Goal: Task Accomplishment & Management: Use online tool/utility

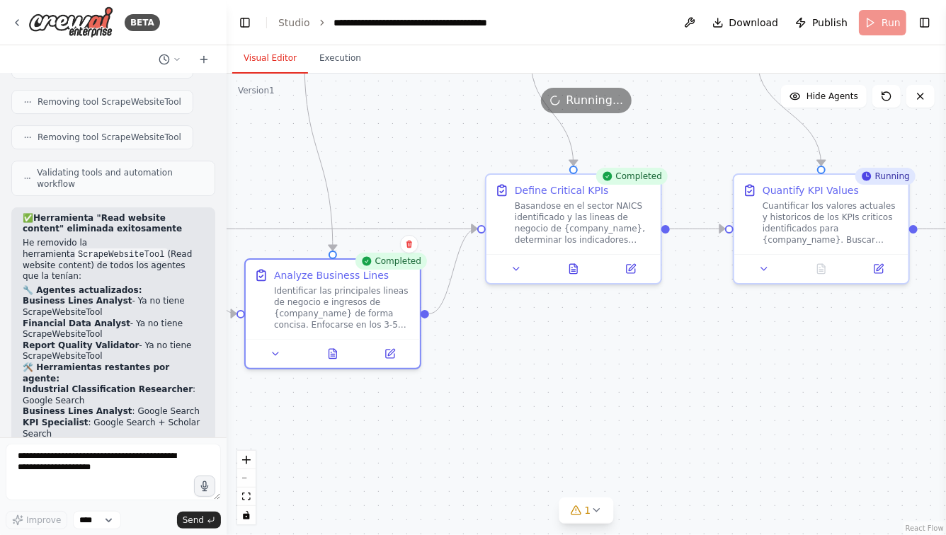
drag, startPoint x: 415, startPoint y: 327, endPoint x: 628, endPoint y: 432, distance: 237.5
click at [630, 431] on div ".deletable-edge-delete-btn { width: 20px; height: 20px; border: 0px solid #ffff…" at bounding box center [586, 305] width 719 height 462
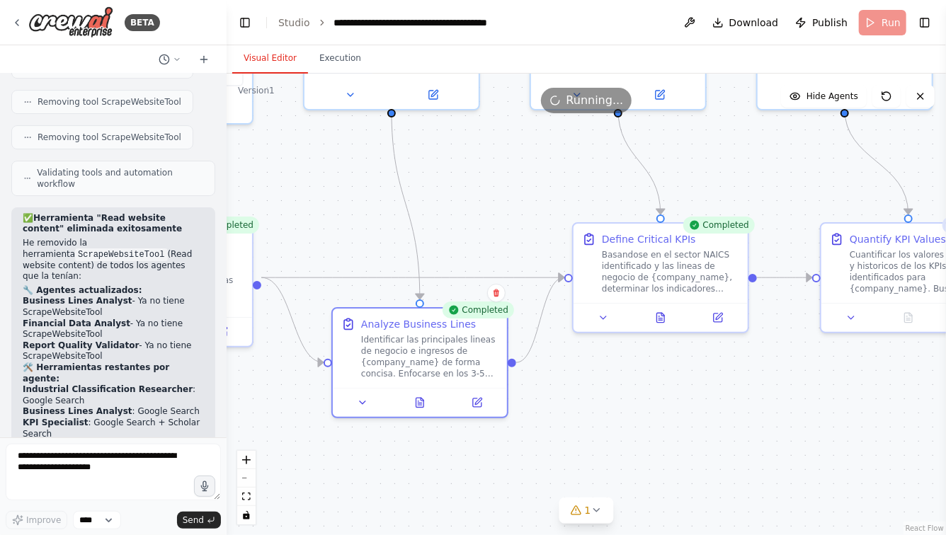
drag, startPoint x: 441, startPoint y: 183, endPoint x: 513, endPoint y: 283, distance: 122.8
click at [510, 277] on div ".deletable-edge-delete-btn { width: 20px; height: 20px; border: 0px solid #ffff…" at bounding box center [586, 305] width 719 height 462
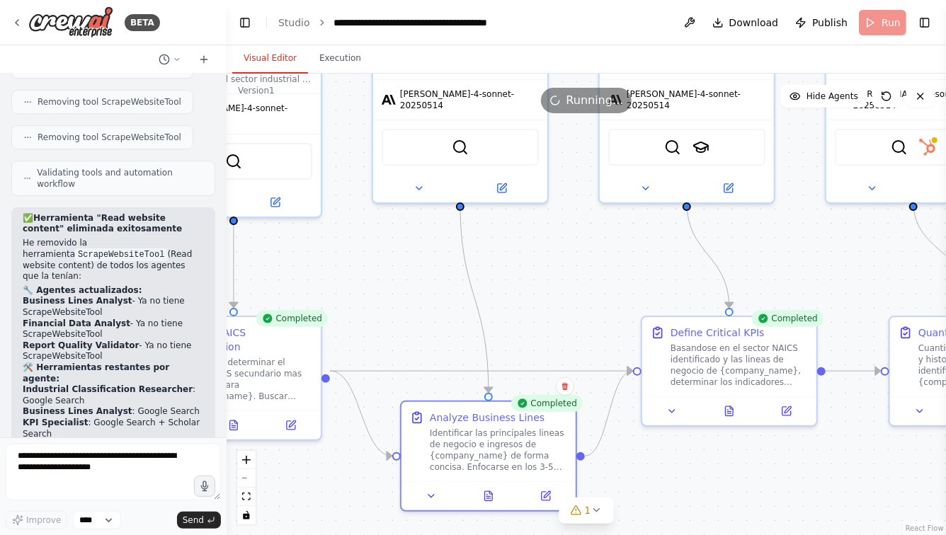
drag, startPoint x: 334, startPoint y: 249, endPoint x: 400, endPoint y: 274, distance: 70.4
click at [400, 274] on div ".deletable-edge-delete-btn { width: 20px; height: 20px; border: 0px solid #ffff…" at bounding box center [586, 305] width 719 height 462
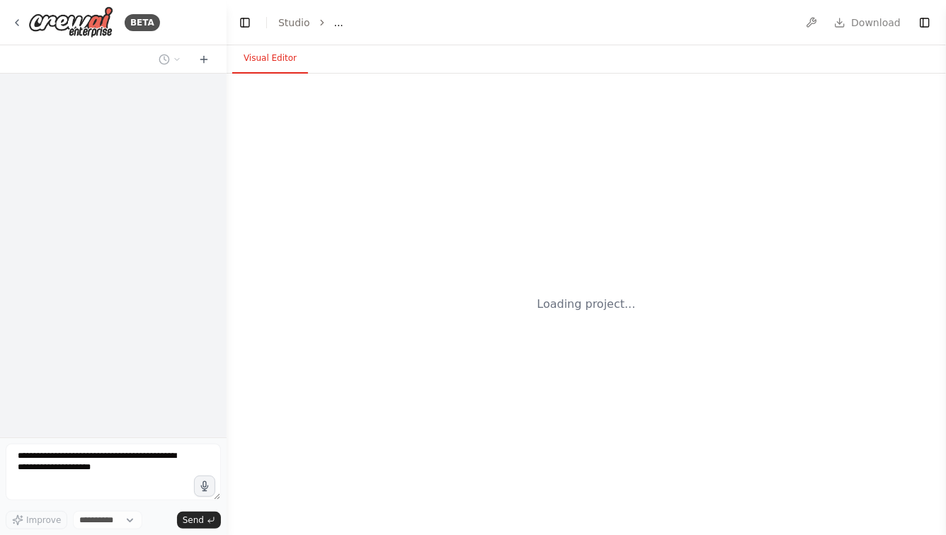
select select "****"
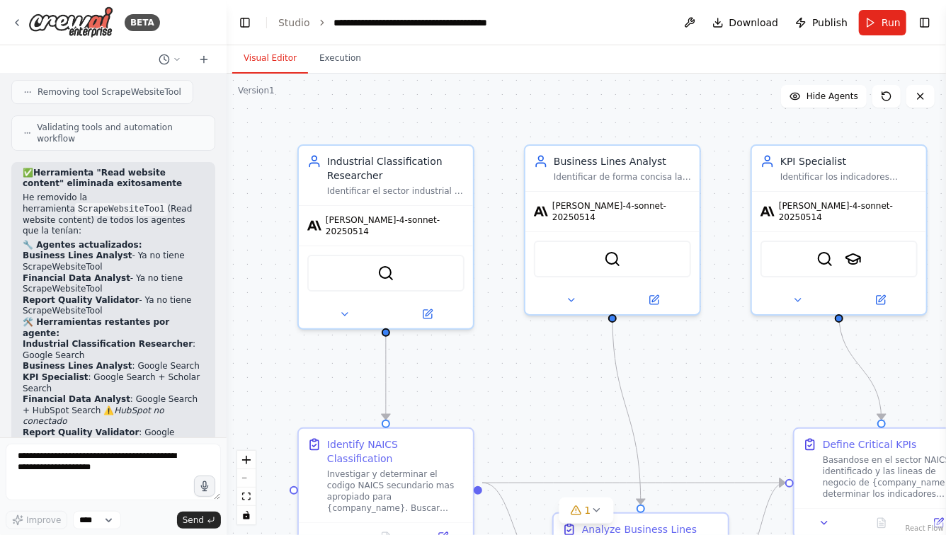
scroll to position [4881, 0]
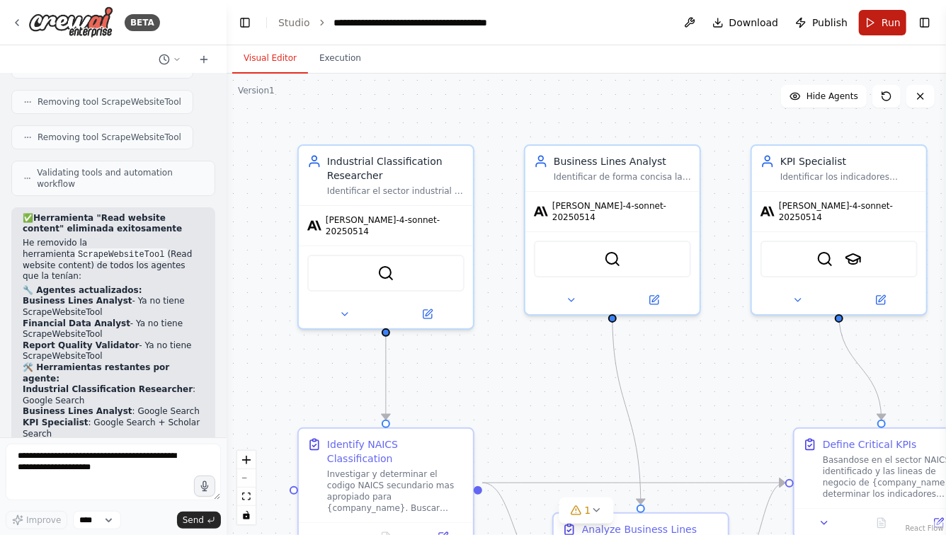
click at [872, 25] on button "Run" at bounding box center [882, 22] width 47 height 25
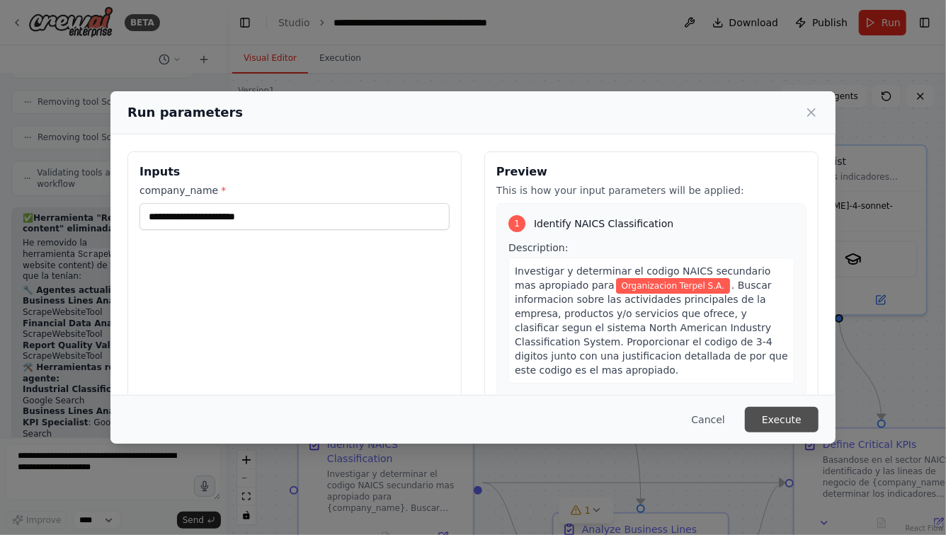
click at [787, 417] on button "Execute" at bounding box center [782, 419] width 74 height 25
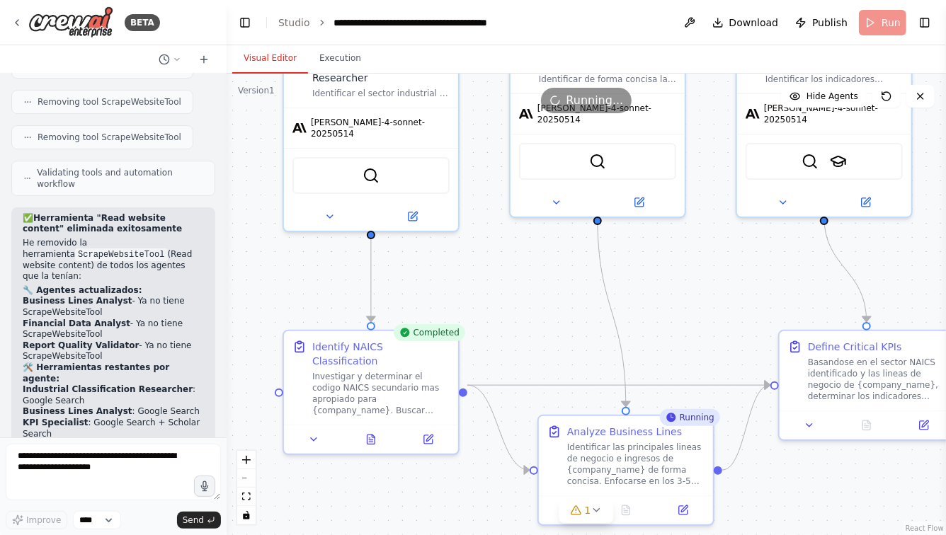
drag, startPoint x: 566, startPoint y: 435, endPoint x: 547, endPoint y: 320, distance: 117.0
click at [549, 321] on div ".deletable-edge-delete-btn { width: 20px; height: 20px; border: 0px solid #ffff…" at bounding box center [586, 305] width 719 height 462
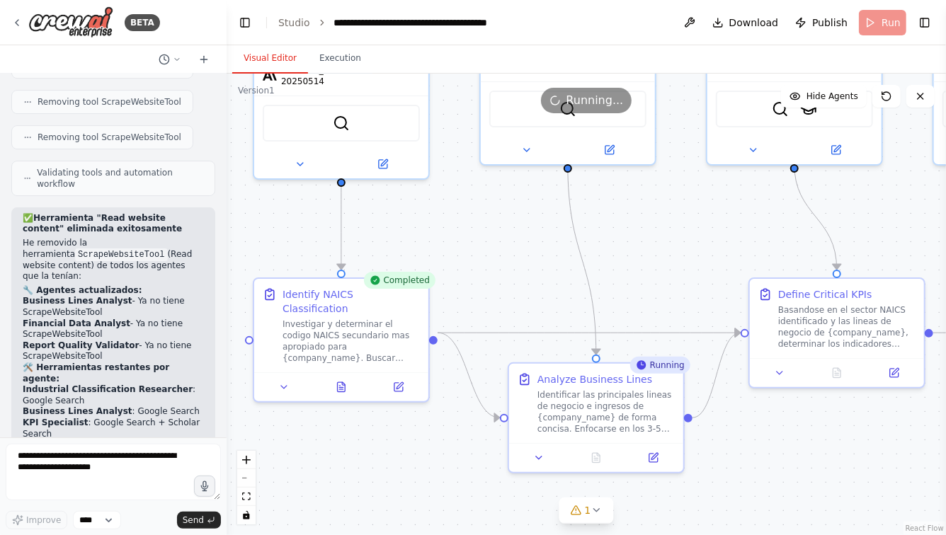
drag, startPoint x: 665, startPoint y: 309, endPoint x: 624, endPoint y: 246, distance: 75.2
click at [624, 246] on div ".deletable-edge-delete-btn { width: 20px; height: 20px; border: 0px solid #ffff…" at bounding box center [586, 305] width 719 height 462
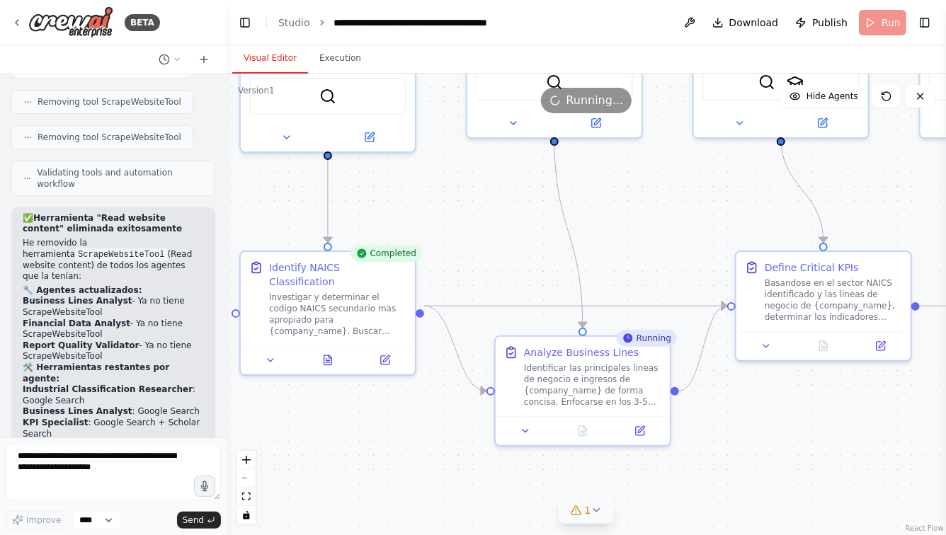
click at [592, 507] on icon at bounding box center [595, 510] width 11 height 11
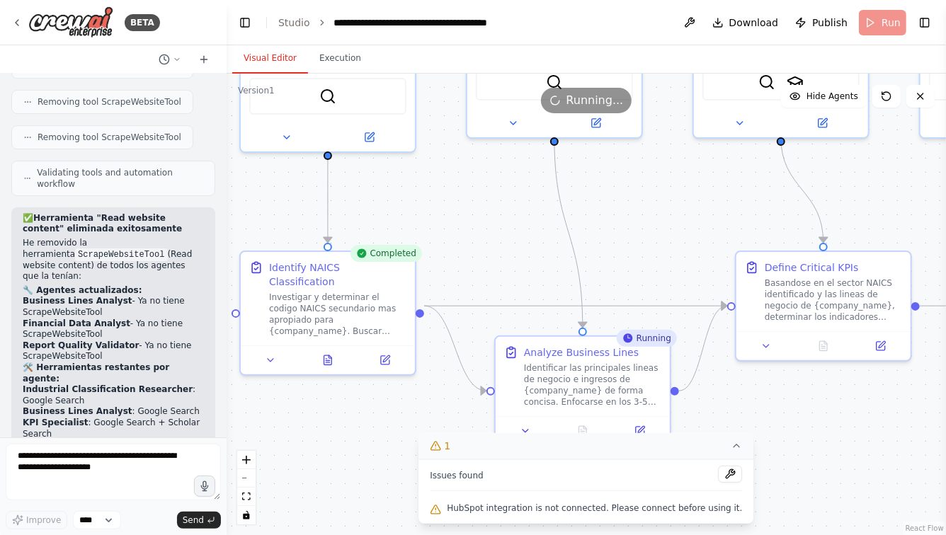
click at [765, 474] on div ".deletable-edge-delete-btn { width: 20px; height: 20px; border: 0px solid #ffff…" at bounding box center [586, 305] width 719 height 462
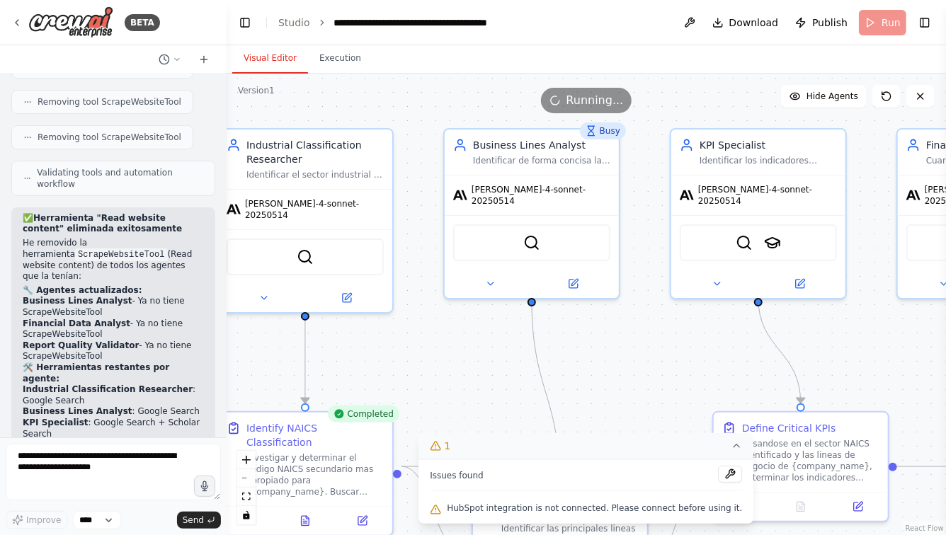
drag, startPoint x: 642, startPoint y: 178, endPoint x: 605, endPoint y: 377, distance: 202.3
click at [605, 377] on div ".deletable-edge-delete-btn { width: 20px; height: 20px; border: 0px solid #ffff…" at bounding box center [586, 305] width 719 height 462
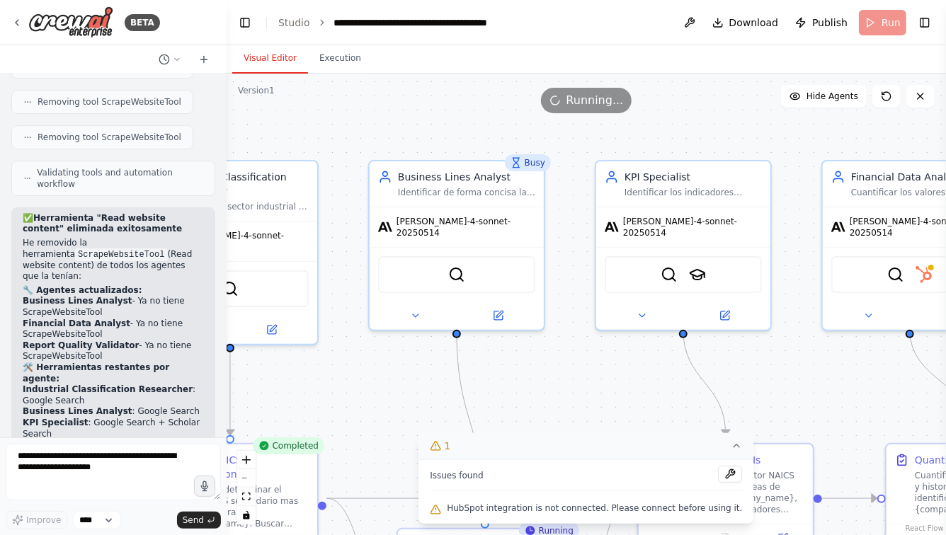
drag, startPoint x: 915, startPoint y: 359, endPoint x: 663, endPoint y: 274, distance: 266.0
click at [663, 274] on div ".deletable-edge-delete-btn { width: 20px; height: 20px; border: 0px solid #ffff…" at bounding box center [586, 305] width 719 height 462
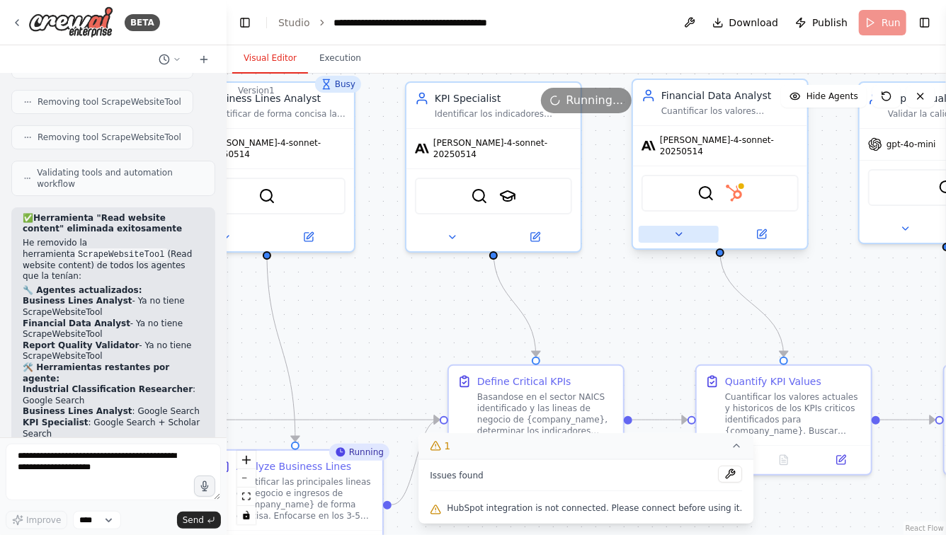
click at [677, 229] on icon at bounding box center [678, 234] width 11 height 11
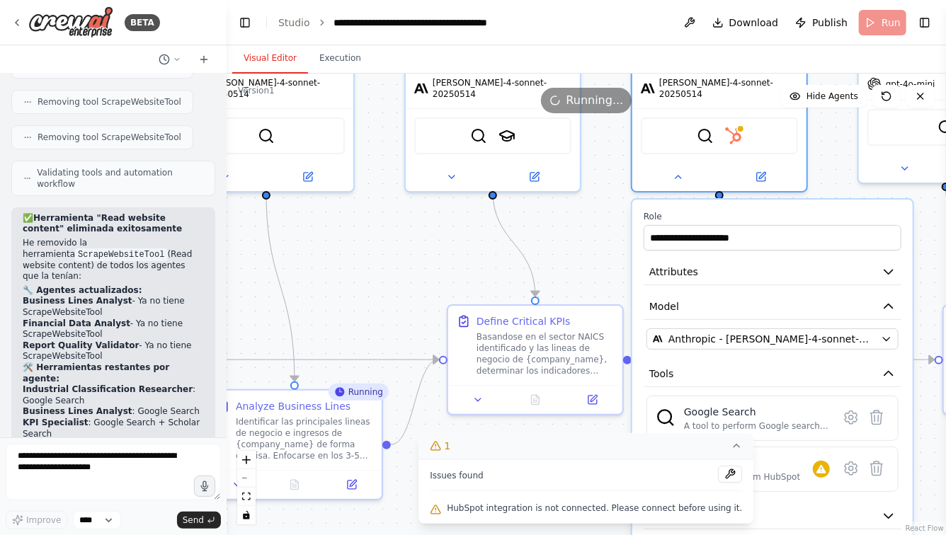
drag, startPoint x: 594, startPoint y: 311, endPoint x: 592, endPoint y: 217, distance: 93.5
click at [592, 218] on div ".deletable-edge-delete-btn { width: 20px; height: 20px; border: 0px solid #ffff…" at bounding box center [586, 305] width 719 height 462
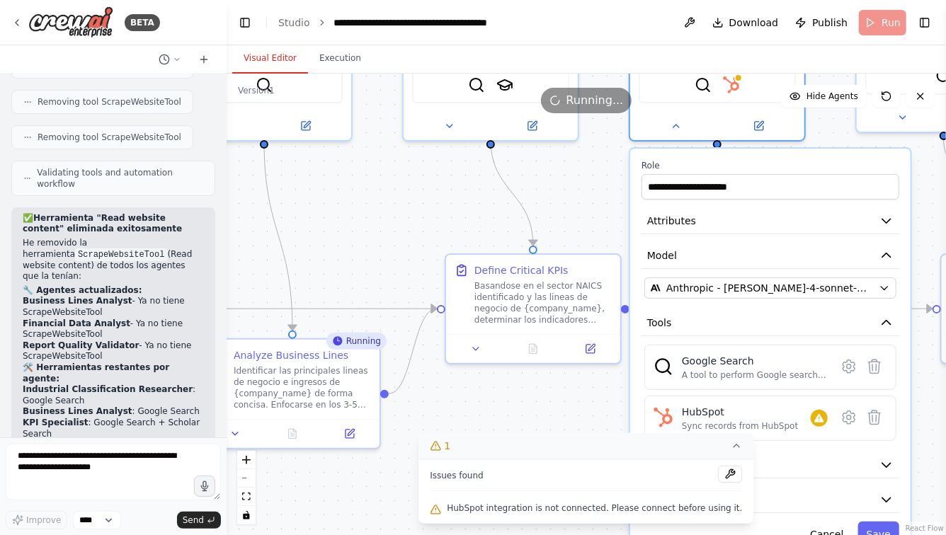
drag, startPoint x: 592, startPoint y: 229, endPoint x: 592, endPoint y: 161, distance: 68.0
click at [592, 163] on div ".deletable-edge-delete-btn { width: 20px; height: 20px; border: 0px solid #ffff…" at bounding box center [586, 305] width 719 height 462
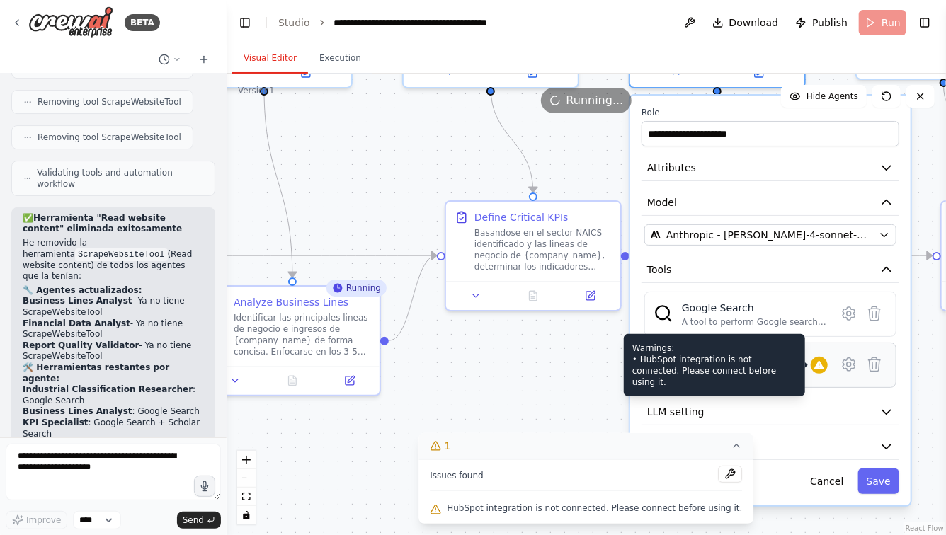
click at [820, 360] on icon at bounding box center [819, 365] width 11 height 11
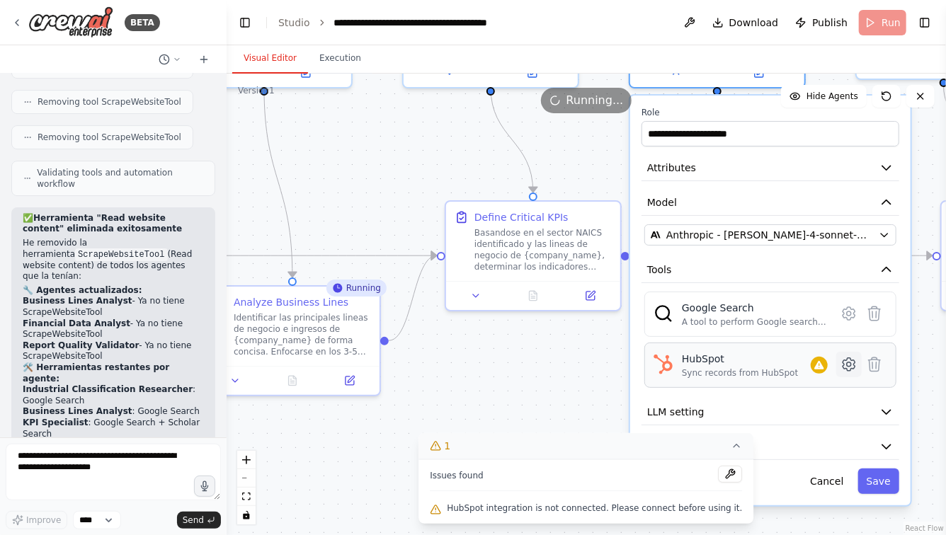
click at [854, 361] on icon at bounding box center [848, 364] width 17 height 17
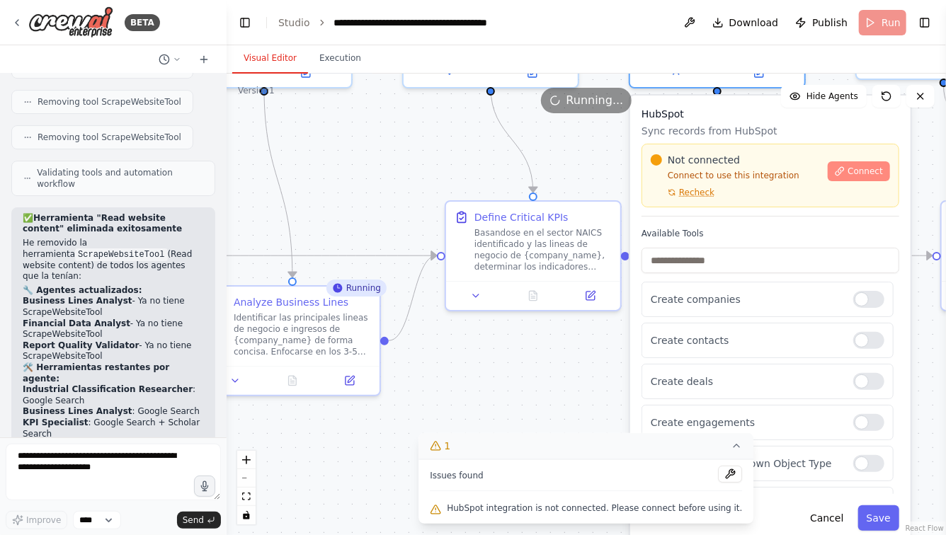
click at [867, 166] on span "Connect" at bounding box center [864, 171] width 35 height 11
click at [827, 509] on button "Cancel" at bounding box center [826, 518] width 50 height 25
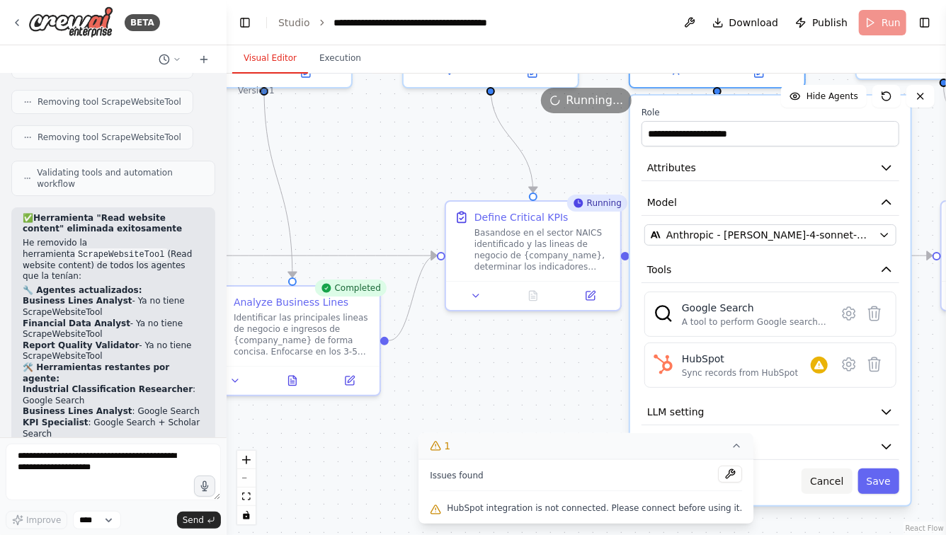
click at [828, 470] on button "Cancel" at bounding box center [826, 481] width 50 height 25
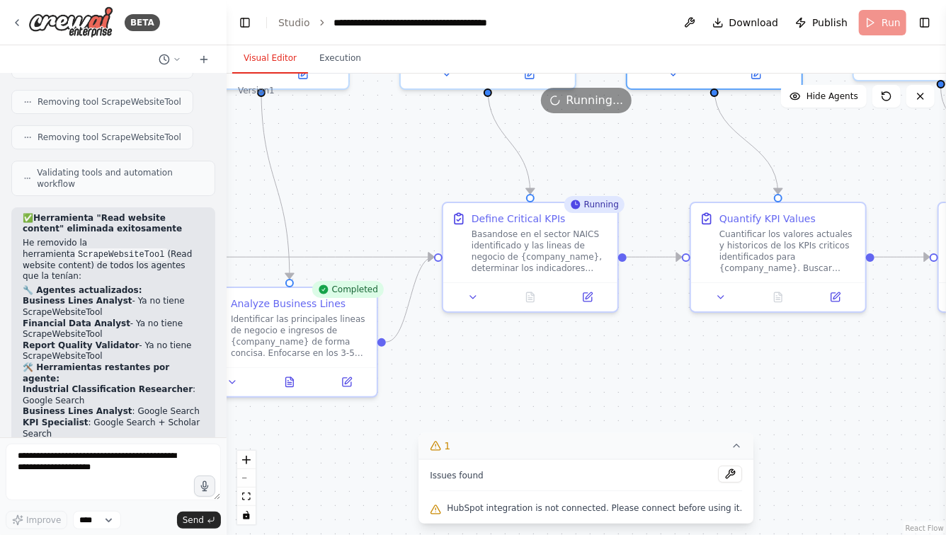
drag, startPoint x: 555, startPoint y: 364, endPoint x: 459, endPoint y: 416, distance: 109.6
click at [460, 416] on div ".deletable-edge-delete-btn { width: 20px; height: 20px; border: 0px solid #ffff…" at bounding box center [586, 305] width 719 height 462
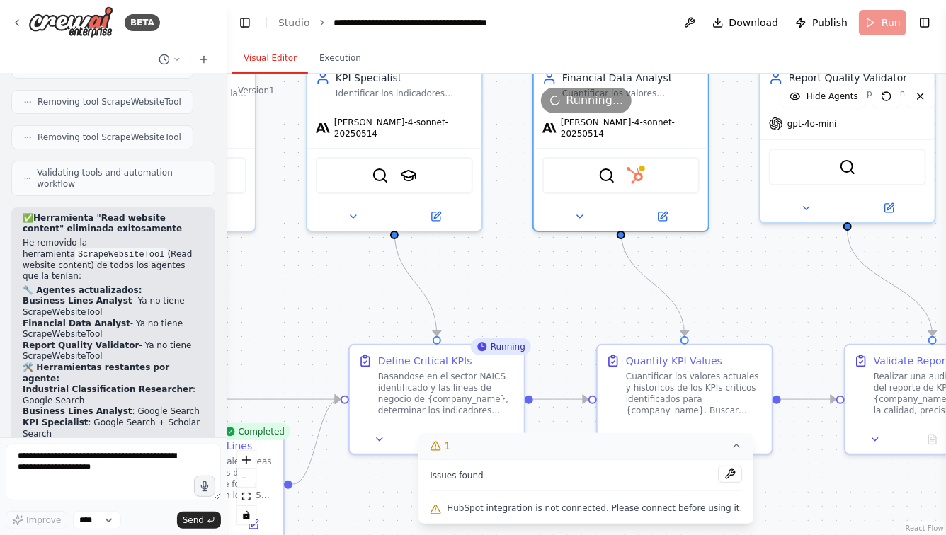
drag, startPoint x: 517, startPoint y: 182, endPoint x: 517, endPoint y: 274, distance: 92.0
click at [517, 274] on div ".deletable-edge-delete-btn { width: 20px; height: 20px; border: 0px solid #ffff…" at bounding box center [586, 305] width 719 height 462
click at [642, 167] on img at bounding box center [635, 174] width 17 height 17
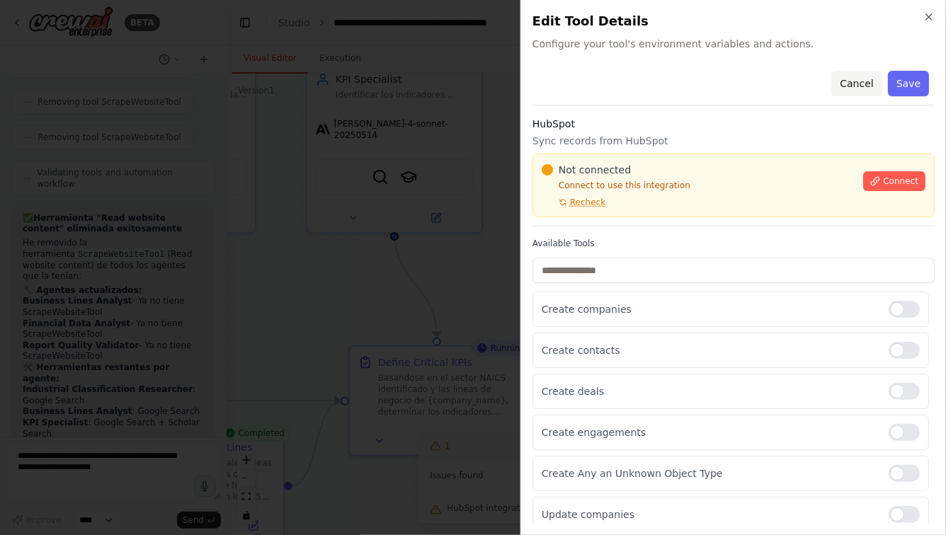
click at [855, 84] on button "Cancel" at bounding box center [856, 83] width 50 height 25
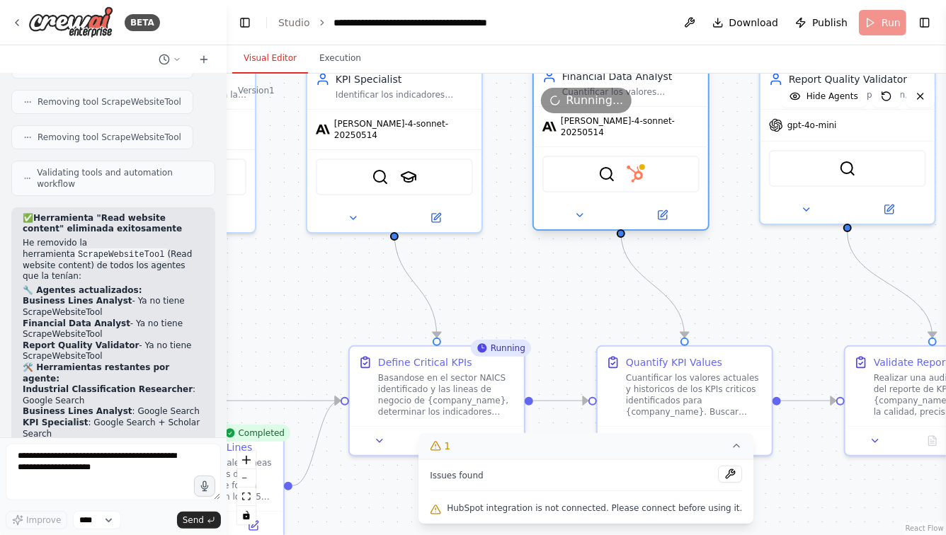
click at [669, 215] on div at bounding box center [621, 215] width 174 height 28
click at [666, 211] on icon at bounding box center [662, 215] width 8 height 8
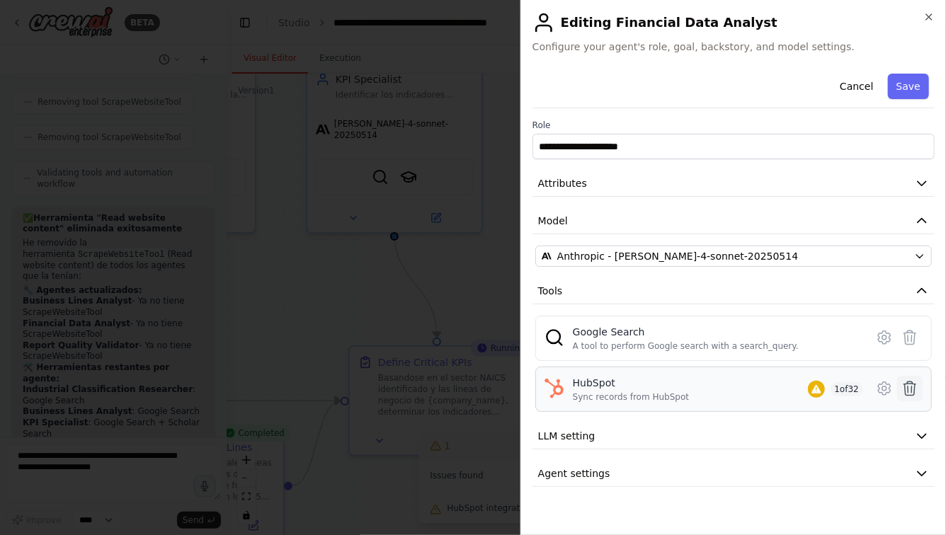
click at [911, 388] on icon at bounding box center [910, 389] width 12 height 14
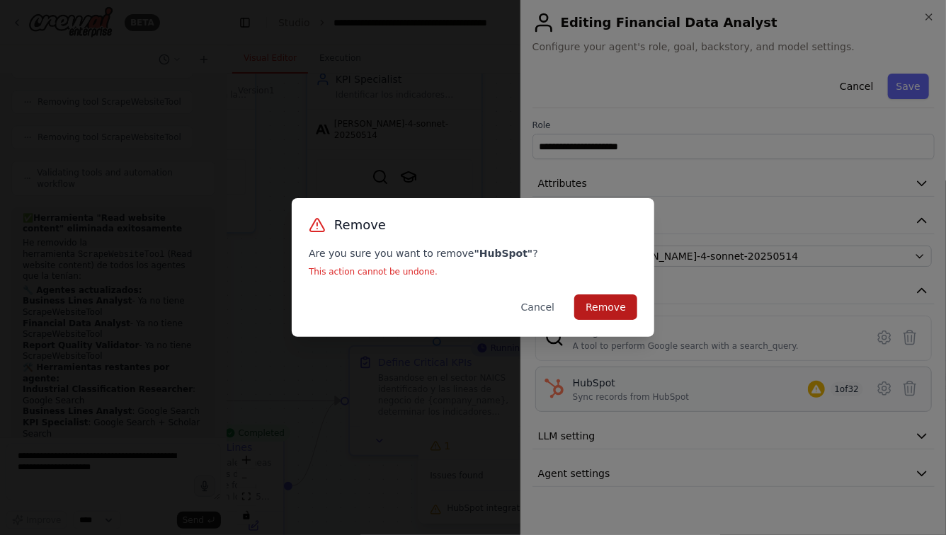
click at [609, 314] on button "Remove" at bounding box center [605, 307] width 63 height 25
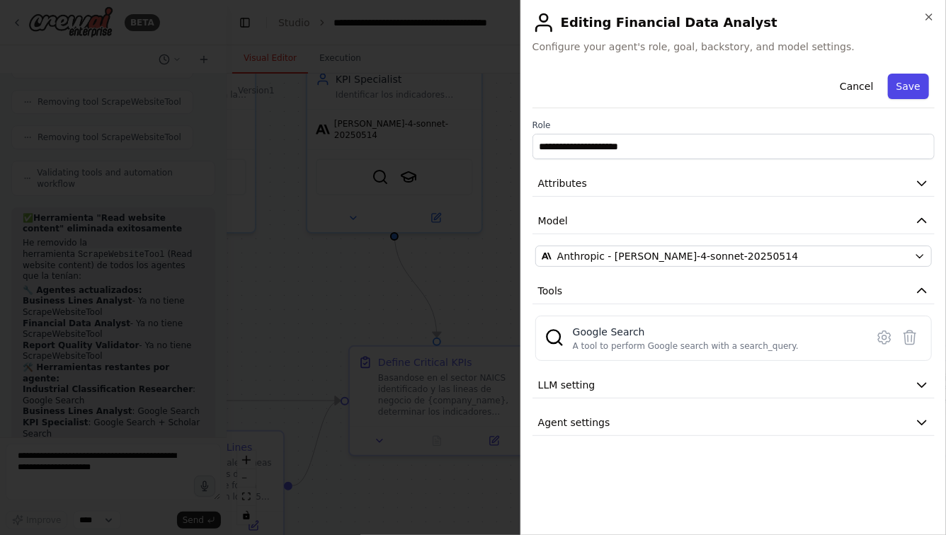
click at [915, 80] on button "Save" at bounding box center [908, 86] width 41 height 25
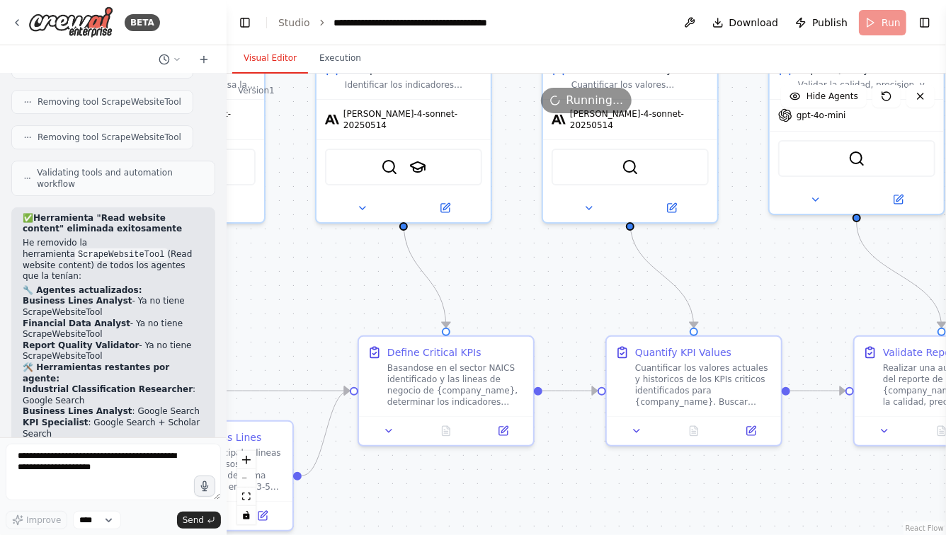
drag, startPoint x: 554, startPoint y: 302, endPoint x: 683, endPoint y: 258, distance: 136.8
click at [680, 258] on div ".deletable-edge-delete-btn { width: 20px; height: 20px; border: 0px solid #ffff…" at bounding box center [586, 305] width 719 height 462
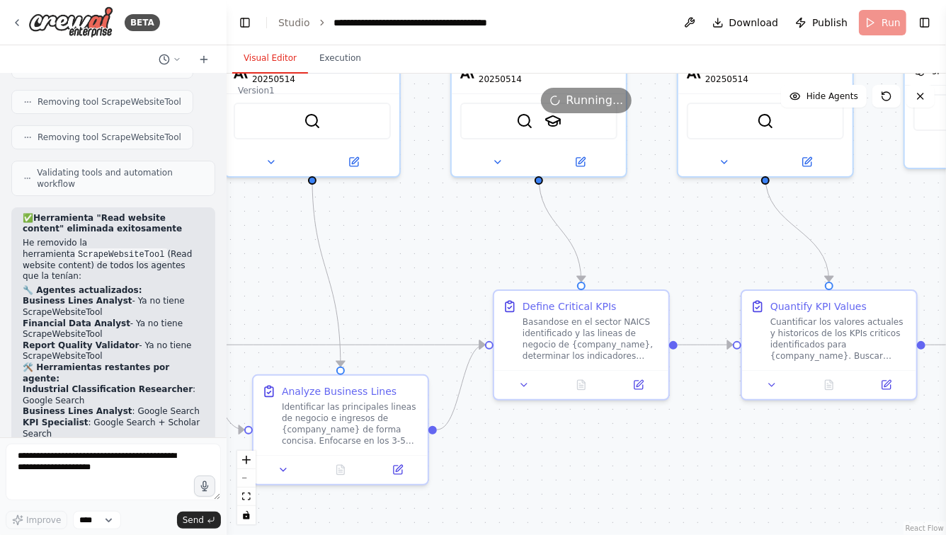
drag, startPoint x: 413, startPoint y: 294, endPoint x: 629, endPoint y: 281, distance: 216.3
click at [622, 283] on div ".deletable-edge-delete-btn { width: 20px; height: 20px; border: 0px solid #ffff…" at bounding box center [586, 305] width 719 height 462
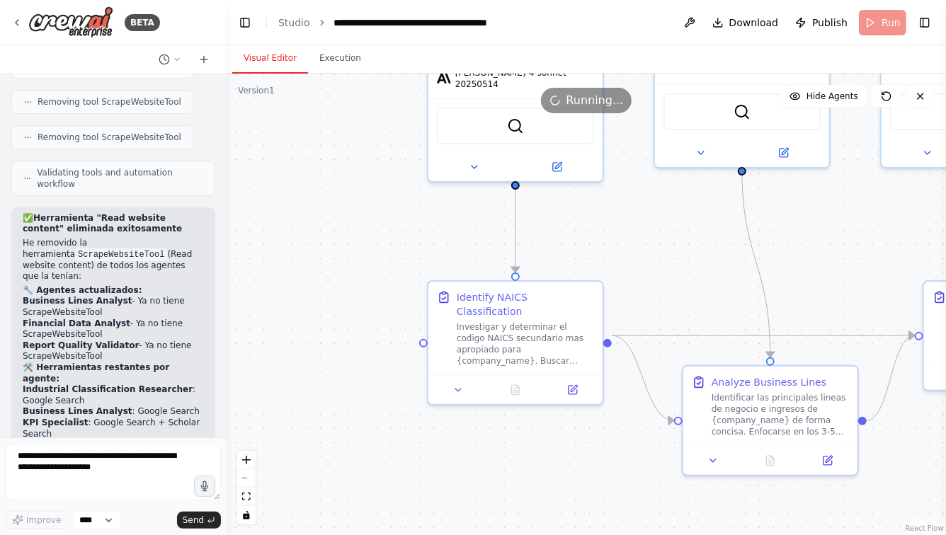
drag, startPoint x: 402, startPoint y: 267, endPoint x: 631, endPoint y: 267, distance: 228.7
click at [631, 267] on div ".deletable-edge-delete-btn { width: 20px; height: 20px; border: 0px solid #ffff…" at bounding box center [586, 305] width 719 height 462
click at [674, 245] on div ".deletable-edge-delete-btn { width: 20px; height: 20px; border: 0px solid #ffff…" at bounding box center [586, 305] width 719 height 462
click at [18, 18] on icon at bounding box center [16, 22] width 11 height 11
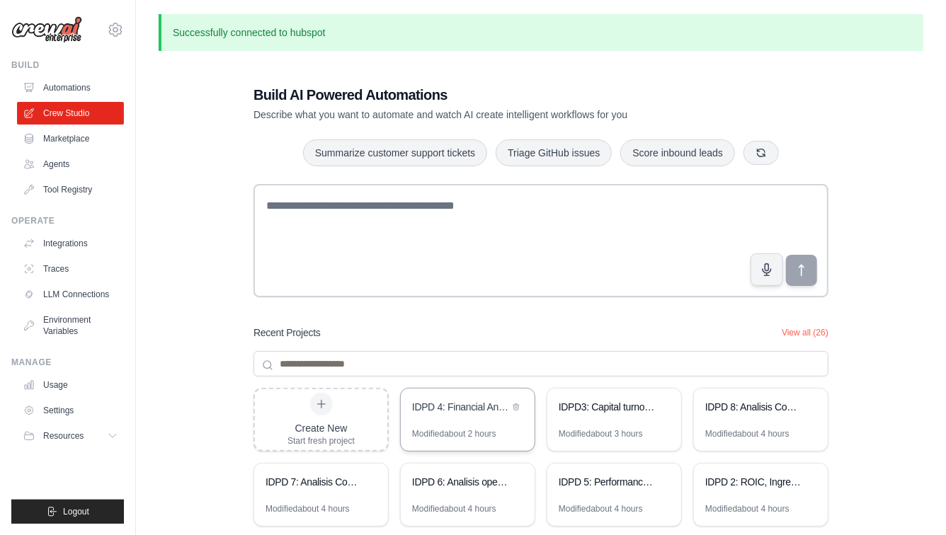
click at [467, 423] on div "IDPD 4: Financial Analysis EVA-TSR-Valuation [PERSON_NAME] Model" at bounding box center [468, 409] width 134 height 40
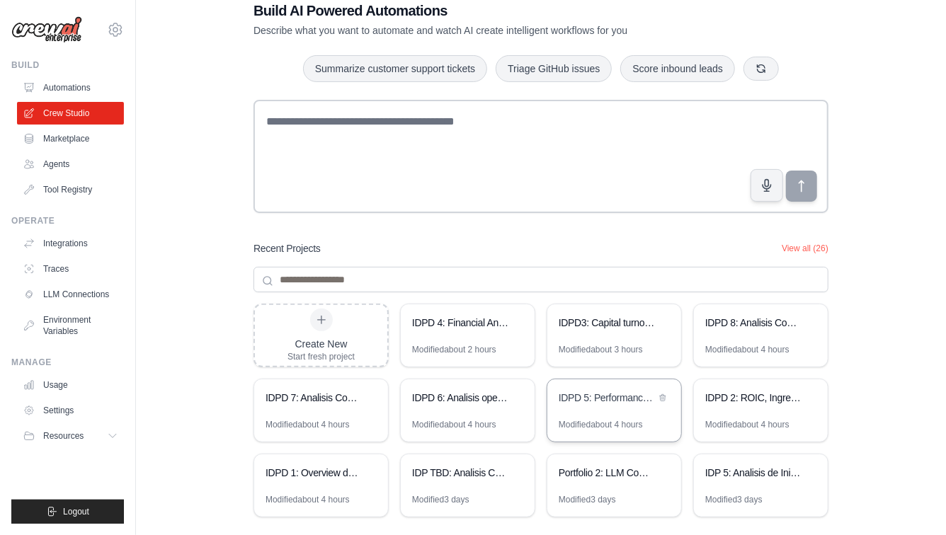
scroll to position [88, 0]
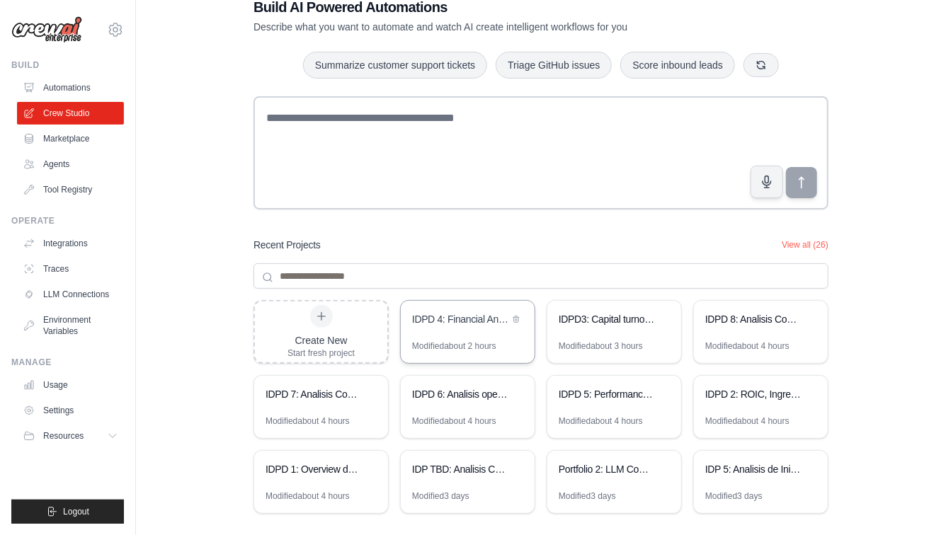
click at [472, 324] on div "IDPD 4: Financial Analysis EVA-TSR-Valuation [PERSON_NAME] Model" at bounding box center [460, 319] width 97 height 14
click at [603, 404] on div "IDPD 5: Performance comercial de la compañía" at bounding box center [614, 396] width 134 height 40
click at [479, 403] on div "IDPD 6: Analisis operacional de la compañia" at bounding box center [460, 395] width 97 height 17
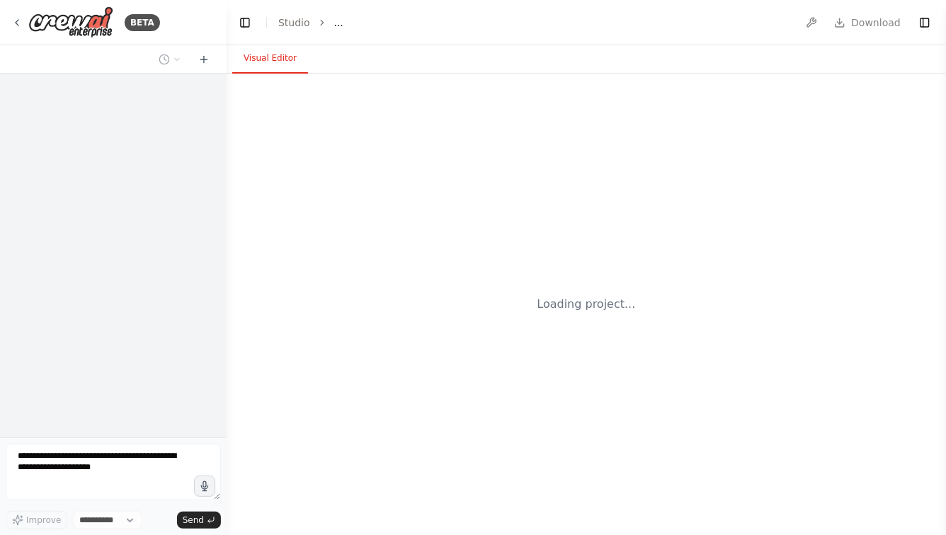
select select "****"
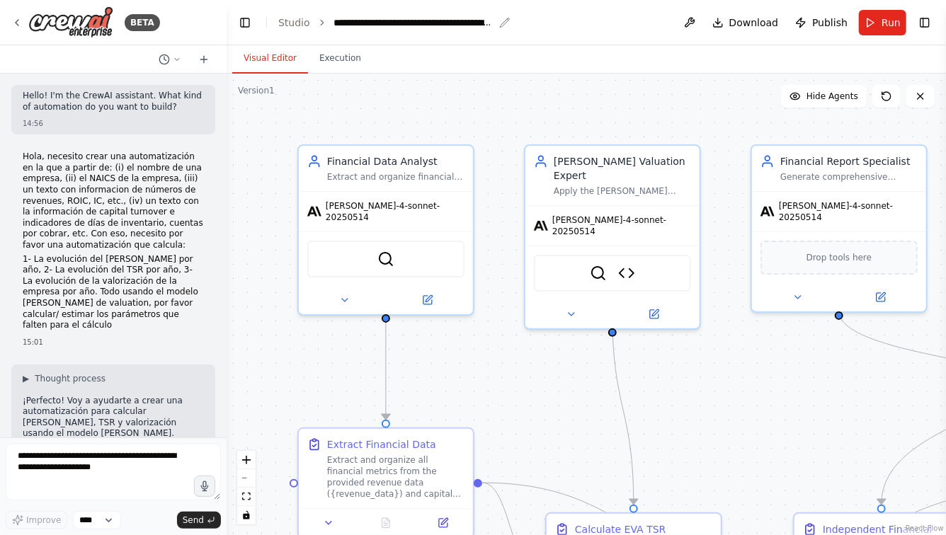
scroll to position [4898, 0]
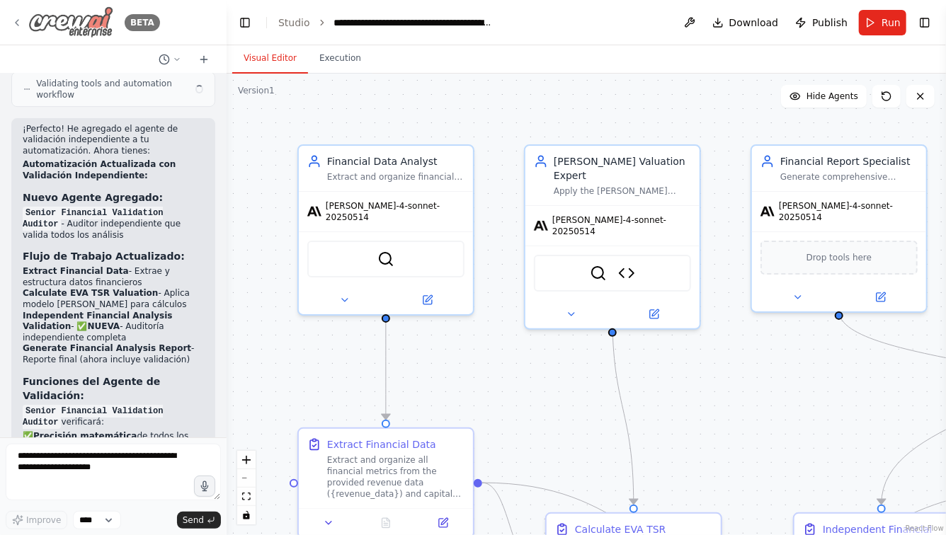
click at [14, 18] on icon at bounding box center [16, 22] width 11 height 11
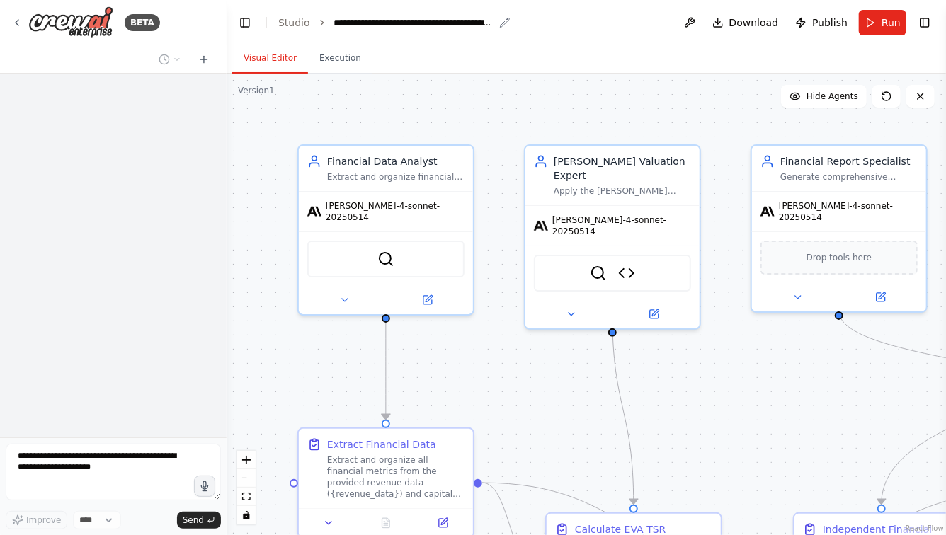
click at [457, 23] on div "**********" at bounding box center [413, 23] width 159 height 14
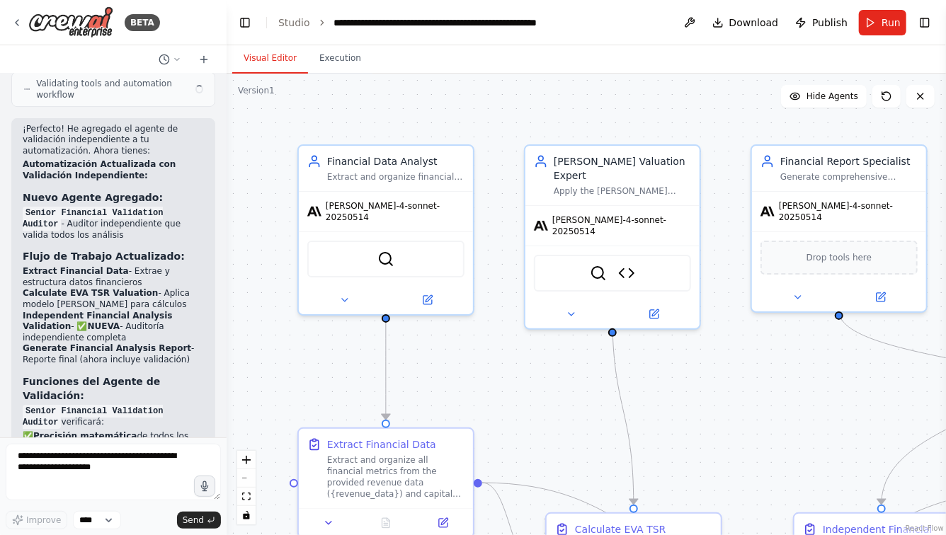
scroll to position [4853, 0]
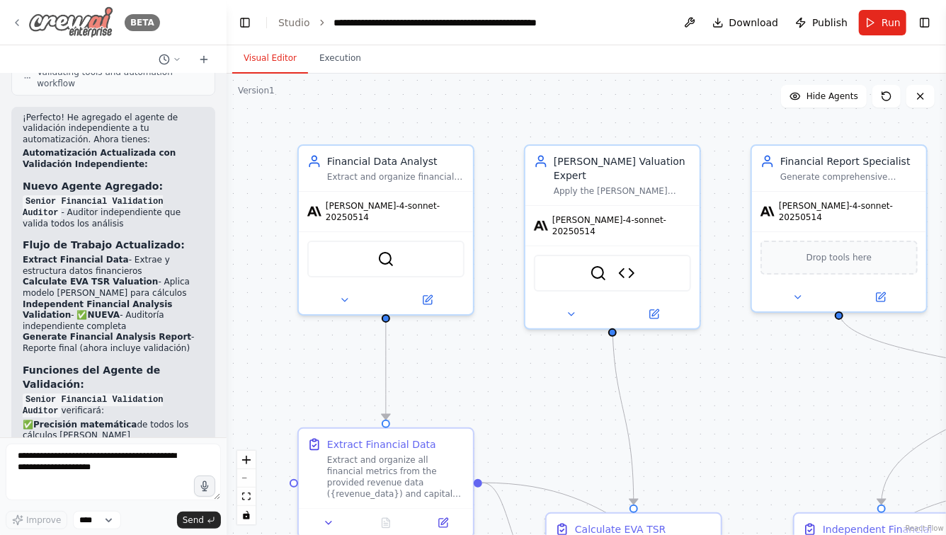
click at [15, 23] on icon at bounding box center [16, 22] width 11 height 11
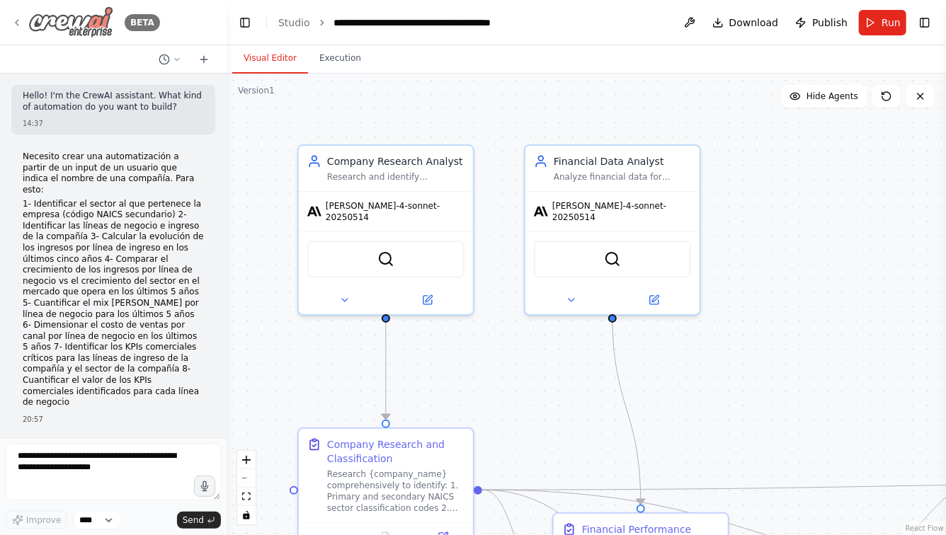
scroll to position [7196, 0]
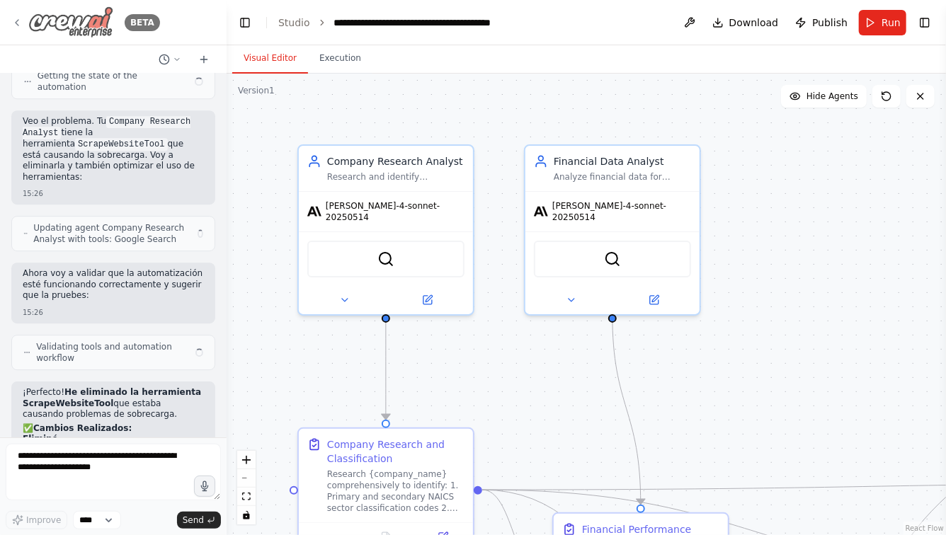
click at [19, 20] on icon at bounding box center [16, 22] width 11 height 11
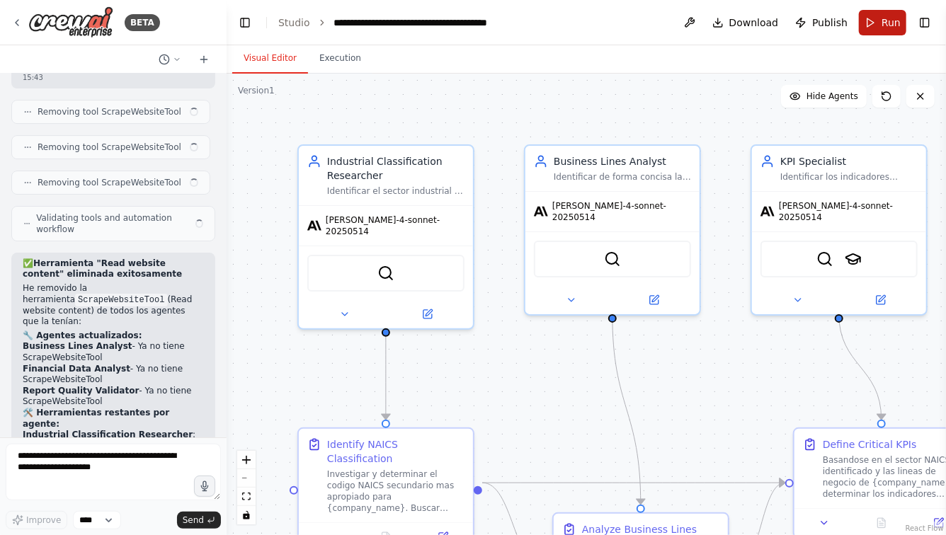
click at [882, 23] on span "Run" at bounding box center [890, 23] width 19 height 14
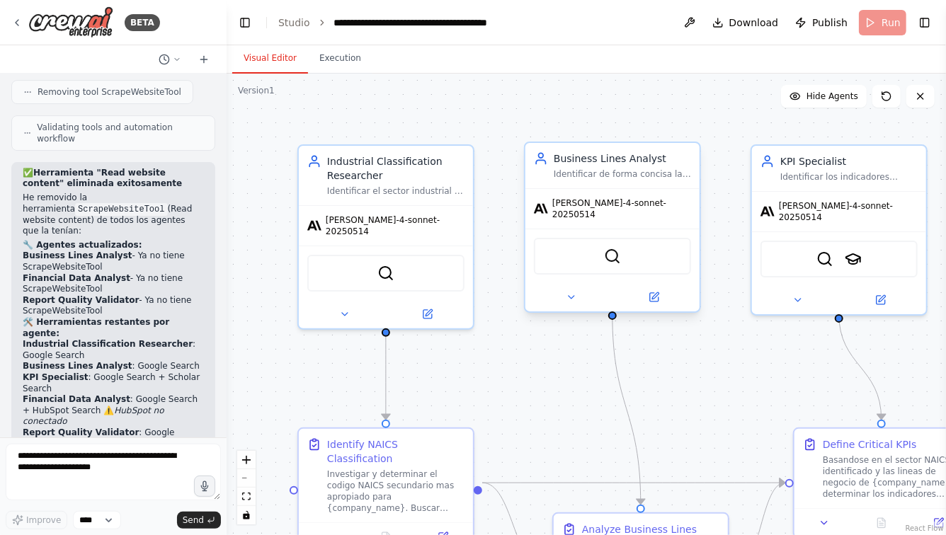
scroll to position [4881, 0]
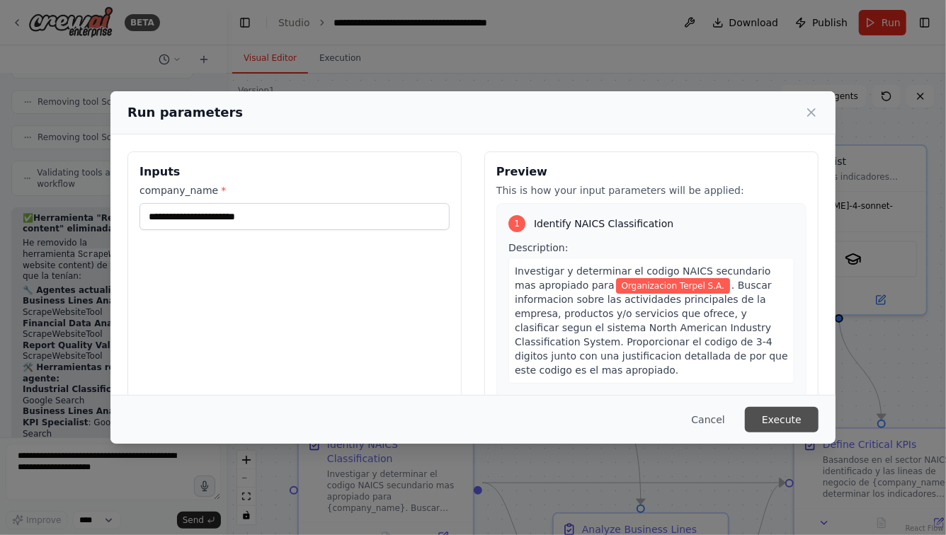
click at [772, 418] on button "Execute" at bounding box center [782, 419] width 74 height 25
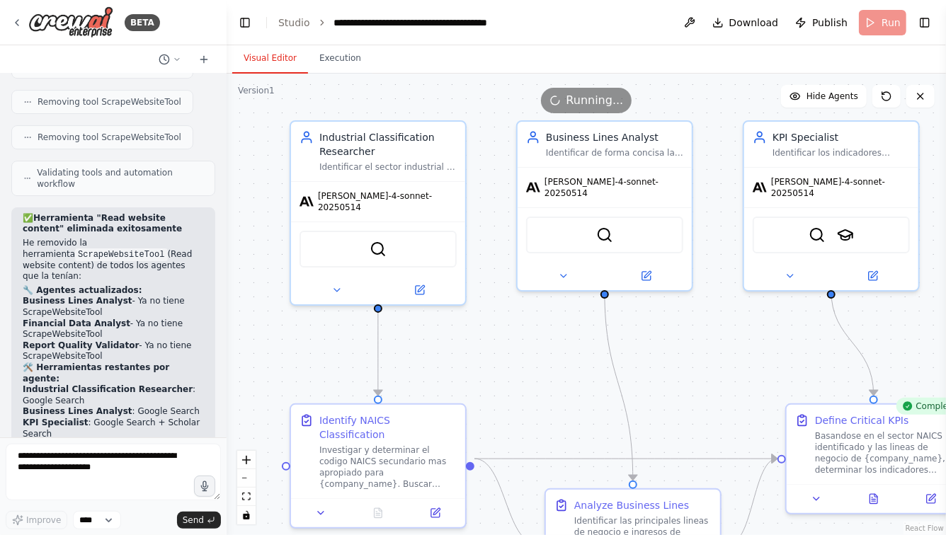
drag, startPoint x: 697, startPoint y: 432, endPoint x: 656, endPoint y: 307, distance: 131.2
click at [656, 307] on div ".deletable-edge-delete-btn { width: 20px; height: 20px; border: 0px solid #ffff…" at bounding box center [586, 305] width 719 height 462
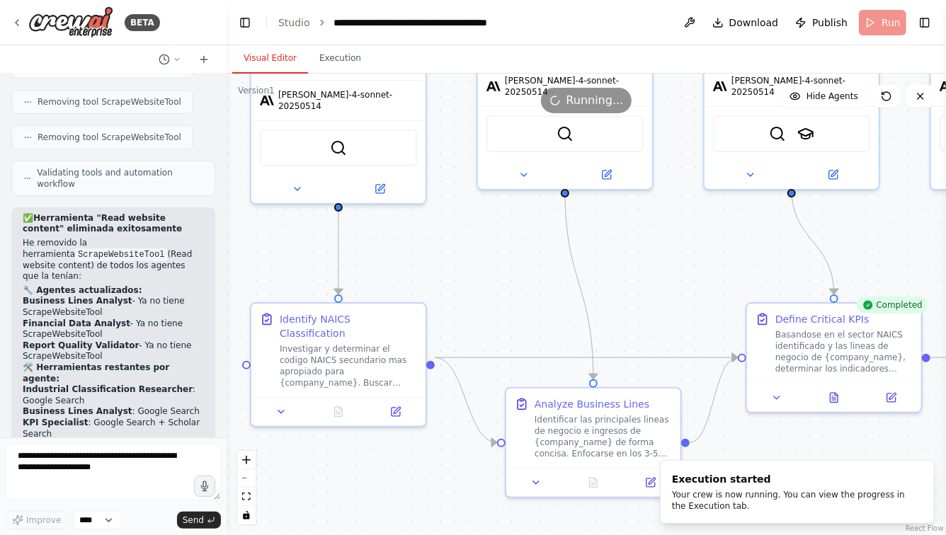
drag, startPoint x: 664, startPoint y: 285, endPoint x: 648, endPoint y: 284, distance: 16.3
click at [648, 283] on div ".deletable-edge-delete-btn { width: 20px; height: 20px; border: 0px solid #ffff…" at bounding box center [586, 305] width 719 height 462
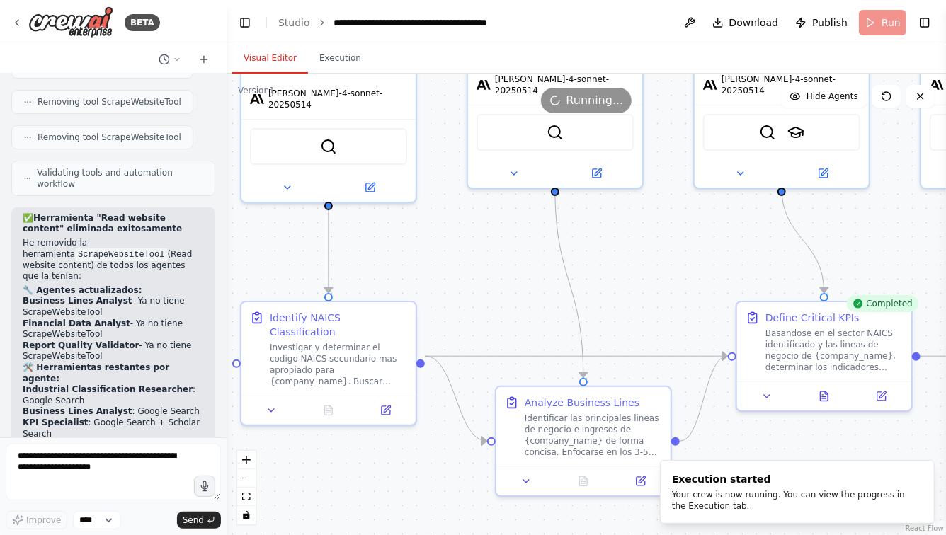
drag, startPoint x: 648, startPoint y: 284, endPoint x: 514, endPoint y: 234, distance: 142.9
click at [515, 234] on div ".deletable-edge-delete-btn { width: 20px; height: 20px; border: 0px solid #ffff…" at bounding box center [586, 305] width 719 height 462
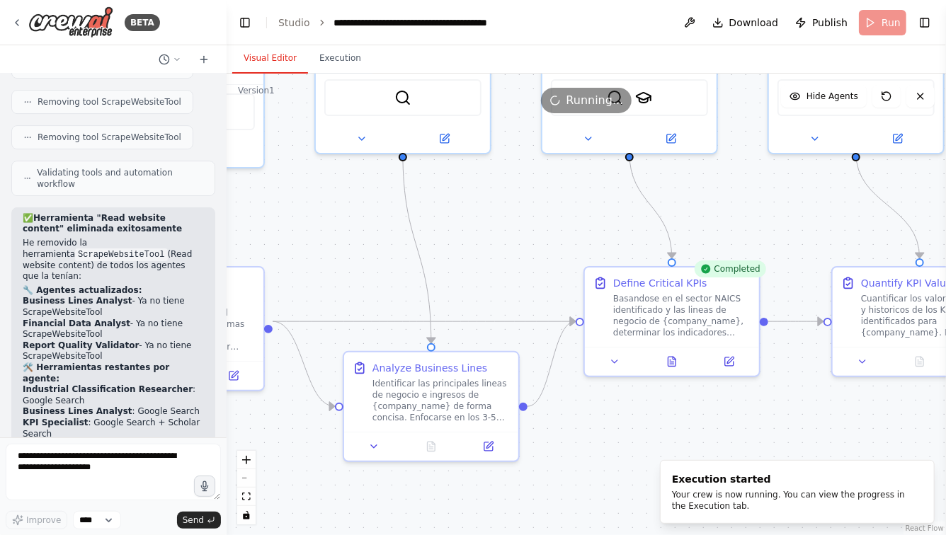
drag, startPoint x: 746, startPoint y: 204, endPoint x: 651, endPoint y: 292, distance: 129.2
click at [653, 285] on div ".deletable-edge-delete-btn { width: 20px; height: 20px; border: 0px solid #ffff…" at bounding box center [586, 305] width 719 height 462
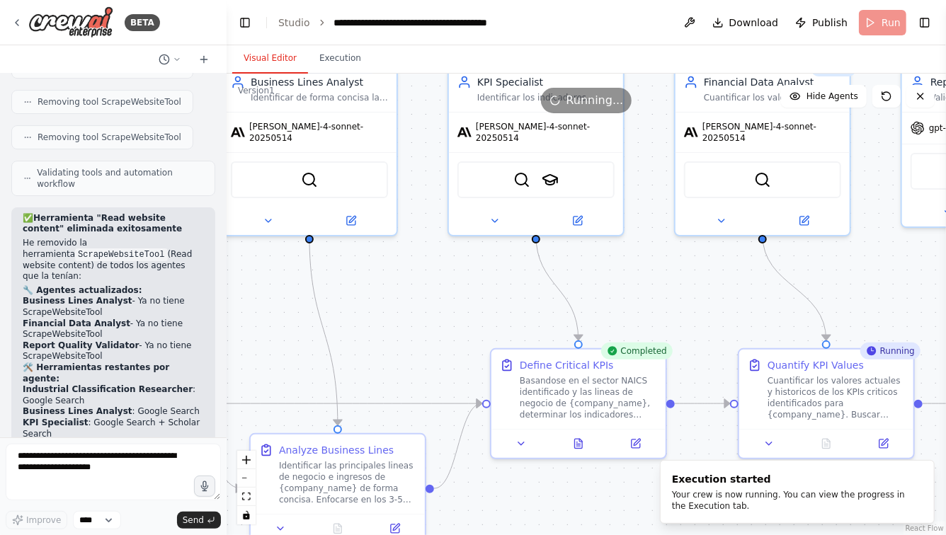
drag, startPoint x: 852, startPoint y: 274, endPoint x: 717, endPoint y: 222, distance: 145.7
click at [717, 222] on div ".deletable-edge-delete-btn { width: 20px; height: 20px; border: 0px solid #ffff…" at bounding box center [586, 305] width 719 height 462
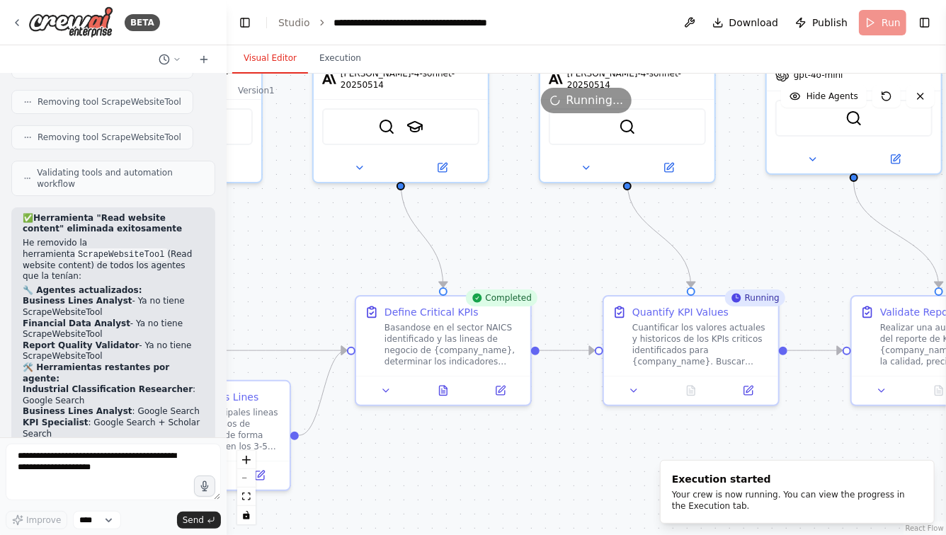
drag, startPoint x: 513, startPoint y: 235, endPoint x: 742, endPoint y: 234, distance: 229.4
click at [741, 234] on div ".deletable-edge-delete-btn { width: 20px; height: 20px; border: 0px solid #ffff…" at bounding box center [586, 305] width 719 height 462
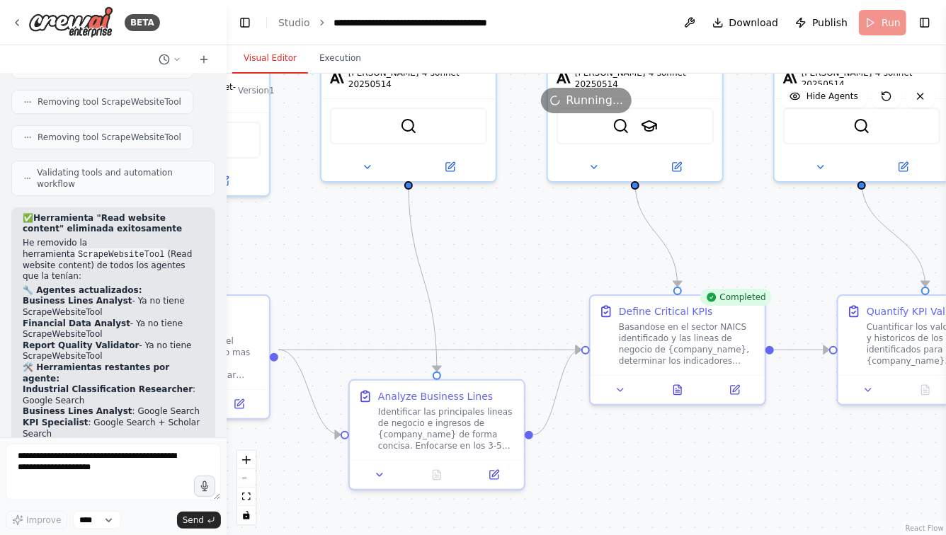
drag, startPoint x: 447, startPoint y: 242, endPoint x: 680, endPoint y: 243, distance: 233.6
click at [680, 243] on div ".deletable-edge-delete-btn { width: 20px; height: 20px; border: 0px solid #ffff…" at bounding box center [586, 305] width 719 height 462
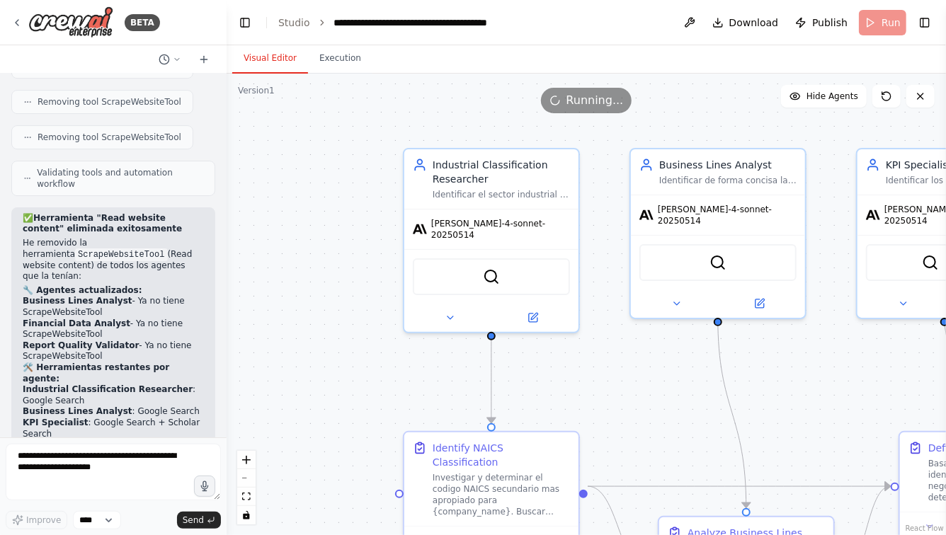
drag, startPoint x: 535, startPoint y: 227, endPoint x: 611, endPoint y: 368, distance: 160.6
click at [621, 371] on div ".deletable-edge-delete-btn { width: 20px; height: 20px; border: 0px solid #ffff…" at bounding box center [586, 305] width 719 height 462
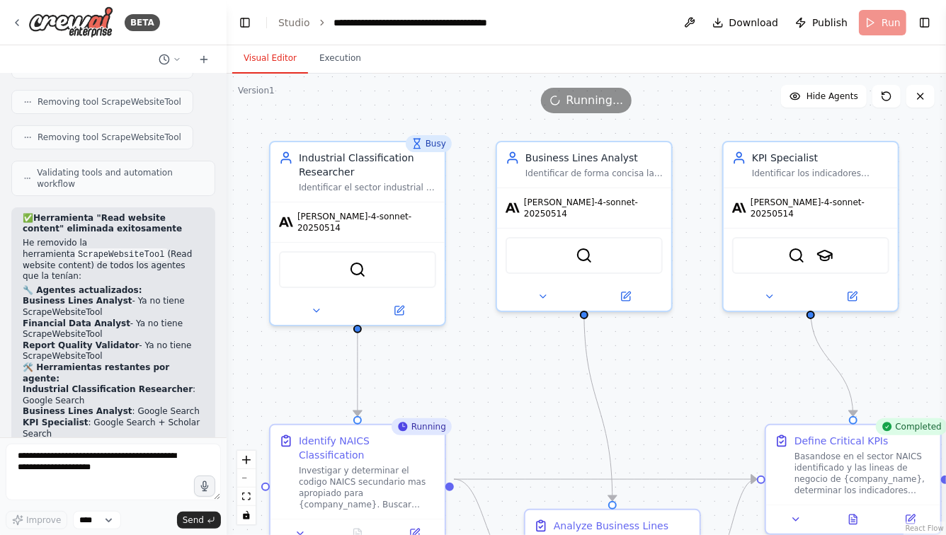
drag, startPoint x: 817, startPoint y: 390, endPoint x: 569, endPoint y: 366, distance: 249.7
click at [571, 367] on div ".deletable-edge-delete-btn { width: 20px; height: 20px; border: 0px solid #ffff…" at bounding box center [586, 305] width 719 height 462
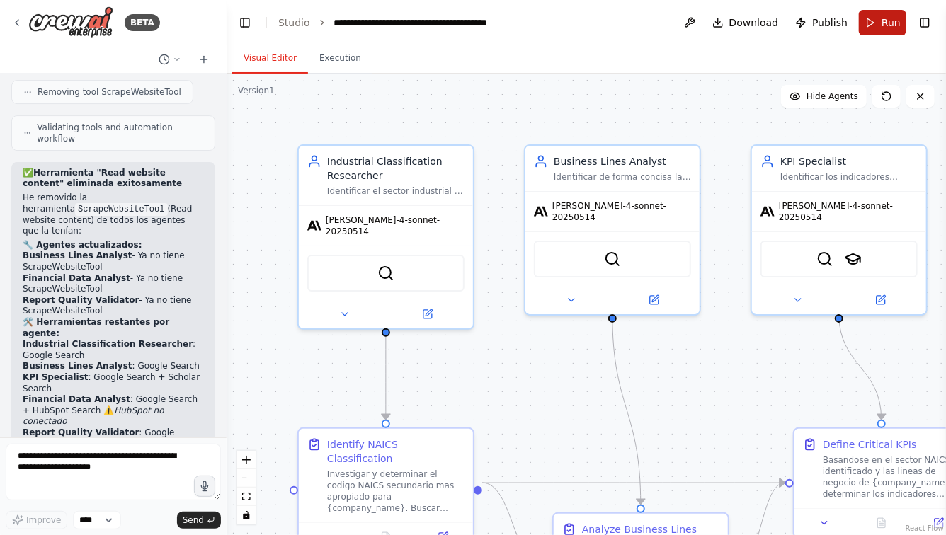
scroll to position [4881, 0]
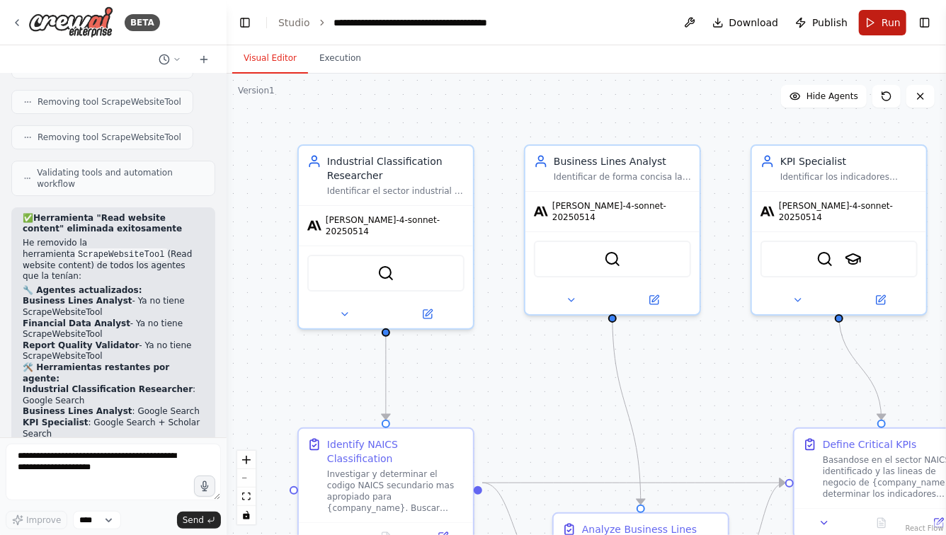
click at [884, 23] on span "Run" at bounding box center [890, 23] width 19 height 14
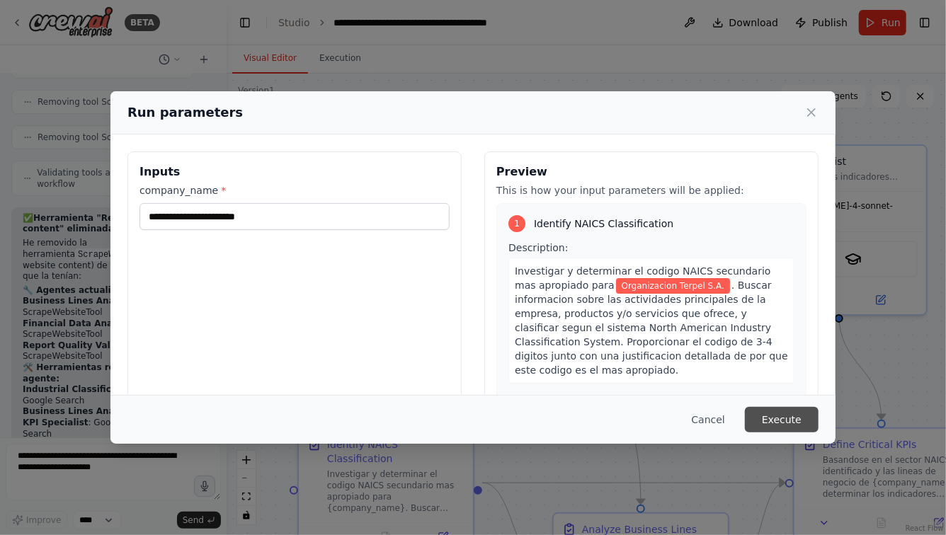
click at [786, 416] on button "Execute" at bounding box center [782, 419] width 74 height 25
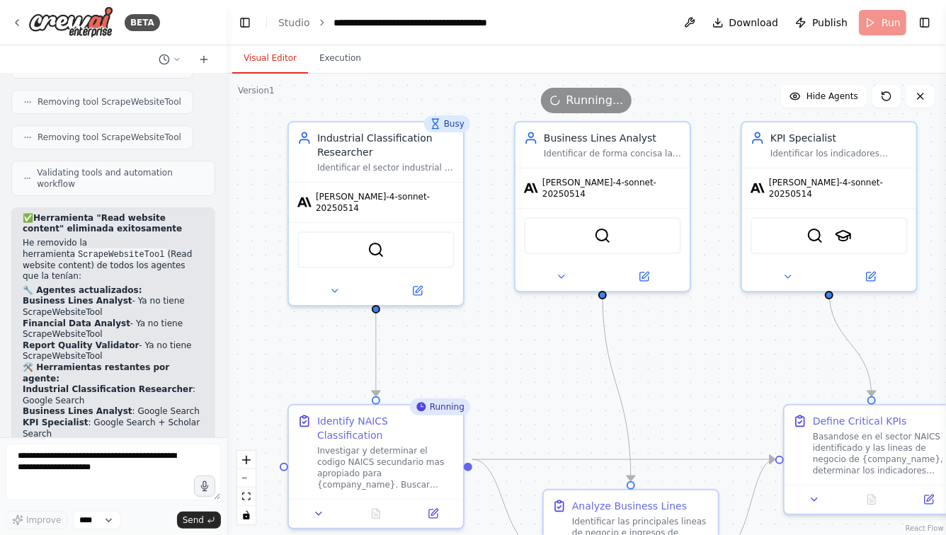
drag, startPoint x: 515, startPoint y: 373, endPoint x: 497, endPoint y: 321, distance: 54.9
click at [497, 321] on div ".deletable-edge-delete-btn { width: 20px; height: 20px; border: 0px solid #ffff…" at bounding box center [586, 305] width 719 height 462
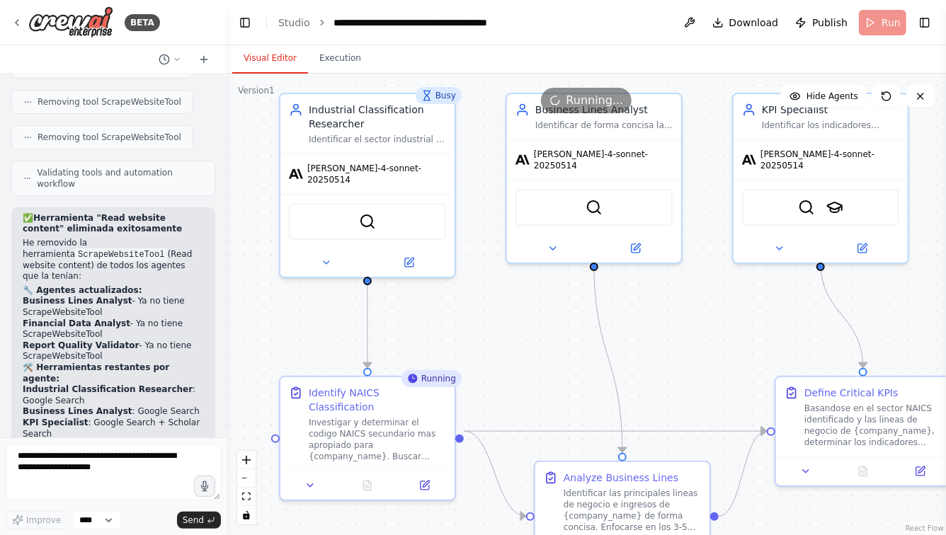
drag, startPoint x: 771, startPoint y: 346, endPoint x: 607, endPoint y: 344, distance: 163.6
click at [608, 344] on div ".deletable-edge-delete-btn { width: 20px; height: 20px; border: 0px solid #ffff…" at bounding box center [586, 305] width 719 height 462
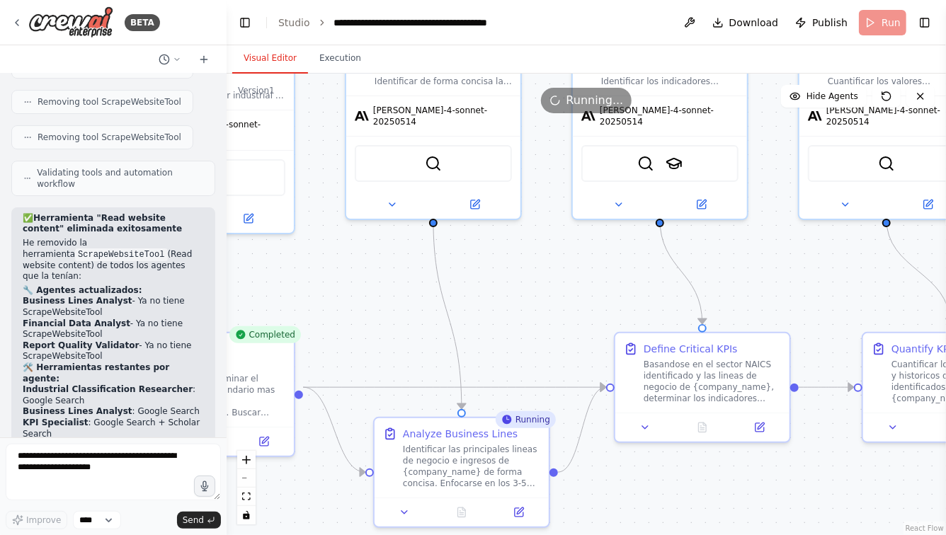
drag, startPoint x: 540, startPoint y: 341, endPoint x: 550, endPoint y: 270, distance: 70.8
click at [551, 270] on div ".deletable-edge-delete-btn { width: 20px; height: 20px; border: 0px solid #ffff…" at bounding box center [586, 305] width 719 height 462
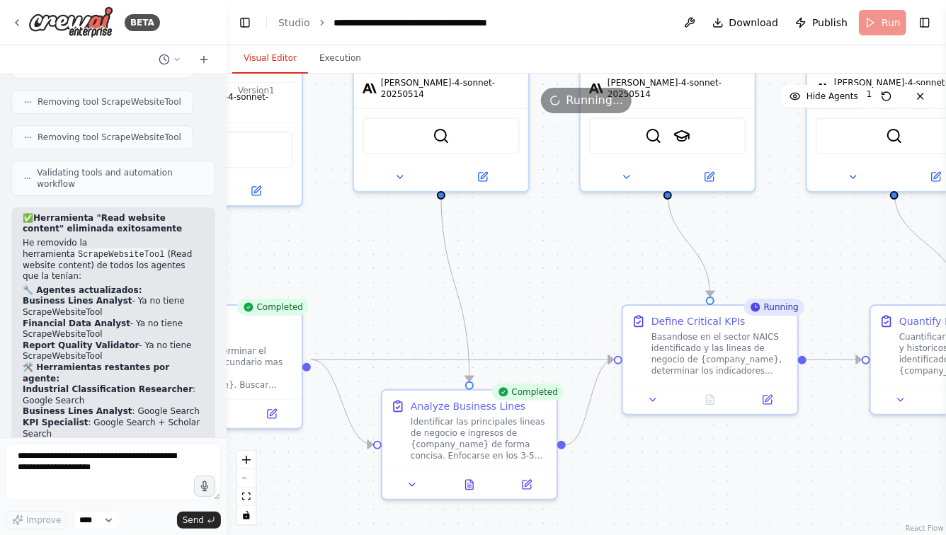
drag, startPoint x: 615, startPoint y: 261, endPoint x: 485, endPoint y: 252, distance: 130.6
click at [485, 251] on div ".deletable-edge-delete-btn { width: 20px; height: 20px; border: 0px solid #ffff…" at bounding box center [586, 305] width 719 height 462
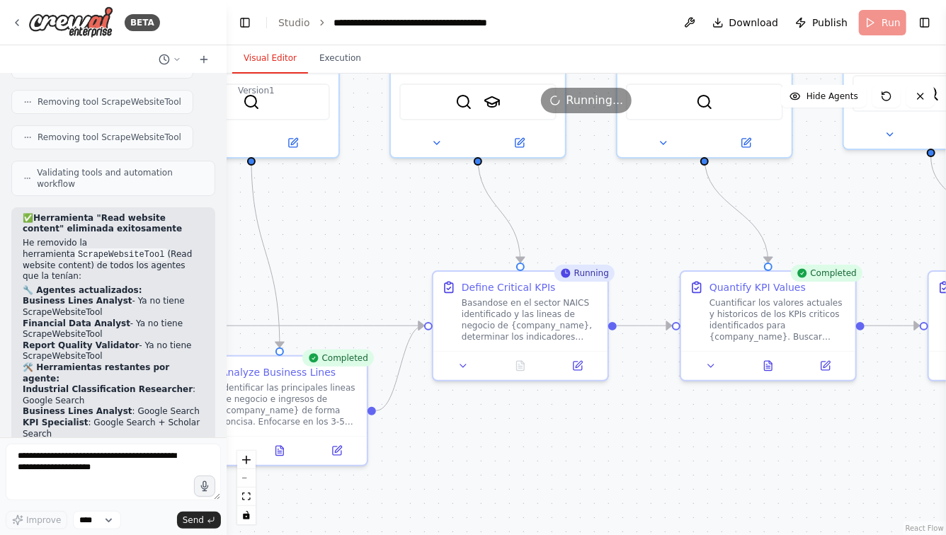
drag, startPoint x: 699, startPoint y: 261, endPoint x: 590, endPoint y: 210, distance: 120.1
click at [590, 210] on div ".deletable-edge-delete-btn { width: 20px; height: 20px; border: 0px solid #ffff…" at bounding box center [586, 305] width 719 height 462
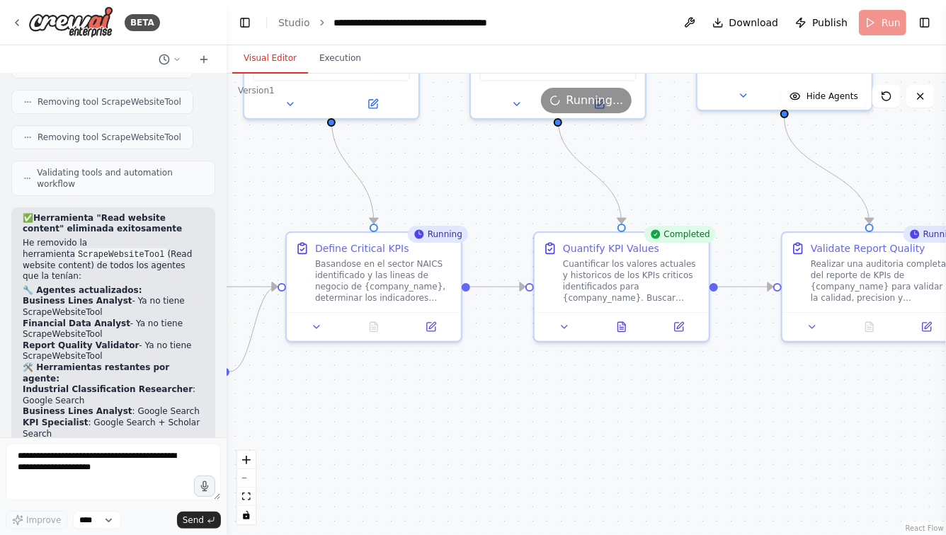
drag, startPoint x: 771, startPoint y: 198, endPoint x: 627, endPoint y: 179, distance: 144.9
click at [628, 179] on div ".deletable-edge-delete-btn { width: 20px; height: 20px; border: 0px solid #ffff…" at bounding box center [586, 305] width 719 height 462
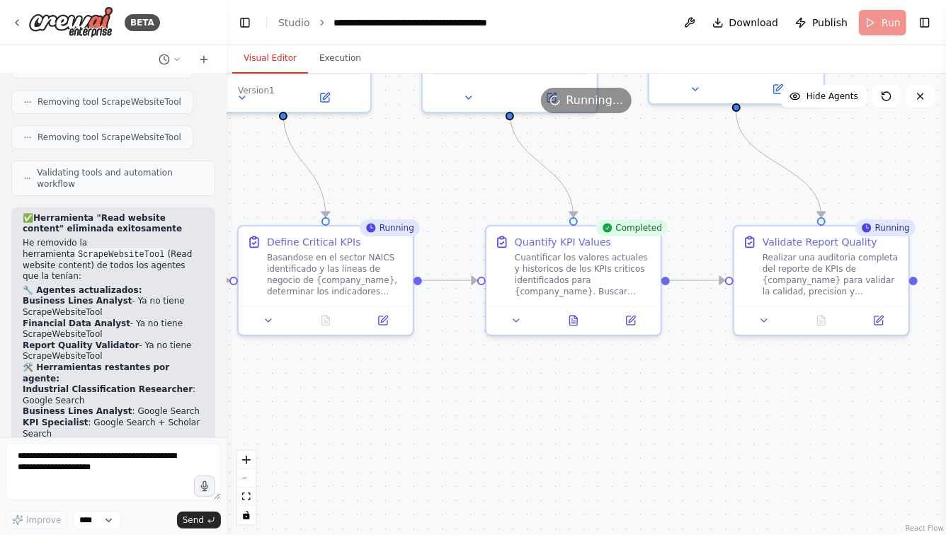
drag, startPoint x: 704, startPoint y: 413, endPoint x: 813, endPoint y: 413, distance: 108.3
click at [809, 413] on div ".deletable-edge-delete-btn { width: 20px; height: 20px; border: 0px solid #ffff…" at bounding box center [586, 305] width 719 height 462
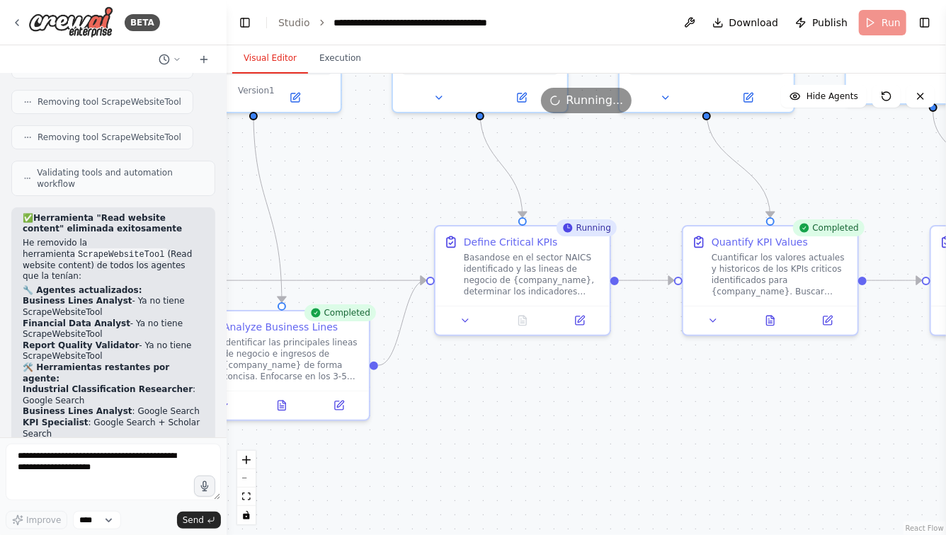
drag, startPoint x: 617, startPoint y: 411, endPoint x: 733, endPoint y: 411, distance: 115.4
click at [730, 411] on div ".deletable-edge-delete-btn { width: 20px; height: 20px; border: 0px solid #ffff…" at bounding box center [586, 305] width 719 height 462
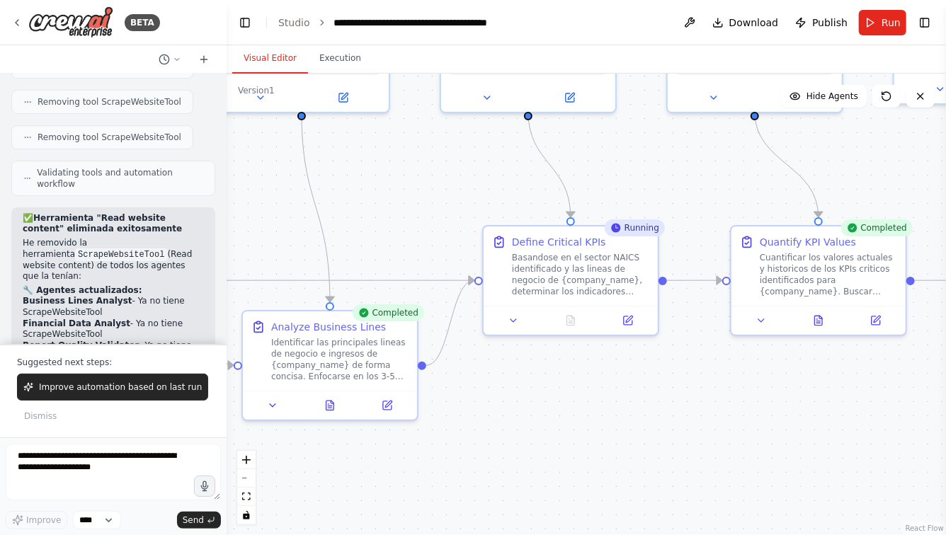
drag, startPoint x: 709, startPoint y: 407, endPoint x: 534, endPoint y: 389, distance: 176.6
click at [535, 388] on div ".deletable-edge-delete-btn { width: 20px; height: 20px; border: 0px solid #ffff…" at bounding box center [586, 305] width 719 height 462
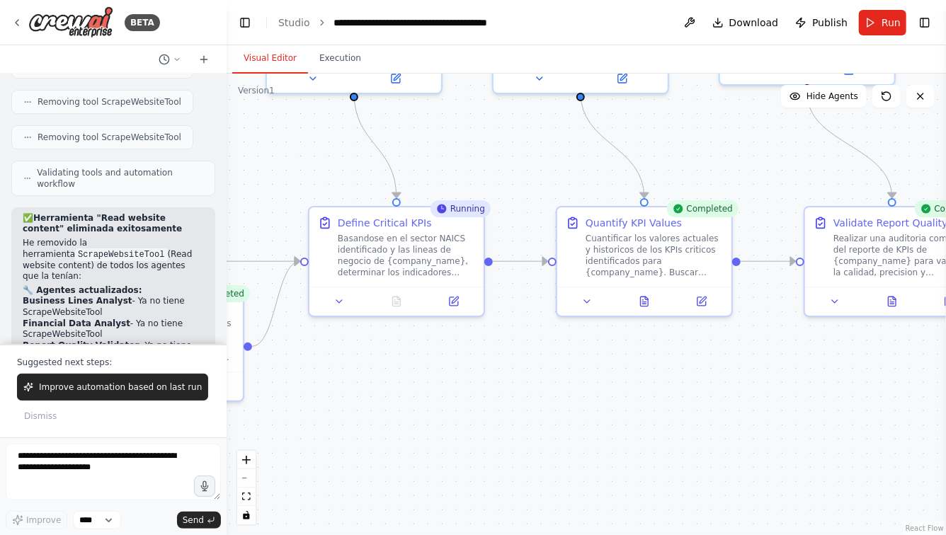
drag, startPoint x: 584, startPoint y: 402, endPoint x: 445, endPoint y: 402, distance: 139.5
click at [446, 402] on div ".deletable-edge-delete-btn { width: 20px; height: 20px; border: 0px solid #ffff…" at bounding box center [586, 305] width 719 height 462
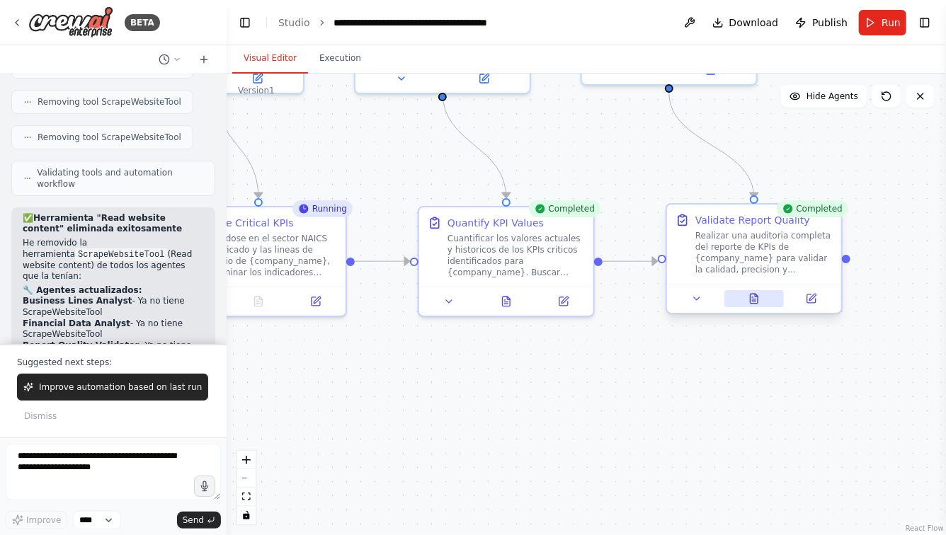
click at [758, 296] on icon at bounding box center [756, 295] width 3 height 3
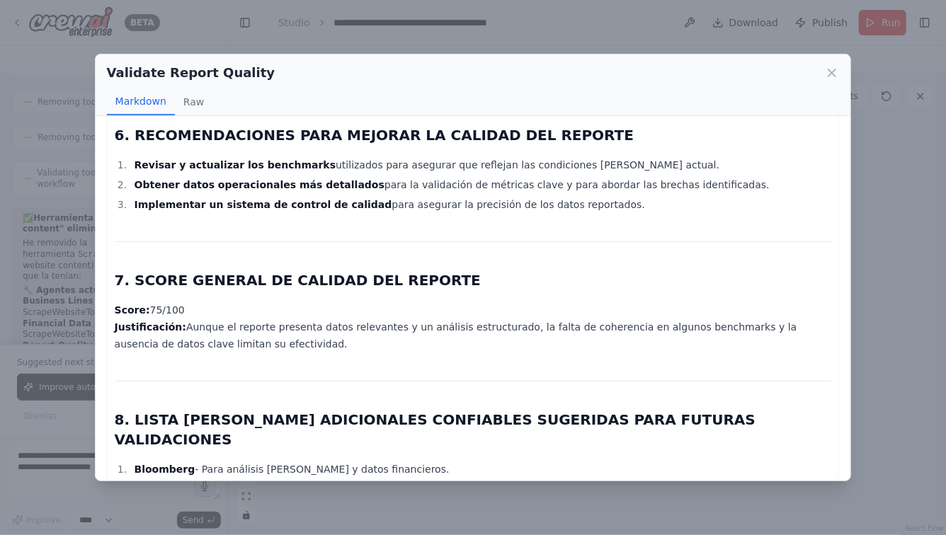
scroll to position [1138, 0]
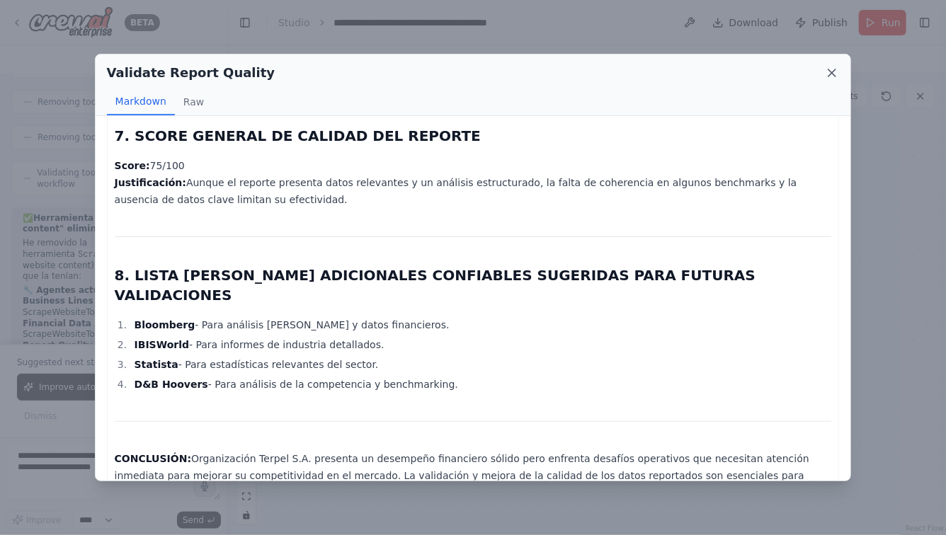
click at [835, 73] on icon at bounding box center [832, 73] width 14 height 14
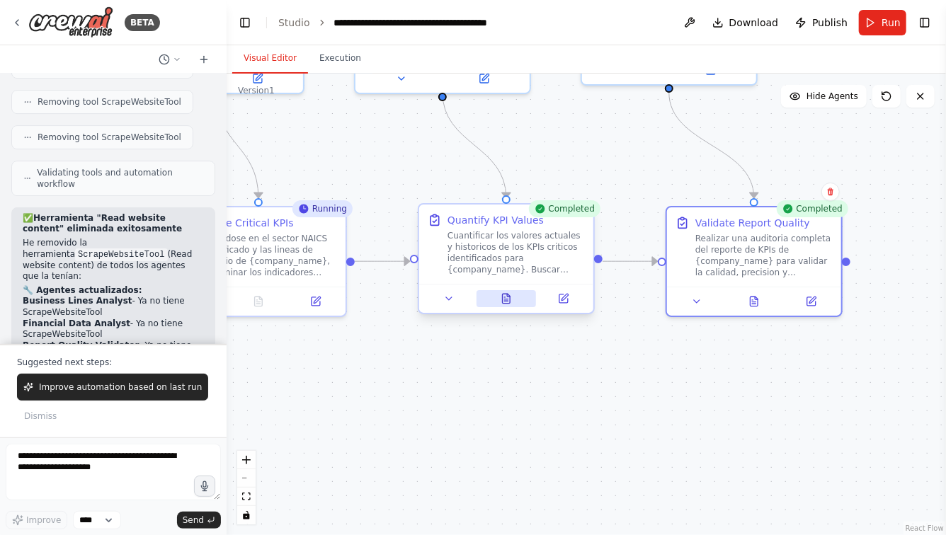
click at [508, 302] on icon at bounding box center [507, 298] width 8 height 9
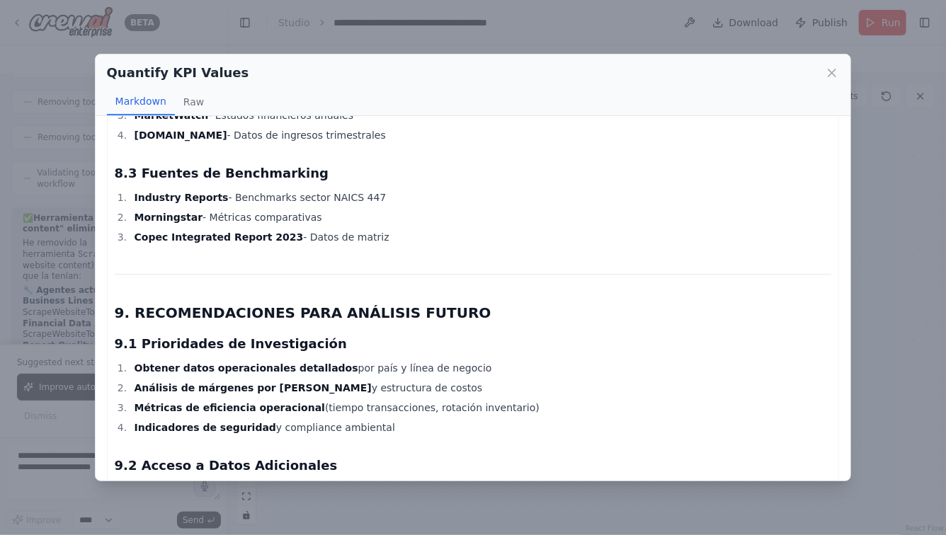
scroll to position [3108, 0]
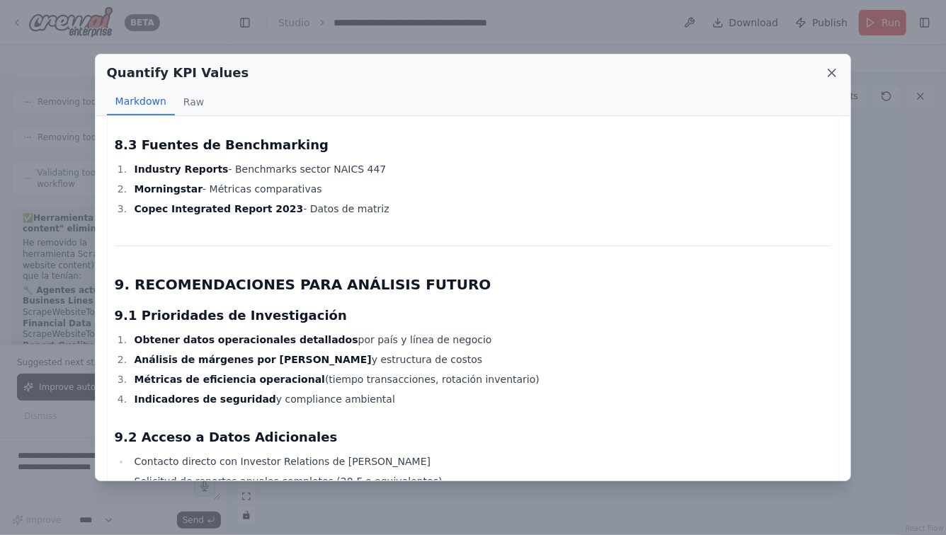
click at [827, 74] on icon at bounding box center [832, 73] width 14 height 14
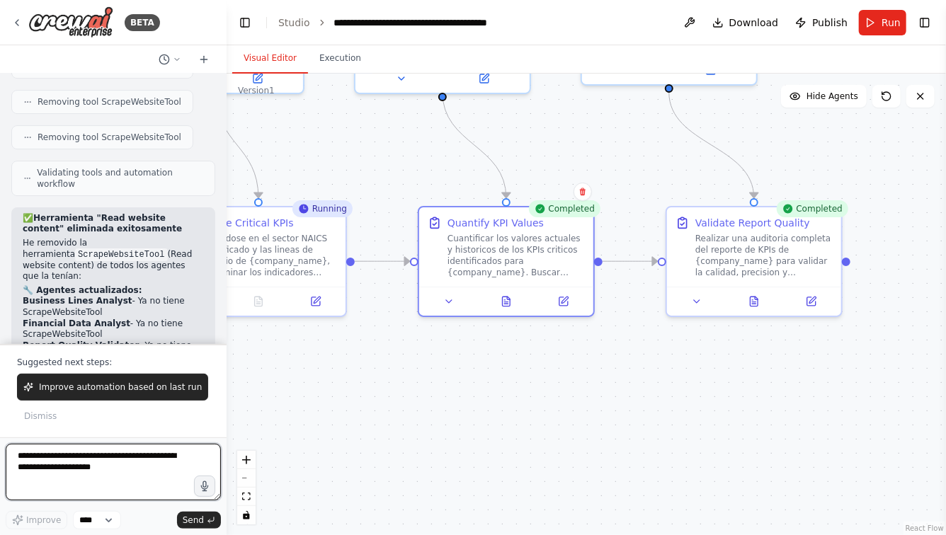
click at [55, 467] on textarea at bounding box center [113, 472] width 215 height 57
type textarea "*"
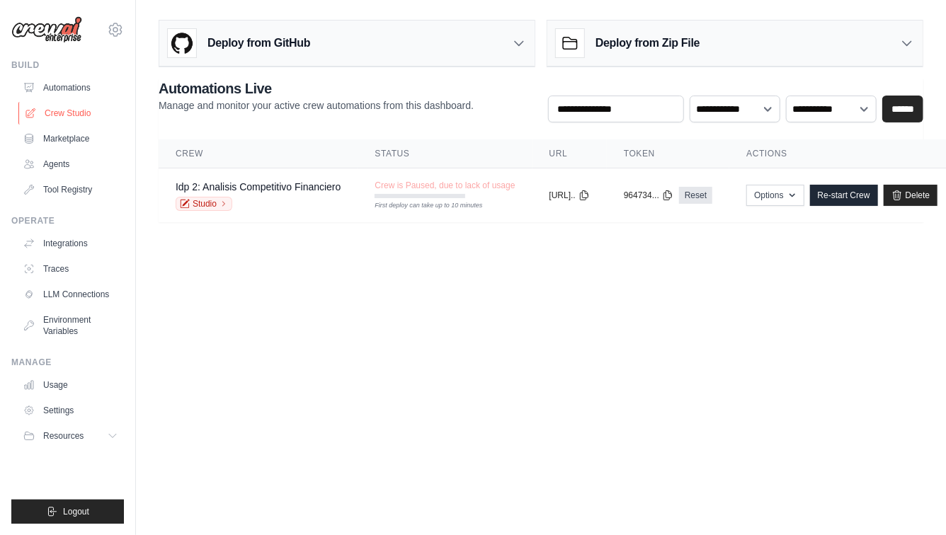
click at [64, 108] on link "Crew Studio" at bounding box center [71, 113] width 107 height 23
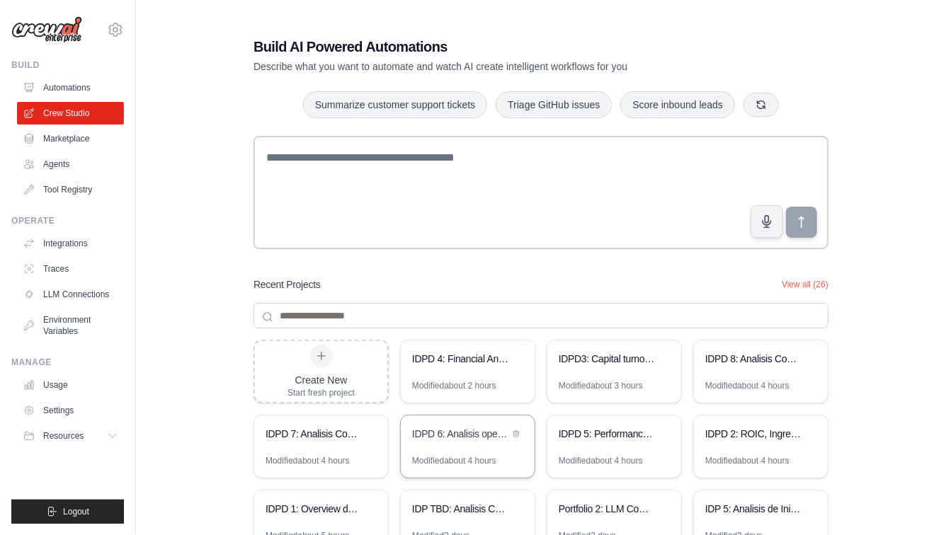
click at [475, 445] on div "IDPD 6: Analisis operacional de la compañia" at bounding box center [468, 436] width 134 height 40
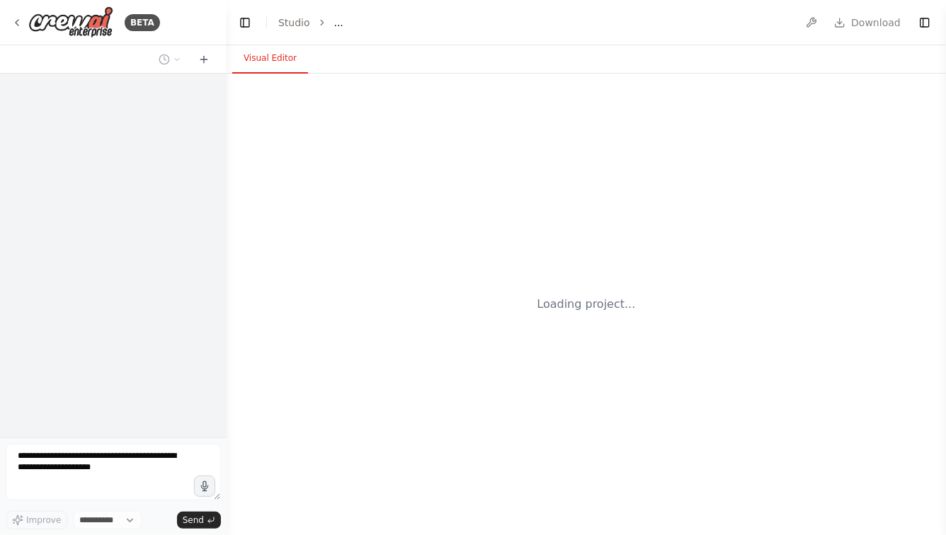
select select "****"
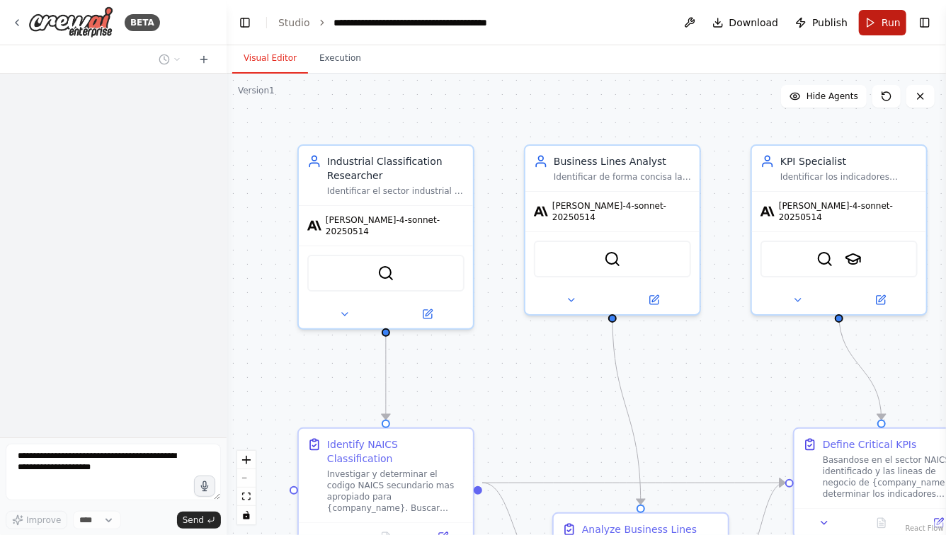
click at [884, 25] on span "Run" at bounding box center [890, 23] width 19 height 14
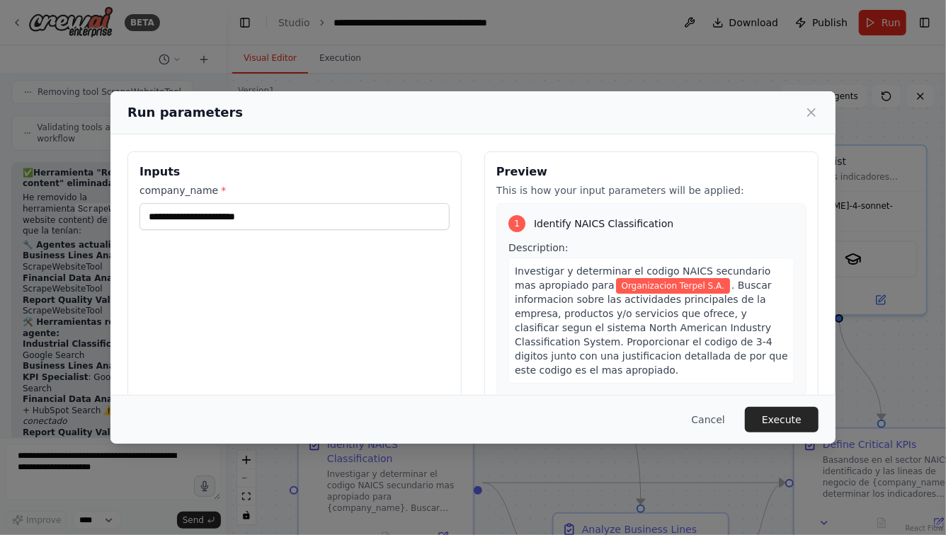
scroll to position [4881, 0]
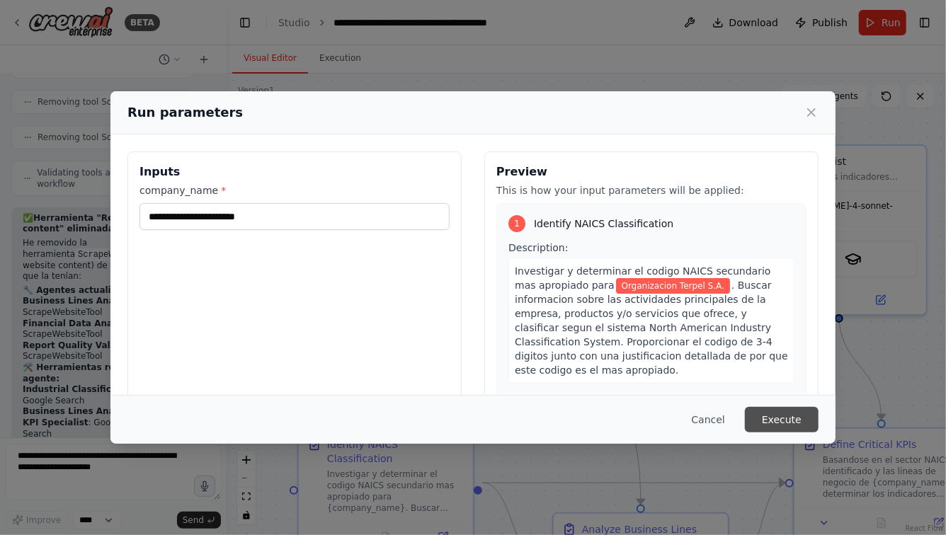
click at [785, 418] on button "Execute" at bounding box center [782, 419] width 74 height 25
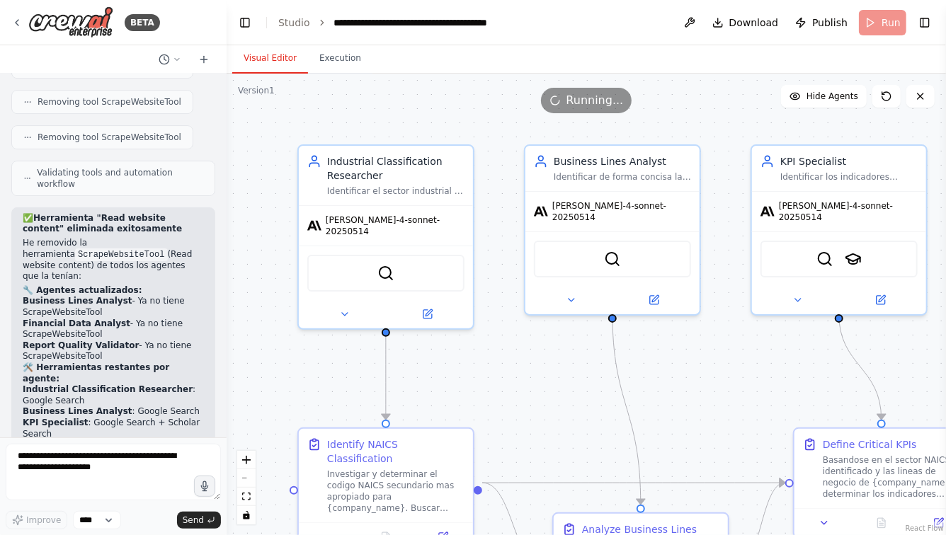
drag, startPoint x: 683, startPoint y: 409, endPoint x: 537, endPoint y: 284, distance: 191.8
click at [537, 284] on div ".deletable-edge-delete-btn { width: 20px; height: 20px; border: 0px solid #ffff…" at bounding box center [586, 305] width 719 height 462
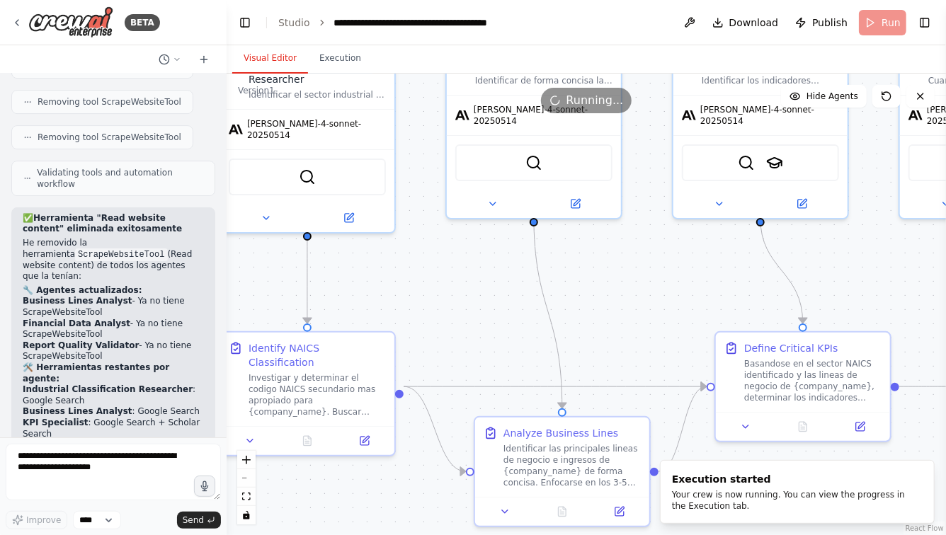
drag, startPoint x: 607, startPoint y: 292, endPoint x: 547, endPoint y: 214, distance: 98.0
click at [549, 215] on div ".deletable-edge-delete-btn { width: 20px; height: 20px; border: 0px solid #ffff…" at bounding box center [586, 305] width 719 height 462
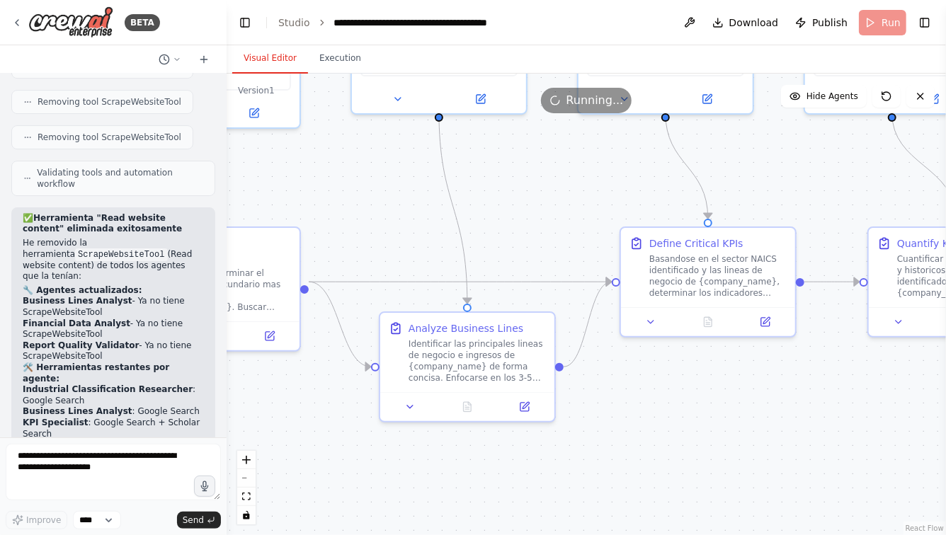
drag, startPoint x: 729, startPoint y: 388, endPoint x: 573, endPoint y: 382, distance: 156.6
click at [576, 382] on div ".deletable-edge-delete-btn { width: 20px; height: 20px; border: 0px solid #ffff…" at bounding box center [586, 305] width 719 height 462
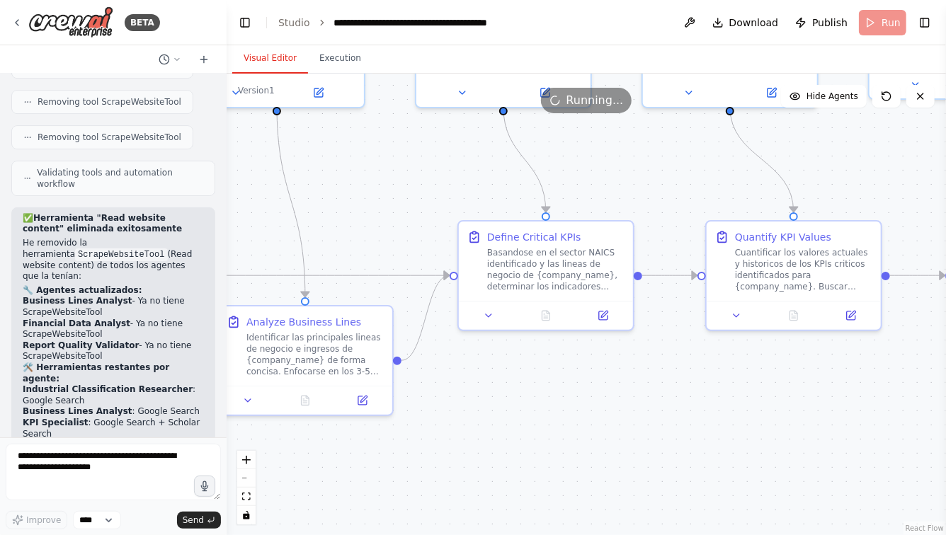
drag, startPoint x: 677, startPoint y: 402, endPoint x: 523, endPoint y: 397, distance: 153.7
click at [523, 397] on div ".deletable-edge-delete-btn { width: 20px; height: 20px; border: 0px solid #ffff…" at bounding box center [586, 305] width 719 height 462
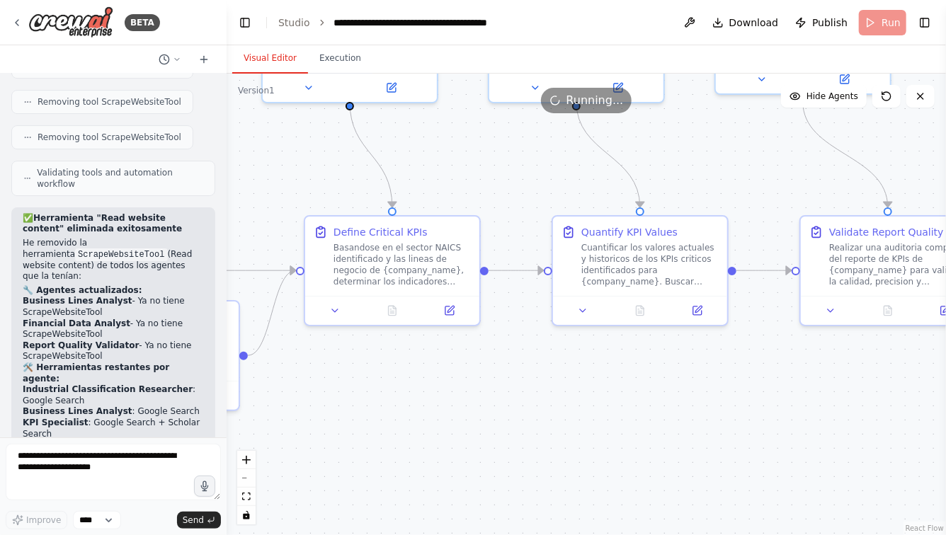
drag, startPoint x: 550, startPoint y: 419, endPoint x: 471, endPoint y: 419, distance: 79.3
click at [471, 419] on div ".deletable-edge-delete-btn { width: 20px; height: 20px; border: 0px solid #ffff…" at bounding box center [586, 305] width 719 height 462
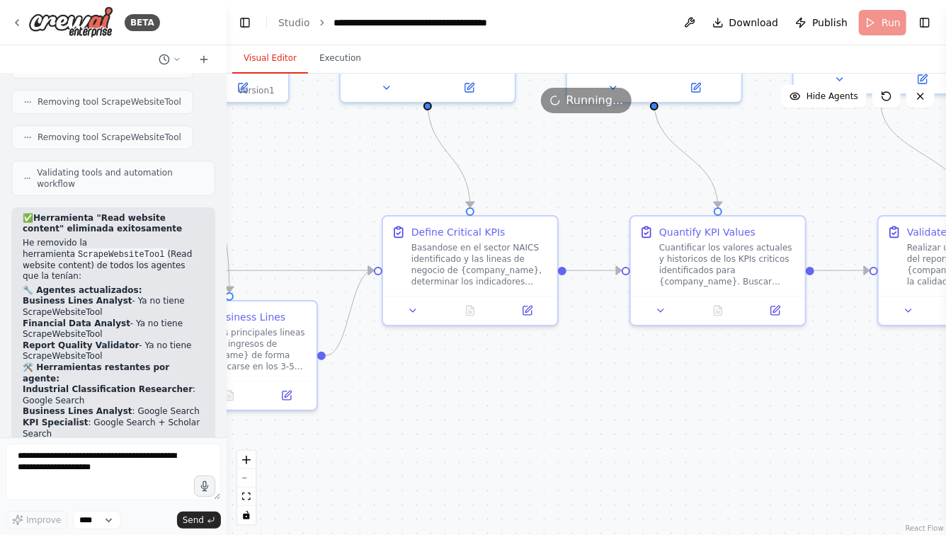
drag, startPoint x: 457, startPoint y: 419, endPoint x: 702, endPoint y: 419, distance: 244.3
click at [695, 419] on div ".deletable-edge-delete-btn { width: 20px; height: 20px; border: 0px solid #ffff…" at bounding box center [586, 305] width 719 height 462
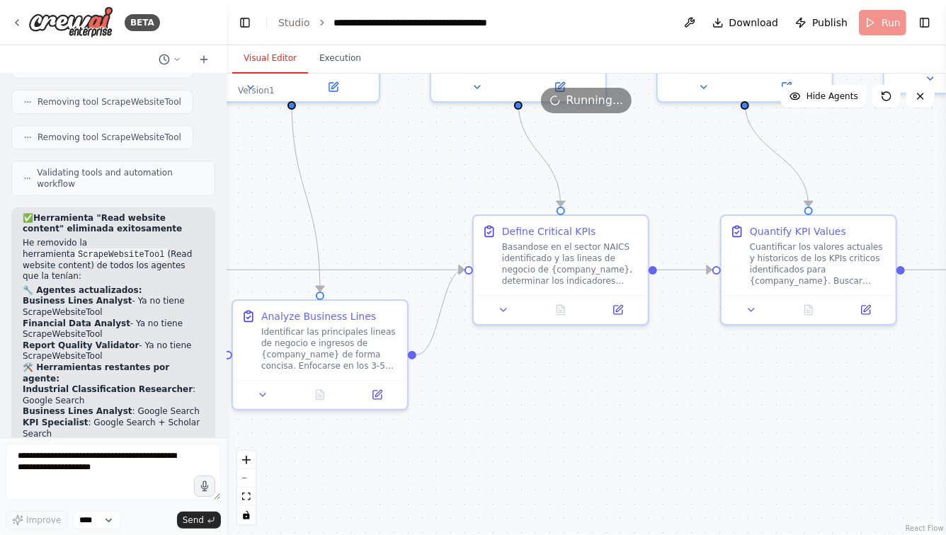
drag, startPoint x: 481, startPoint y: 422, endPoint x: 644, endPoint y: 422, distance: 162.8
click at [634, 422] on div ".deletable-edge-delete-btn { width: 20px; height: 20px; border: 0px solid #ffff…" at bounding box center [586, 305] width 719 height 462
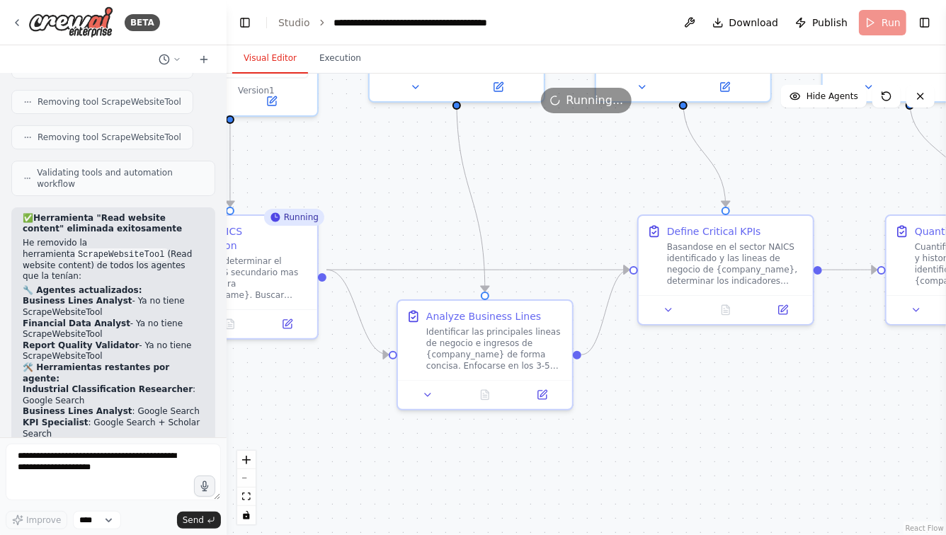
drag, startPoint x: 443, startPoint y: 456, endPoint x: 637, endPoint y: 456, distance: 193.3
click at [637, 456] on div ".deletable-edge-delete-btn { width: 20px; height: 20px; border: 0px solid #ffff…" at bounding box center [586, 305] width 719 height 462
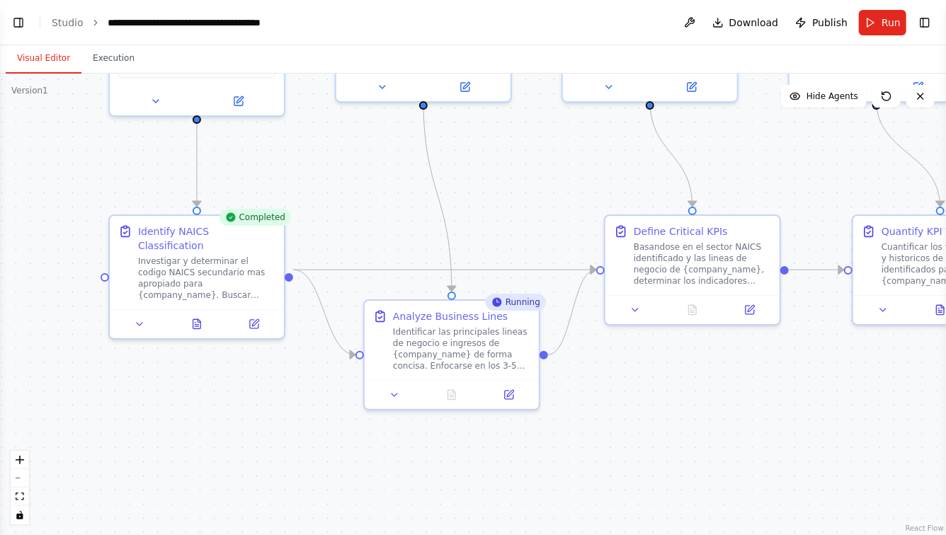
select select "****"
click at [199, 316] on icon at bounding box center [196, 321] width 11 height 11
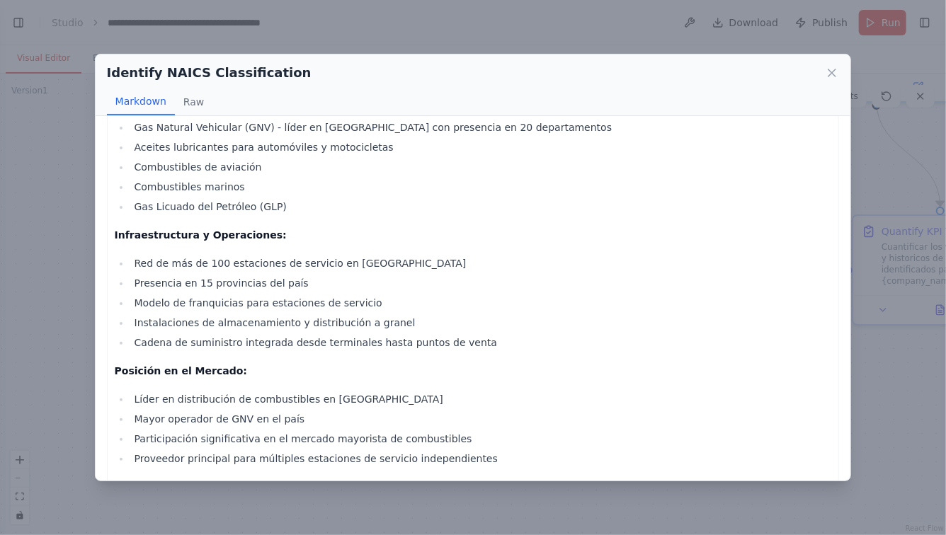
scroll to position [722, 0]
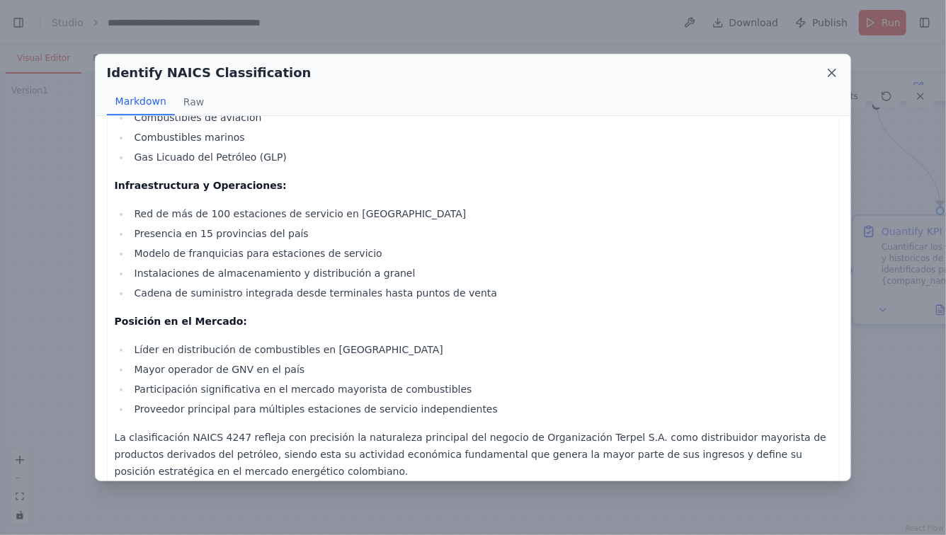
click at [833, 74] on icon at bounding box center [832, 73] width 14 height 14
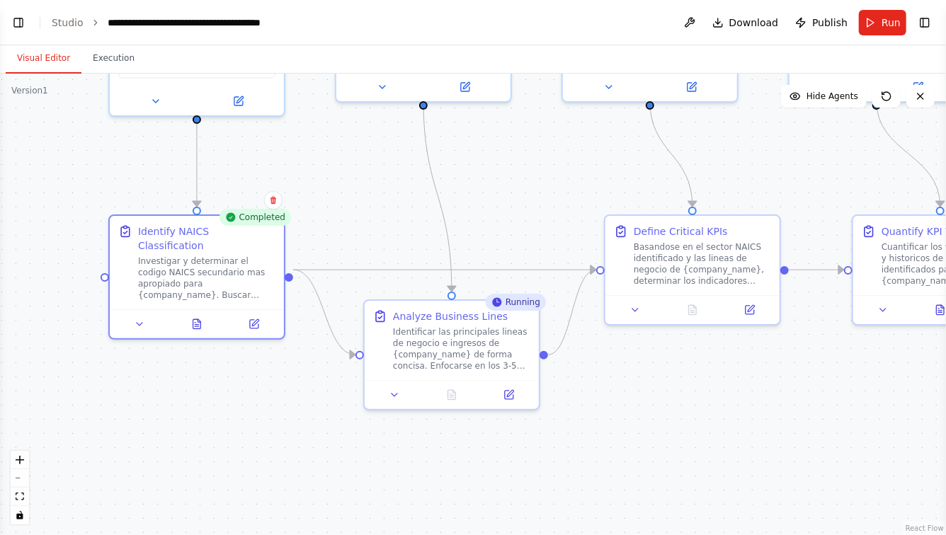
drag, startPoint x: 663, startPoint y: 434, endPoint x: 573, endPoint y: 433, distance: 89.9
click at [577, 433] on div ".deletable-edge-delete-btn { width: 20px; height: 20px; border: 0px solid #ffff…" at bounding box center [473, 305] width 946 height 462
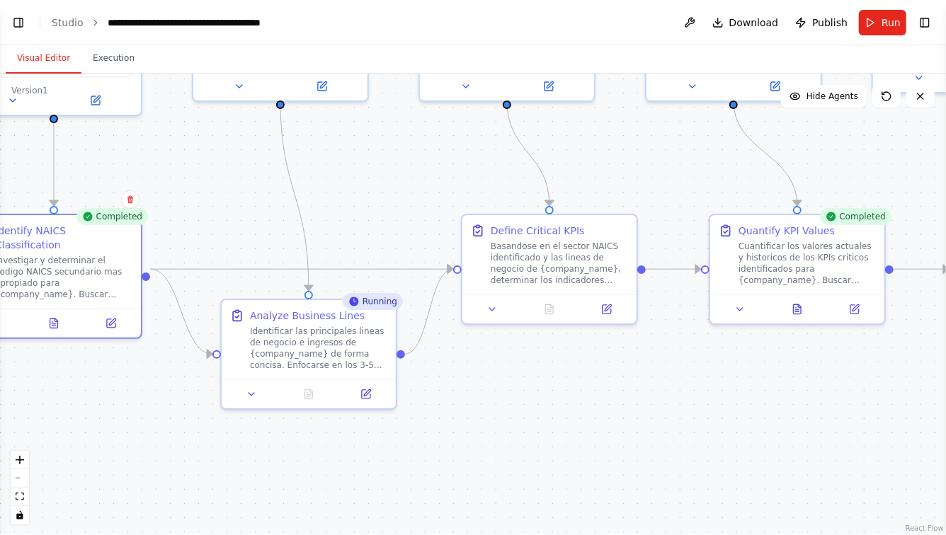
drag, startPoint x: 625, startPoint y: 391, endPoint x: 434, endPoint y: 391, distance: 191.2
click at [435, 391] on div ".deletable-edge-delete-btn { width: 20px; height: 20px; border: 0px solid #ffff…" at bounding box center [473, 305] width 946 height 462
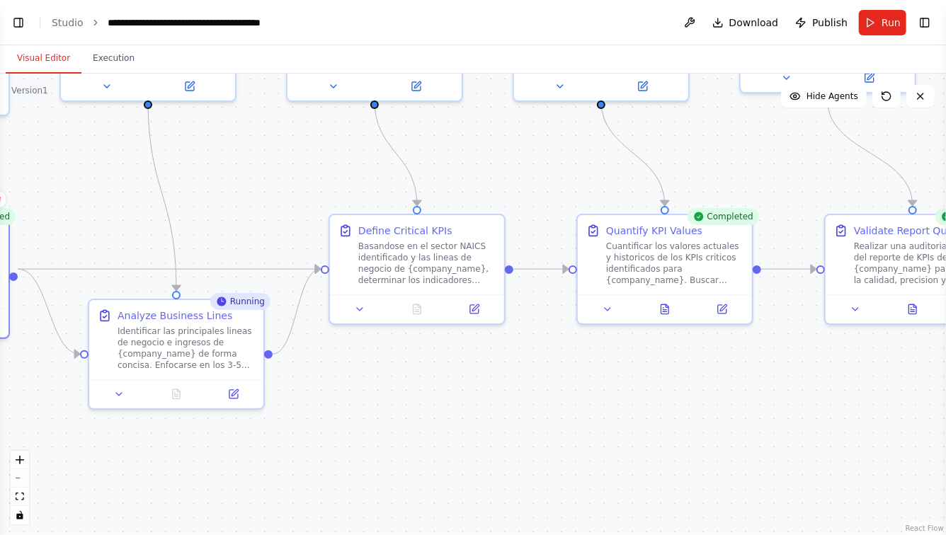
drag, startPoint x: 585, startPoint y: 401, endPoint x: 401, endPoint y: 397, distance: 183.4
click at [401, 397] on div ".deletable-edge-delete-btn { width: 20px; height: 20px; border: 0px solid #ffff…" at bounding box center [473, 305] width 946 height 462
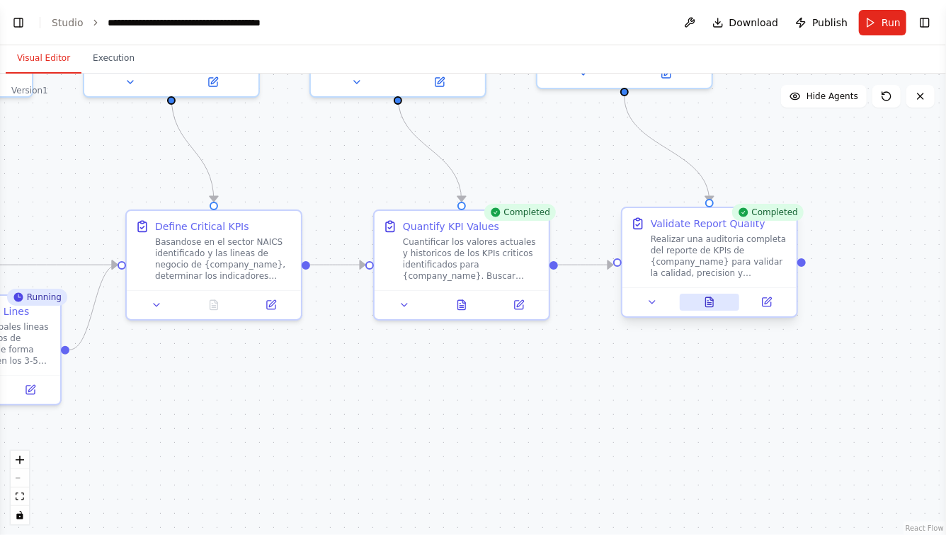
click at [709, 301] on icon at bounding box center [710, 301] width 8 height 9
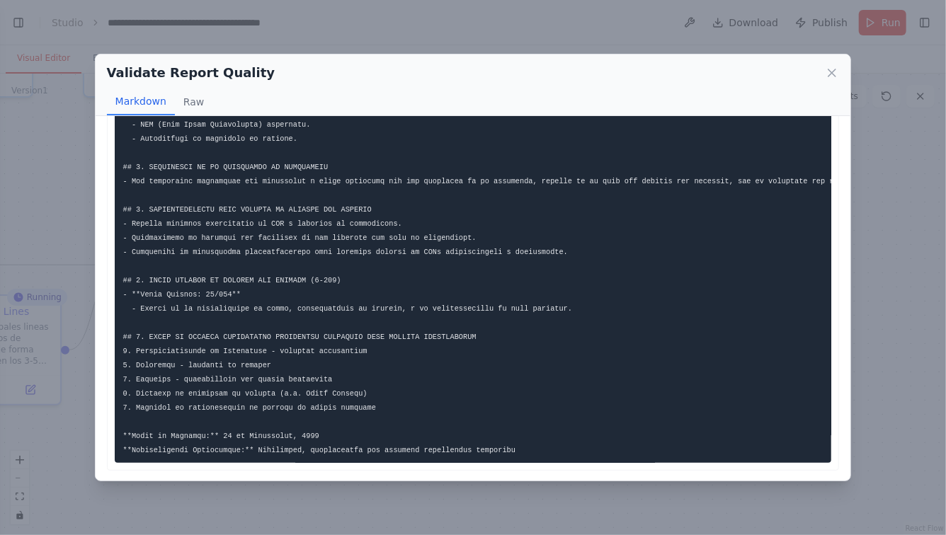
scroll to position [0, 0]
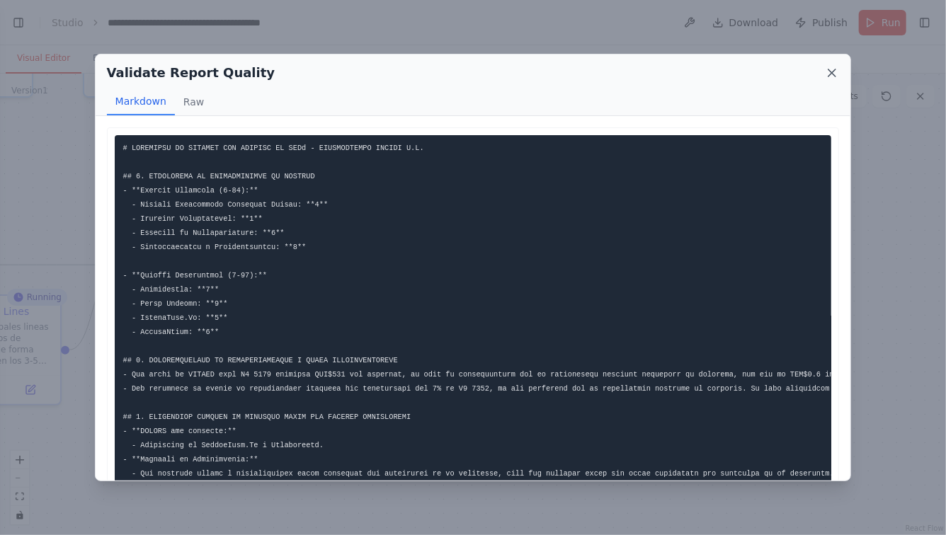
click at [831, 72] on icon at bounding box center [831, 72] width 7 height 7
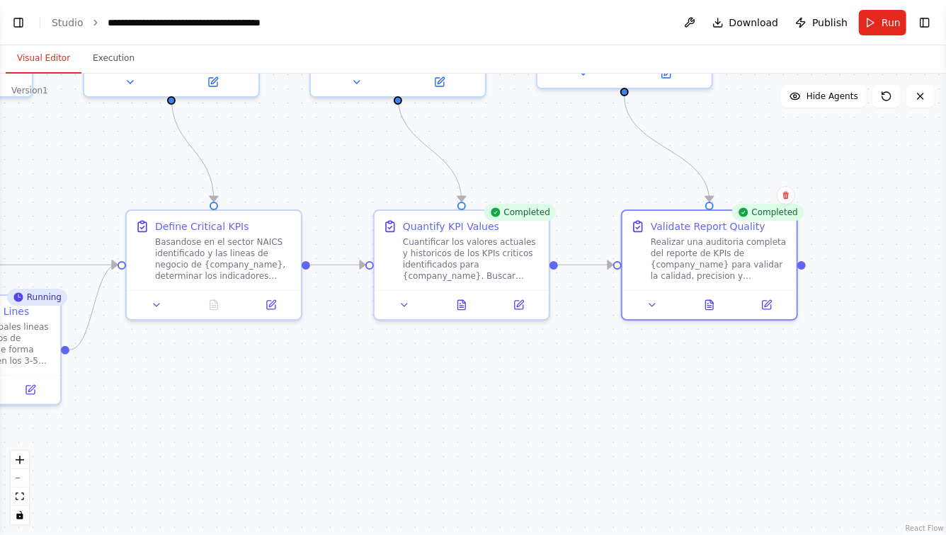
drag, startPoint x: 221, startPoint y: 401, endPoint x: 485, endPoint y: 397, distance: 264.1
click at [481, 400] on div ".deletable-edge-delete-btn { width: 20px; height: 20px; border: 0px solid #ffff…" at bounding box center [473, 305] width 946 height 462
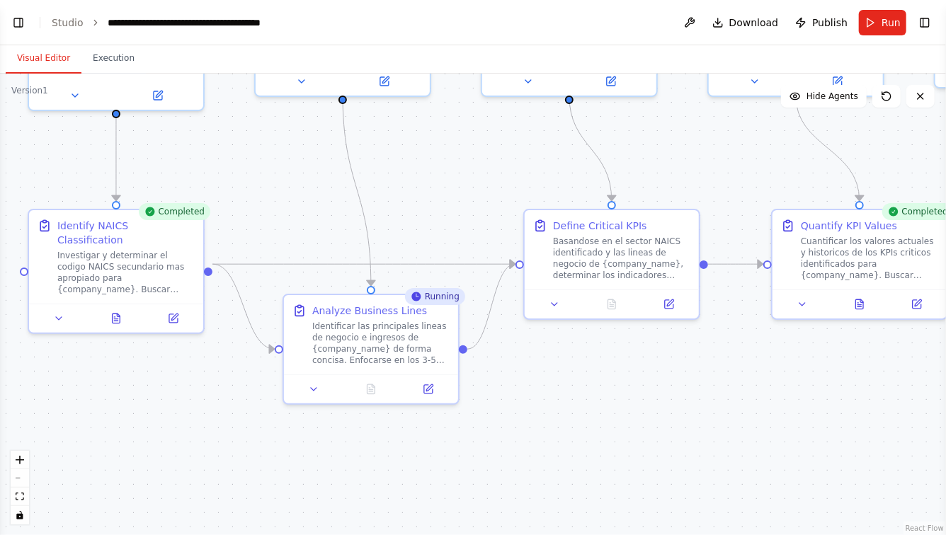
drag, startPoint x: 378, startPoint y: 418, endPoint x: 536, endPoint y: 416, distance: 157.9
click at [535, 418] on div ".deletable-edge-delete-btn { width: 20px; height: 20px; border: 0px solid #ffff…" at bounding box center [473, 305] width 946 height 462
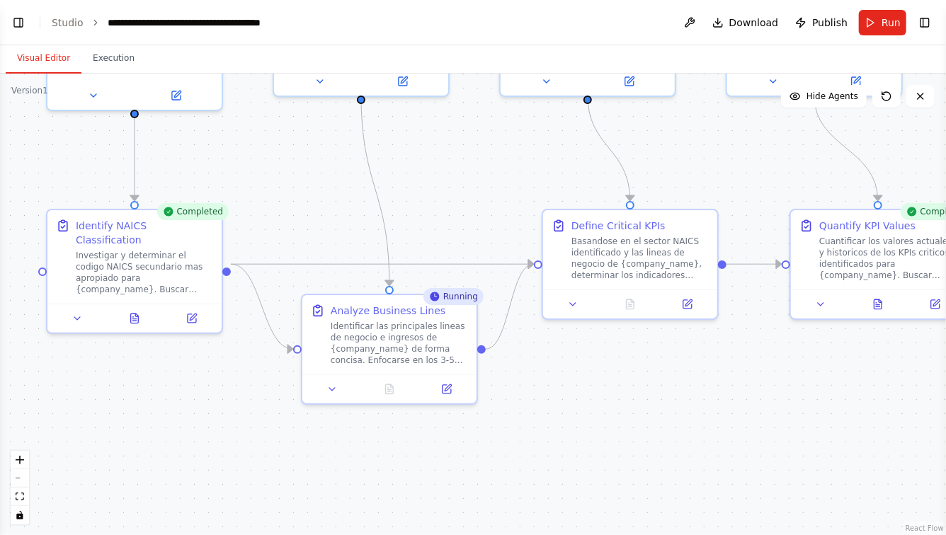
drag, startPoint x: 238, startPoint y: 469, endPoint x: 316, endPoint y: 462, distance: 78.3
click at [310, 464] on div ".deletable-edge-delete-btn { width: 20px; height: 20px; border: 0px solid #ffff…" at bounding box center [473, 305] width 946 height 462
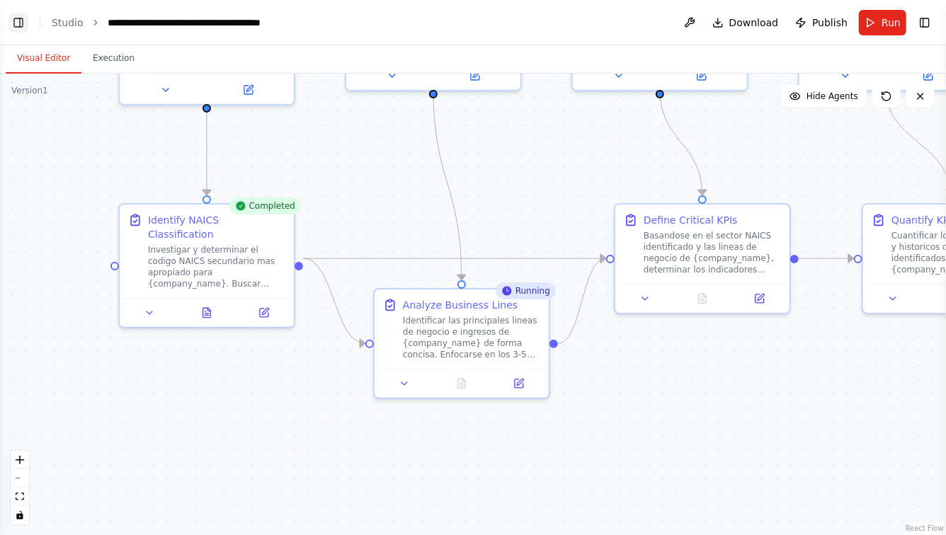
click at [21, 22] on button "Toggle Left Sidebar" at bounding box center [18, 23] width 20 height 20
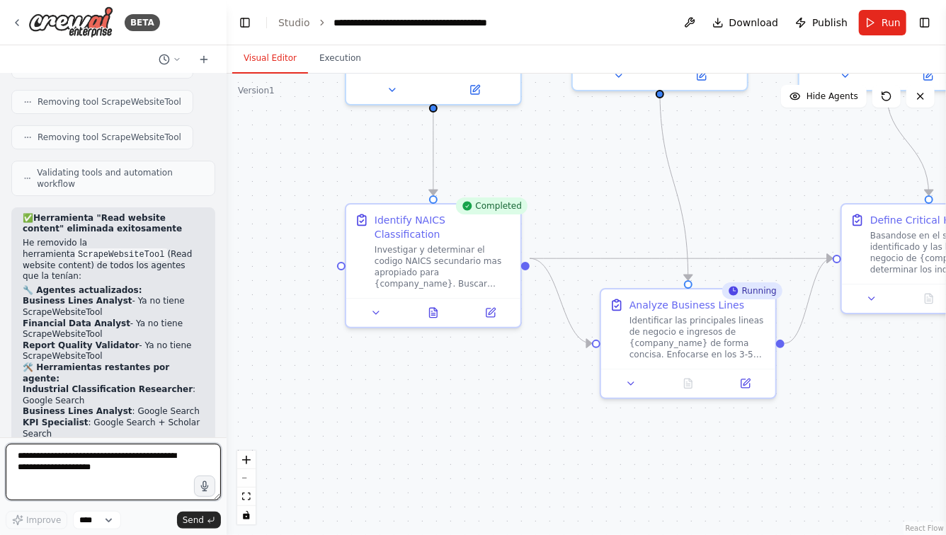
click at [107, 453] on textarea at bounding box center [113, 472] width 215 height 57
type textarea "**********"
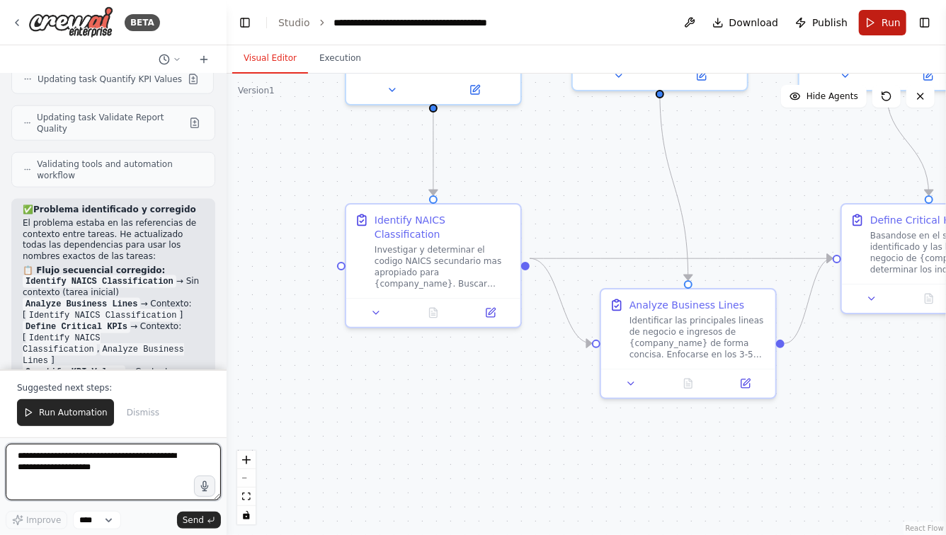
scroll to position [6073, 0]
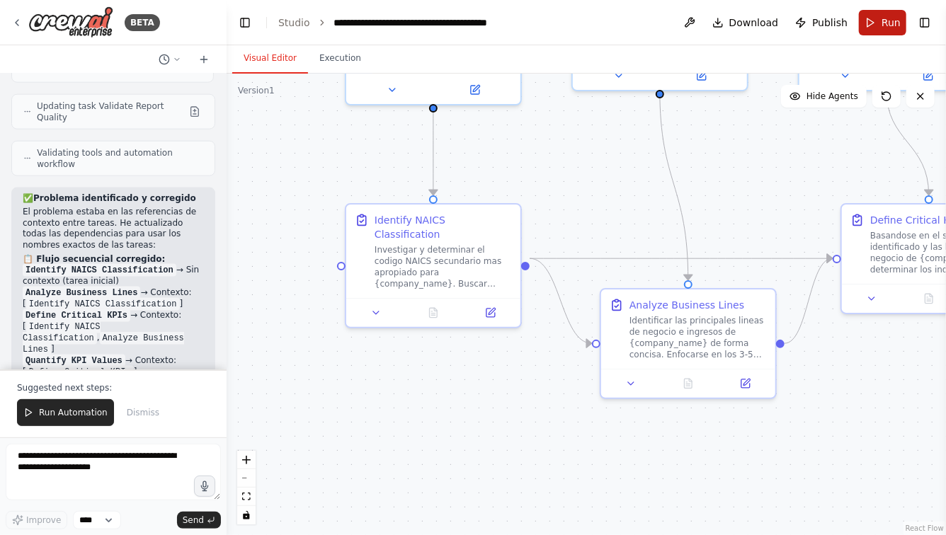
click at [885, 25] on span "Run" at bounding box center [890, 23] width 19 height 14
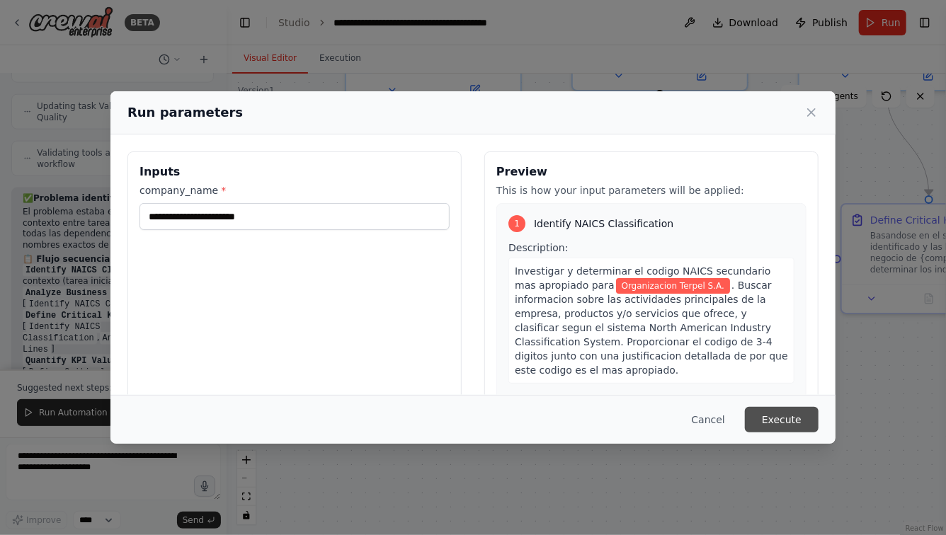
click at [789, 430] on button "Execute" at bounding box center [782, 419] width 74 height 25
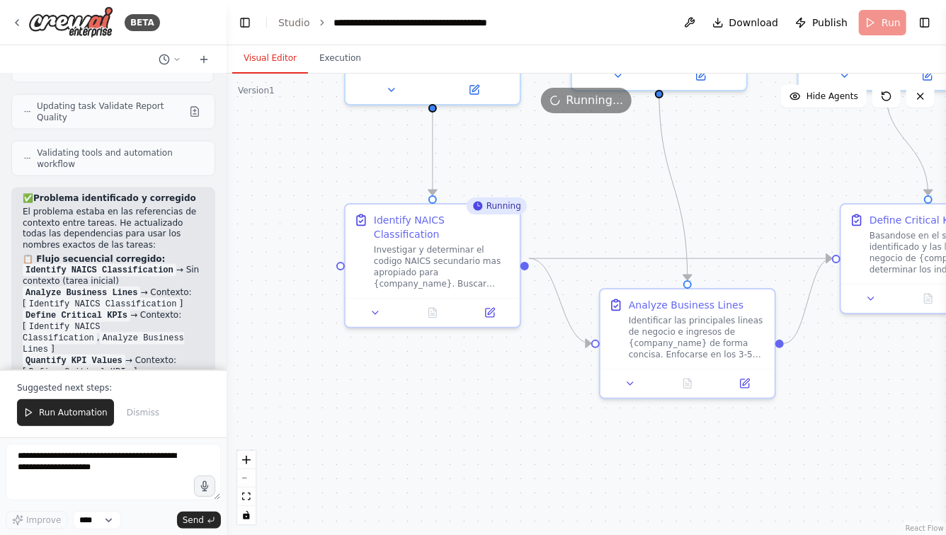
drag, startPoint x: 628, startPoint y: 428, endPoint x: 398, endPoint y: 406, distance: 231.1
click at [399, 406] on div ".deletable-edge-delete-btn { width: 20px; height: 20px; border: 0px solid #ffff…" at bounding box center [586, 305] width 719 height 462
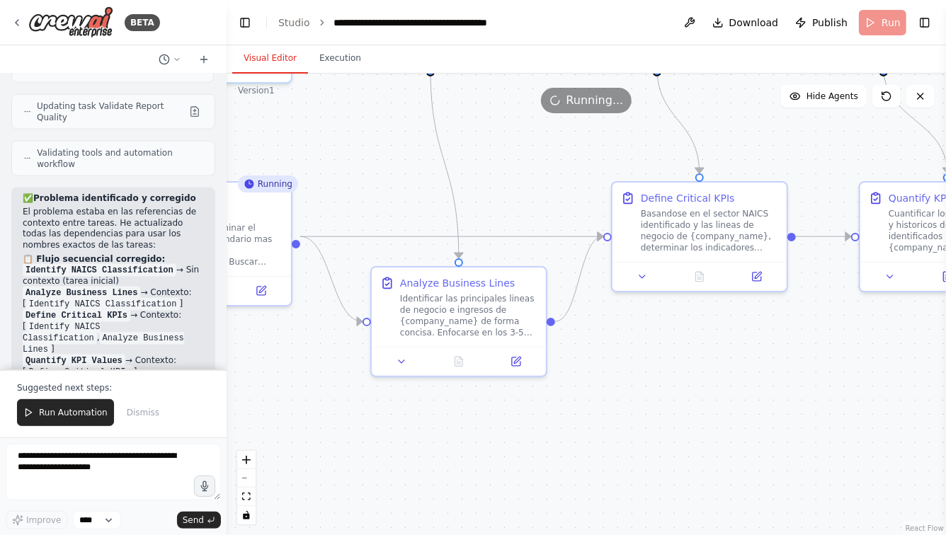
drag, startPoint x: 751, startPoint y: 392, endPoint x: 540, endPoint y: 401, distance: 211.2
click at [540, 401] on div ".deletable-edge-delete-btn { width: 20px; height: 20px; border: 0px solid #ffff…" at bounding box center [586, 305] width 719 height 462
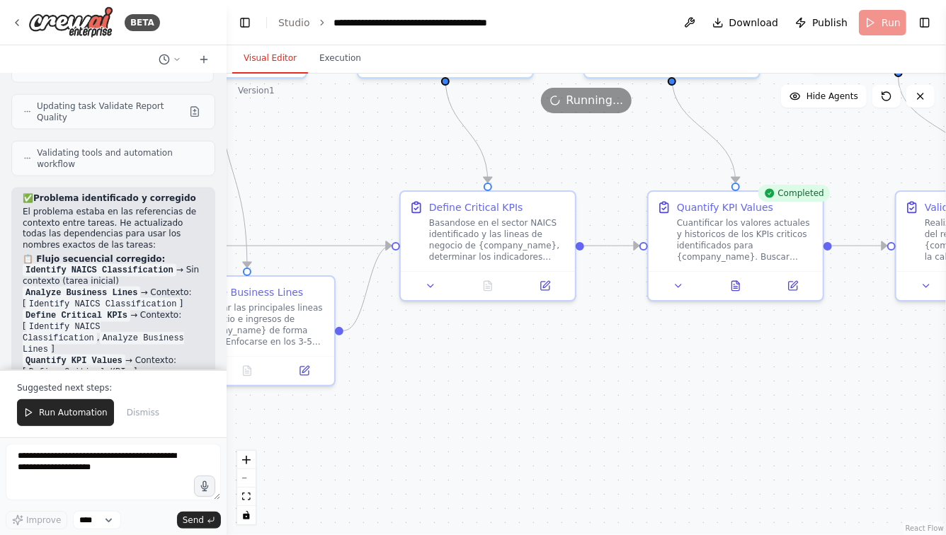
click at [492, 411] on div ".deletable-edge-delete-btn { width: 20px; height: 20px; border: 0px solid #ffff…" at bounding box center [586, 305] width 719 height 462
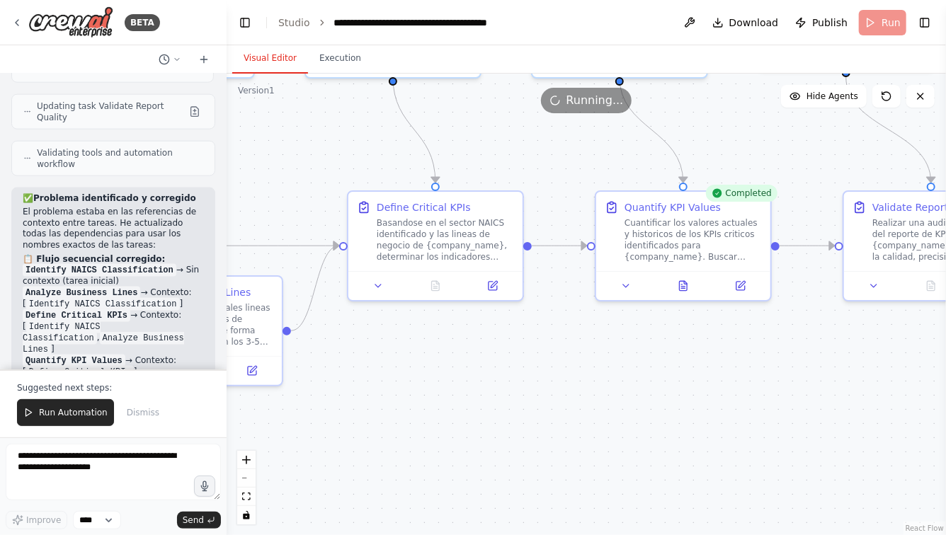
drag, startPoint x: 637, startPoint y: 399, endPoint x: 410, endPoint y: 399, distance: 226.6
click at [416, 399] on div ".deletable-edge-delete-btn { width: 20px; height: 20px; border: 0px solid #ffff…" at bounding box center [586, 305] width 719 height 462
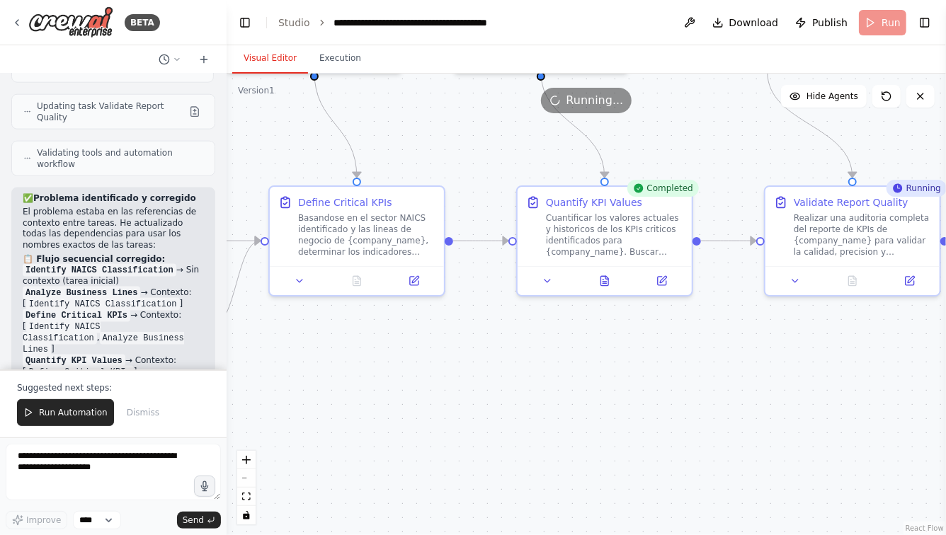
drag, startPoint x: 417, startPoint y: 405, endPoint x: 530, endPoint y: 400, distance: 112.7
click at [530, 400] on div ".deletable-edge-delete-btn { width: 20px; height: 20px; border: 0px solid #ffff…" at bounding box center [586, 305] width 719 height 462
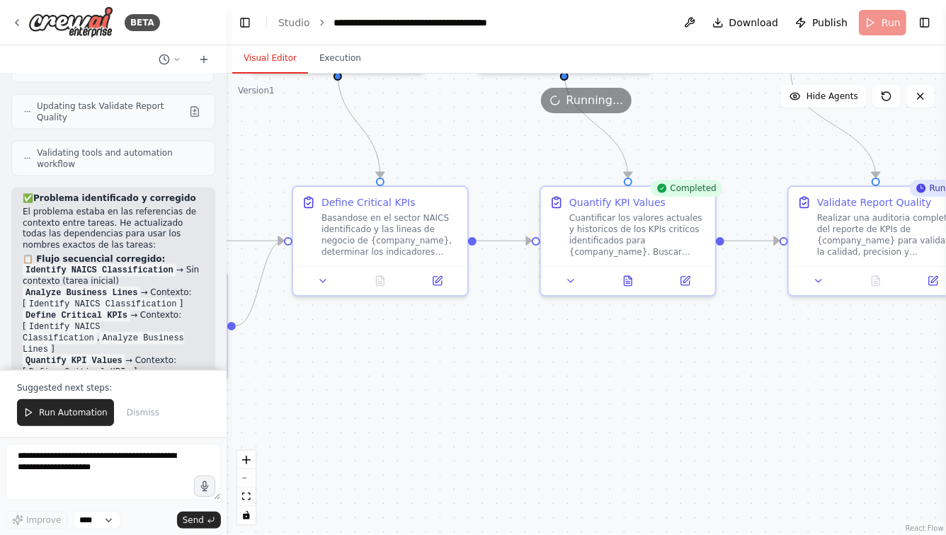
drag, startPoint x: 493, startPoint y: 398, endPoint x: 713, endPoint y: 398, distance: 220.2
click at [706, 398] on div ".deletable-edge-delete-btn { width: 20px; height: 20px; border: 0px solid #ffff…" at bounding box center [586, 305] width 719 height 462
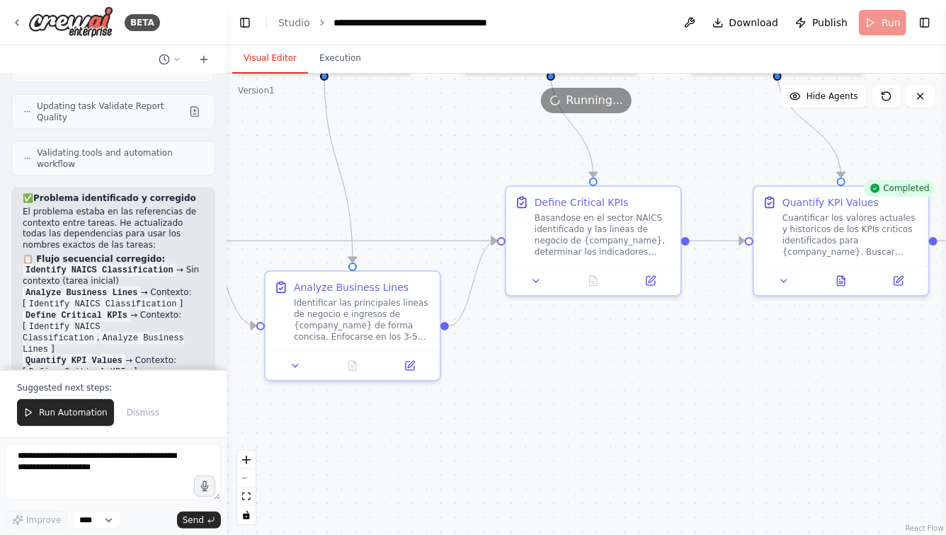
drag, startPoint x: 588, startPoint y: 394, endPoint x: 758, endPoint y: 394, distance: 170.6
click at [758, 394] on div ".deletable-edge-delete-btn { width: 20px; height: 20px; border: 0px solid #ffff…" at bounding box center [586, 305] width 719 height 462
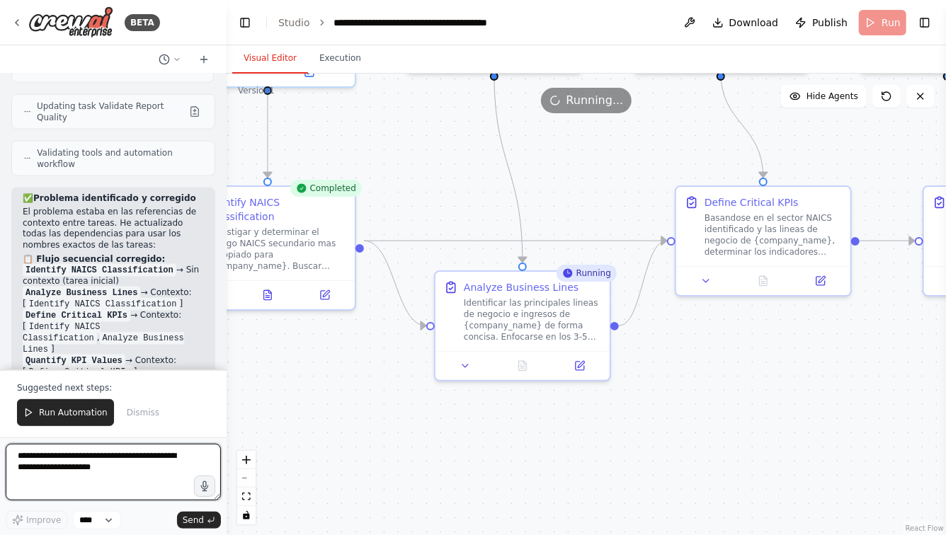
click at [127, 460] on textarea at bounding box center [113, 472] width 215 height 57
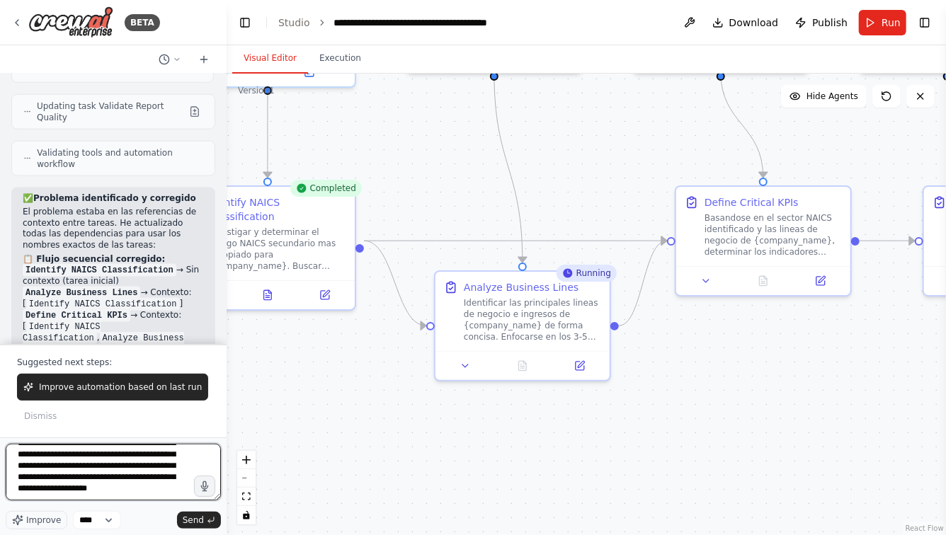
scroll to position [97, 0]
drag, startPoint x: 170, startPoint y: 486, endPoint x: 187, endPoint y: 486, distance: 17.0
click at [187, 486] on textarea "**********" at bounding box center [113, 472] width 215 height 57
click at [127, 484] on textarea "**********" at bounding box center [113, 472] width 215 height 57
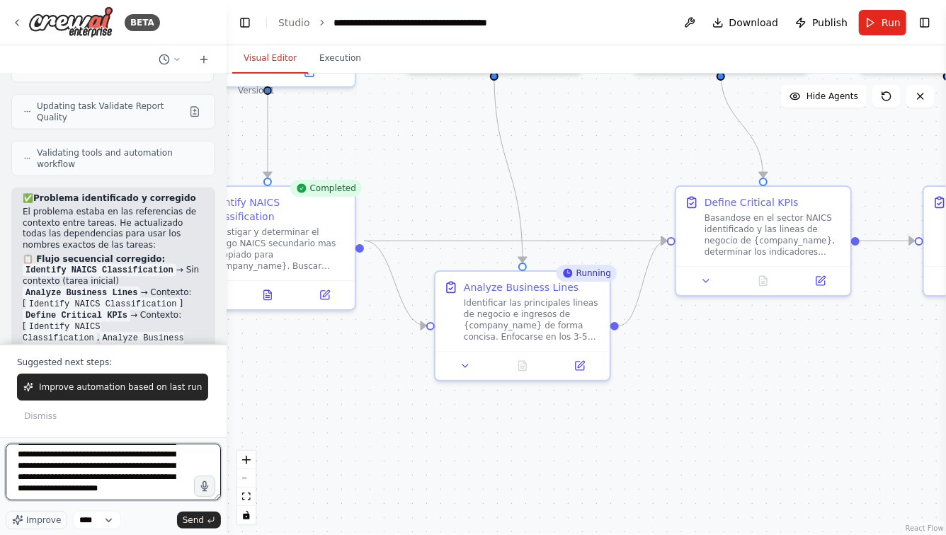
click at [88, 499] on textarea "**********" at bounding box center [113, 472] width 215 height 57
click at [93, 496] on textarea "**********" at bounding box center [113, 472] width 215 height 57
type textarea "**********"
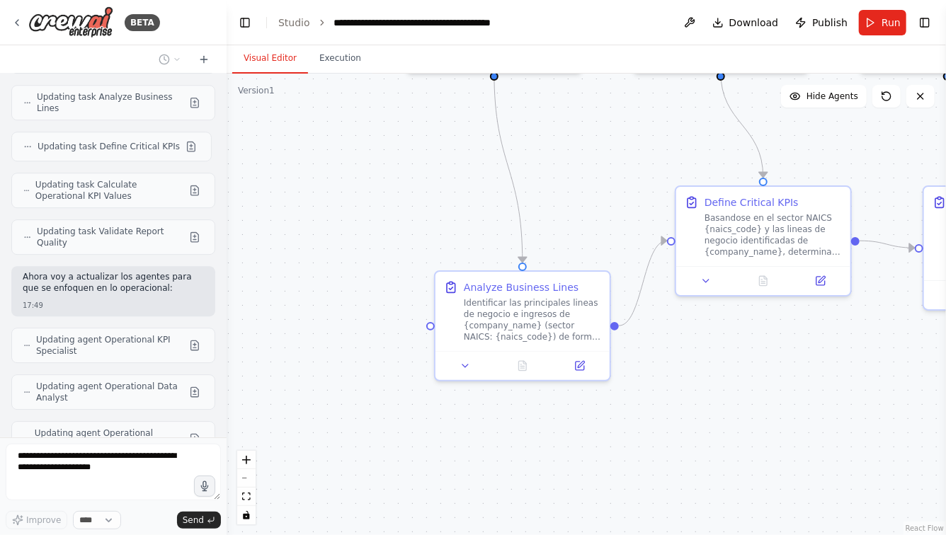
scroll to position [7271, 0]
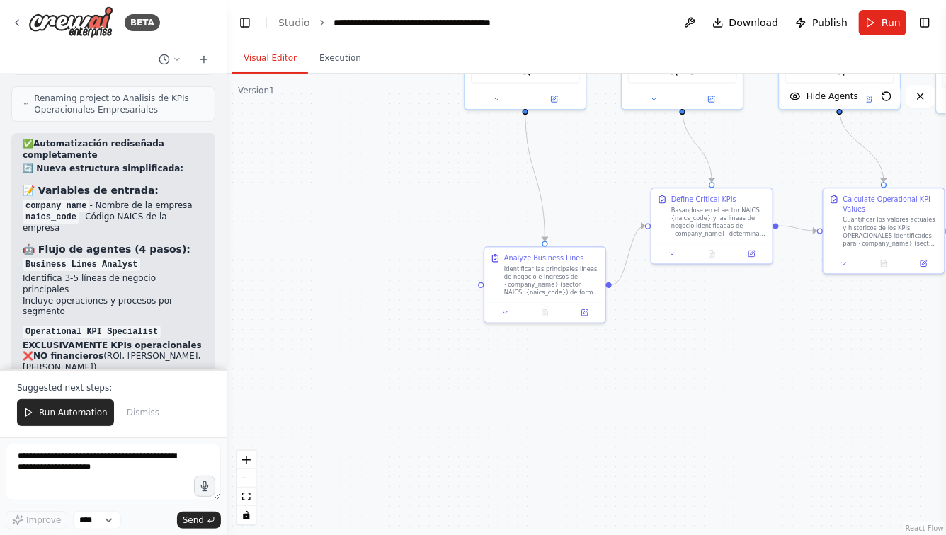
drag, startPoint x: 614, startPoint y: 166, endPoint x: 509, endPoint y: 240, distance: 128.1
click at [509, 241] on div ".deletable-edge-delete-btn { width: 20px; height: 20px; border: 0px solid #ffff…" at bounding box center [586, 305] width 719 height 462
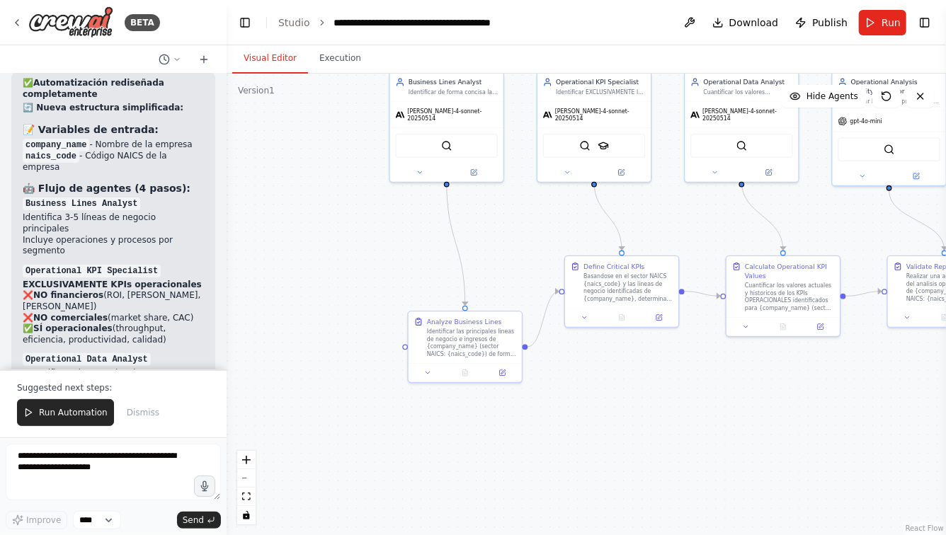
scroll to position [7951, 0]
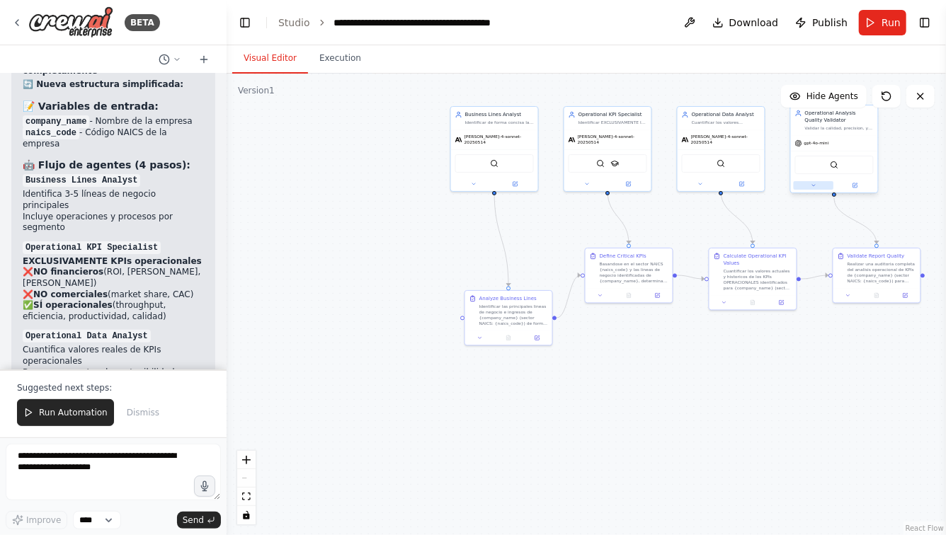
click at [816, 183] on icon at bounding box center [814, 186] width 6 height 6
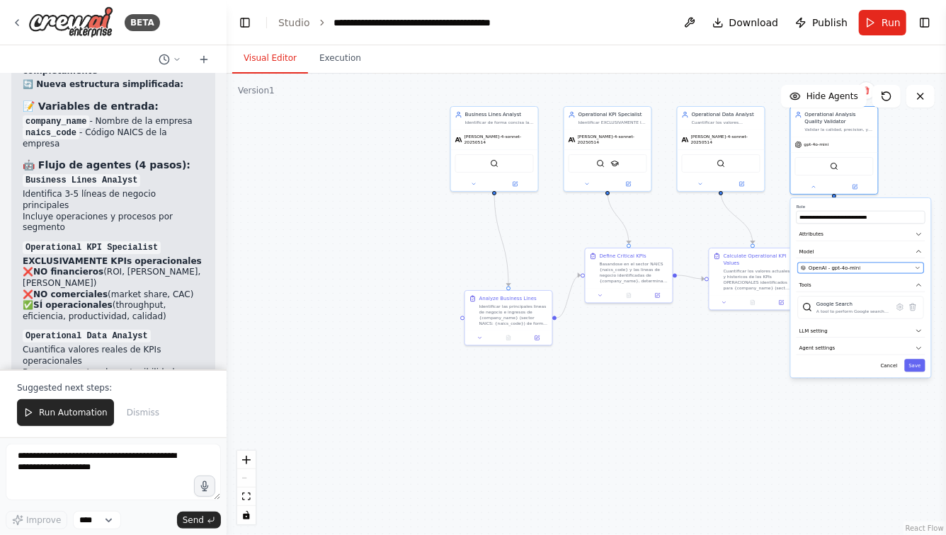
click at [844, 266] on span "OpenAI - gpt-4o-mini" at bounding box center [835, 267] width 52 height 7
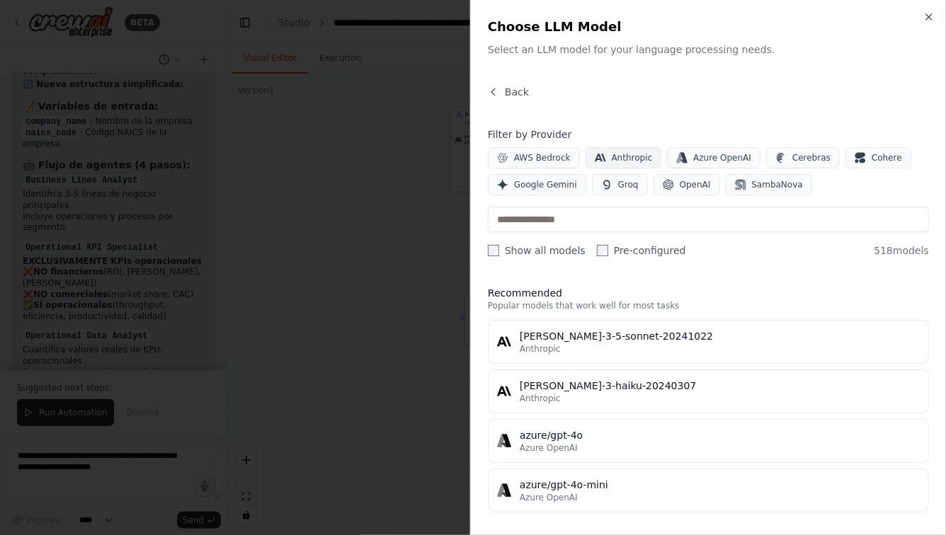
click at [638, 162] on span "Anthropic" at bounding box center [632, 157] width 41 height 11
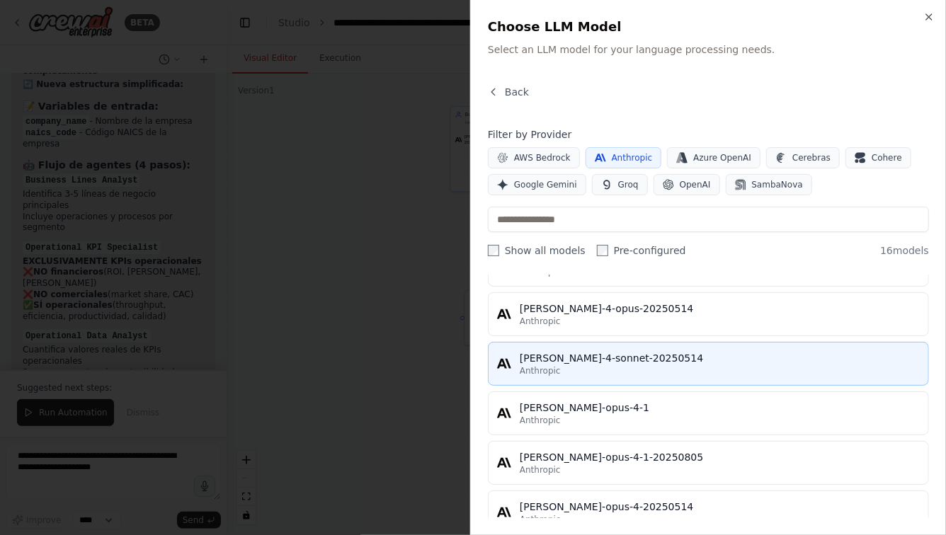
click at [599, 355] on div "claude-4-sonnet-20250514" at bounding box center [720, 358] width 400 height 14
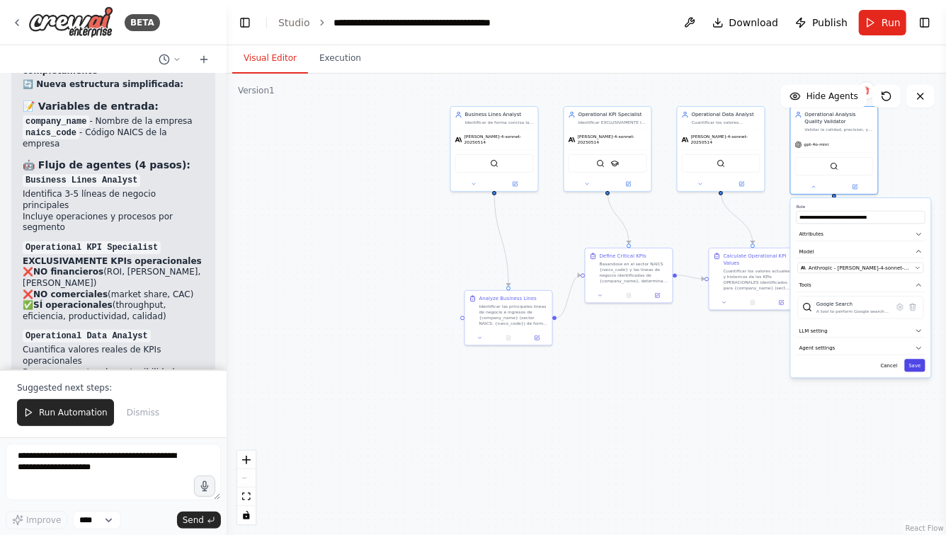
click at [913, 362] on button "Save" at bounding box center [914, 365] width 21 height 13
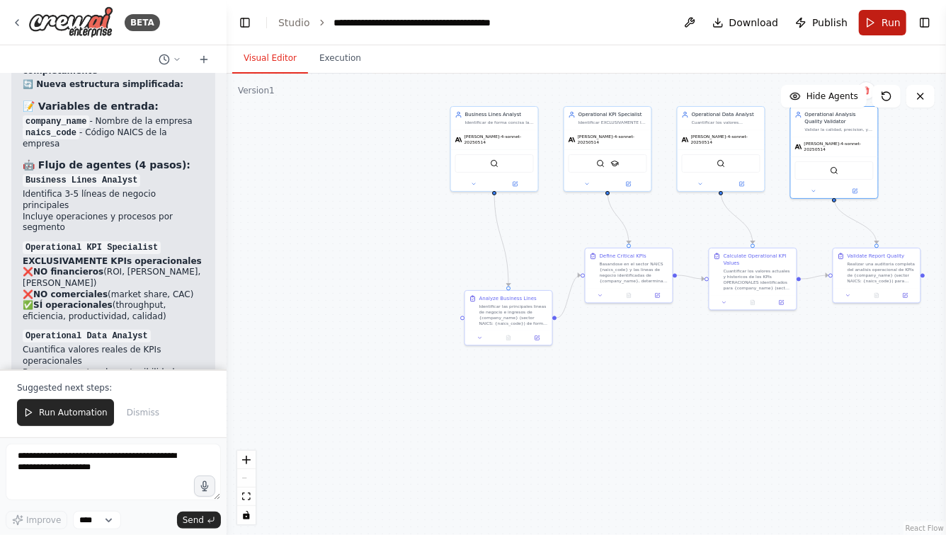
click at [878, 28] on button "Run" at bounding box center [882, 22] width 47 height 25
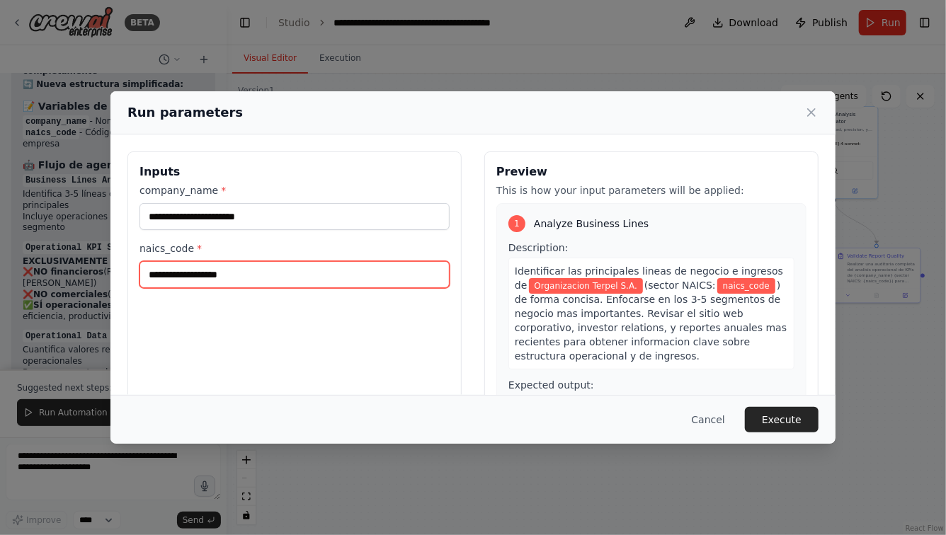
click at [265, 274] on input "naics_code *" at bounding box center [294, 274] width 310 height 27
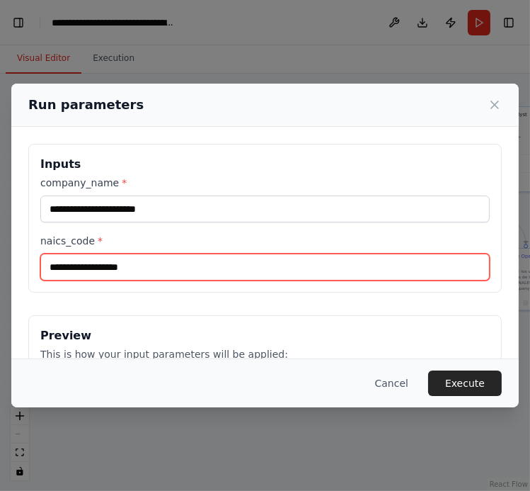
paste input "**********"
type input "**********"
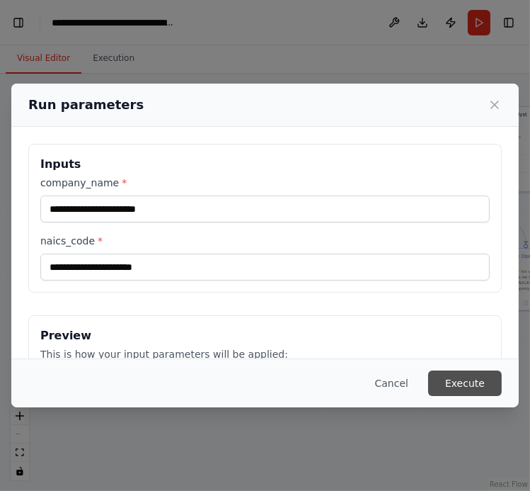
click at [465, 377] on button "Execute" at bounding box center [465, 382] width 74 height 25
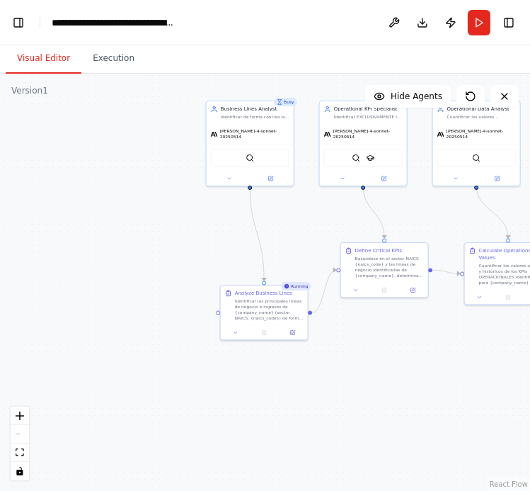
drag, startPoint x: 208, startPoint y: 309, endPoint x: 115, endPoint y: 263, distance: 104.2
click at [115, 263] on div ".deletable-edge-delete-btn { width: 20px; height: 20px; border: 0px solid #ffff…" at bounding box center [265, 282] width 530 height 417
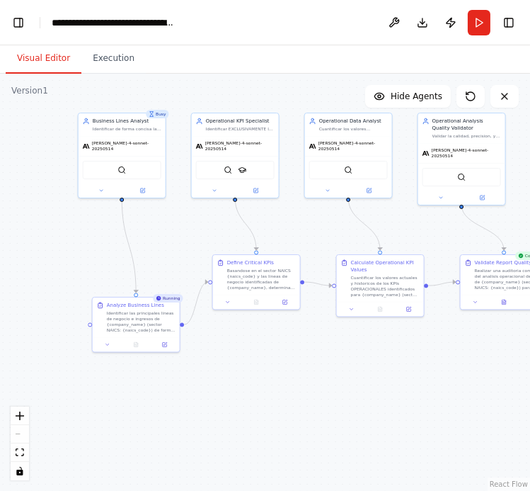
drag, startPoint x: 329, startPoint y: 333, endPoint x: 262, endPoint y: 392, distance: 89.3
click at [265, 392] on div ".deletable-edge-delete-btn { width: 20px; height: 20px; border: 0px solid #ffff…" at bounding box center [265, 282] width 530 height 417
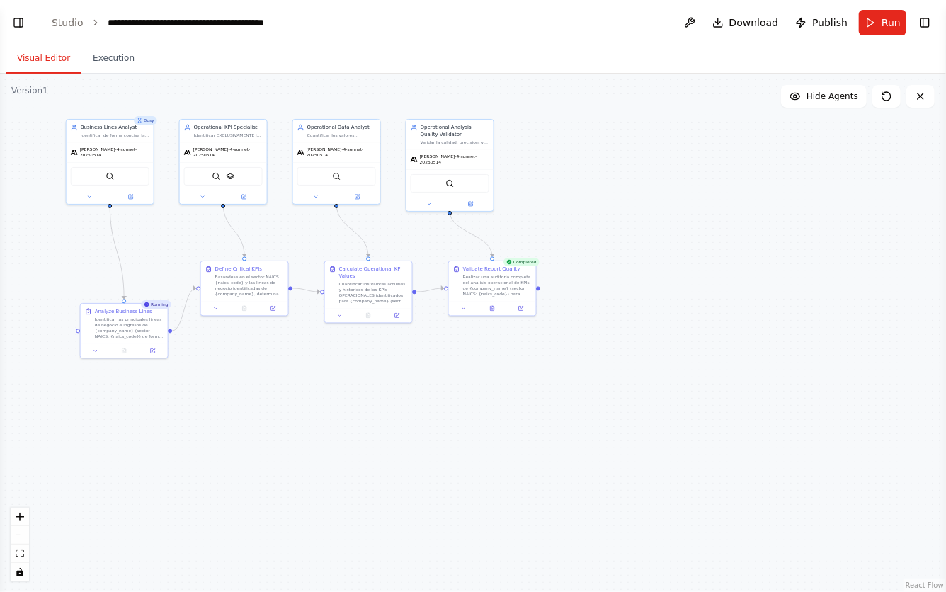
select select "****"
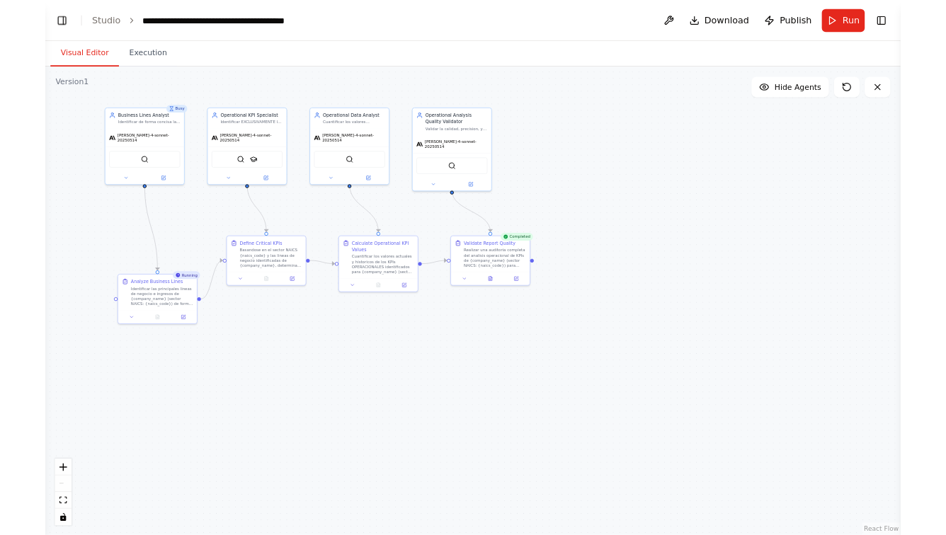
scroll to position [7260, 0]
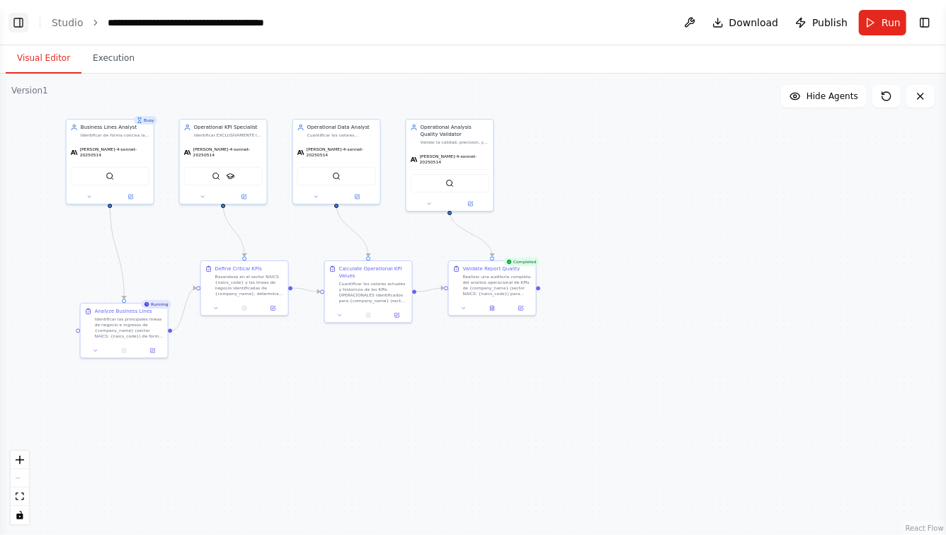
click at [15, 20] on button "Toggle Left Sidebar" at bounding box center [18, 23] width 20 height 20
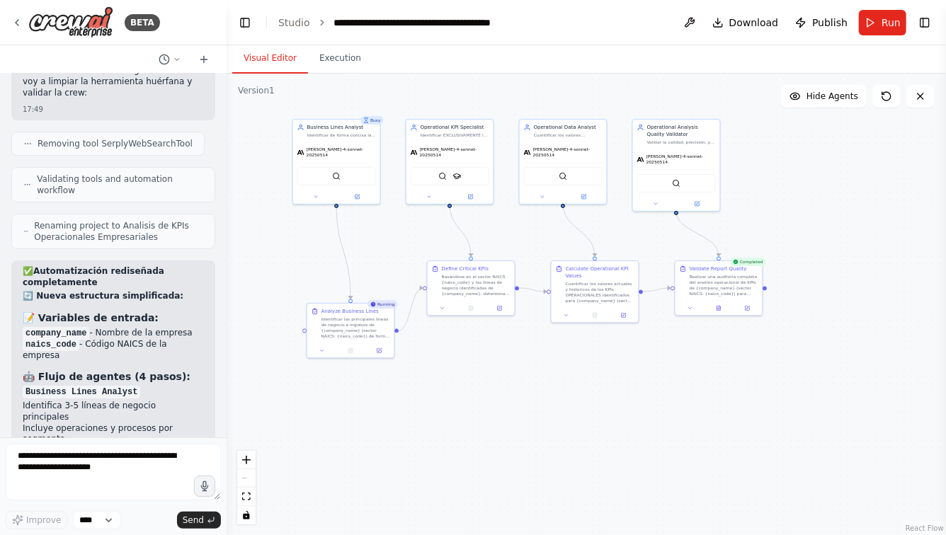
scroll to position [7883, 0]
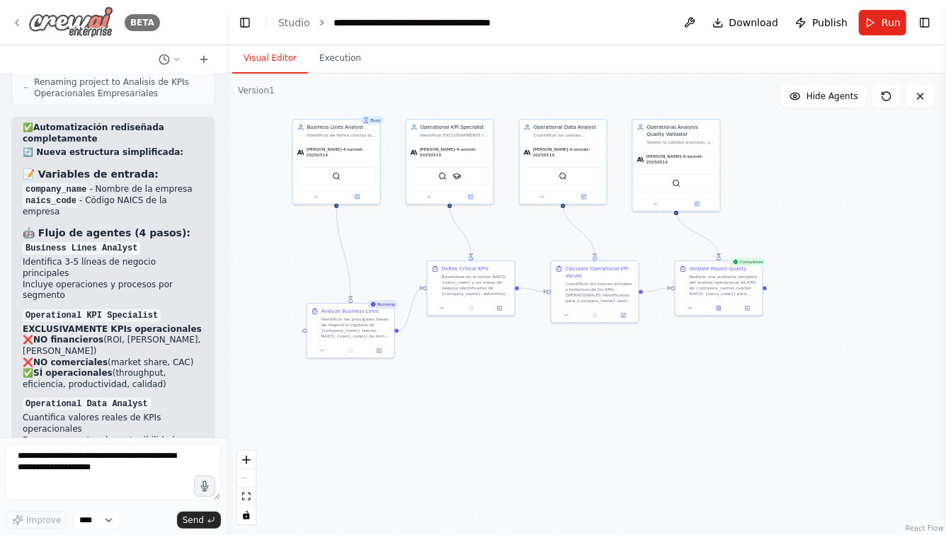
click at [22, 23] on icon at bounding box center [16, 22] width 11 height 11
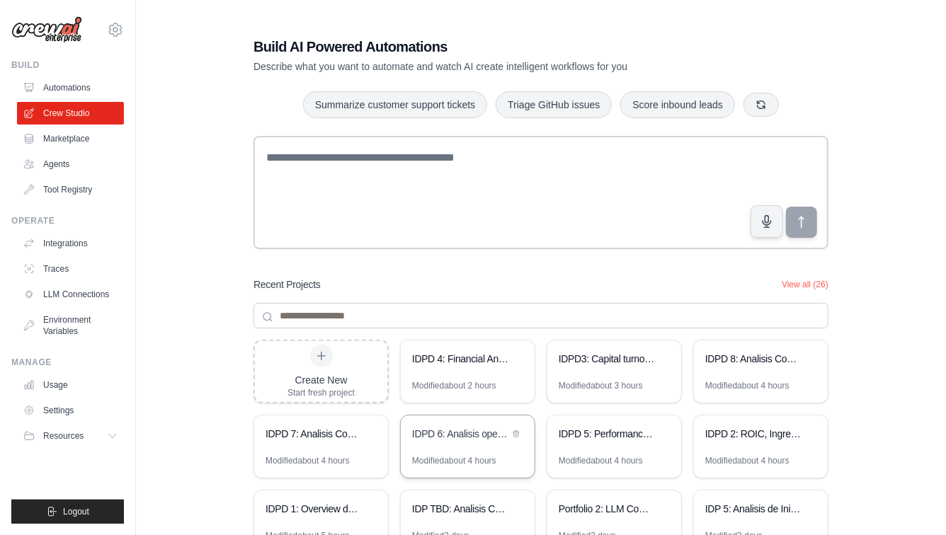
click at [456, 443] on div "IDPD 6: Analisis operacional de la compañia" at bounding box center [460, 435] width 97 height 17
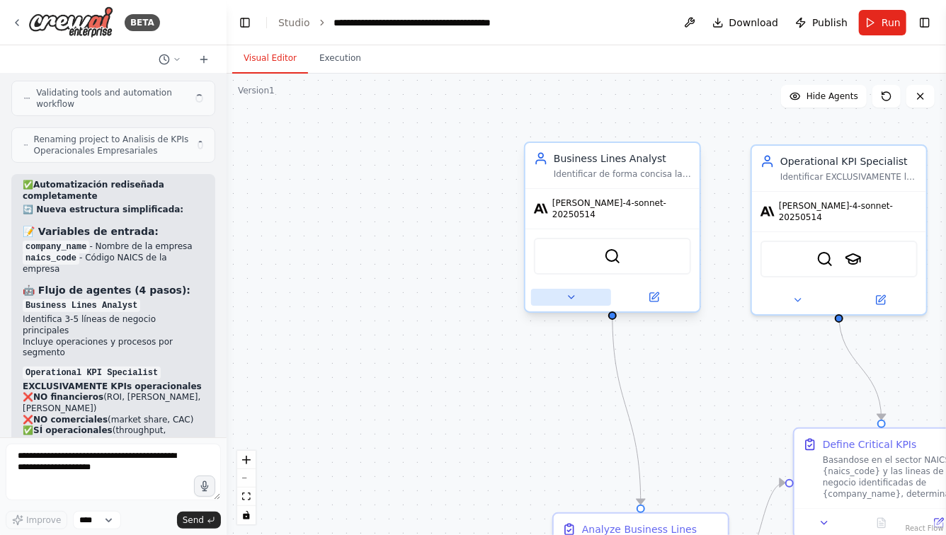
click at [574, 295] on button at bounding box center [571, 297] width 80 height 17
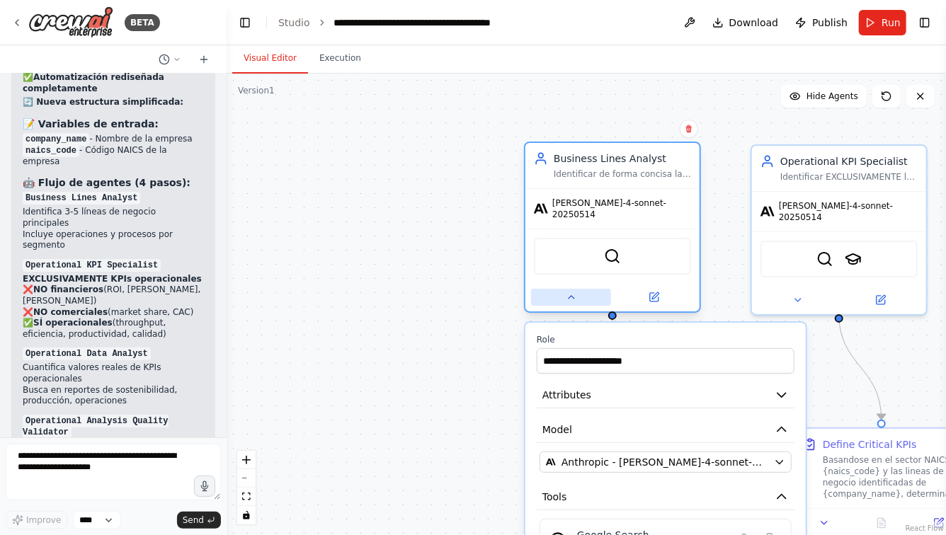
scroll to position [7883, 0]
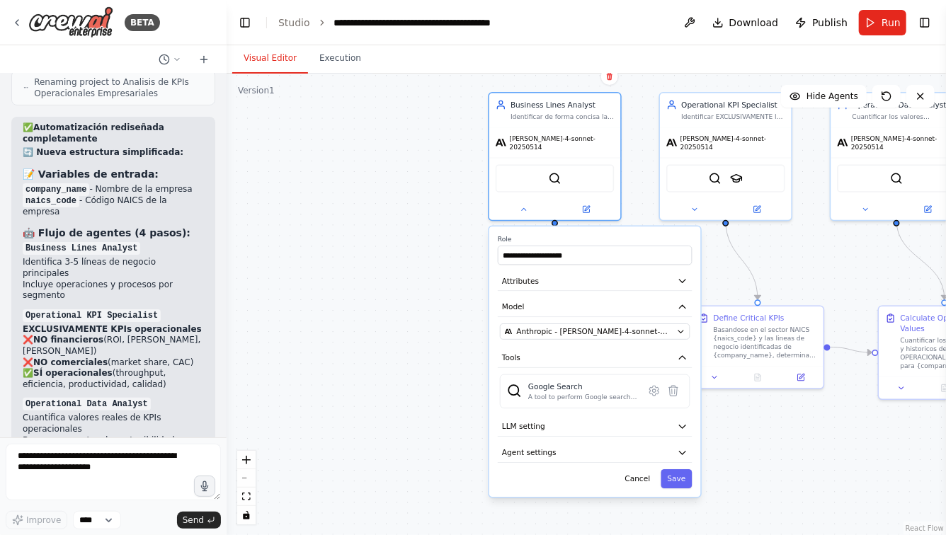
drag, startPoint x: 453, startPoint y: 326, endPoint x: 435, endPoint y: 227, distance: 100.8
click at [435, 227] on div ".deletable-edge-delete-btn { width: 20px; height: 20px; border: 0px solid #ffff…" at bounding box center [586, 305] width 719 height 462
click at [680, 419] on icon "button" at bounding box center [682, 424] width 11 height 11
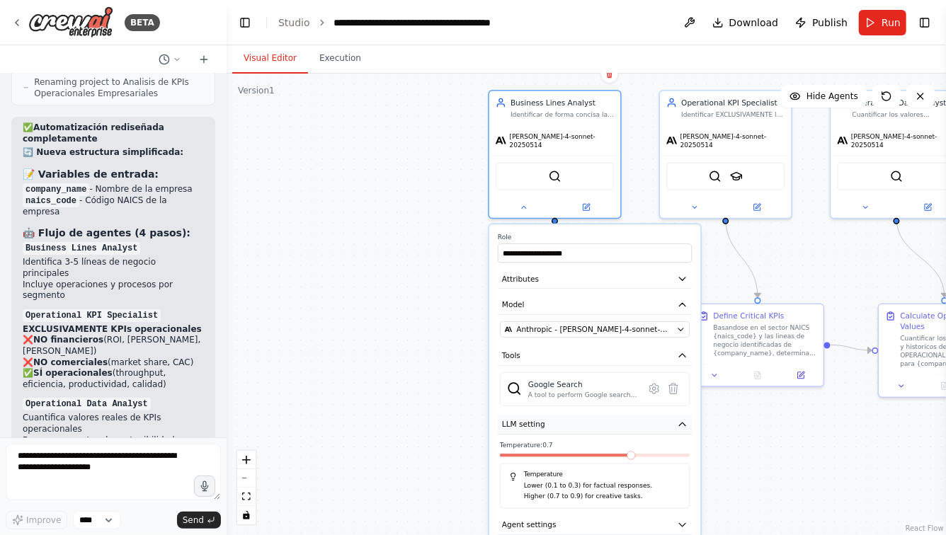
click at [680, 419] on icon "button" at bounding box center [682, 424] width 11 height 11
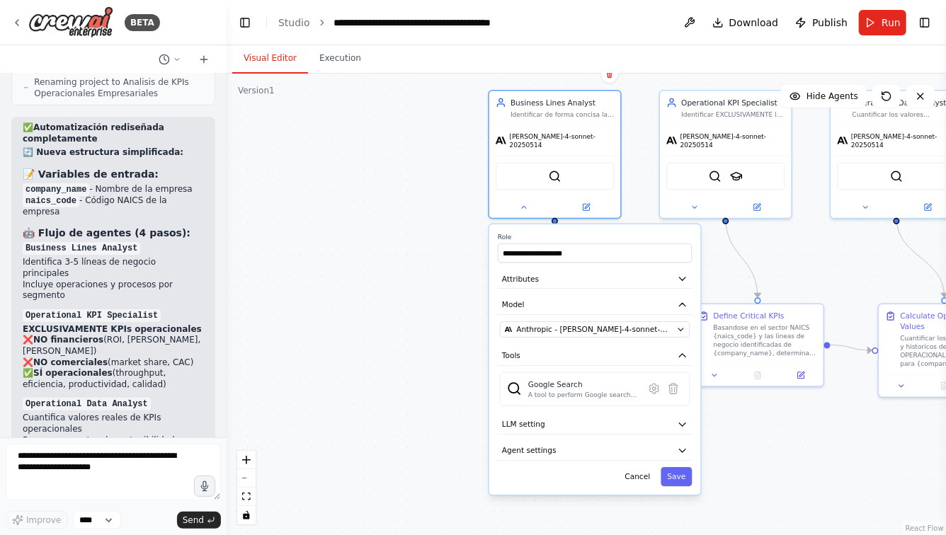
click at [446, 342] on div ".deletable-edge-delete-btn { width: 20px; height: 20px; border: 0px solid #ffff…" at bounding box center [586, 305] width 719 height 462
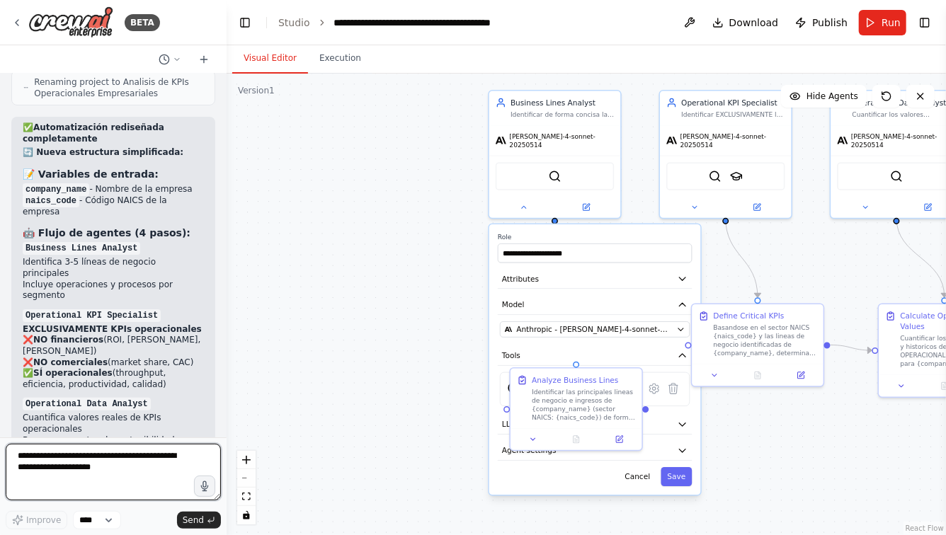
click at [112, 462] on textarea at bounding box center [113, 472] width 215 height 57
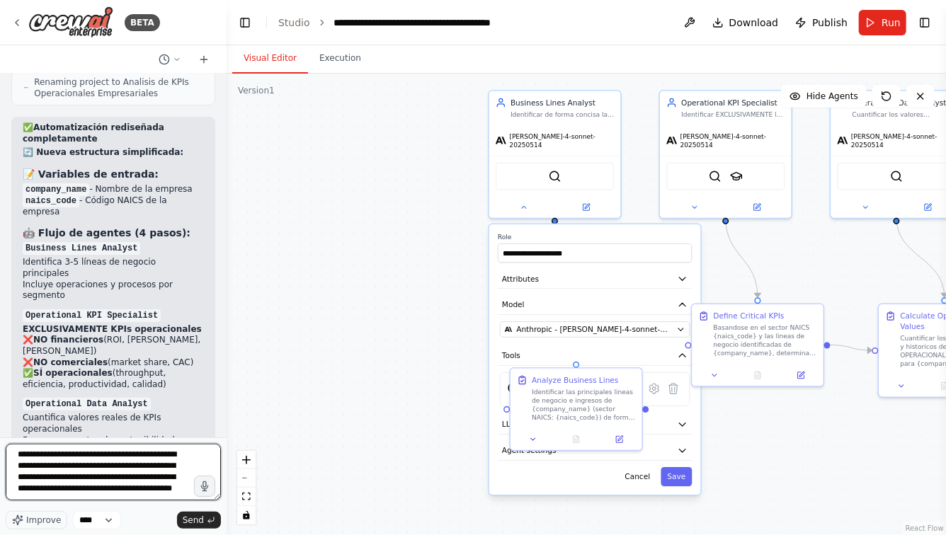
type textarea "**********"
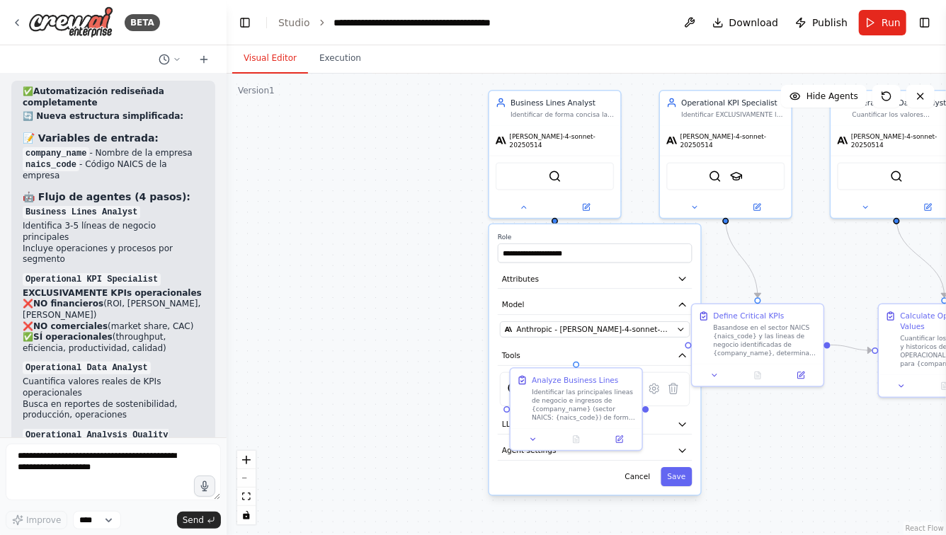
scroll to position [8014, 0]
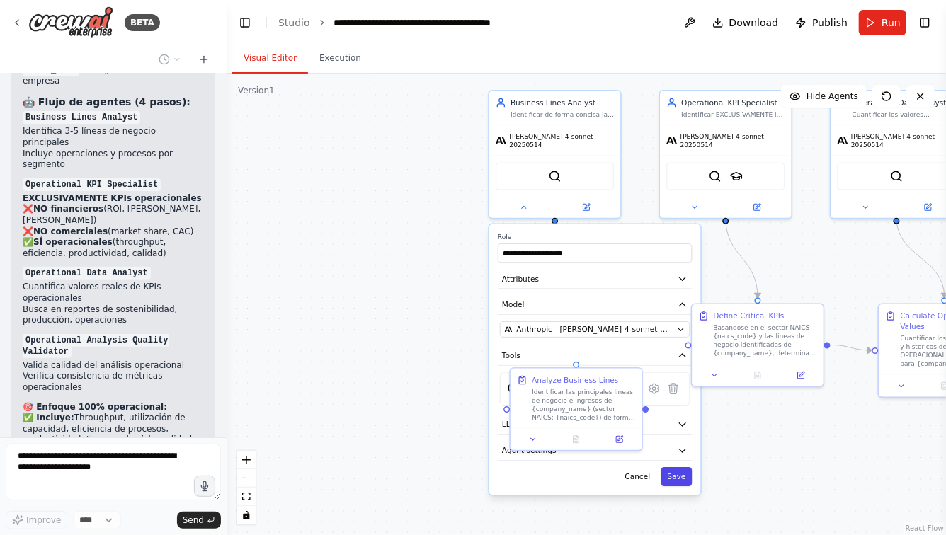
click at [678, 467] on button "Save" at bounding box center [676, 476] width 31 height 19
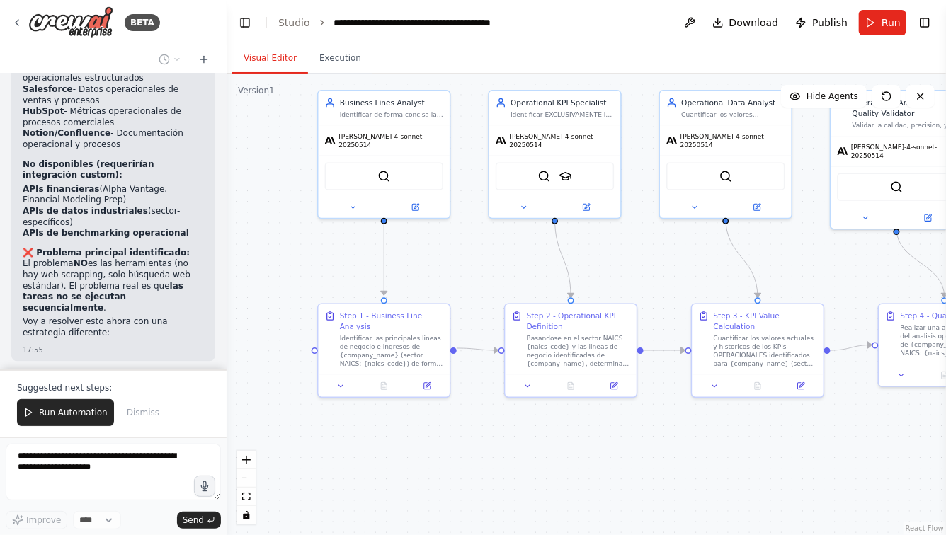
scroll to position [9344, 0]
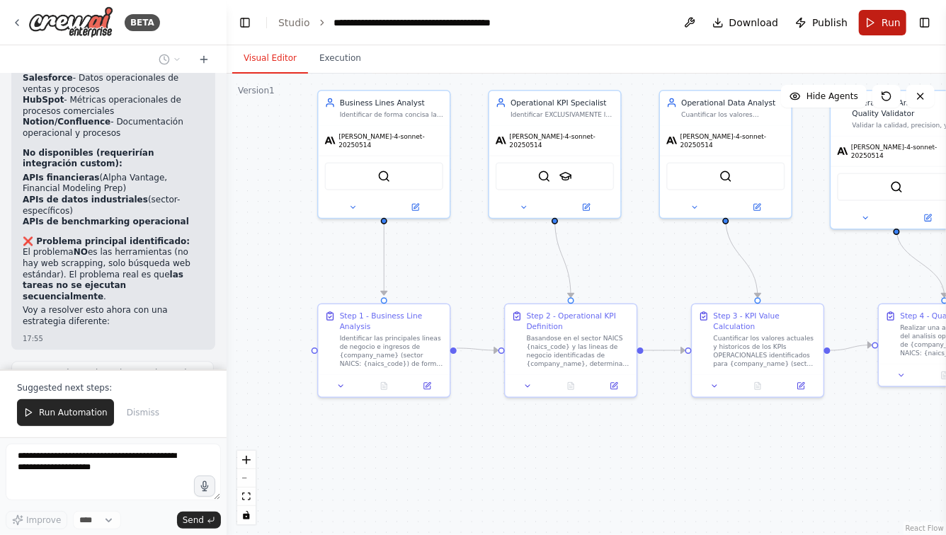
click at [886, 20] on span "Run" at bounding box center [890, 23] width 19 height 14
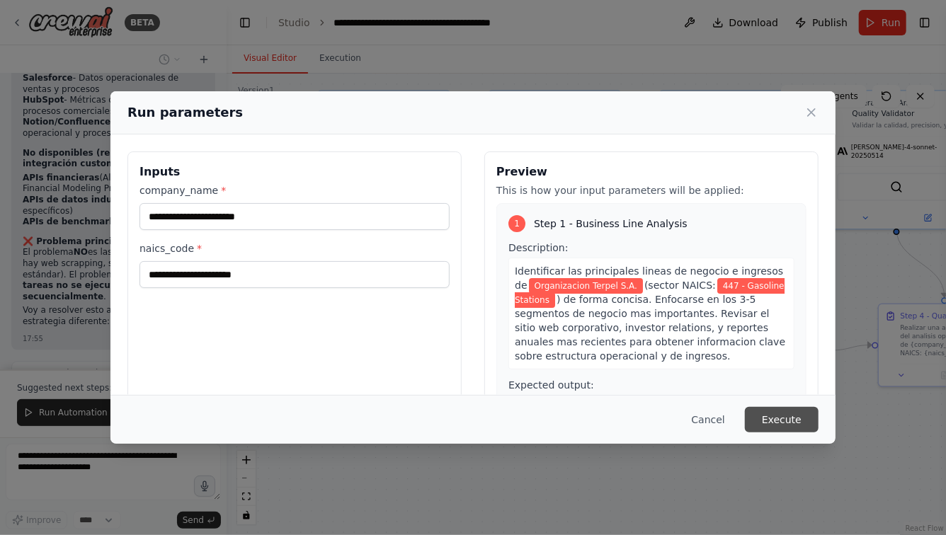
click at [792, 420] on button "Execute" at bounding box center [782, 419] width 74 height 25
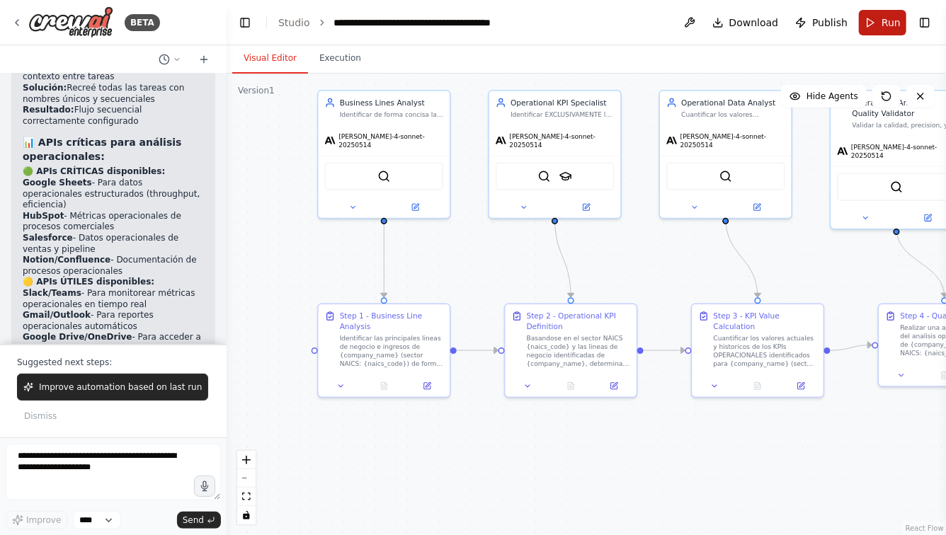
scroll to position [10171, 0]
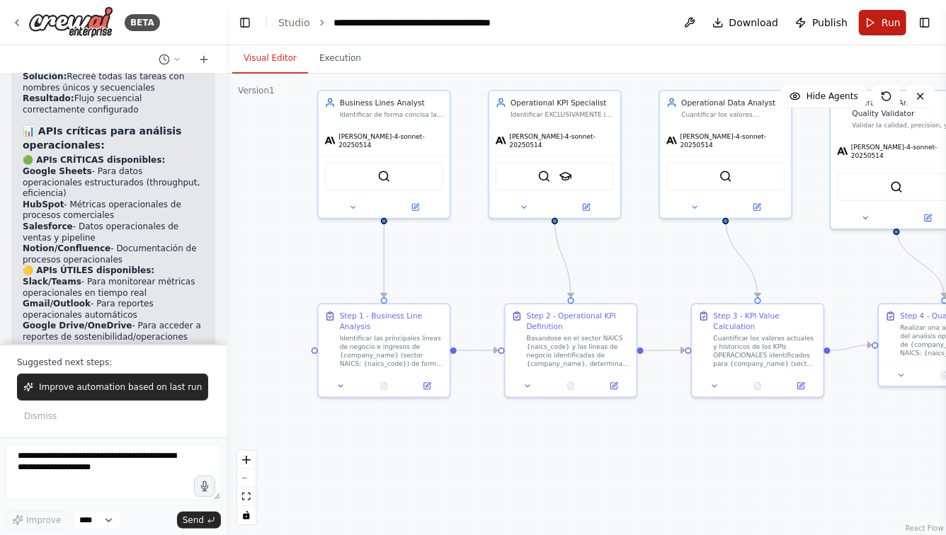
click at [884, 19] on span "Run" at bounding box center [890, 23] width 19 height 14
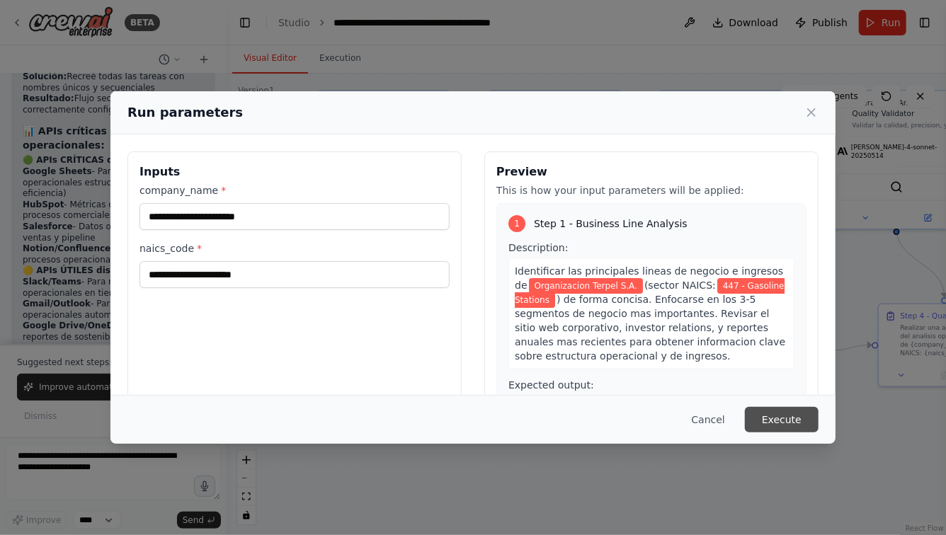
click at [779, 417] on button "Execute" at bounding box center [782, 419] width 74 height 25
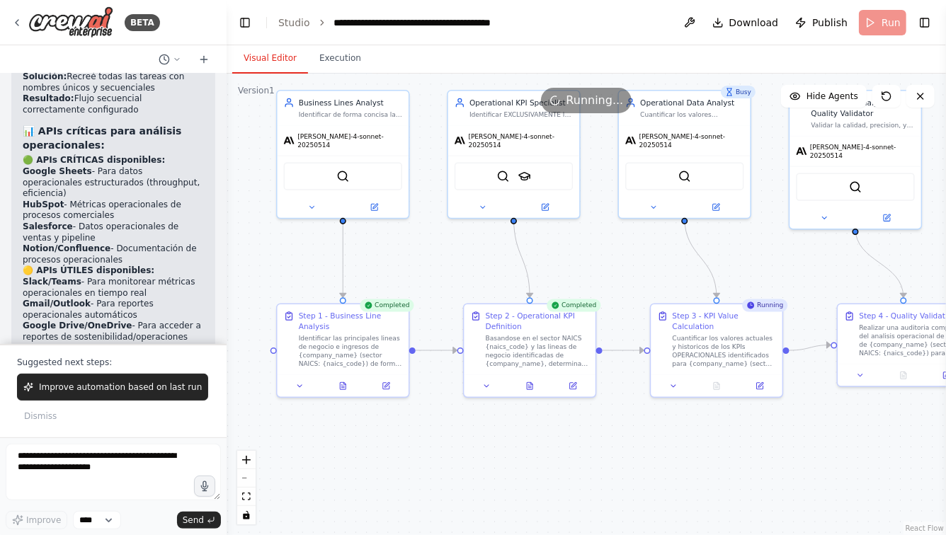
drag, startPoint x: 760, startPoint y: 451, endPoint x: 688, endPoint y: 448, distance: 72.3
click at [688, 448] on div ".deletable-edge-delete-btn { width: 20px; height: 20px; border: 0px solid #ffff…" at bounding box center [586, 305] width 719 height 462
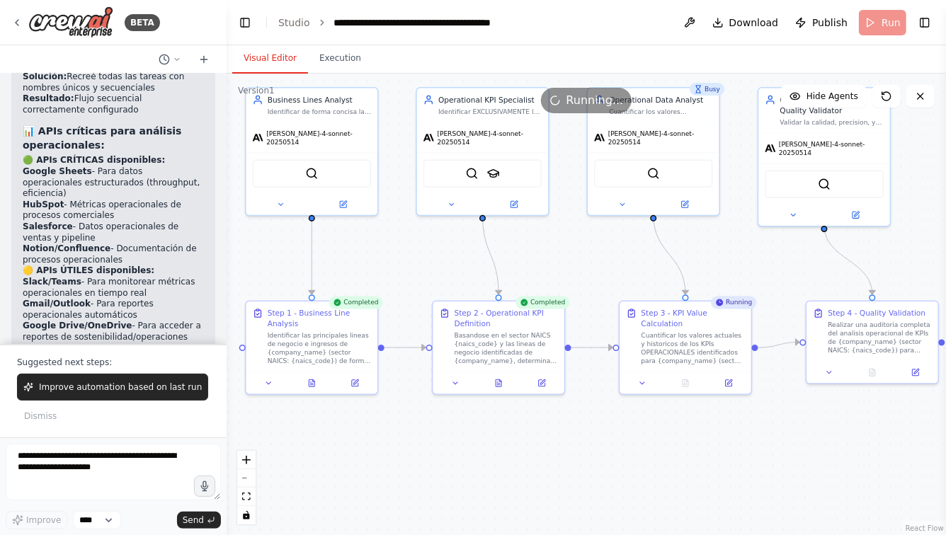
drag, startPoint x: 729, startPoint y: 458, endPoint x: 562, endPoint y: 455, distance: 167.1
click at [562, 455] on div ".deletable-edge-delete-btn { width: 20px; height: 20px; border: 0px solid #ffff…" at bounding box center [586, 305] width 719 height 462
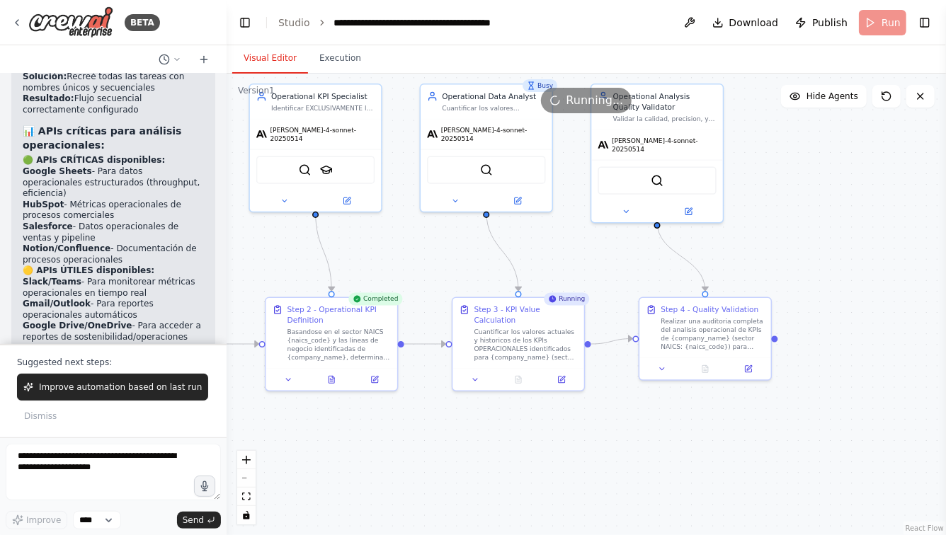
drag, startPoint x: 488, startPoint y: 424, endPoint x: 590, endPoint y: 423, distance: 102.7
click at [590, 424] on div ".deletable-edge-delete-btn { width: 20px; height: 20px; border: 0px solid #ffff…" at bounding box center [586, 305] width 719 height 462
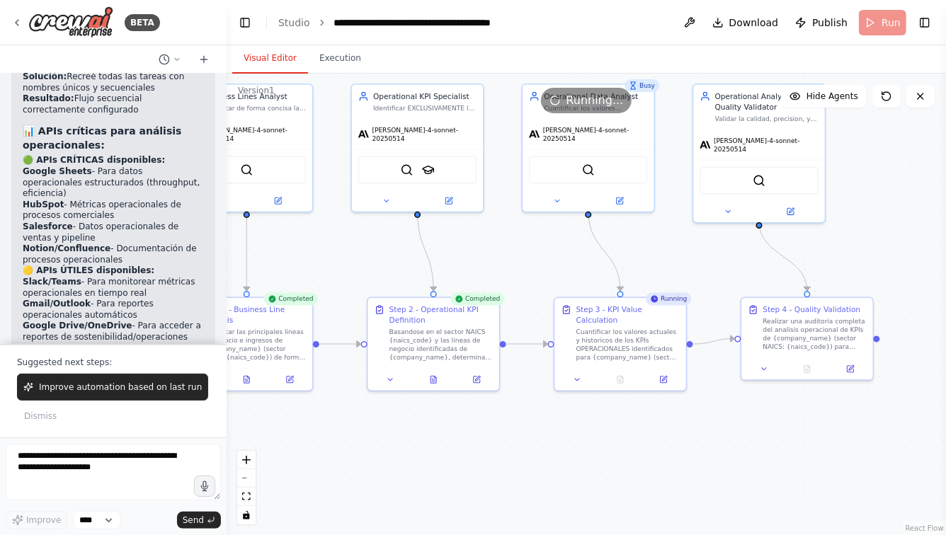
drag, startPoint x: 590, startPoint y: 423, endPoint x: 653, endPoint y: 423, distance: 62.3
click at [622, 423] on div ".deletable-edge-delete-btn { width: 20px; height: 20px; border: 0px solid #ffff…" at bounding box center [586, 305] width 719 height 462
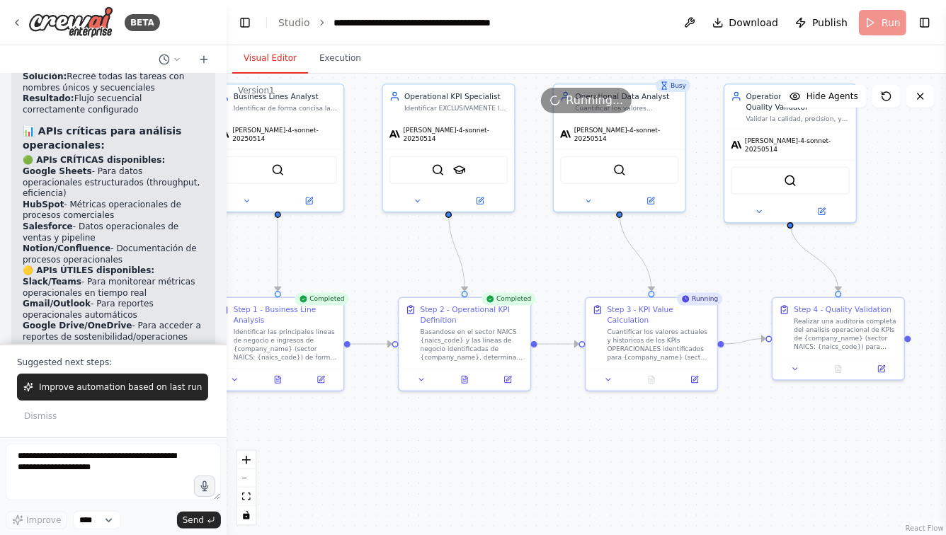
drag, startPoint x: 371, startPoint y: 428, endPoint x: 476, endPoint y: 428, distance: 104.8
click at [475, 428] on div ".deletable-edge-delete-btn { width: 20px; height: 20px; border: 0px solid #ffff…" at bounding box center [586, 305] width 719 height 462
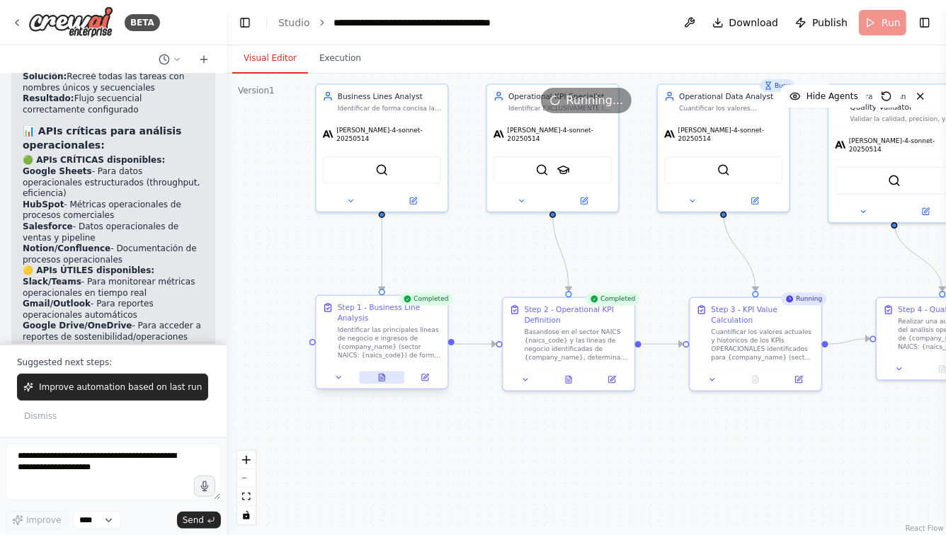
click at [380, 377] on icon at bounding box center [382, 377] width 6 height 7
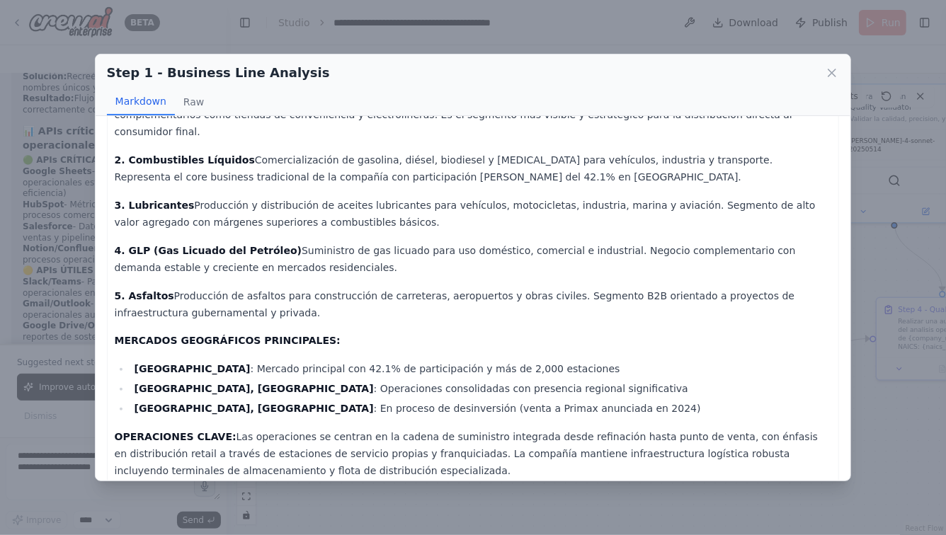
scroll to position [131, 0]
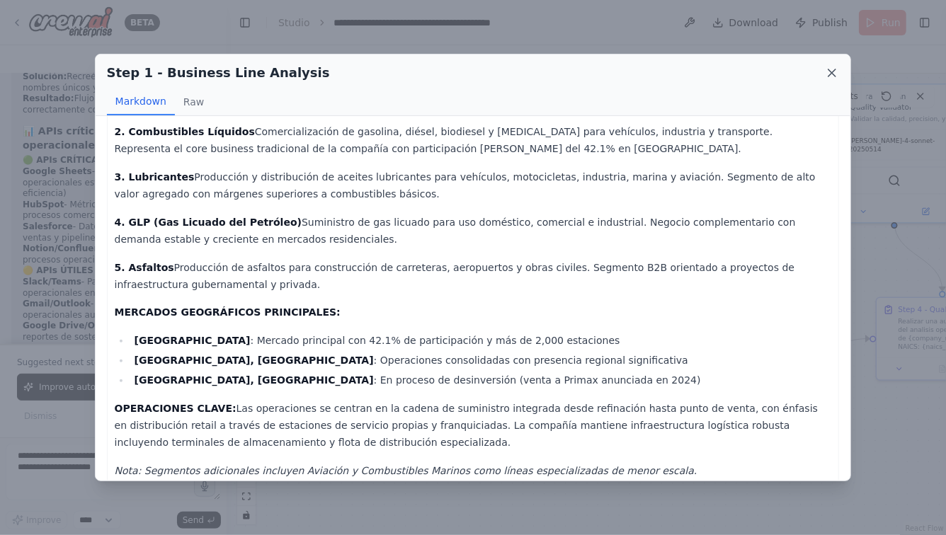
click at [831, 72] on icon at bounding box center [831, 72] width 7 height 7
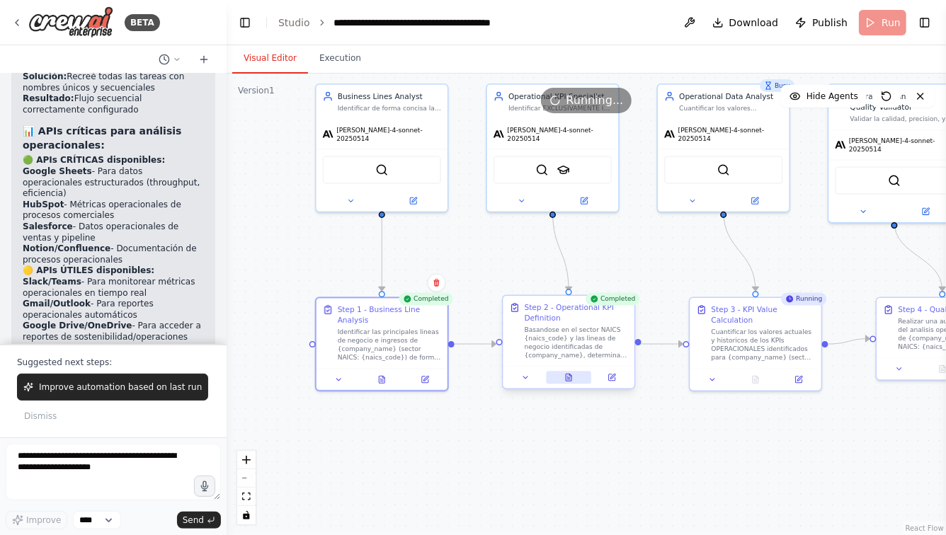
click at [566, 381] on icon at bounding box center [569, 377] width 6 height 7
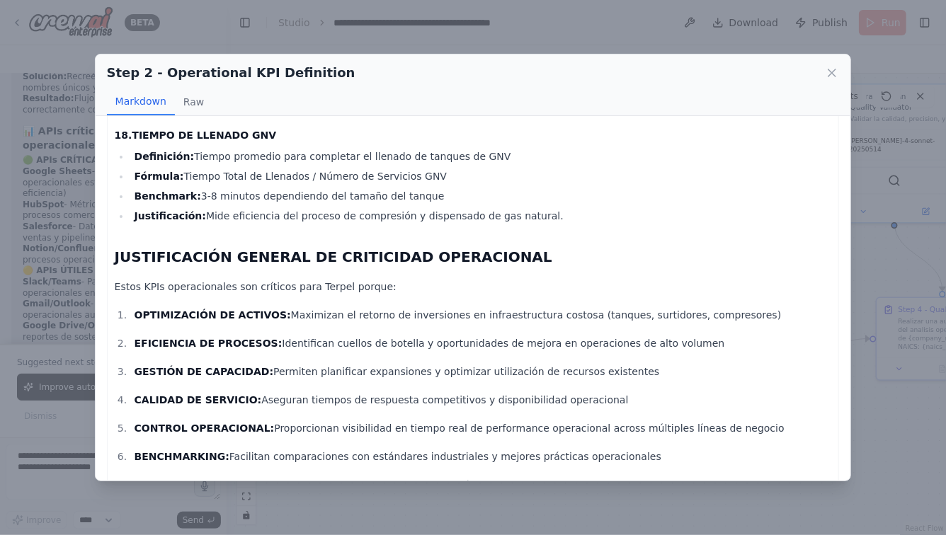
scroll to position [2390, 0]
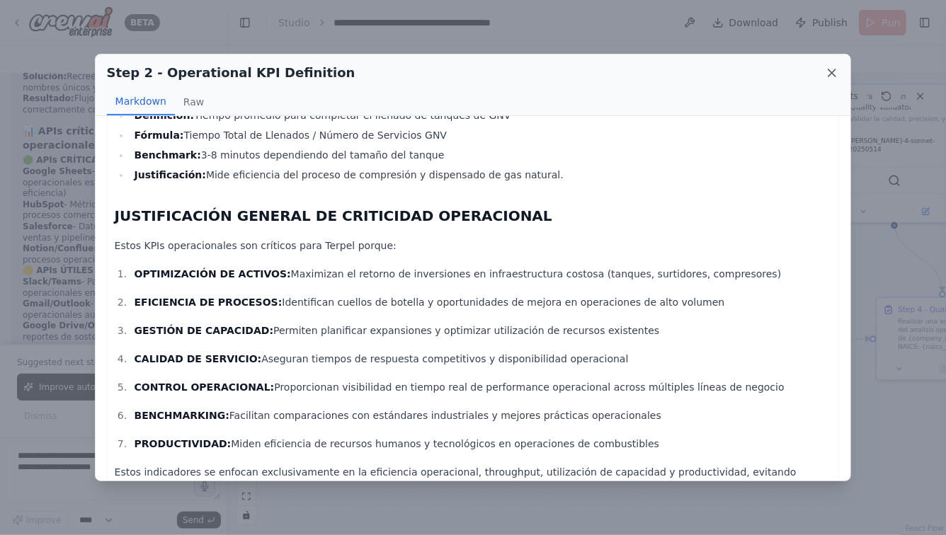
click at [834, 72] on icon at bounding box center [832, 73] width 14 height 14
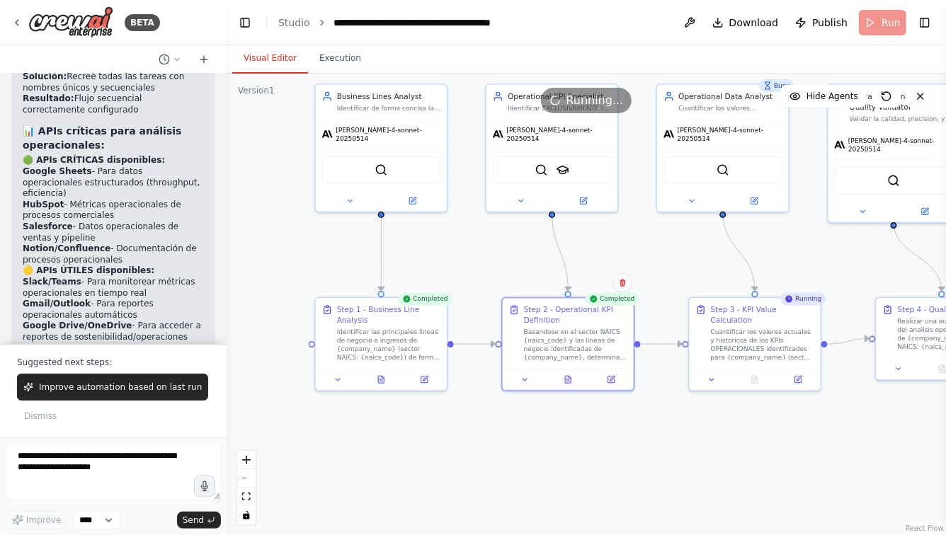
drag, startPoint x: 741, startPoint y: 427, endPoint x: 645, endPoint y: 427, distance: 96.3
click at [646, 427] on div ".deletable-edge-delete-btn { width: 20px; height: 20px; border: 0px solid #ffff…" at bounding box center [586, 305] width 719 height 462
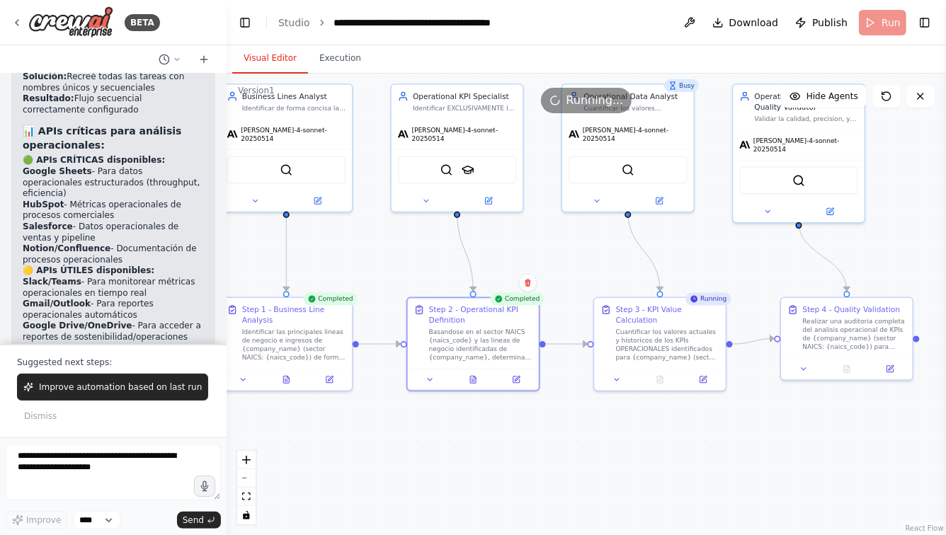
drag, startPoint x: 642, startPoint y: 431, endPoint x: 537, endPoint y: 431, distance: 105.5
click at [537, 431] on div ".deletable-edge-delete-btn { width: 20px; height: 20px; border: 0px solid #ffff…" at bounding box center [586, 305] width 719 height 462
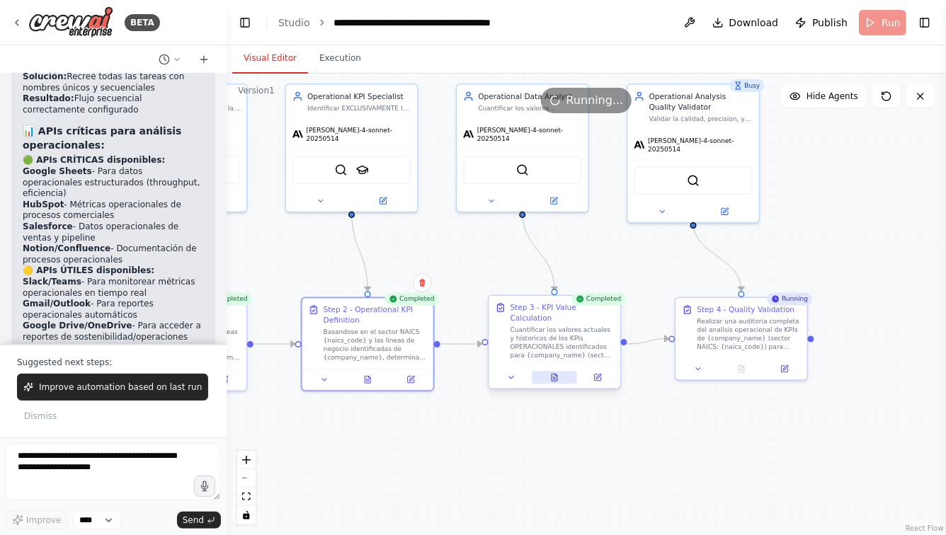
click at [557, 377] on icon at bounding box center [555, 377] width 6 height 7
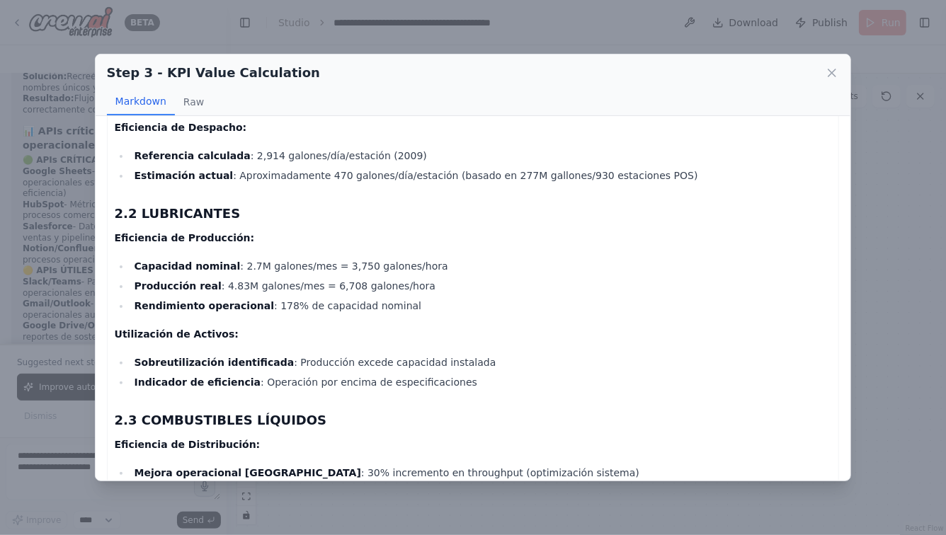
scroll to position [1088, 0]
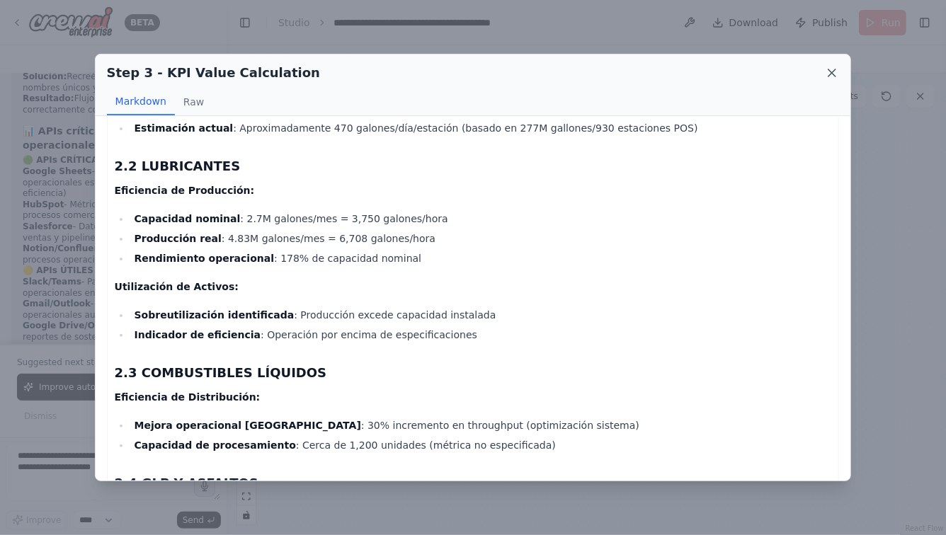
click at [833, 75] on icon at bounding box center [832, 73] width 14 height 14
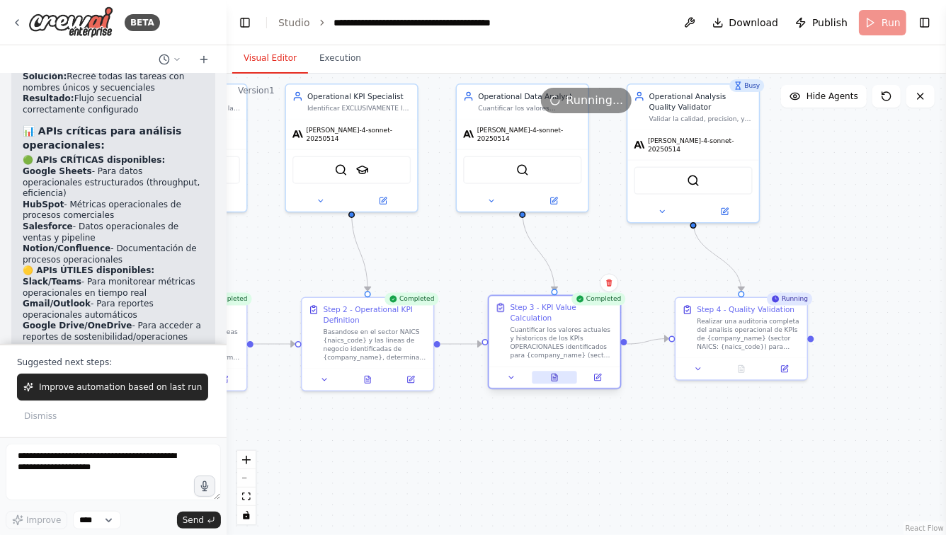
click at [556, 380] on icon at bounding box center [555, 377] width 6 height 7
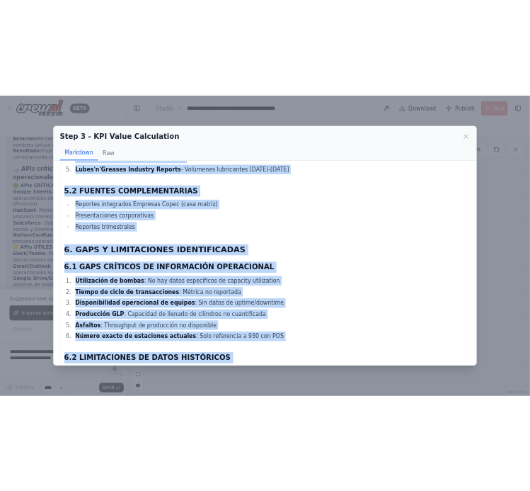
scroll to position [2665, 0]
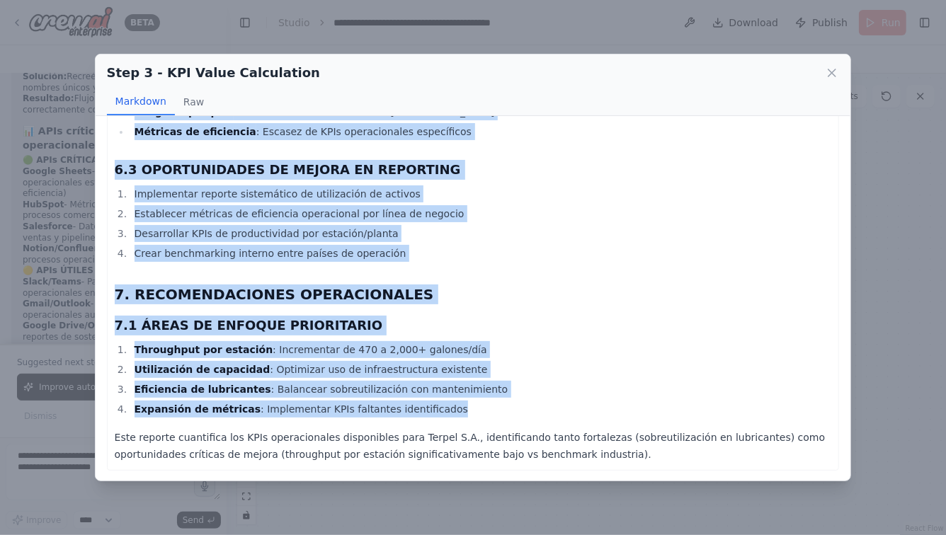
drag, startPoint x: 115, startPoint y: 144, endPoint x: 454, endPoint y: 416, distance: 434.2
copy div "REPORTE CUANTITATIVO OPERACIONAL - ORGANIZACIÓN TERPEL S.A. Análisis de KPIs Op…"
click at [836, 72] on icon at bounding box center [832, 73] width 14 height 14
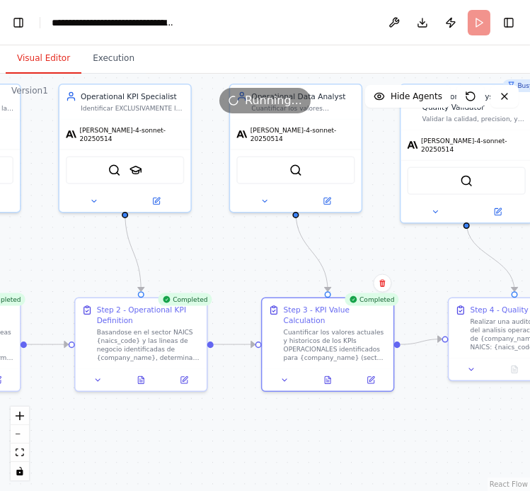
drag, startPoint x: 443, startPoint y: 271, endPoint x: 310, endPoint y: 247, distance: 135.3
click at [310, 247] on div ".deletable-edge-delete-btn { width: 20px; height: 20px; border: 0px solid #ffff…" at bounding box center [265, 282] width 530 height 417
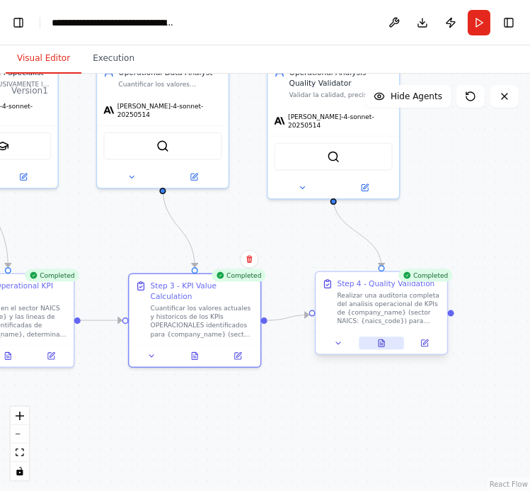
click at [382, 341] on icon at bounding box center [382, 342] width 6 height 7
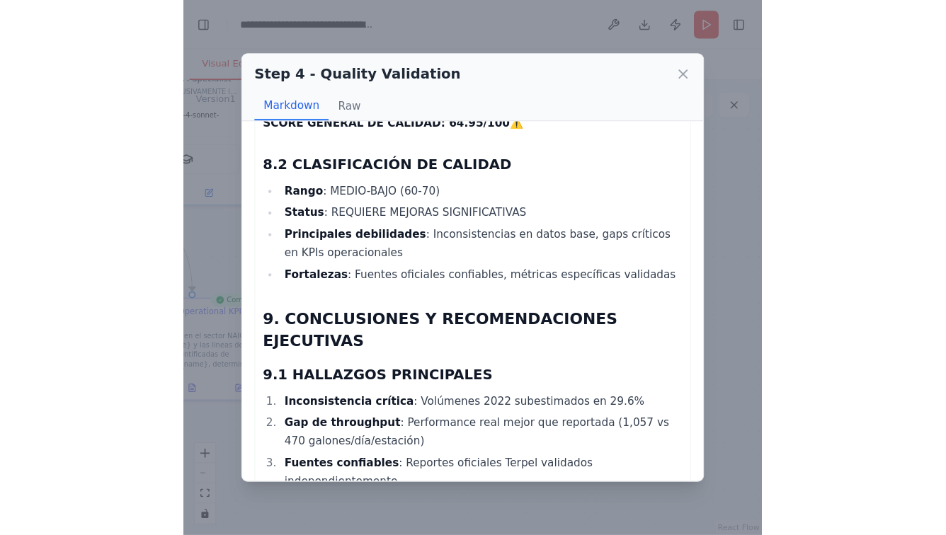
scroll to position [3263, 0]
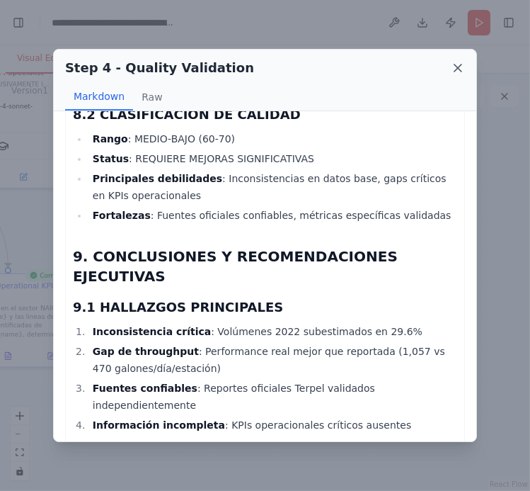
click at [458, 69] on icon at bounding box center [458, 67] width 7 height 7
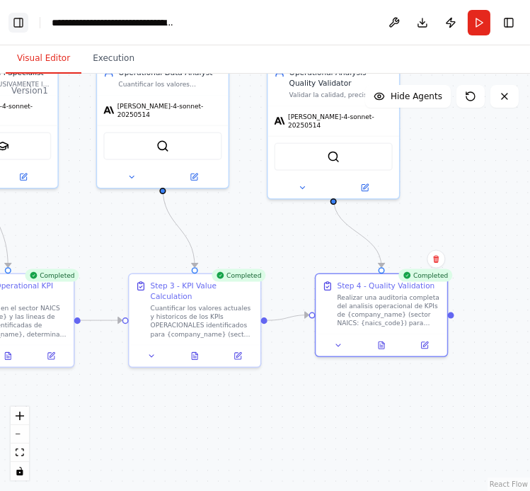
click at [20, 18] on button "Toggle Left Sidebar" at bounding box center [18, 23] width 20 height 20
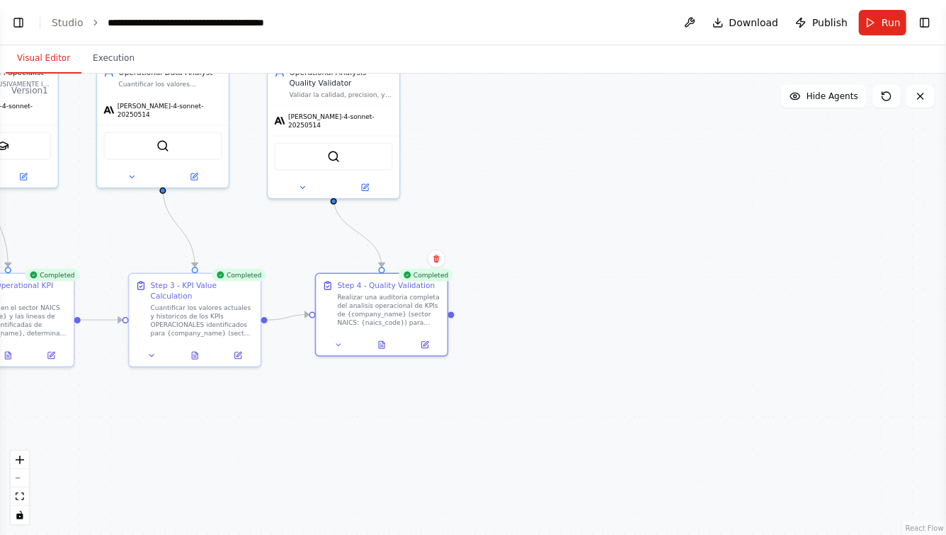
select select "****"
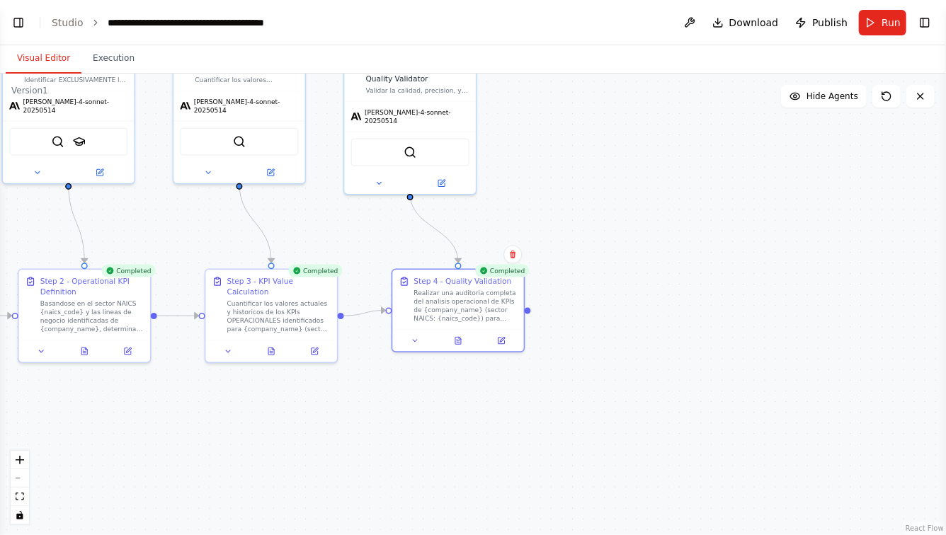
drag, startPoint x: 479, startPoint y: 218, endPoint x: 668, endPoint y: 217, distance: 189.0
click at [668, 217] on div ".deletable-edge-delete-btn { width: 20px; height: 20px; border: 0px solid #ffff…" at bounding box center [473, 305] width 946 height 462
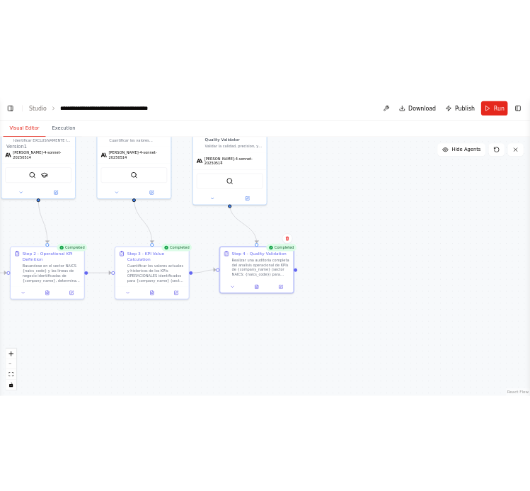
scroll to position [10077, 0]
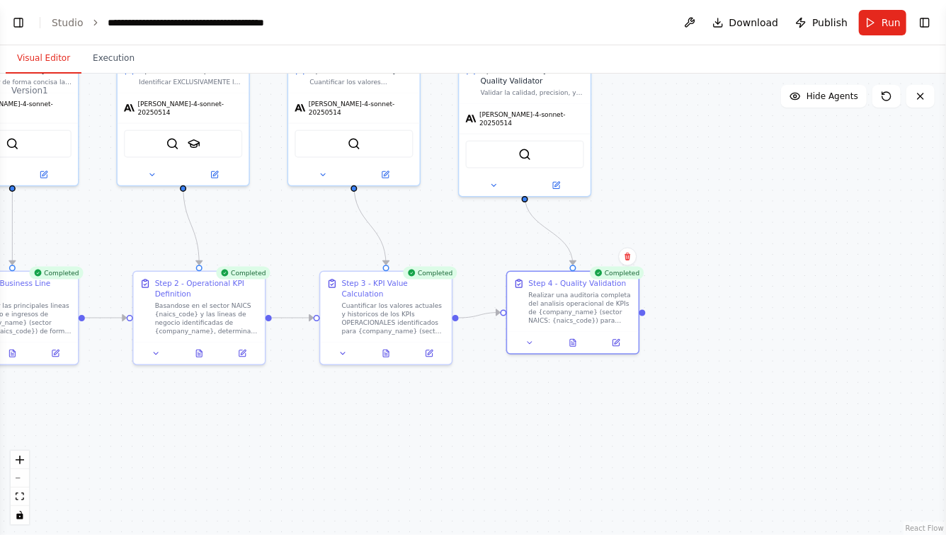
drag, startPoint x: 289, startPoint y: 242, endPoint x: 485, endPoint y: 241, distance: 196.1
click at [474, 241] on div ".deletable-edge-delete-btn { width: 20px; height: 20px; border: 0px solid #ffff…" at bounding box center [473, 305] width 946 height 462
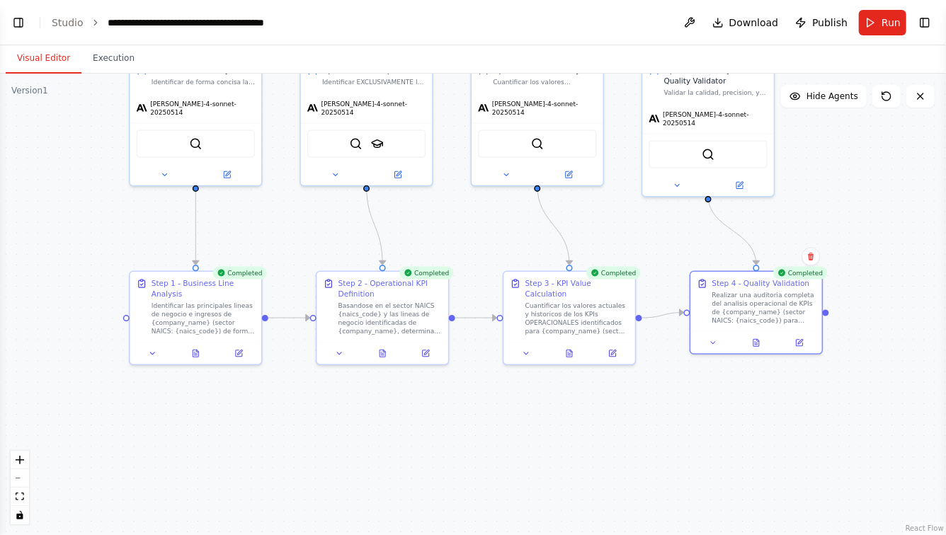
drag, startPoint x: 233, startPoint y: 228, endPoint x: 330, endPoint y: 228, distance: 97.0
click at [323, 228] on div ".deletable-edge-delete-btn { width: 20px; height: 20px; border: 0px solid #ffff…" at bounding box center [473, 305] width 946 height 462
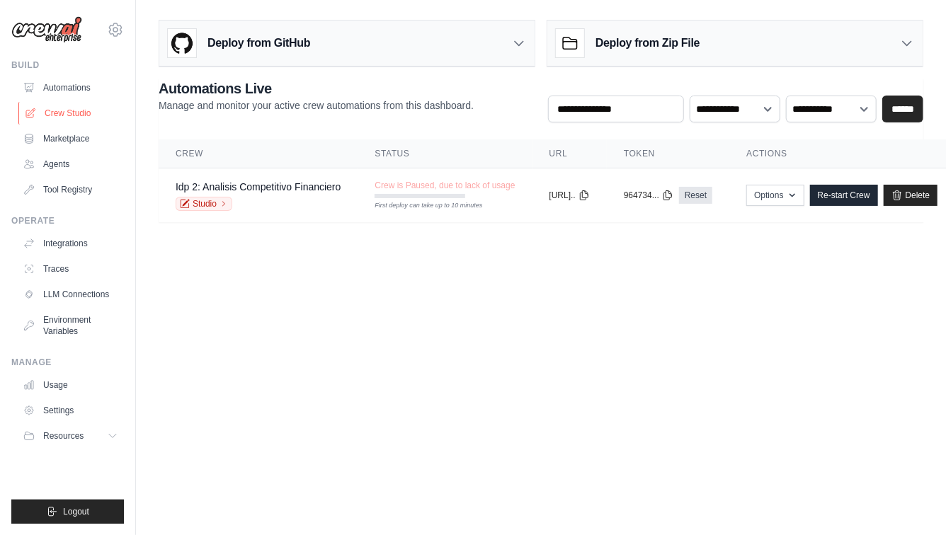
click at [67, 114] on link "Crew Studio" at bounding box center [71, 113] width 107 height 23
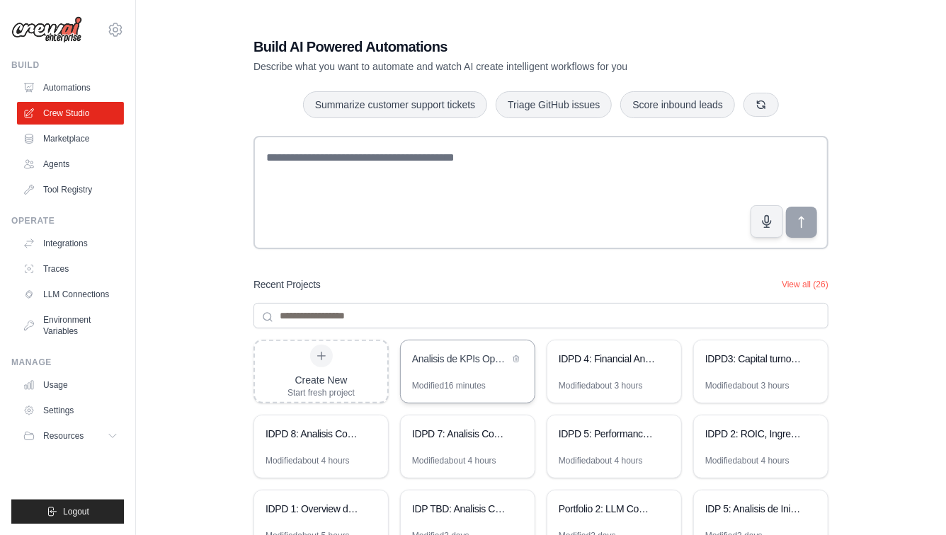
click at [461, 375] on div "Analisis de KPIs Operacionales Empresariales" at bounding box center [468, 361] width 134 height 40
click at [301, 439] on div "IDPD 8: Analisis Comparativo Integral y Dimensionamiento de Oportunidades" at bounding box center [314, 434] width 97 height 14
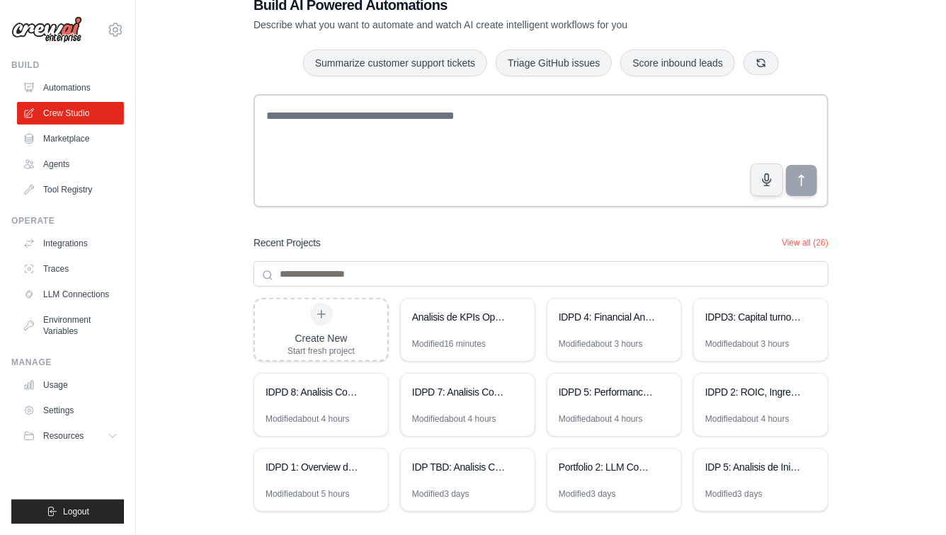
scroll to position [67, 0]
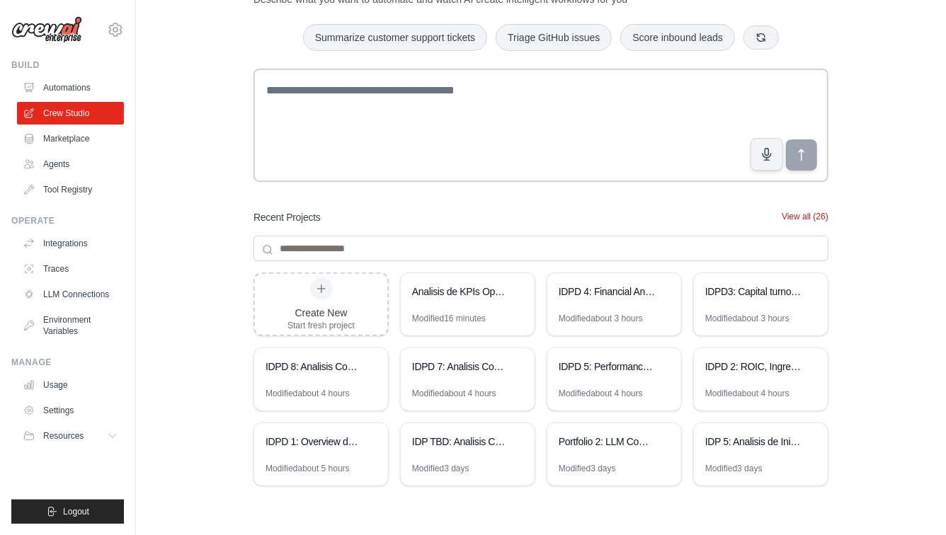
click at [791, 215] on button "View all (26)" at bounding box center [805, 216] width 47 height 11
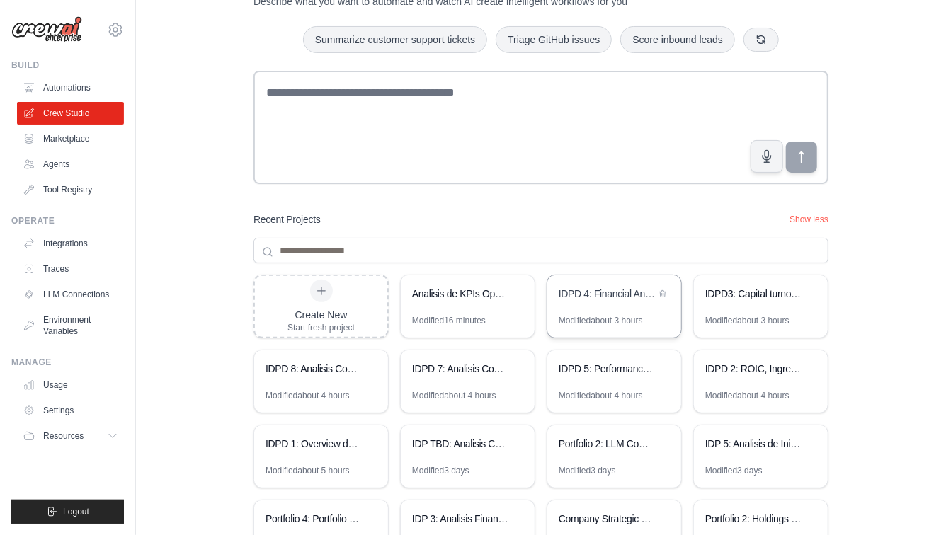
scroll to position [11, 0]
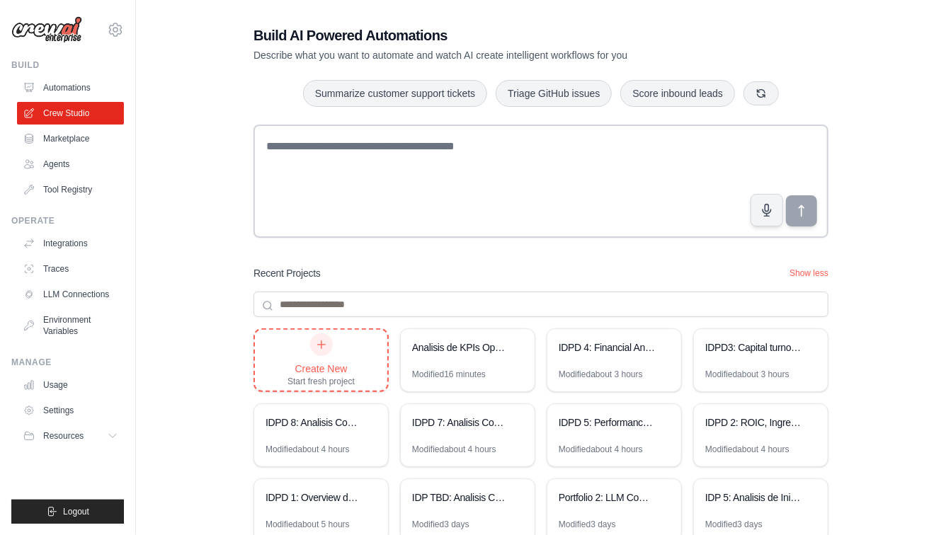
click at [319, 346] on icon at bounding box center [321, 344] width 11 height 11
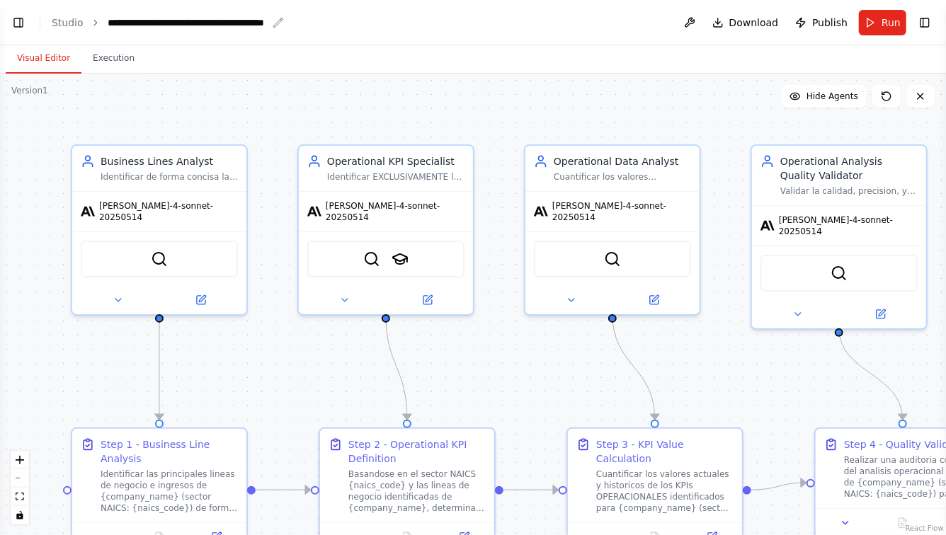
click at [108, 20] on div "**********" at bounding box center [187, 23] width 159 height 14
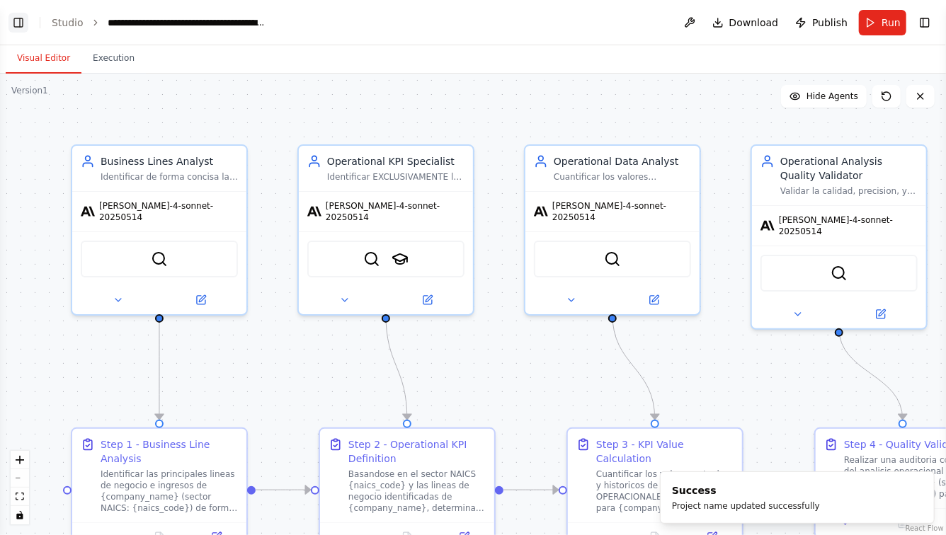
click at [21, 28] on button "Toggle Left Sidebar" at bounding box center [18, 23] width 20 height 20
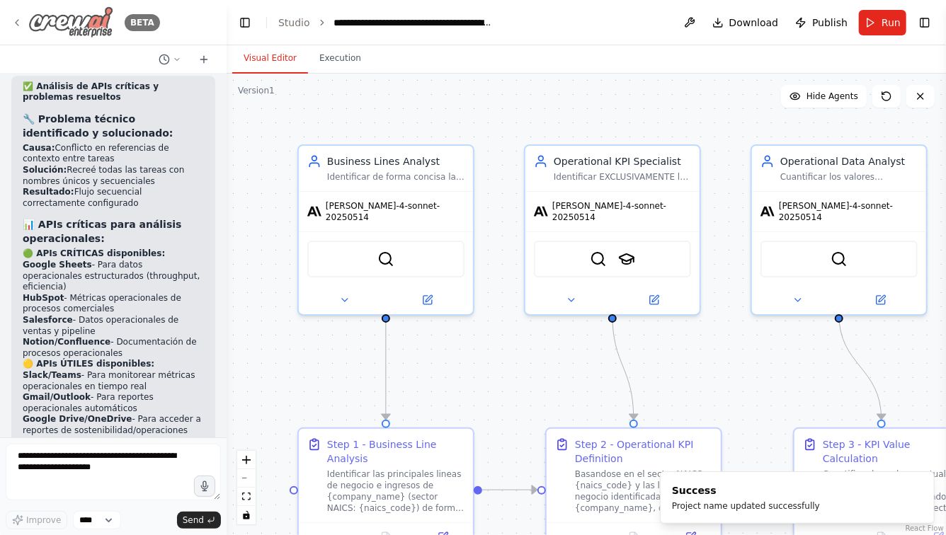
click at [13, 21] on icon at bounding box center [16, 22] width 11 height 11
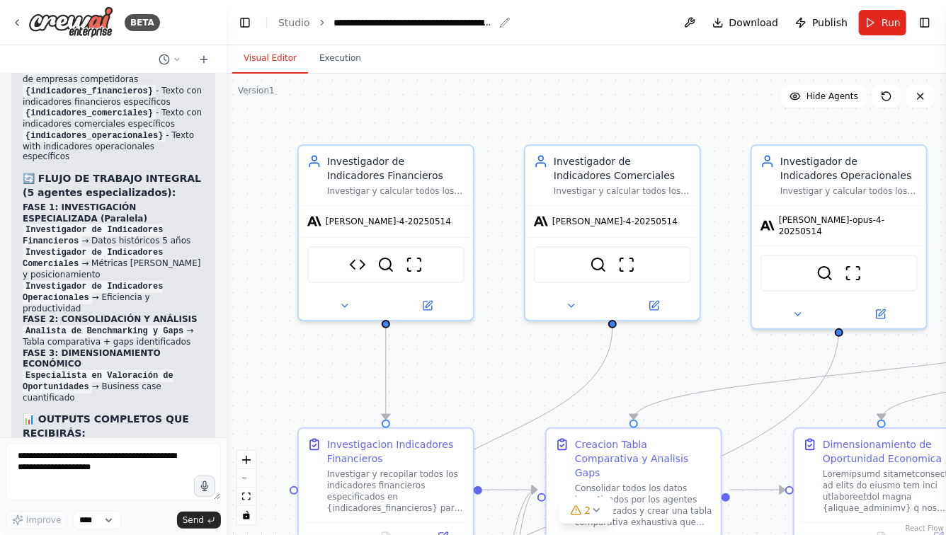
scroll to position [8974, 0]
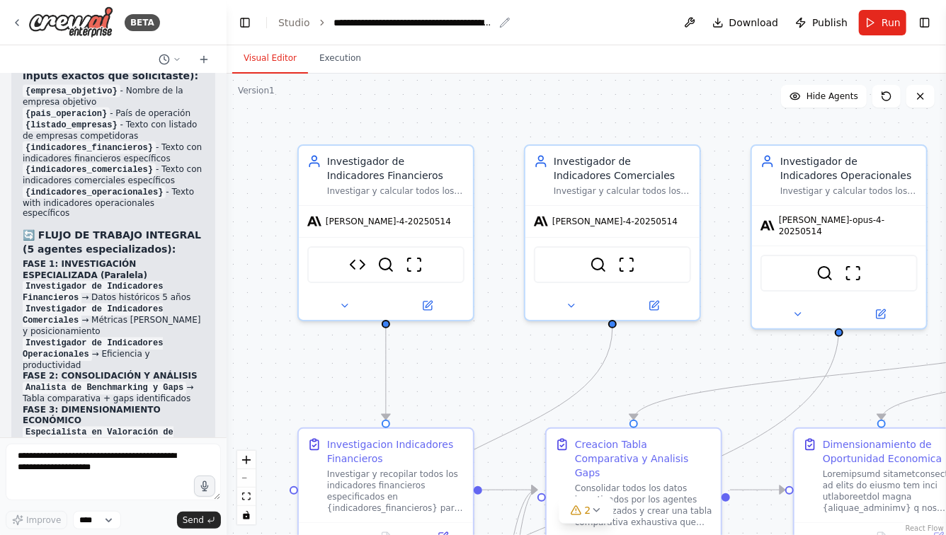
click at [447, 24] on div "**********" at bounding box center [413, 23] width 159 height 14
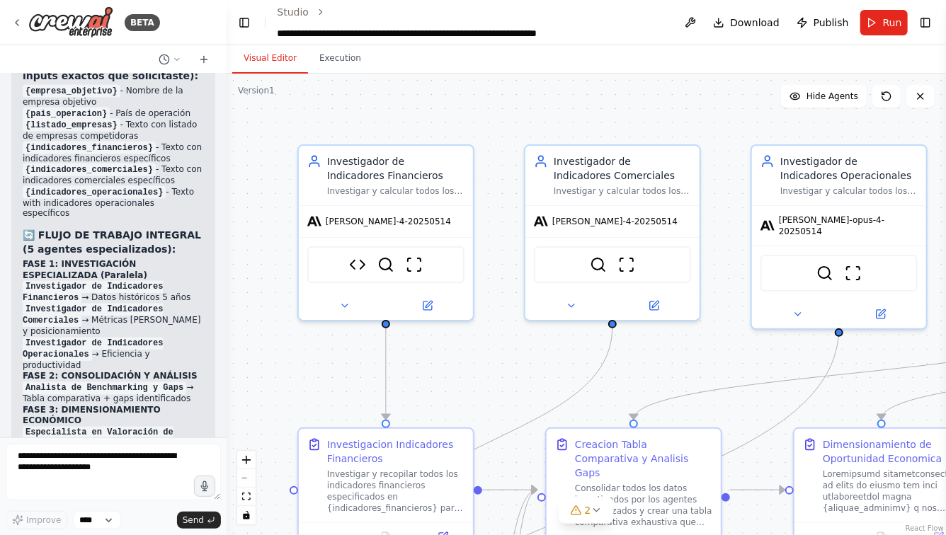
click at [393, 114] on div ".deletable-edge-delete-btn { width: 20px; height: 20px; border: 0px solid #ffff…" at bounding box center [586, 305] width 719 height 462
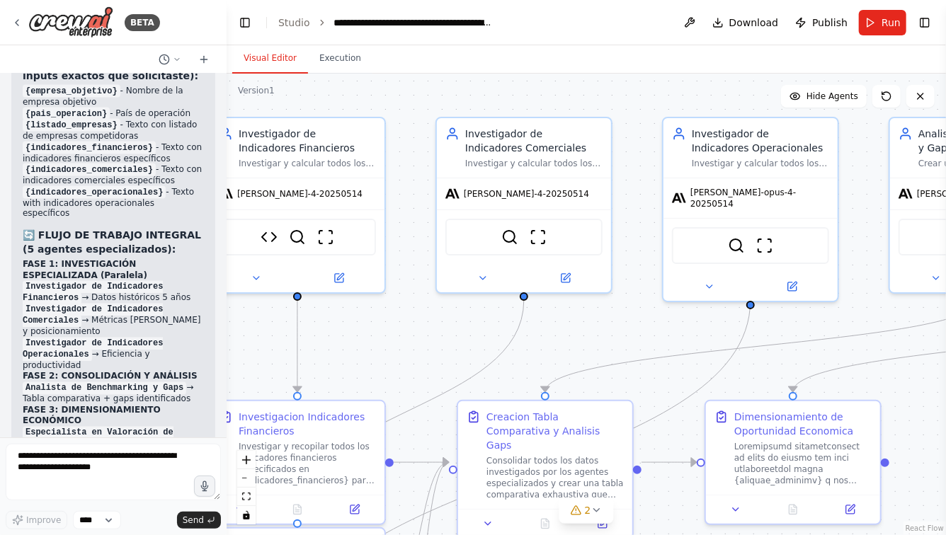
drag, startPoint x: 539, startPoint y: 375, endPoint x: 428, endPoint y: 332, distance: 118.6
click at [428, 332] on div ".deletable-edge-delete-btn { width: 20px; height: 20px; border: 0px solid #ffff…" at bounding box center [586, 305] width 719 height 462
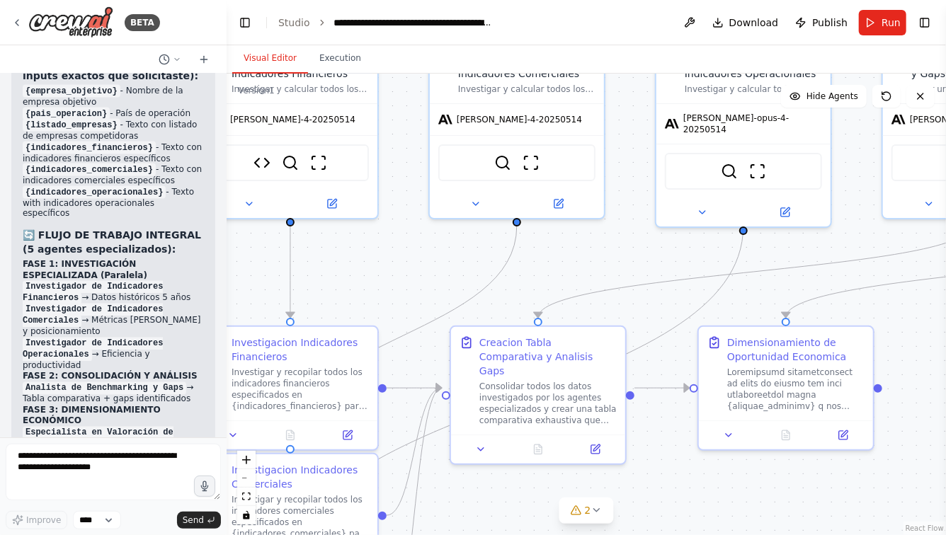
drag, startPoint x: 542, startPoint y: 324, endPoint x: 557, endPoint y: 278, distance: 48.2
click at [557, 278] on div ".deletable-edge-delete-btn { width: 20px; height: 20px; border: 0px solid #ffff…" at bounding box center [586, 305] width 719 height 462
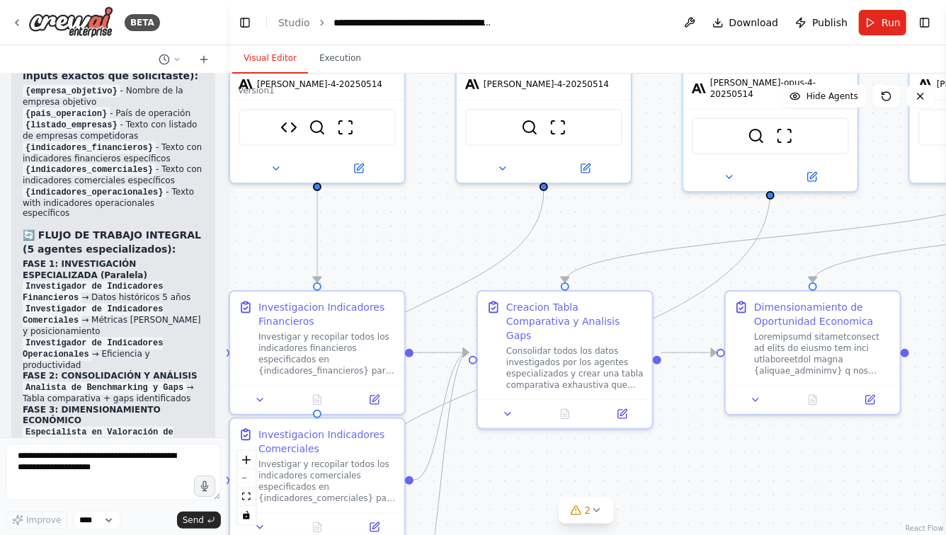
drag, startPoint x: 523, startPoint y: 483, endPoint x: 574, endPoint y: 435, distance: 69.6
click at [574, 436] on div ".deletable-edge-delete-btn { width: 20px; height: 20px; border: 0px solid #ffff…" at bounding box center [586, 305] width 719 height 462
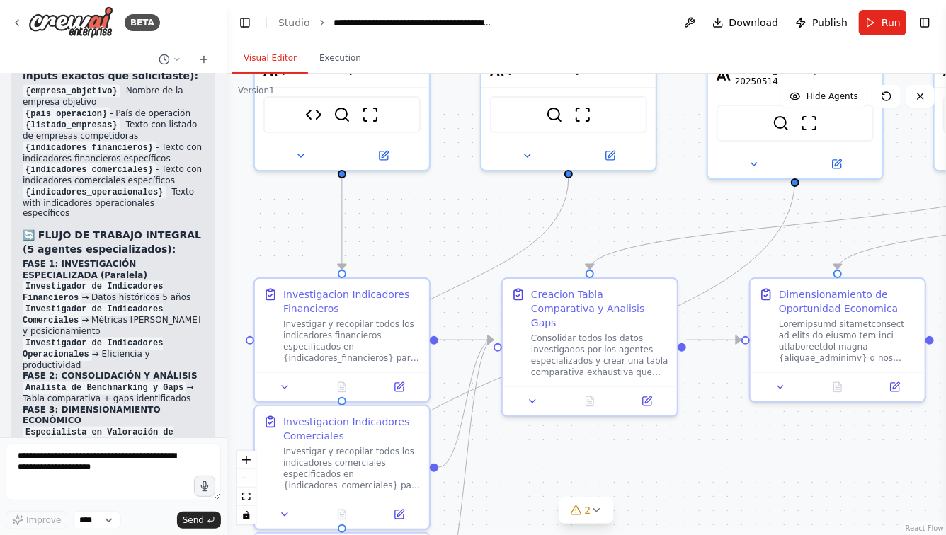
drag, startPoint x: 527, startPoint y: 451, endPoint x: 530, endPoint y: 399, distance: 51.7
click at [530, 399] on div ".deletable-edge-delete-btn { width: 20px; height: 20px; border: 0px solid #ffff…" at bounding box center [586, 305] width 719 height 462
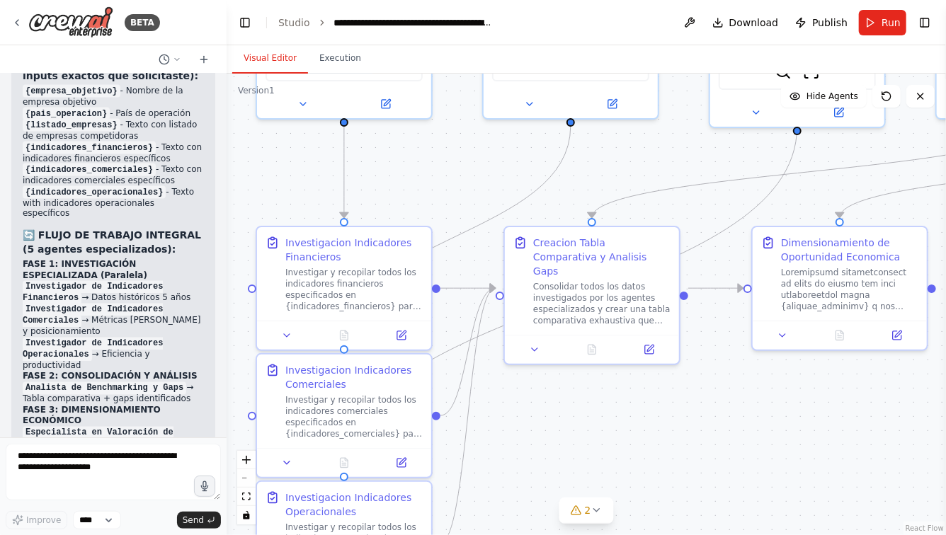
drag, startPoint x: 515, startPoint y: 421, endPoint x: 581, endPoint y: 376, distance: 80.1
click at [583, 374] on div ".deletable-edge-delete-btn { width: 20px; height: 20px; border: 0px solid #ffff…" at bounding box center [586, 305] width 719 height 462
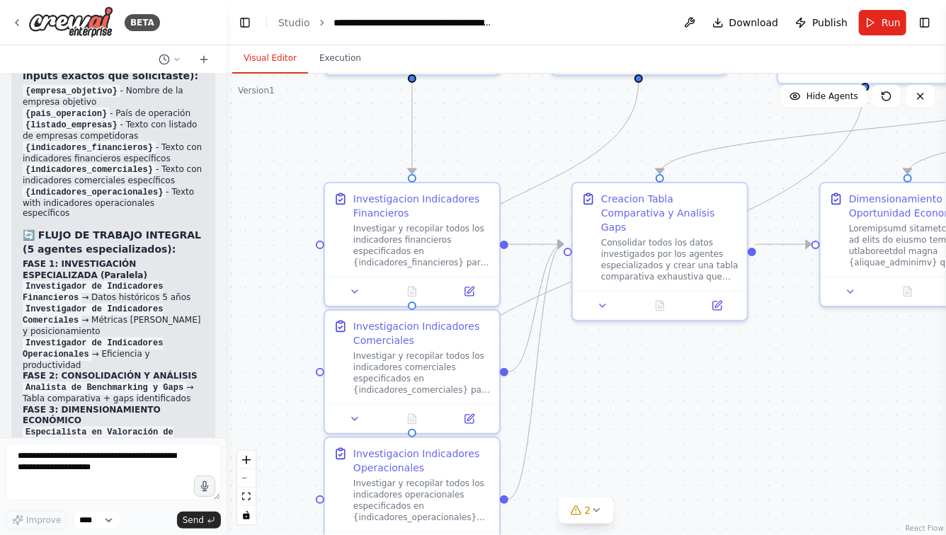
drag, startPoint x: 582, startPoint y: 369, endPoint x: 586, endPoint y: 482, distance: 113.3
click at [590, 482] on div ".deletable-edge-delete-btn { width: 20px; height: 20px; border: 0px solid #ffff…" at bounding box center [586, 305] width 719 height 462
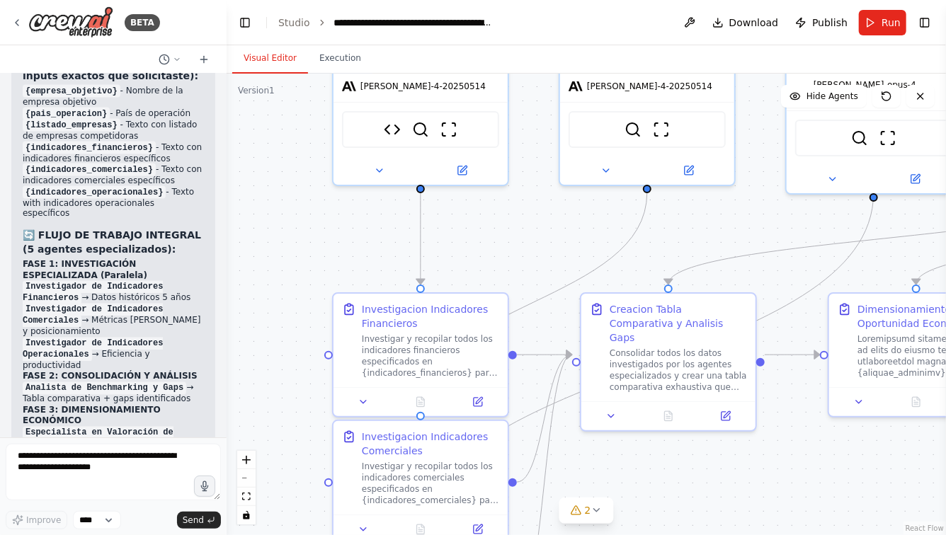
drag, startPoint x: 467, startPoint y: 226, endPoint x: 457, endPoint y: 338, distance: 113.0
click at [457, 338] on div ".deletable-edge-delete-btn { width: 20px; height: 20px; border: 0px solid #ffff…" at bounding box center [586, 305] width 719 height 462
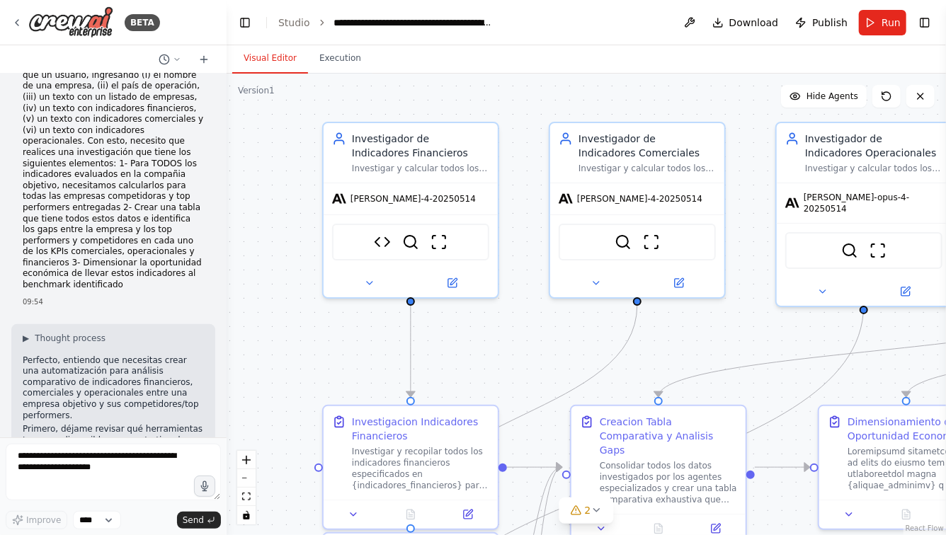
scroll to position [0, 0]
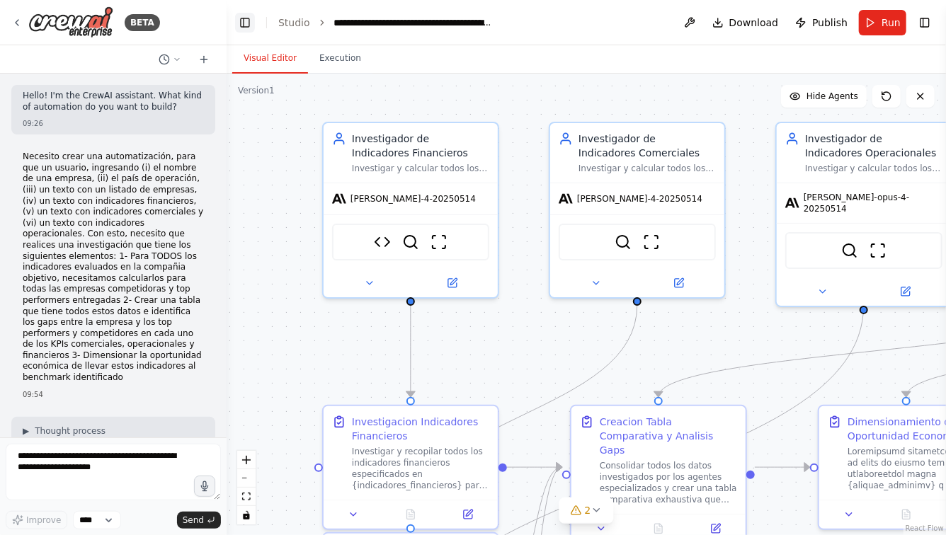
click at [244, 21] on button "Toggle Left Sidebar" at bounding box center [245, 23] width 20 height 20
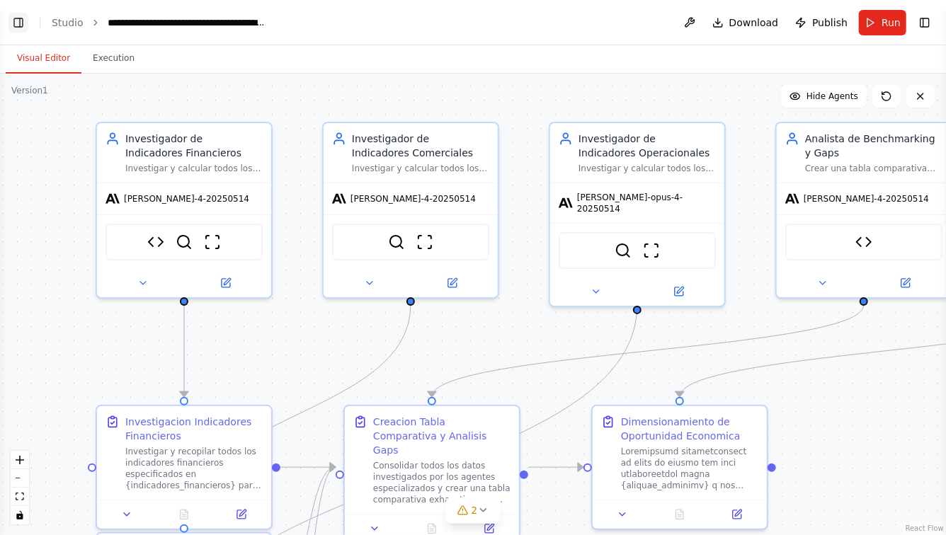
click at [13, 19] on button "Toggle Left Sidebar" at bounding box center [18, 23] width 20 height 20
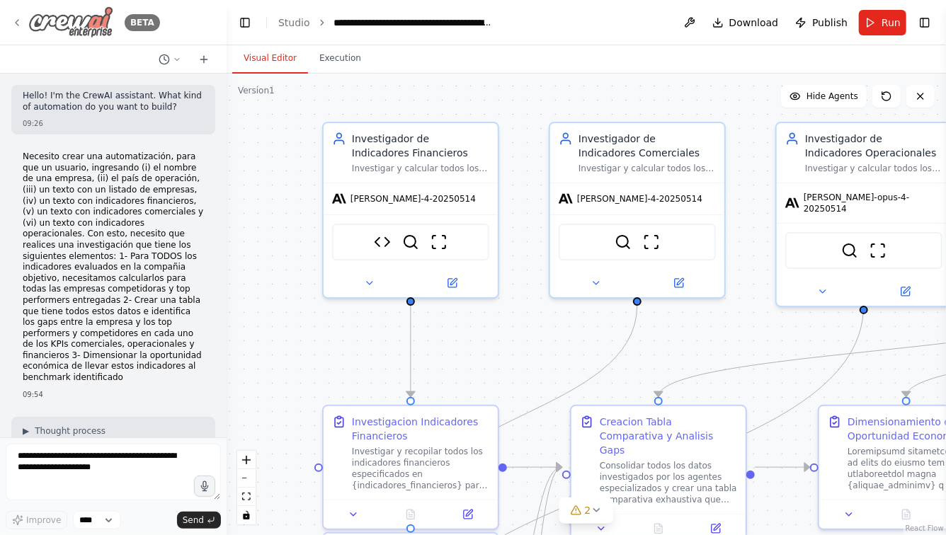
click at [15, 22] on icon at bounding box center [16, 22] width 11 height 11
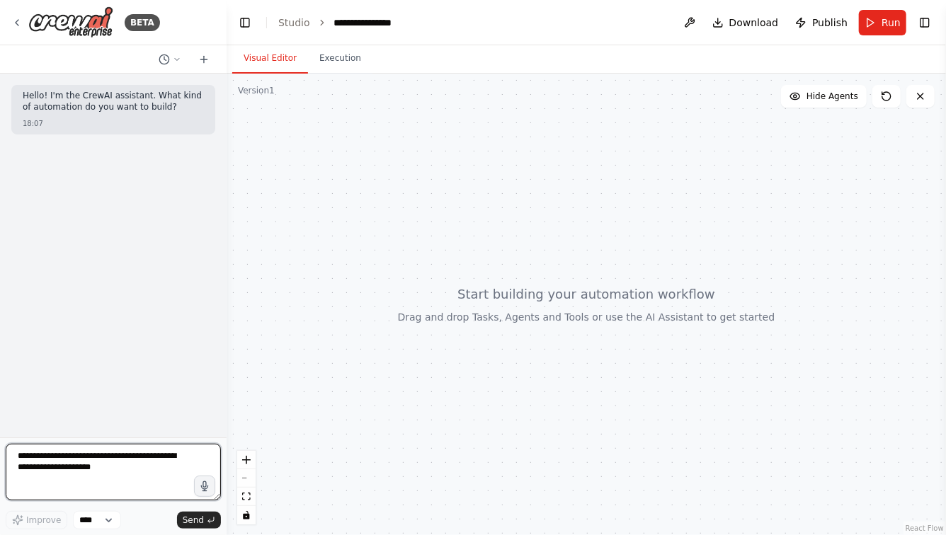
click at [122, 457] on textarea at bounding box center [113, 472] width 215 height 57
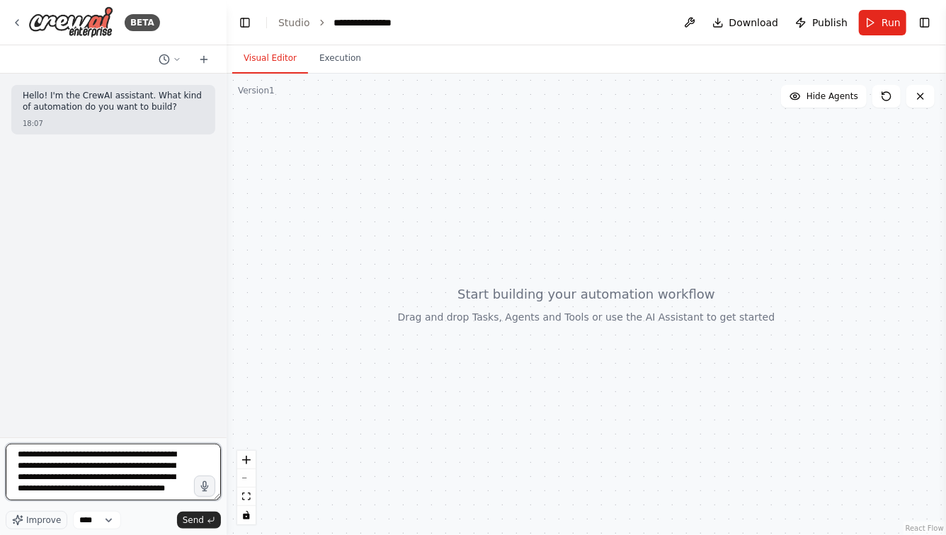
scroll to position [29, 0]
type textarea "**********"
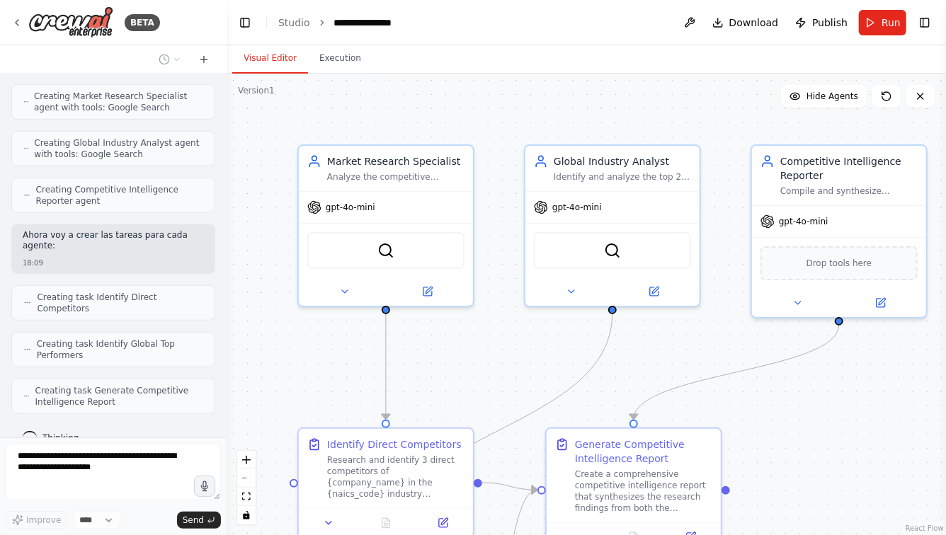
scroll to position [464, 0]
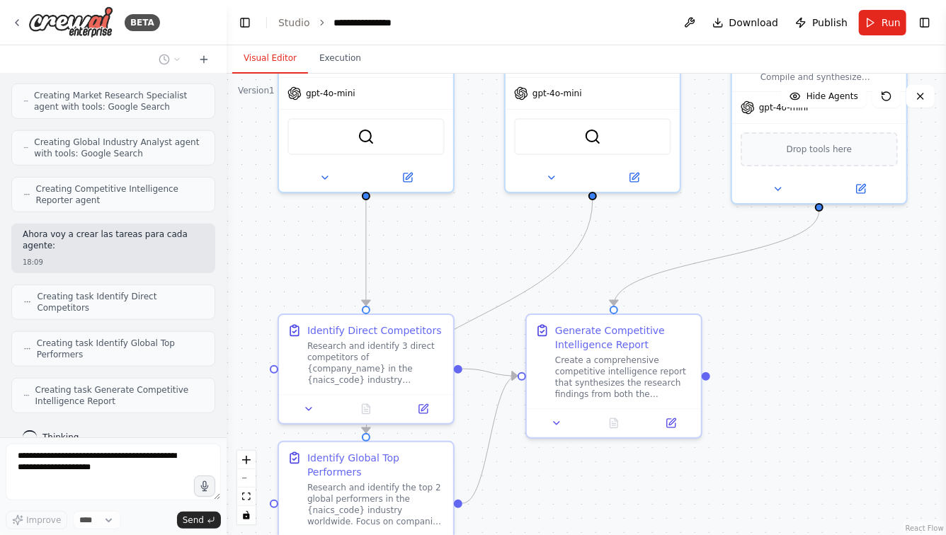
drag, startPoint x: 318, startPoint y: 387, endPoint x: 299, endPoint y: 261, distance: 126.8
click at [299, 261] on div ".deletable-edge-delete-btn { width: 20px; height: 20px; border: 0px solid #ffff…" at bounding box center [586, 305] width 719 height 462
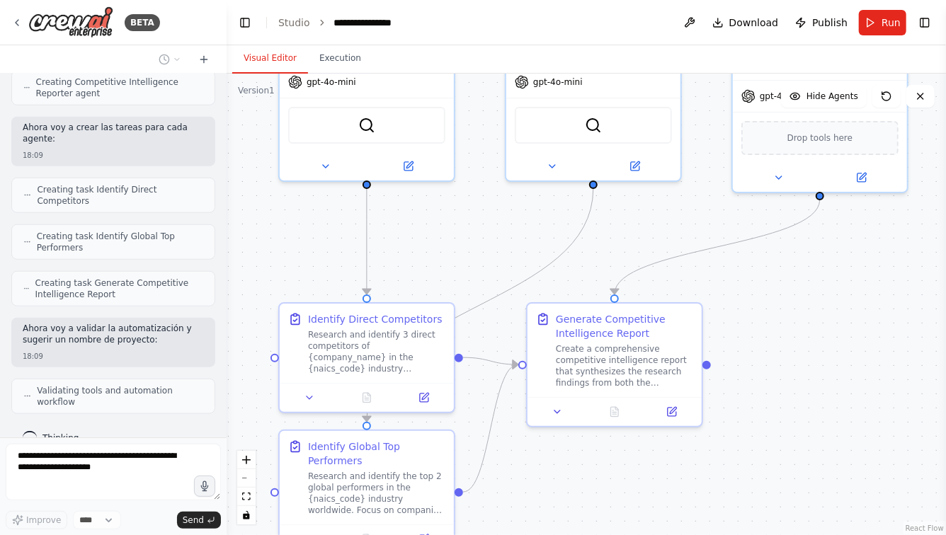
scroll to position [559, 0]
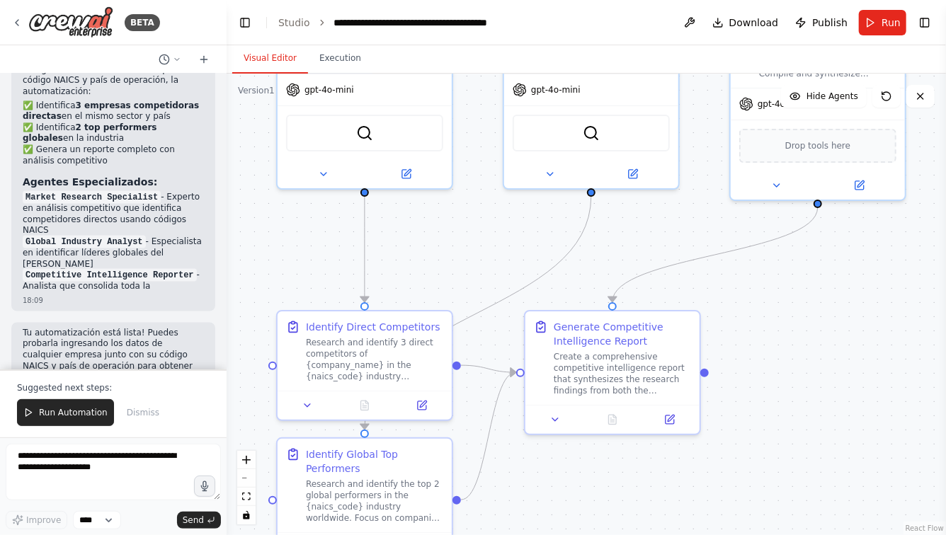
drag, startPoint x: 485, startPoint y: 234, endPoint x: 474, endPoint y: 316, distance: 82.2
click at [474, 316] on div ".deletable-edge-delete-btn { width: 20px; height: 20px; border: 0px solid #ffff…" at bounding box center [586, 305] width 719 height 462
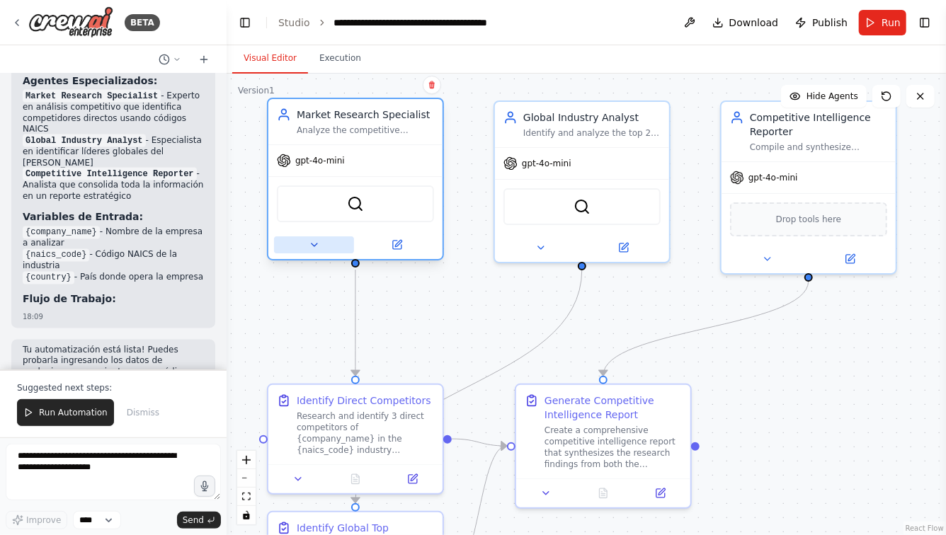
click at [314, 246] on icon at bounding box center [314, 244] width 11 height 11
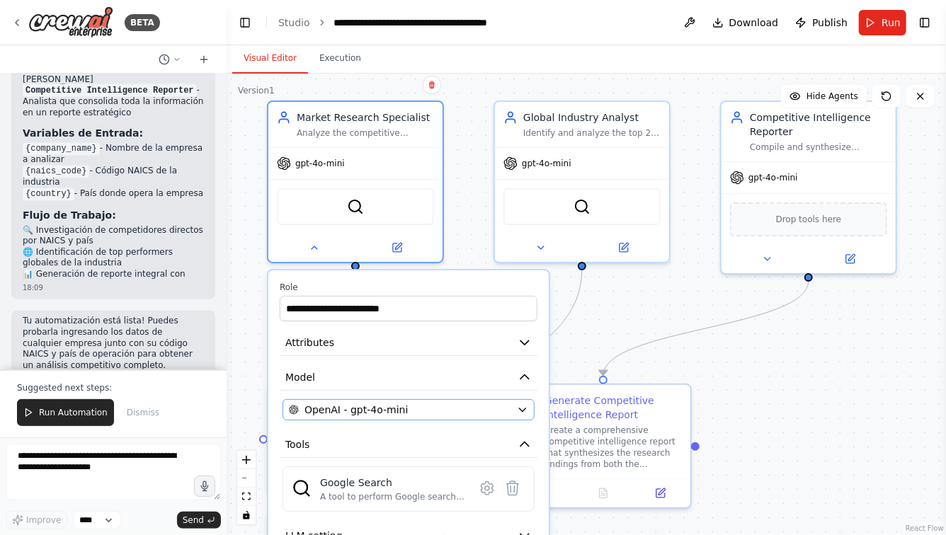
scroll to position [1242, 0]
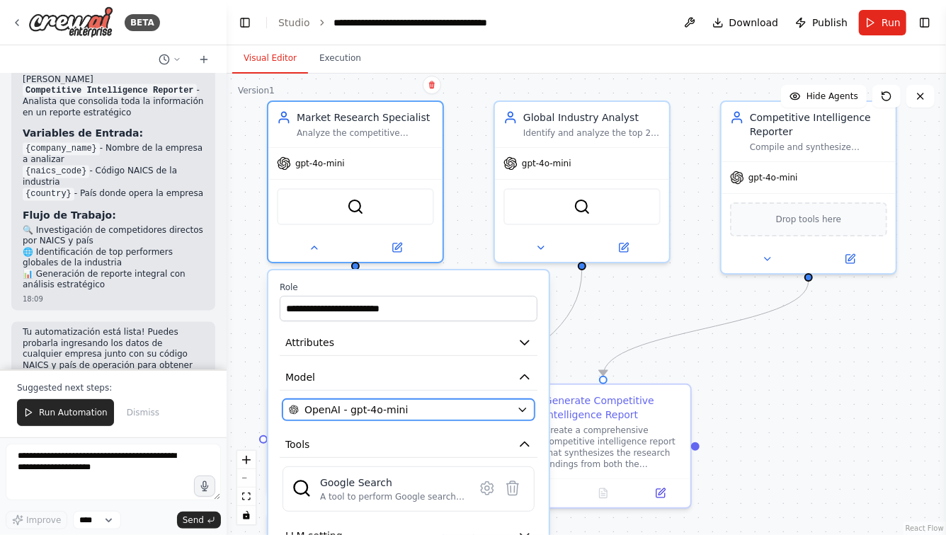
click at [389, 406] on span "OpenAI - gpt-4o-mini" at bounding box center [355, 410] width 103 height 14
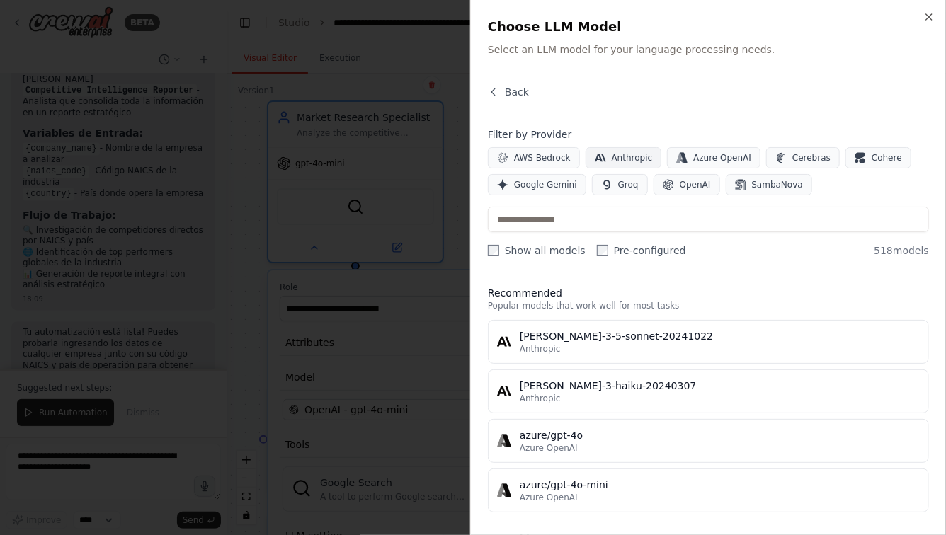
click at [613, 159] on span "Anthropic" at bounding box center [632, 157] width 41 height 11
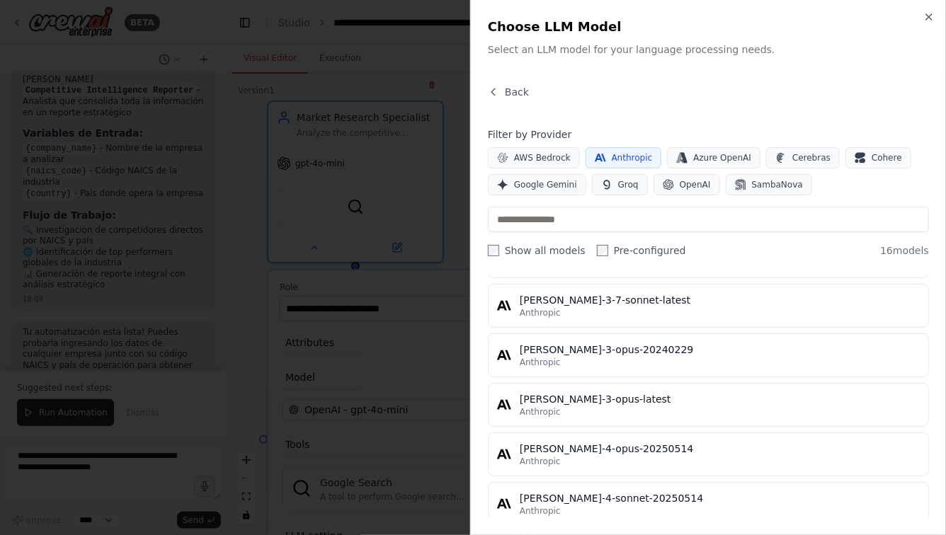
scroll to position [430, 0]
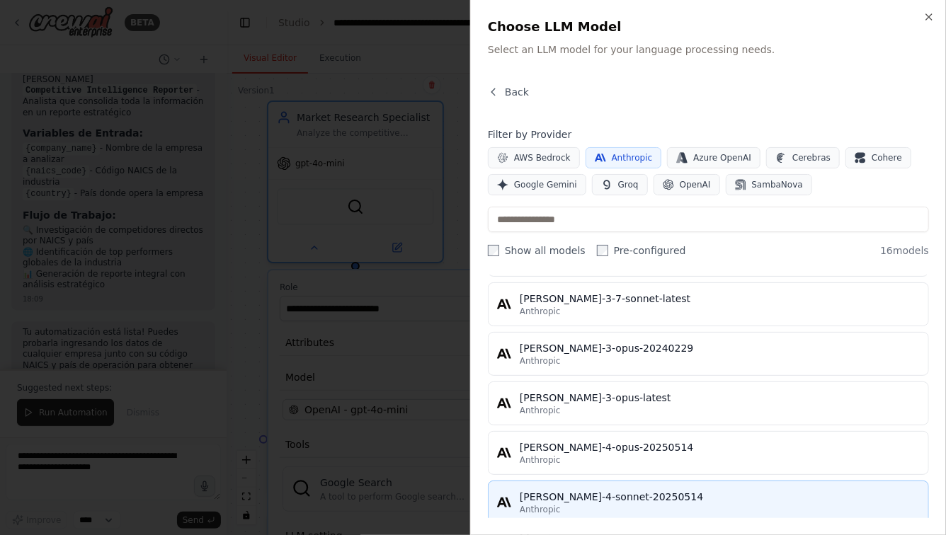
click at [577, 497] on div "[PERSON_NAME]-4-sonnet-20250514" at bounding box center [720, 497] width 400 height 14
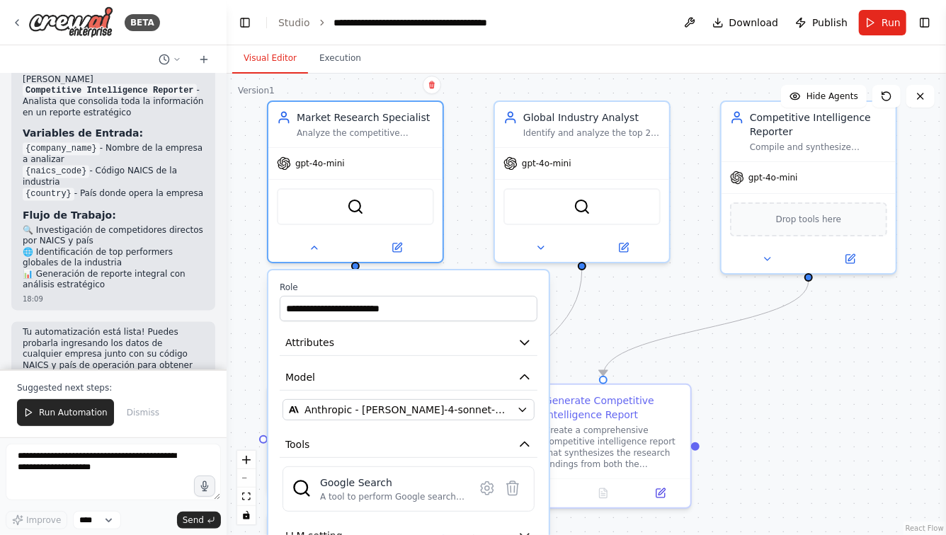
drag, startPoint x: 640, startPoint y: 312, endPoint x: 640, endPoint y: 272, distance: 39.6
click at [640, 273] on div ".deletable-edge-delete-btn { width: 20px; height: 20px; border: 0px solid #ffff…" at bounding box center [586, 305] width 719 height 462
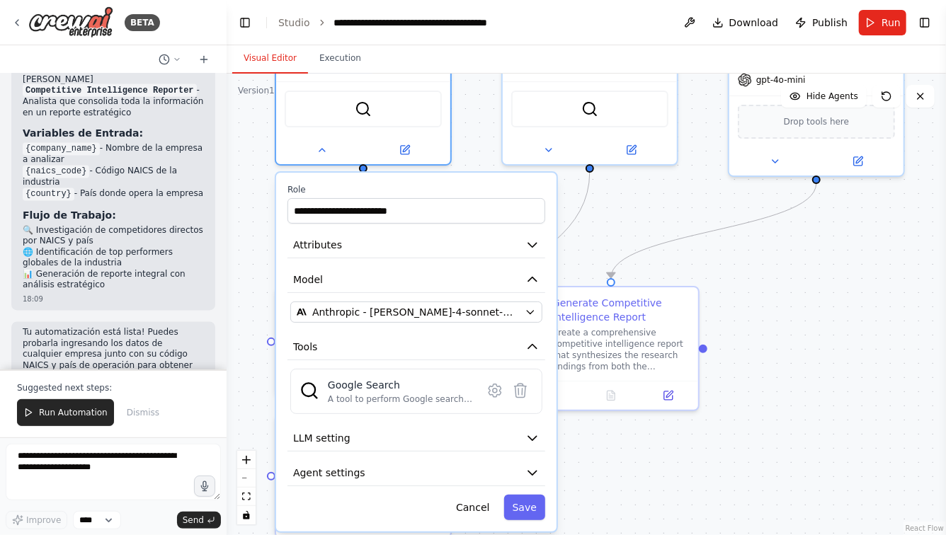
drag, startPoint x: 745, startPoint y: 358, endPoint x: 753, endPoint y: 296, distance: 62.1
click at [753, 296] on div ".deletable-edge-delete-btn { width: 20px; height: 20px; border: 0px solid #ffff…" at bounding box center [586, 305] width 719 height 462
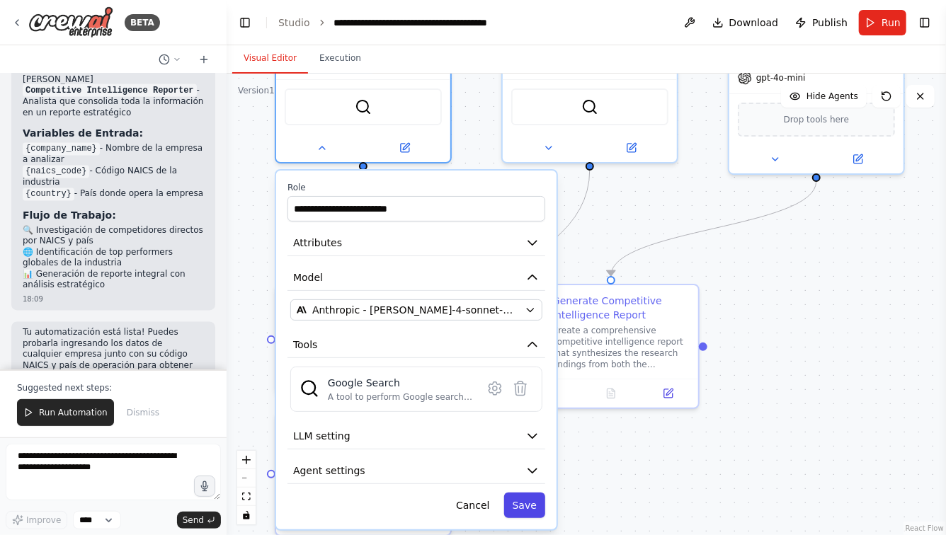
click at [527, 497] on button "Save" at bounding box center [524, 505] width 41 height 25
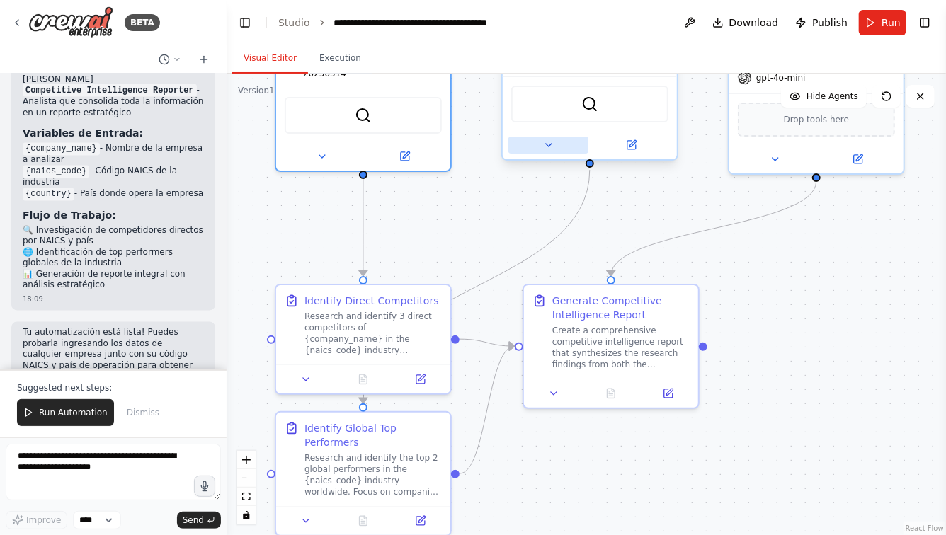
click at [553, 144] on icon at bounding box center [548, 144] width 11 height 11
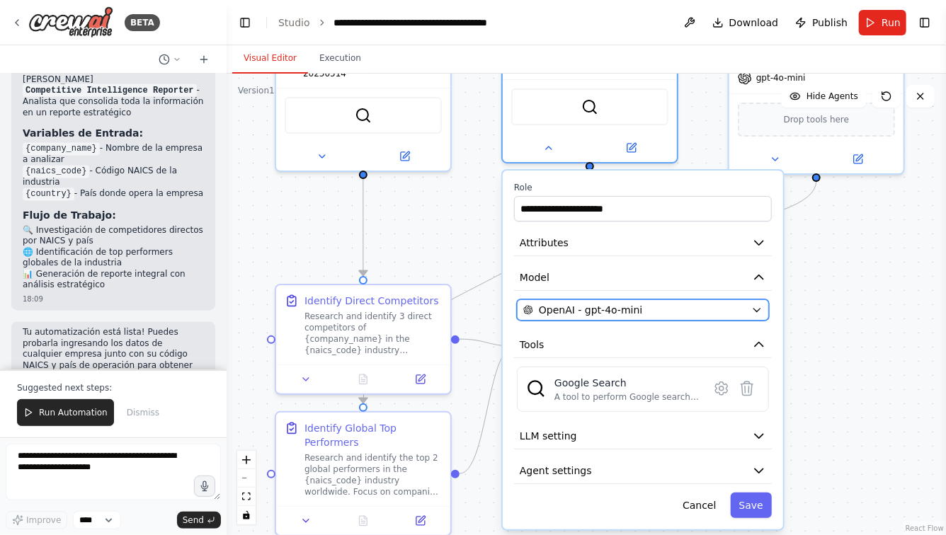
click at [644, 311] on div "OpenAI - gpt-4o-mini" at bounding box center [634, 310] width 222 height 14
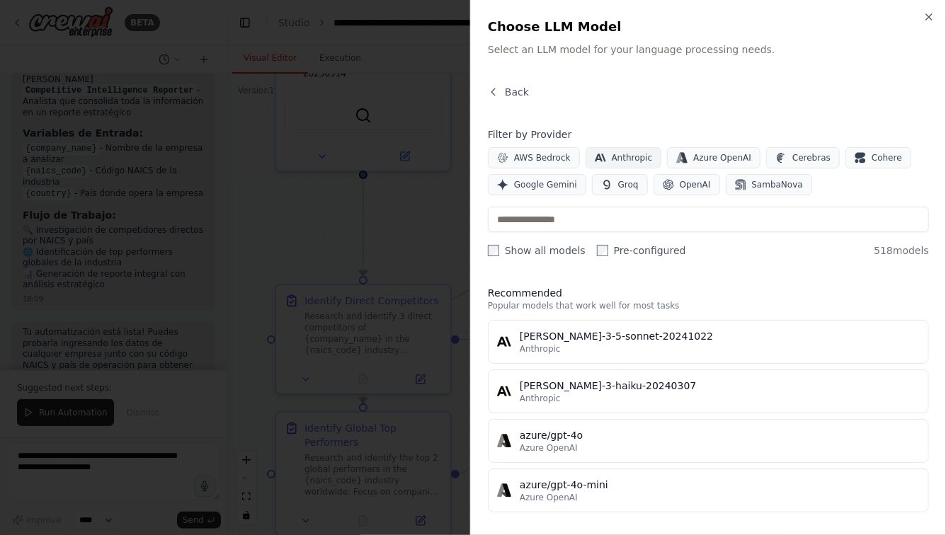
click at [629, 149] on button "Anthropic" at bounding box center [624, 157] width 76 height 21
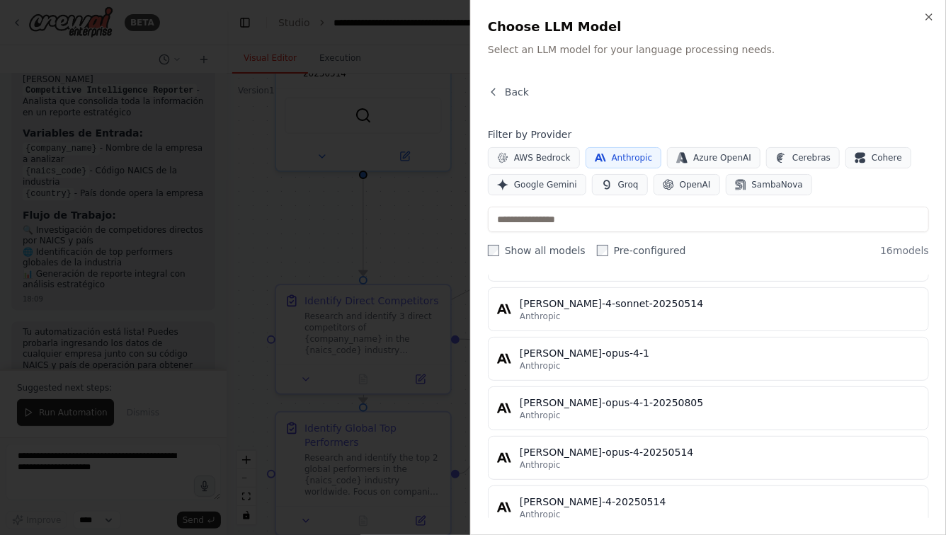
scroll to position [642, 0]
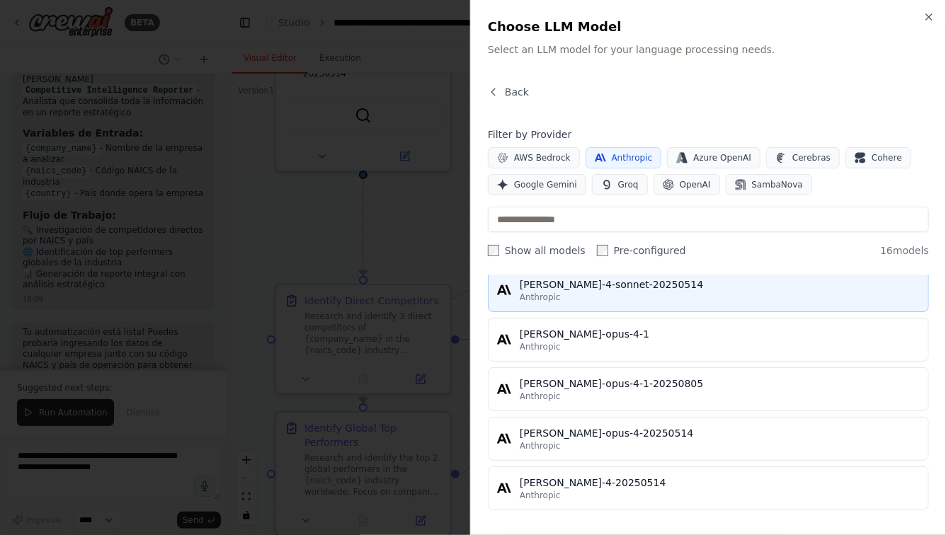
click at [568, 293] on div "Anthropic" at bounding box center [720, 297] width 400 height 11
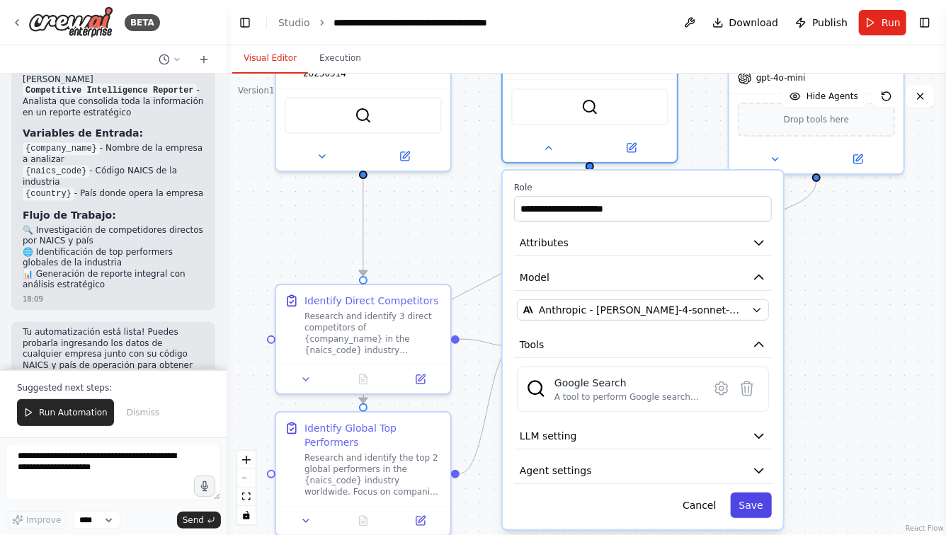
click at [747, 498] on button "Save" at bounding box center [751, 505] width 41 height 25
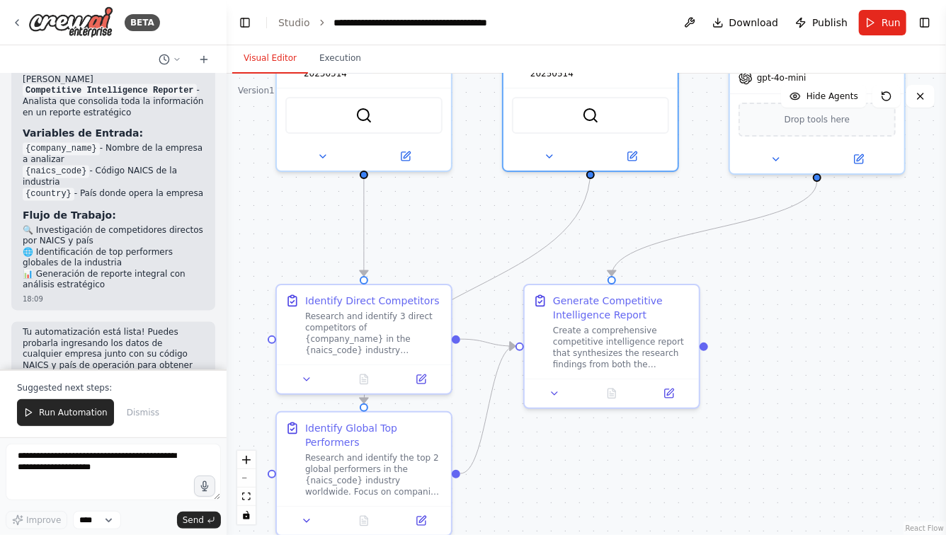
drag, startPoint x: 833, startPoint y: 312, endPoint x: 684, endPoint y: 514, distance: 251.1
click at [684, 513] on div ".deletable-edge-delete-btn { width: 20px; height: 20px; border: 0px solid #ffff…" at bounding box center [586, 305] width 719 height 462
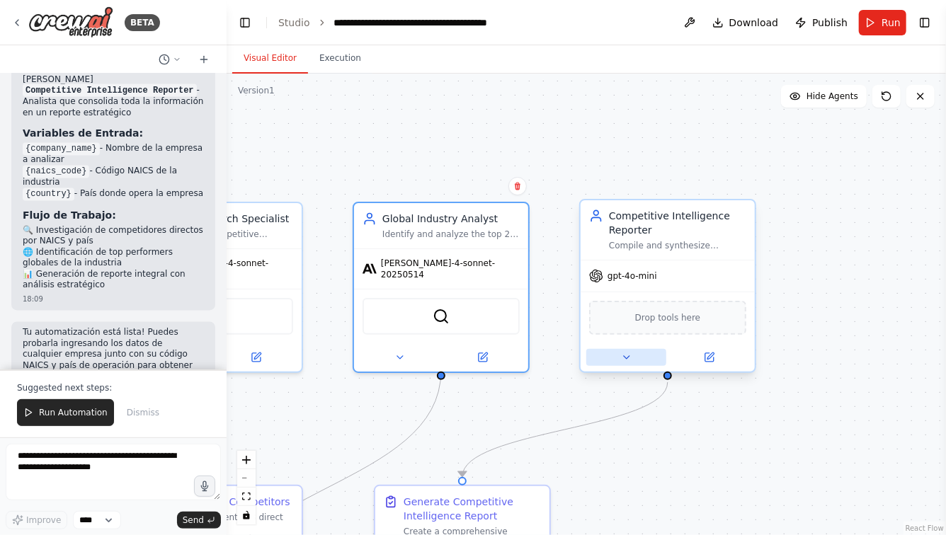
click at [619, 354] on button at bounding box center [626, 357] width 80 height 17
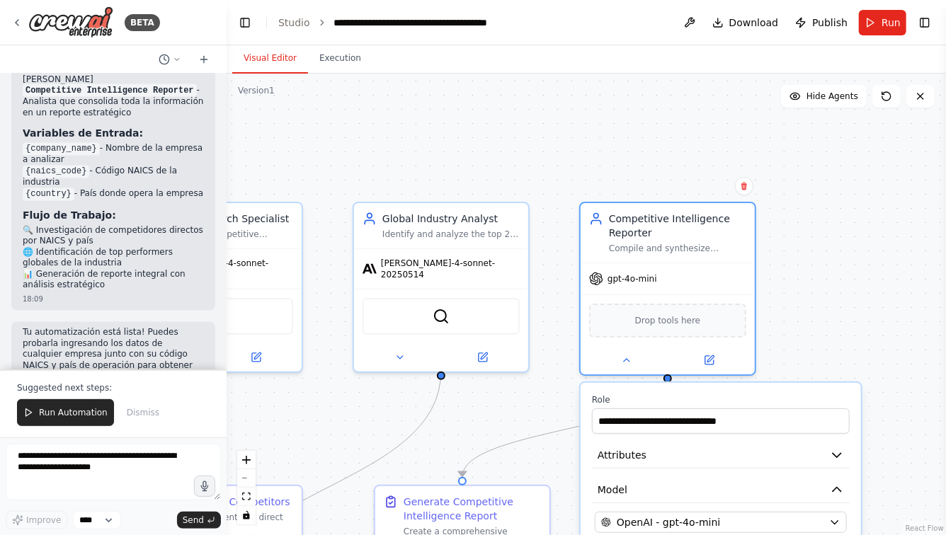
drag, startPoint x: 855, startPoint y: 307, endPoint x: 845, endPoint y: 156, distance: 151.1
click at [845, 156] on div ".deletable-edge-delete-btn { width: 20px; height: 20px; border: 0px solid #ffff…" at bounding box center [586, 305] width 719 height 462
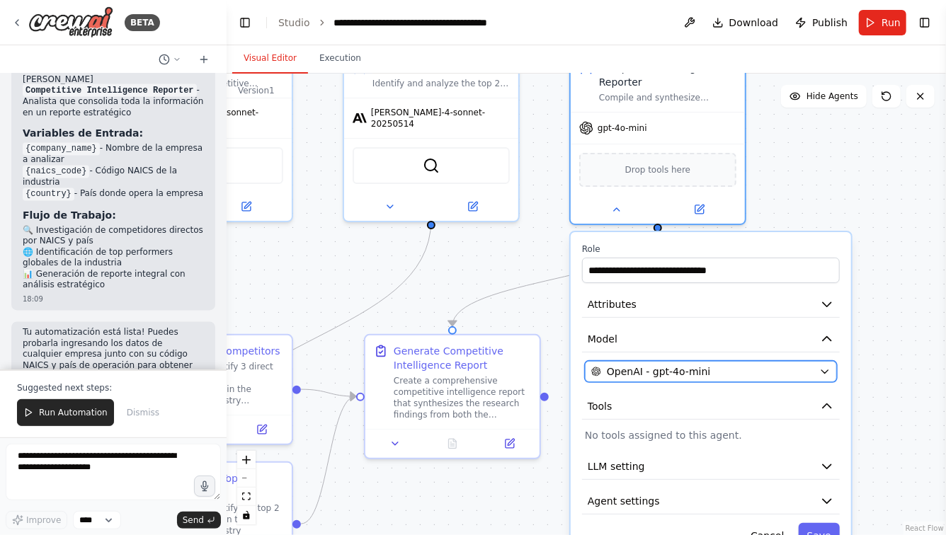
click at [682, 370] on span "OpenAI - gpt-4o-mini" at bounding box center [658, 372] width 103 height 14
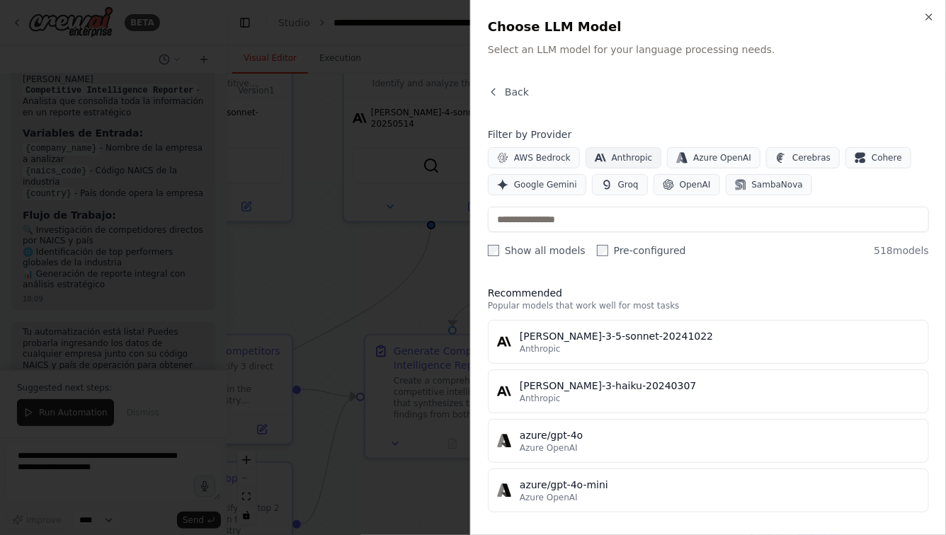
click at [610, 150] on button "Anthropic" at bounding box center [624, 157] width 76 height 21
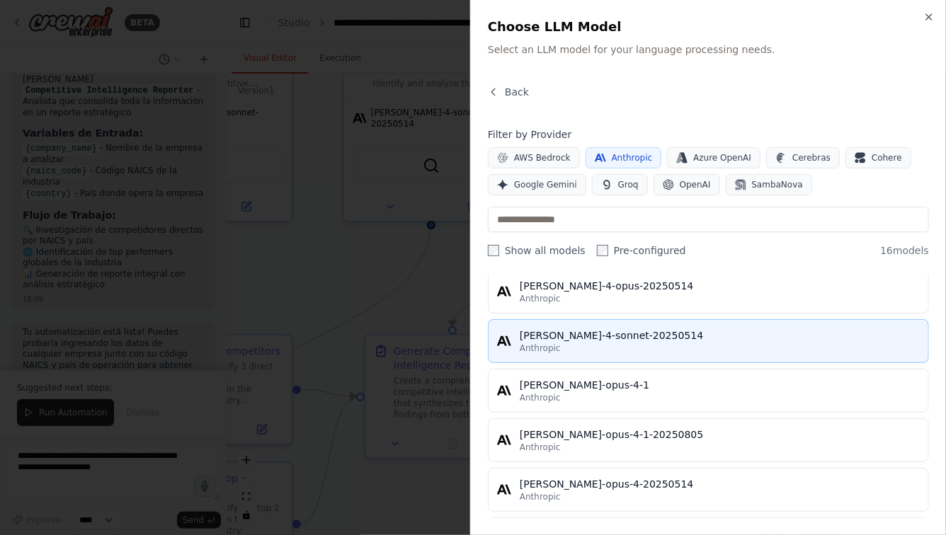
click at [585, 346] on div "Anthropic" at bounding box center [720, 348] width 400 height 11
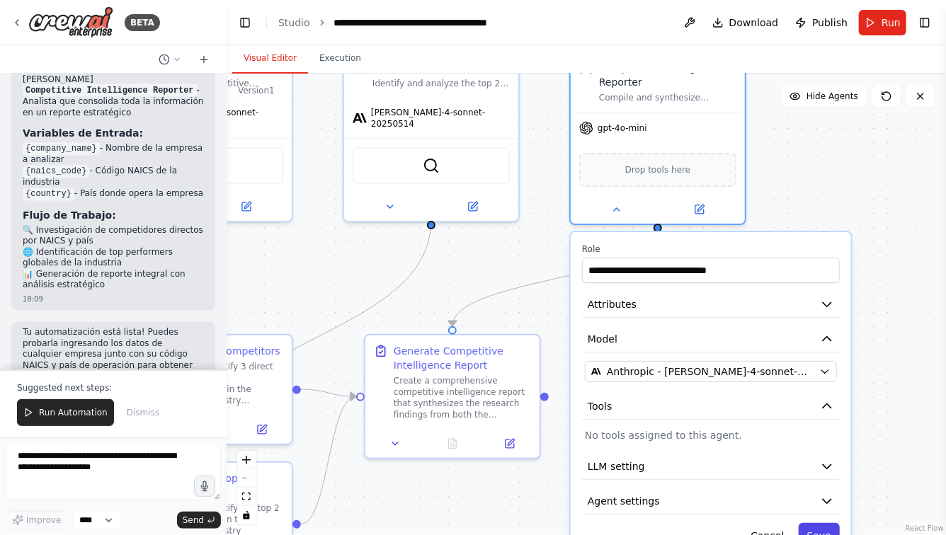
click at [822, 527] on button "Save" at bounding box center [819, 535] width 41 height 25
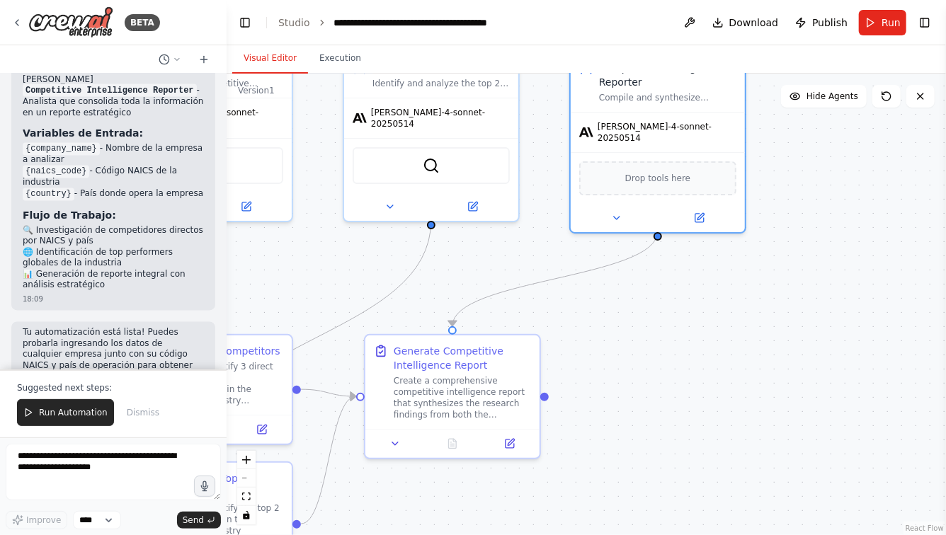
click at [823, 218] on div ".deletable-edge-delete-btn { width: 20px; height: 20px; border: 0px solid #ffff…" at bounding box center [586, 305] width 719 height 462
click at [881, 23] on button "Run" at bounding box center [882, 22] width 47 height 25
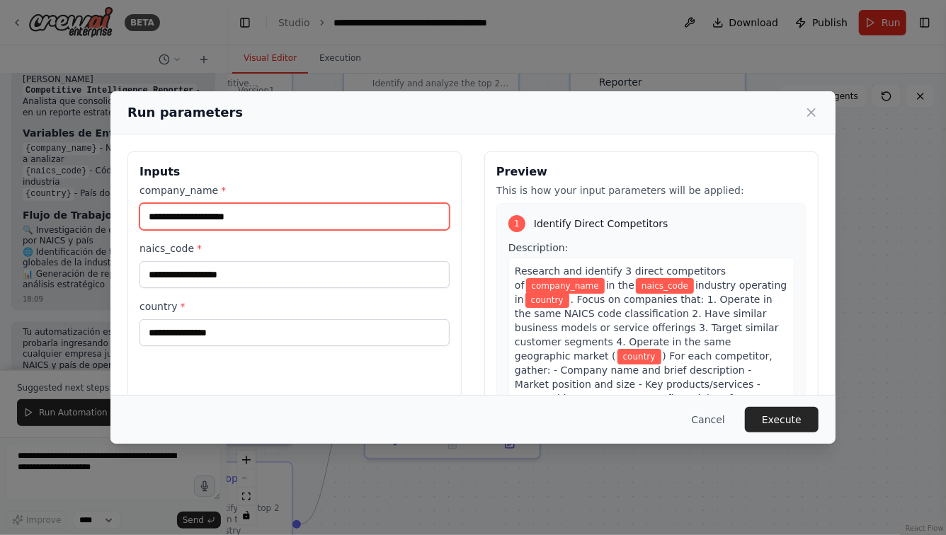
click at [258, 219] on input "company_name *" at bounding box center [294, 216] width 310 height 27
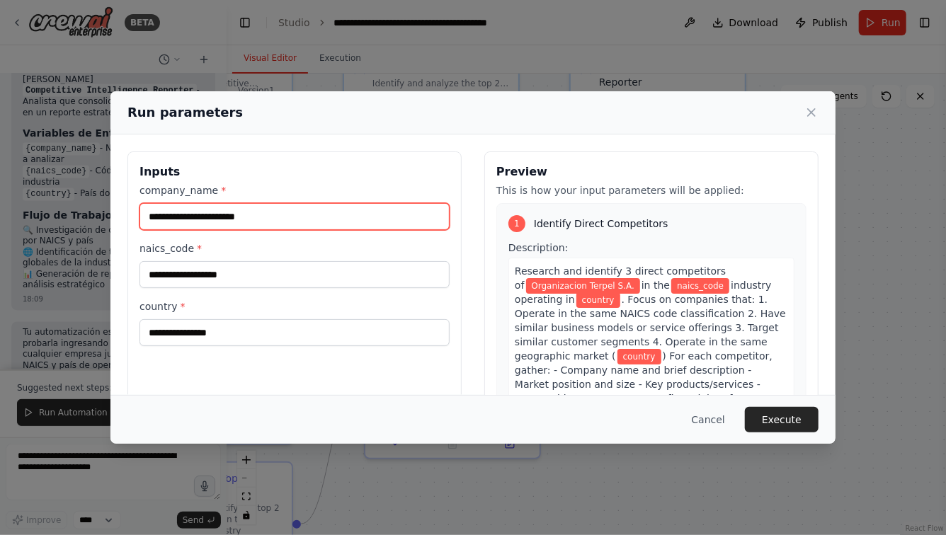
type input "**********"
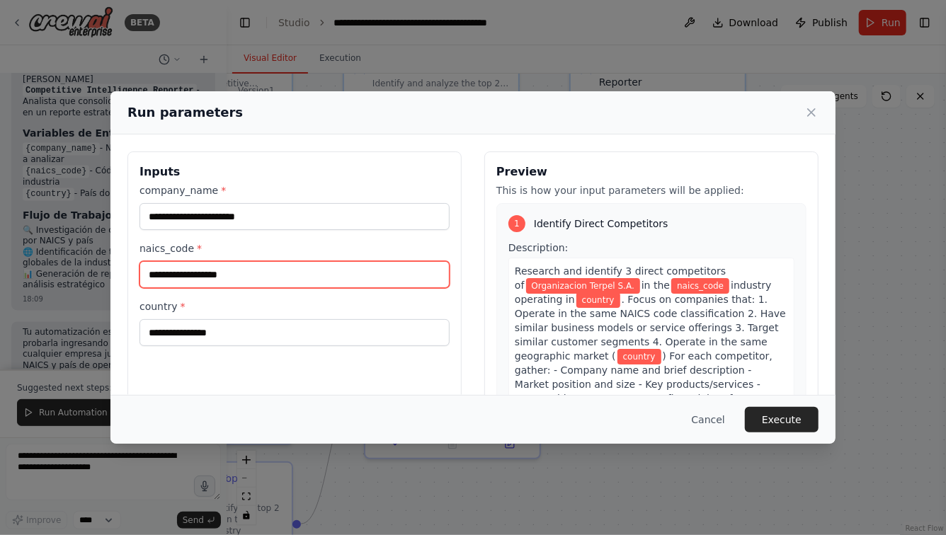
click at [212, 275] on input "naics_code *" at bounding box center [294, 274] width 310 height 27
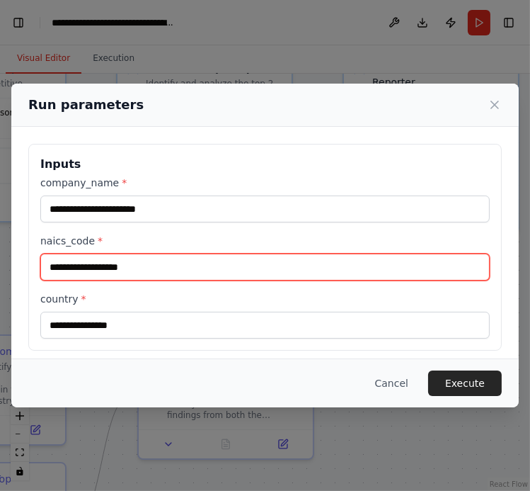
click at [142, 270] on input "naics_code *" at bounding box center [265, 266] width 450 height 27
paste input "**********"
type input "**********"
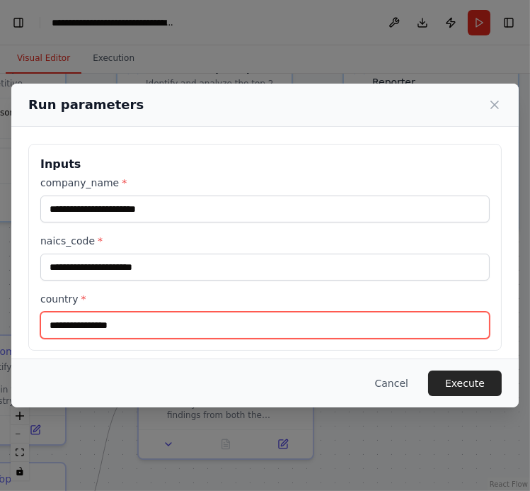
click at [120, 331] on input "country *" at bounding box center [265, 325] width 450 height 27
type input "*"
type input "********"
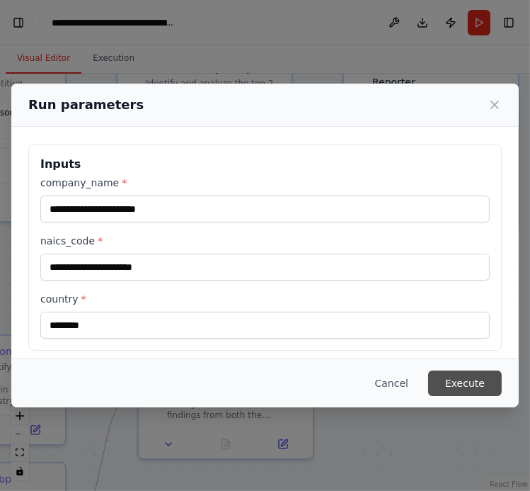
click at [472, 389] on button "Execute" at bounding box center [465, 382] width 74 height 25
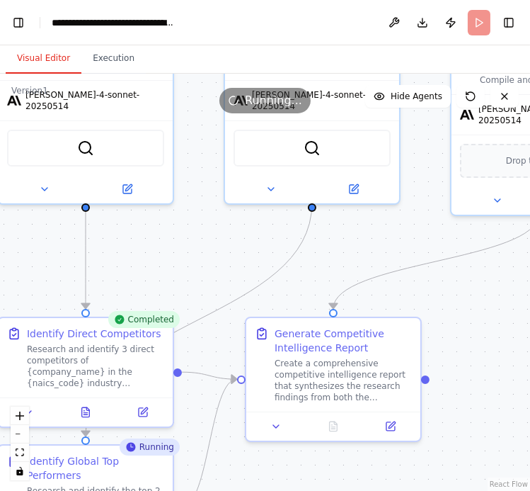
drag, startPoint x: 358, startPoint y: 336, endPoint x: 466, endPoint y: 318, distance: 109.1
click at [466, 318] on div ".deletable-edge-delete-btn { width: 20px; height: 20px; border: 0px solid #ffff…" at bounding box center [265, 282] width 530 height 417
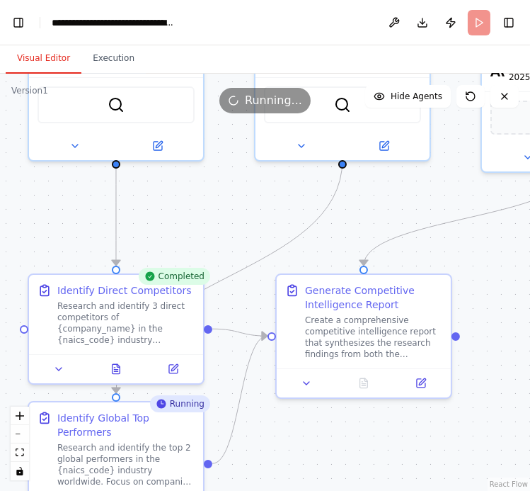
drag, startPoint x: 175, startPoint y: 273, endPoint x: 204, endPoint y: 230, distance: 52.0
click at [205, 230] on div ".deletable-edge-delete-btn { width: 20px; height: 20px; border: 0px solid #ffff…" at bounding box center [265, 282] width 530 height 417
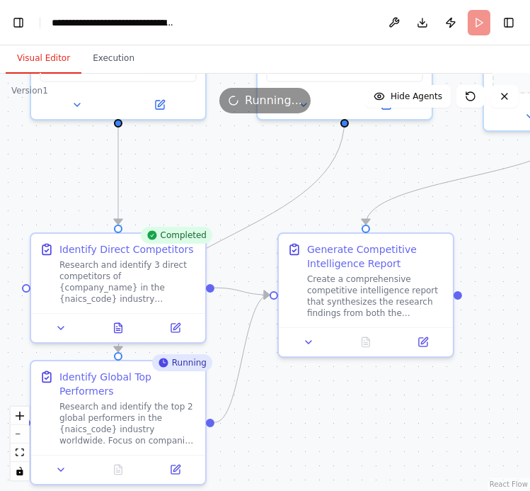
drag, startPoint x: 288, startPoint y: 452, endPoint x: 291, endPoint y: 411, distance: 41.9
click at [291, 411] on div ".deletable-edge-delete-btn { width: 20px; height: 20px; border: 0px solid #ffff…" at bounding box center [265, 282] width 530 height 417
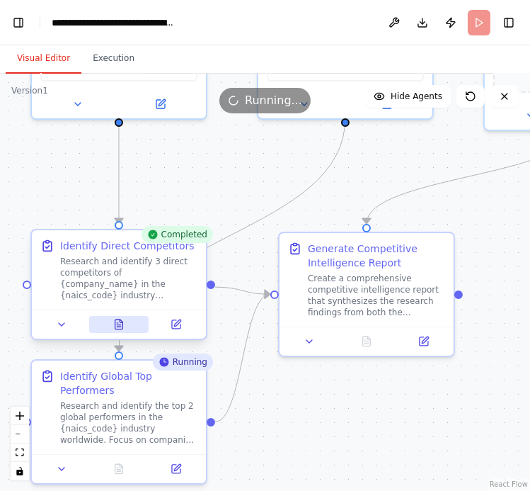
click at [115, 329] on icon at bounding box center [118, 324] width 11 height 11
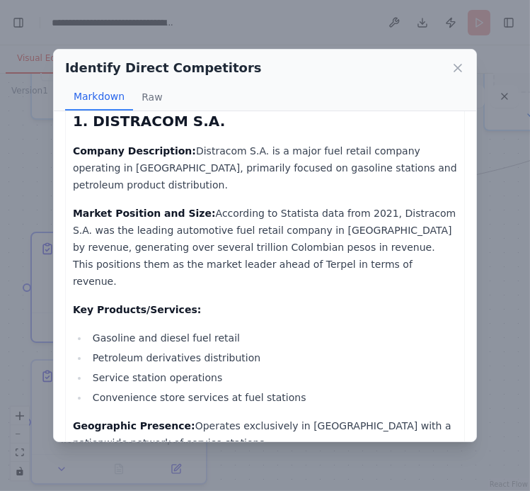
scroll to position [81, 0]
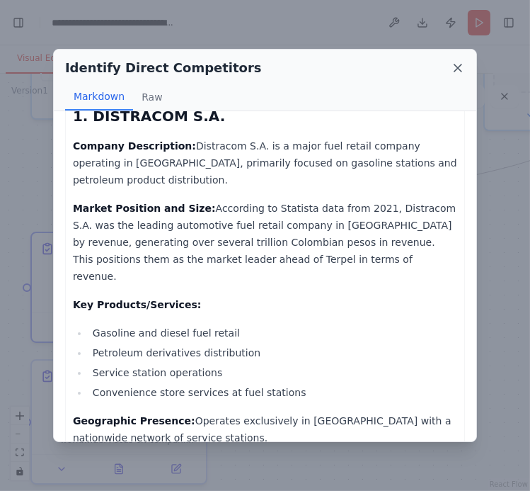
click at [457, 65] on icon at bounding box center [458, 68] width 14 height 14
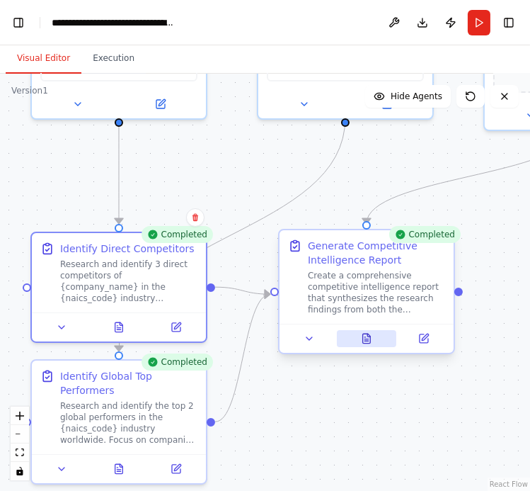
click at [364, 336] on icon at bounding box center [367, 337] width 8 height 9
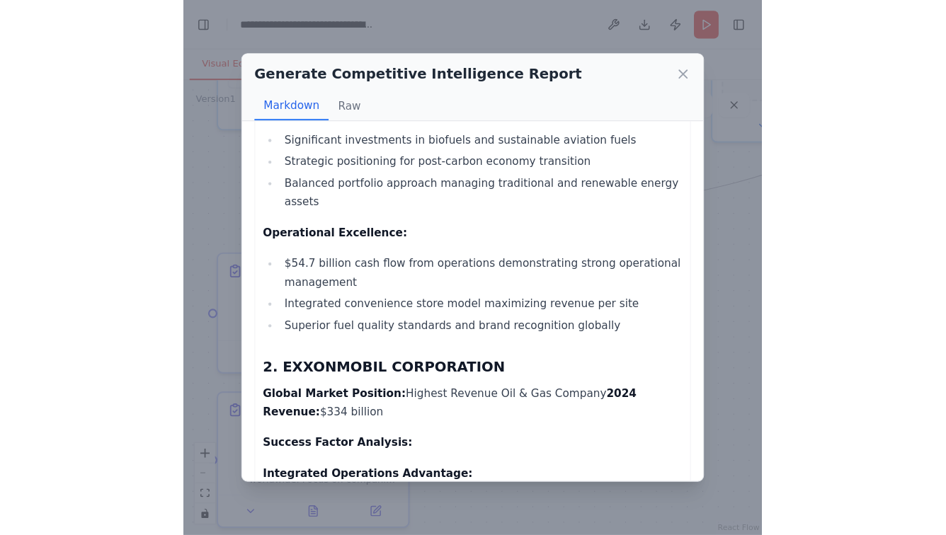
scroll to position [2632, 0]
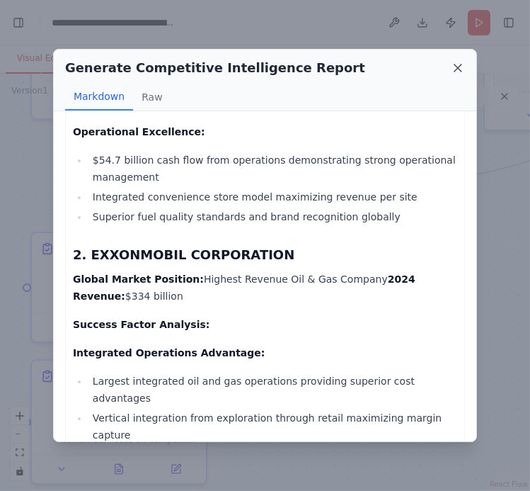
click at [460, 69] on icon at bounding box center [458, 67] width 7 height 7
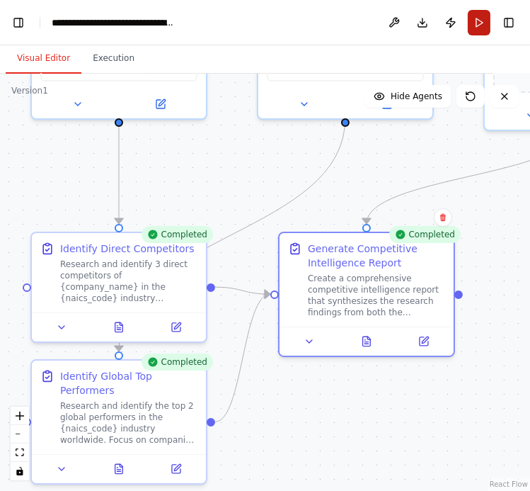
click at [482, 25] on button "Run" at bounding box center [479, 22] width 23 height 25
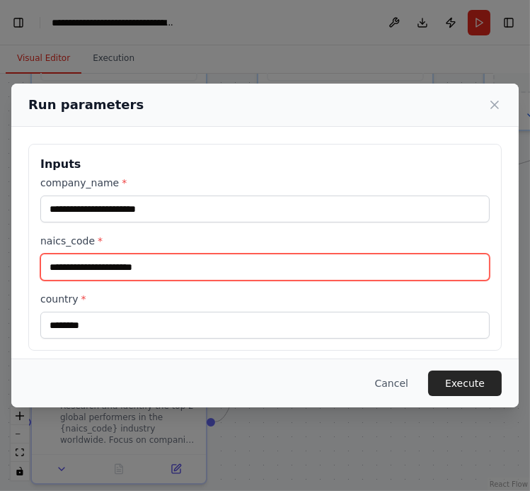
click at [174, 269] on input "**********" at bounding box center [265, 266] width 450 height 27
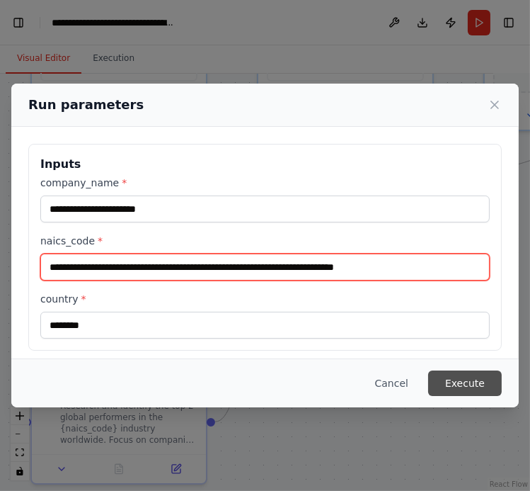
type input "**********"
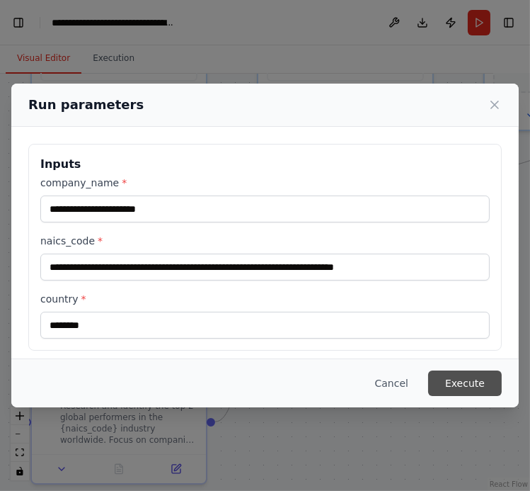
click at [479, 385] on button "Execute" at bounding box center [465, 382] width 74 height 25
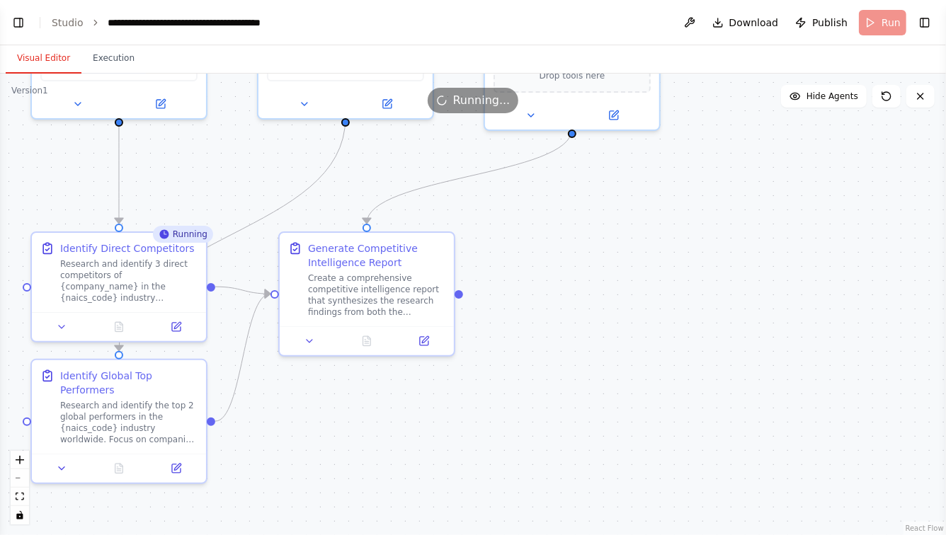
select select "****"
click at [18, 21] on button "Toggle Left Sidebar" at bounding box center [18, 23] width 20 height 20
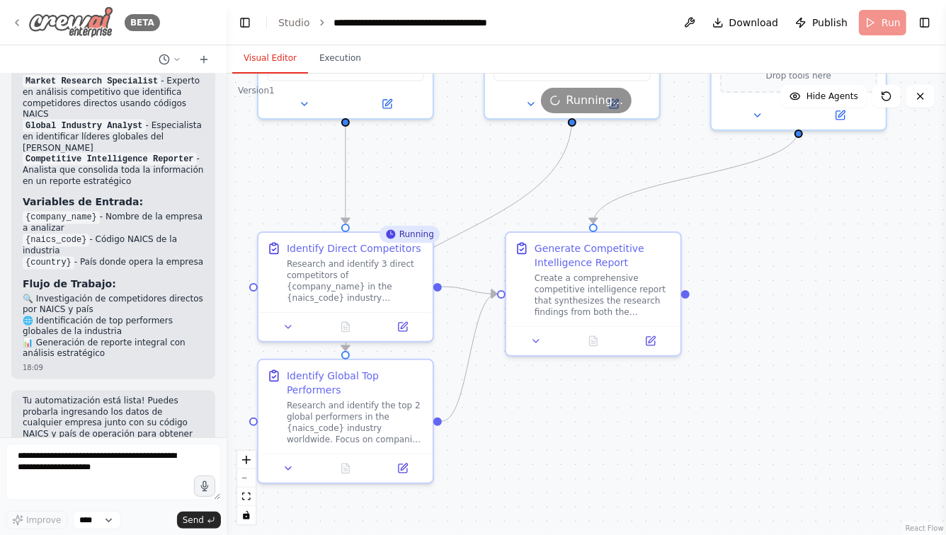
click at [18, 22] on icon at bounding box center [16, 22] width 11 height 11
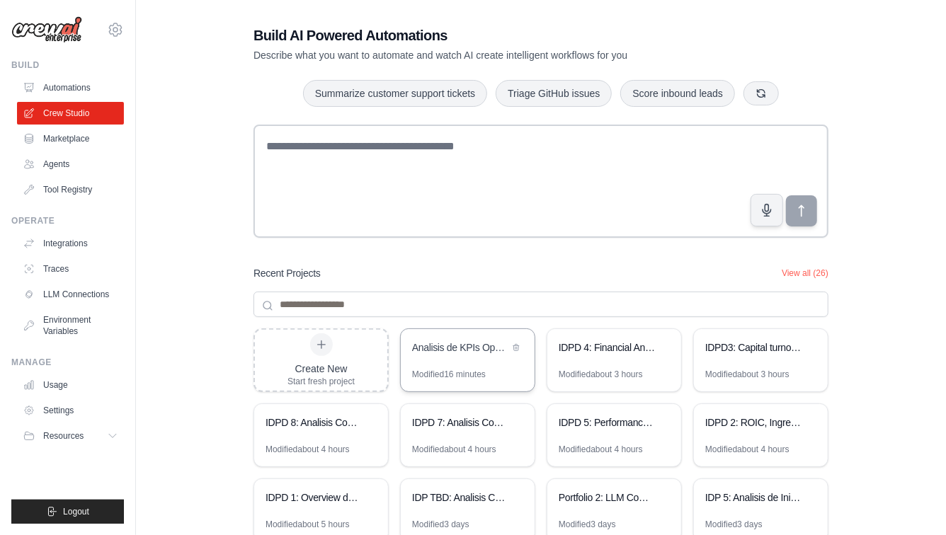
click at [462, 365] on div "Analisis de KPIs Operacionales Empresariales" at bounding box center [468, 349] width 134 height 40
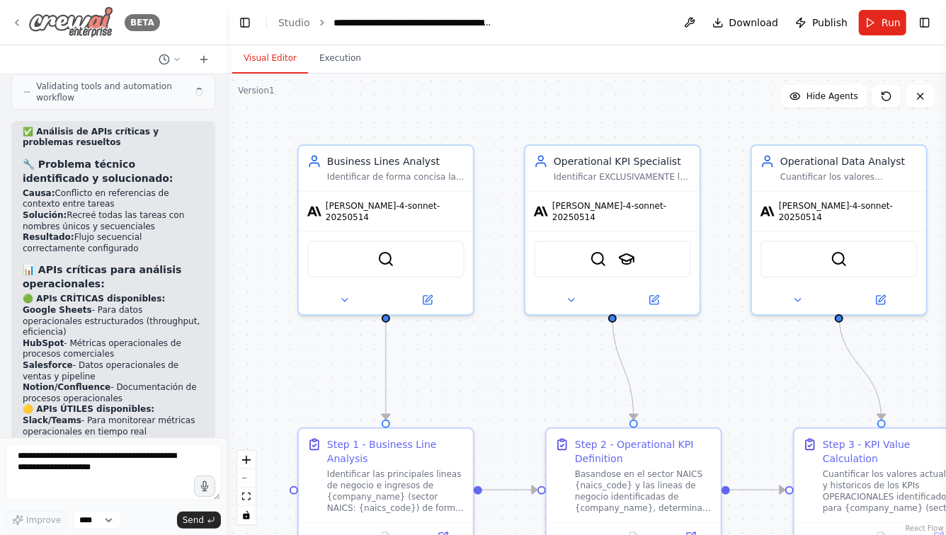
scroll to position [10077, 0]
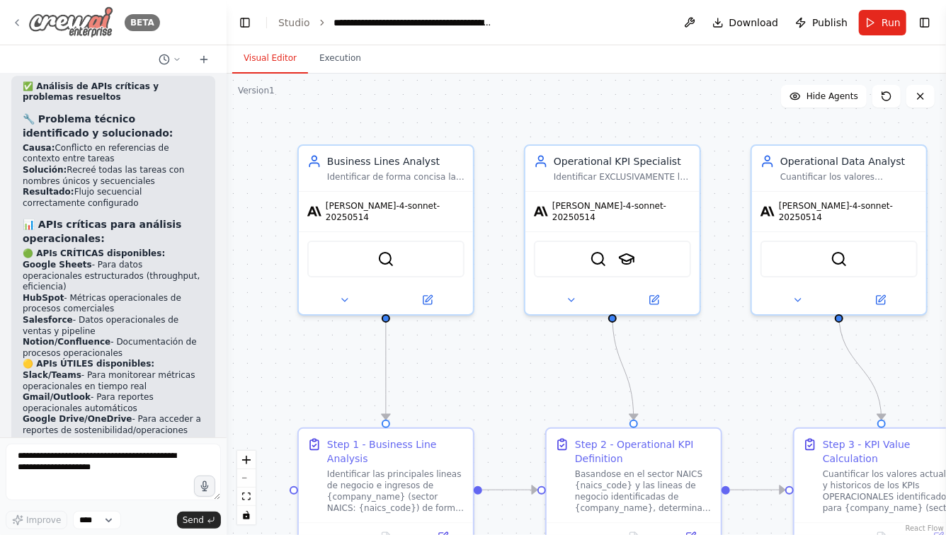
click at [17, 18] on icon at bounding box center [16, 22] width 11 height 11
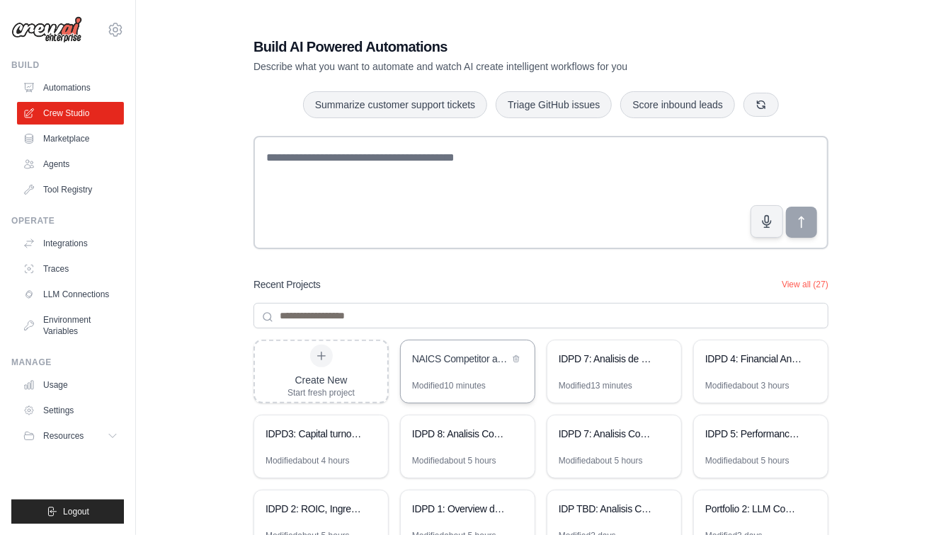
click at [464, 369] on div "NAICS Competitor and Top Performer Analysis" at bounding box center [468, 361] width 134 height 40
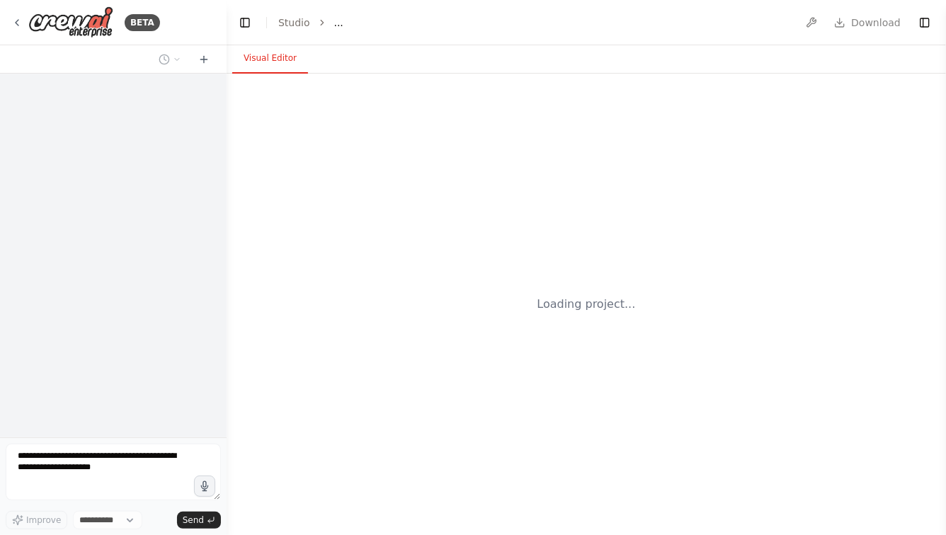
select select "****"
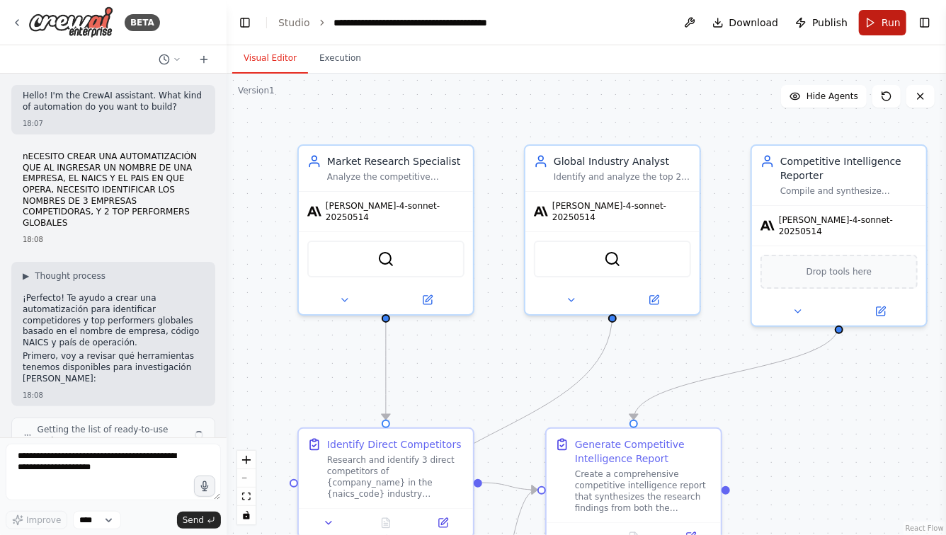
scroll to position [1207, 0]
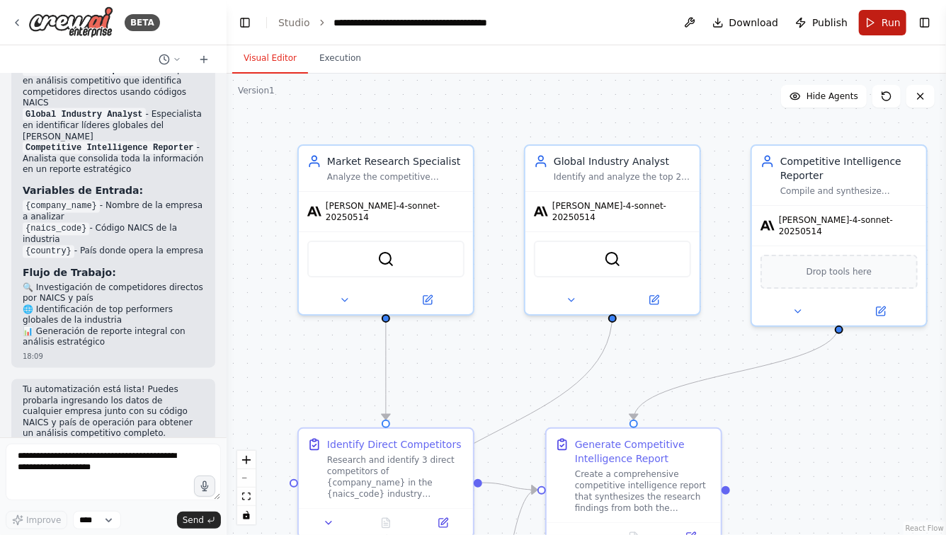
click at [874, 17] on button "Run" at bounding box center [882, 22] width 47 height 25
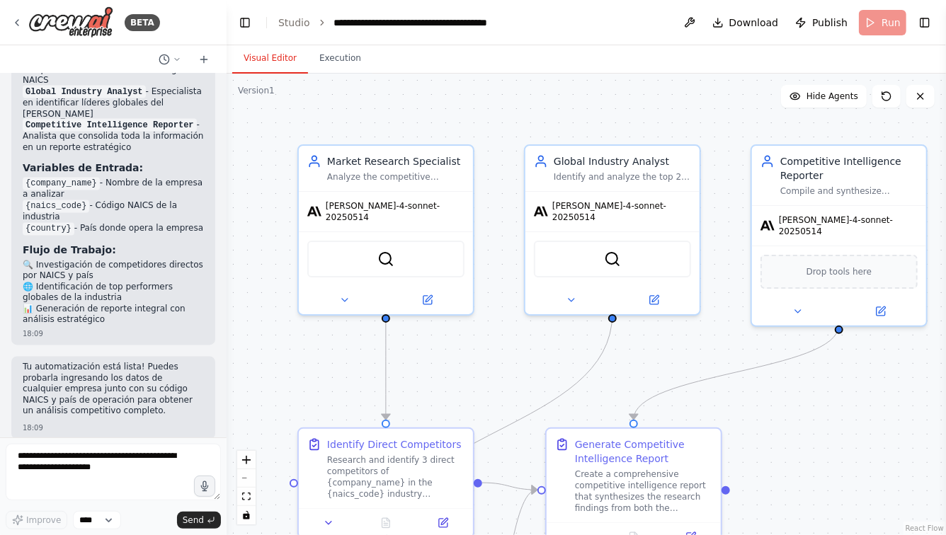
scroll to position [1173, 0]
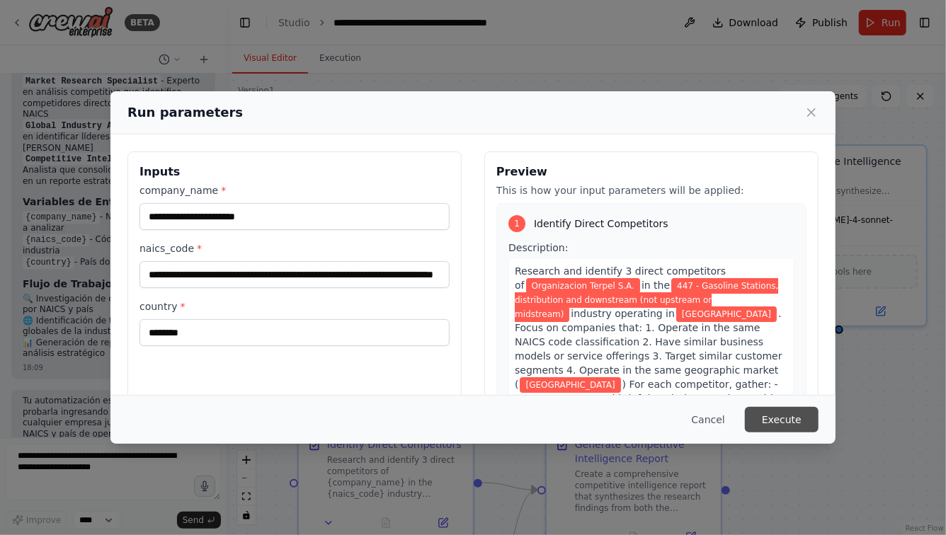
click at [785, 423] on button "Execute" at bounding box center [782, 419] width 74 height 25
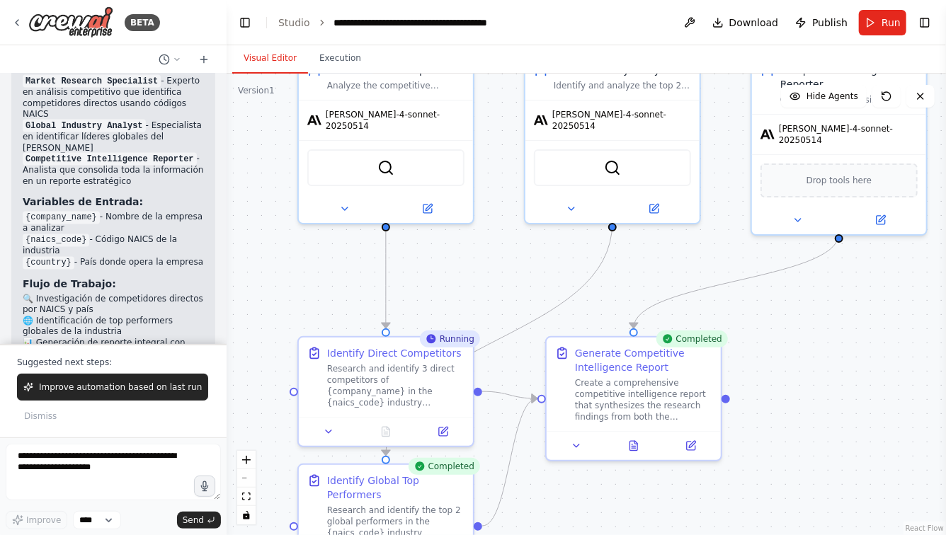
drag, startPoint x: 508, startPoint y: 369, endPoint x: 508, endPoint y: 271, distance: 97.7
click at [508, 271] on div ".deletable-edge-delete-btn { width: 20px; height: 20px; border: 0px solid #ffff…" at bounding box center [586, 305] width 719 height 462
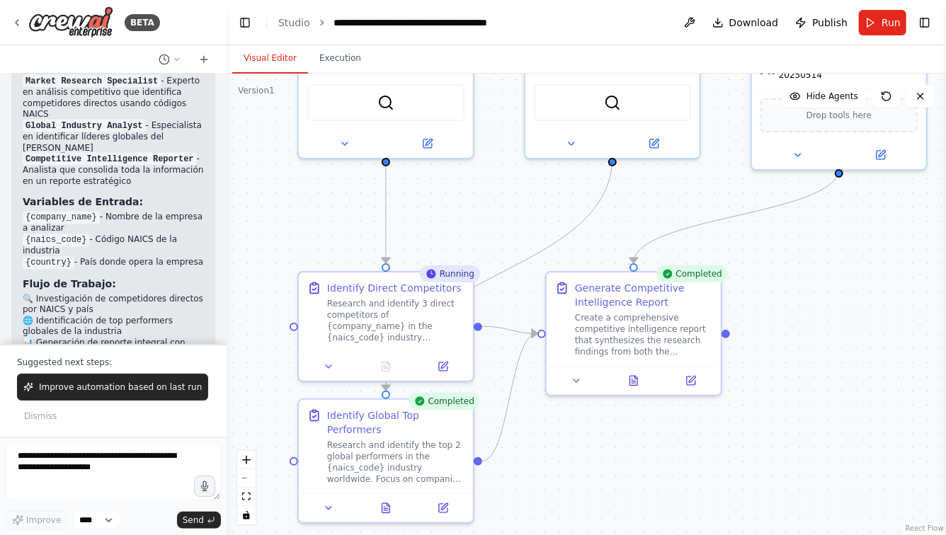
drag, startPoint x: 527, startPoint y: 506, endPoint x: 524, endPoint y: 375, distance: 131.0
click at [524, 377] on div ".deletable-edge-delete-btn { width: 20px; height: 20px; border: 0px solid #ffff…" at bounding box center [586, 305] width 719 height 462
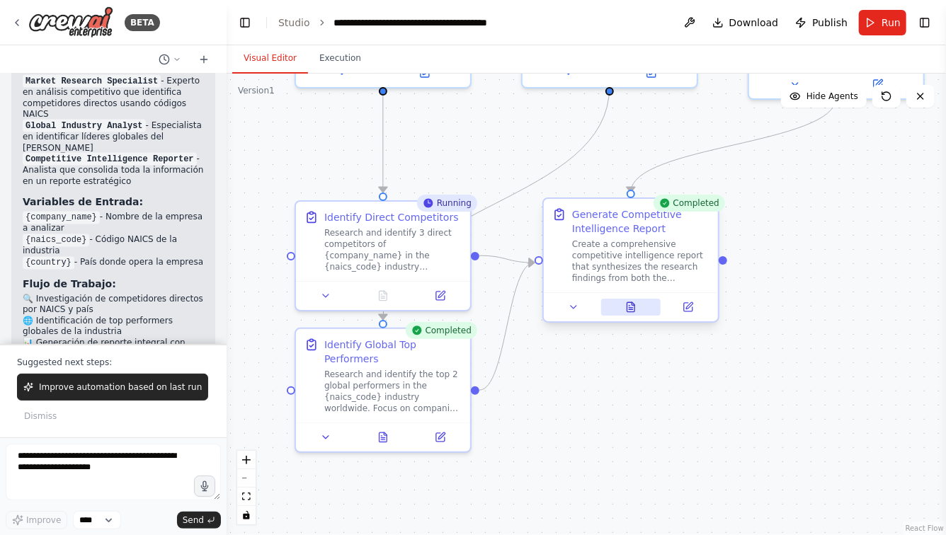
click at [627, 304] on icon at bounding box center [631, 306] width 8 height 9
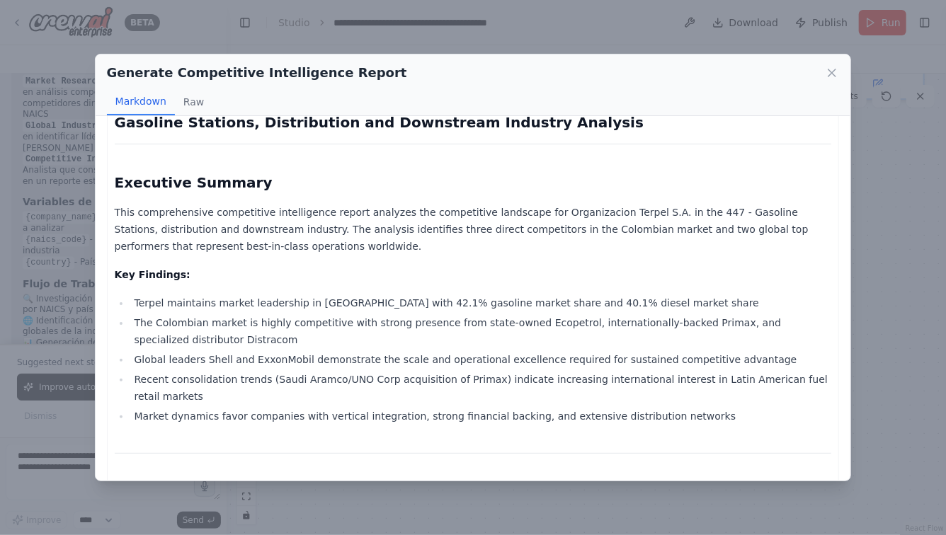
scroll to position [0, 0]
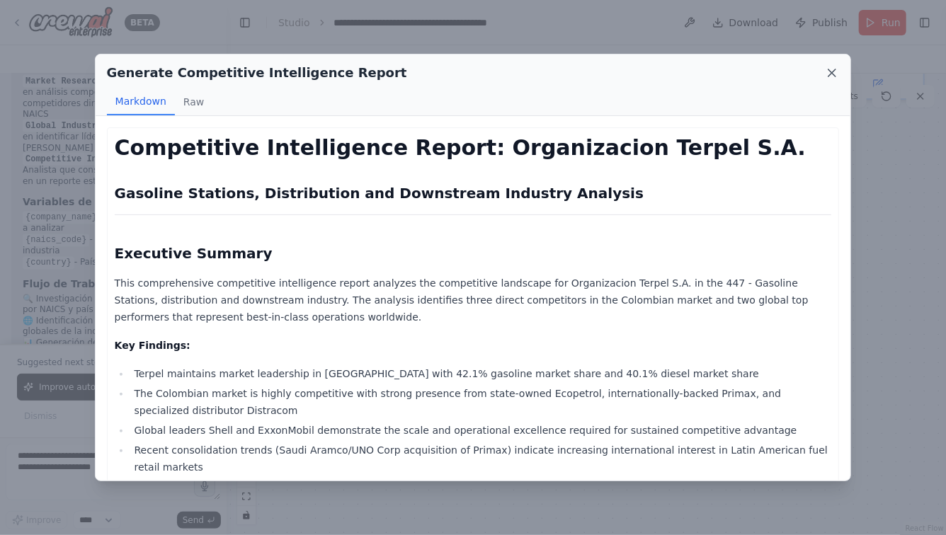
click at [833, 75] on icon at bounding box center [832, 73] width 14 height 14
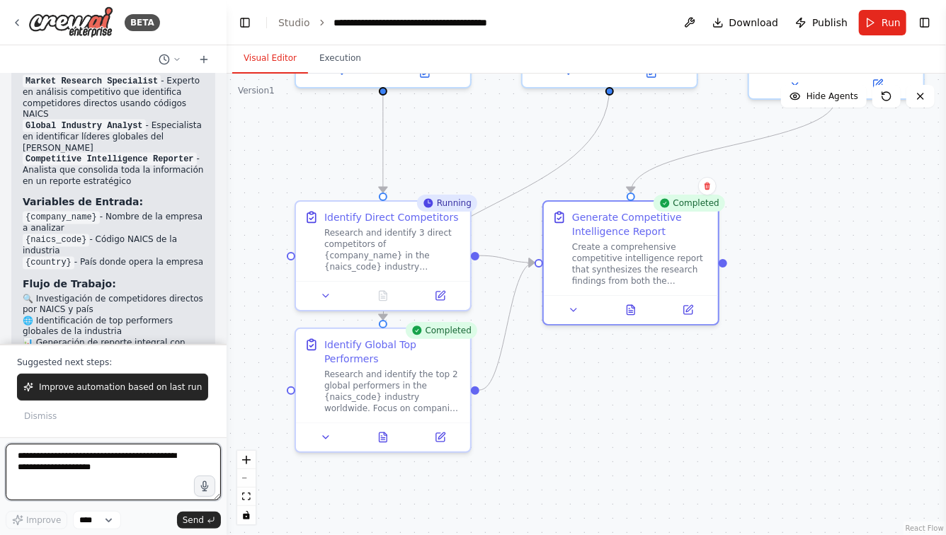
click at [114, 464] on textarea at bounding box center [113, 472] width 215 height 57
type textarea "**********"
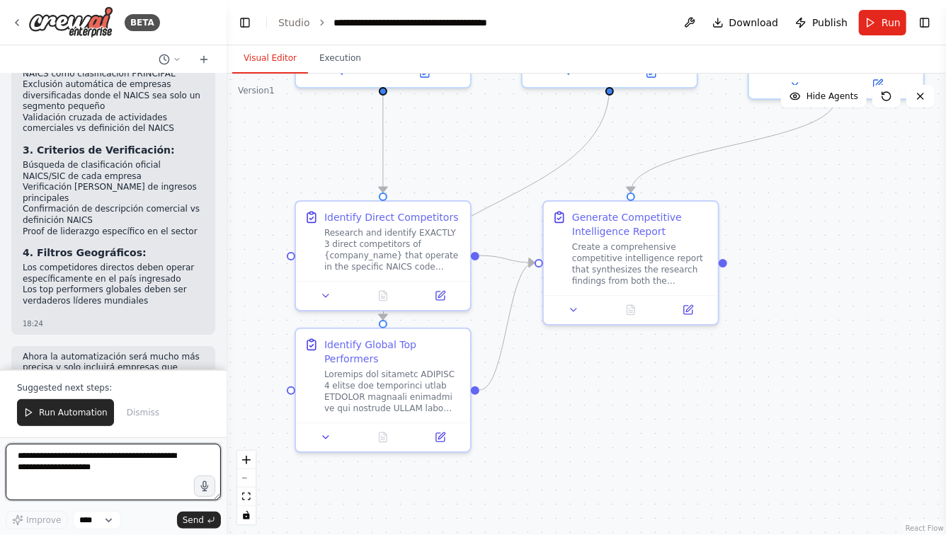
scroll to position [2338, 0]
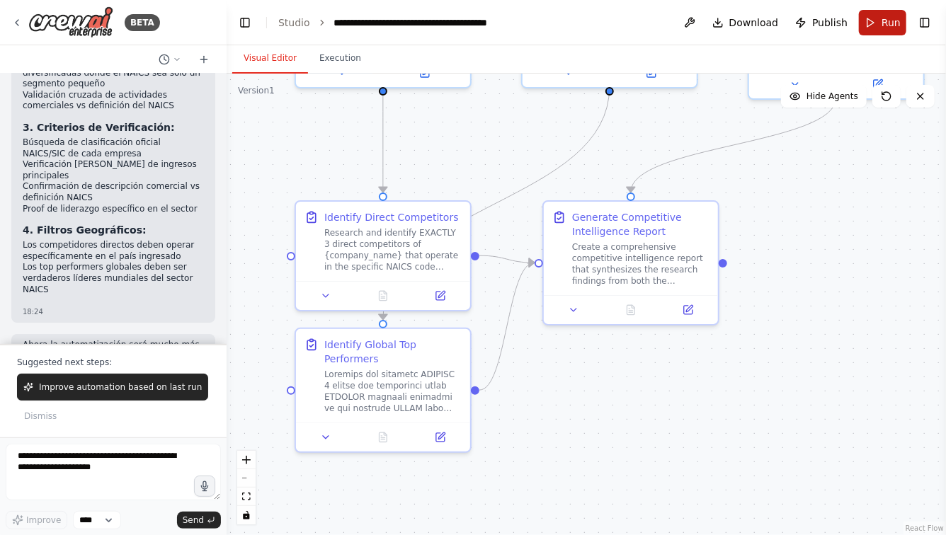
click at [885, 17] on span "Run" at bounding box center [890, 23] width 19 height 14
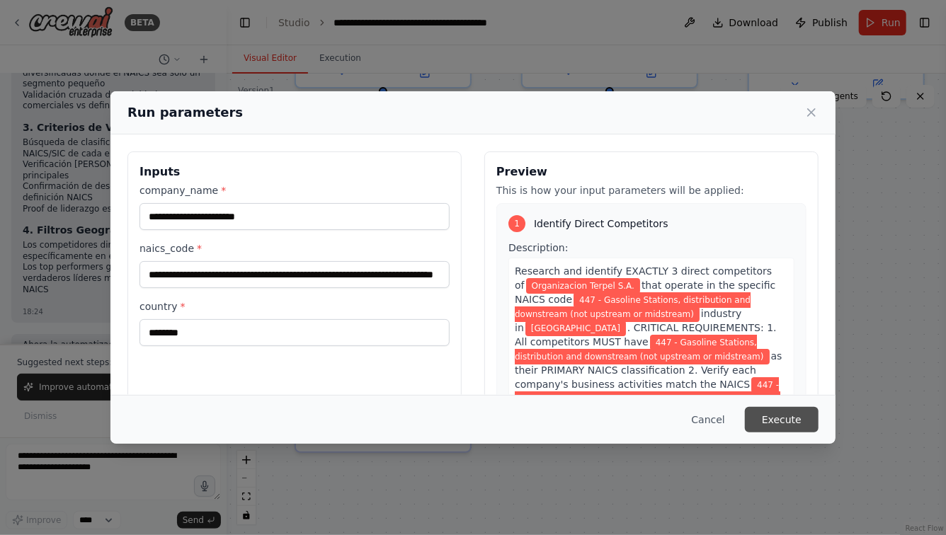
click at [792, 418] on button "Execute" at bounding box center [782, 419] width 74 height 25
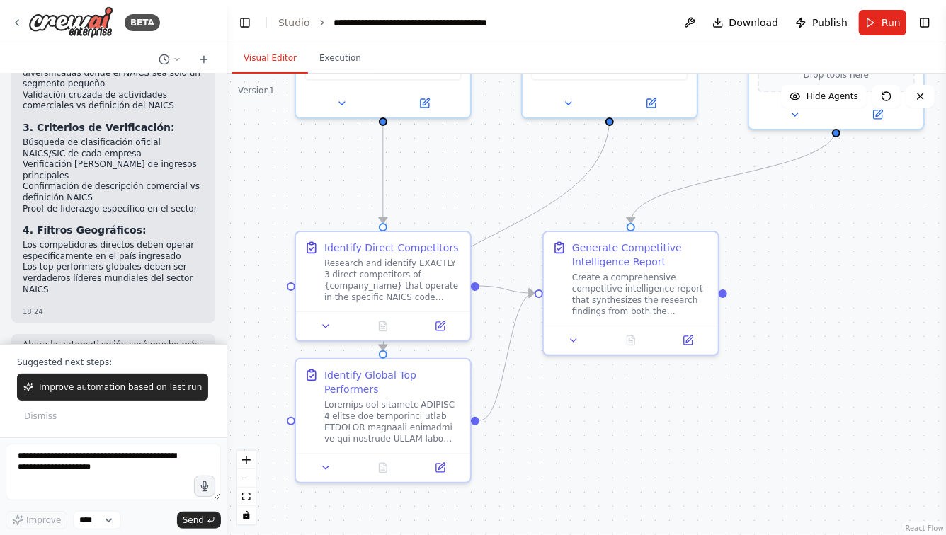
drag, startPoint x: 474, startPoint y: 159, endPoint x: 474, endPoint y: 205, distance: 46.7
click at [474, 205] on div ".deletable-edge-delete-btn { width: 20px; height: 20px; border: 0px solid #ffff…" at bounding box center [586, 305] width 719 height 462
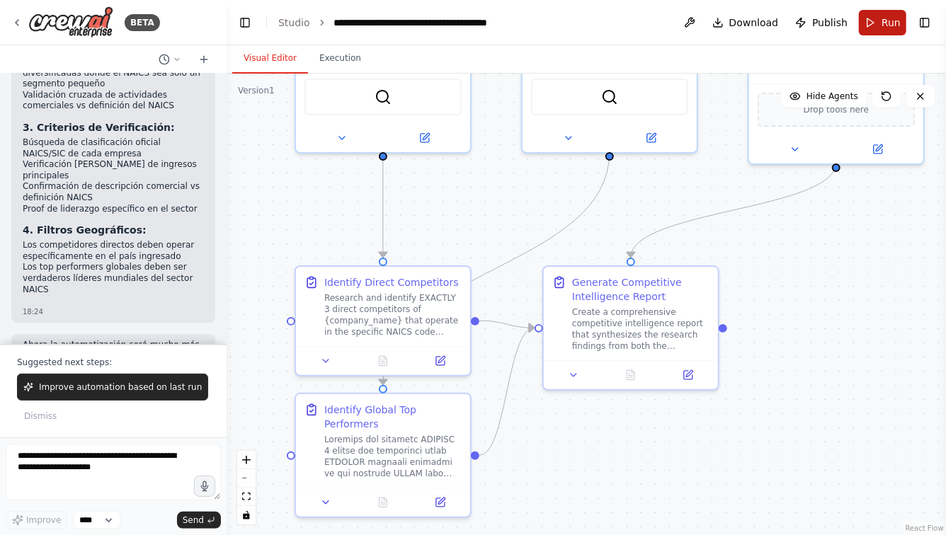
click at [874, 21] on button "Run" at bounding box center [882, 22] width 47 height 25
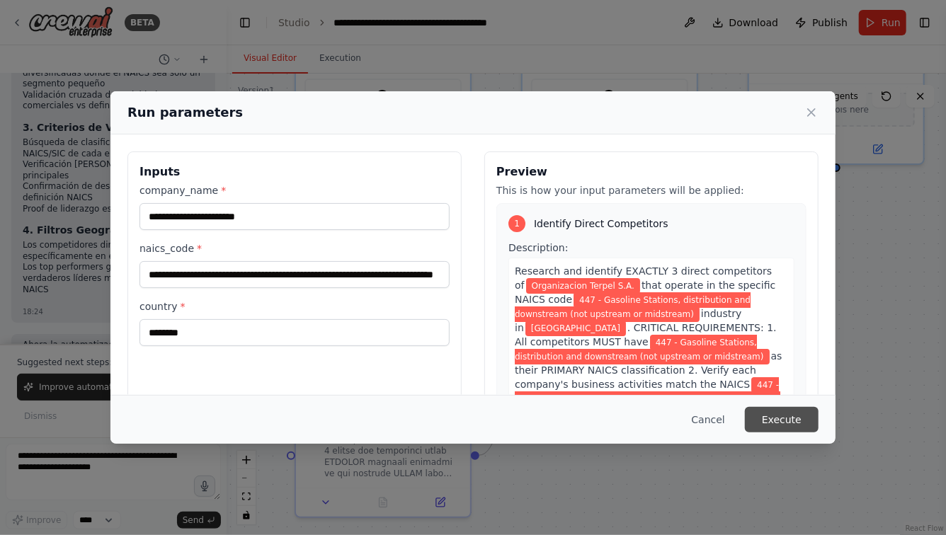
click at [770, 417] on button "Execute" at bounding box center [782, 419] width 74 height 25
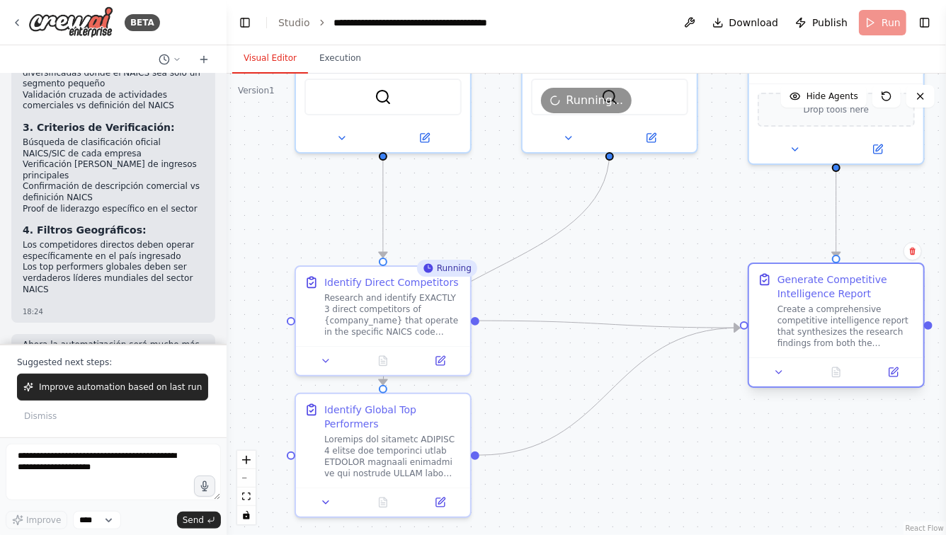
drag, startPoint x: 571, startPoint y: 269, endPoint x: 776, endPoint y: 263, distance: 204.7
click at [776, 264] on div "Generate Competitive Intelligence Report Create a comprehensive competitive int…" at bounding box center [836, 310] width 174 height 93
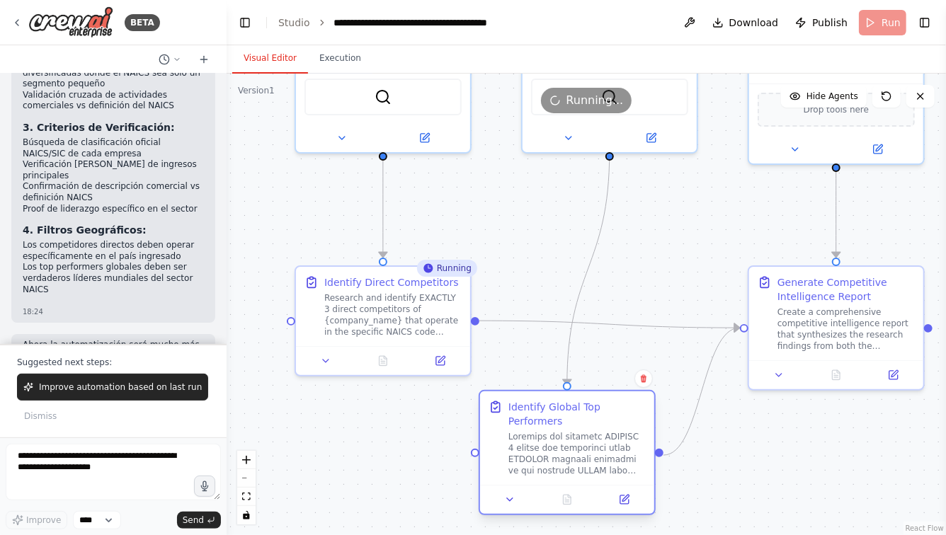
drag, startPoint x: 426, startPoint y: 407, endPoint x: 614, endPoint y: 402, distance: 188.4
click at [614, 402] on div "Identify Global Top Performers" at bounding box center [576, 414] width 137 height 28
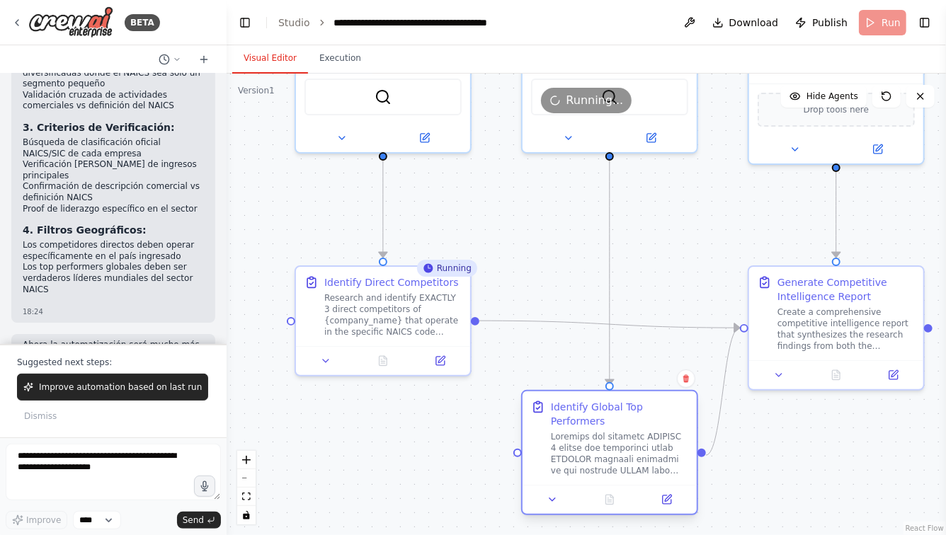
drag, startPoint x: 614, startPoint y: 402, endPoint x: 657, endPoint y: 401, distance: 43.2
click at [657, 401] on div "Identify Global Top Performers" at bounding box center [619, 414] width 137 height 28
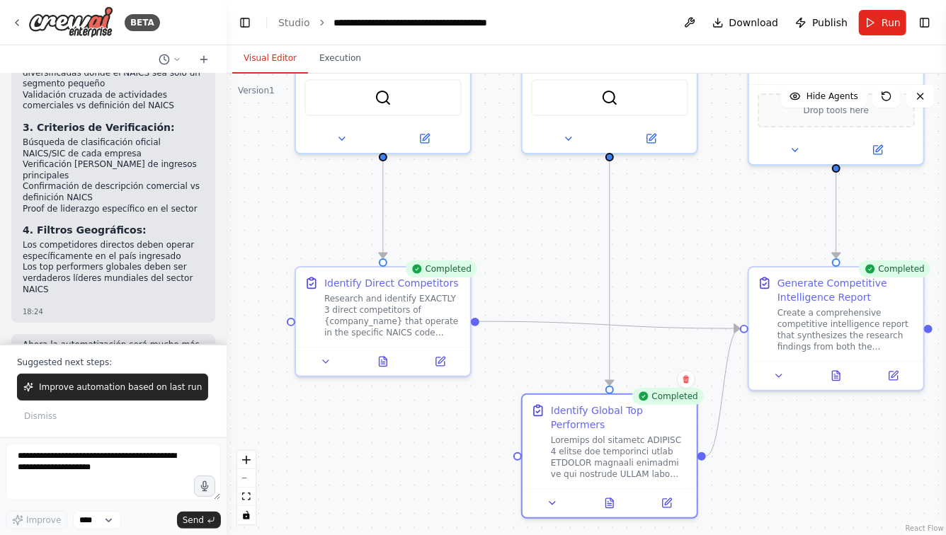
drag, startPoint x: 561, startPoint y: 210, endPoint x: 525, endPoint y: 188, distance: 42.5
click at [525, 188] on div ".deletable-edge-delete-btn { width: 20px; height: 20px; border: 0px solid #ffff…" at bounding box center [586, 305] width 719 height 462
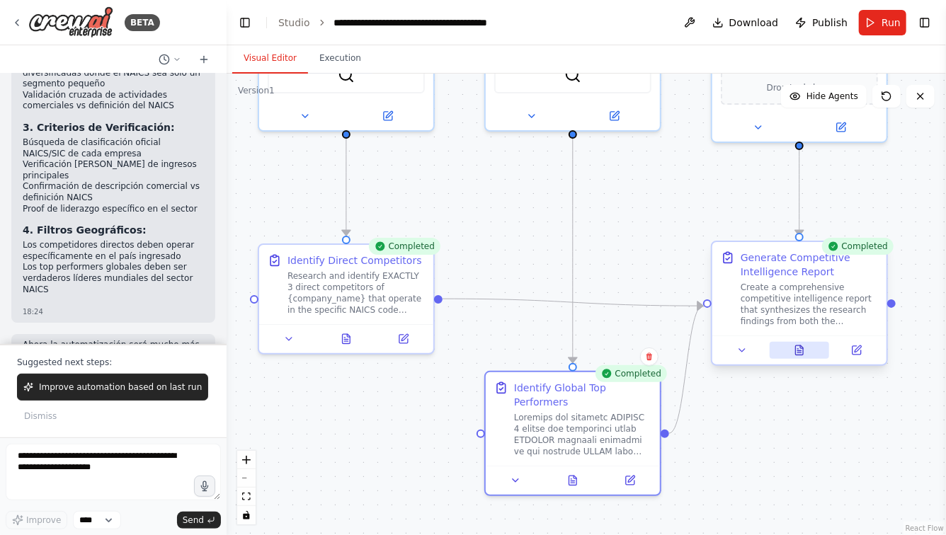
click at [797, 355] on icon at bounding box center [800, 350] width 8 height 9
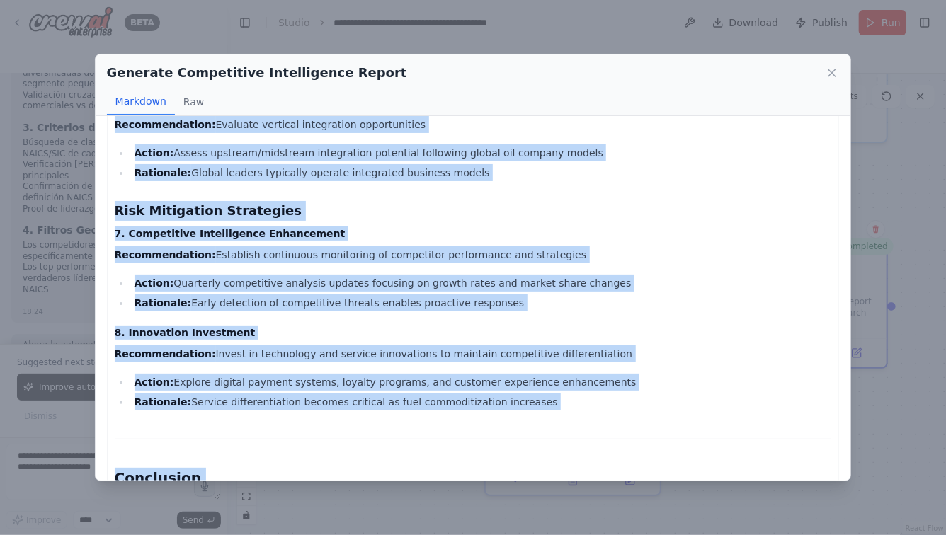
scroll to position [3595, 0]
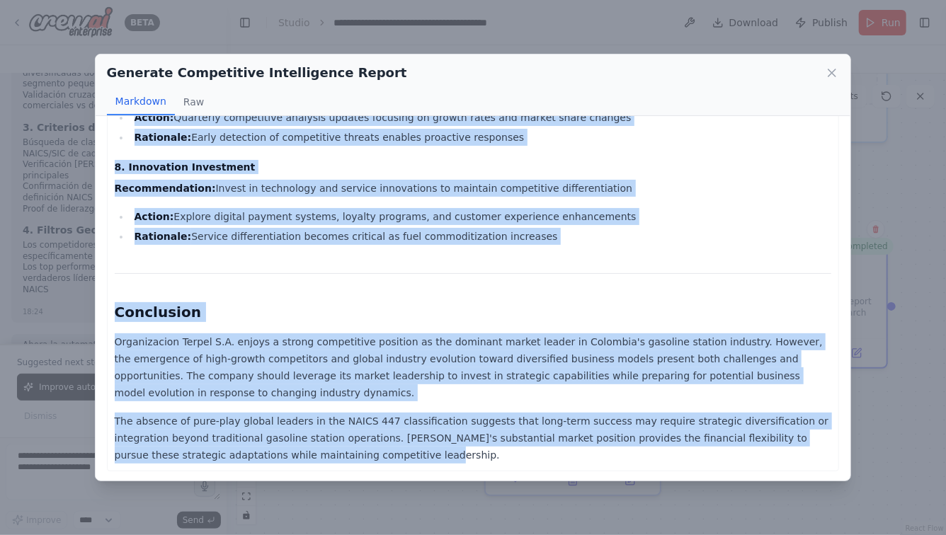
drag, startPoint x: 117, startPoint y: 145, endPoint x: 242, endPoint y: 493, distance: 370.2
click at [242, 493] on div "Generate Competitive Intelligence Report Markdown Raw Competitive Intelligence …" at bounding box center [473, 267] width 946 height 535
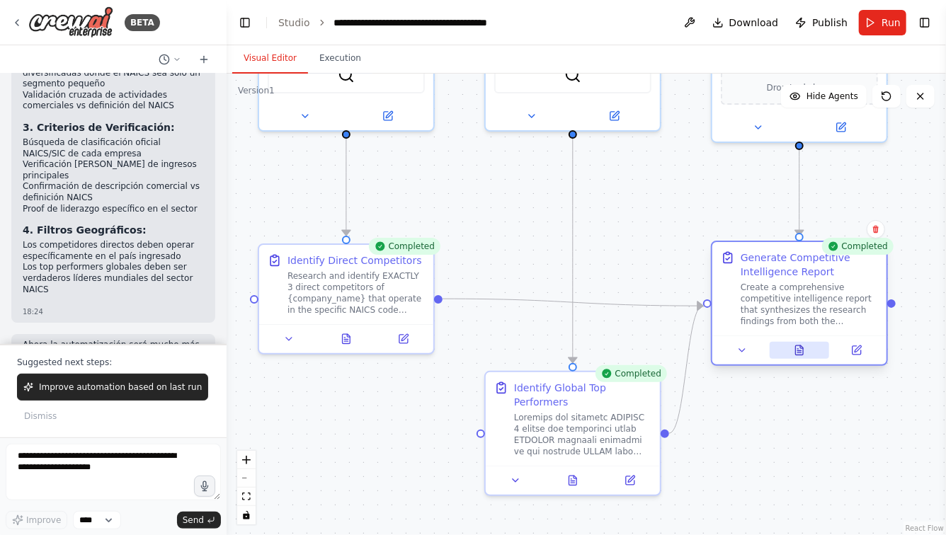
click at [790, 350] on button at bounding box center [800, 350] width 60 height 17
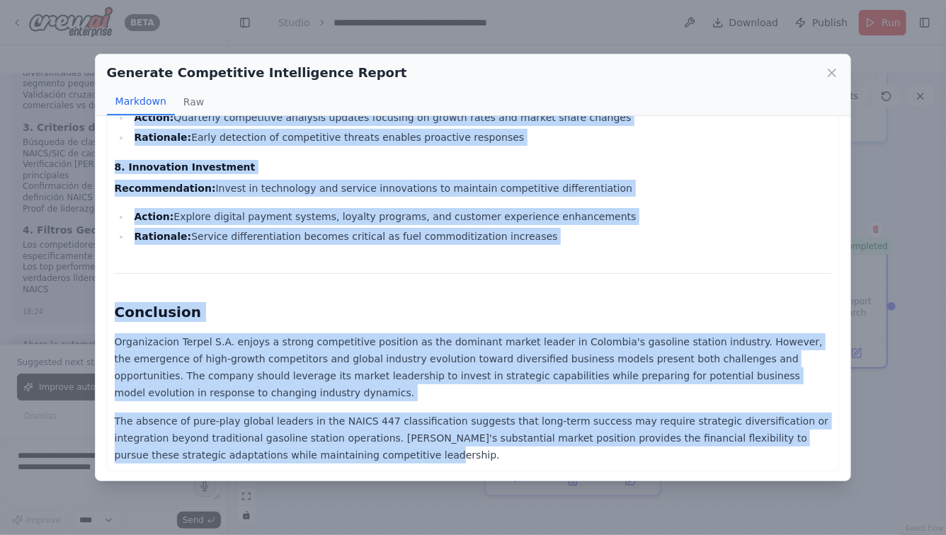
drag, startPoint x: 115, startPoint y: 146, endPoint x: 309, endPoint y: 449, distance: 359.4
copy div "Competitive Intelligence Report: Organizacion Terpel S.A. Gasoline Stations Dis…"
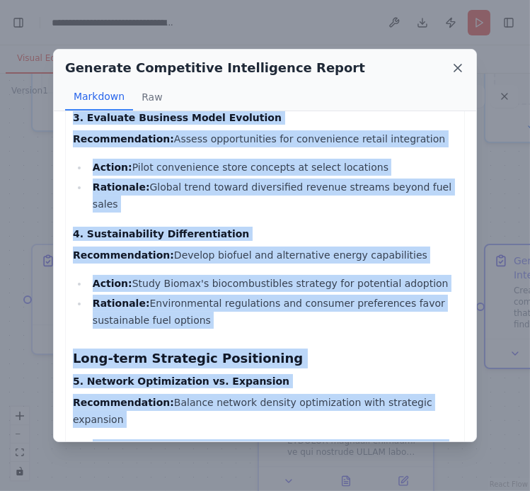
click at [458, 69] on icon at bounding box center [458, 68] width 14 height 14
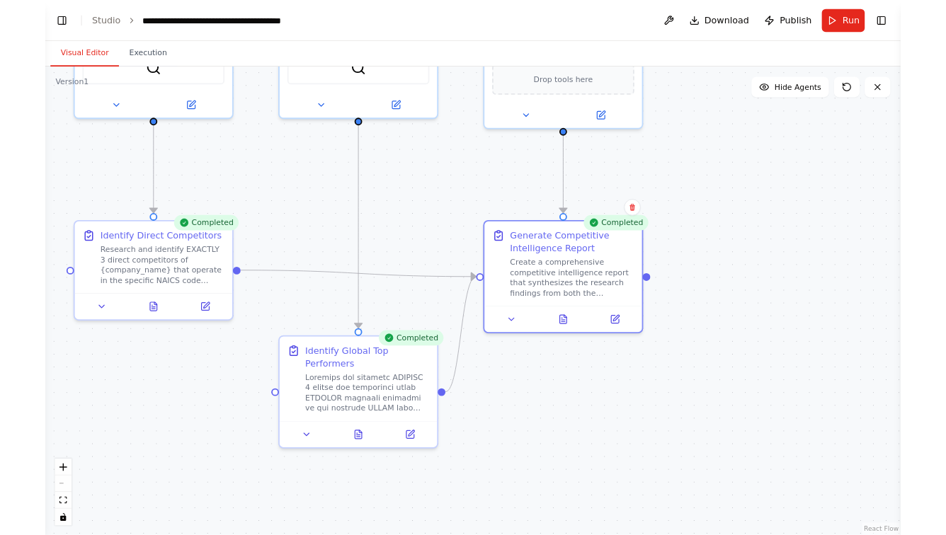
scroll to position [1650, 0]
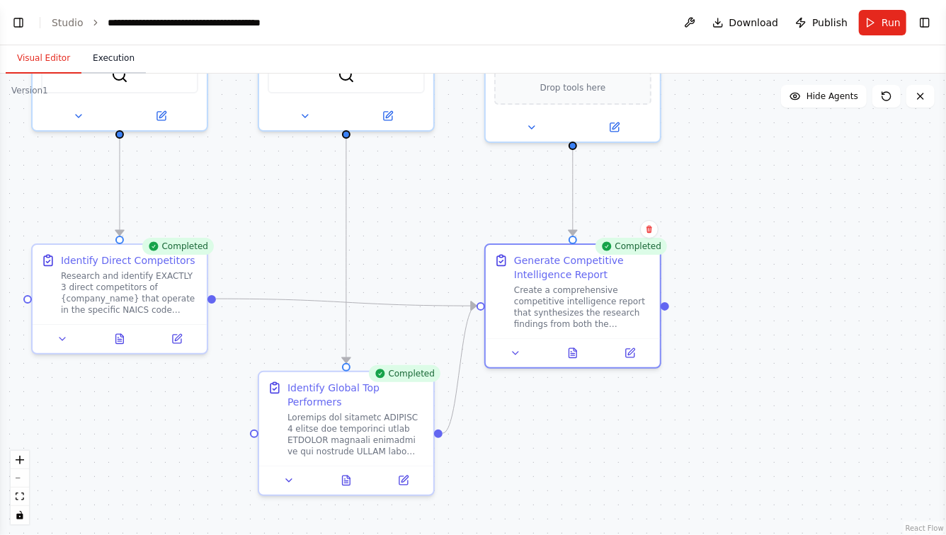
select select "****"
click at [13, 25] on button "Toggle Left Sidebar" at bounding box center [18, 23] width 20 height 20
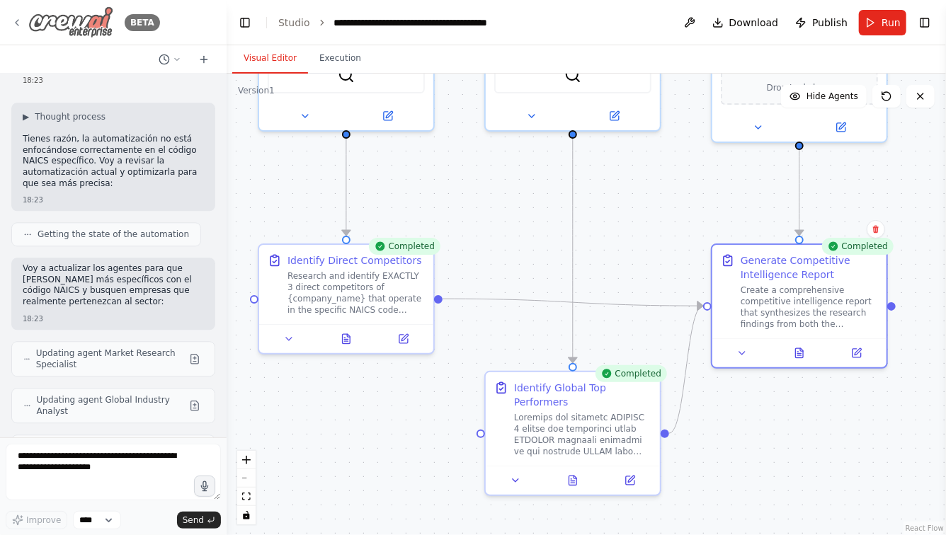
click at [42, 14] on img at bounding box center [70, 22] width 85 height 32
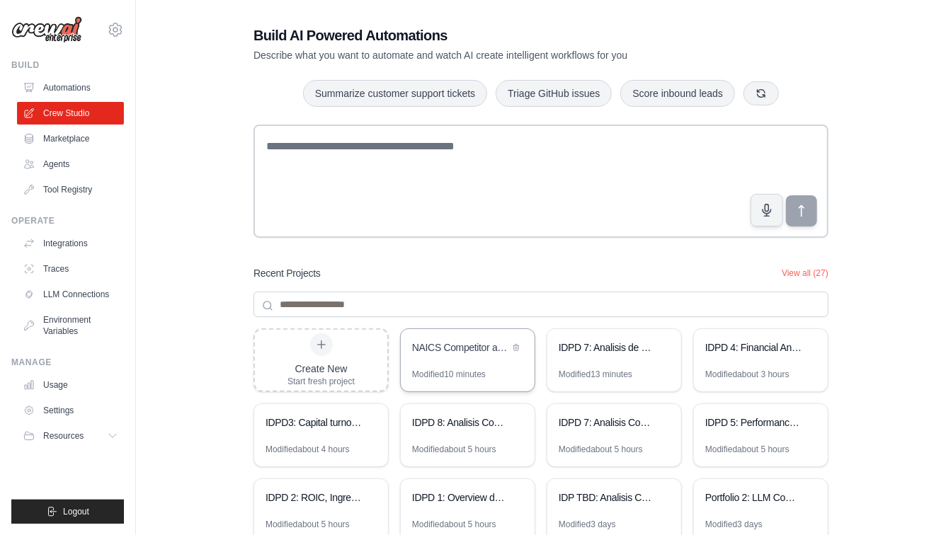
click at [455, 359] on div "NAICS Competitor and Top Performer Analysis" at bounding box center [468, 349] width 134 height 40
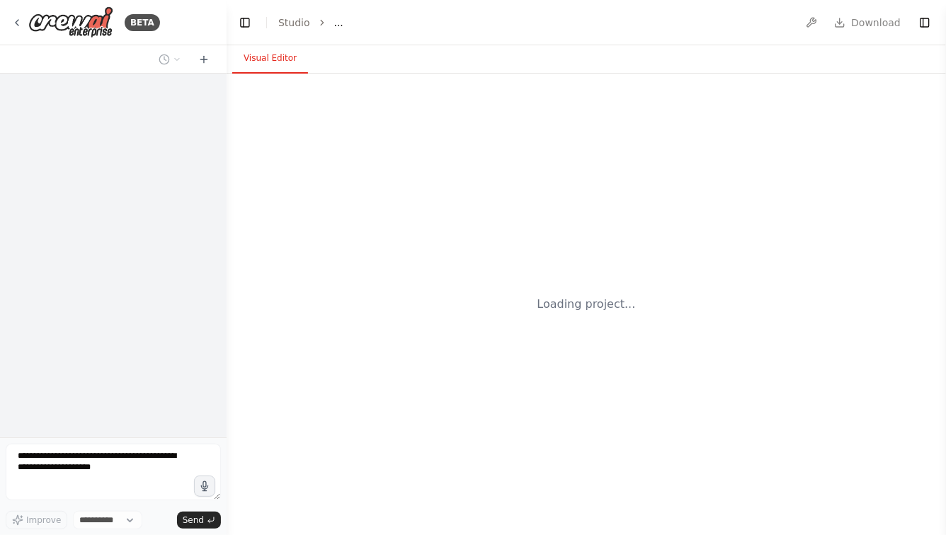
select select "****"
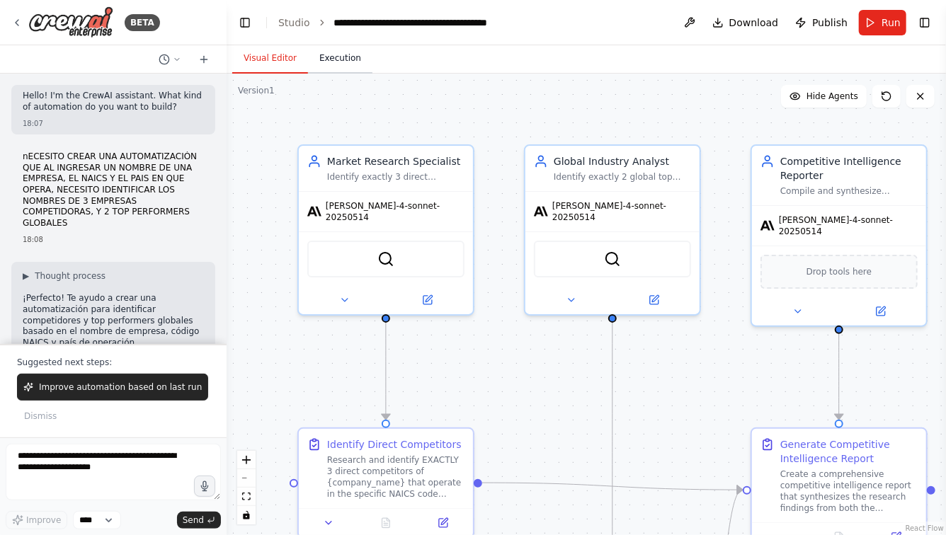
scroll to position [2409, 0]
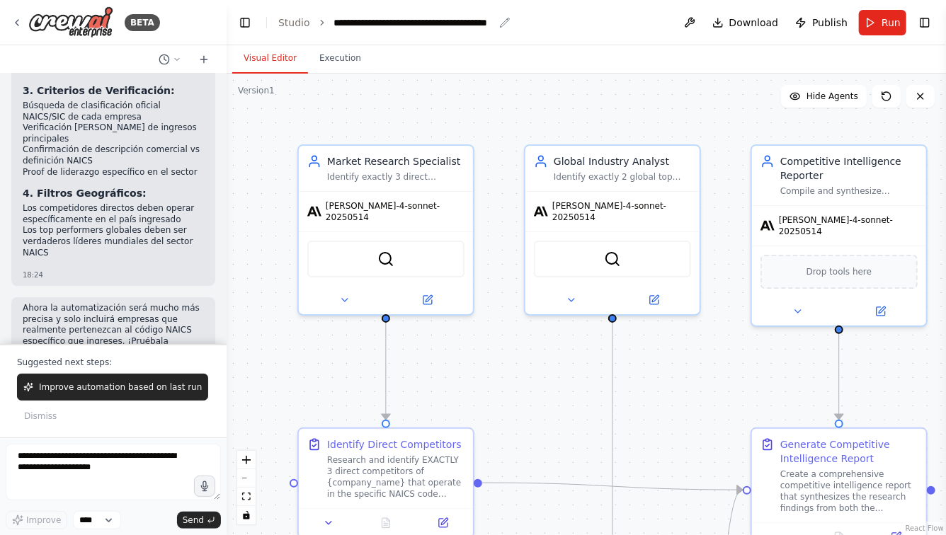
click at [334, 22] on div "**********" at bounding box center [413, 23] width 159 height 14
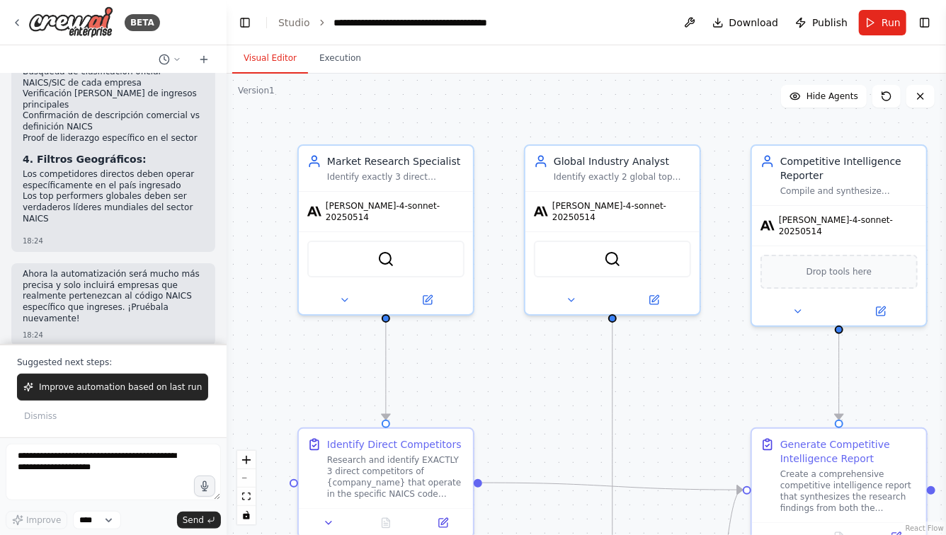
scroll to position [2363, 0]
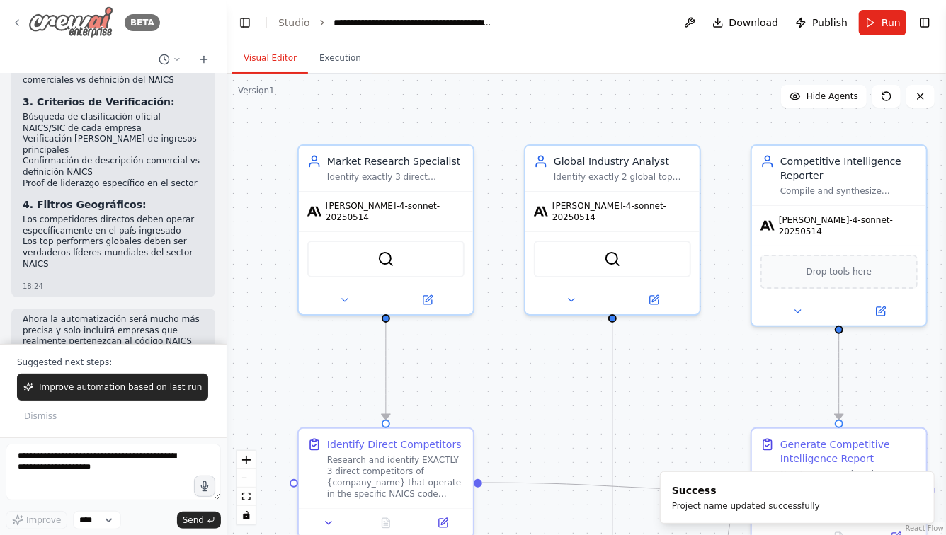
click at [17, 19] on icon at bounding box center [16, 22] width 11 height 11
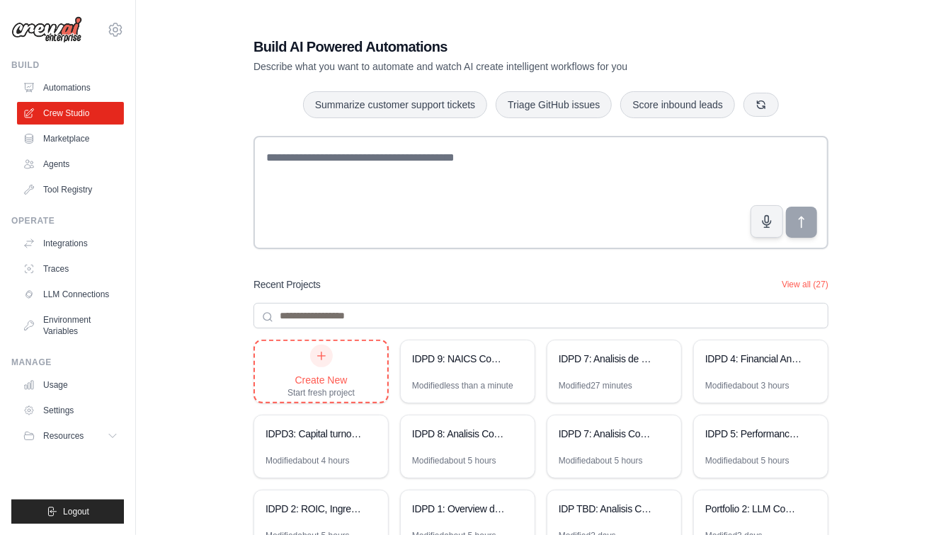
click at [307, 362] on div "Create New Start fresh project" at bounding box center [320, 372] width 67 height 54
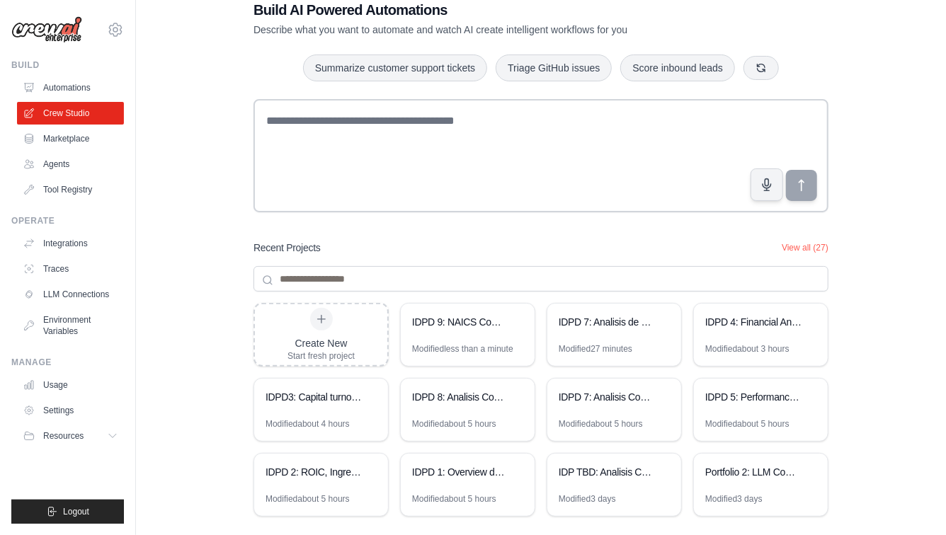
scroll to position [67, 0]
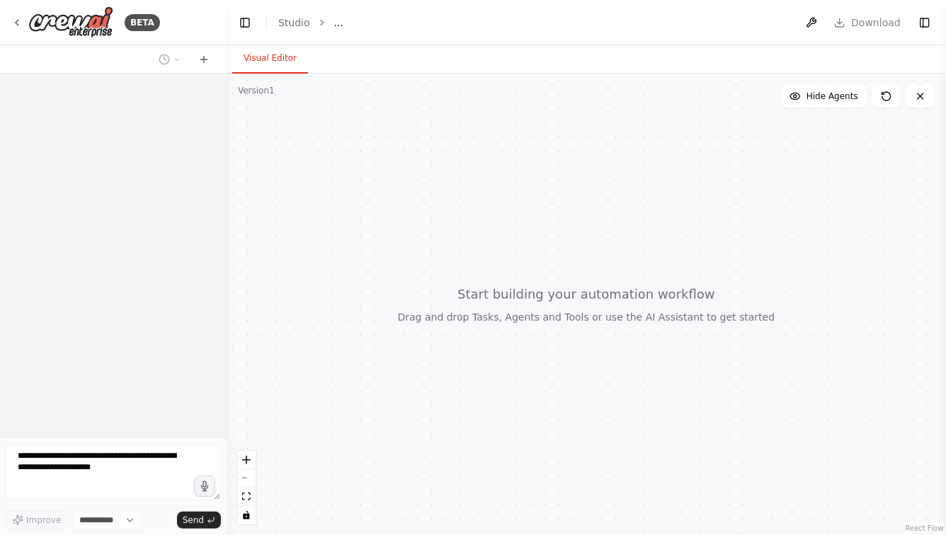
select select "****"
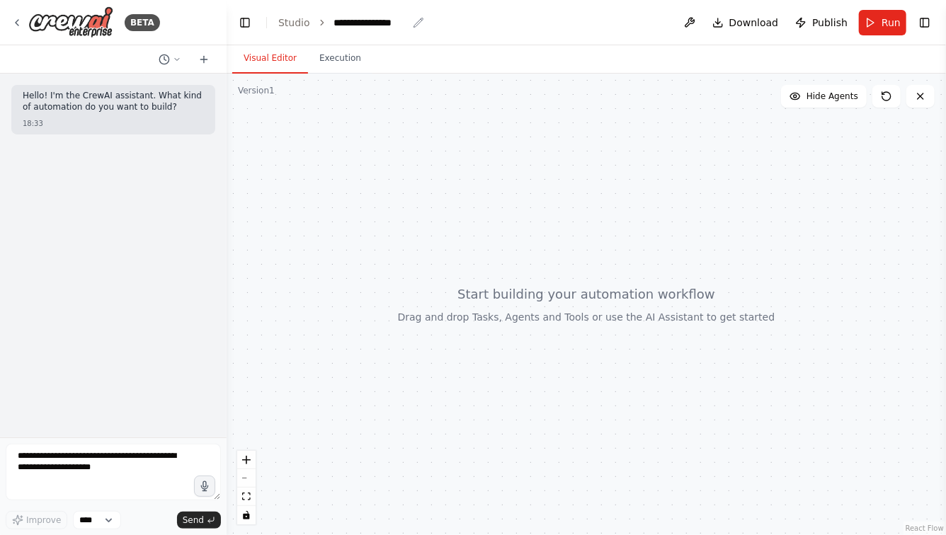
click at [380, 18] on div "**********" at bounding box center [370, 23] width 73 height 14
click at [13, 25] on icon at bounding box center [16, 22] width 11 height 11
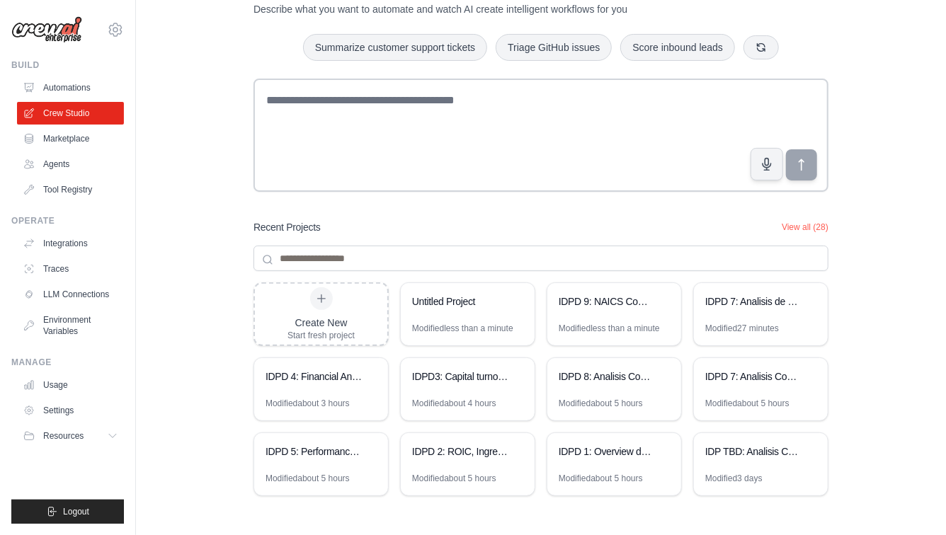
scroll to position [67, 0]
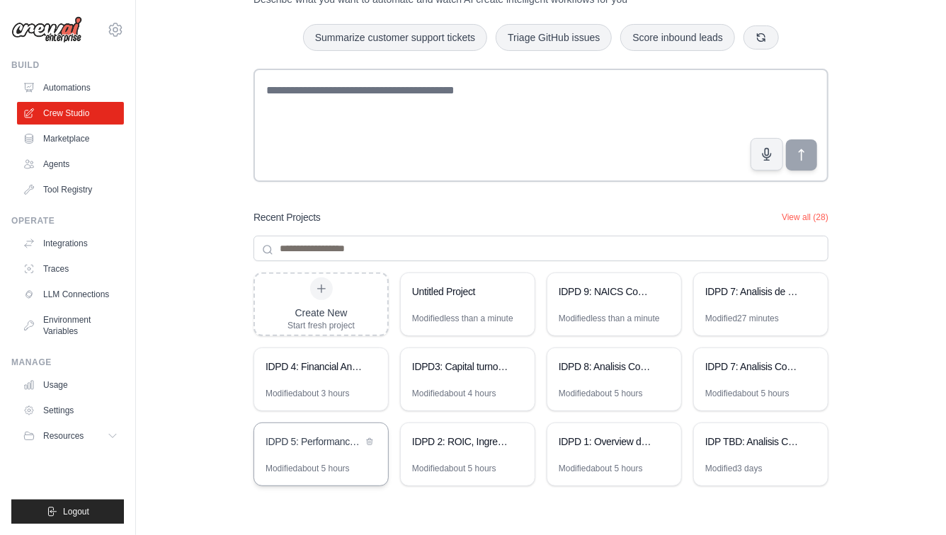
click at [331, 457] on div "IDPD 5: Performance comercial de la compañía" at bounding box center [321, 443] width 134 height 40
click at [753, 372] on div "IDPD 7: Analisis Competitivo Integral" at bounding box center [753, 367] width 97 height 14
click at [435, 363] on div "IDPD3: Capital turnover Financial Ratios Calculator" at bounding box center [460, 367] width 97 height 14
click at [320, 463] on div "Modified about 5 hours" at bounding box center [308, 468] width 84 height 11
click at [752, 303] on div "IDPD 7: Analisis de KPIs Operacionales Empresariales" at bounding box center [761, 293] width 134 height 40
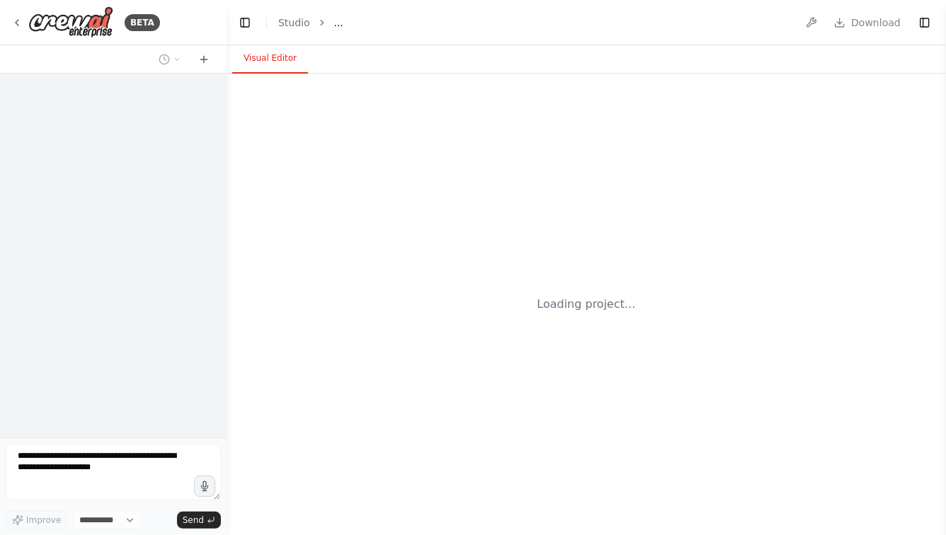
select select "****"
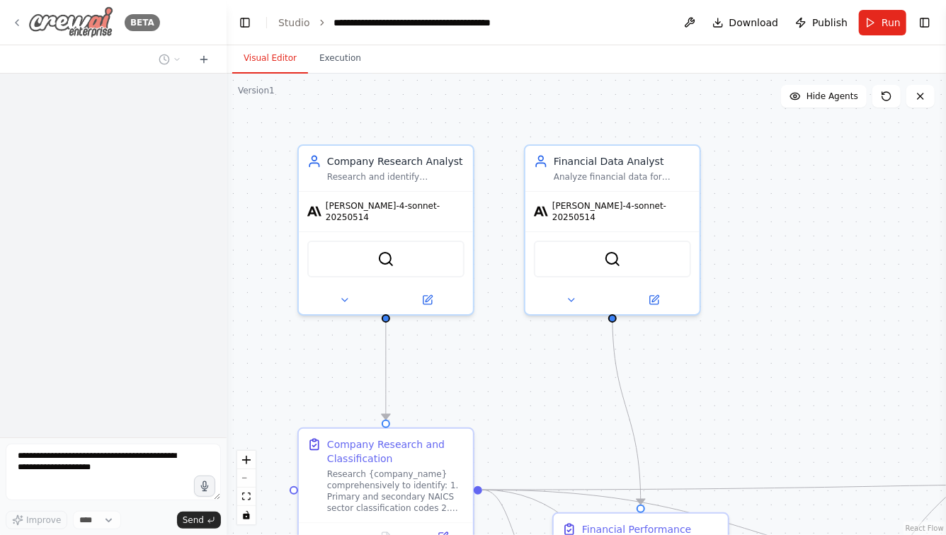
click at [16, 21] on icon at bounding box center [16, 22] width 11 height 11
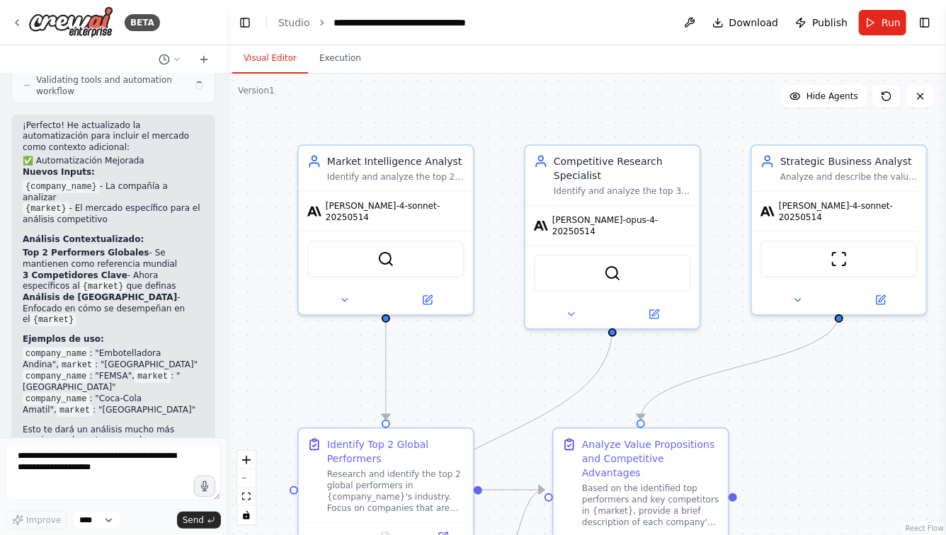
scroll to position [3031, 0]
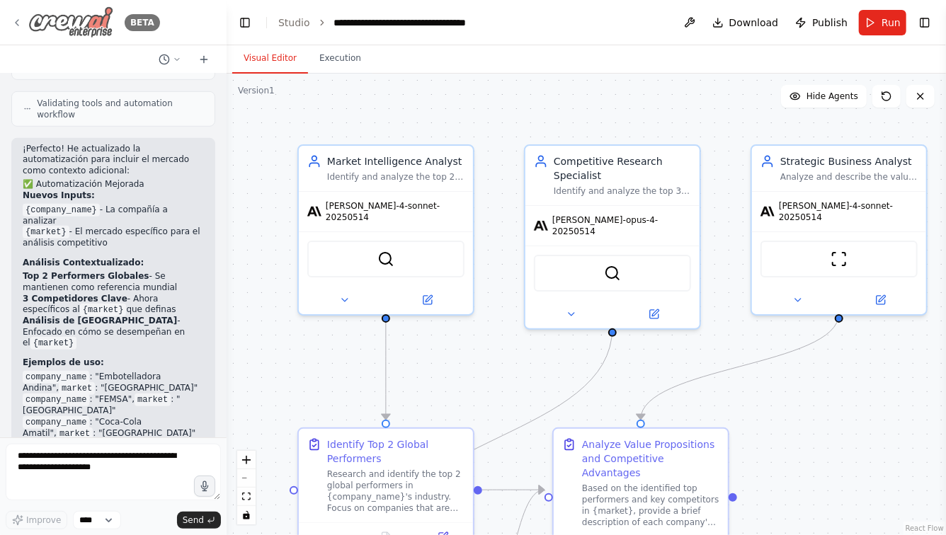
click at [19, 23] on icon at bounding box center [16, 22] width 11 height 11
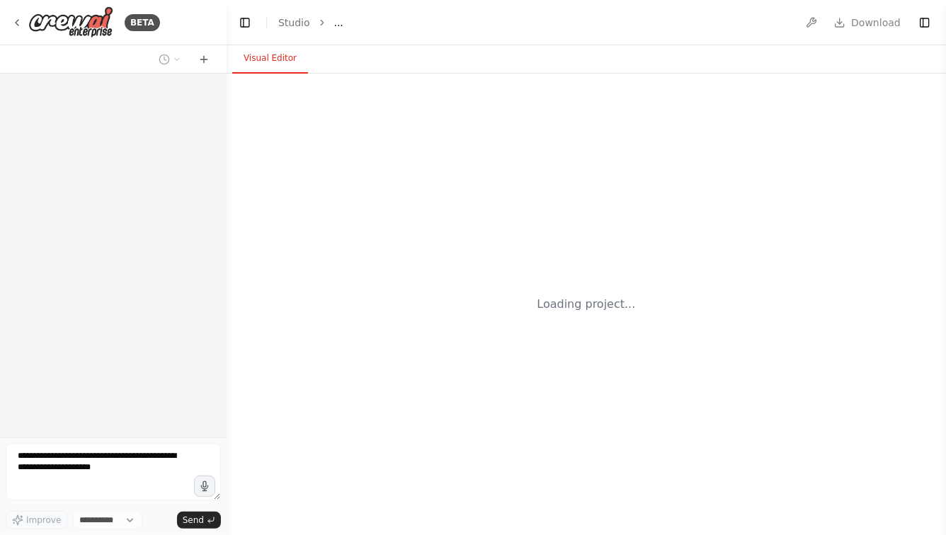
select select "****"
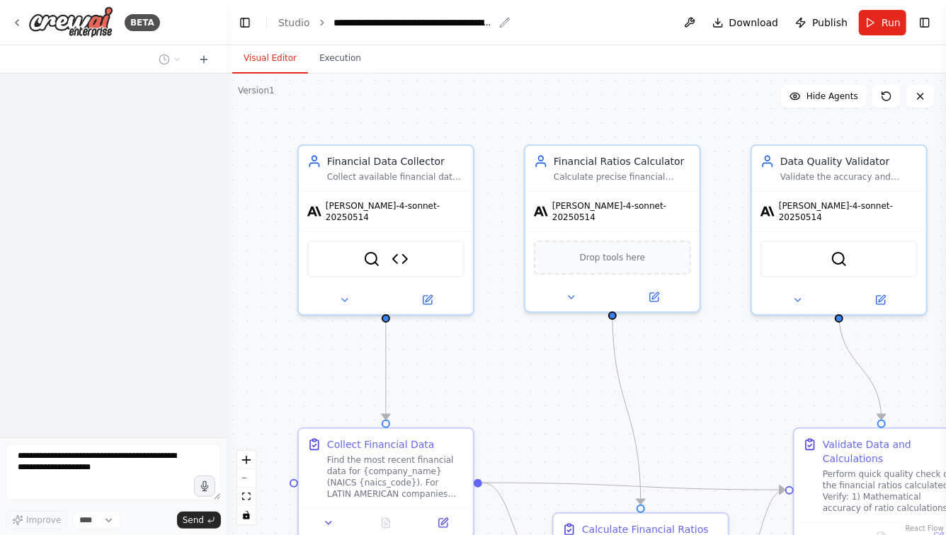
click at [355, 23] on div "**********" at bounding box center [413, 23] width 159 height 14
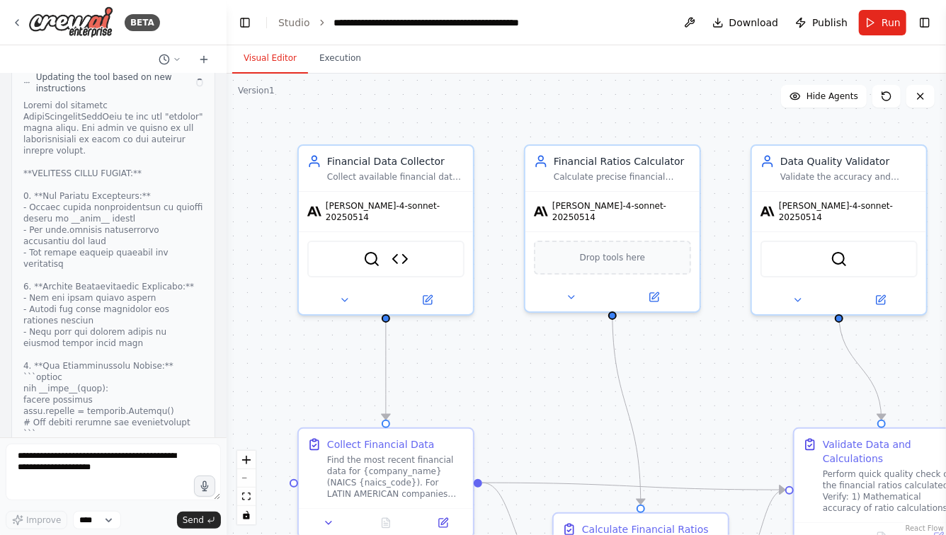
scroll to position [13711, 0]
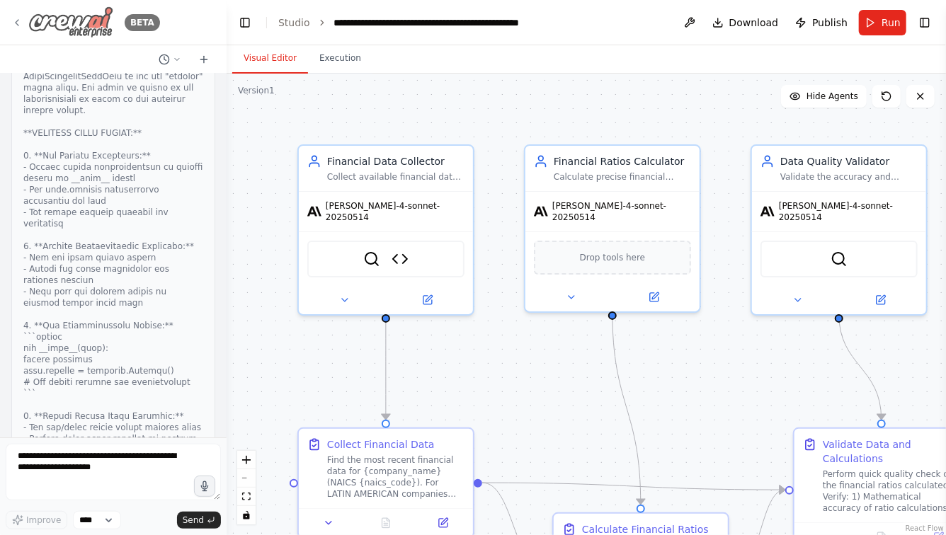
click at [15, 23] on icon at bounding box center [16, 22] width 11 height 11
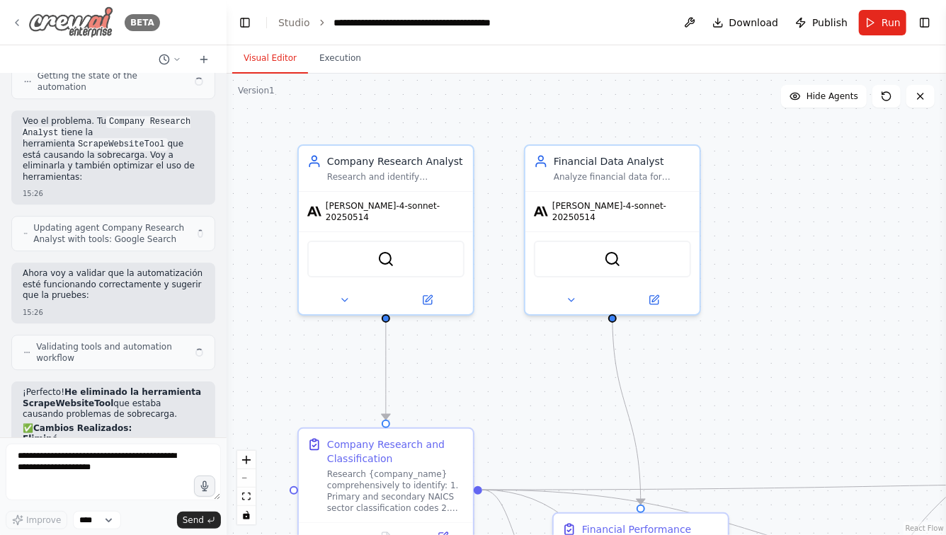
scroll to position [7128, 0]
click at [17, 25] on icon at bounding box center [16, 22] width 11 height 11
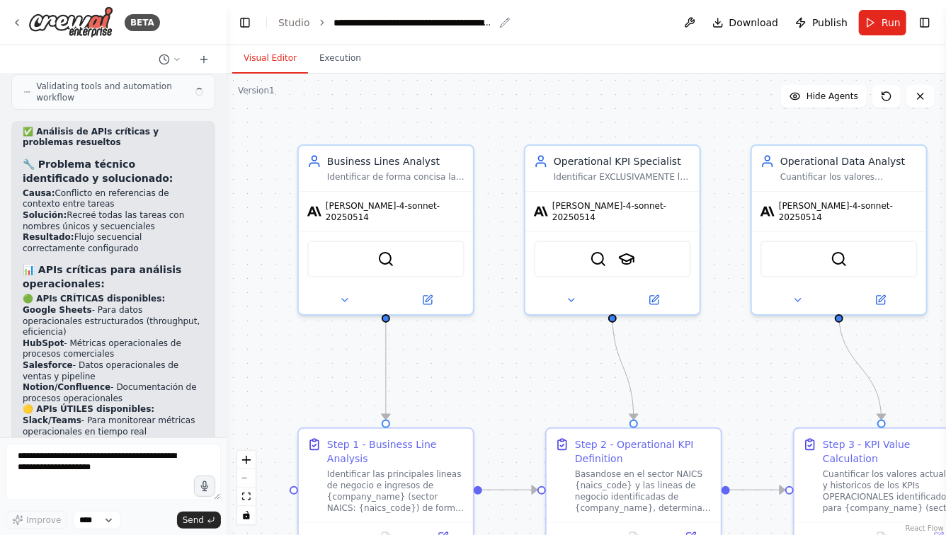
click at [361, 25] on div "**********" at bounding box center [413, 23] width 159 height 14
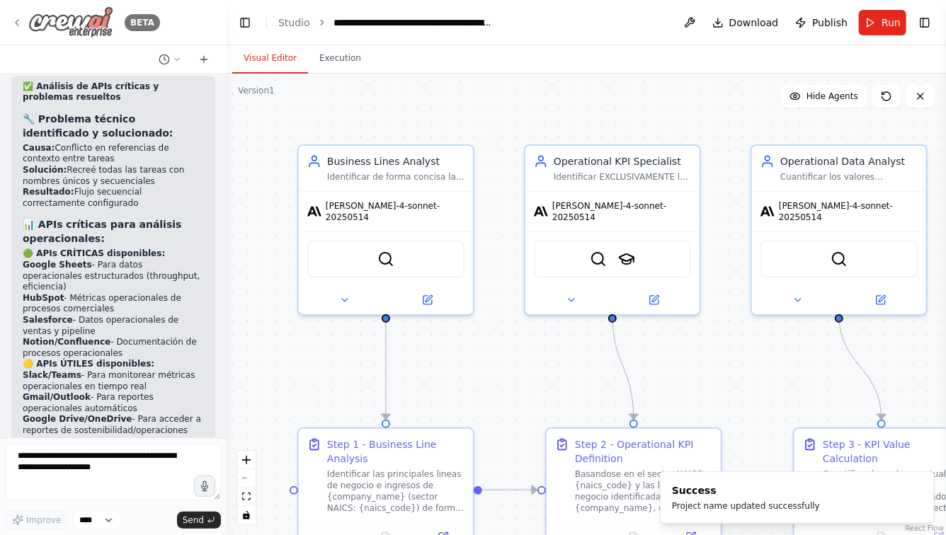
click at [16, 23] on icon at bounding box center [17, 23] width 3 height 6
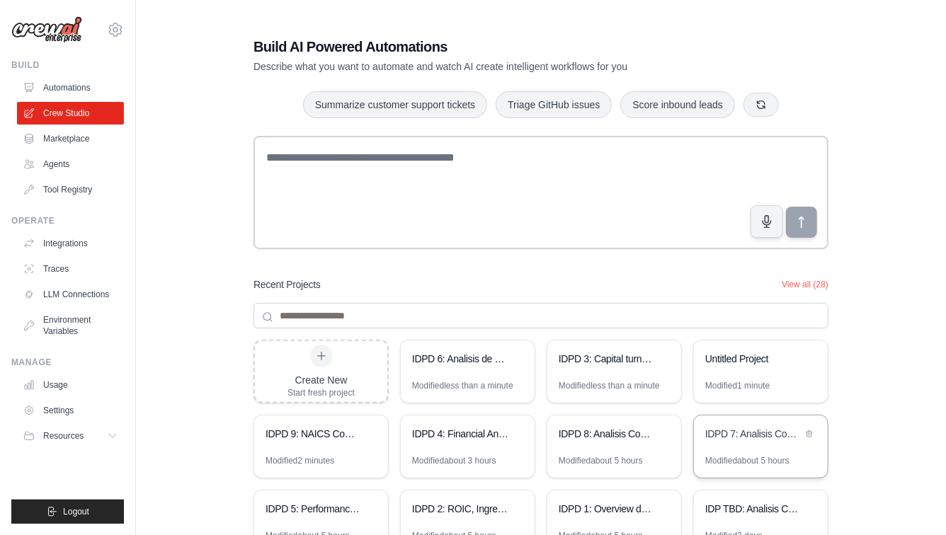
click at [758, 445] on div "IDPD 7: Analisis Competitivo Integral" at bounding box center [761, 436] width 134 height 40
click at [610, 448] on div "IDPD 8: Analisis Comparativo Integral y Dimensionamiento de Oportunidades" at bounding box center [614, 436] width 134 height 40
click at [297, 433] on div "IDPD 9: NAICS Competitor and Top Performer Analysis" at bounding box center [314, 434] width 97 height 14
click at [716, 429] on div "IDPD 7: Analisis Competitivo Integral" at bounding box center [753, 434] width 97 height 14
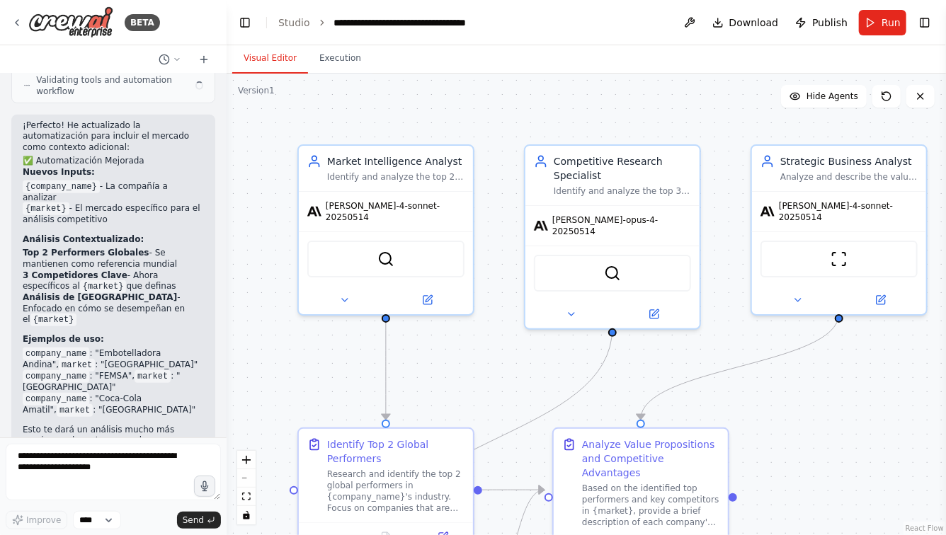
scroll to position [3031, 0]
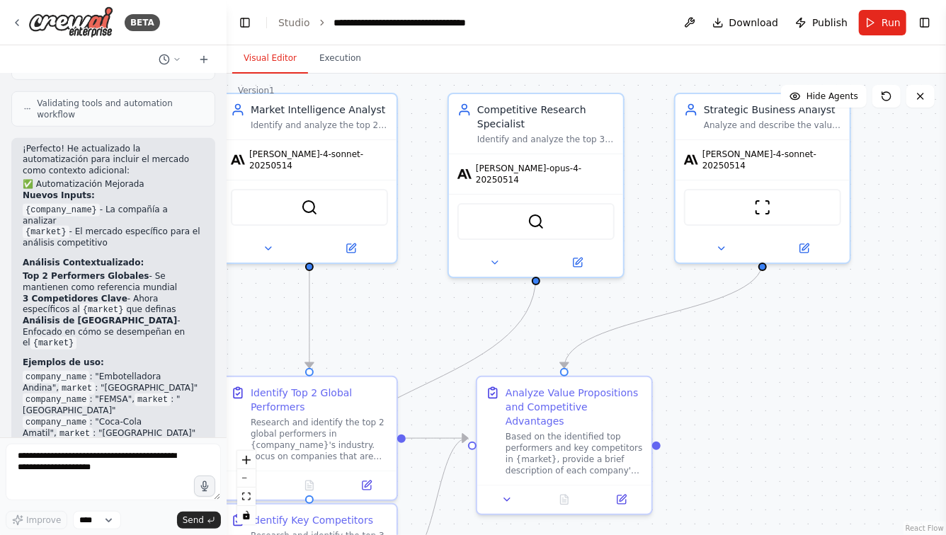
drag, startPoint x: 883, startPoint y: 447, endPoint x: 806, endPoint y: 394, distance: 93.7
click at [806, 394] on div ".deletable-edge-delete-btn { width: 20px; height: 20px; border: 0px solid #ffff…" at bounding box center [586, 305] width 719 height 462
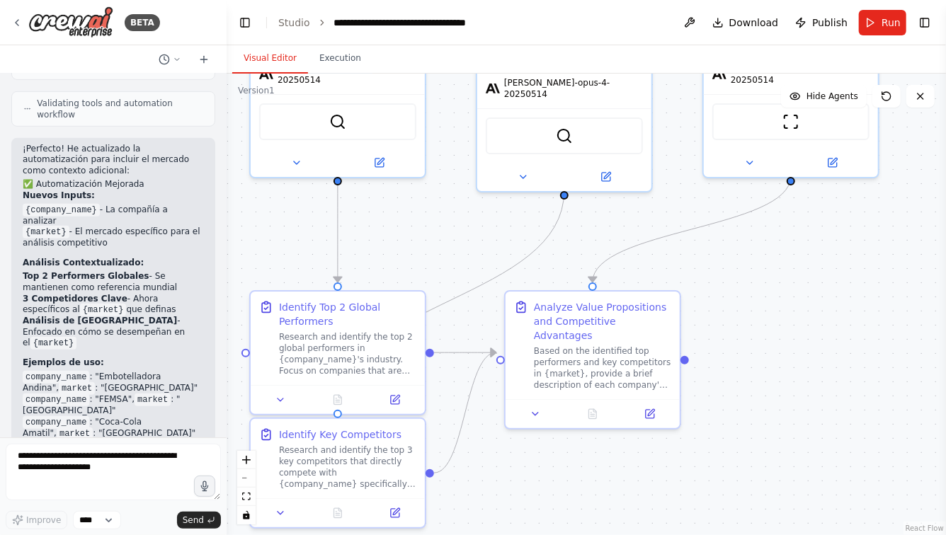
drag, startPoint x: 779, startPoint y: 403, endPoint x: 809, endPoint y: 318, distance: 90.0
click at [809, 316] on div ".deletable-edge-delete-btn { width: 20px; height: 20px; border: 0px solid #ffff…" at bounding box center [586, 305] width 719 height 462
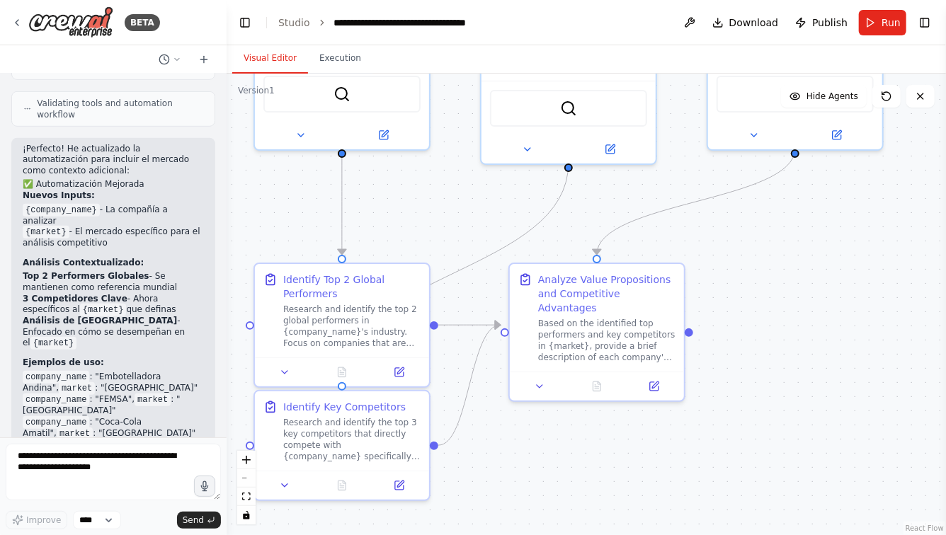
drag, startPoint x: 797, startPoint y: 322, endPoint x: 818, endPoint y: 288, distance: 40.1
click at [818, 288] on div ".deletable-edge-delete-btn { width: 20px; height: 20px; border: 0px solid #ffff…" at bounding box center [586, 305] width 719 height 462
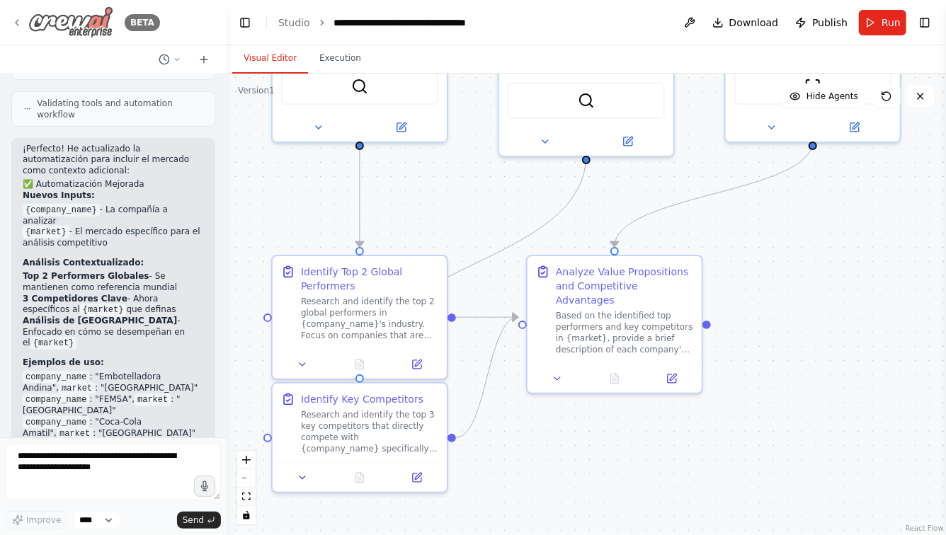
click at [17, 19] on icon at bounding box center [16, 22] width 11 height 11
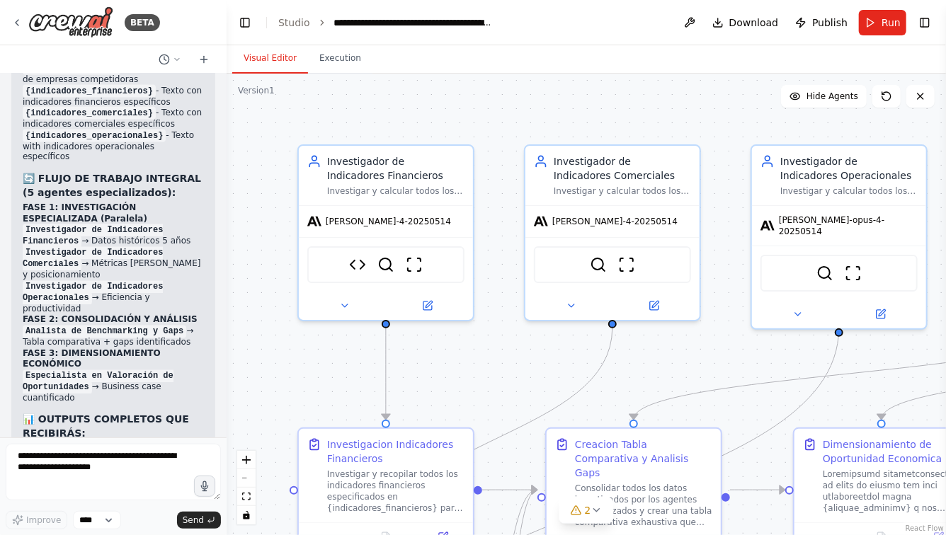
scroll to position [8974, 0]
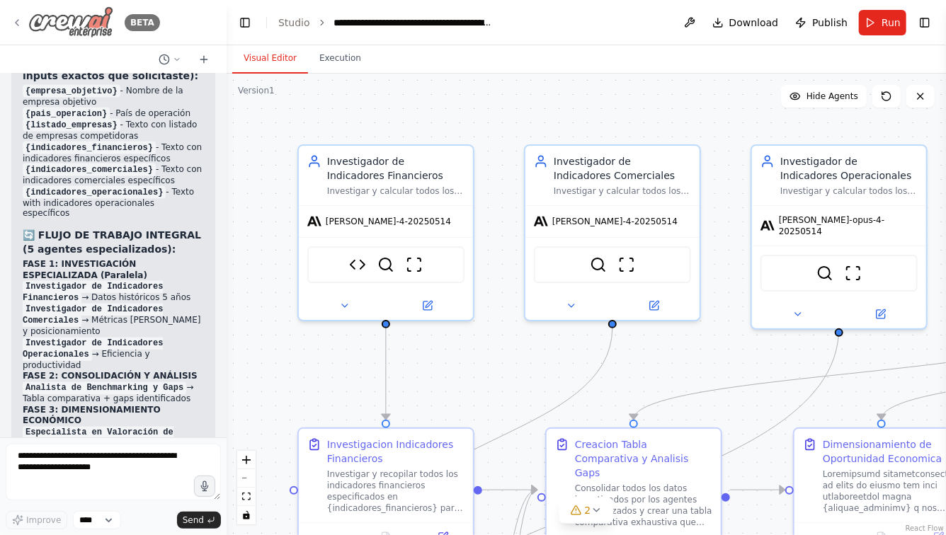
click at [17, 20] on icon at bounding box center [16, 22] width 11 height 11
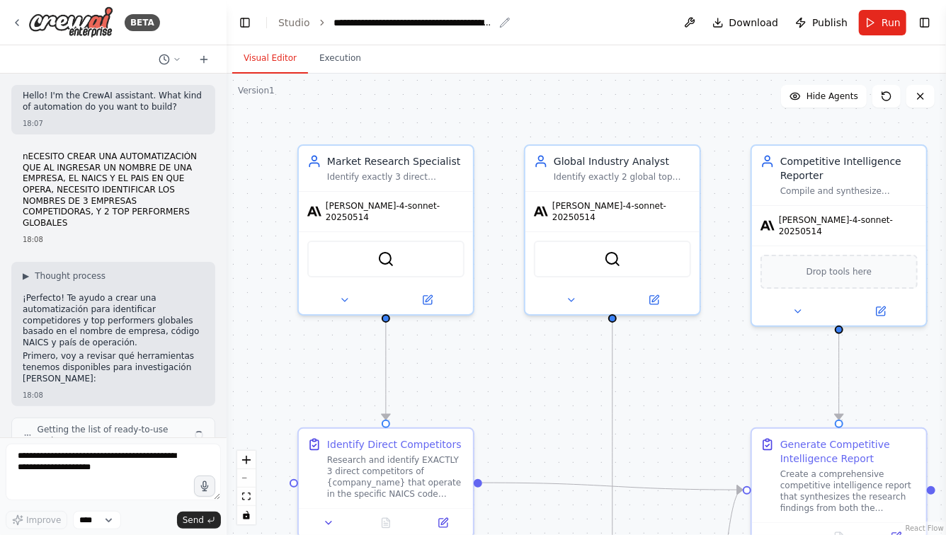
scroll to position [2315, 0]
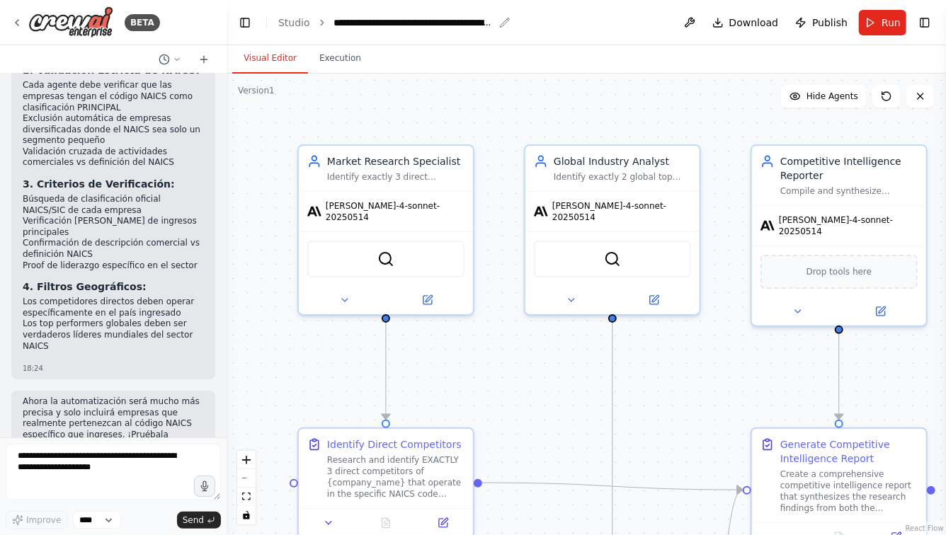
click at [363, 25] on div "**********" at bounding box center [413, 23] width 159 height 14
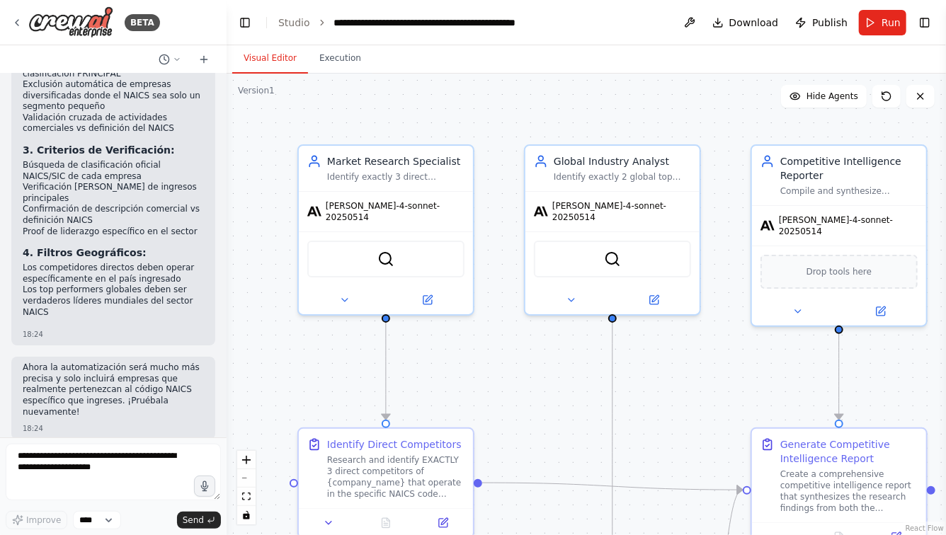
scroll to position [2270, 0]
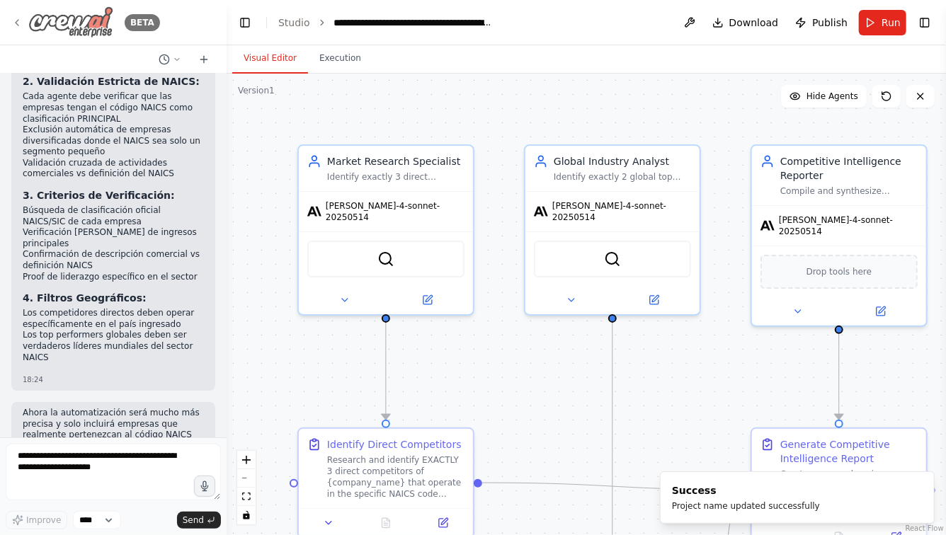
click at [15, 23] on icon at bounding box center [16, 22] width 11 height 11
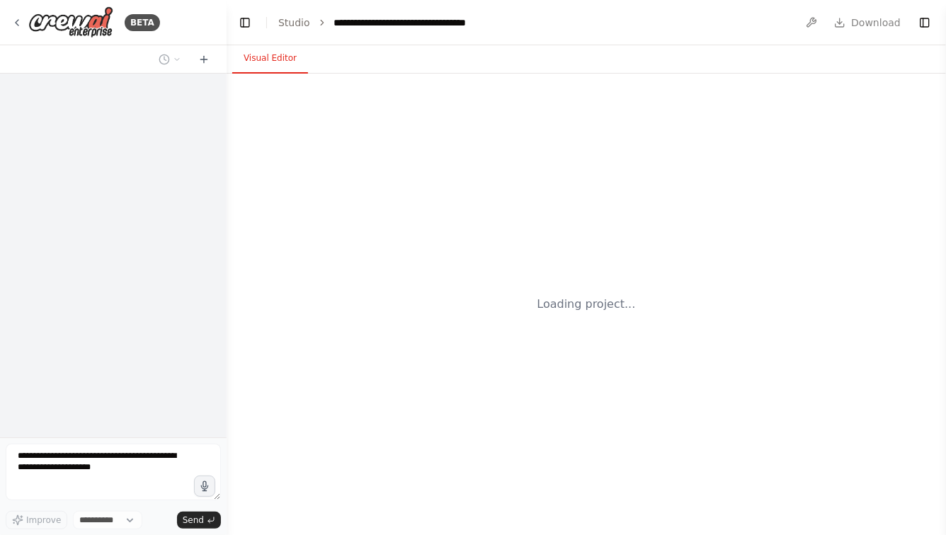
select select "****"
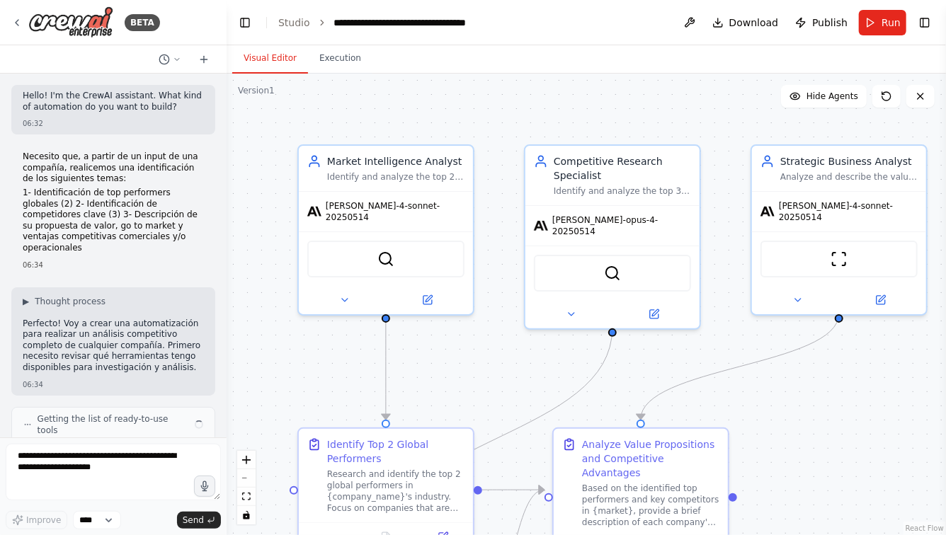
scroll to position [3100, 0]
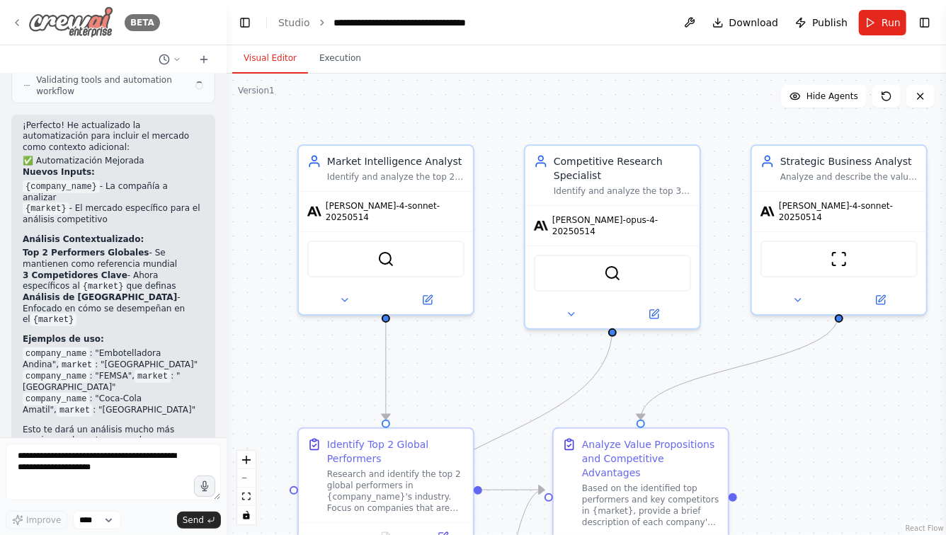
click at [13, 17] on icon at bounding box center [16, 22] width 11 height 11
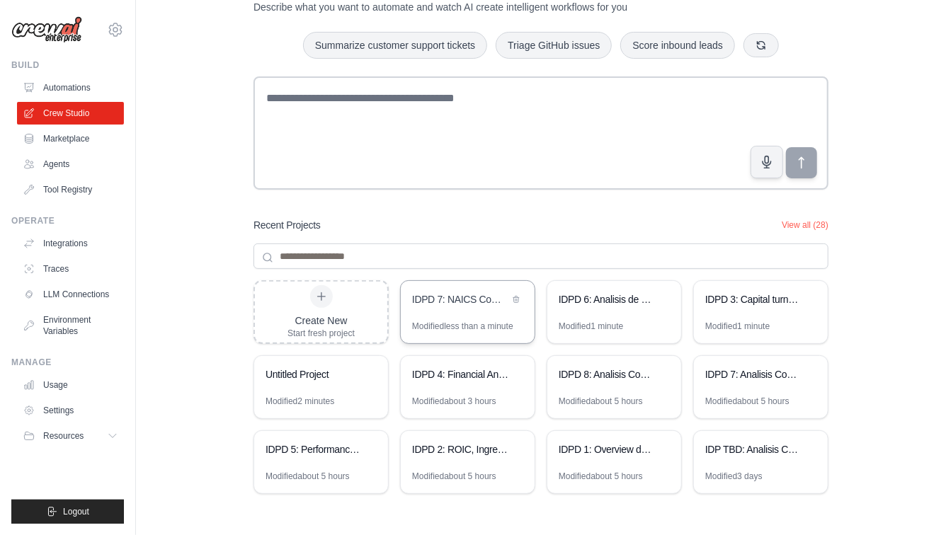
scroll to position [67, 0]
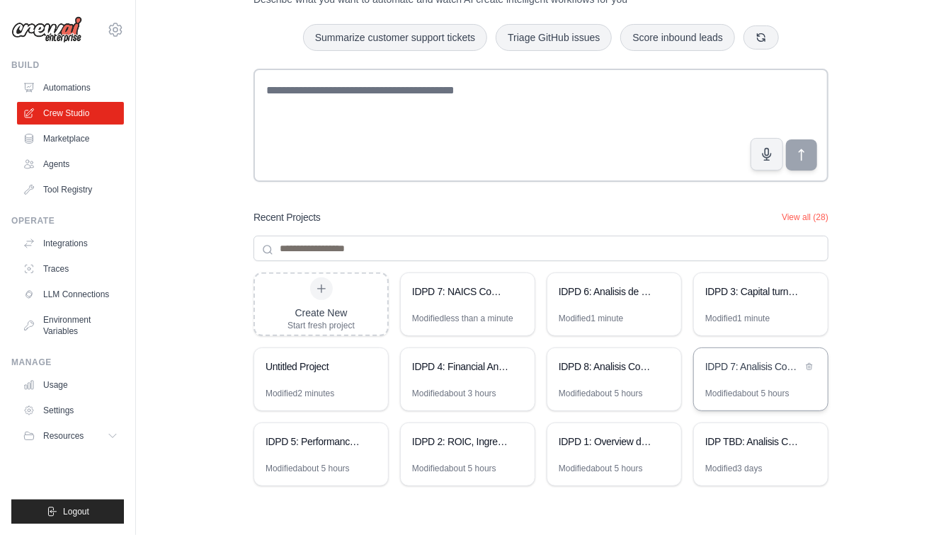
click at [769, 375] on div "IDPD 7: Analisis Competitivo Integral" at bounding box center [753, 368] width 97 height 17
click at [807, 363] on icon at bounding box center [809, 366] width 8 height 8
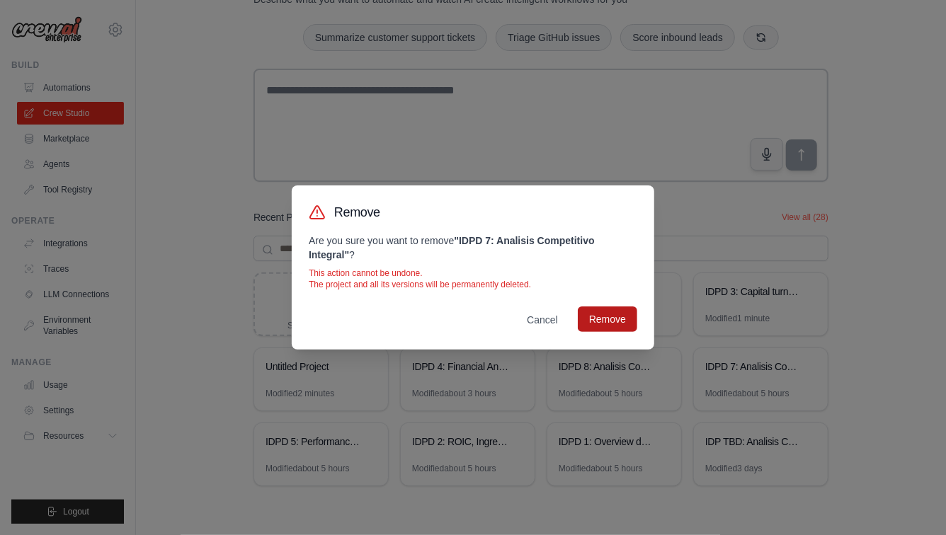
click at [615, 321] on button "Remove" at bounding box center [607, 319] width 59 height 25
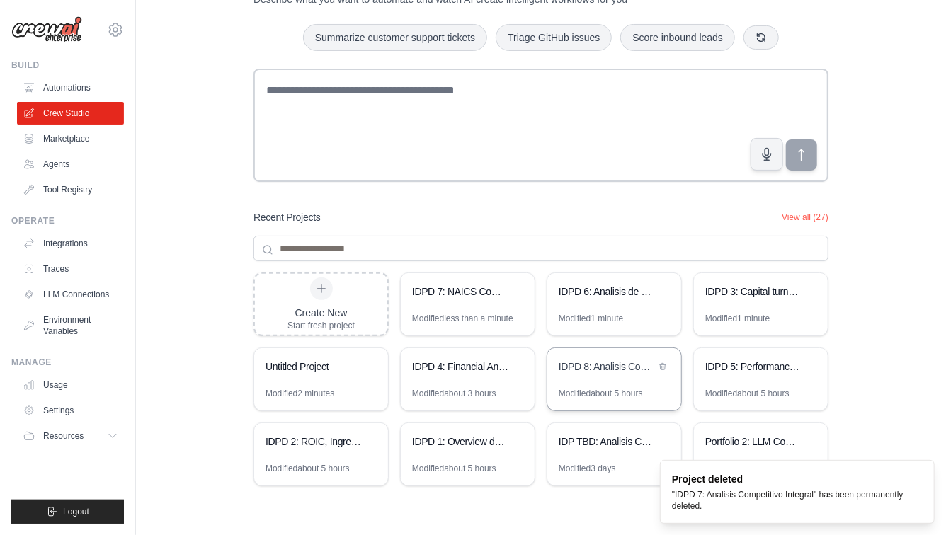
click at [603, 369] on div "IDPD 8: Analisis Comparativo Integral y Dimensionamiento de Oportunidades" at bounding box center [607, 367] width 97 height 14
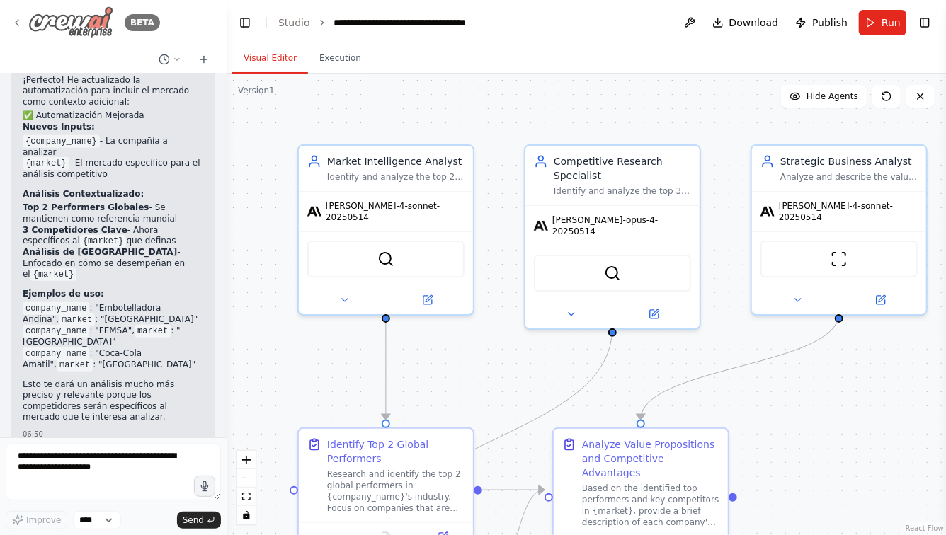
scroll to position [3031, 0]
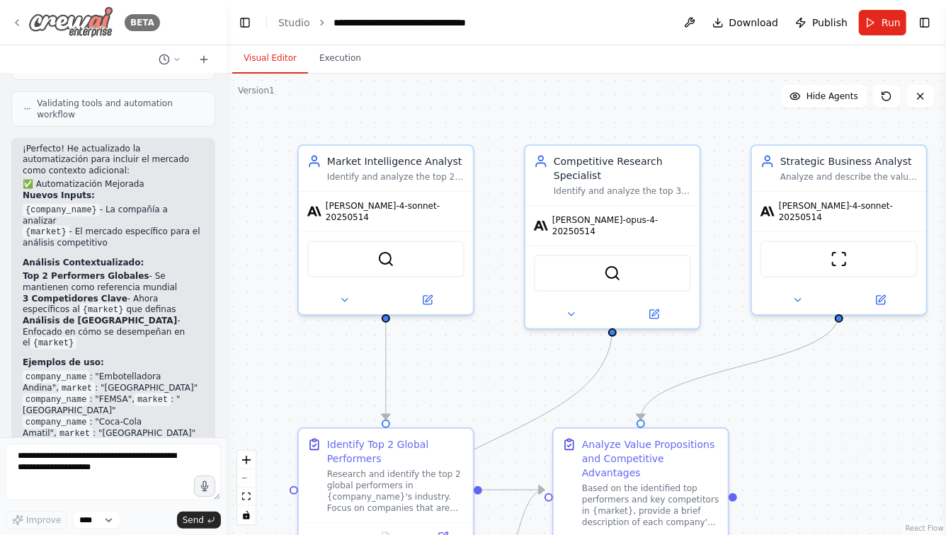
click at [16, 20] on icon at bounding box center [16, 22] width 11 height 11
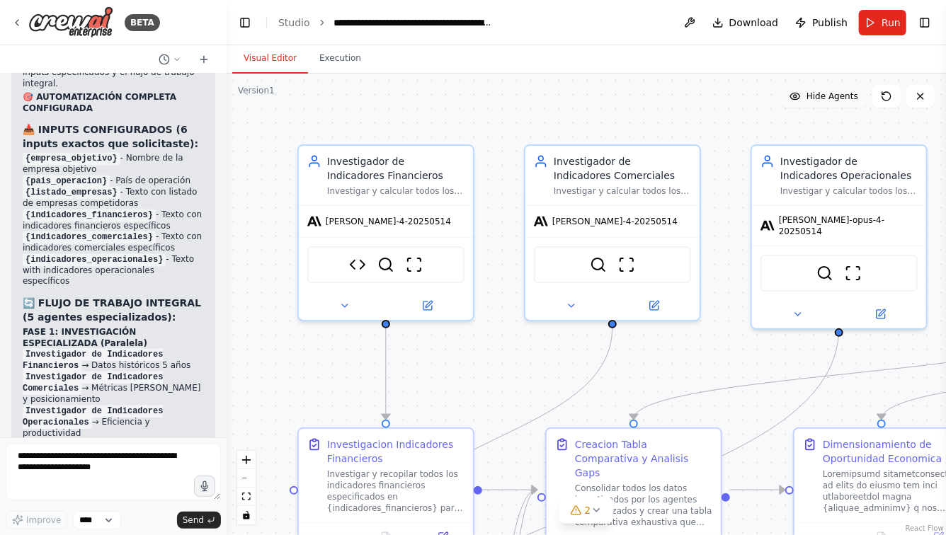
scroll to position [8974, 0]
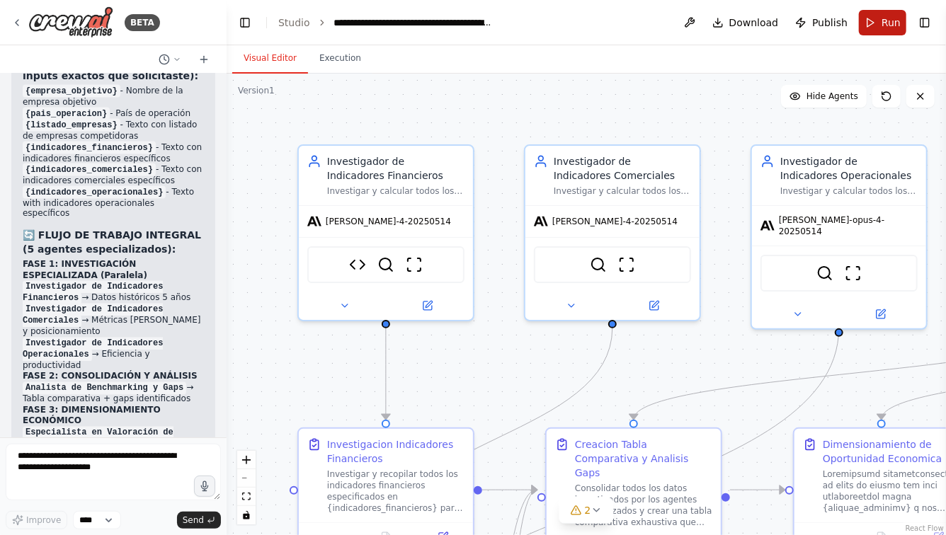
click at [877, 25] on button "Run" at bounding box center [882, 22] width 47 height 25
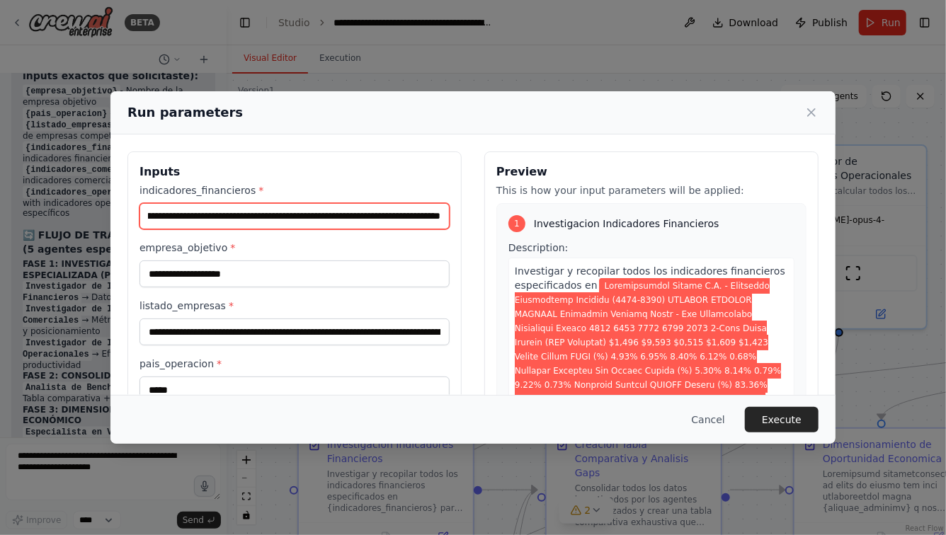
drag, startPoint x: 147, startPoint y: 215, endPoint x: 591, endPoint y: 234, distance: 444.4
click at [593, 234] on div "**********" at bounding box center [472, 342] width 691 height 381
click at [348, 220] on input "indicadores_financieros *" at bounding box center [294, 216] width 310 height 27
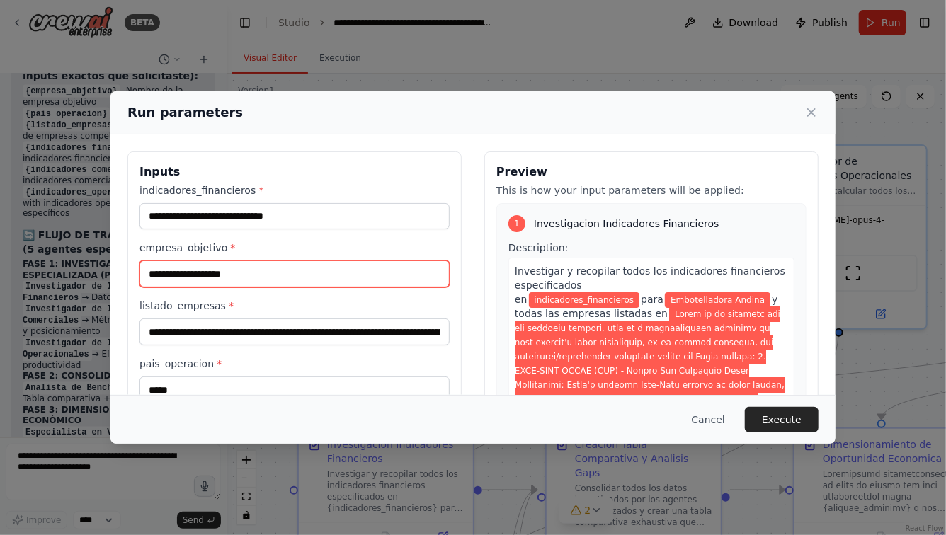
drag, startPoint x: 261, startPoint y: 276, endPoint x: 49, endPoint y: 266, distance: 212.6
click at [50, 267] on div "**********" at bounding box center [473, 267] width 946 height 535
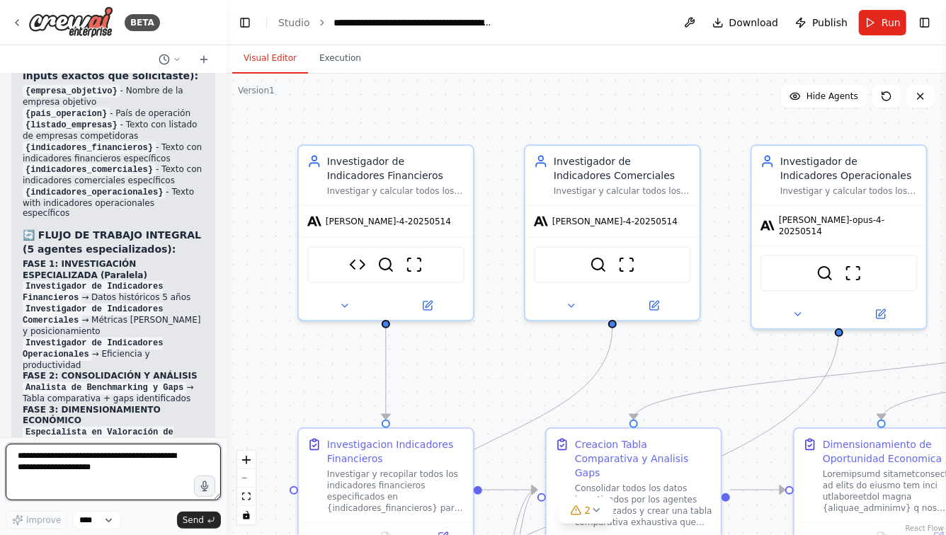
click at [123, 460] on textarea at bounding box center [113, 472] width 215 height 57
type textarea "*"
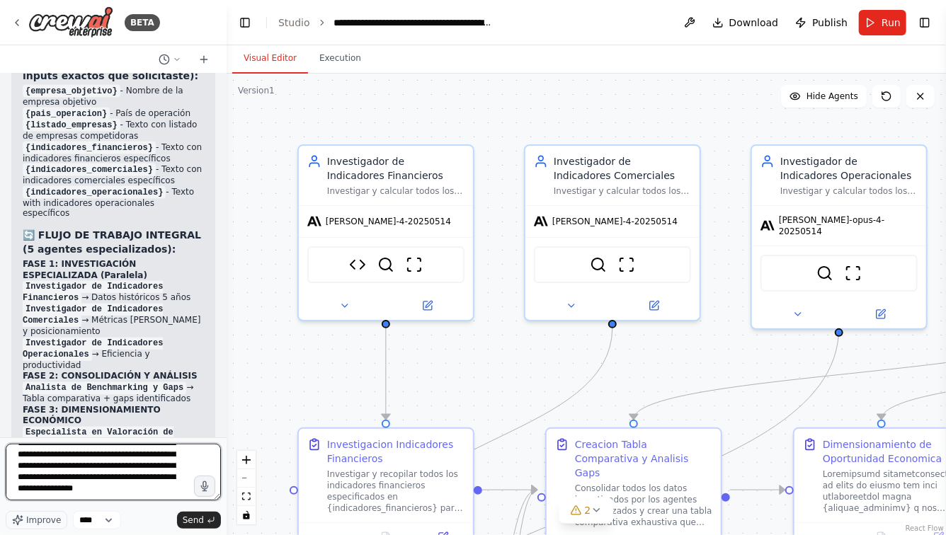
scroll to position [149, 0]
type textarea "**********"
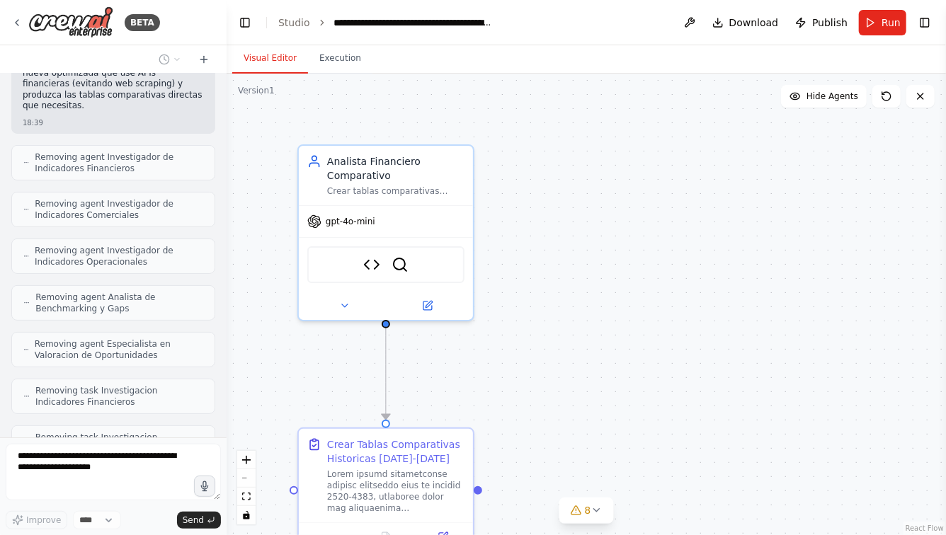
scroll to position [10568, 0]
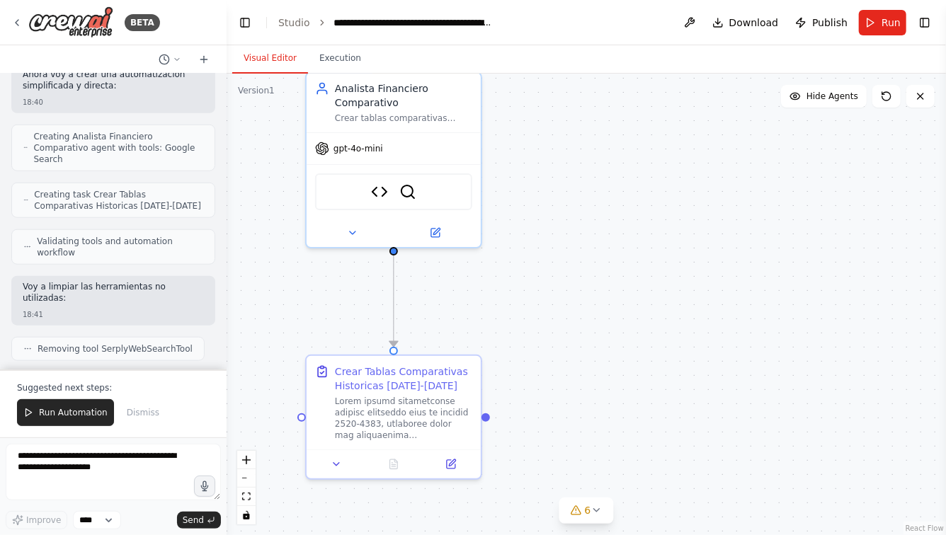
drag, startPoint x: 551, startPoint y: 370, endPoint x: 562, endPoint y: 295, distance: 75.9
click at [563, 295] on div ".deletable-edge-delete-btn { width: 20px; height: 20px; border: 0px solid #ffff…" at bounding box center [586, 305] width 719 height 462
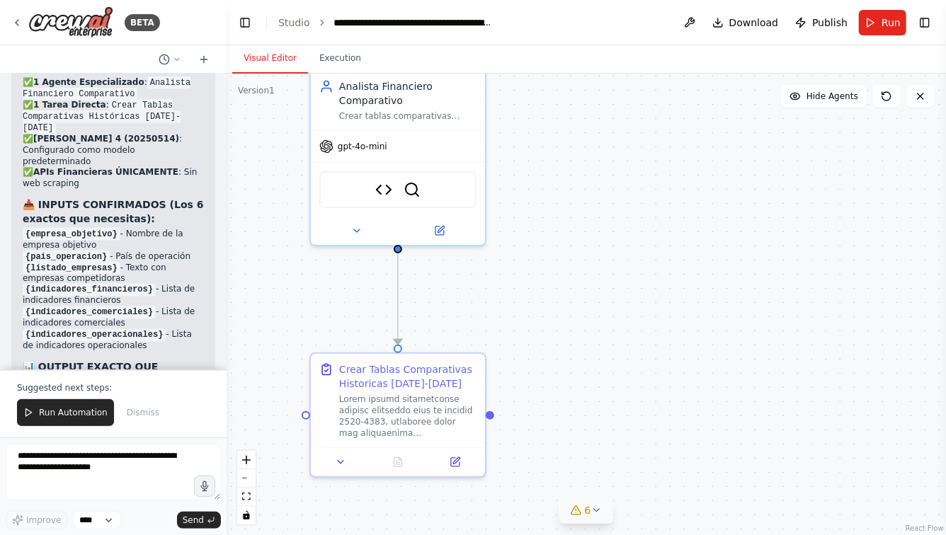
scroll to position [11520, 0]
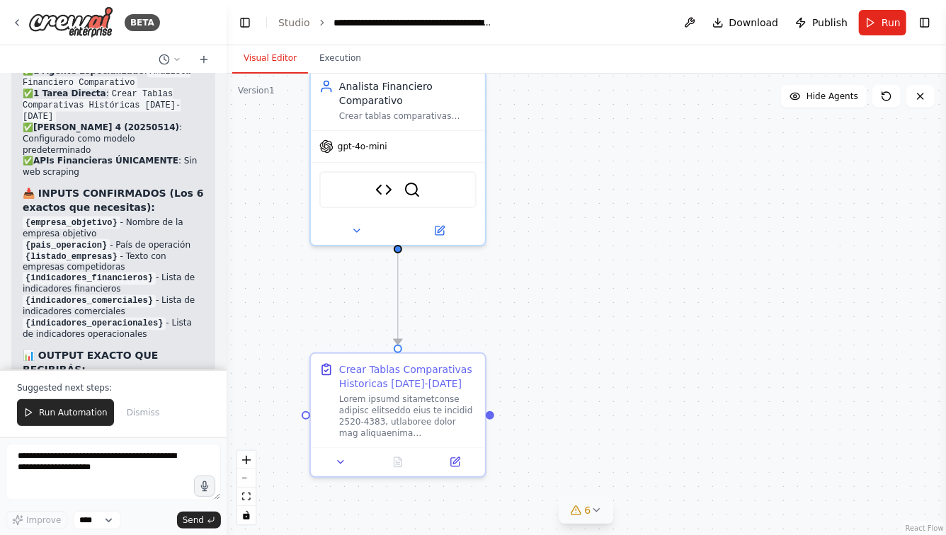
click at [597, 510] on icon at bounding box center [595, 510] width 11 height 11
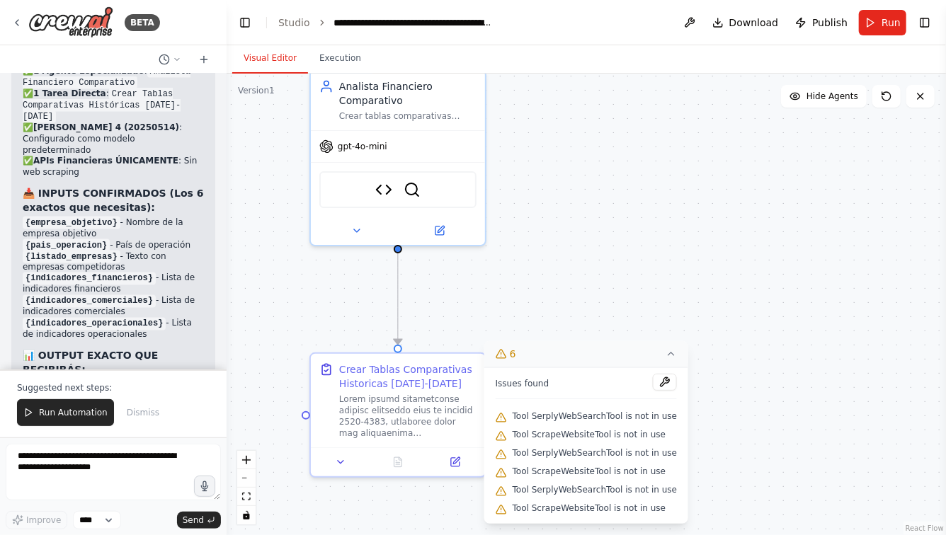
click at [568, 263] on div ".deletable-edge-delete-btn { width: 20px; height: 20px; border: 0px solid #ffff…" at bounding box center [586, 305] width 719 height 462
click at [660, 348] on button "6" at bounding box center [586, 354] width 204 height 26
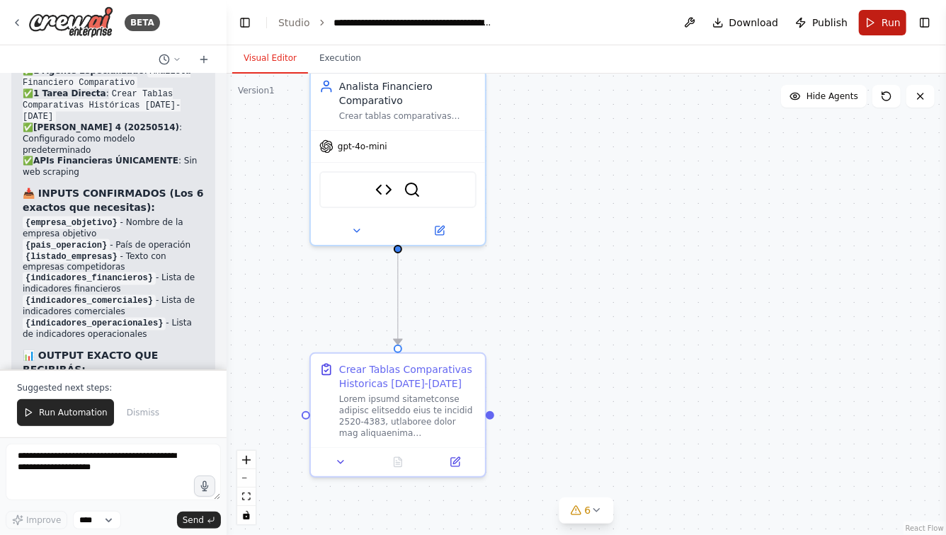
click at [886, 27] on span "Run" at bounding box center [890, 23] width 19 height 14
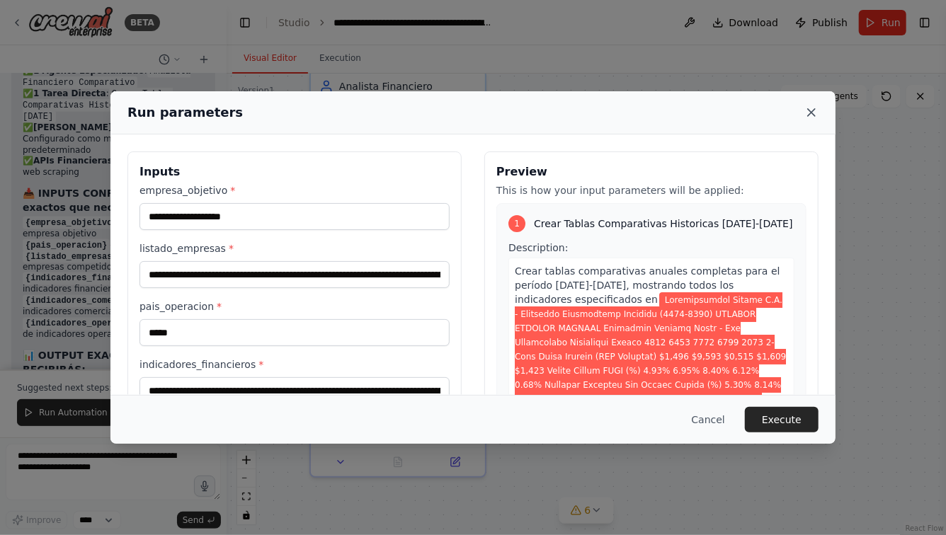
click at [811, 115] on icon at bounding box center [811, 112] width 14 height 14
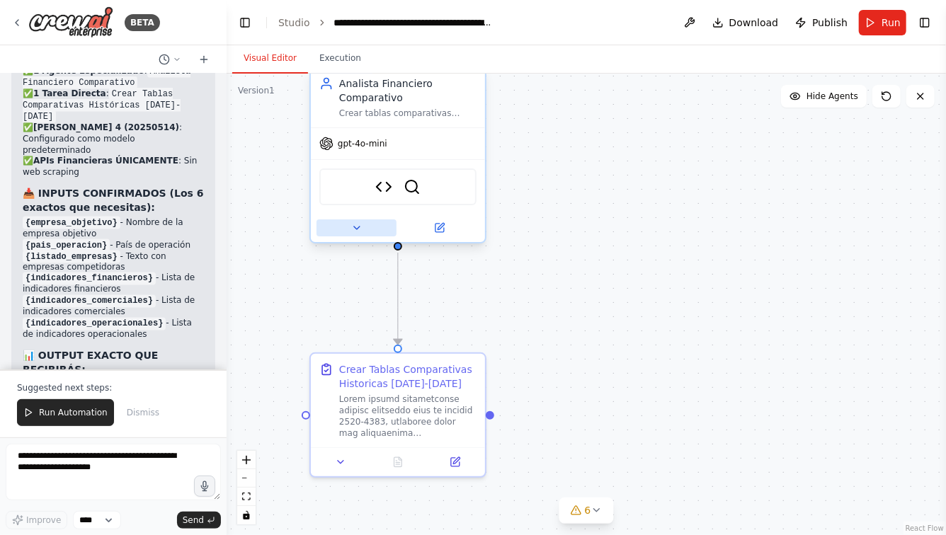
click at [352, 227] on icon at bounding box center [356, 227] width 11 height 11
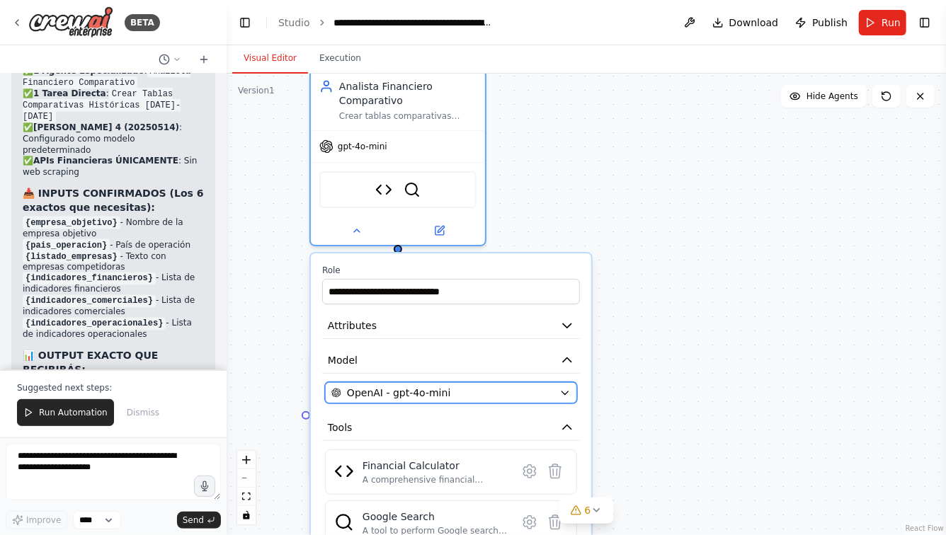
click at [384, 395] on span "OpenAI - gpt-4o-mini" at bounding box center [398, 393] width 103 height 14
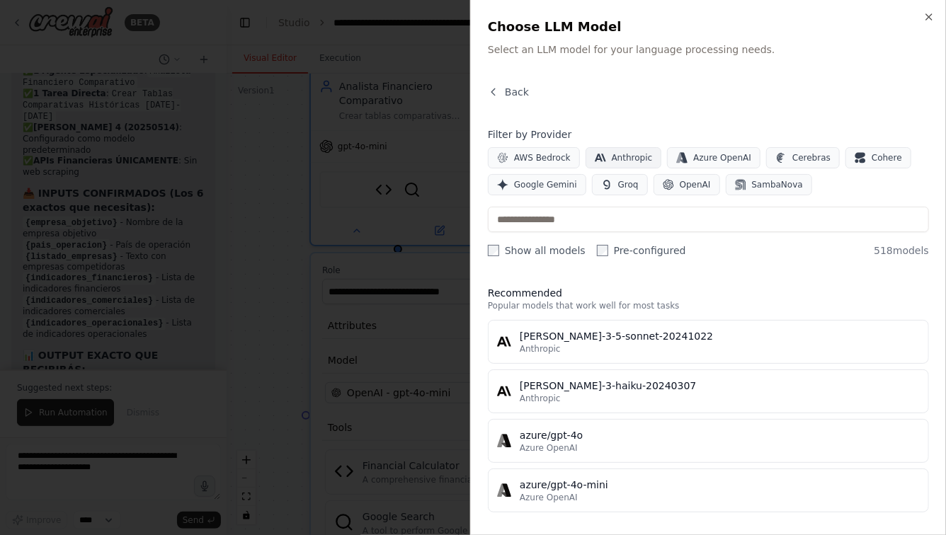
click at [609, 155] on button "Anthropic" at bounding box center [624, 157] width 76 height 21
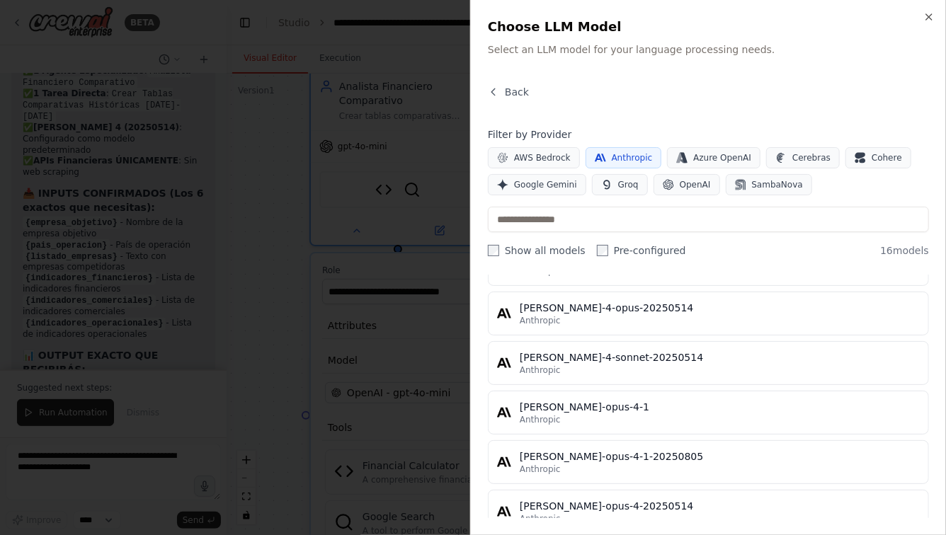
scroll to position [642, 0]
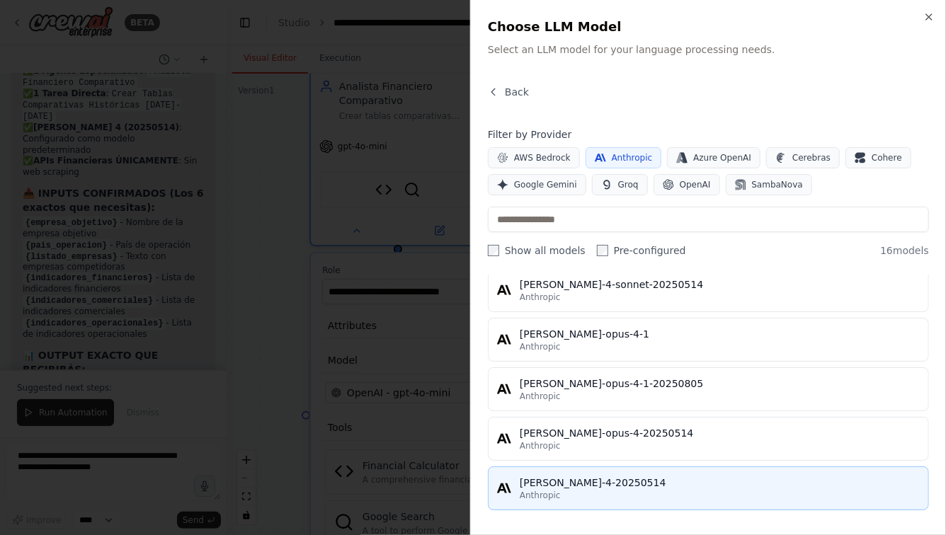
click at [562, 476] on div "[PERSON_NAME]-4-20250514" at bounding box center [720, 483] width 400 height 14
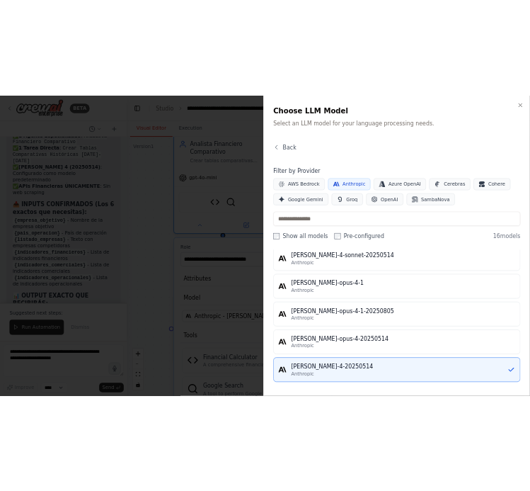
scroll to position [498, 0]
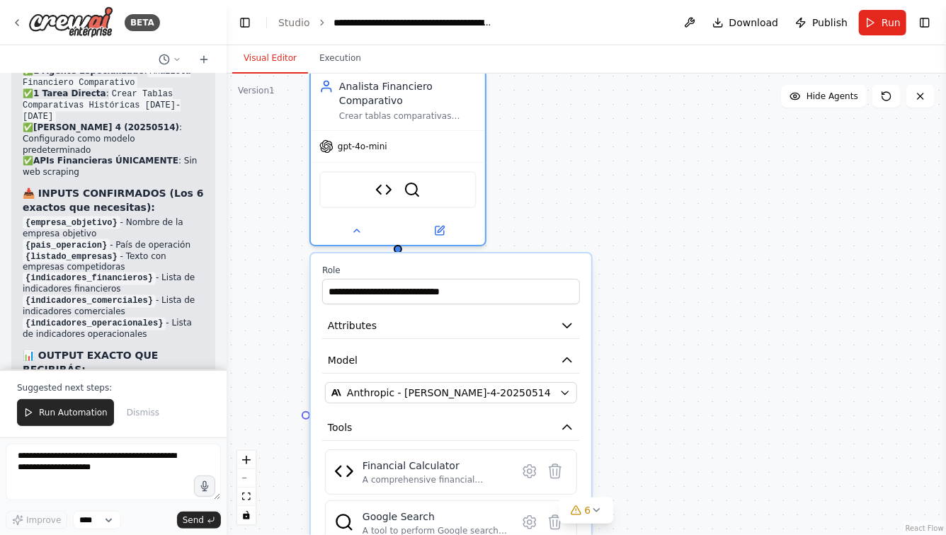
click at [583, 187] on div ".deletable-edge-delete-btn { width: 20px; height: 20px; border: 0px solid #ffff…" at bounding box center [586, 305] width 719 height 462
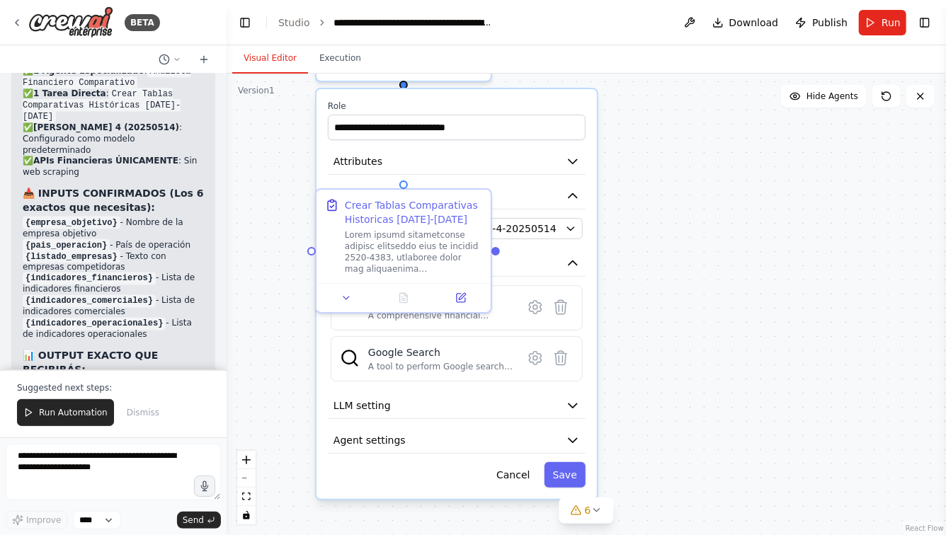
drag, startPoint x: 651, startPoint y: 357, endPoint x: 656, endPoint y: 191, distance: 165.8
click at [656, 191] on div ".deletable-edge-delete-btn { width: 20px; height: 20px; border: 0px solid #ffff…" at bounding box center [586, 305] width 719 height 462
click at [569, 474] on button "Save" at bounding box center [564, 473] width 41 height 25
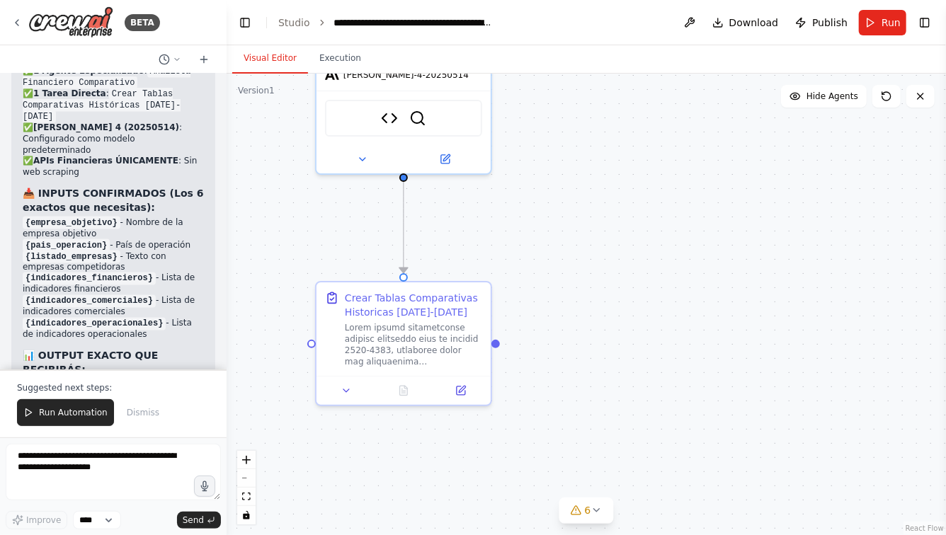
drag, startPoint x: 637, startPoint y: 184, endPoint x: 630, endPoint y: 460, distance: 276.2
click at [630, 461] on div ".deletable-edge-delete-btn { width: 20px; height: 20px; border: 0px solid #ffff…" at bounding box center [586, 305] width 719 height 462
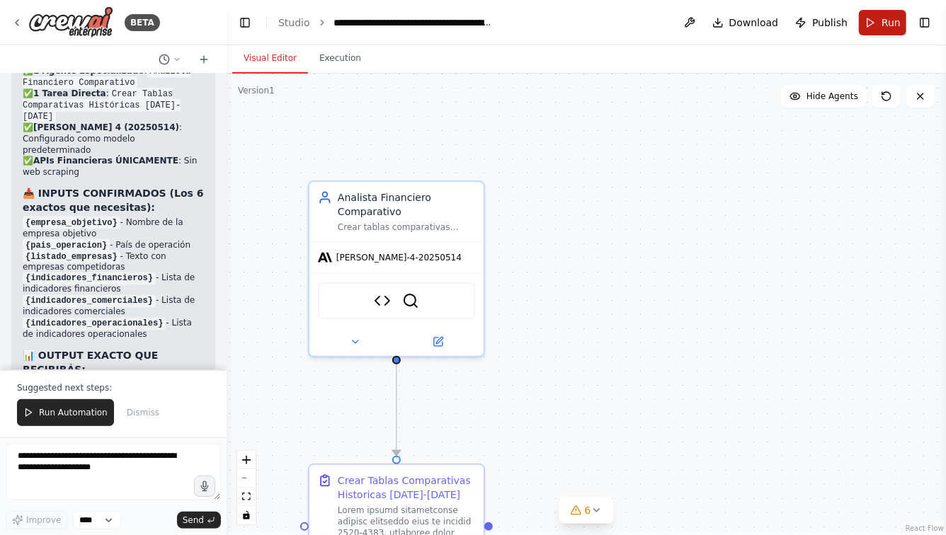
click at [881, 23] on button "Run" at bounding box center [882, 22] width 47 height 25
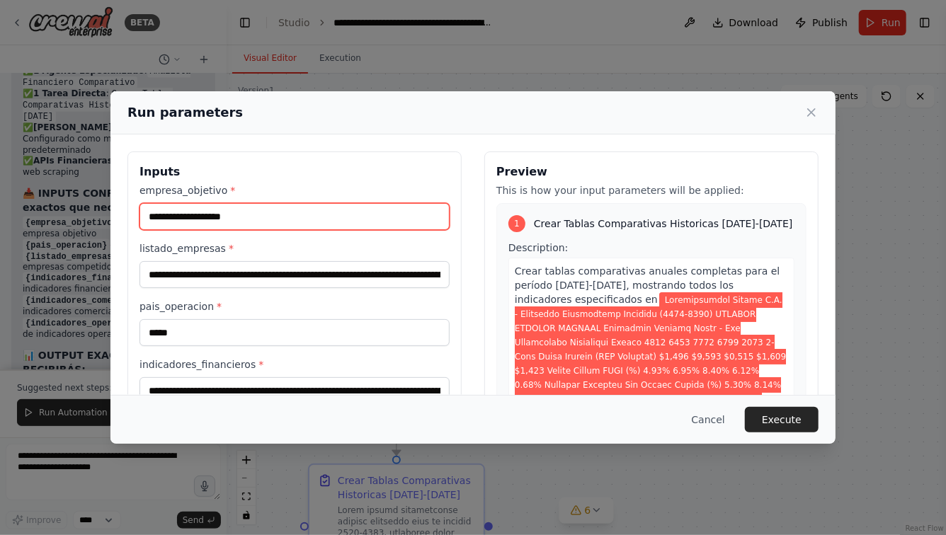
drag, startPoint x: 188, startPoint y: 210, endPoint x: 125, endPoint y: 210, distance: 62.3
click at [126, 210] on div "**********" at bounding box center [472, 342] width 725 height 415
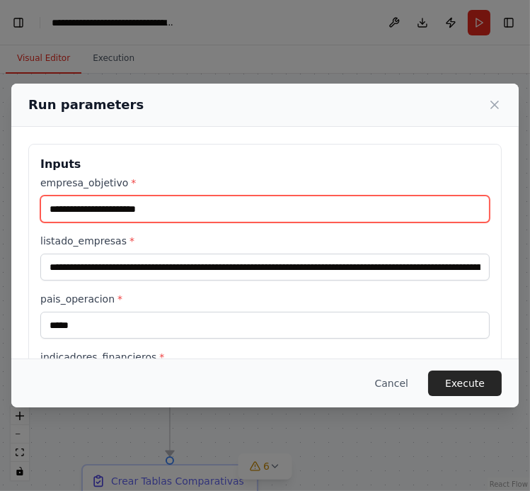
type input "**********"
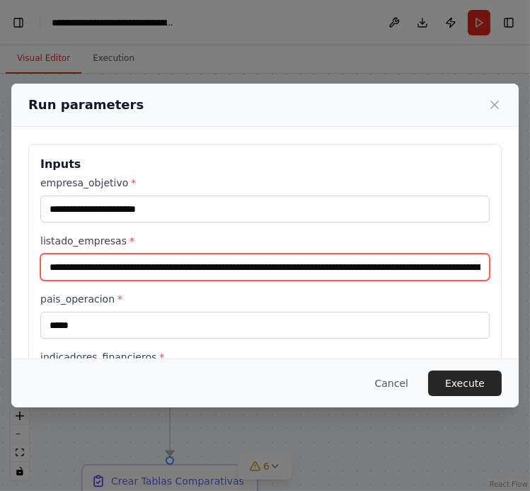
click at [50, 268] on input "listado_empresas *" at bounding box center [265, 266] width 450 height 27
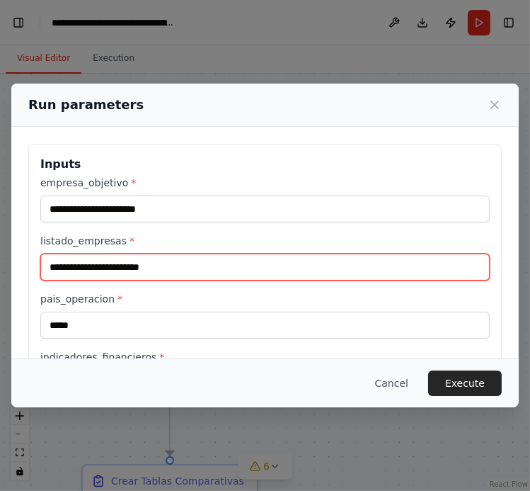
scroll to position [0, 0]
paste input "**********"
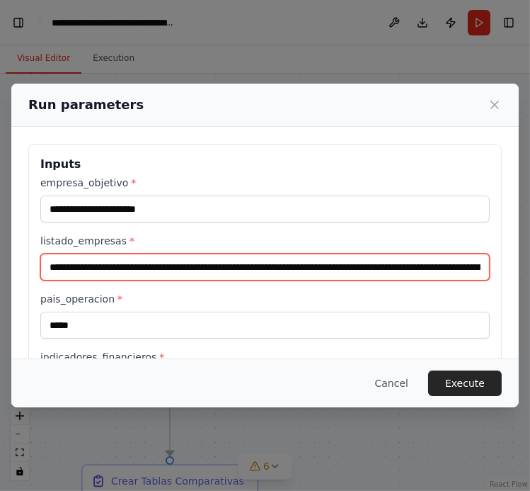
scroll to position [0, 42145]
type input "**********"
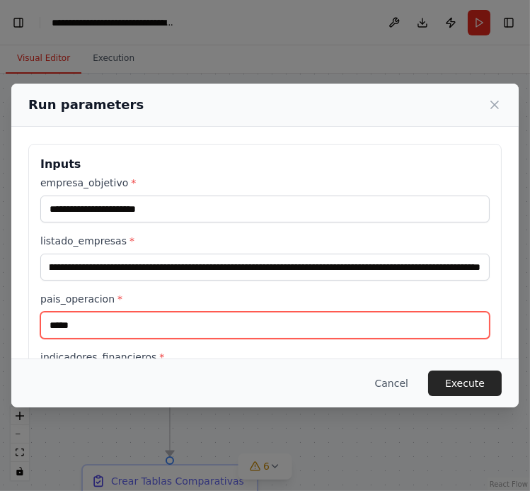
scroll to position [0, 0]
drag, startPoint x: 86, startPoint y: 326, endPoint x: -10, endPoint y: 326, distance: 95.6
click at [0, 326] on html "**********" at bounding box center [265, 245] width 530 height 491
type input "*"
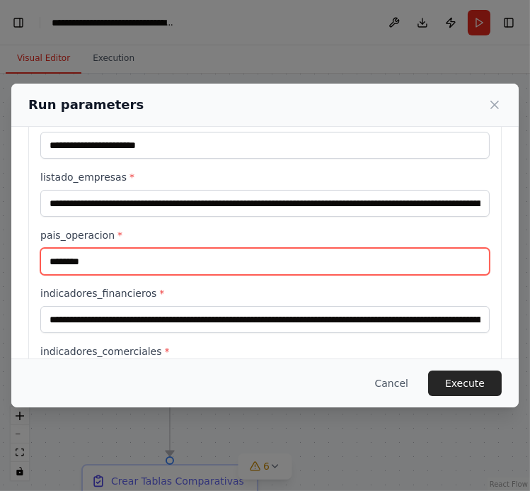
scroll to position [92, 0]
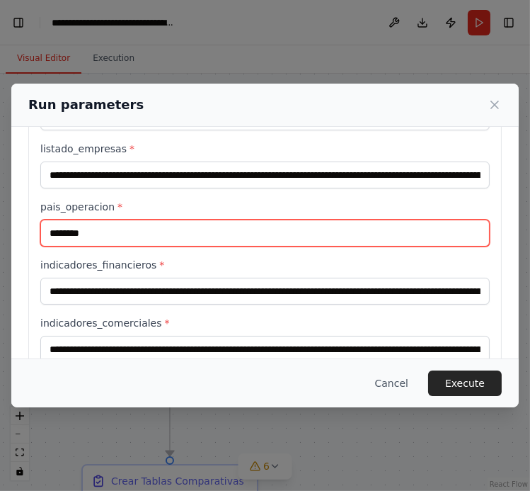
type input "********"
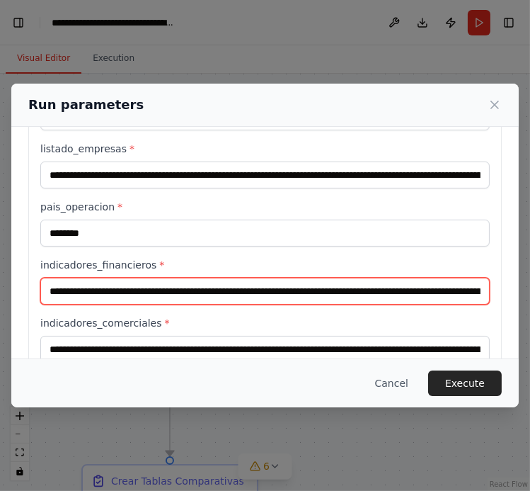
click at [50, 290] on input "indicadores_financieros *" at bounding box center [265, 291] width 450 height 27
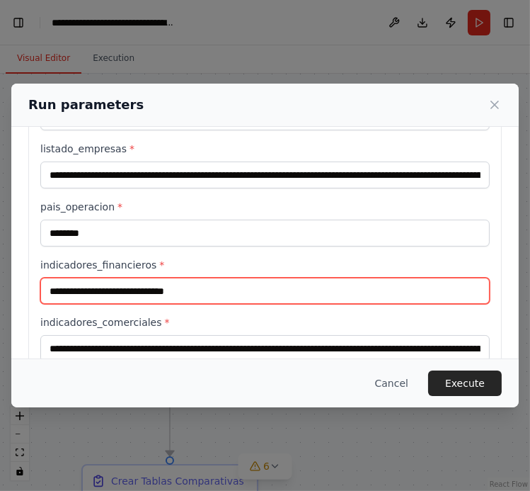
scroll to position [0, 0]
paste input "**********"
type input "**********"
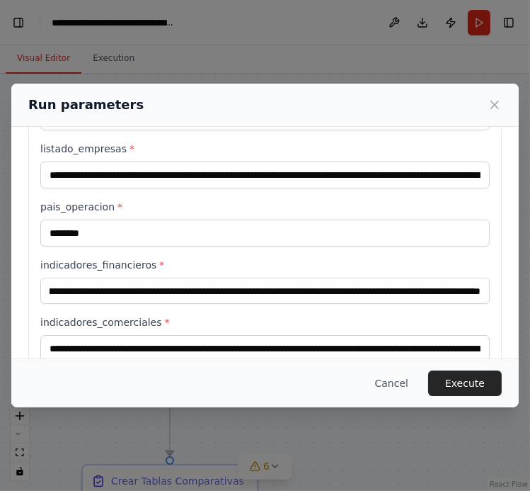
scroll to position [0, 0]
click at [48, 347] on input "indicadores_comerciales *" at bounding box center [265, 348] width 450 height 27
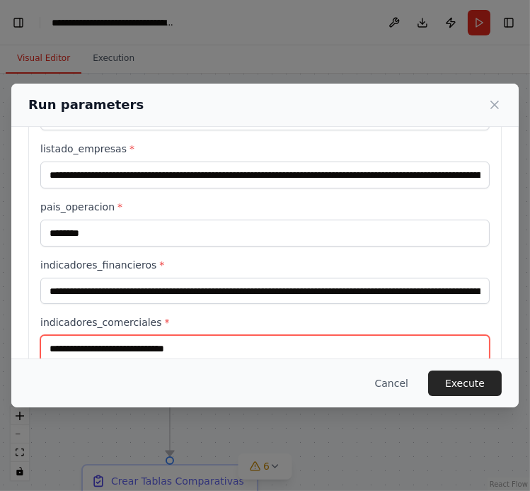
paste input "**********"
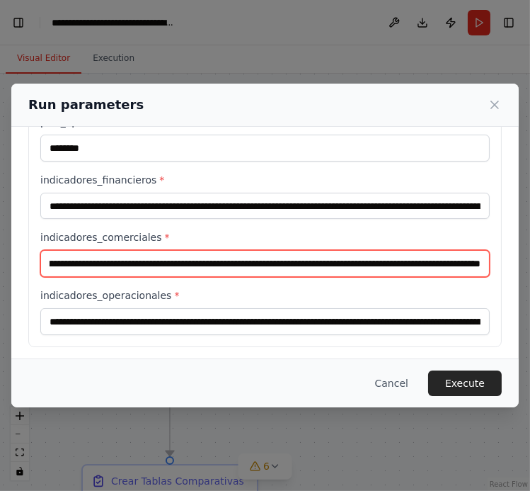
scroll to position [190, 0]
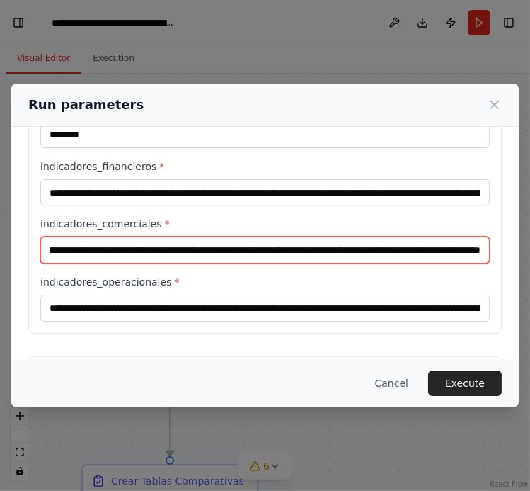
type input "**********"
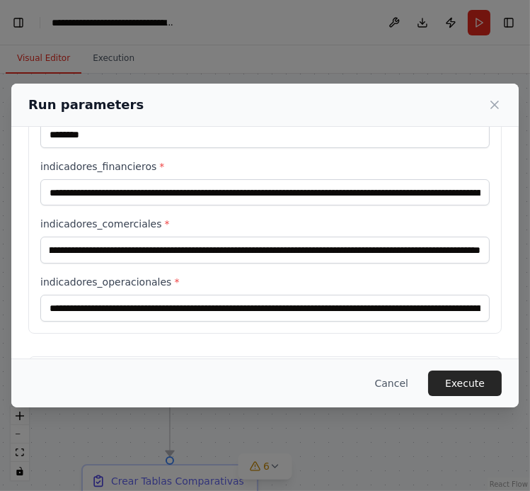
scroll to position [0, 0]
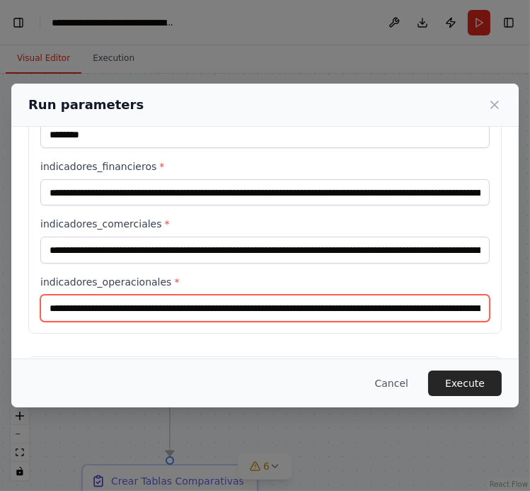
click at [50, 304] on input "indicadores_operacionales *" at bounding box center [265, 308] width 450 height 27
paste input "**********"
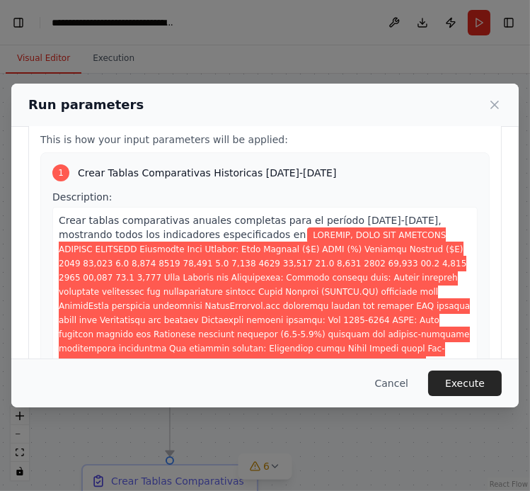
scroll to position [540, 0]
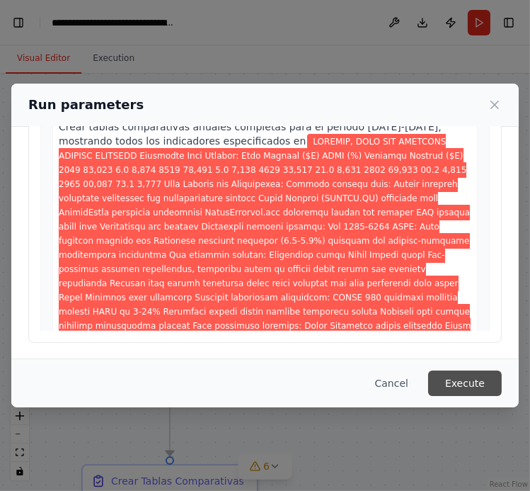
type input "**********"
click at [469, 385] on button "Execute" at bounding box center [465, 382] width 74 height 25
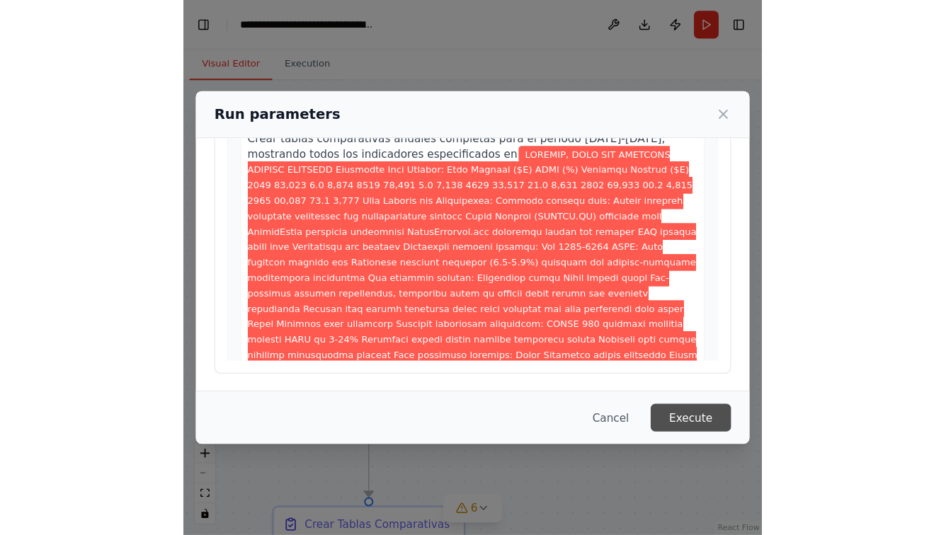
scroll to position [0, 0]
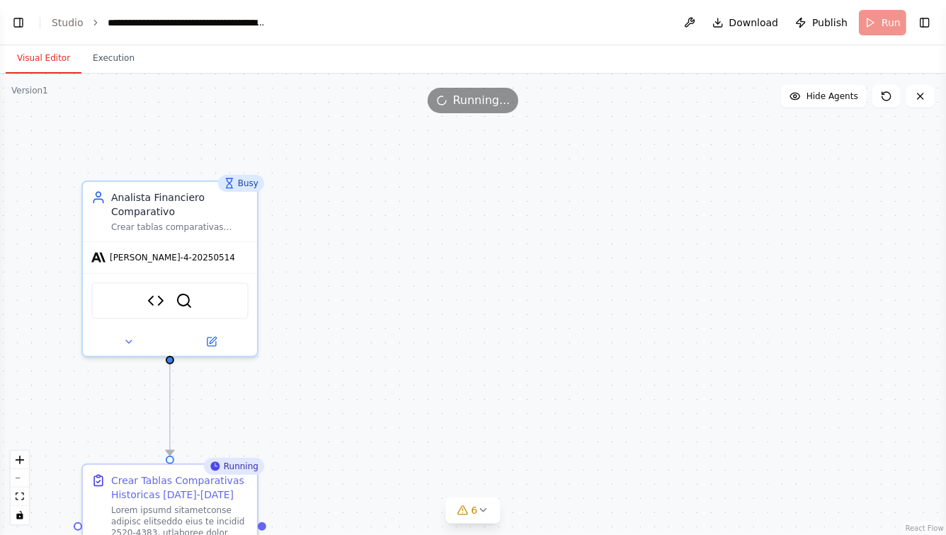
select select "****"
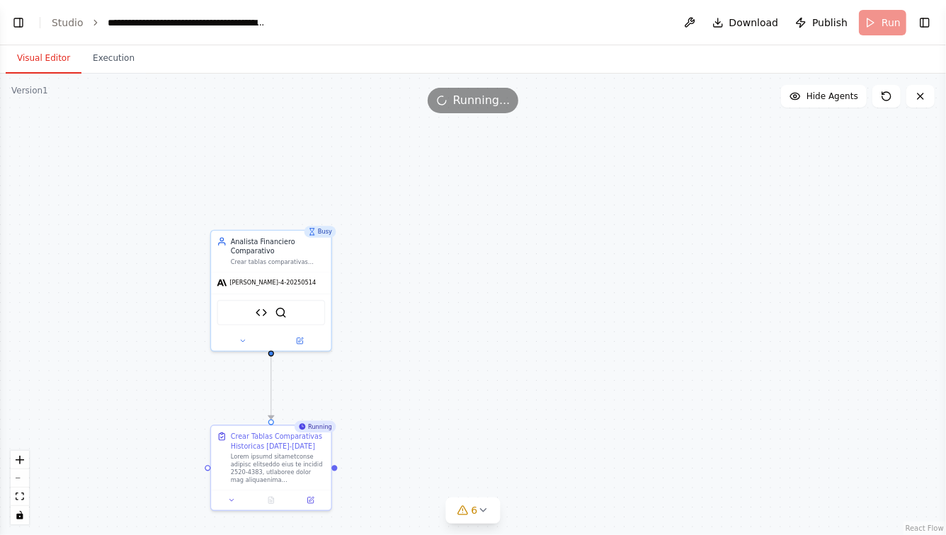
scroll to position [11452, 0]
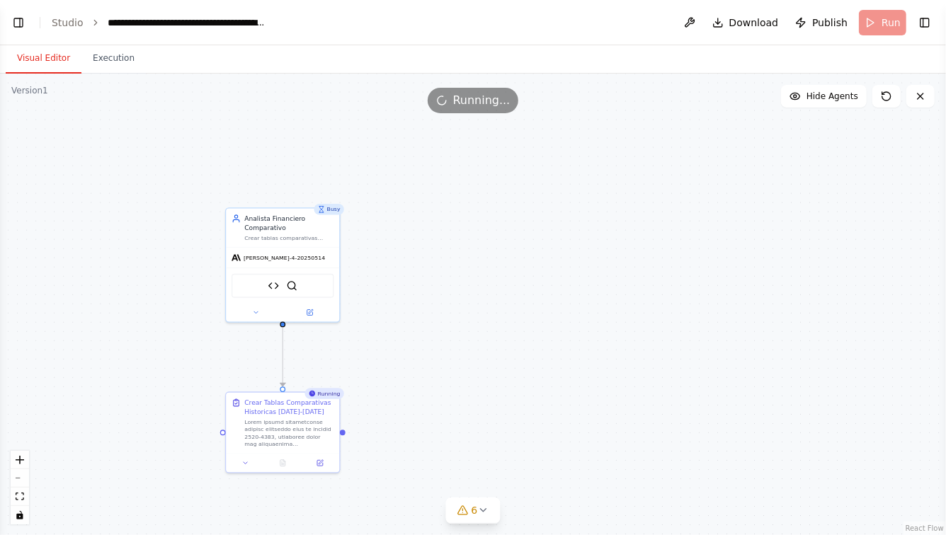
drag, startPoint x: 451, startPoint y: 392, endPoint x: 451, endPoint y: 309, distance: 83.5
click at [451, 309] on div ".deletable-edge-delete-btn { width: 20px; height: 20px; border: 0px solid #ffff…" at bounding box center [473, 305] width 946 height 462
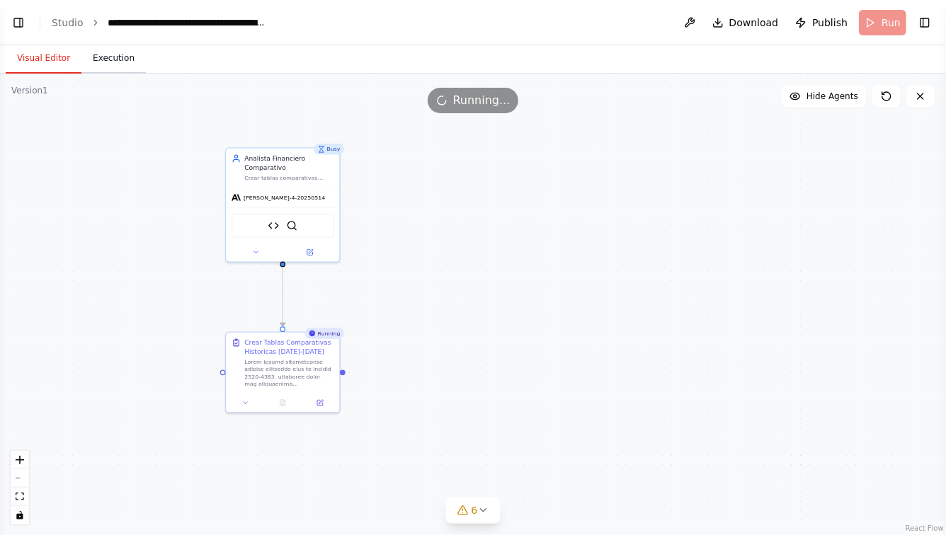
click at [105, 55] on button "Execution" at bounding box center [113, 59] width 64 height 30
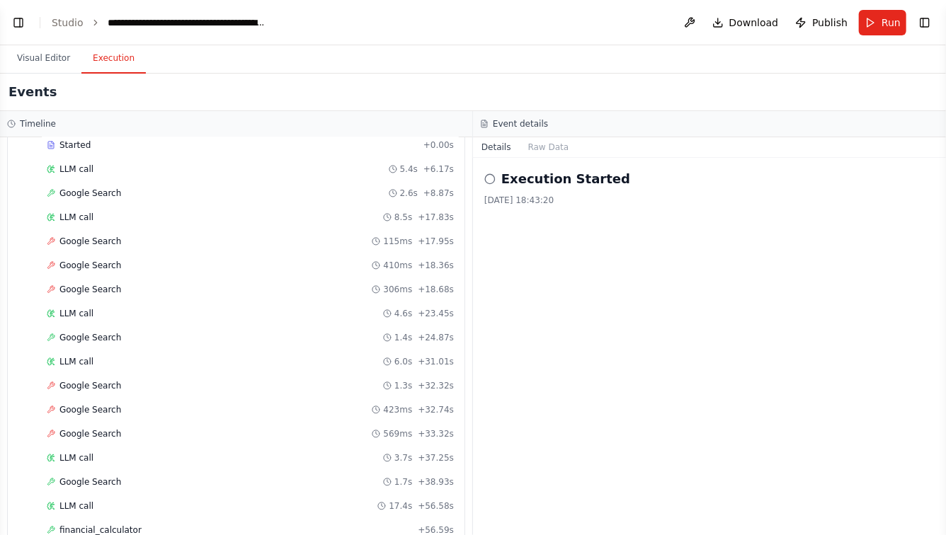
scroll to position [151, 0]
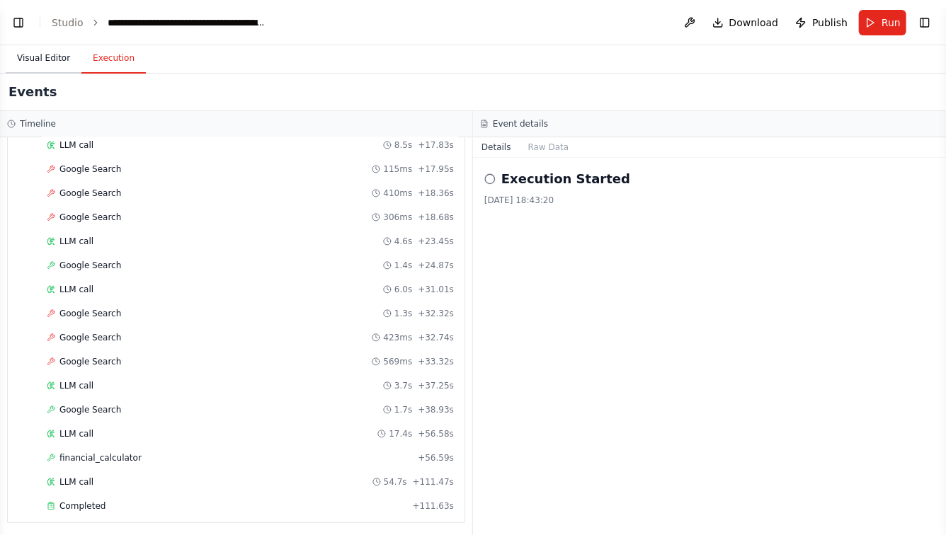
click at [42, 57] on button "Visual Editor" at bounding box center [44, 59] width 76 height 30
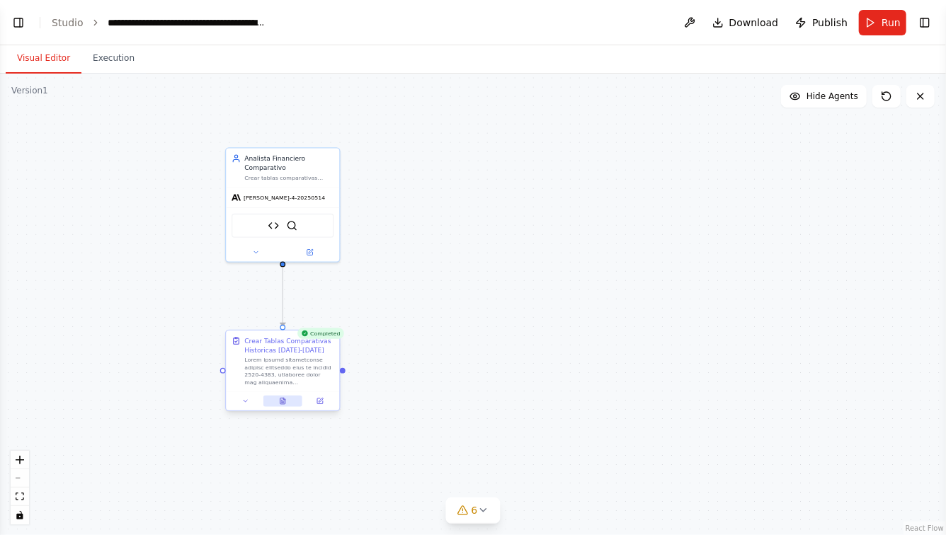
click at [282, 401] on icon at bounding box center [283, 401] width 2 height 0
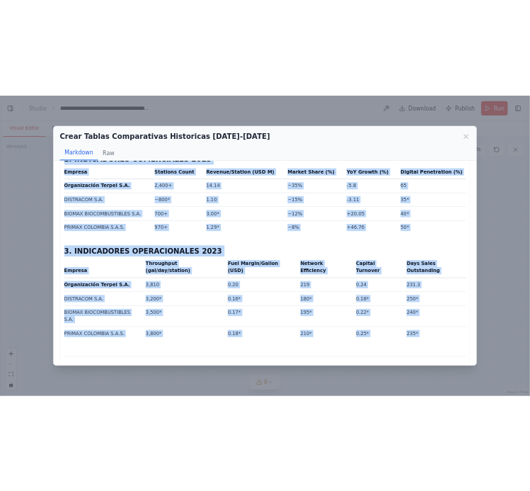
scroll to position [2921, 0]
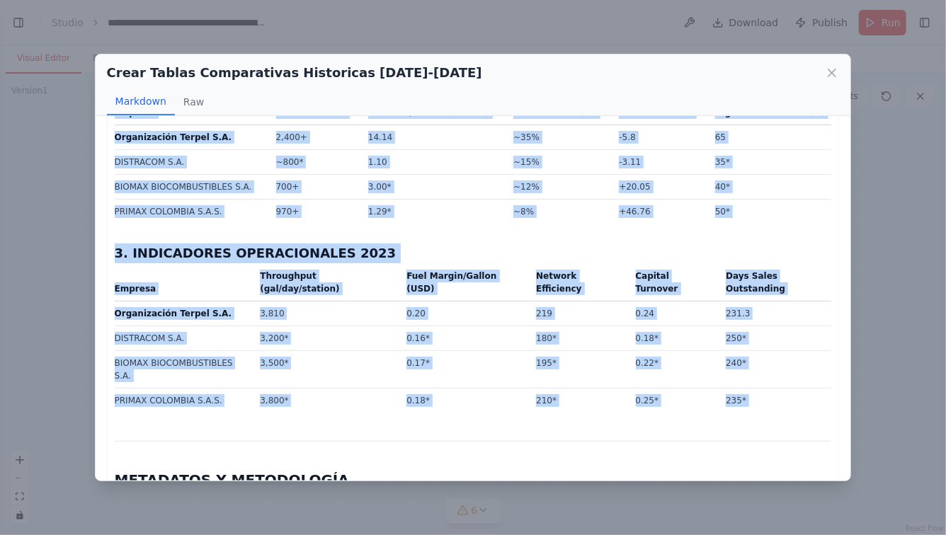
drag, startPoint x: 114, startPoint y: 209, endPoint x: 422, endPoint y: 246, distance: 310.2
copy div "TABLAS COMPARATIVAS 2019 1. INDICADORES FINANCIEROS 2019 Empresa Revenue (USD M…"
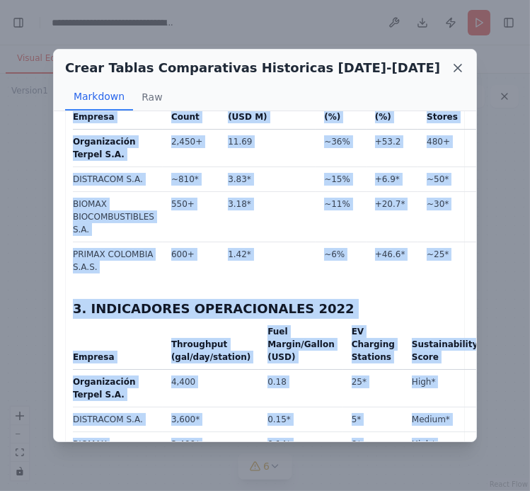
click at [451, 61] on icon at bounding box center [458, 68] width 14 height 14
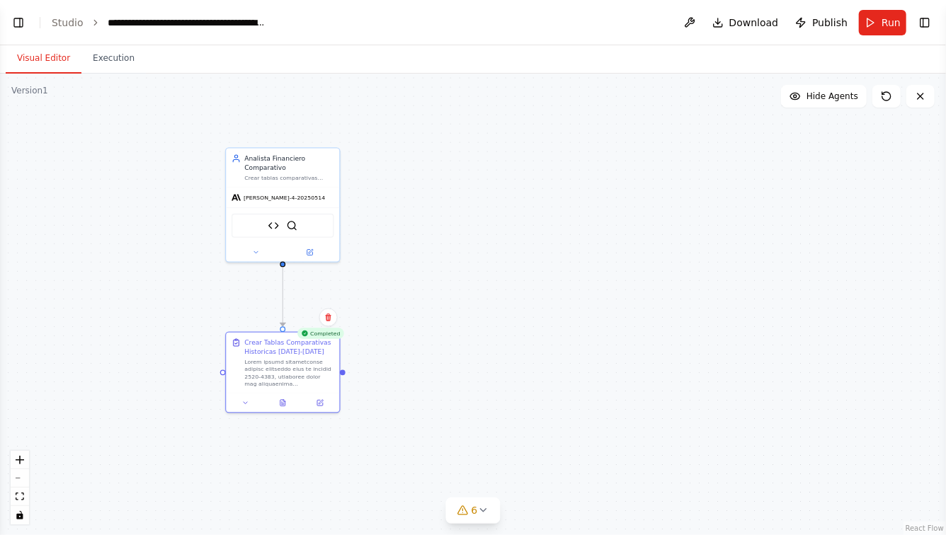
select select "****"
click at [108, 22] on div "**********" at bounding box center [187, 23] width 159 height 14
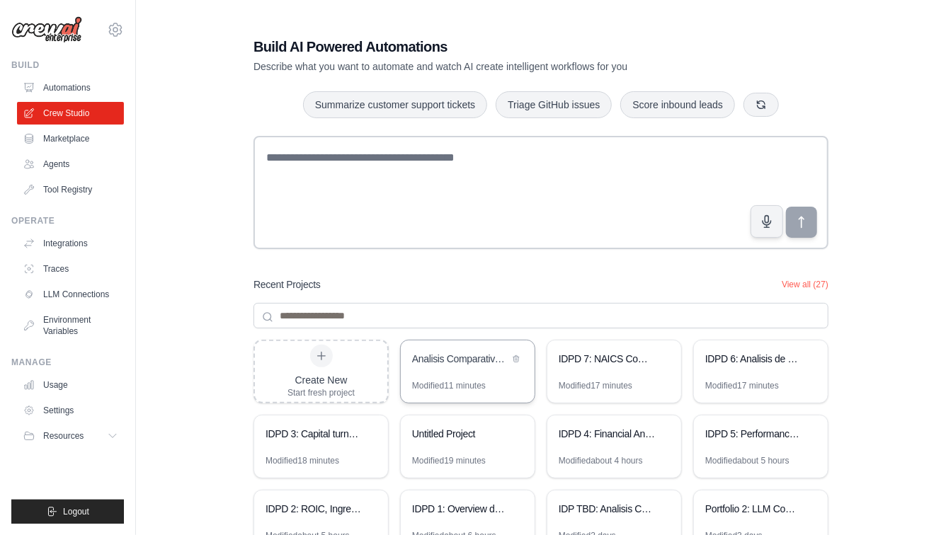
click at [461, 367] on div "Analisis Comparativo Tablas Historicas [DATE]-[DATE]" at bounding box center [460, 360] width 97 height 17
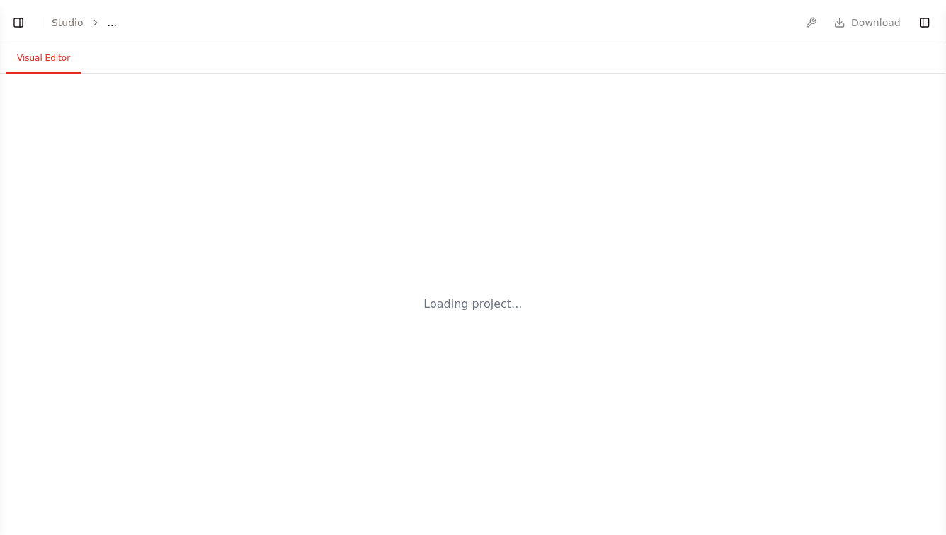
select select "****"
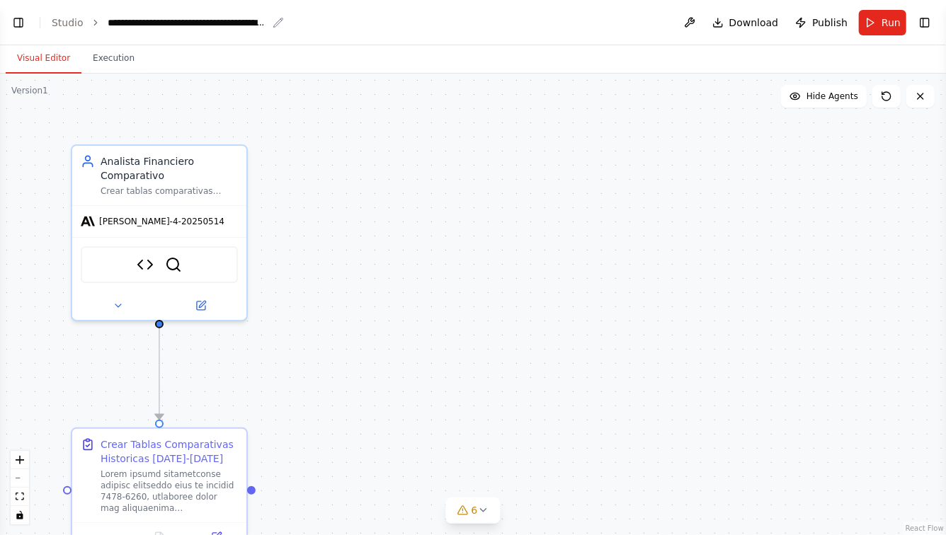
click at [108, 25] on div "**********" at bounding box center [187, 23] width 159 height 14
click at [21, 25] on button "Toggle Left Sidebar" at bounding box center [18, 23] width 20 height 20
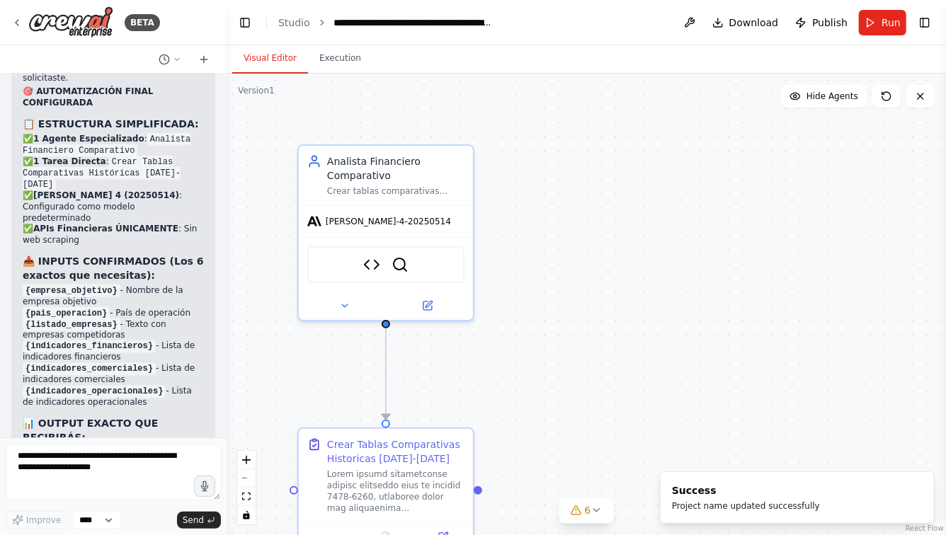
click at [11, 23] on div "BETA" at bounding box center [113, 22] width 227 height 45
click at [16, 22] on icon at bounding box center [16, 22] width 11 height 11
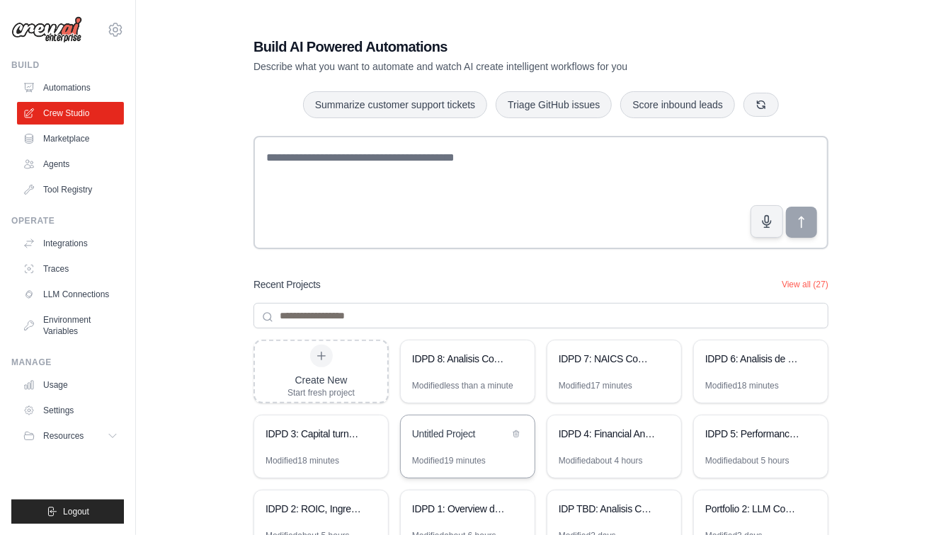
click at [452, 446] on div "Untitled Project" at bounding box center [468, 436] width 134 height 40
click at [515, 430] on icon at bounding box center [516, 433] width 6 height 6
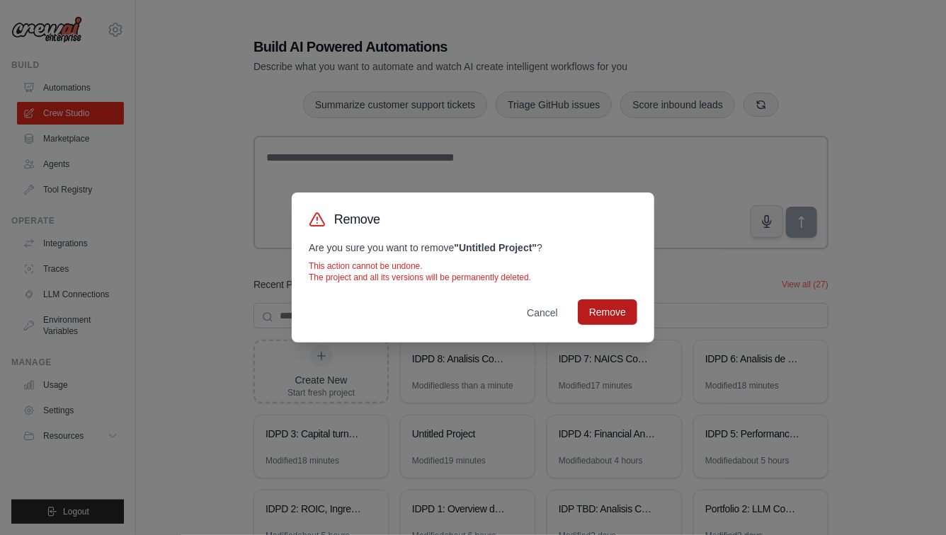
click at [616, 311] on button "Remove" at bounding box center [607, 311] width 59 height 25
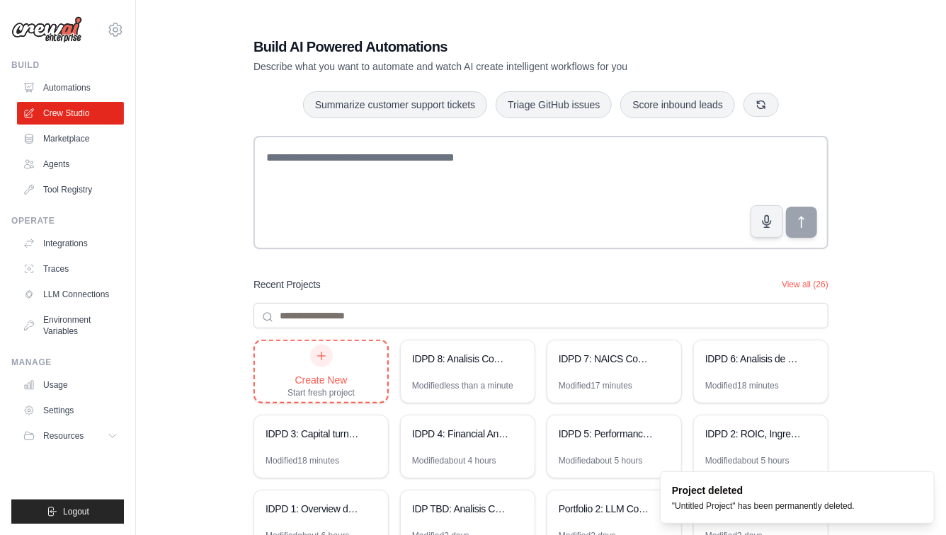
click at [327, 372] on div "Create New Start fresh project" at bounding box center [320, 372] width 67 height 54
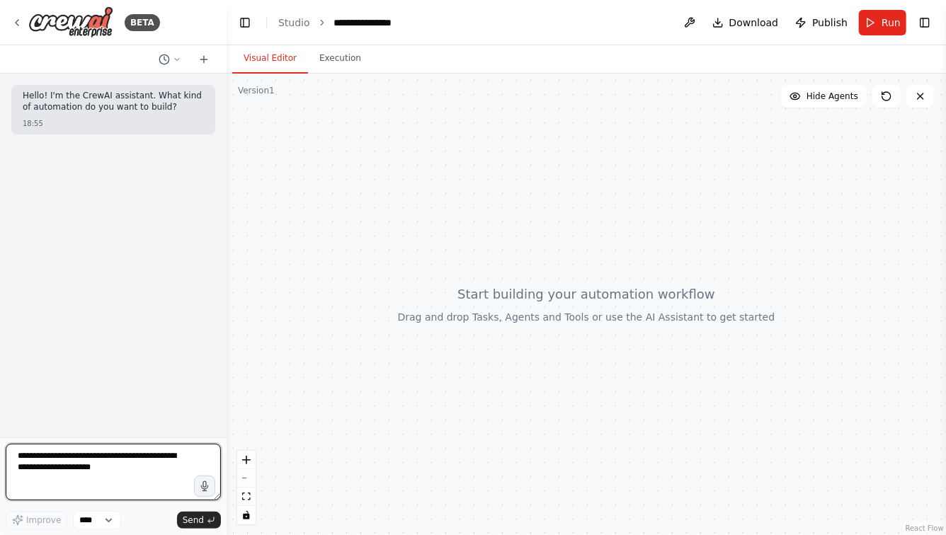
click at [57, 461] on textarea at bounding box center [113, 472] width 215 height 57
drag, startPoint x: 139, startPoint y: 469, endPoint x: 166, endPoint y: 489, distance: 33.8
click at [166, 489] on textarea "**********" at bounding box center [113, 472] width 215 height 57
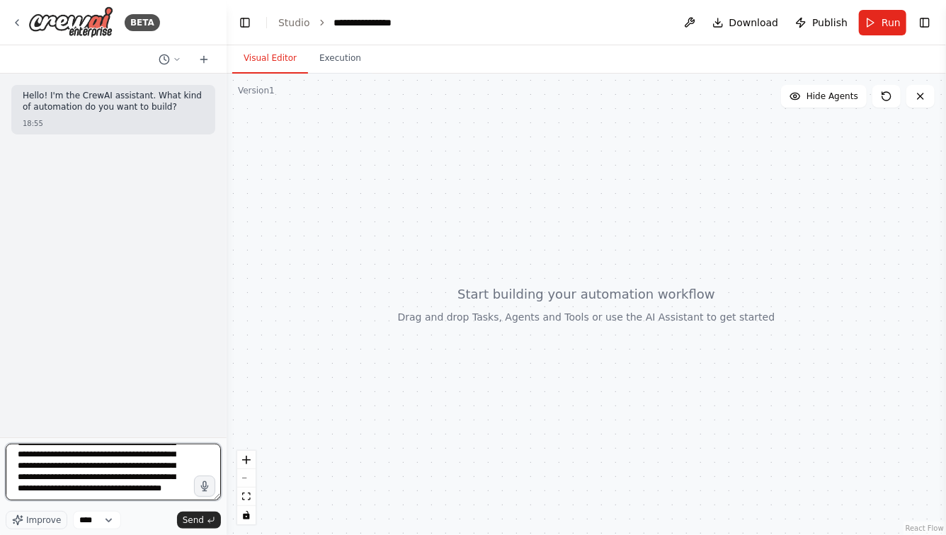
scroll to position [131, 0]
type textarea "**********"
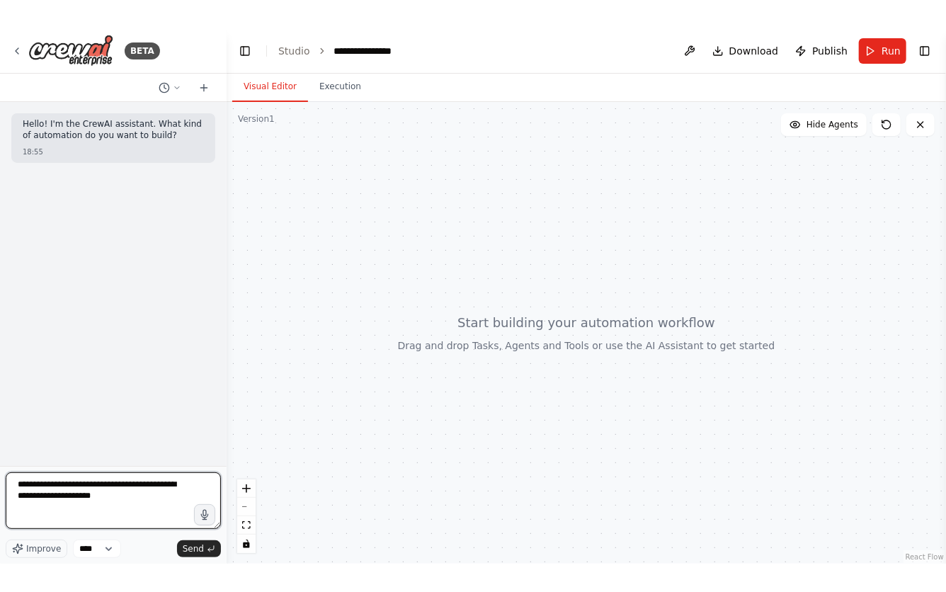
scroll to position [0, 0]
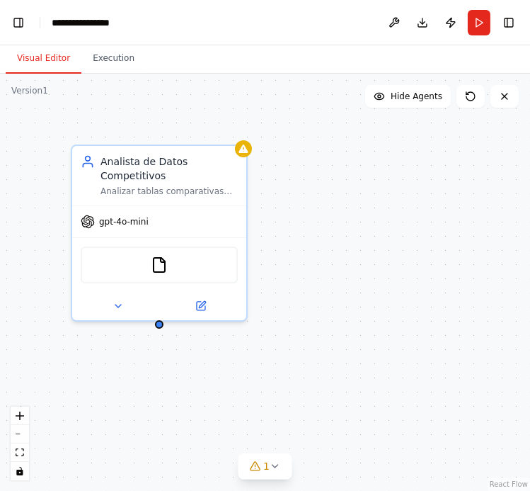
click at [312, 304] on div "Analista de Datos Competitivos Analizar tablas comparativas entre {company_name…" at bounding box center [265, 282] width 530 height 417
click at [20, 23] on button "Toggle Left Sidebar" at bounding box center [18, 23] width 20 height 20
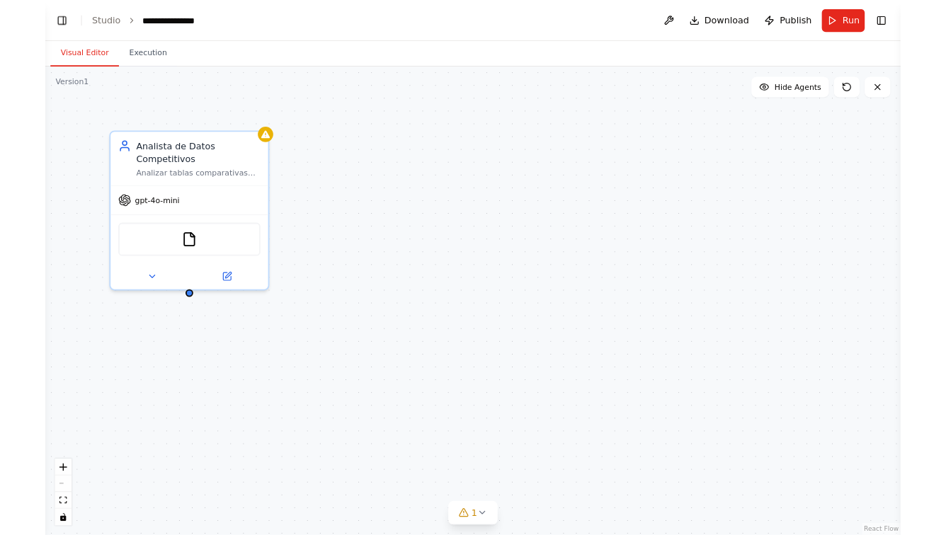
scroll to position [1373, 0]
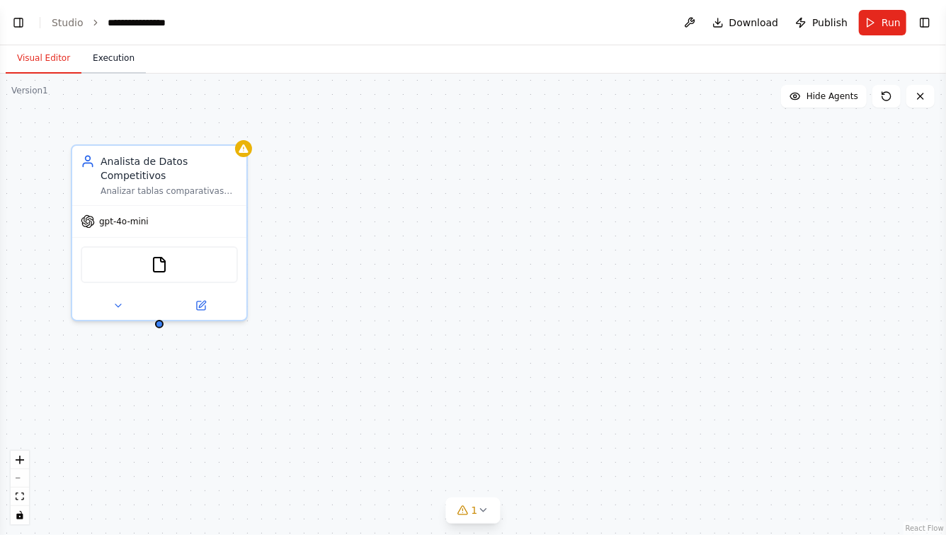
select select "****"
click at [14, 25] on button "Toggle Left Sidebar" at bounding box center [18, 23] width 20 height 20
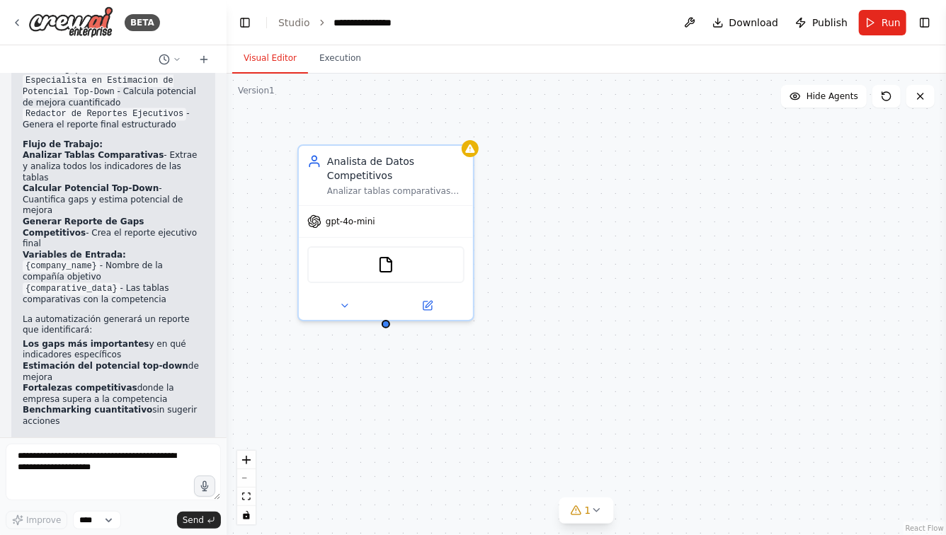
scroll to position [1407, 0]
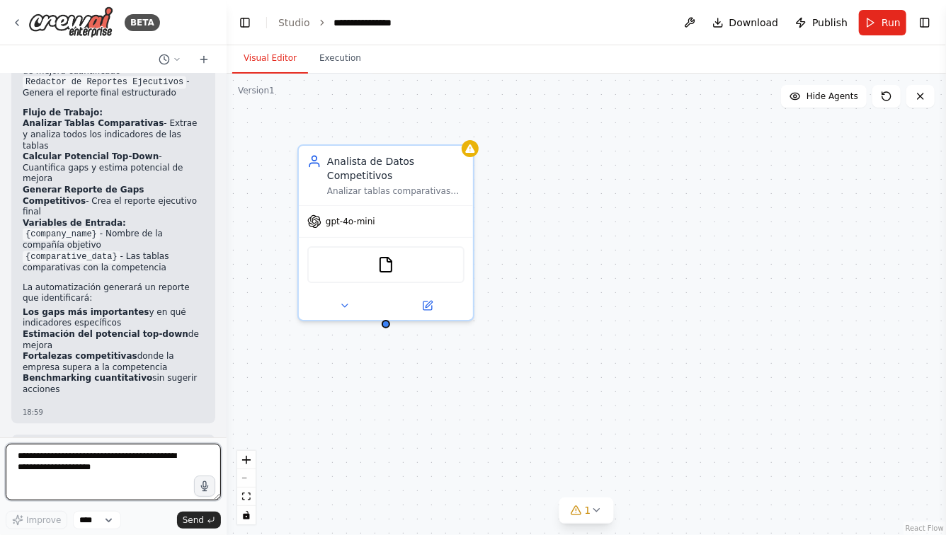
click at [132, 465] on textarea at bounding box center [113, 472] width 215 height 57
type textarea "**********"
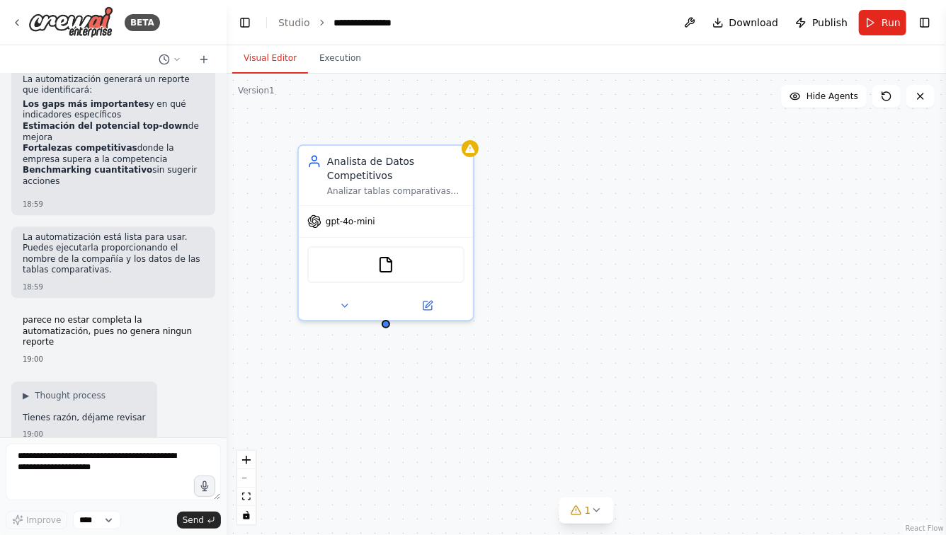
scroll to position [1626, 0]
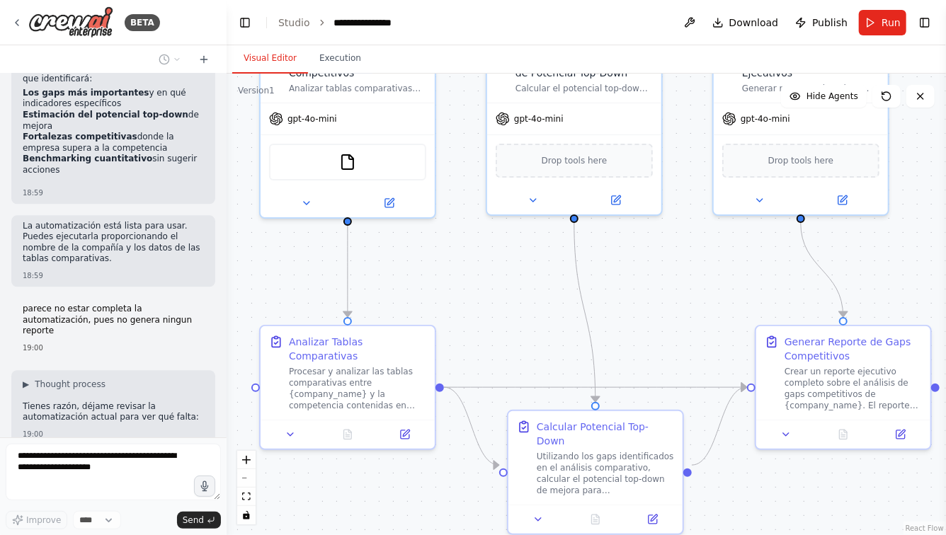
drag, startPoint x: 497, startPoint y: 381, endPoint x: 459, endPoint y: 278, distance: 110.2
click at [459, 278] on div ".deletable-edge-delete-btn { width: 20px; height: 20px; border: 0px solid #ffff…" at bounding box center [586, 305] width 719 height 462
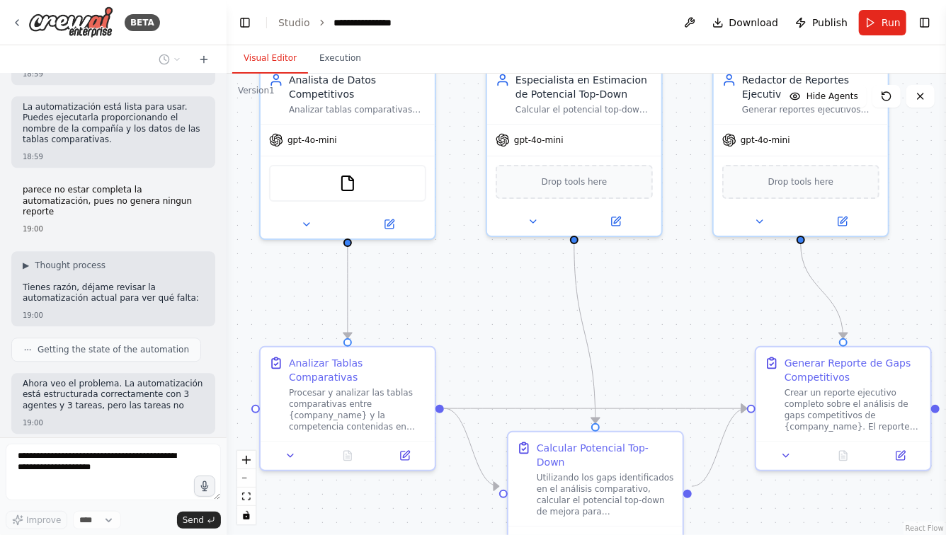
drag, startPoint x: 496, startPoint y: 271, endPoint x: 496, endPoint y: 312, distance: 40.4
click at [496, 310] on div ".deletable-edge-delete-btn { width: 20px; height: 20px; border: 0px solid #ffff…" at bounding box center [586, 305] width 719 height 462
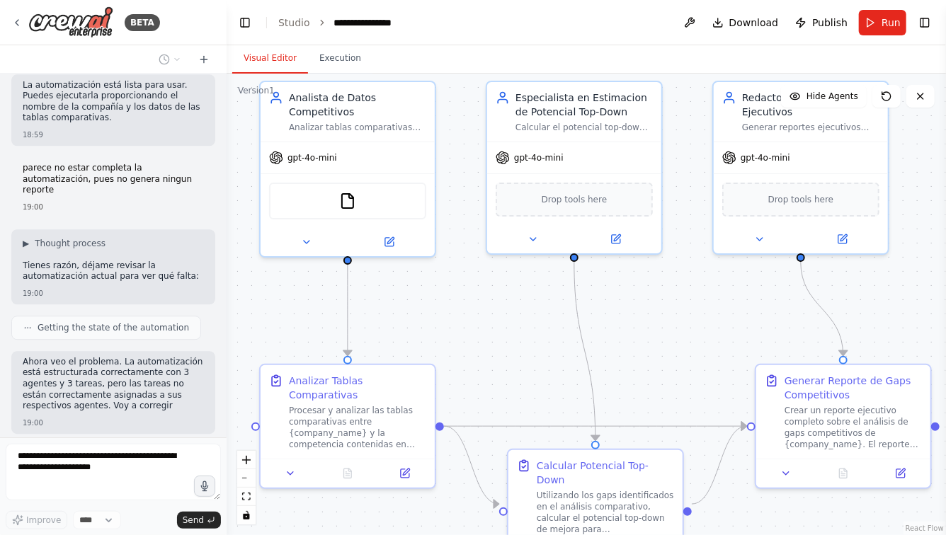
scroll to position [1767, 0]
click at [309, 238] on icon at bounding box center [306, 239] width 11 height 11
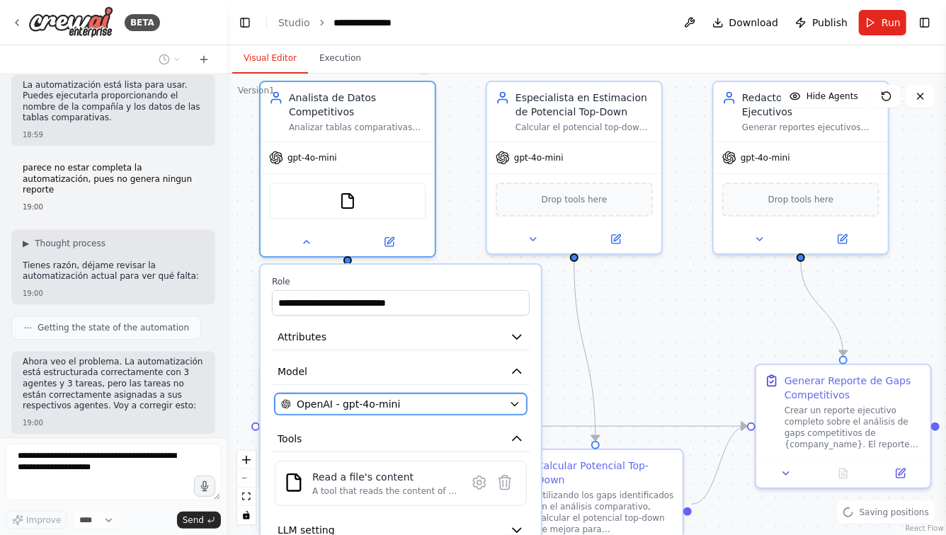
click at [392, 409] on span "OpenAI - gpt-4o-mini" at bounding box center [348, 404] width 103 height 14
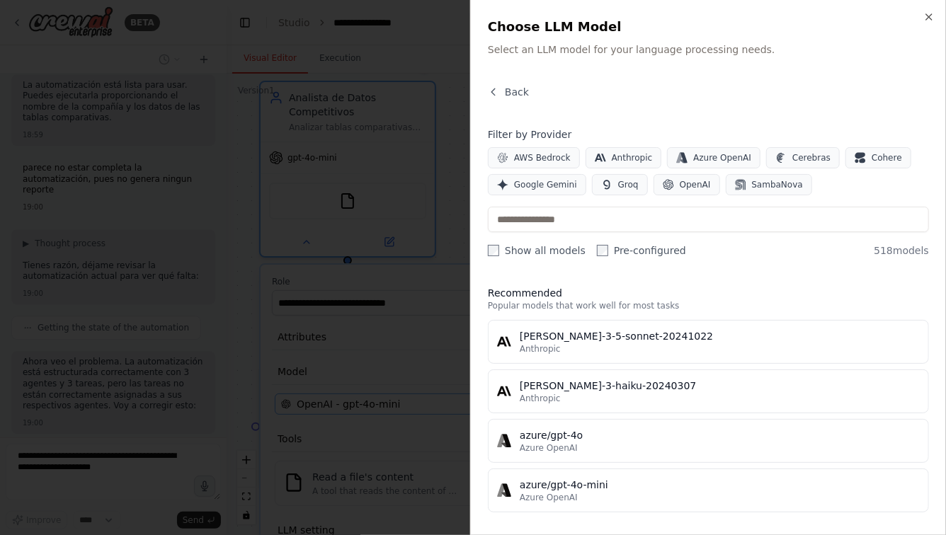
scroll to position [1813, 0]
click at [614, 157] on span "Anthropic" at bounding box center [632, 157] width 41 height 11
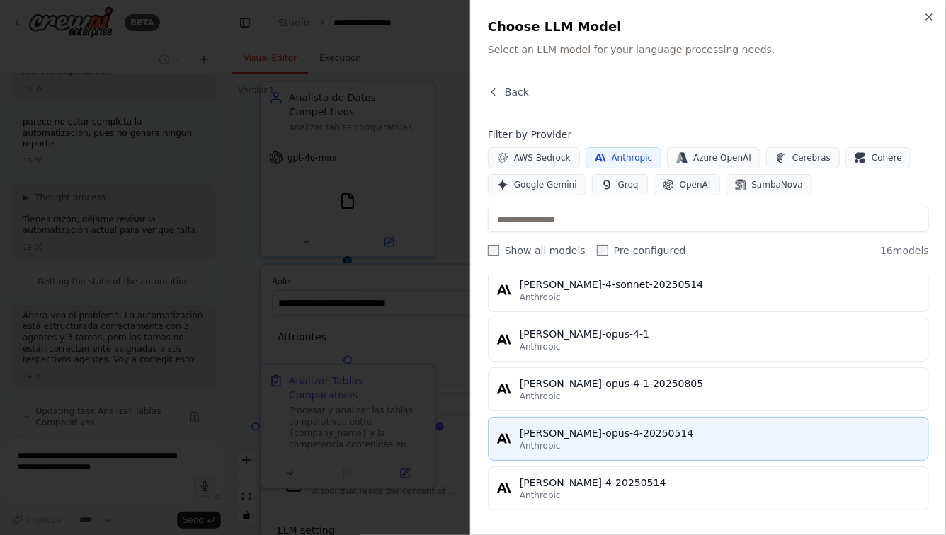
scroll to position [1860, 0]
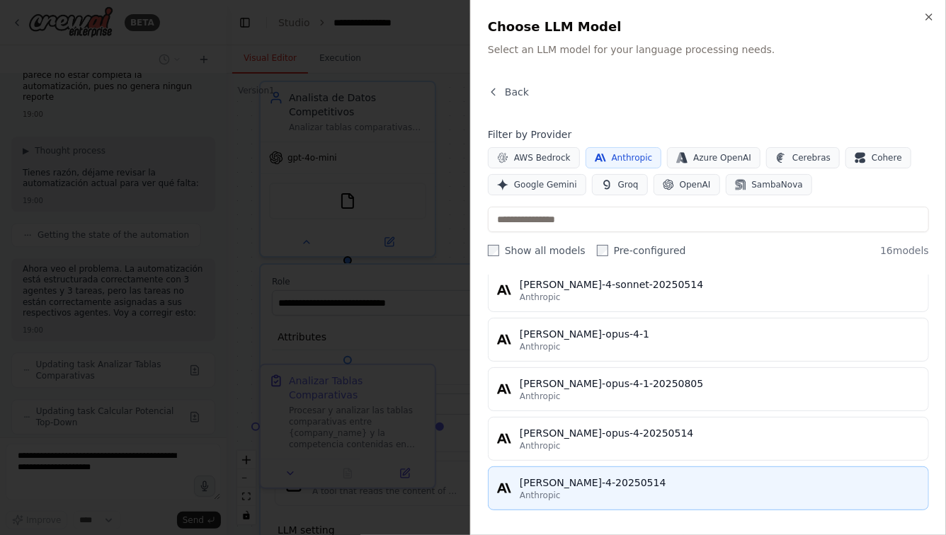
click at [578, 483] on div "[PERSON_NAME]-4-20250514" at bounding box center [720, 483] width 400 height 14
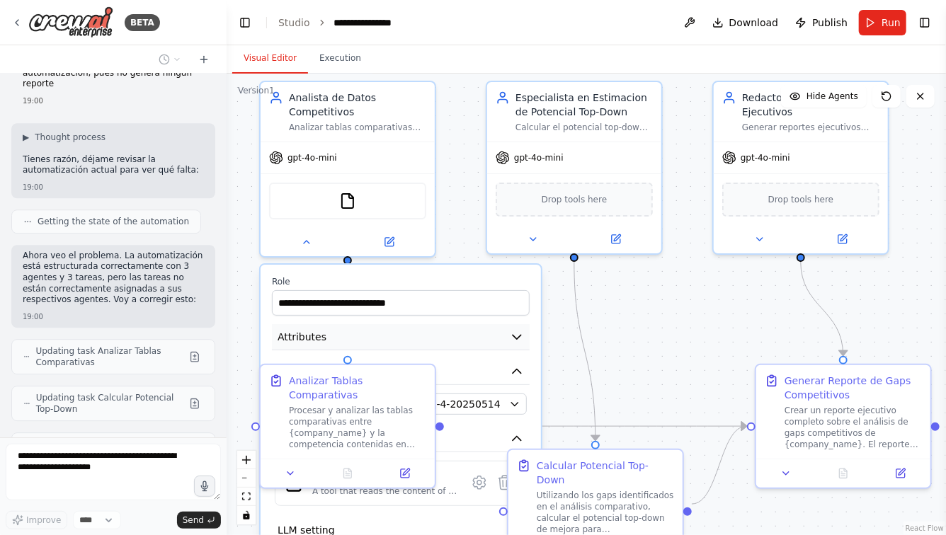
scroll to position [1957, 0]
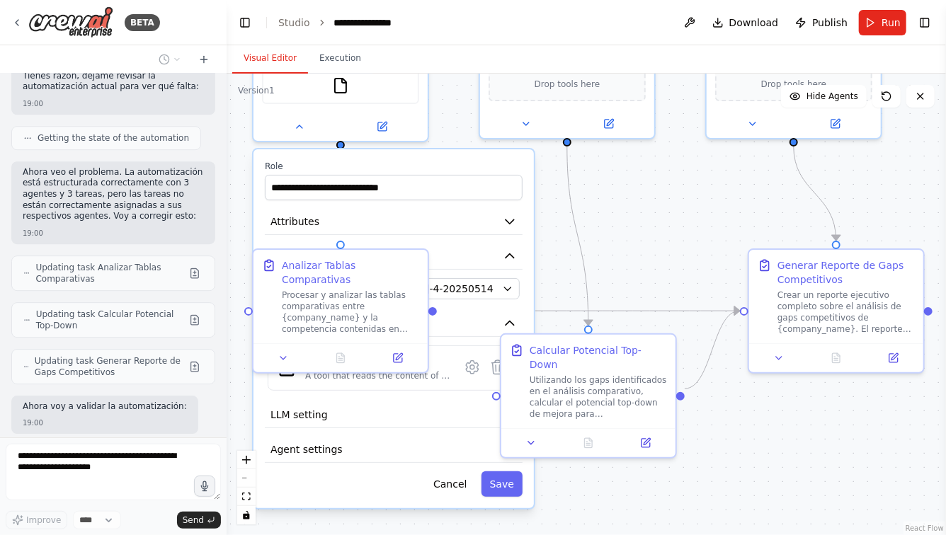
drag, startPoint x: 647, startPoint y: 336, endPoint x: 640, endPoint y: 221, distance: 115.6
click at [640, 221] on div ".deletable-edge-delete-btn { width: 20px; height: 20px; border: 0px solid #ffff…" at bounding box center [586, 305] width 719 height 462
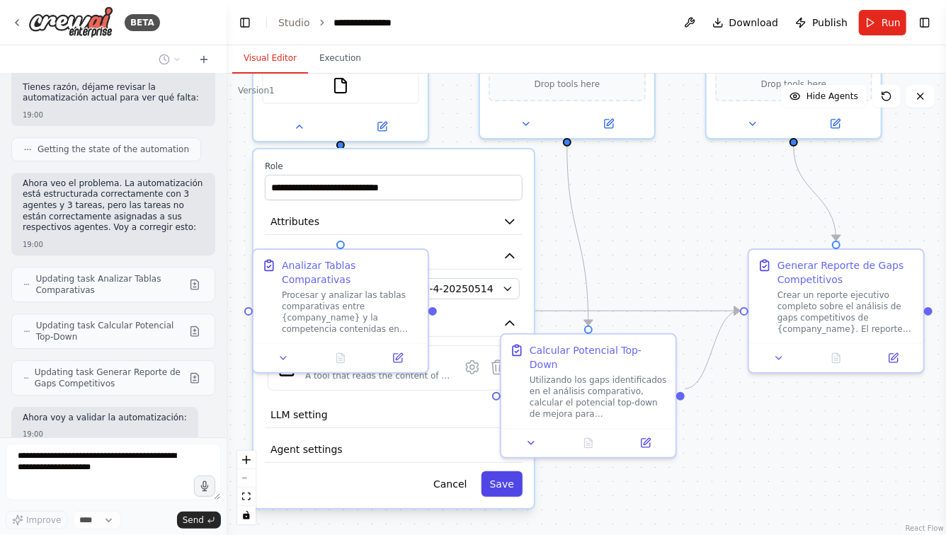
click at [503, 474] on button "Save" at bounding box center [501, 484] width 41 height 25
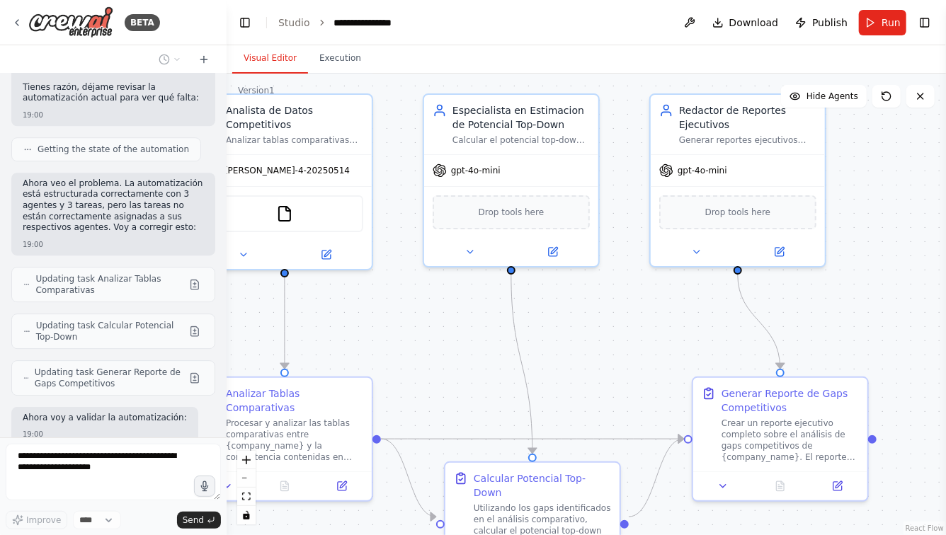
drag, startPoint x: 660, startPoint y: 192, endPoint x: 604, endPoint y: 320, distance: 139.8
click at [604, 320] on div ".deletable-edge-delete-btn { width: 20px; height: 20px; border: 0px solid #ffff…" at bounding box center [586, 305] width 719 height 462
click at [469, 245] on icon at bounding box center [469, 249] width 11 height 11
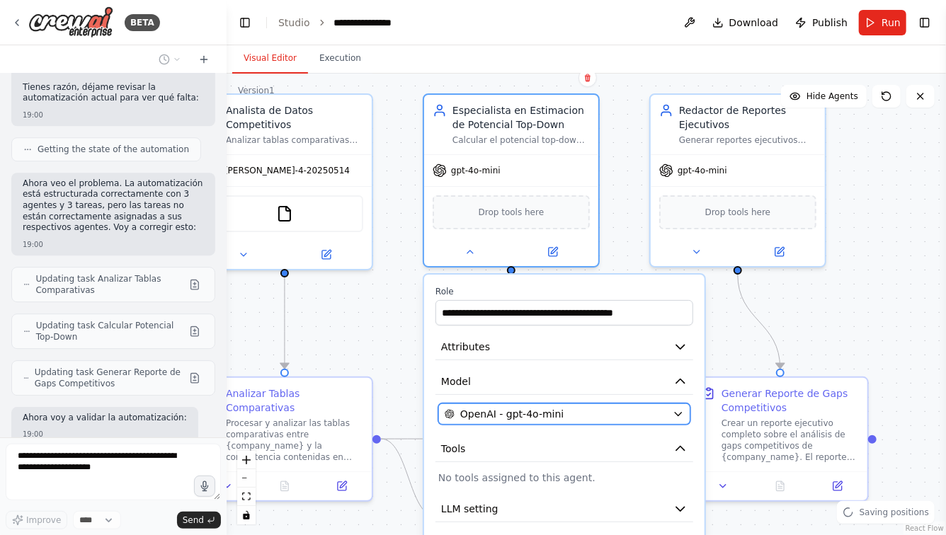
click at [578, 421] on button "OpenAI - gpt-4o-mini" at bounding box center [564, 414] width 252 height 21
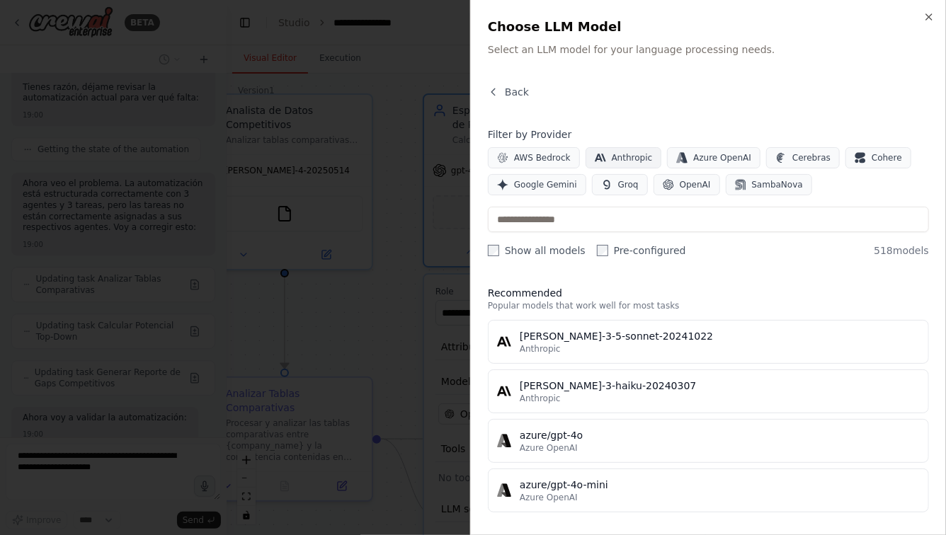
click at [612, 154] on span "Anthropic" at bounding box center [632, 157] width 41 height 11
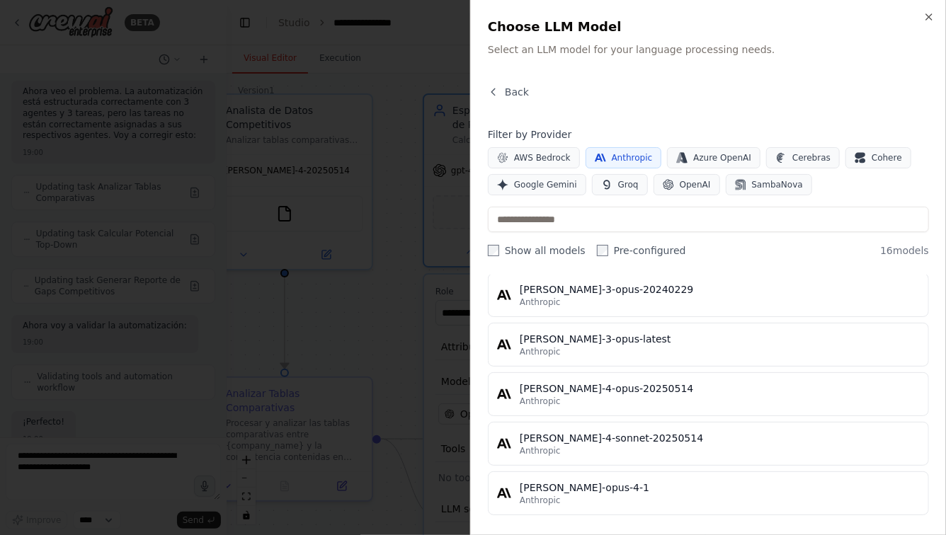
scroll to position [642, 0]
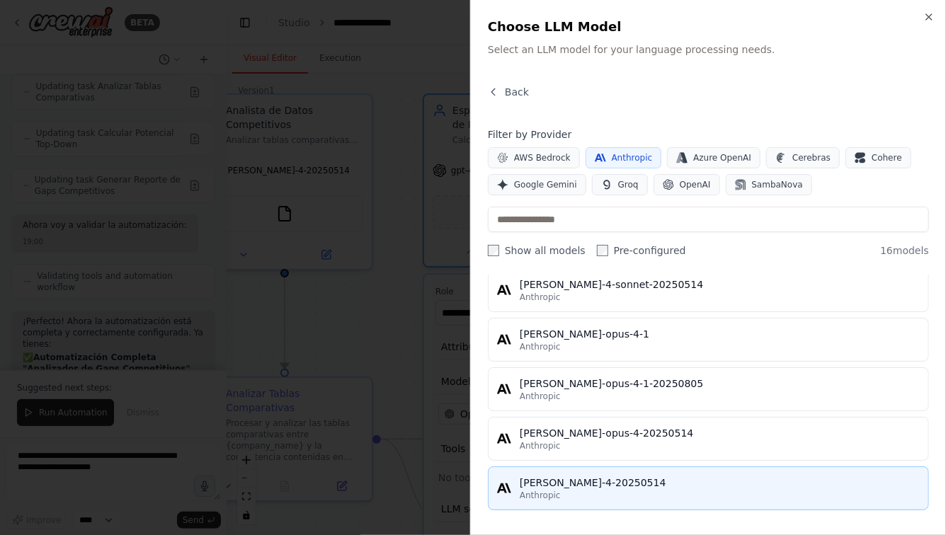
click at [577, 480] on div "[PERSON_NAME]-4-20250514" at bounding box center [720, 483] width 400 height 14
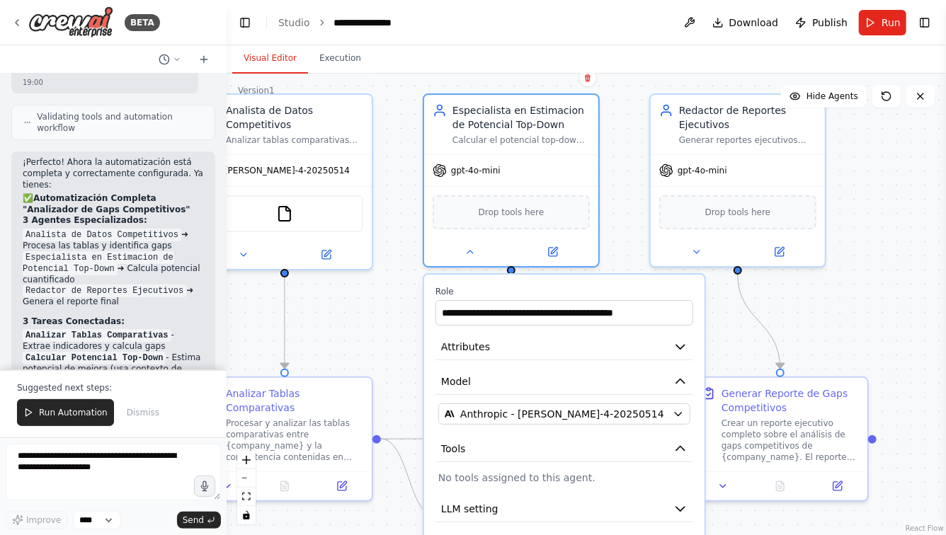
drag, startPoint x: 730, startPoint y: 344, endPoint x: 718, endPoint y: 273, distance: 71.8
click at [718, 273] on div ".deletable-edge-delete-btn { width: 20px; height: 20px; border: 0px solid #ffff…" at bounding box center [586, 305] width 719 height 462
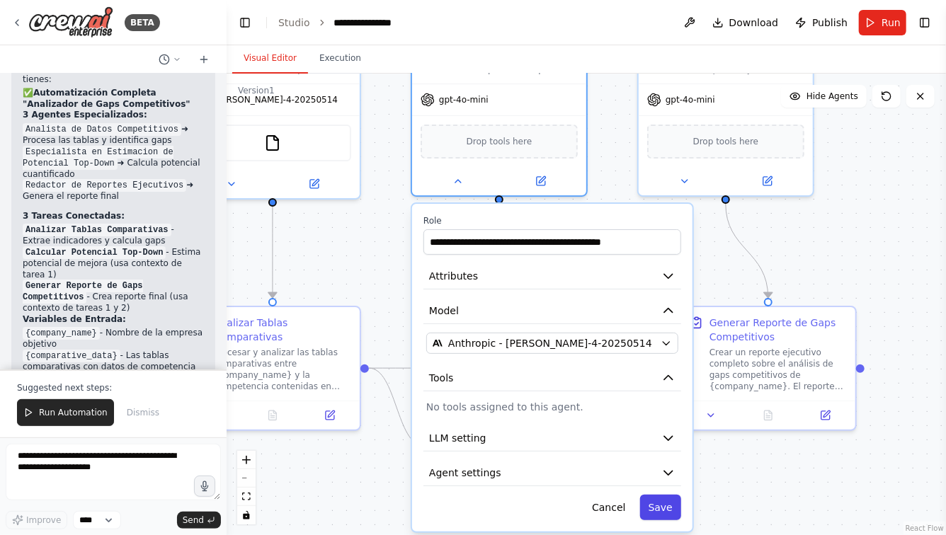
click at [664, 514] on button "Save" at bounding box center [660, 507] width 41 height 25
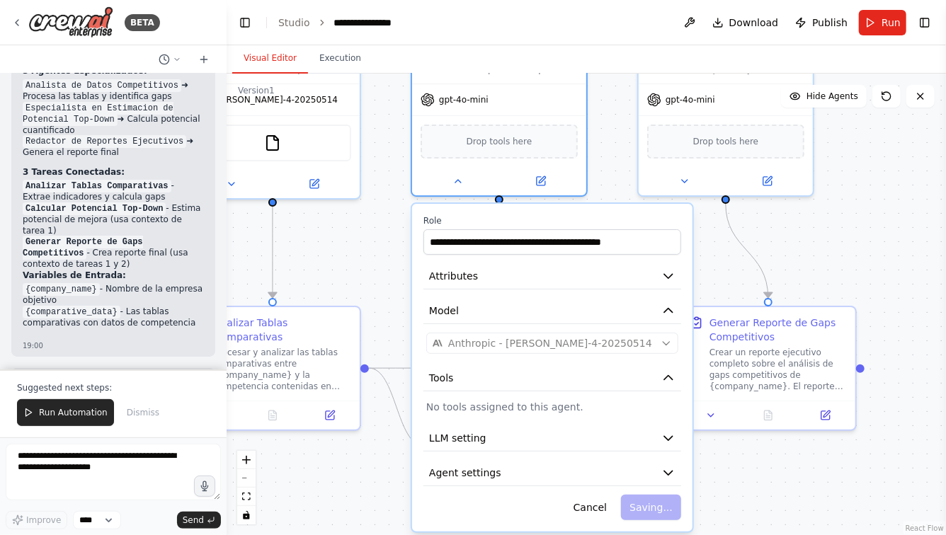
scroll to position [2447, 0]
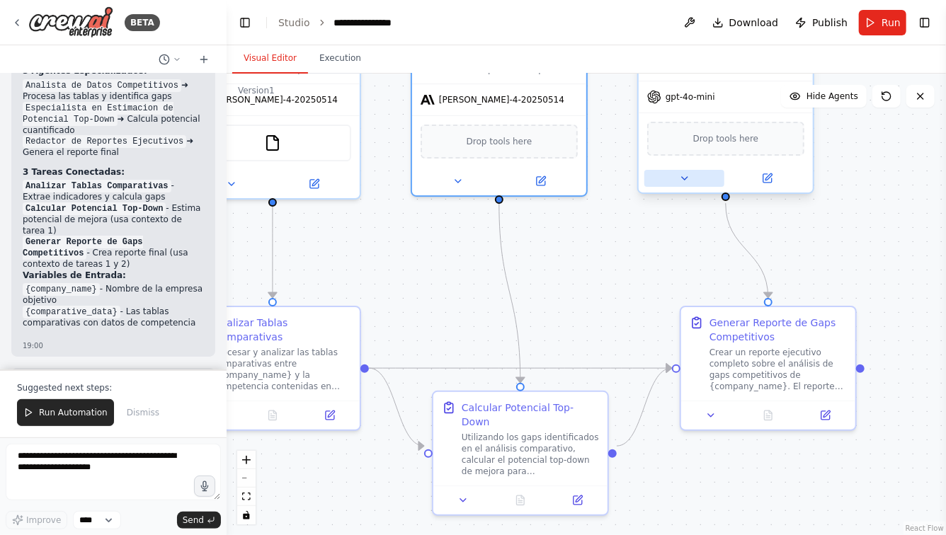
click at [683, 177] on icon at bounding box center [685, 178] width 6 height 3
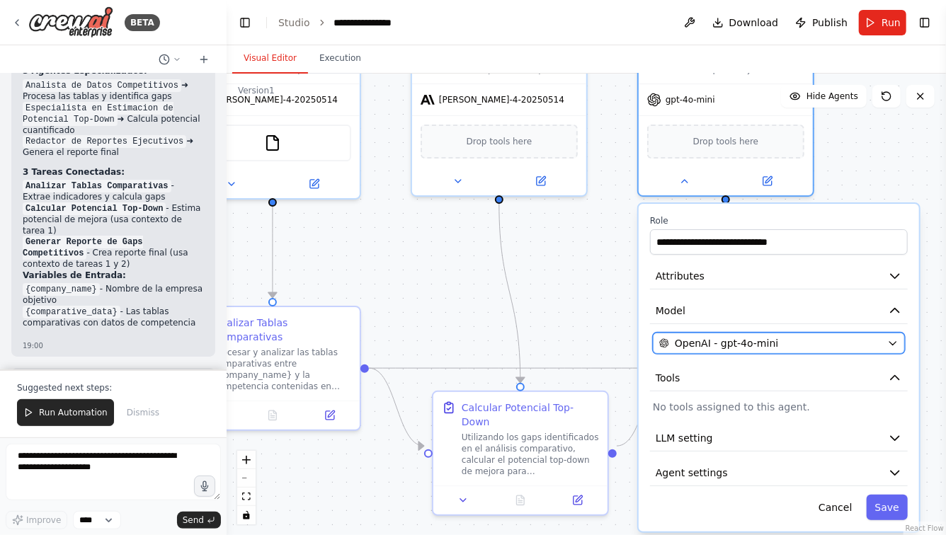
click at [724, 341] on span "OpenAI - gpt-4o-mini" at bounding box center [726, 343] width 103 height 14
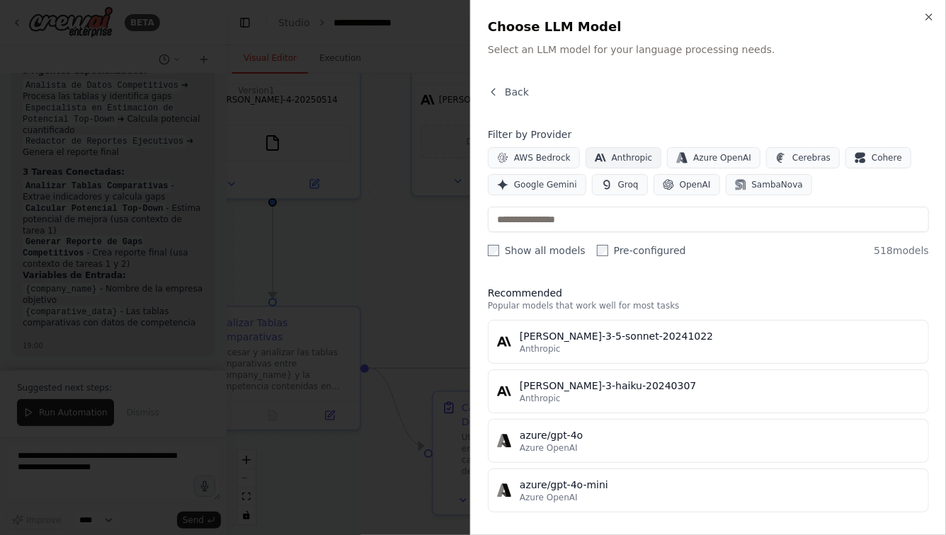
click at [612, 152] on span "Anthropic" at bounding box center [632, 157] width 41 height 11
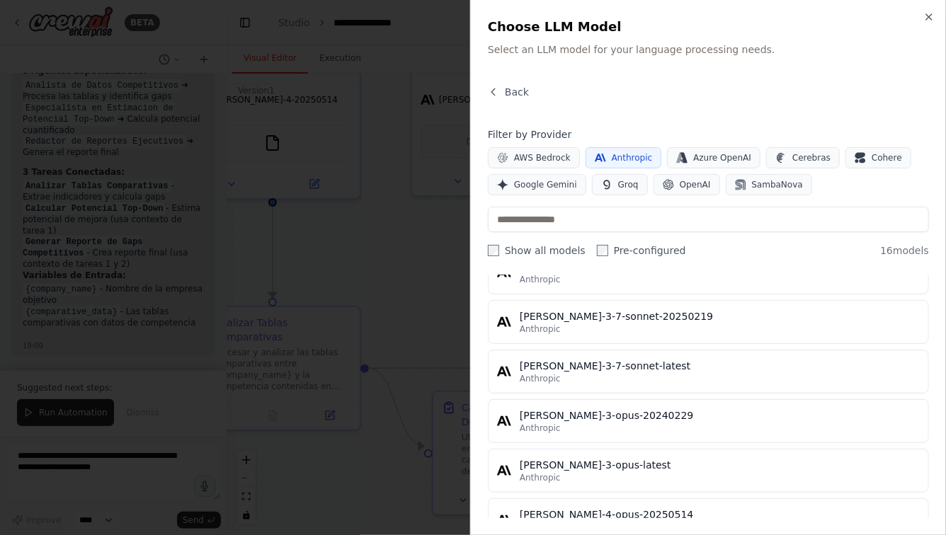
scroll to position [642, 0]
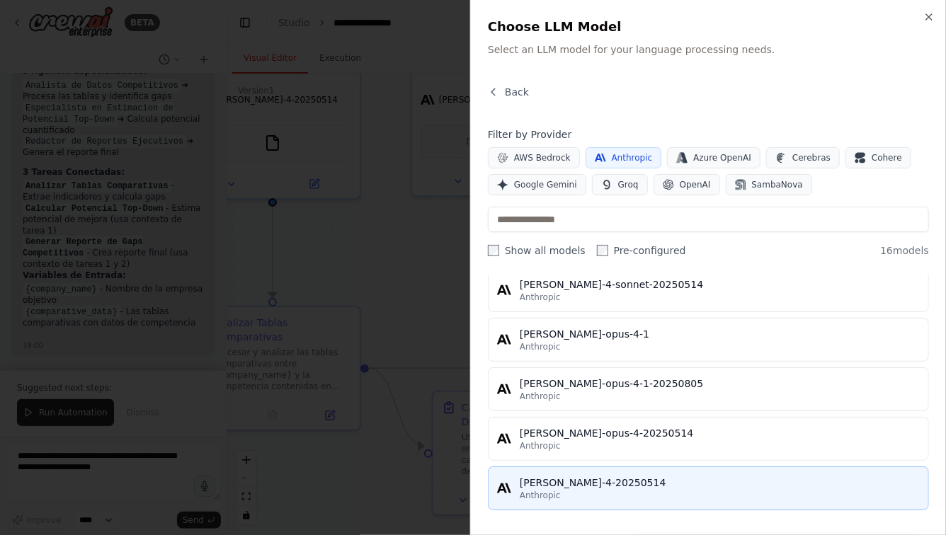
click at [578, 483] on div "[PERSON_NAME]-4-20250514" at bounding box center [720, 483] width 400 height 14
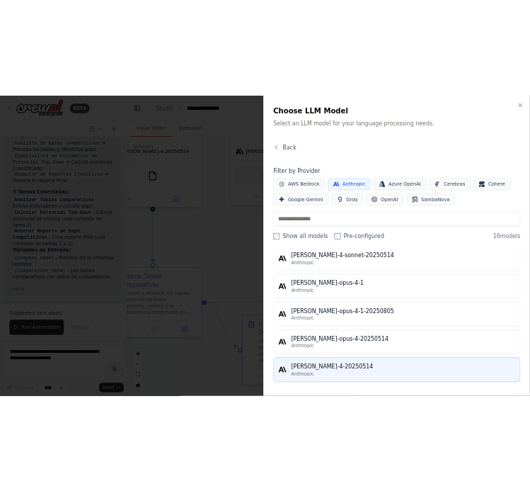
scroll to position [498, 0]
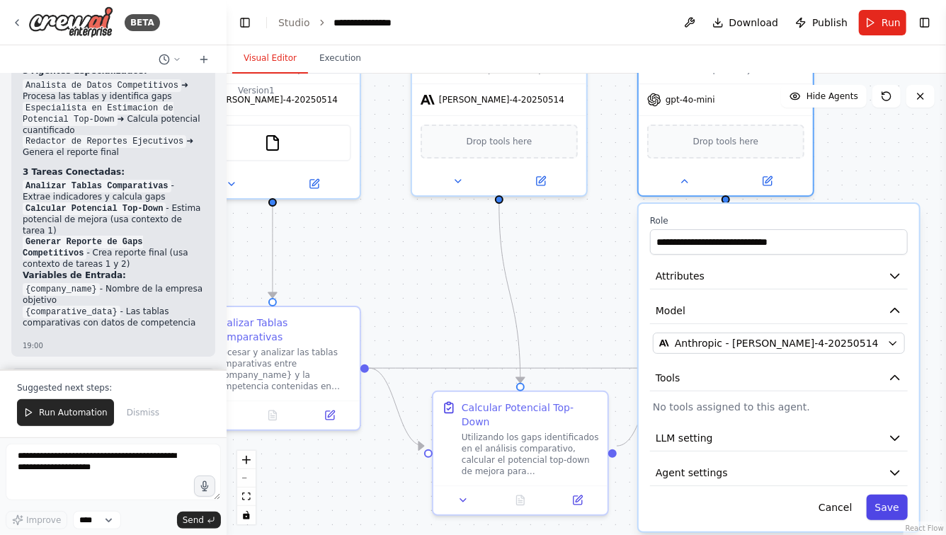
click at [886, 507] on button "Save" at bounding box center [887, 507] width 41 height 25
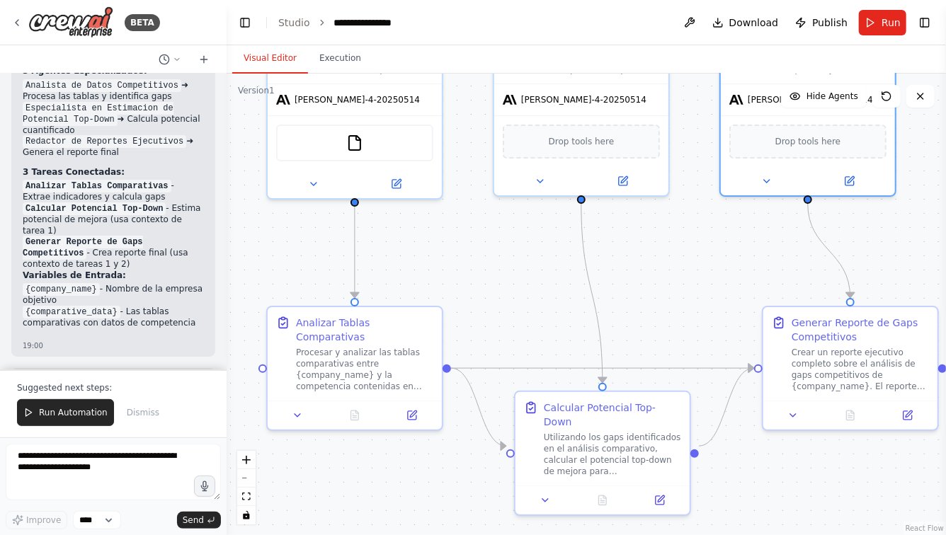
drag, startPoint x: 395, startPoint y: 254, endPoint x: 527, endPoint y: 253, distance: 131.7
click at [527, 254] on div ".deletable-edge-delete-btn { width: 20px; height: 20px; border: 0px solid #ffff…" at bounding box center [586, 305] width 719 height 462
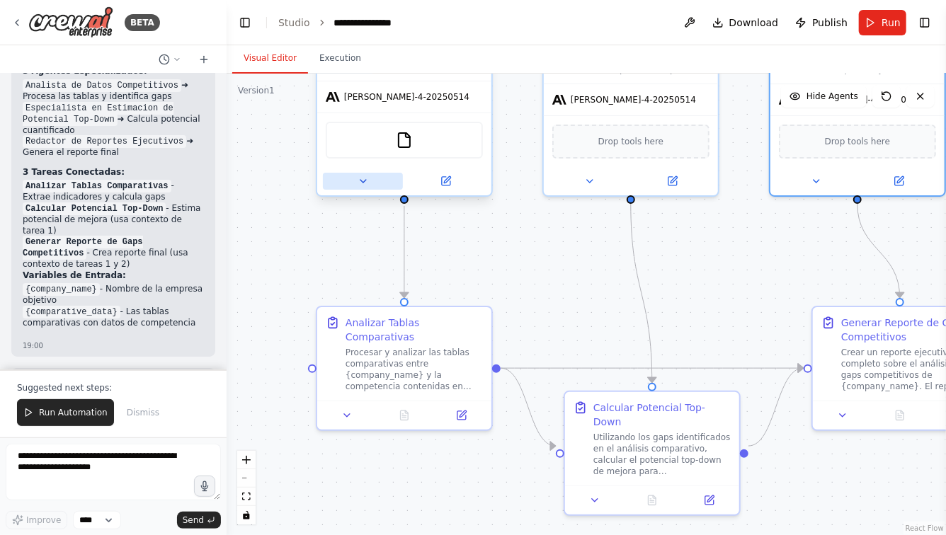
click at [353, 177] on button at bounding box center [363, 181] width 80 height 17
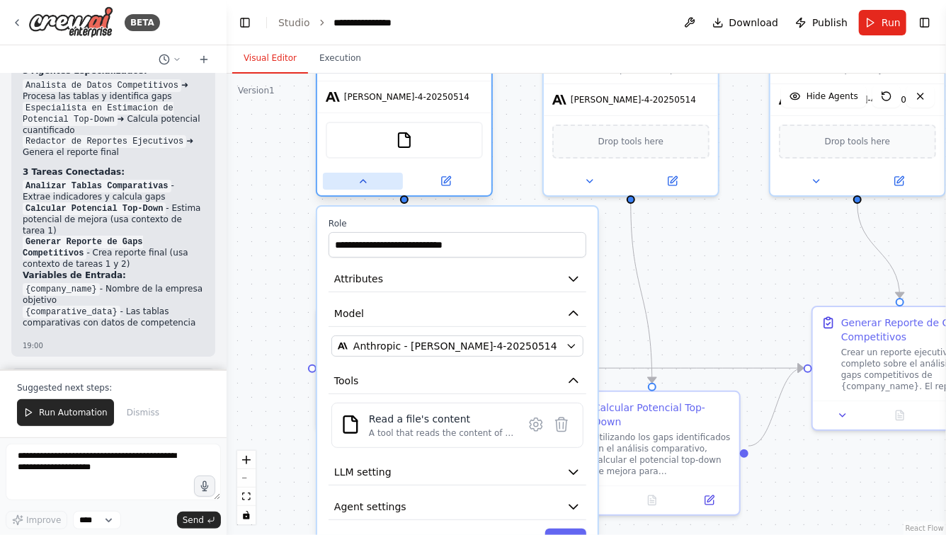
click at [353, 177] on button at bounding box center [363, 181] width 80 height 17
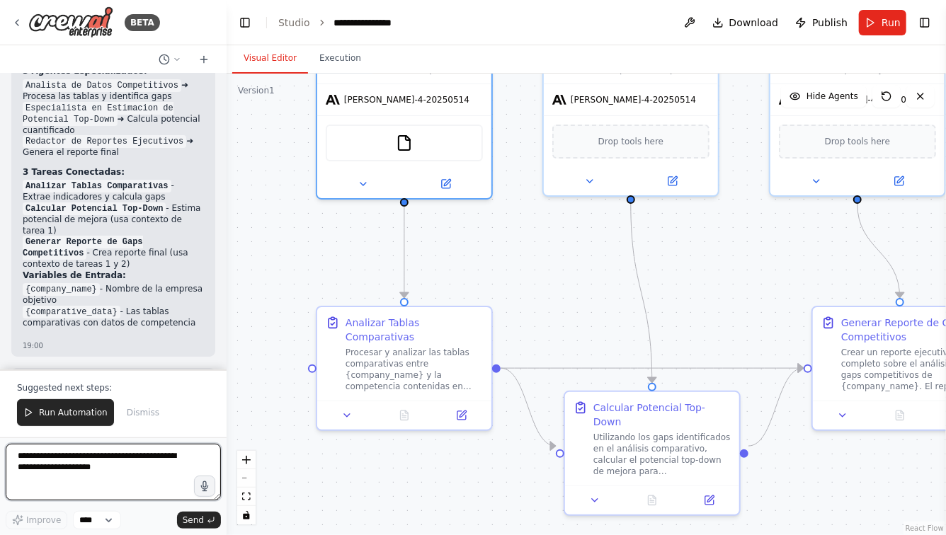
click at [120, 462] on textarea at bounding box center [113, 472] width 215 height 57
type textarea "*"
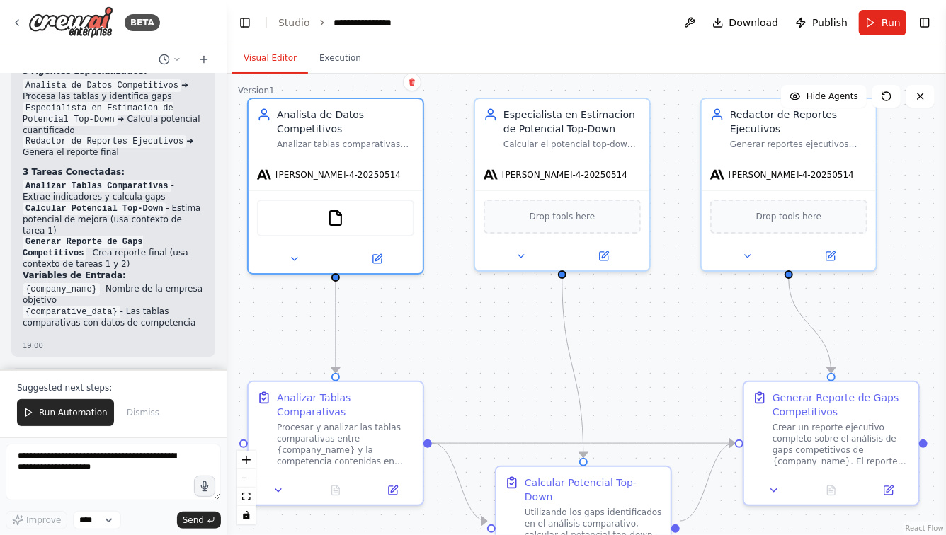
drag, startPoint x: 755, startPoint y: 261, endPoint x: 678, endPoint y: 341, distance: 111.2
click at [678, 341] on div ".deletable-edge-delete-btn { width: 20px; height: 20px; border: 0px solid #ffff…" at bounding box center [586, 305] width 719 height 462
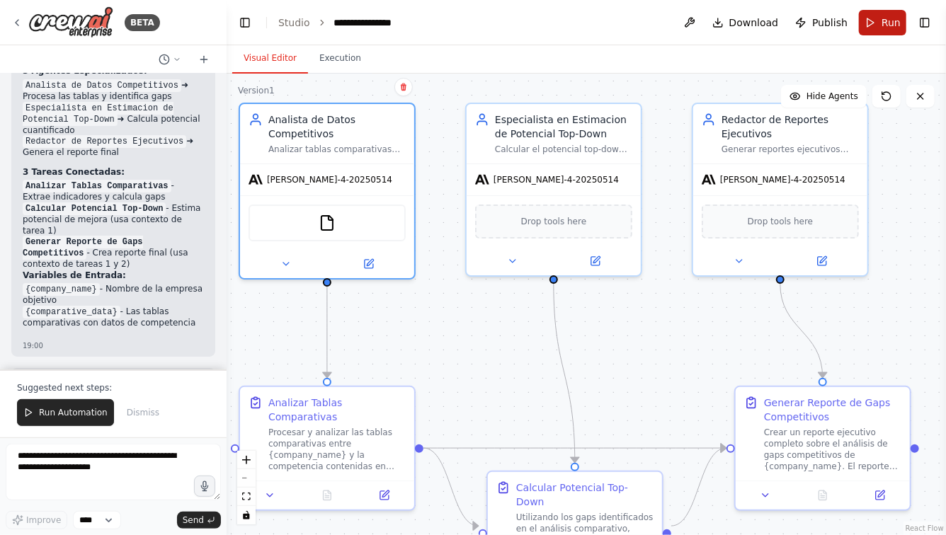
click at [874, 20] on button "Run" at bounding box center [882, 22] width 47 height 25
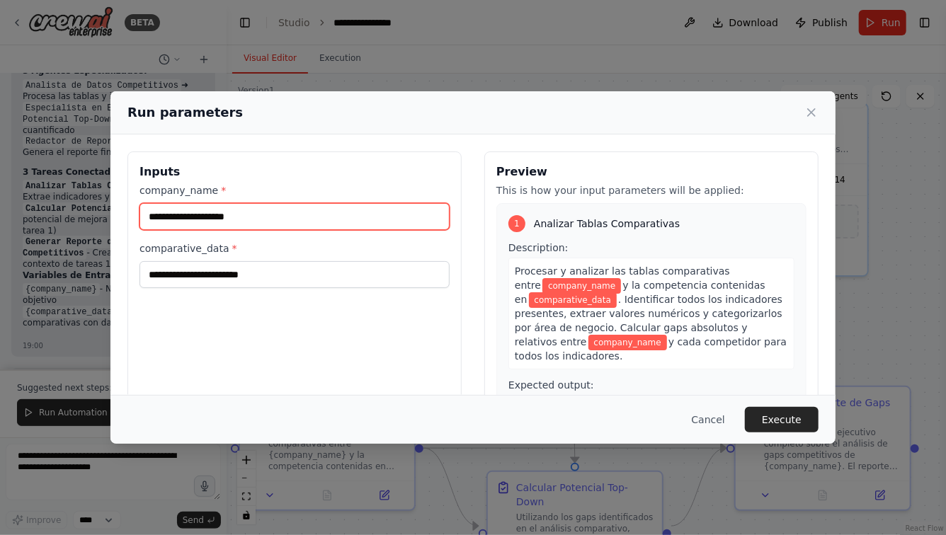
click at [226, 224] on input "company_name *" at bounding box center [294, 216] width 310 height 27
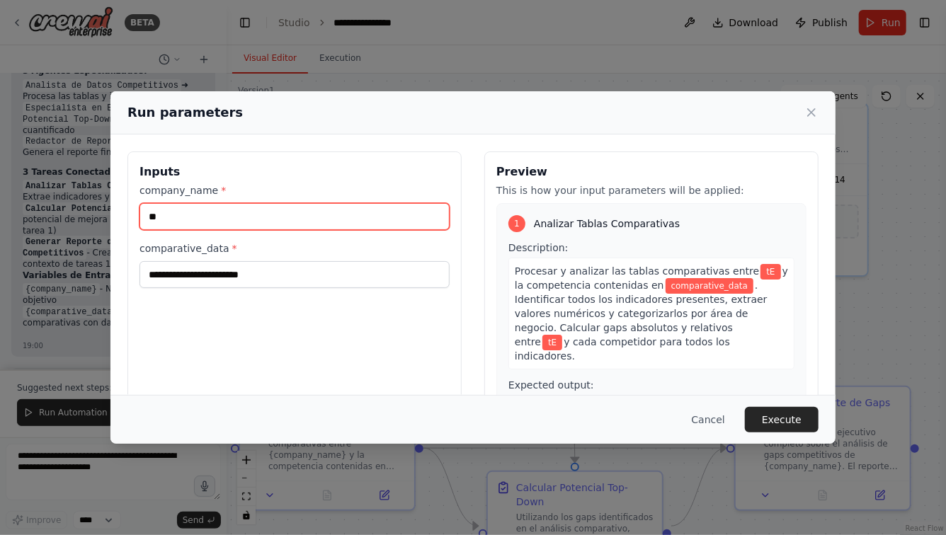
type input "*"
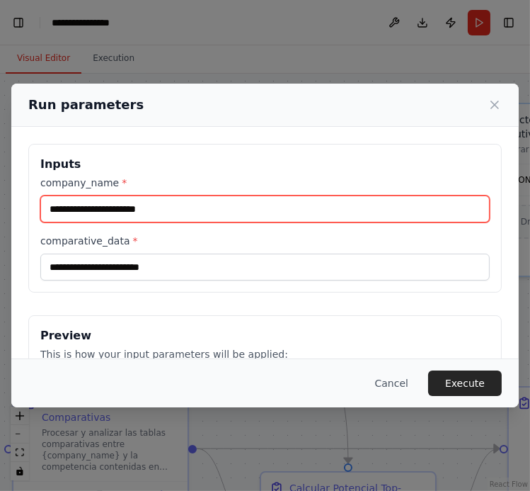
type input "**********"
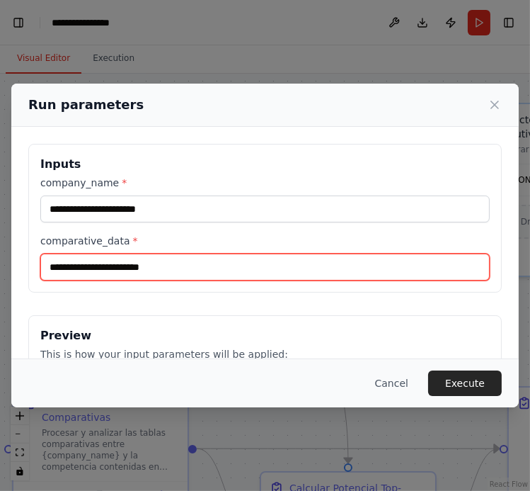
click at [152, 266] on input "comparative_data *" at bounding box center [265, 266] width 450 height 27
paste input "**********"
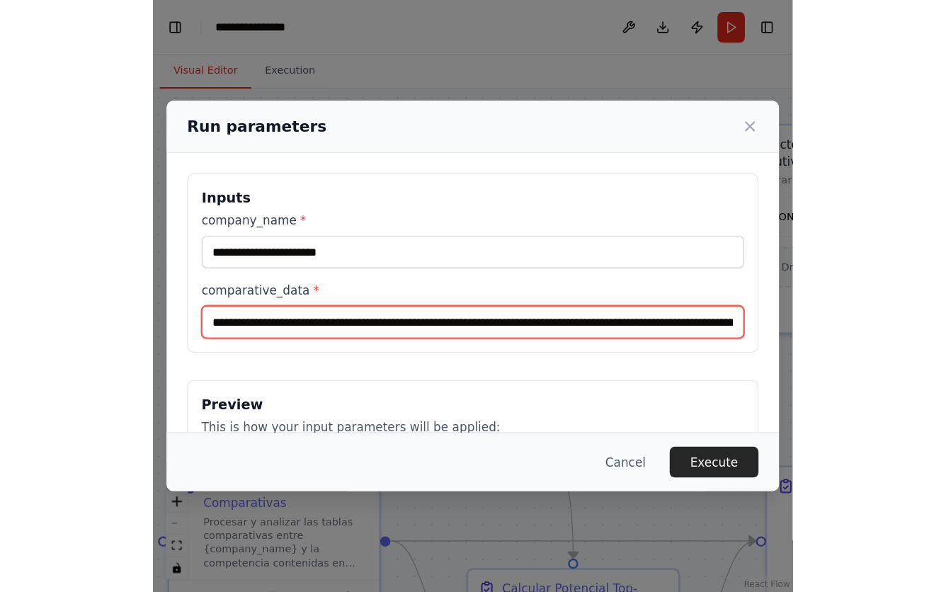
scroll to position [0, 29554]
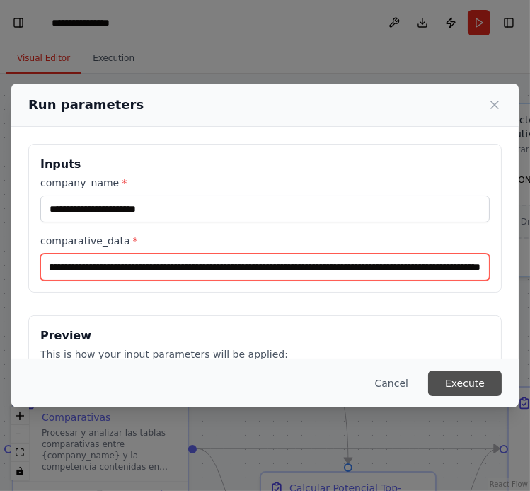
type input "**********"
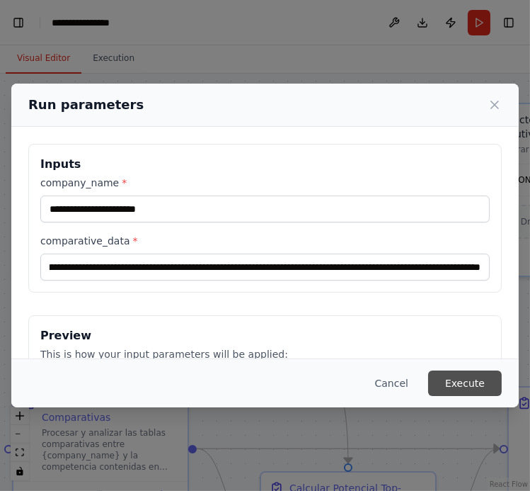
click at [471, 388] on button "Execute" at bounding box center [465, 382] width 74 height 25
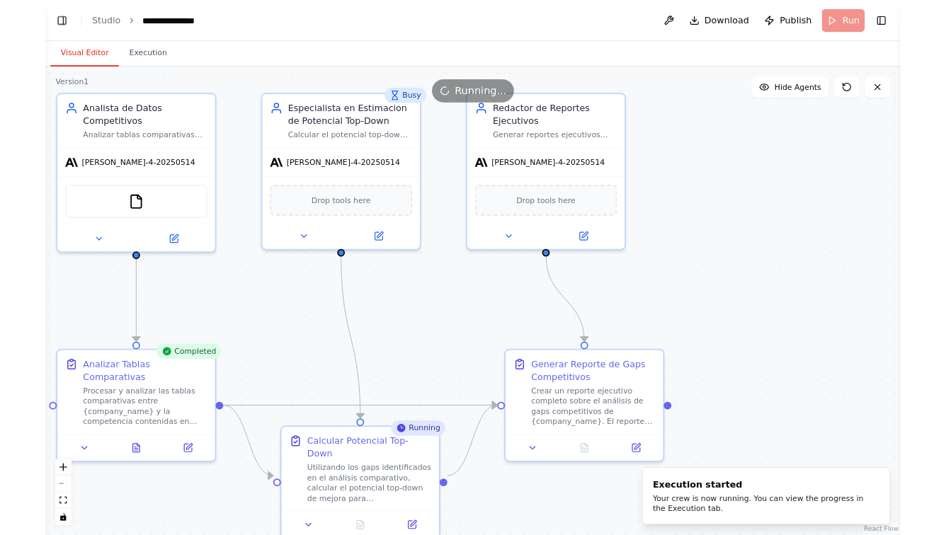
scroll to position [2357, 0]
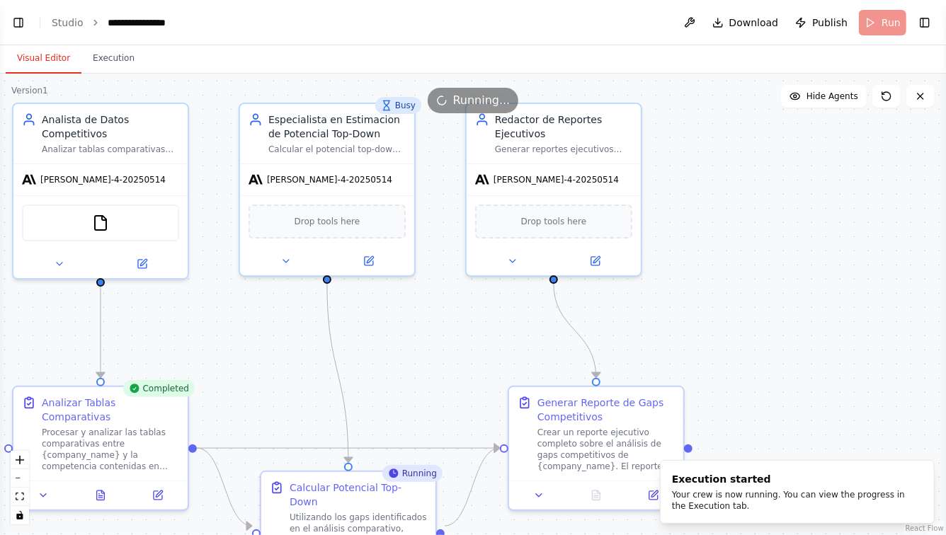
select select "****"
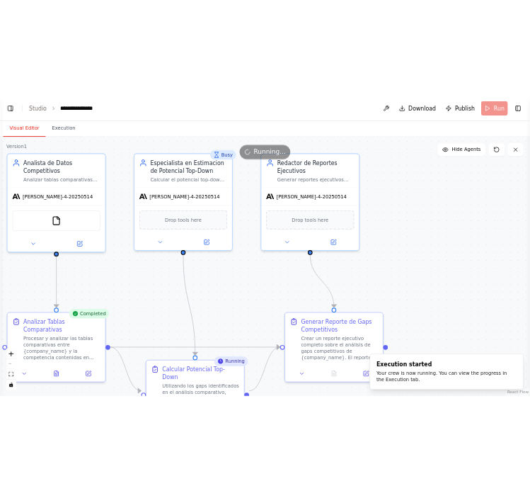
scroll to position [2322, 0]
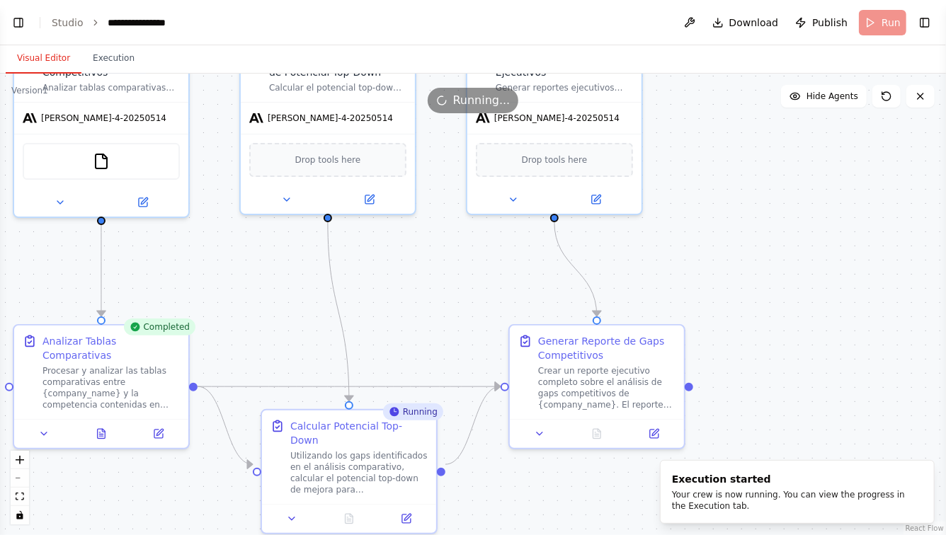
drag, startPoint x: 472, startPoint y: 340, endPoint x: 477, endPoint y: 246, distance: 94.3
click at [477, 246] on div ".deletable-edge-delete-btn { width: 20px; height: 20px; border: 0px solid #ffff…" at bounding box center [473, 305] width 946 height 462
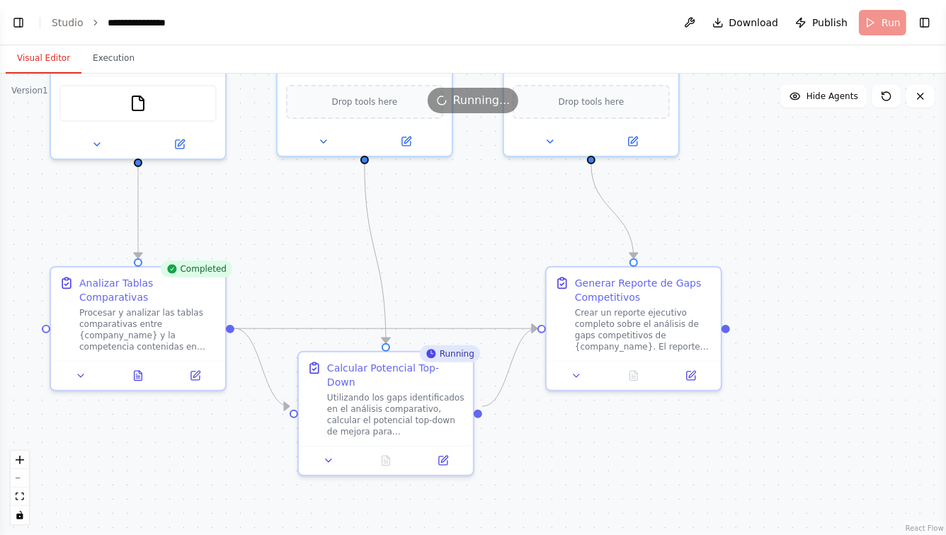
drag, startPoint x: 263, startPoint y: 259, endPoint x: 320, endPoint y: 222, distance: 67.9
click at [320, 222] on div ".deletable-edge-delete-btn { width: 20px; height: 20px; border: 0px solid #ffff…" at bounding box center [473, 305] width 946 height 462
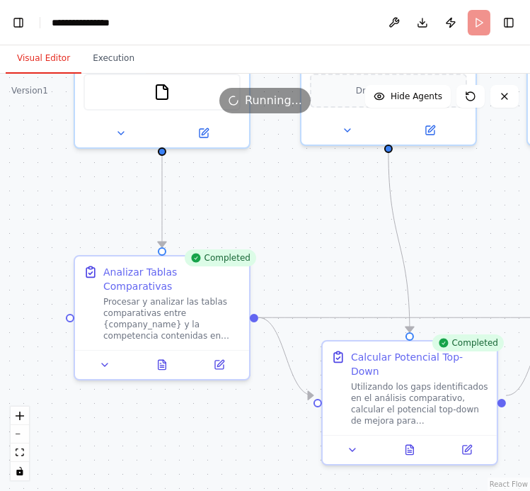
drag, startPoint x: 319, startPoint y: 222, endPoint x: 231, endPoint y: 192, distance: 93.4
click at [231, 192] on div ".deletable-edge-delete-btn { width: 20px; height: 20px; border: 0px solid #ffff…" at bounding box center [265, 282] width 530 height 417
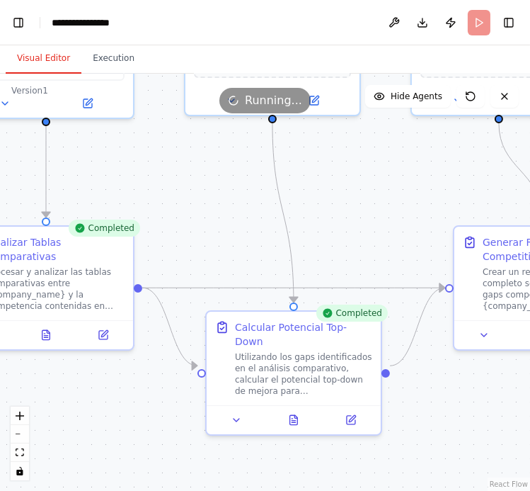
drag, startPoint x: 407, startPoint y: 205, endPoint x: 241, endPoint y: 190, distance: 166.4
click at [241, 190] on div ".deletable-edge-delete-btn { width: 20px; height: 20px; border: 0px solid #ffff…" at bounding box center [265, 282] width 530 height 417
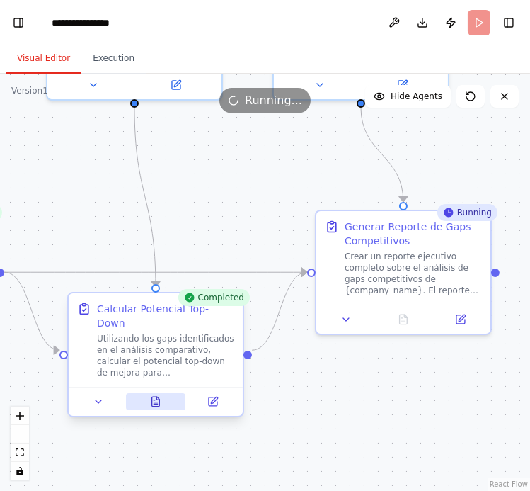
click at [156, 404] on icon at bounding box center [156, 404] width 4 height 0
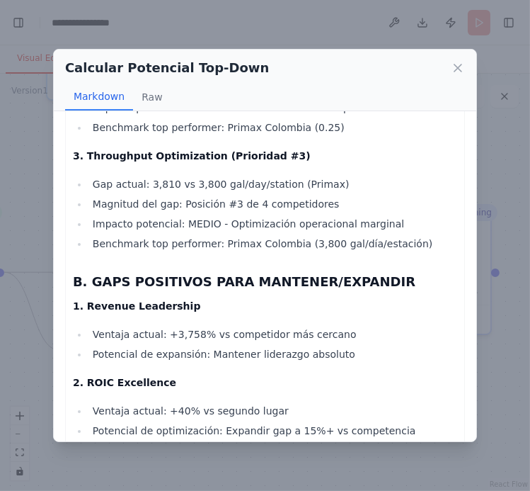
scroll to position [0, 0]
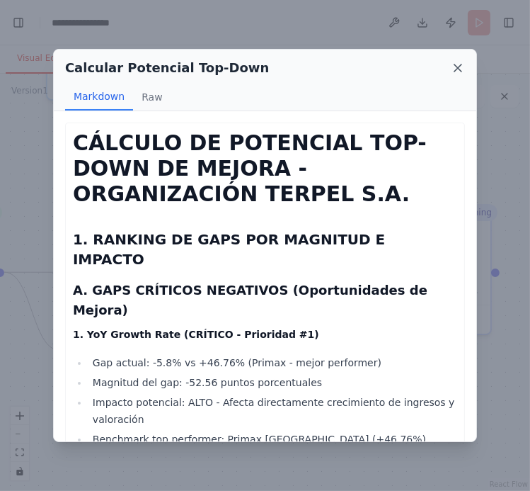
click at [460, 71] on icon at bounding box center [458, 67] width 7 height 7
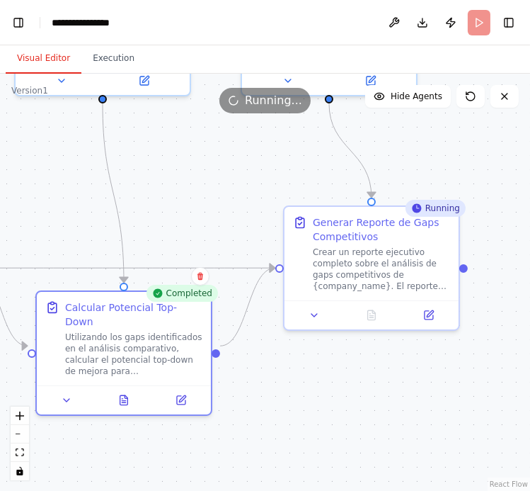
drag, startPoint x: 456, startPoint y: 400, endPoint x: 405, endPoint y: 389, distance: 52.1
click at [405, 389] on div ".deletable-edge-delete-btn { width: 20px; height: 20px; border: 0px solid #ffff…" at bounding box center [265, 282] width 530 height 417
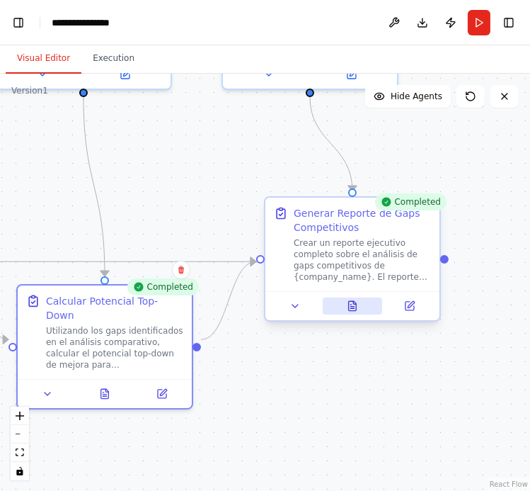
click at [350, 301] on icon at bounding box center [353, 305] width 8 height 9
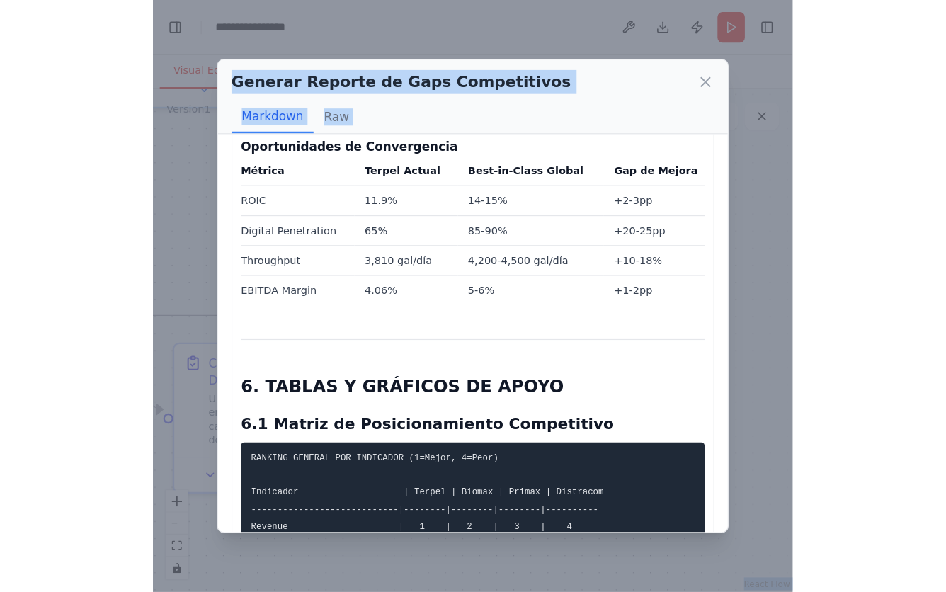
scroll to position [4634, 0]
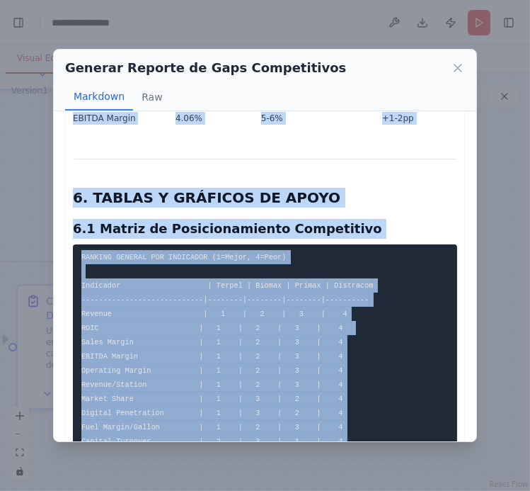
drag, startPoint x: 76, startPoint y: 144, endPoint x: 455, endPoint y: 413, distance: 465.0
copy div "REPORTE EJECUTIVO: ANÁLISIS DE GAPS COMPETITIVOS ORGANIZACIÓN TERPEL S.A. Fecha…"
click at [456, 70] on icon at bounding box center [458, 67] width 7 height 7
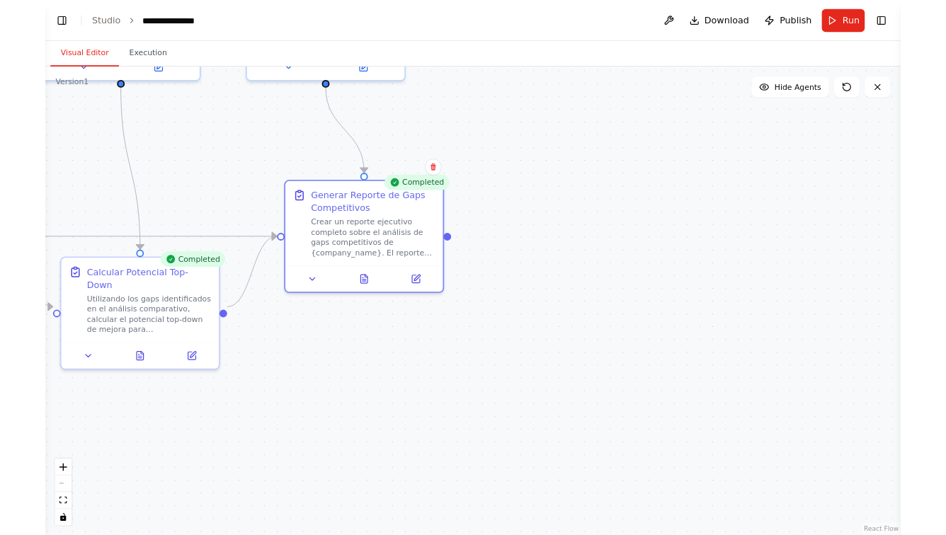
scroll to position [2357, 0]
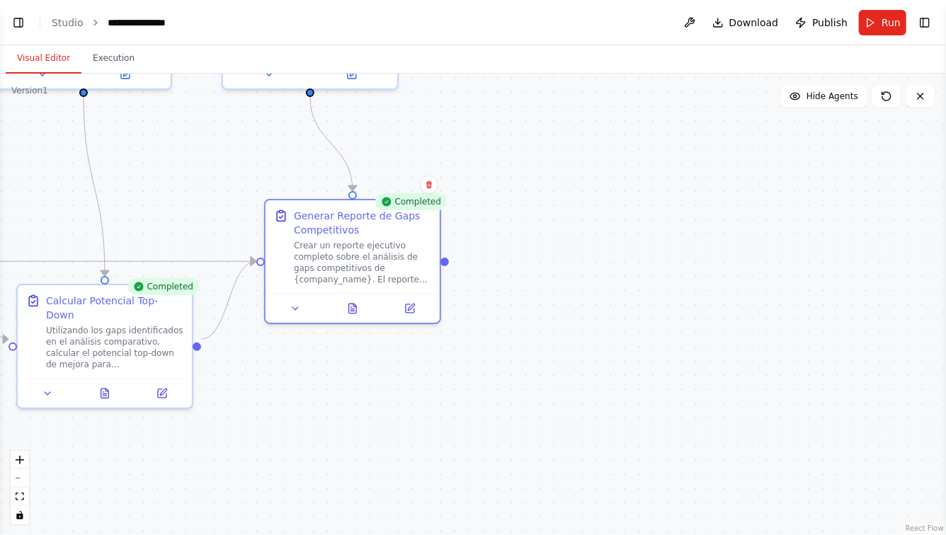
select select "****"
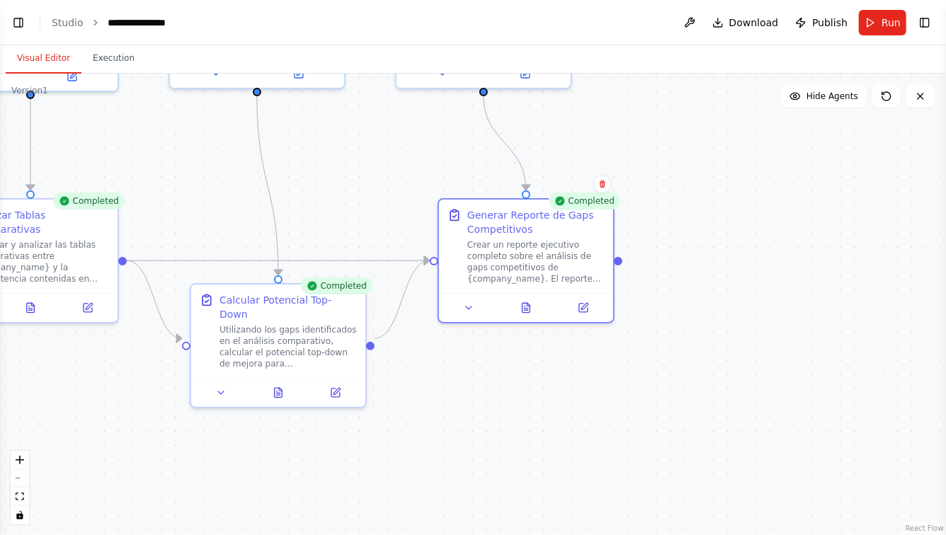
drag, startPoint x: 363, startPoint y: 430, endPoint x: 554, endPoint y: 430, distance: 190.5
click at [554, 430] on div ".deletable-edge-delete-btn { width: 20px; height: 20px; border: 0px solid #ffff…" at bounding box center [473, 305] width 946 height 462
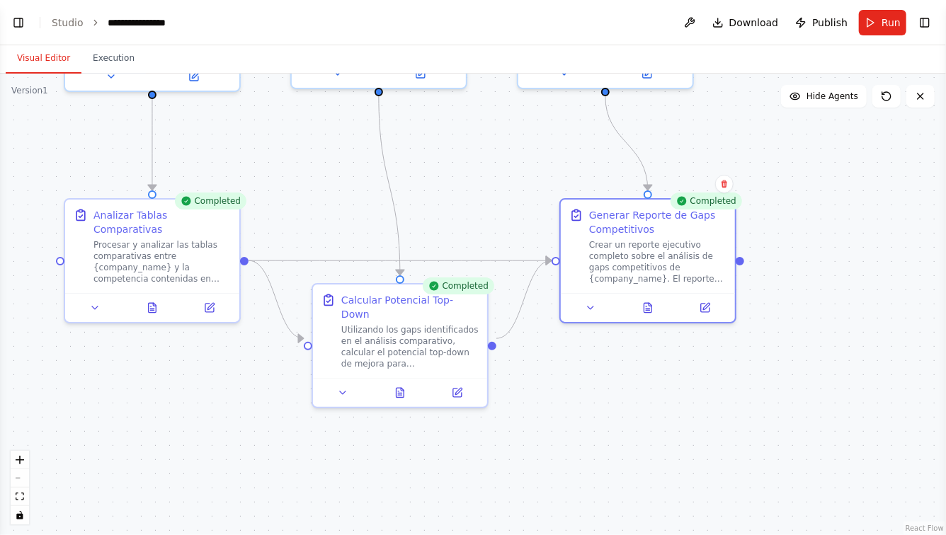
drag, startPoint x: 339, startPoint y: 167, endPoint x: 451, endPoint y: 167, distance: 111.9
click at [450, 167] on div ".deletable-edge-delete-btn { width: 20px; height: 20px; border: 0px solid #ffff…" at bounding box center [473, 305] width 946 height 462
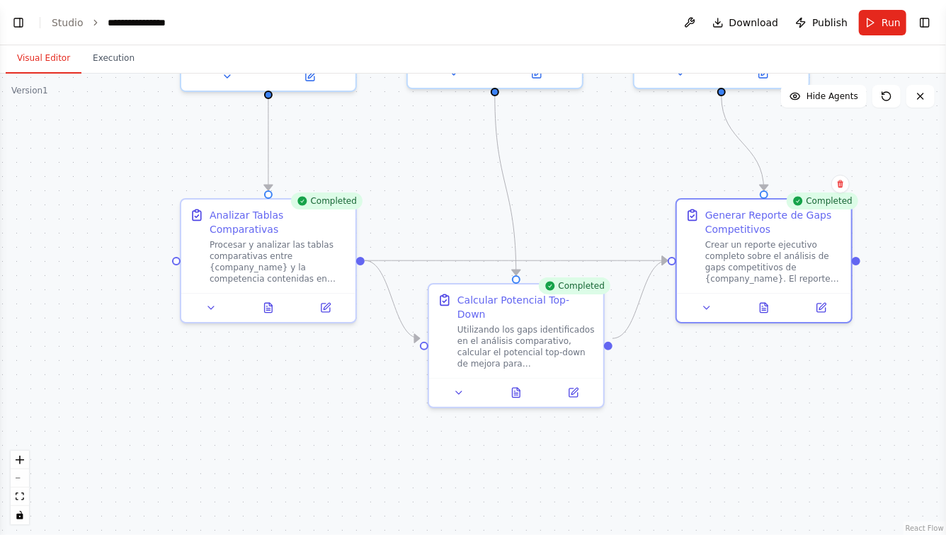
drag, startPoint x: 329, startPoint y: 156, endPoint x: 461, endPoint y: 156, distance: 131.7
click at [460, 156] on div ".deletable-edge-delete-btn { width: 20px; height: 20px; border: 0px solid #ffff…" at bounding box center [473, 305] width 946 height 462
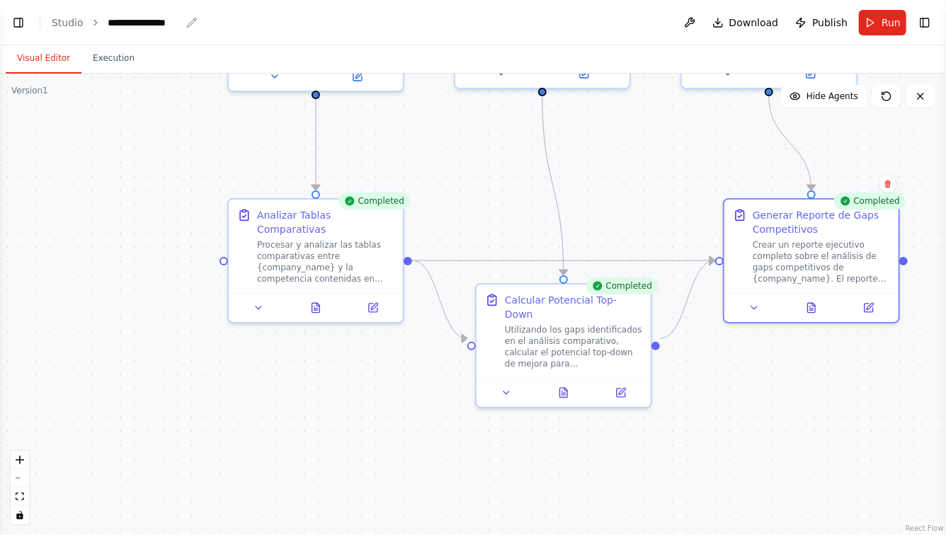
click at [108, 16] on div "**********" at bounding box center [144, 23] width 73 height 14
drag, startPoint x: 106, startPoint y: 19, endPoint x: 268, endPoint y: 19, distance: 162.1
click at [269, 19] on header "**********" at bounding box center [473, 22] width 946 height 45
click at [19, 22] on button "Toggle Left Sidebar" at bounding box center [18, 23] width 20 height 20
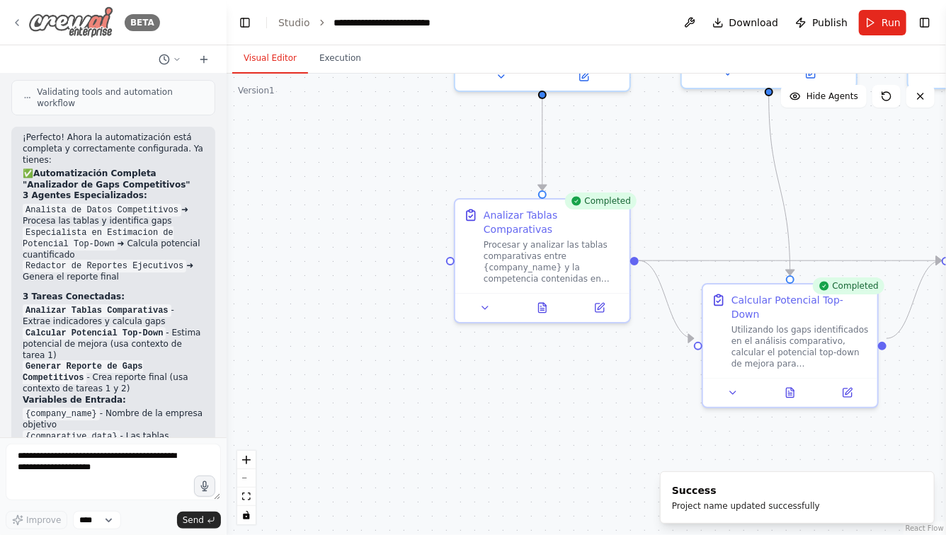
click at [22, 21] on icon at bounding box center [16, 22] width 11 height 11
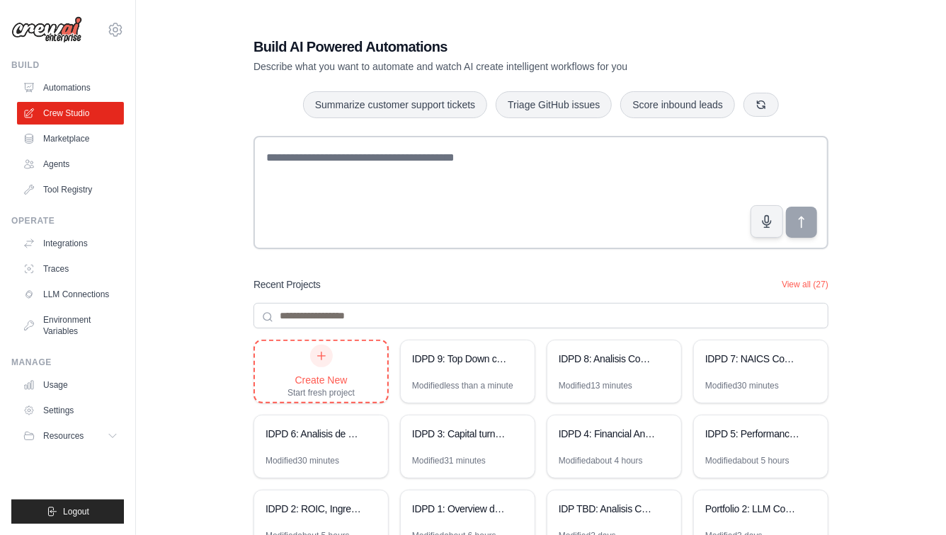
click at [352, 364] on div "Create New Start fresh project" at bounding box center [320, 372] width 67 height 54
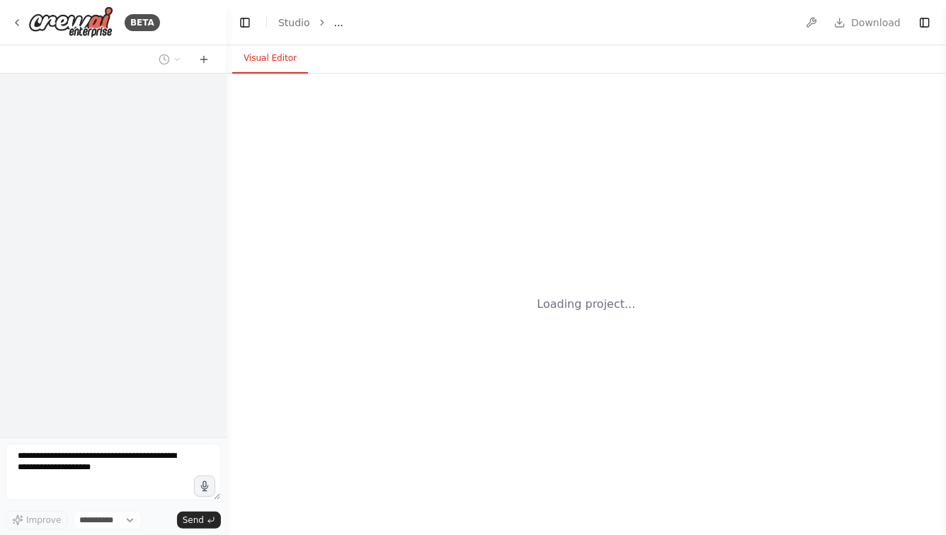
select select "****"
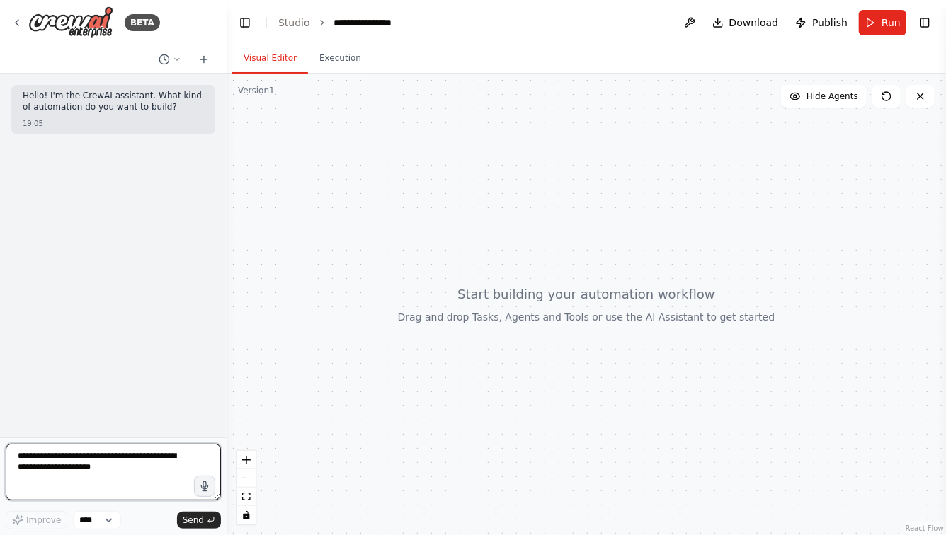
click at [120, 473] on textarea at bounding box center [113, 472] width 215 height 57
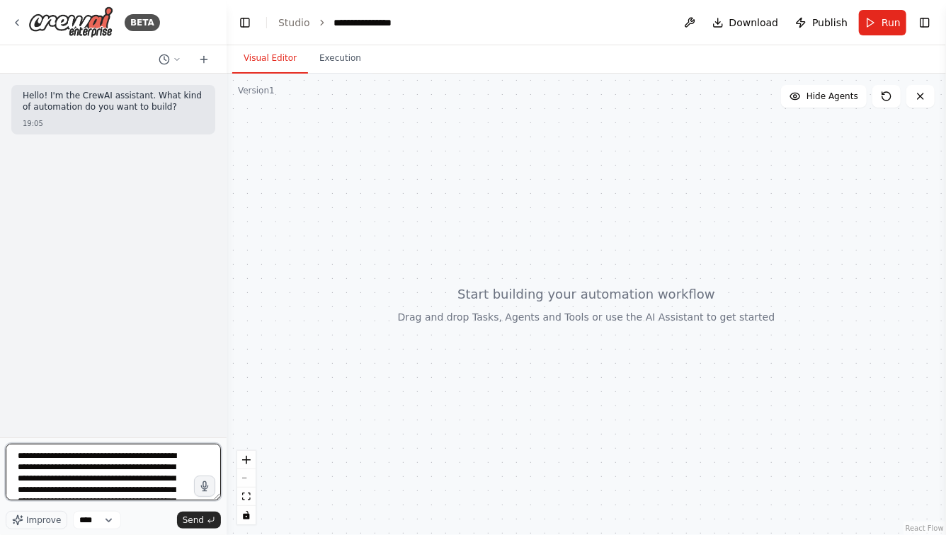
click at [87, 456] on textarea "**********" at bounding box center [113, 472] width 215 height 57
click at [58, 452] on textarea "**********" at bounding box center [113, 472] width 215 height 57
click at [140, 489] on textarea "**********" at bounding box center [113, 472] width 215 height 57
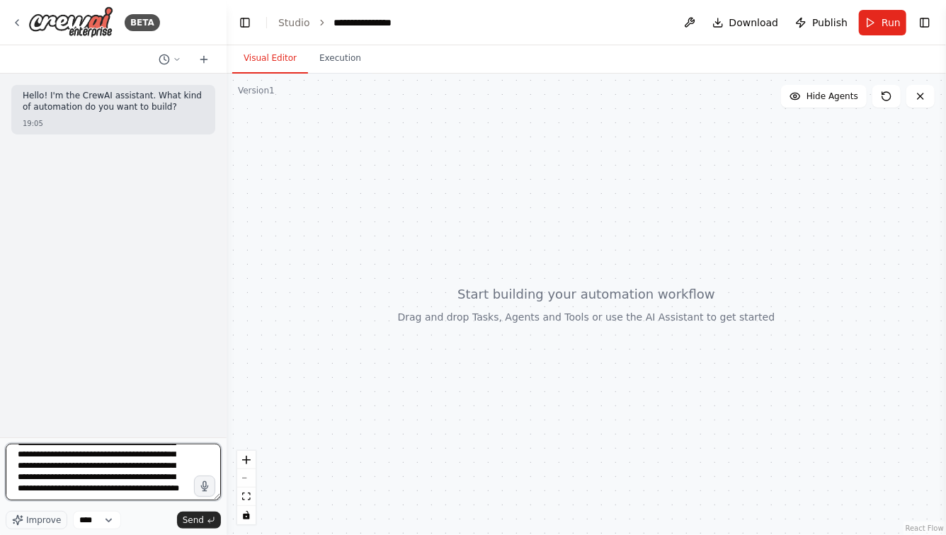
scroll to position [52, 0]
click at [176, 486] on textarea "**********" at bounding box center [113, 472] width 215 height 57
click at [18, 497] on textarea "**********" at bounding box center [113, 472] width 215 height 57
click at [110, 495] on textarea "**********" at bounding box center [113, 472] width 215 height 57
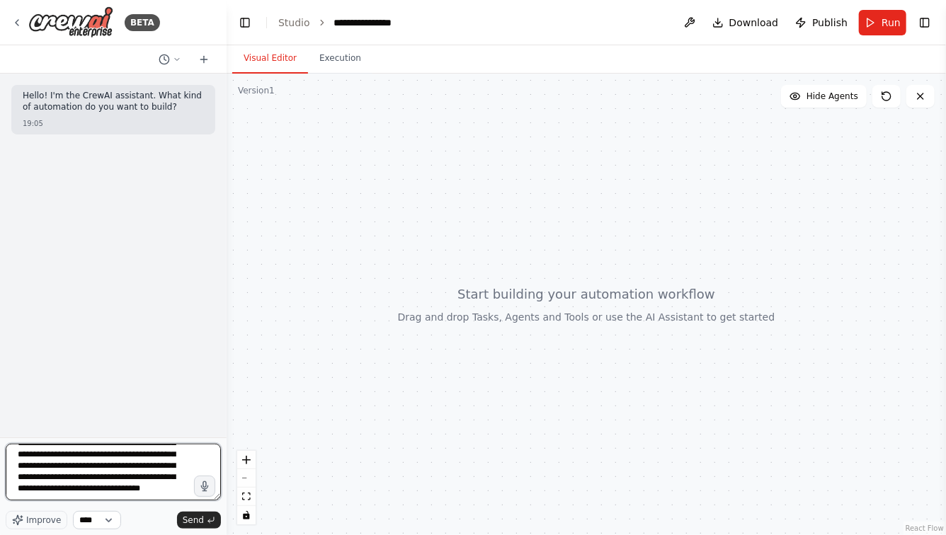
scroll to position [86, 0]
click at [104, 494] on textarea "**********" at bounding box center [113, 472] width 215 height 57
click at [97, 486] on textarea "**********" at bounding box center [113, 472] width 215 height 57
click at [135, 485] on textarea "**********" at bounding box center [113, 472] width 215 height 57
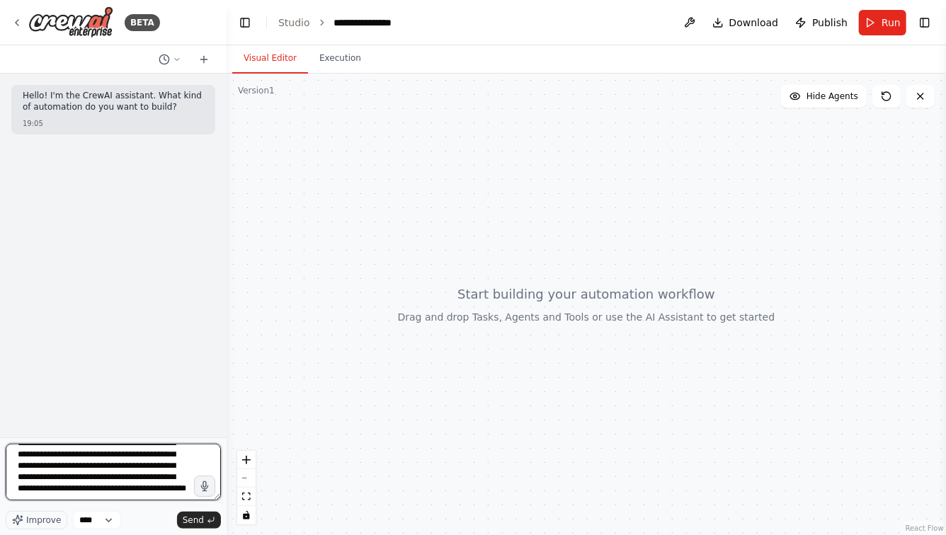
click at [121, 496] on textarea "**********" at bounding box center [113, 472] width 215 height 57
click at [86, 474] on textarea "**********" at bounding box center [113, 472] width 215 height 57
type textarea "**********"
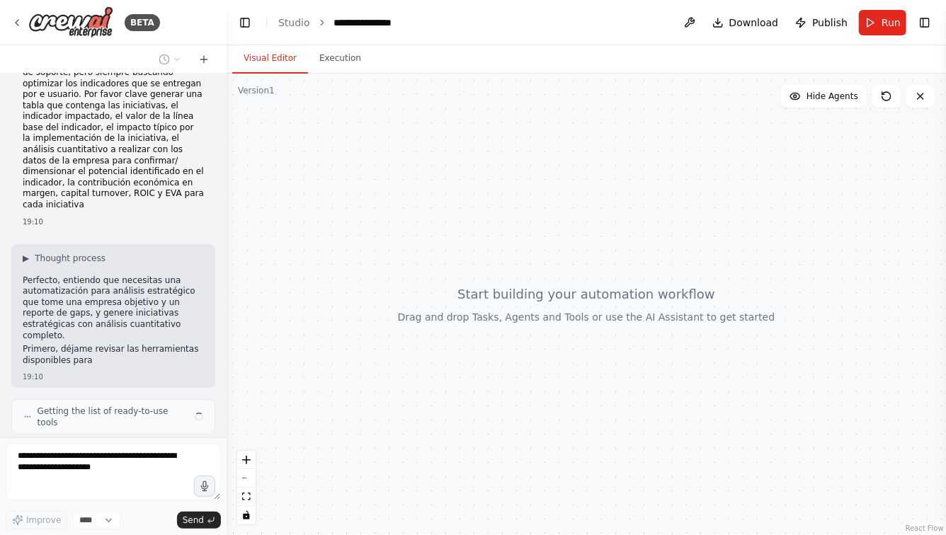
scroll to position [250, 0]
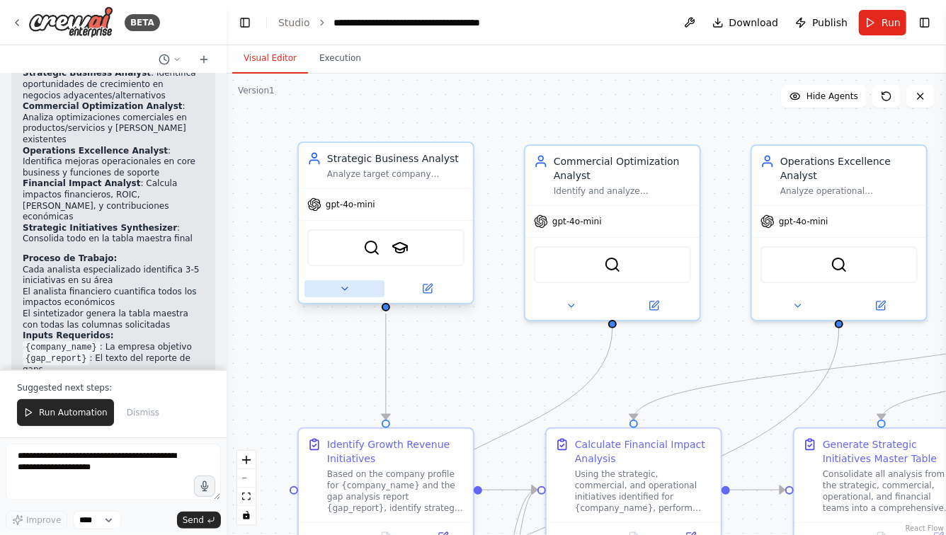
click at [338, 289] on button at bounding box center [344, 288] width 80 height 17
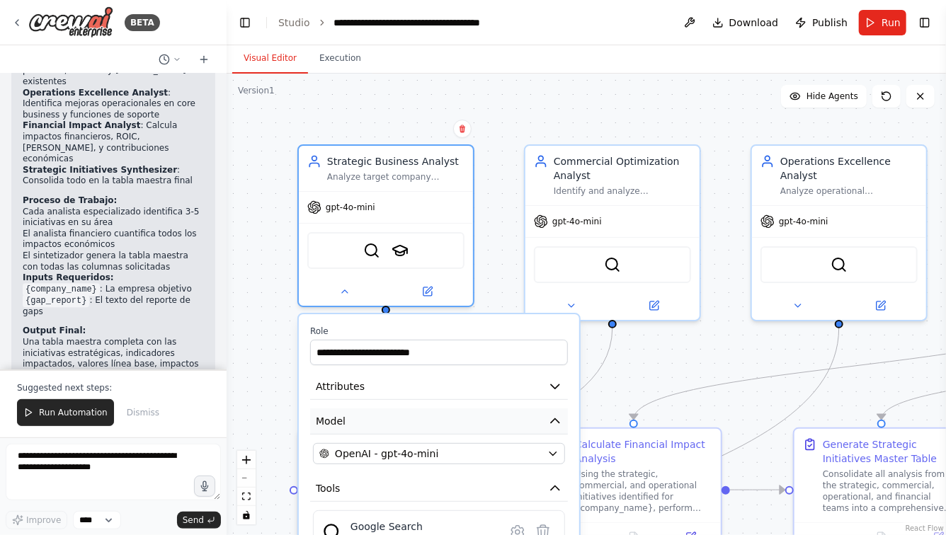
scroll to position [1638, 0]
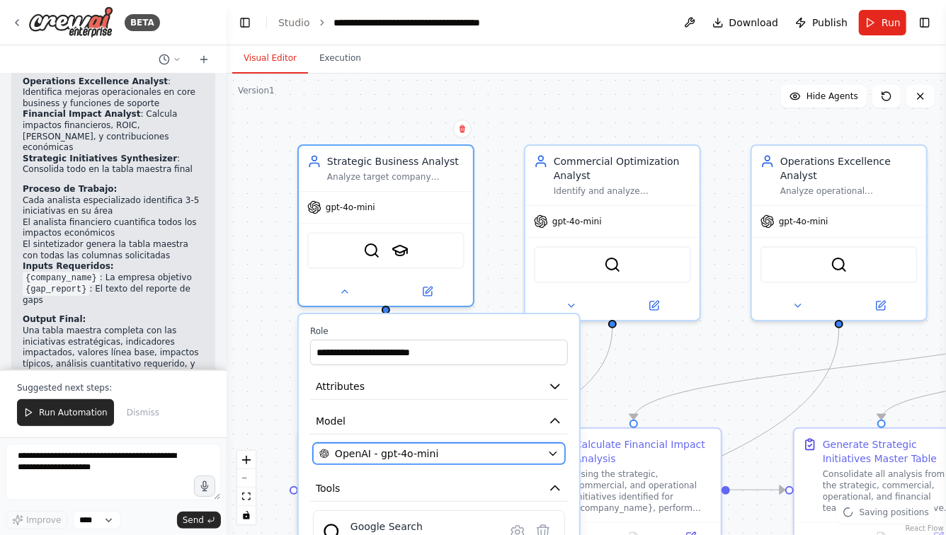
click at [450, 445] on button "OpenAI - gpt-4o-mini" at bounding box center [439, 453] width 252 height 21
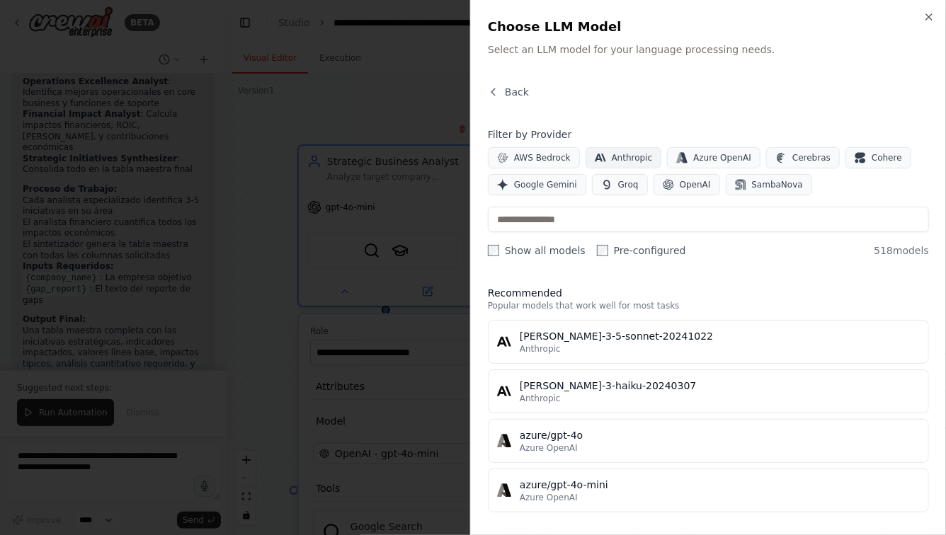
click at [615, 160] on span "Anthropic" at bounding box center [632, 157] width 41 height 11
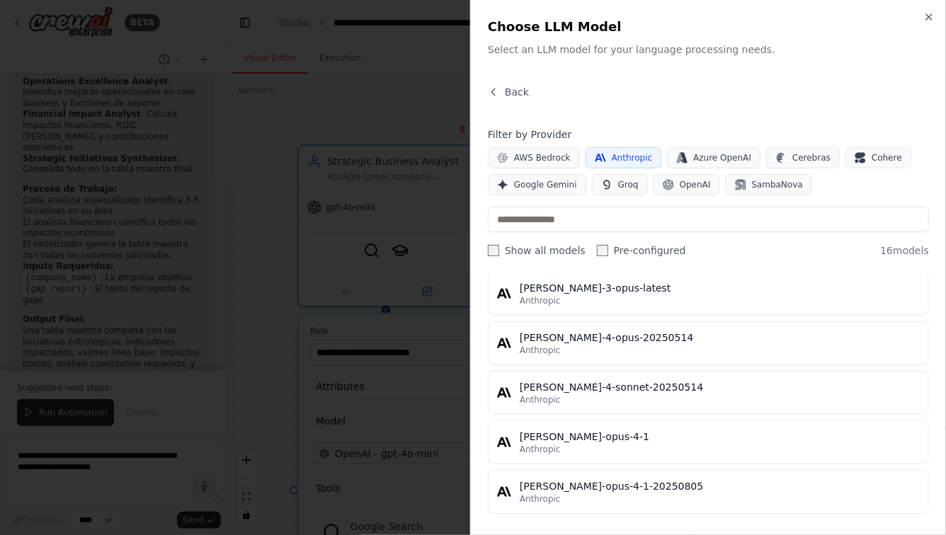
scroll to position [642, 0]
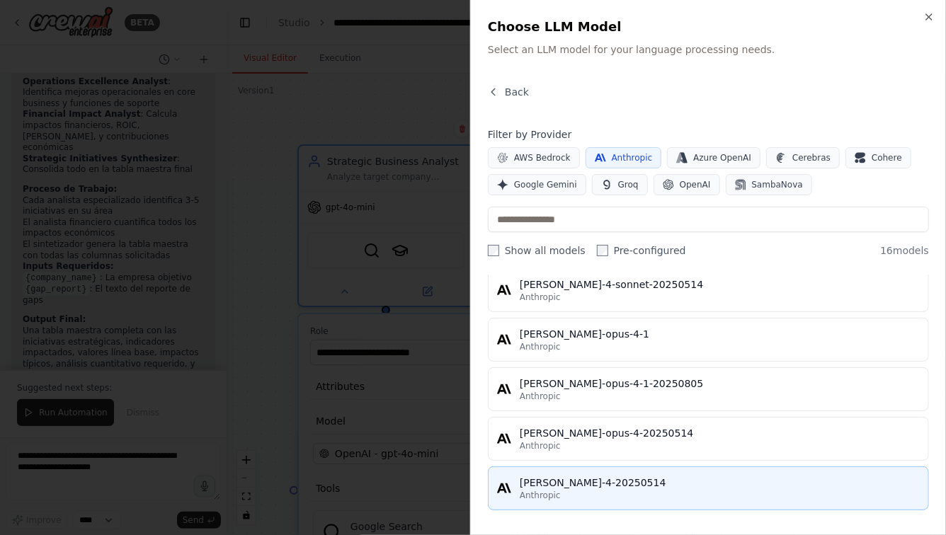
click at [572, 476] on div "claude-sonnet-4-20250514" at bounding box center [720, 483] width 400 height 14
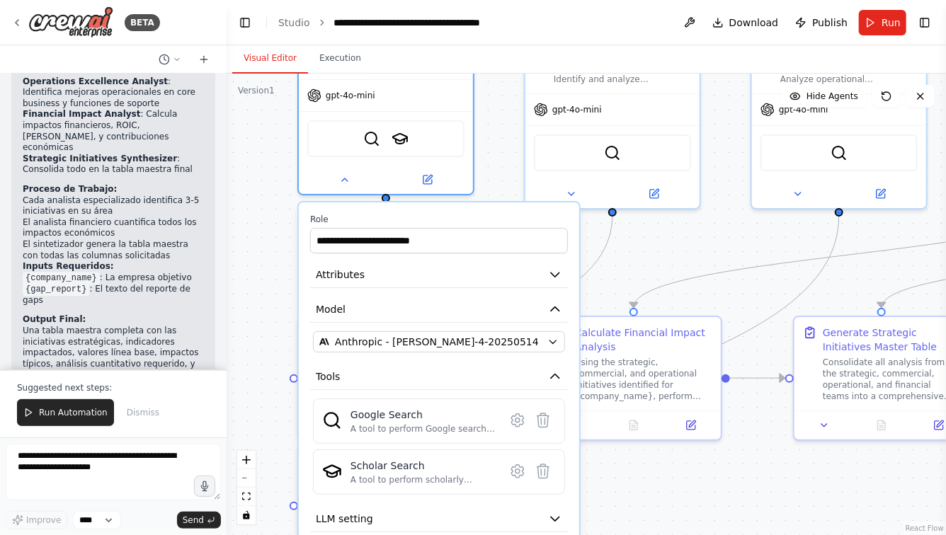
drag, startPoint x: 491, startPoint y: 223, endPoint x: 491, endPoint y: 111, distance: 111.9
click at [491, 111] on div ".deletable-edge-delete-btn { width: 20px; height: 20px; border: 0px solid #ffff…" at bounding box center [586, 305] width 719 height 462
drag, startPoint x: 644, startPoint y: 246, endPoint x: 644, endPoint y: 211, distance: 34.7
click at [644, 220] on div ".deletable-edge-delete-btn { width: 20px; height: 20px; border: 0px solid #ffff…" at bounding box center [586, 305] width 719 height 462
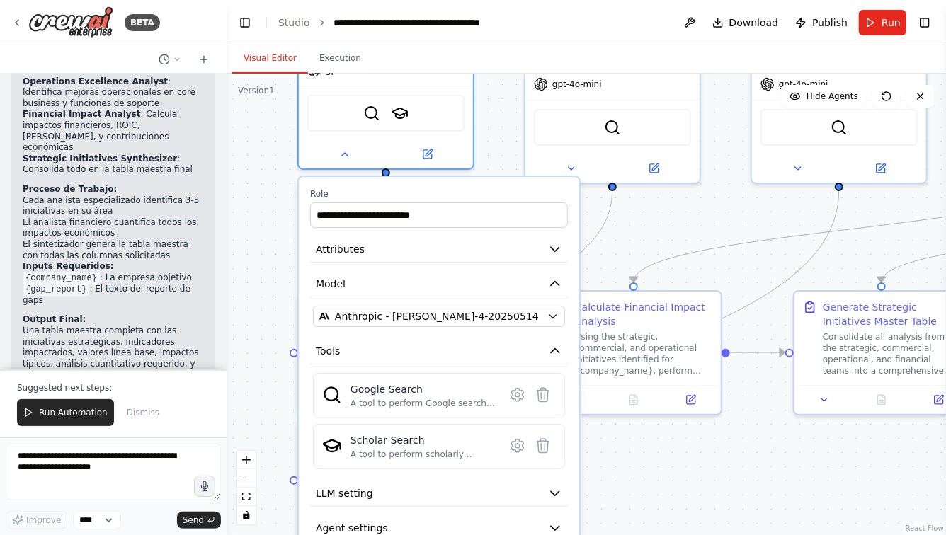
drag, startPoint x: 618, startPoint y: 232, endPoint x: 619, endPoint y: 174, distance: 57.4
click at [619, 174] on div ".deletable-edge-delete-btn { width: 20px; height: 20px; border: 0px solid #ffff…" at bounding box center [586, 305] width 719 height 462
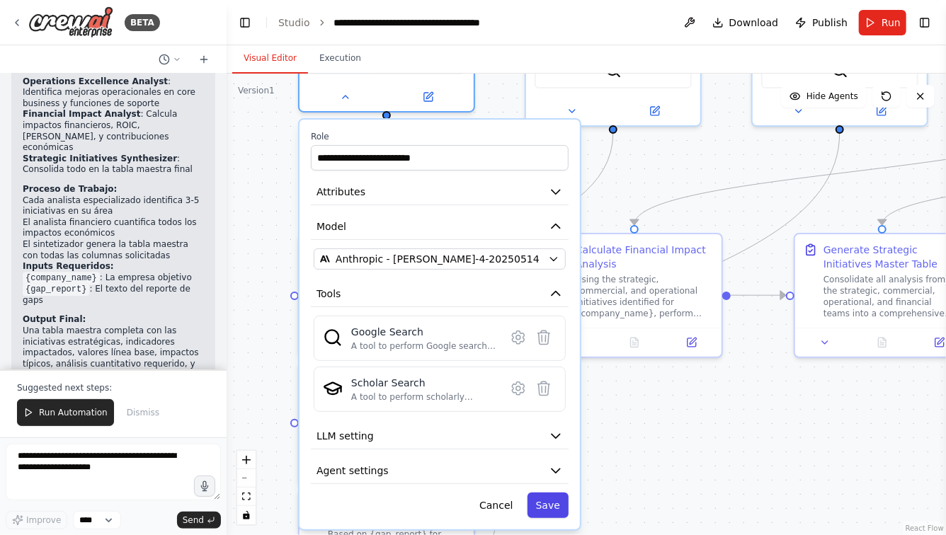
click at [545, 503] on button "Save" at bounding box center [547, 505] width 41 height 25
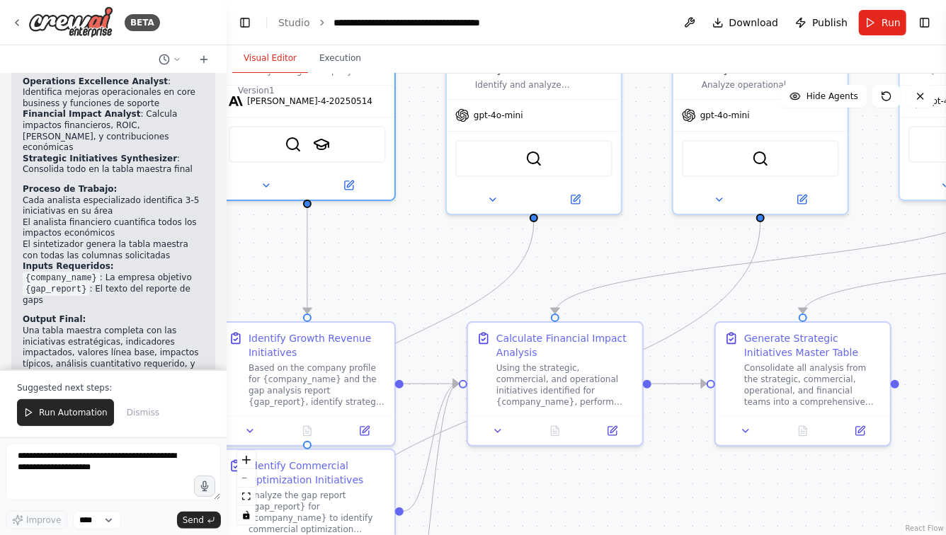
drag, startPoint x: 689, startPoint y: 159, endPoint x: 608, endPoint y: 250, distance: 121.9
click at [608, 250] on div ".deletable-edge-delete-btn { width: 20px; height: 20px; border: 0px solid #ffff…" at bounding box center [586, 305] width 719 height 462
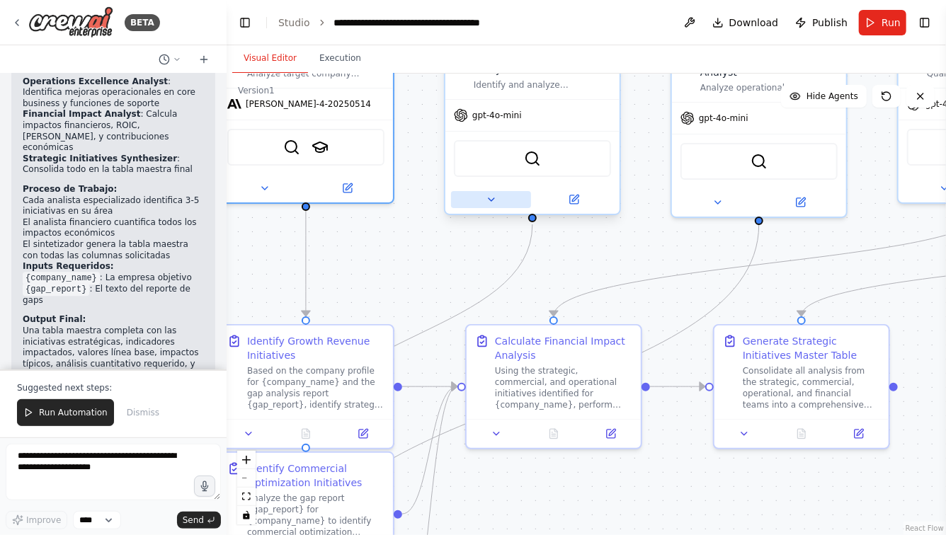
click at [498, 197] on button at bounding box center [491, 199] width 80 height 17
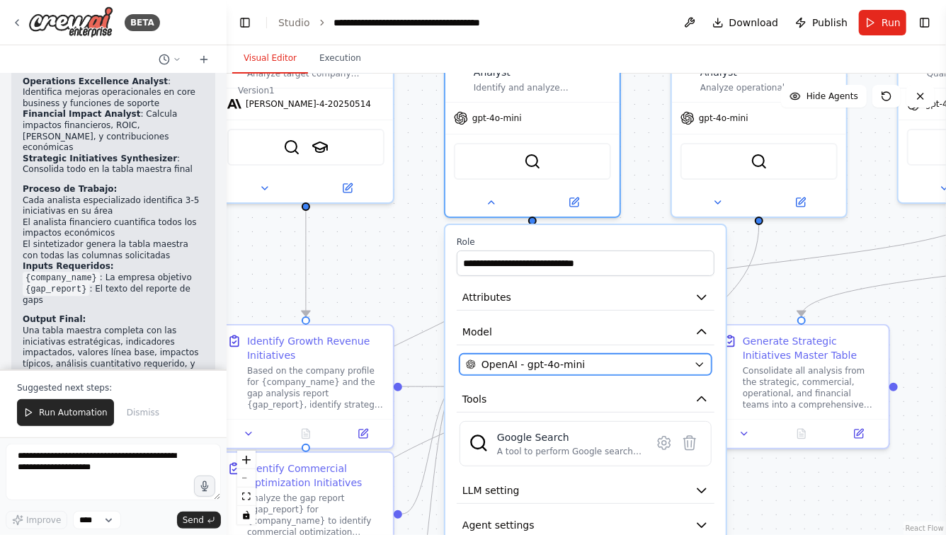
click at [644, 364] on div "OpenAI - gpt-4o-mini" at bounding box center [577, 365] width 222 height 14
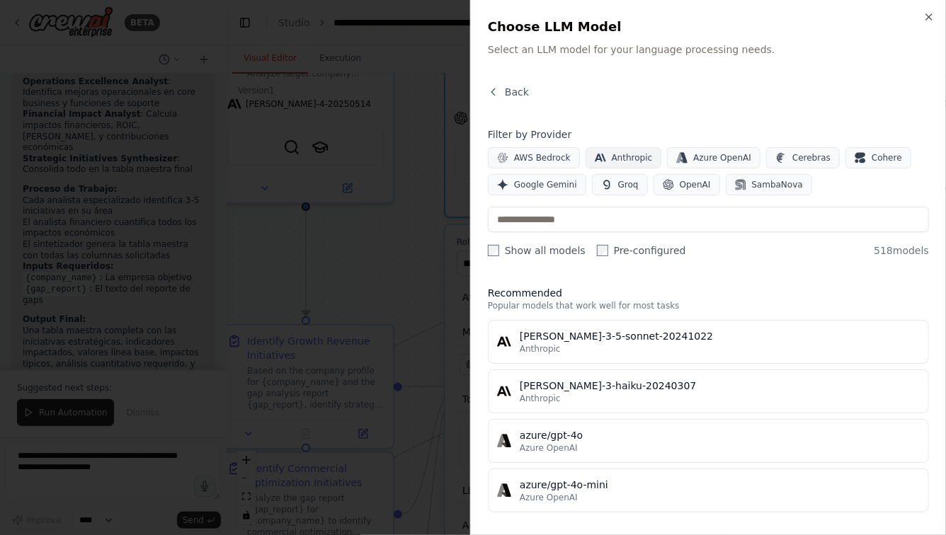
click at [624, 156] on span "Anthropic" at bounding box center [632, 157] width 41 height 11
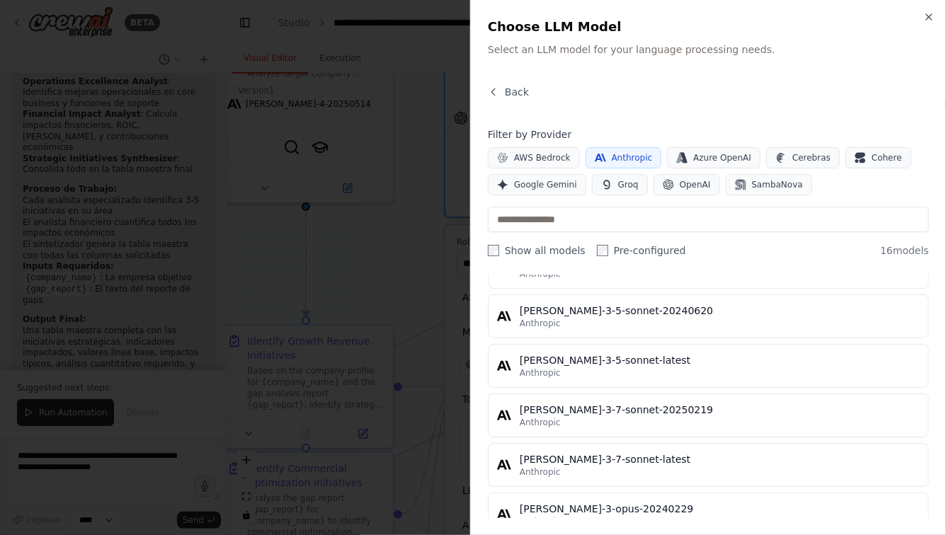
scroll to position [642, 0]
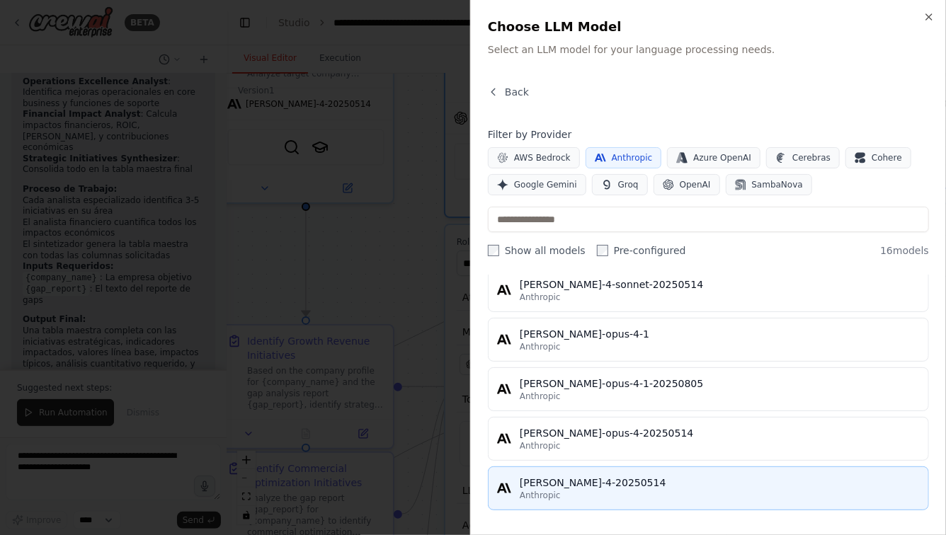
click at [586, 484] on div "claude-sonnet-4-20250514" at bounding box center [720, 483] width 400 height 14
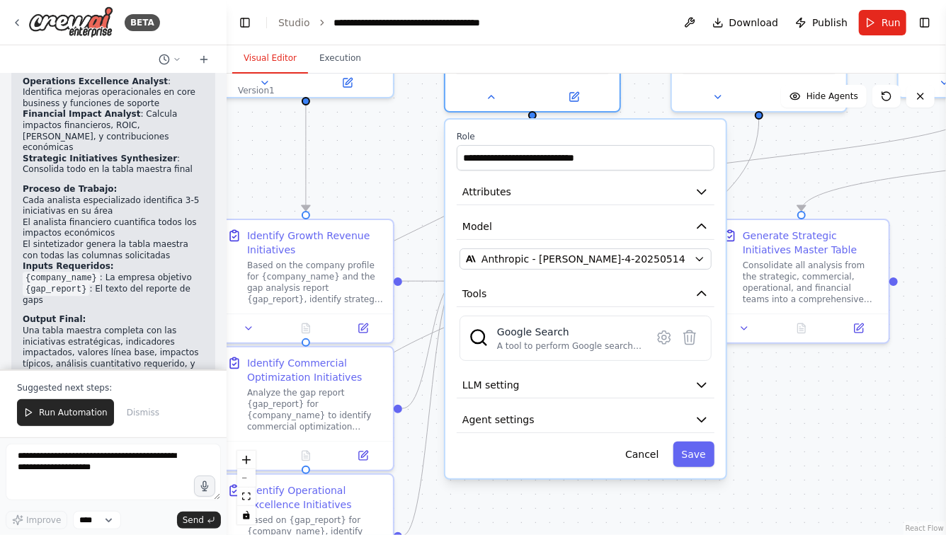
drag, startPoint x: 777, startPoint y: 274, endPoint x: 777, endPoint y: 190, distance: 84.3
click at [777, 190] on div ".deletable-edge-delete-btn { width: 20px; height: 20px; border: 0px solid #ffff…" at bounding box center [586, 305] width 719 height 462
click at [696, 457] on button "Save" at bounding box center [693, 452] width 41 height 25
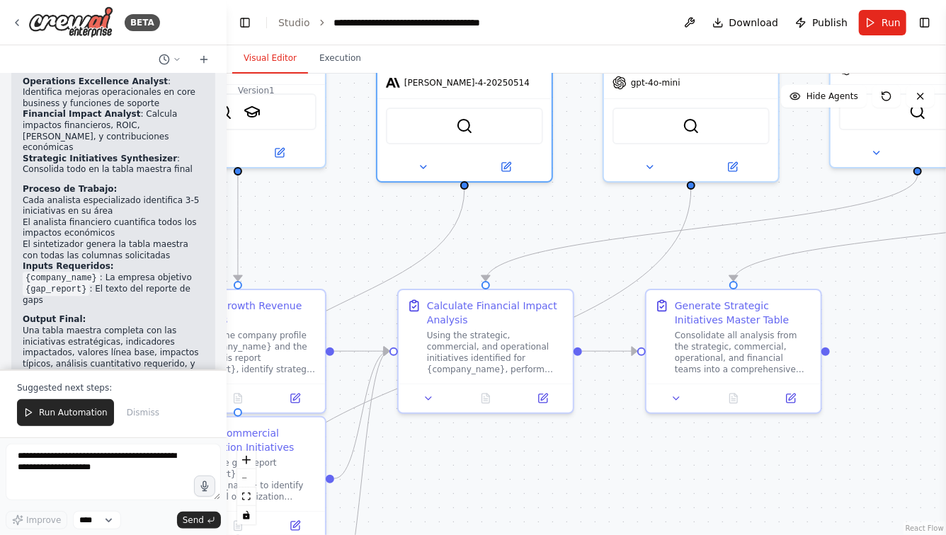
drag, startPoint x: 790, startPoint y: 186, endPoint x: 714, endPoint y: 272, distance: 114.4
click at [715, 270] on div ".deletable-edge-delete-btn { width: 20px; height: 20px; border: 0px solid #ffff…" at bounding box center [586, 305] width 719 height 462
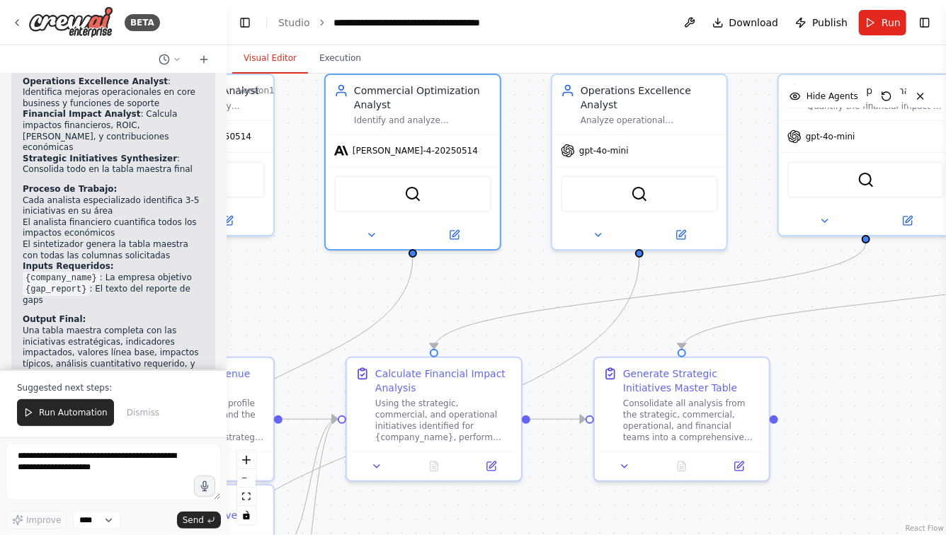
drag, startPoint x: 786, startPoint y: 190, endPoint x: 719, endPoint y: 275, distance: 107.9
click at [721, 272] on div ".deletable-edge-delete-btn { width: 20px; height: 20px; border: 0px solid #ffff…" at bounding box center [586, 305] width 719 height 462
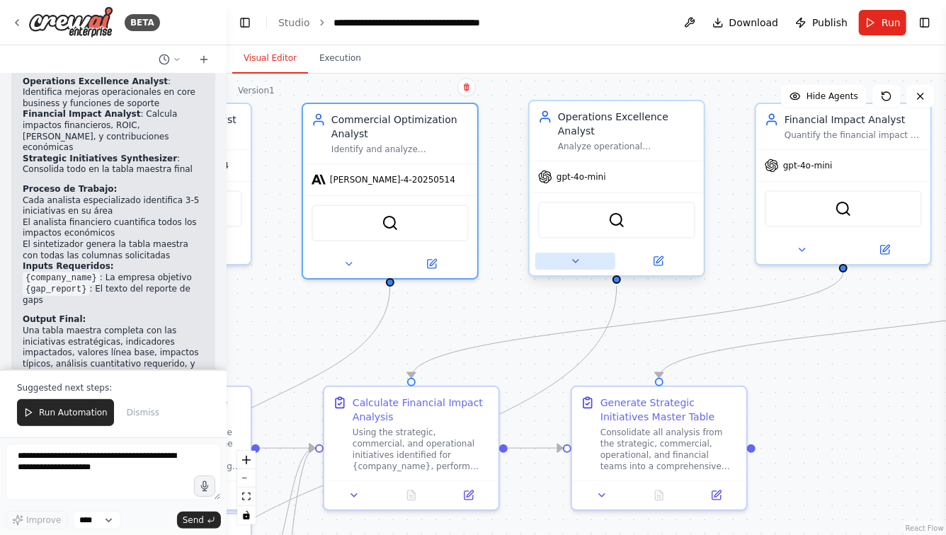
click at [581, 261] on button at bounding box center [575, 261] width 80 height 17
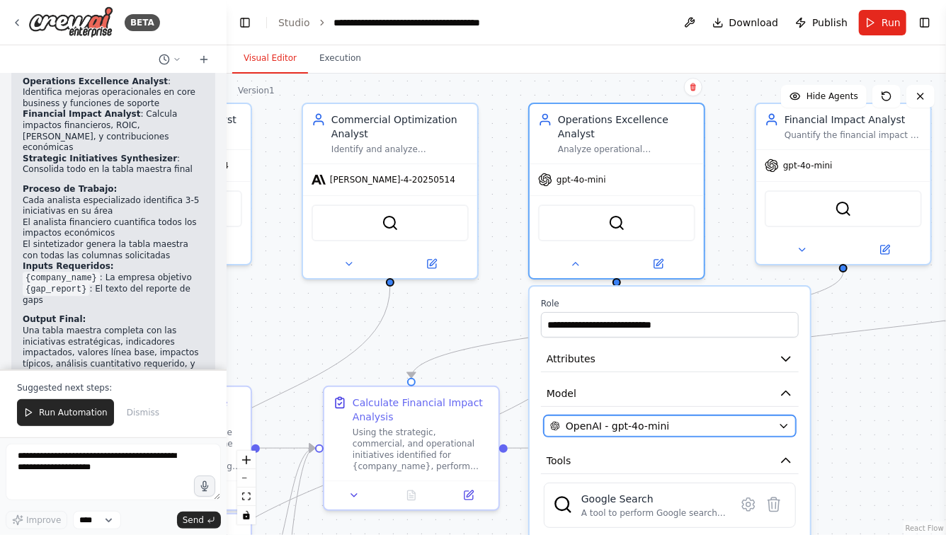
click at [716, 430] on div "OpenAI - gpt-4o-mini" at bounding box center [661, 426] width 222 height 14
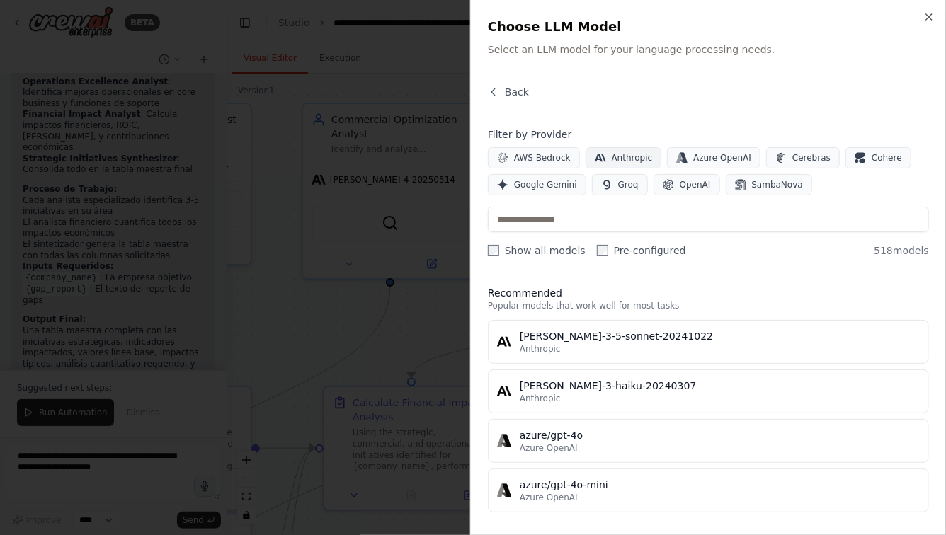
click at [642, 159] on span "Anthropic" at bounding box center [632, 157] width 41 height 11
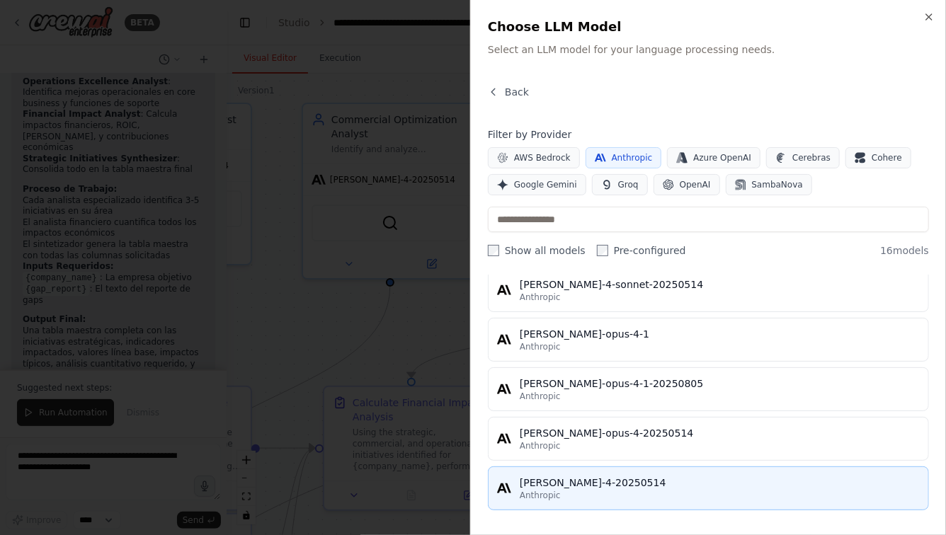
click at [561, 479] on div "[PERSON_NAME]-4-20250514" at bounding box center [720, 483] width 400 height 14
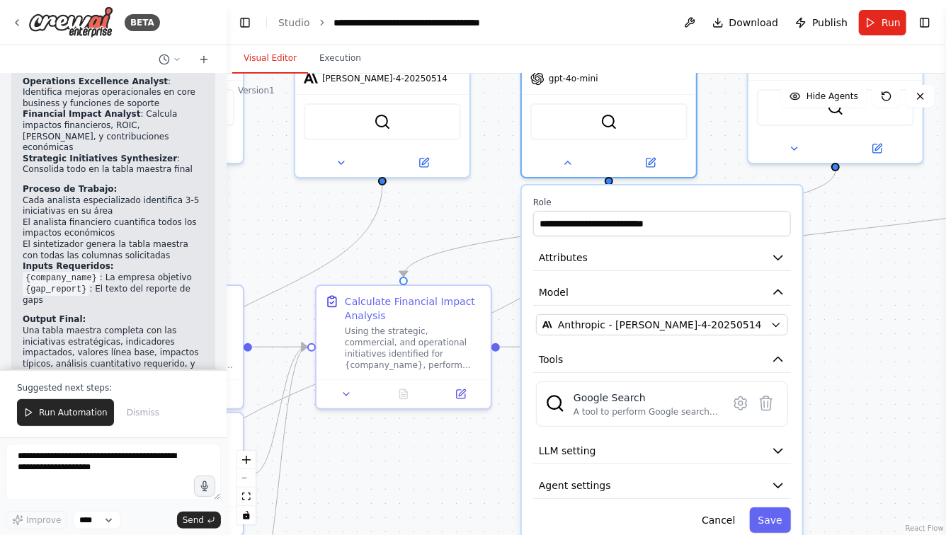
drag, startPoint x: 863, startPoint y: 404, endPoint x: 854, endPoint y: 256, distance: 148.3
click at [855, 255] on div ".deletable-edge-delete-btn { width: 20px; height: 20px; border: 0px solid #ffff…" at bounding box center [586, 305] width 719 height 462
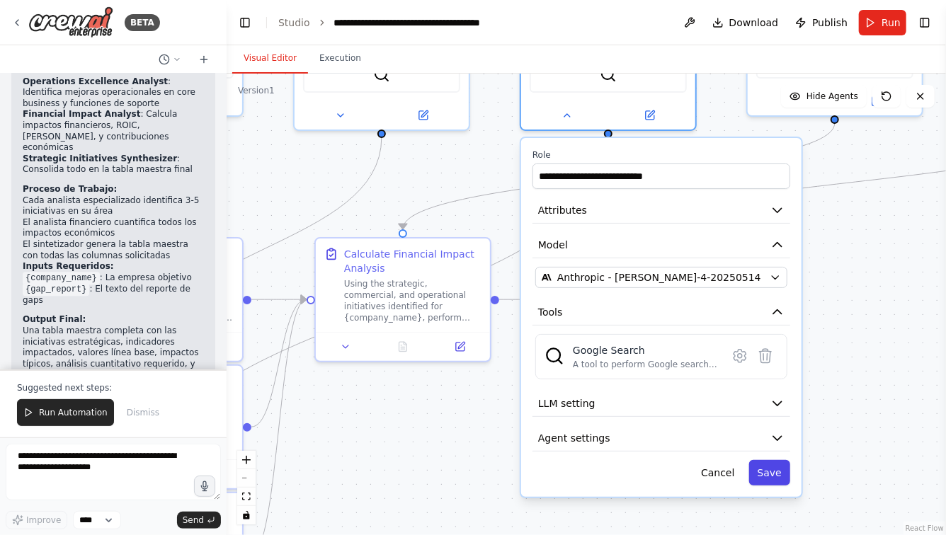
click at [767, 462] on button "Save" at bounding box center [769, 472] width 41 height 25
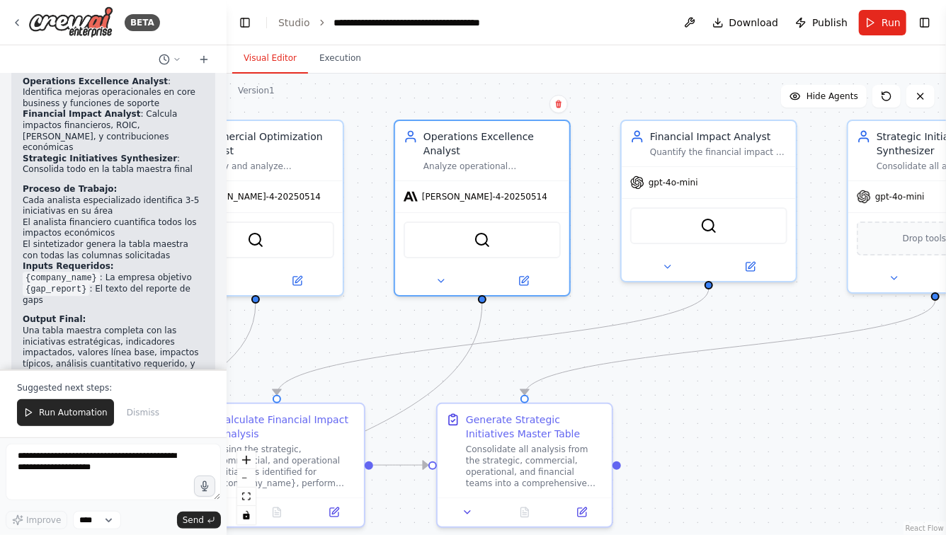
drag, startPoint x: 863, startPoint y: 287, endPoint x: 712, endPoint y: 486, distance: 249.5
click at [712, 485] on div ".deletable-edge-delete-btn { width: 20px; height: 20px; border: 0px solid #ffff…" at bounding box center [586, 305] width 719 height 462
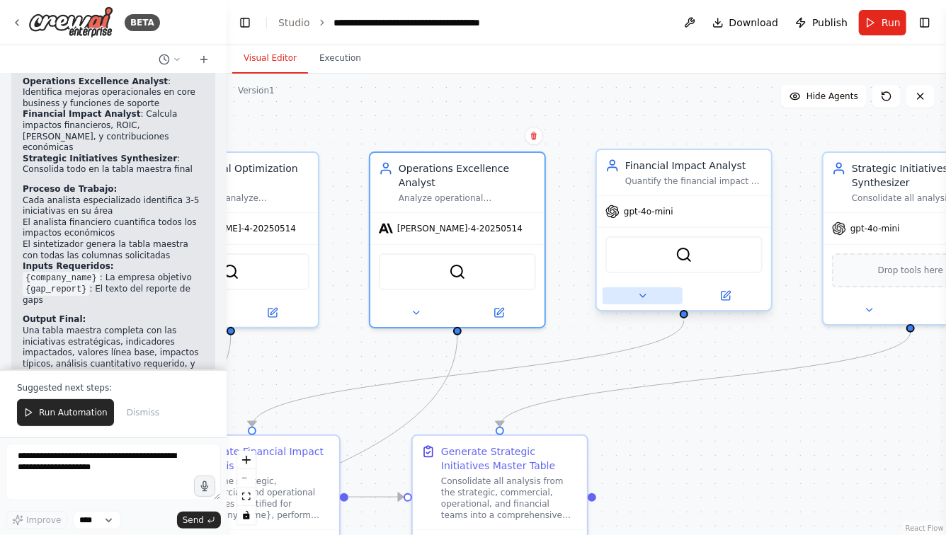
click at [634, 301] on button at bounding box center [643, 295] width 80 height 17
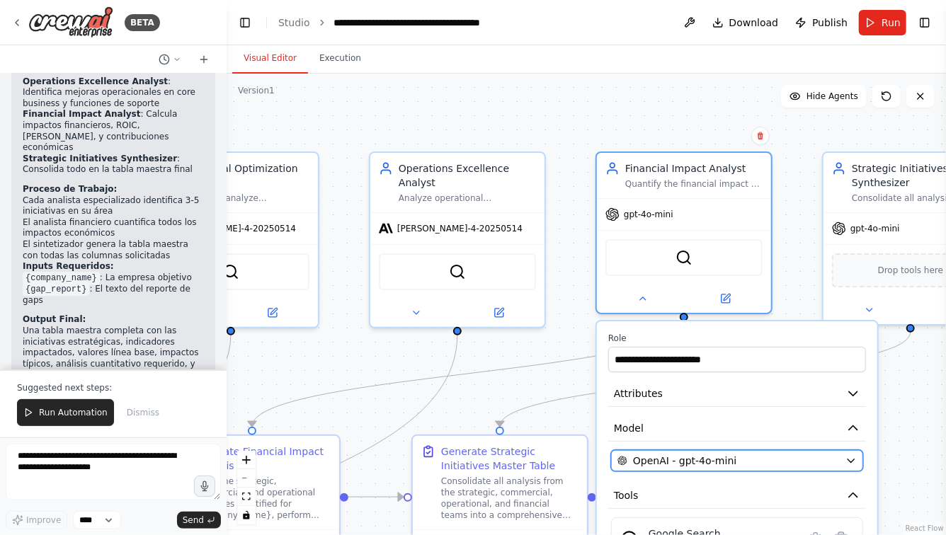
click at [683, 467] on span "OpenAI - gpt-4o-mini" at bounding box center [684, 461] width 103 height 14
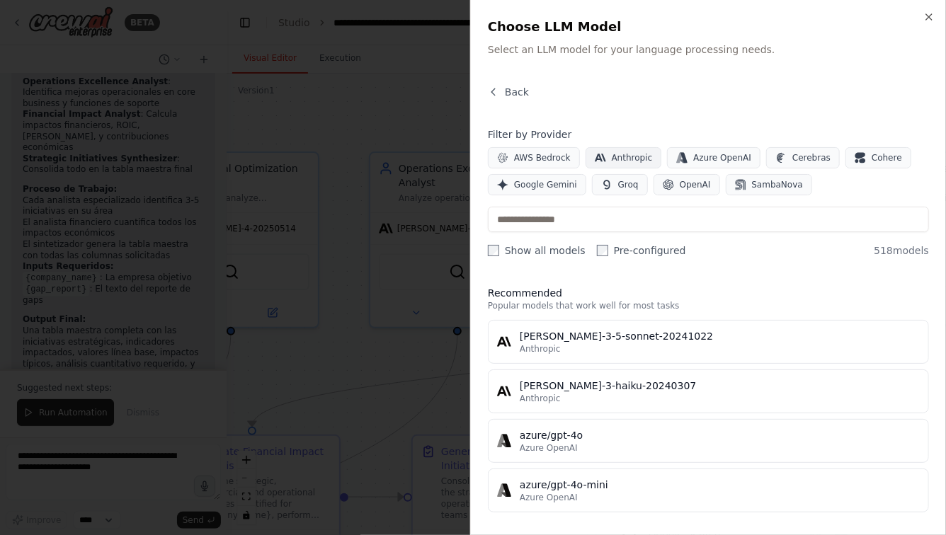
click at [627, 157] on span "Anthropic" at bounding box center [632, 157] width 41 height 11
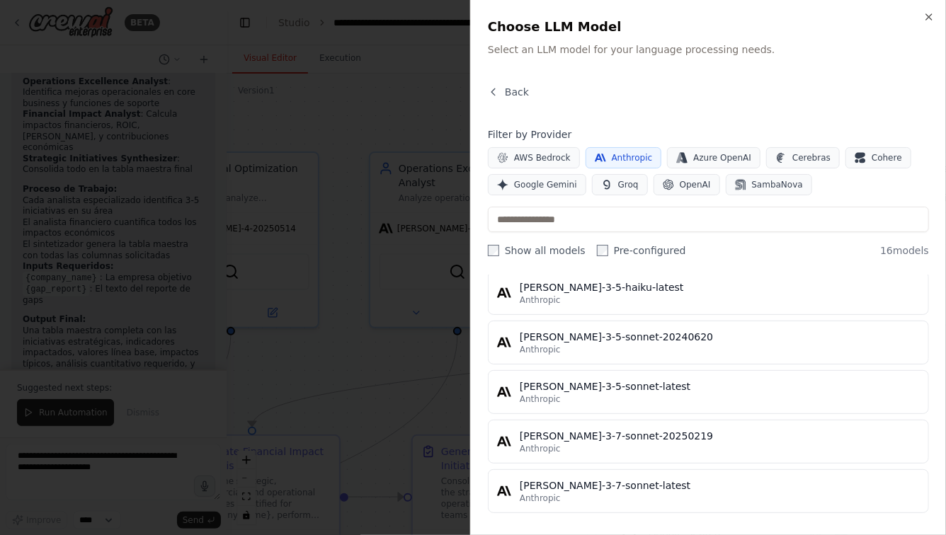
scroll to position [642, 0]
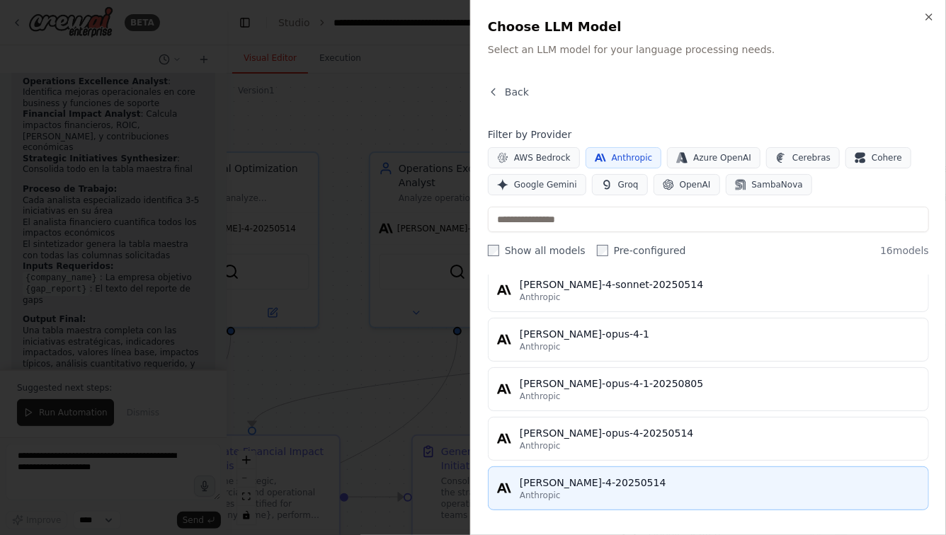
click at [578, 478] on div "[PERSON_NAME]-4-20250514" at bounding box center [720, 483] width 400 height 14
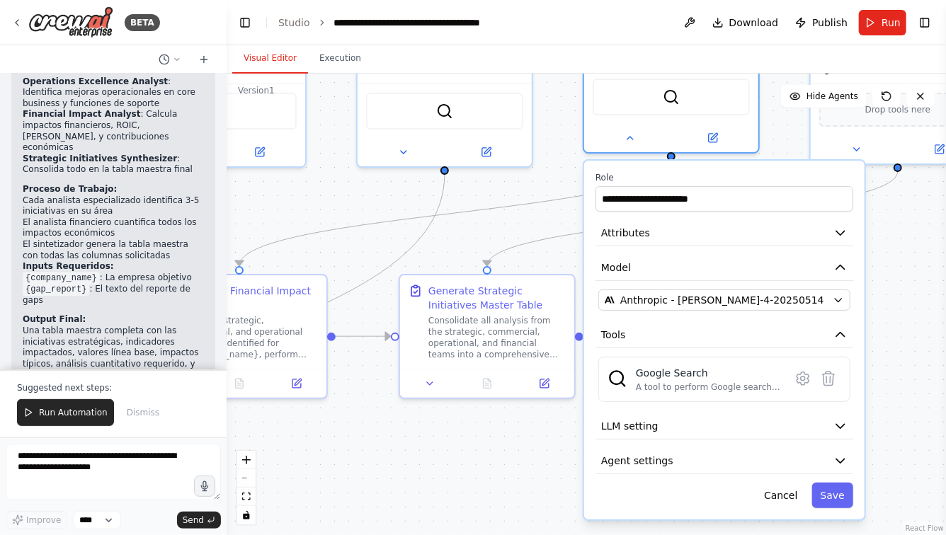
drag, startPoint x: 911, startPoint y: 416, endPoint x: 898, endPoint y: 271, distance: 145.0
click at [898, 271] on div ".deletable-edge-delete-btn { width: 20px; height: 20px; border: 0px solid #ffff…" at bounding box center [586, 305] width 719 height 462
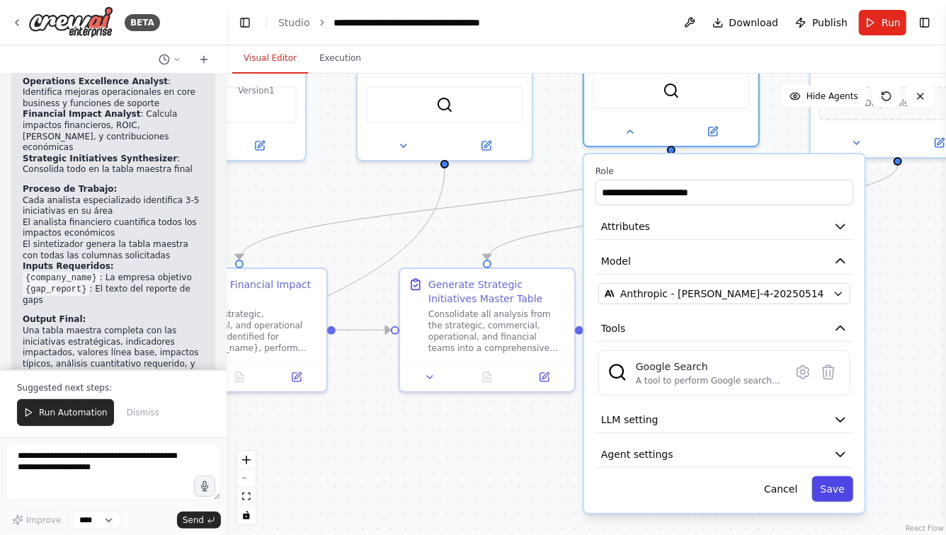
click at [839, 495] on button "Save" at bounding box center [832, 488] width 41 height 25
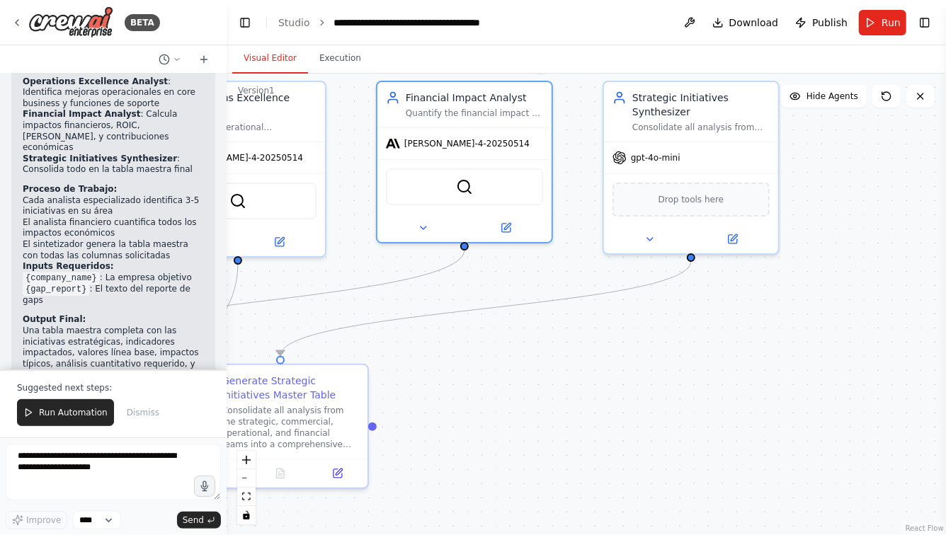
drag, startPoint x: 894, startPoint y: 270, endPoint x: 675, endPoint y: 375, distance: 241.6
click at [677, 375] on div ".deletable-edge-delete-btn { width: 20px; height: 20px; border: 0px solid #ffff…" at bounding box center [586, 305] width 719 height 462
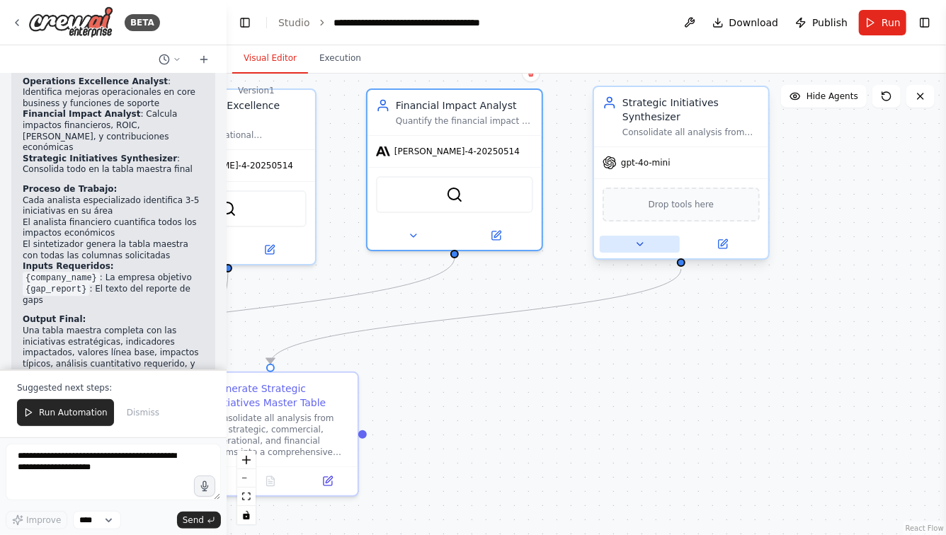
click at [636, 249] on button at bounding box center [640, 244] width 80 height 17
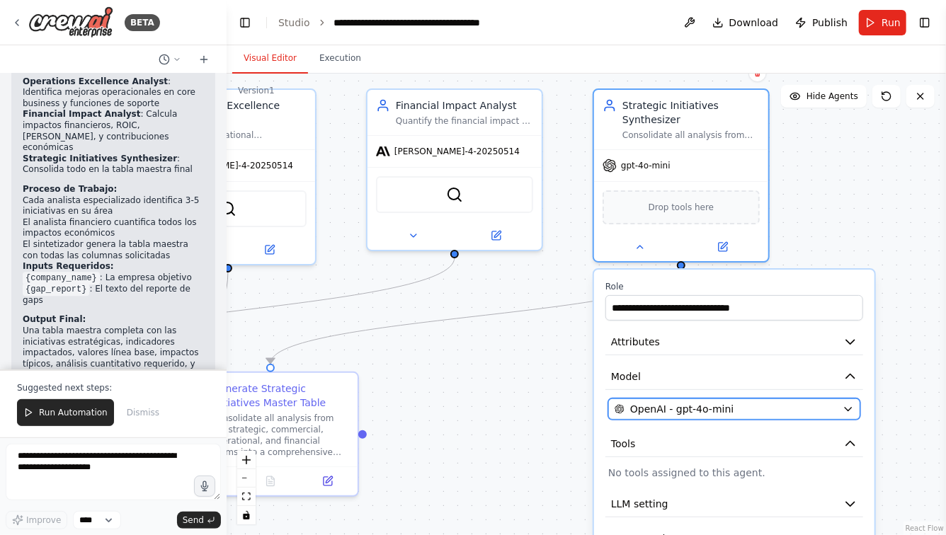
click at [678, 406] on span "OpenAI - gpt-4o-mini" at bounding box center [681, 409] width 103 height 14
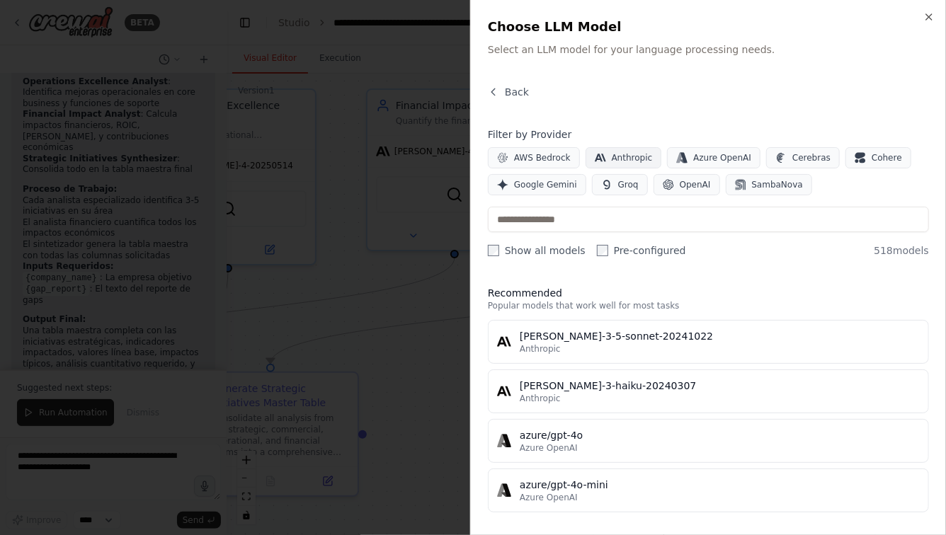
click at [609, 157] on button "Anthropic" at bounding box center [624, 157] width 76 height 21
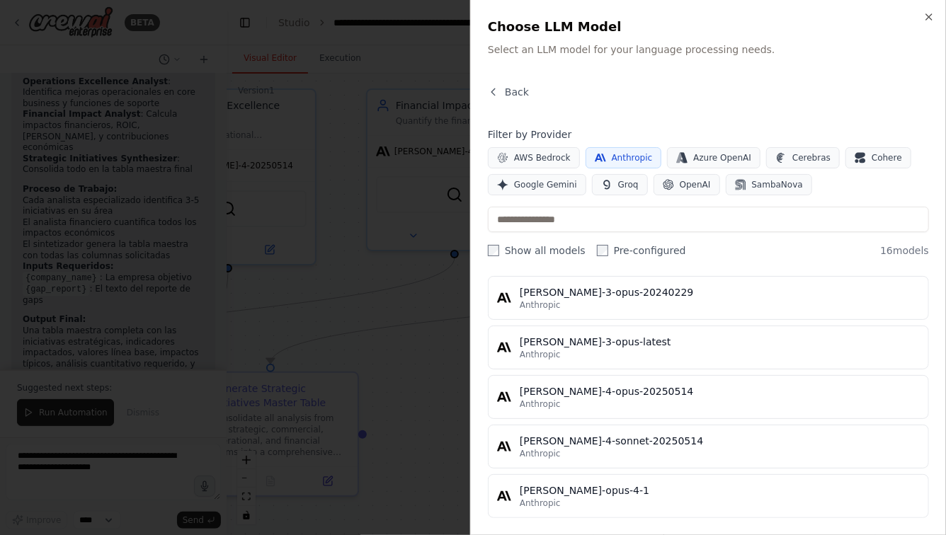
scroll to position [642, 0]
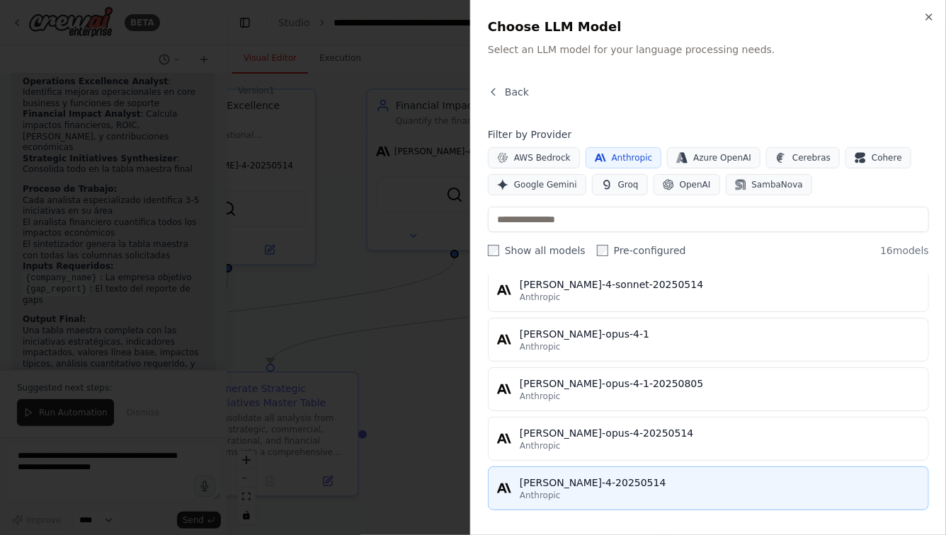
click at [568, 485] on div "[PERSON_NAME]-4-20250514" at bounding box center [720, 483] width 400 height 14
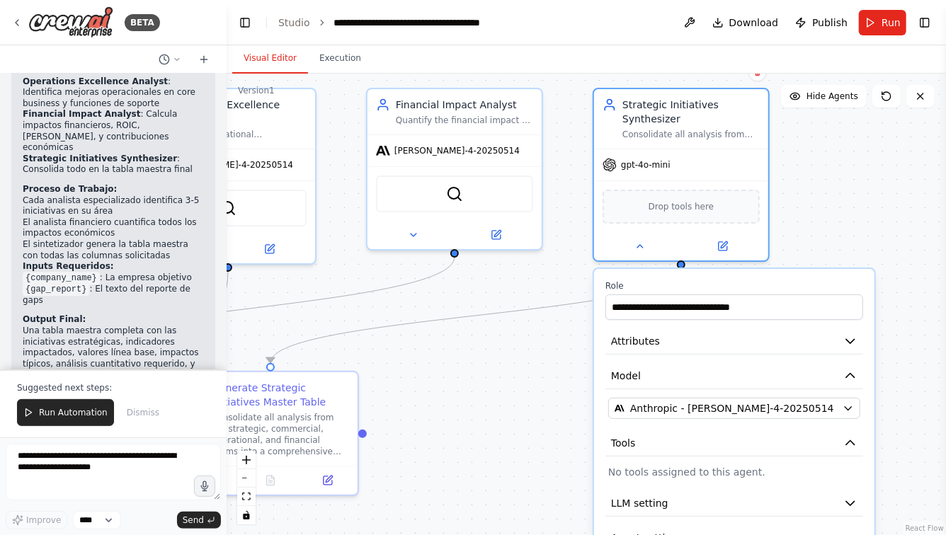
drag, startPoint x: 898, startPoint y: 245, endPoint x: 889, endPoint y: 146, distance: 99.6
click at [889, 146] on div ".deletable-edge-delete-btn { width: 20px; height: 20px; border: 0px solid #ffff…" at bounding box center [586, 305] width 719 height 462
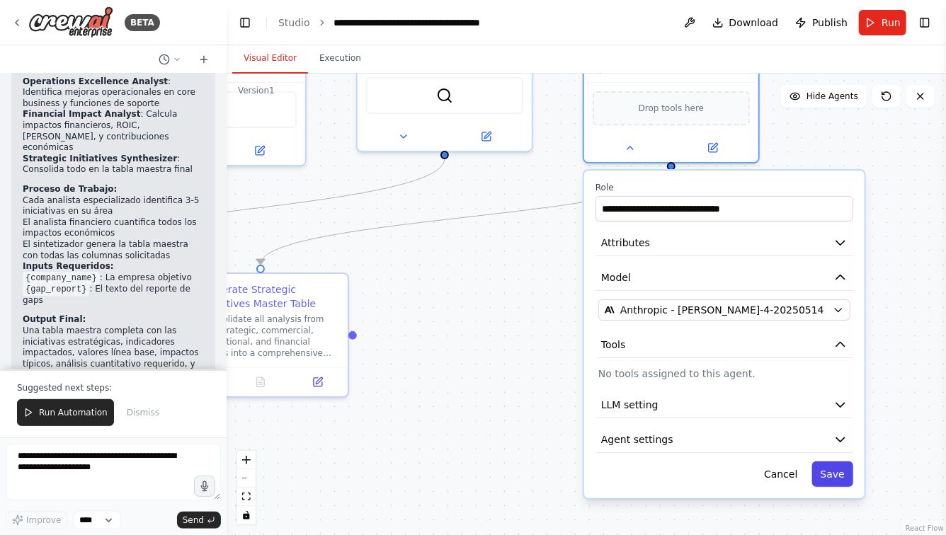
click at [828, 469] on button "Save" at bounding box center [832, 474] width 41 height 25
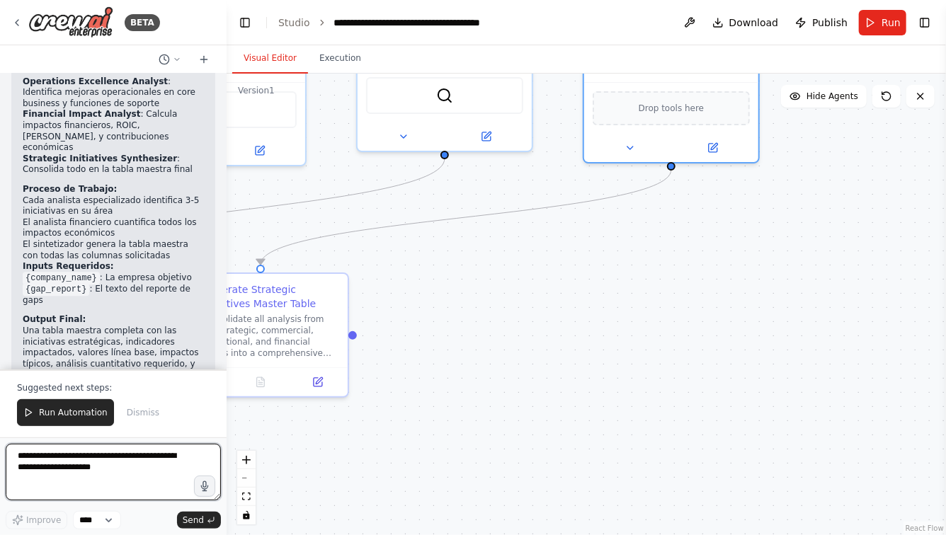
click at [104, 464] on textarea at bounding box center [113, 472] width 215 height 57
type textarea "**********"
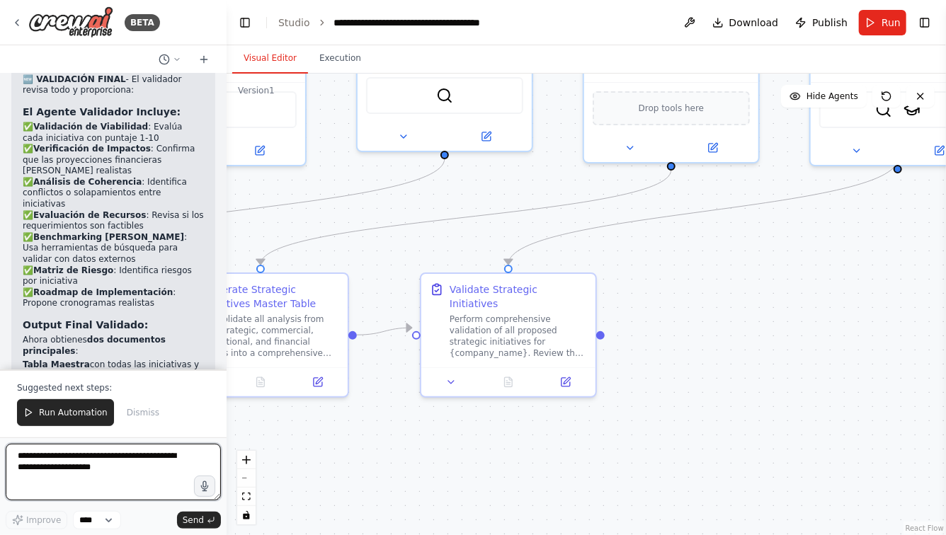
scroll to position [2610, 0]
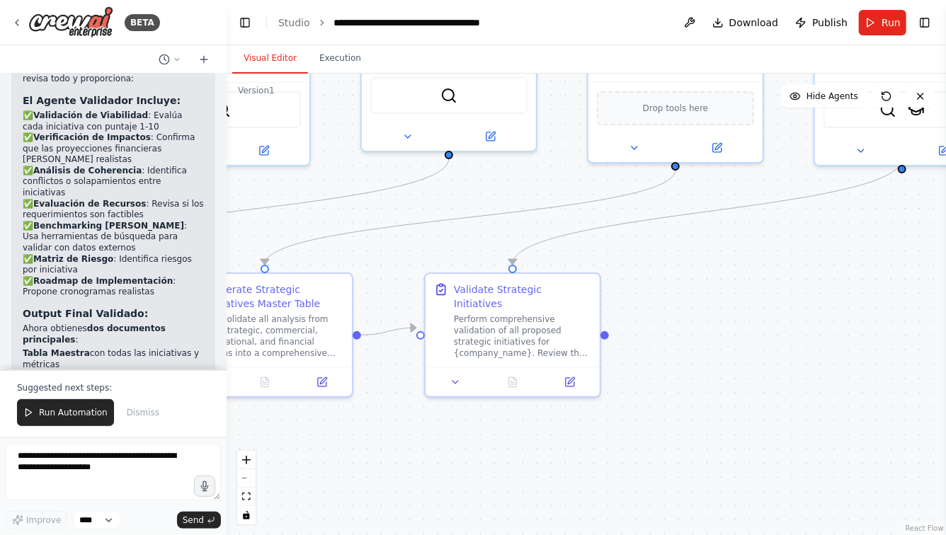
drag, startPoint x: 640, startPoint y: 415, endPoint x: 724, endPoint y: 397, distance: 85.4
click at [723, 398] on div ".deletable-edge-delete-btn { width: 20px; height: 20px; border: 0px solid #ffff…" at bounding box center [586, 305] width 719 height 462
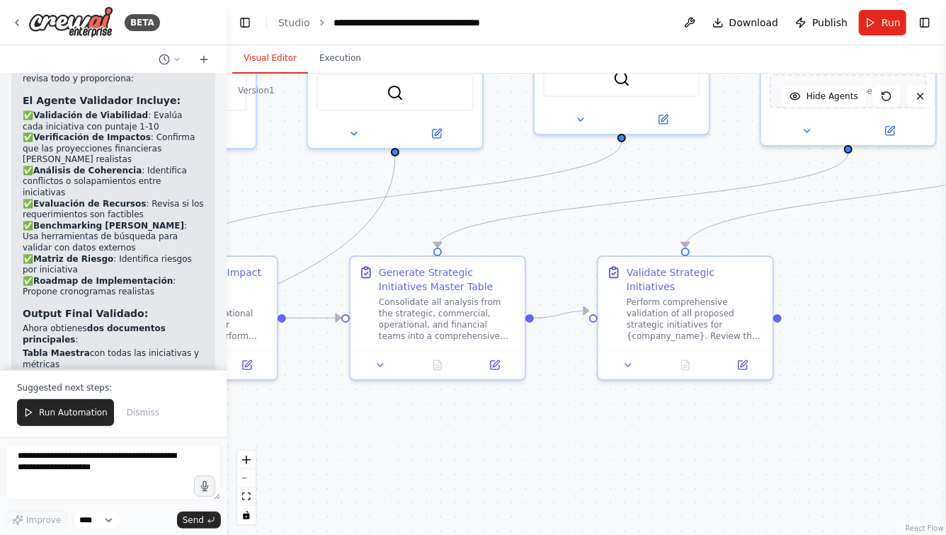
drag, startPoint x: 486, startPoint y: 442, endPoint x: 580, endPoint y: 442, distance: 94.2
click at [580, 442] on div ".deletable-edge-delete-btn { width: 20px; height: 20px; border: 0px solid #ffff…" at bounding box center [586, 305] width 719 height 462
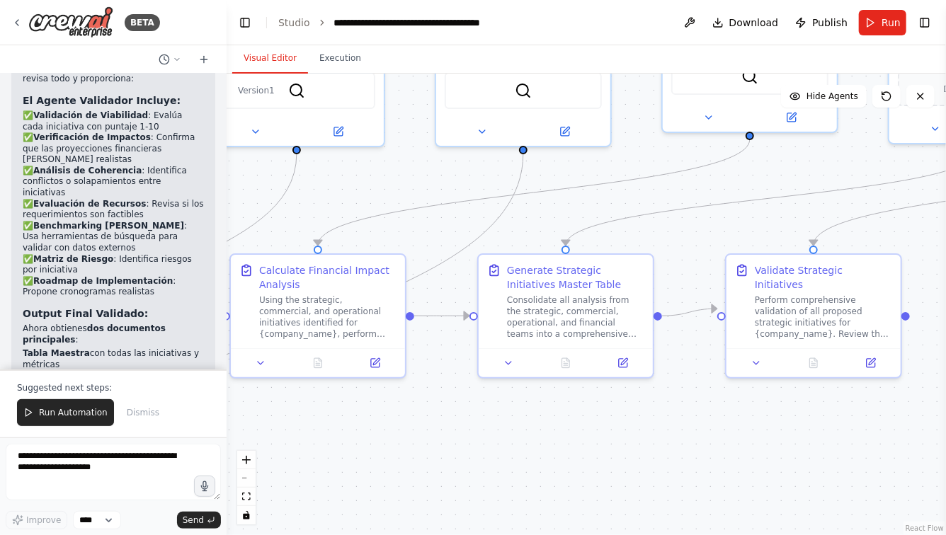
drag, startPoint x: 350, startPoint y: 440, endPoint x: 473, endPoint y: 438, distance: 123.2
click at [470, 438] on div ".deletable-edge-delete-btn { width: 20px; height: 20px; border: 0px solid #ffff…" at bounding box center [586, 305] width 719 height 462
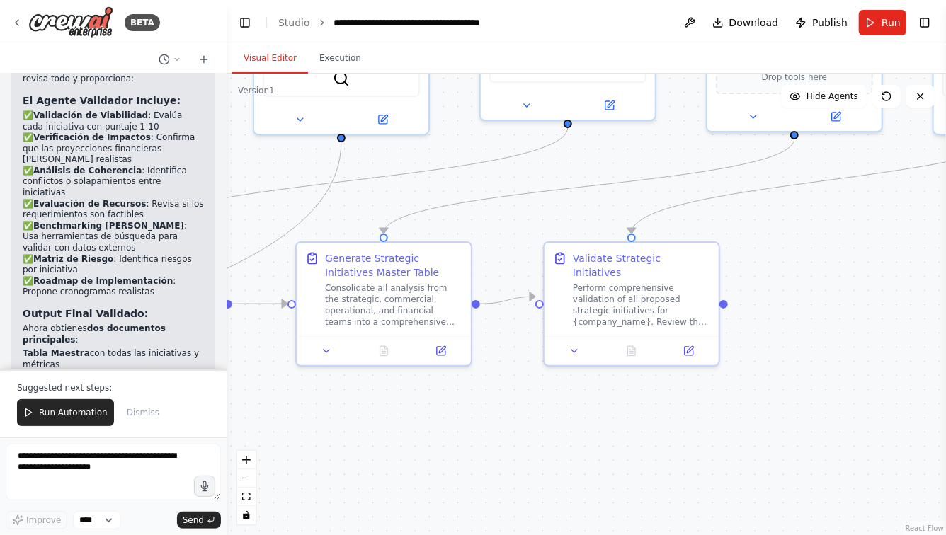
drag, startPoint x: 642, startPoint y: 439, endPoint x: 452, endPoint y: 427, distance: 190.1
click at [452, 427] on div ".deletable-edge-delete-btn { width: 20px; height: 20px; border: 0px solid #ffff…" at bounding box center [586, 305] width 719 height 462
click at [879, 24] on button "Run" at bounding box center [882, 22] width 47 height 25
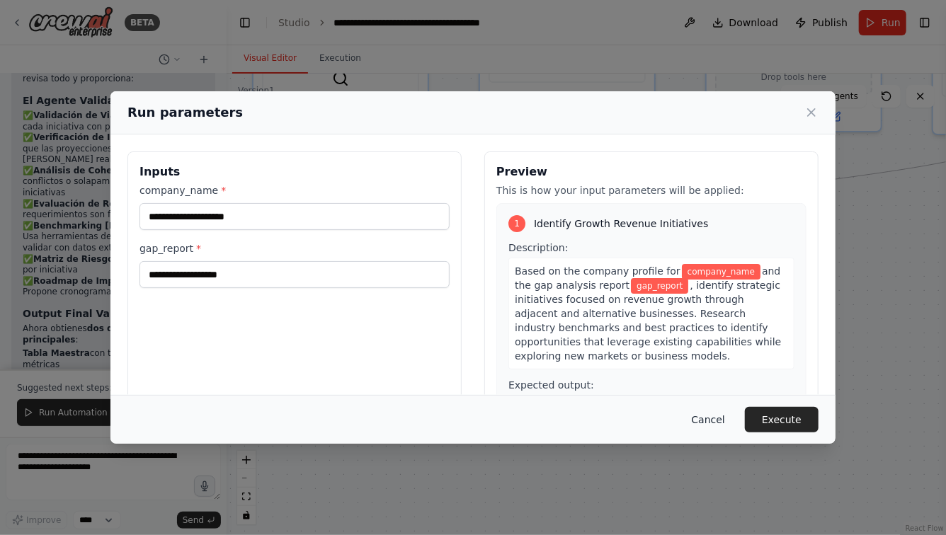
click at [704, 421] on button "Cancel" at bounding box center [708, 419] width 56 height 25
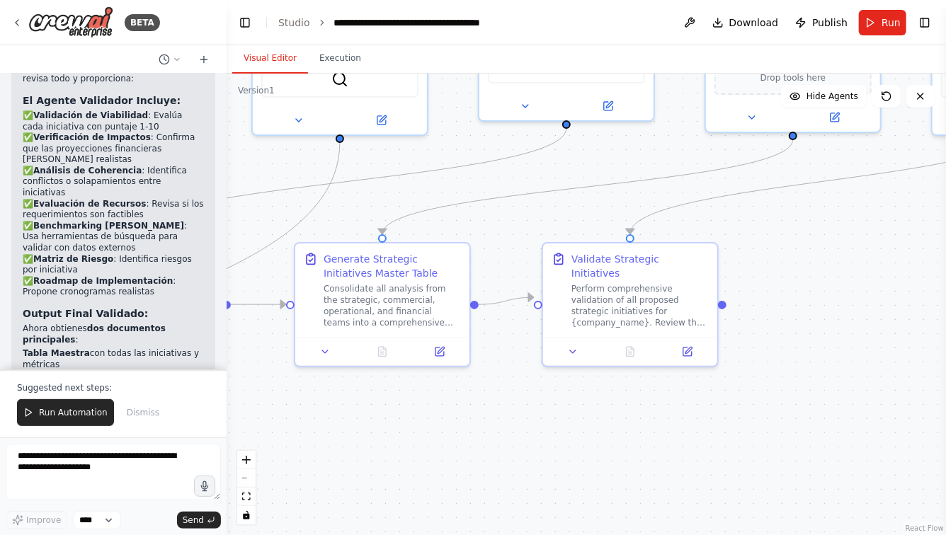
drag, startPoint x: 838, startPoint y: 315, endPoint x: 617, endPoint y: 393, distance: 234.2
click at [620, 393] on div ".deletable-edge-delete-btn { width: 20px; height: 20px; border: 0px solid #ffff…" at bounding box center [586, 305] width 719 height 462
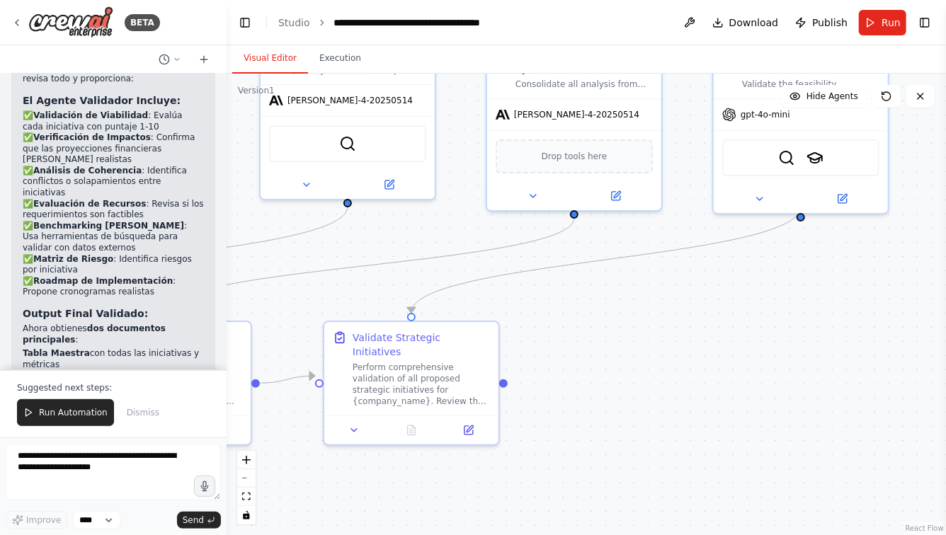
drag, startPoint x: 838, startPoint y: 307, endPoint x: 719, endPoint y: 395, distance: 148.8
click at [720, 395] on div ".deletable-edge-delete-btn { width: 20px; height: 20px; border: 0px solid #ffff…" at bounding box center [586, 305] width 719 height 462
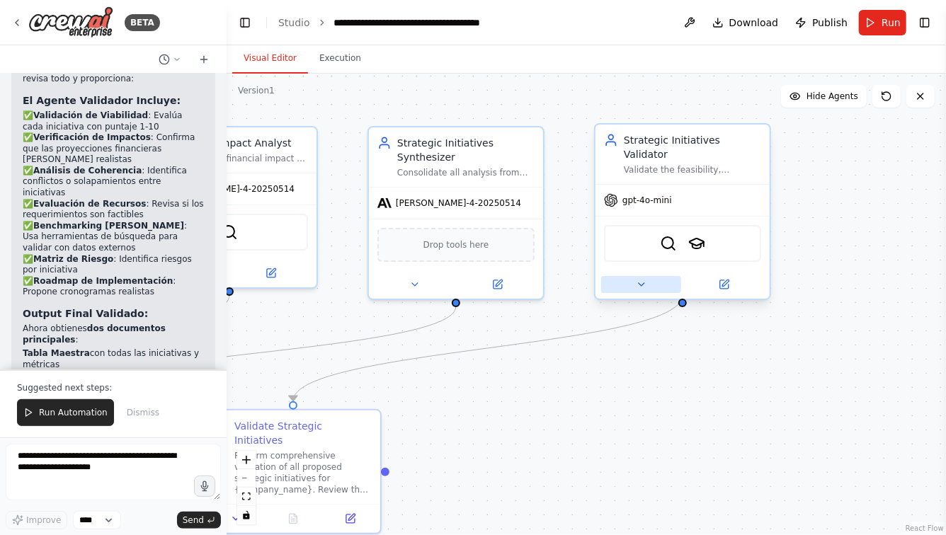
click at [641, 279] on icon at bounding box center [641, 284] width 11 height 11
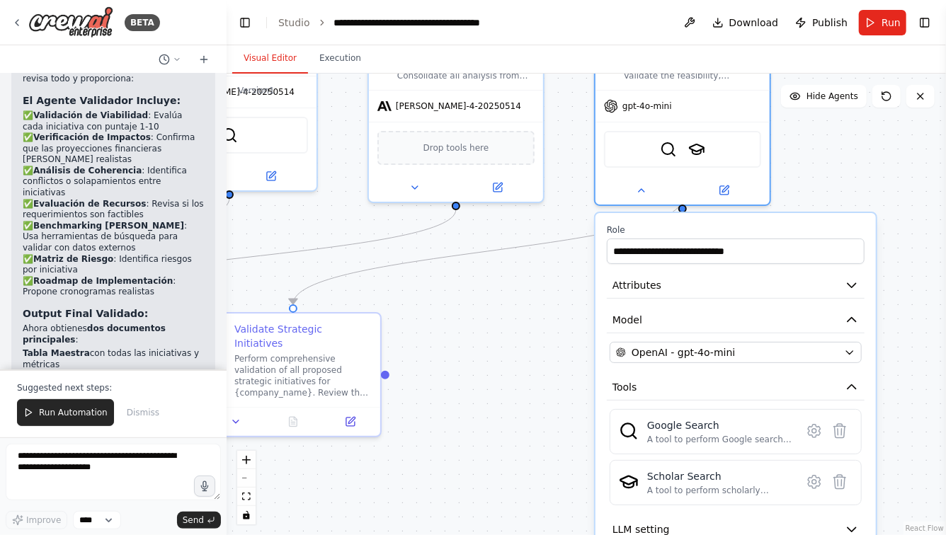
drag, startPoint x: 857, startPoint y: 194, endPoint x: 857, endPoint y: 113, distance: 80.7
click at [857, 113] on div ".deletable-edge-delete-btn { width: 20px; height: 20px; border: 0px solid #ffff…" at bounding box center [586, 305] width 719 height 462
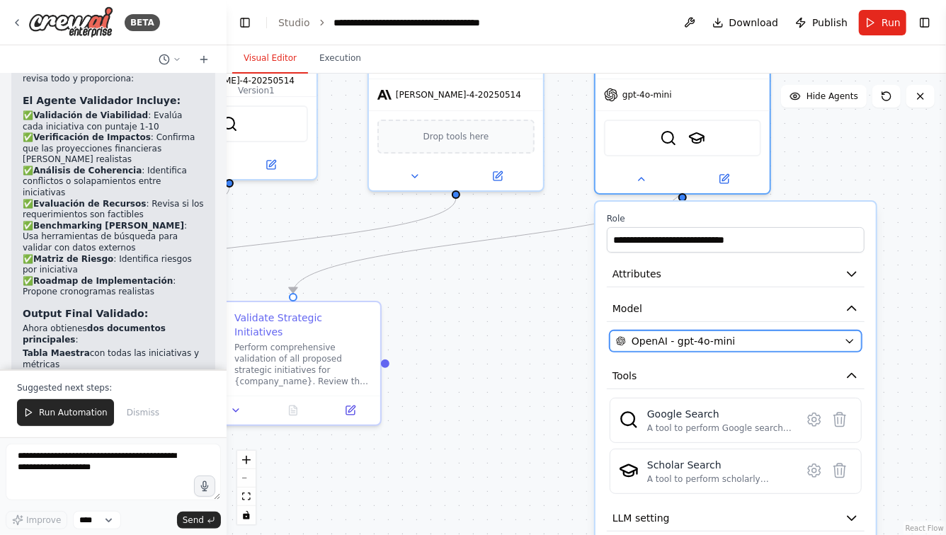
click at [766, 334] on div "OpenAI - gpt-4o-mini" at bounding box center [727, 341] width 222 height 14
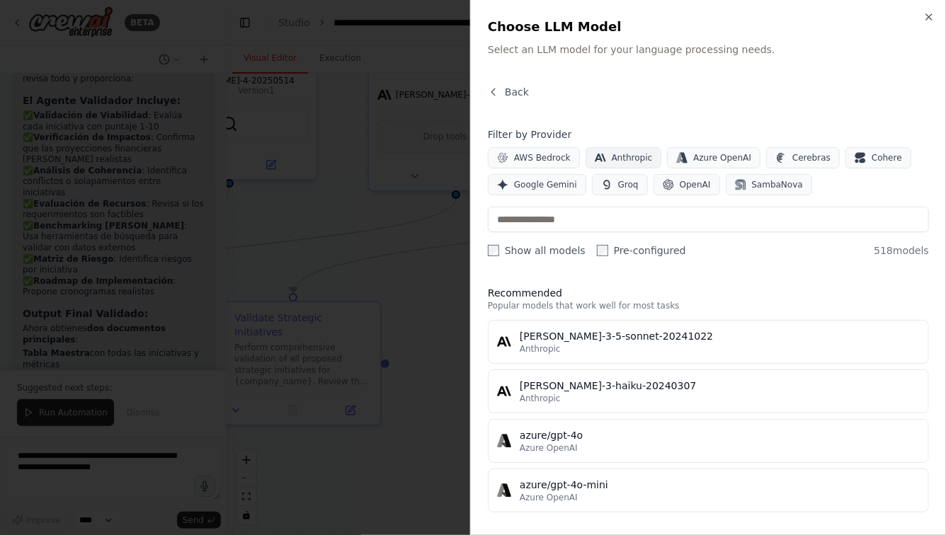
click at [628, 159] on span "Anthropic" at bounding box center [632, 157] width 41 height 11
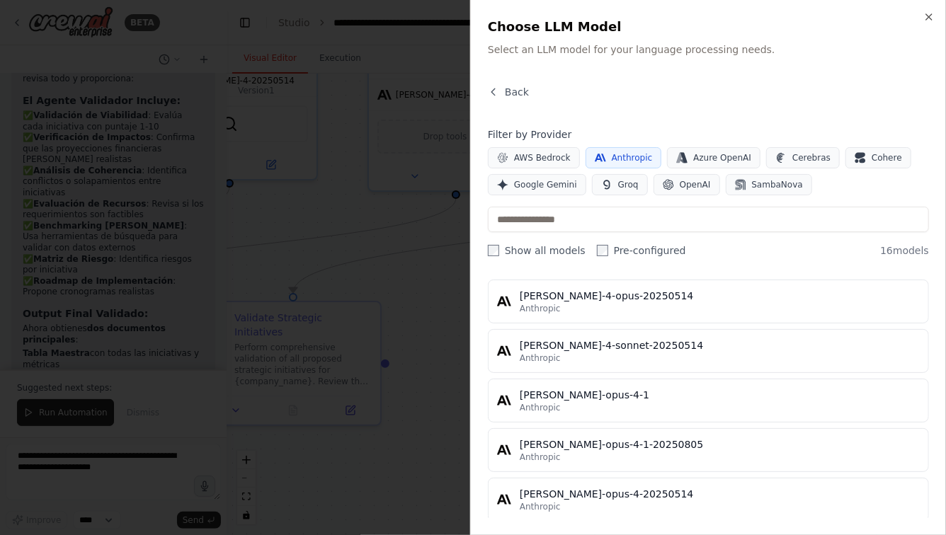
scroll to position [642, 0]
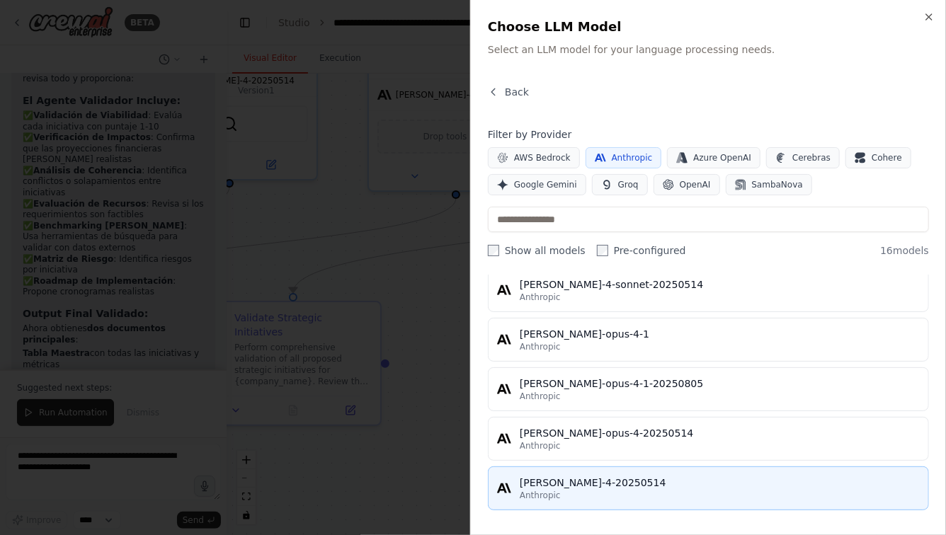
click at [588, 481] on div "[PERSON_NAME]-4-20250514" at bounding box center [720, 483] width 400 height 14
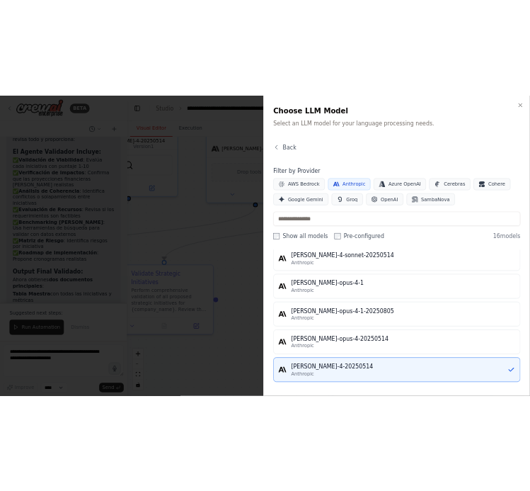
scroll to position [498, 0]
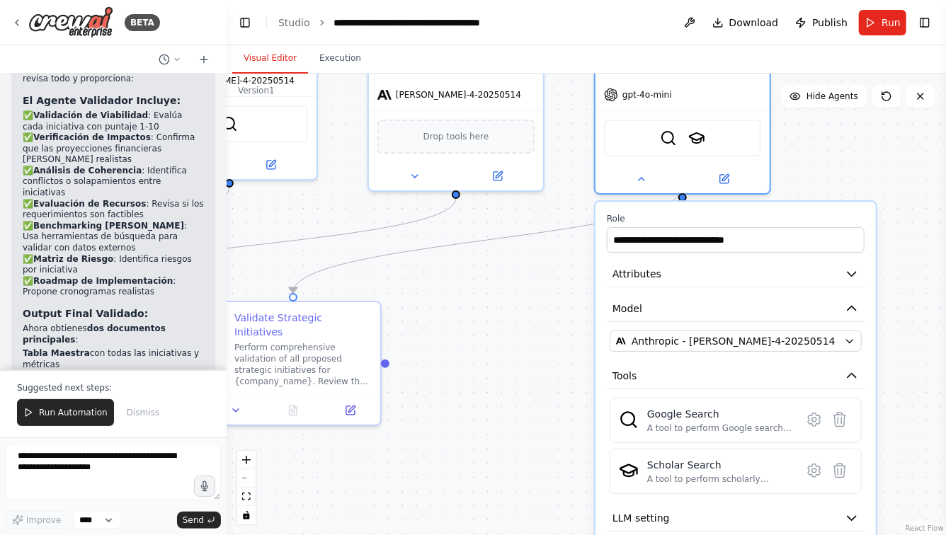
drag, startPoint x: 899, startPoint y: 372, endPoint x: 899, endPoint y: 193, distance: 179.8
click at [899, 193] on div ".deletable-edge-delete-btn { width: 20px; height: 20px; border: 0px solid #ffff…" at bounding box center [586, 305] width 719 height 462
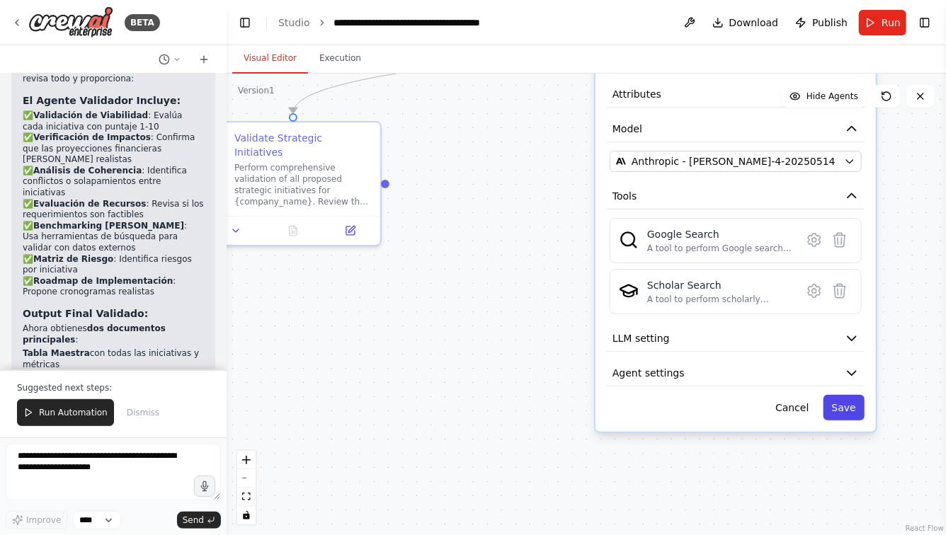
click at [843, 395] on button "Save" at bounding box center [843, 407] width 41 height 25
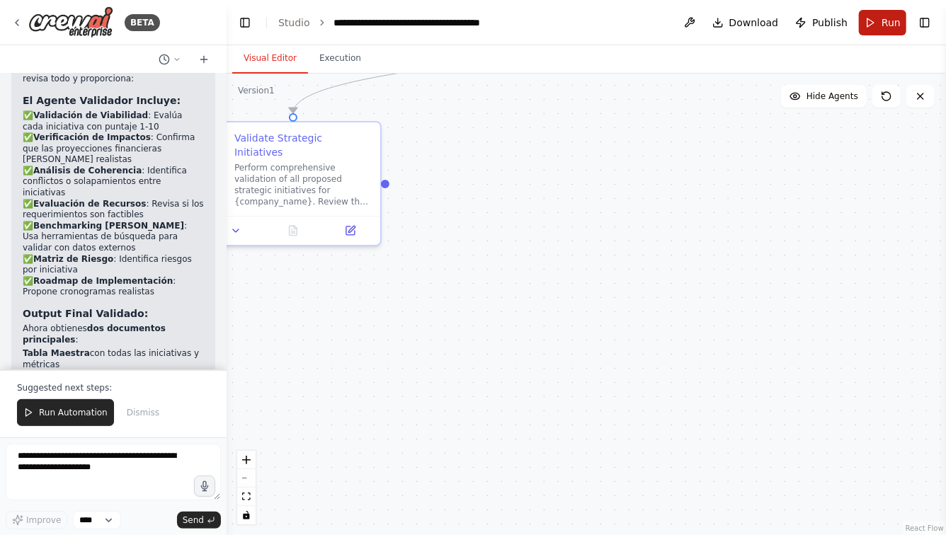
click at [871, 25] on button "Run" at bounding box center [882, 22] width 47 height 25
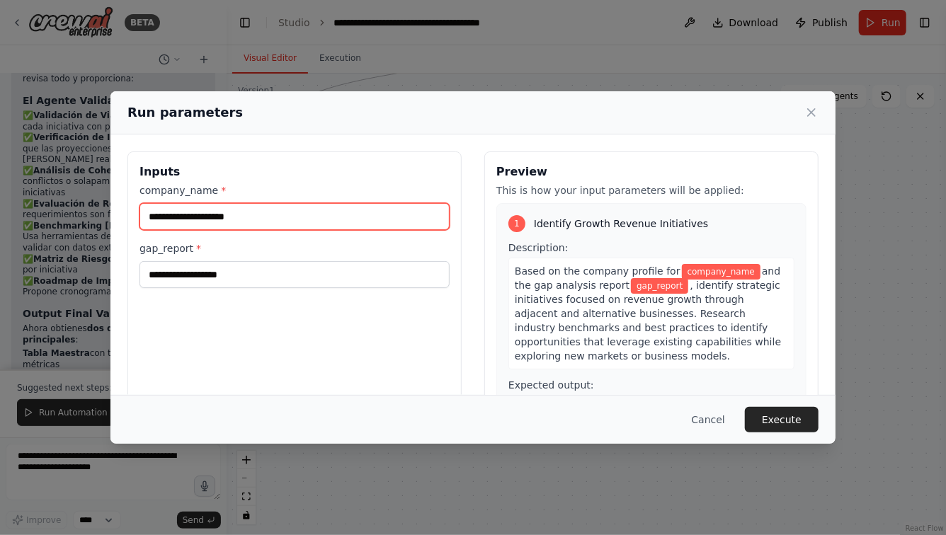
click at [237, 216] on input "company_name *" at bounding box center [294, 216] width 310 height 27
type input "**********"
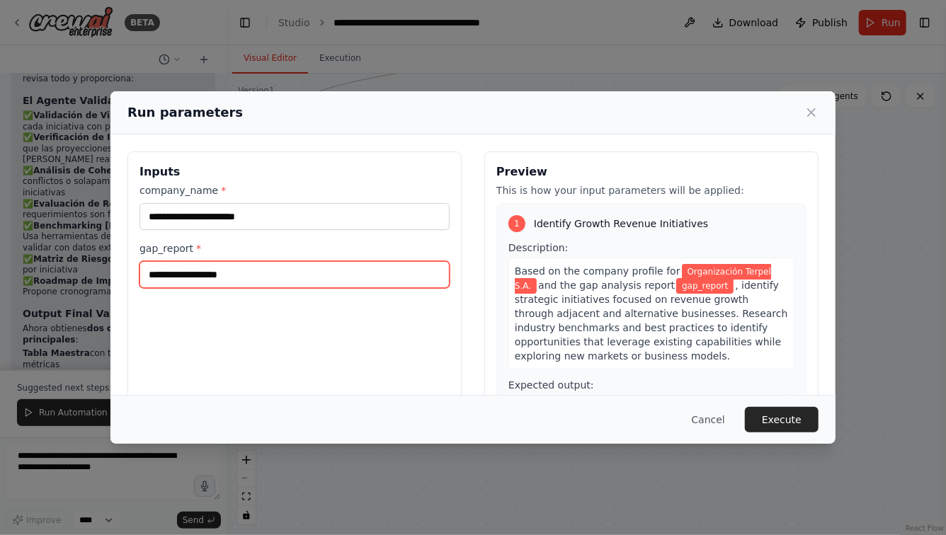
click at [178, 278] on input "gap_report *" at bounding box center [294, 274] width 310 height 27
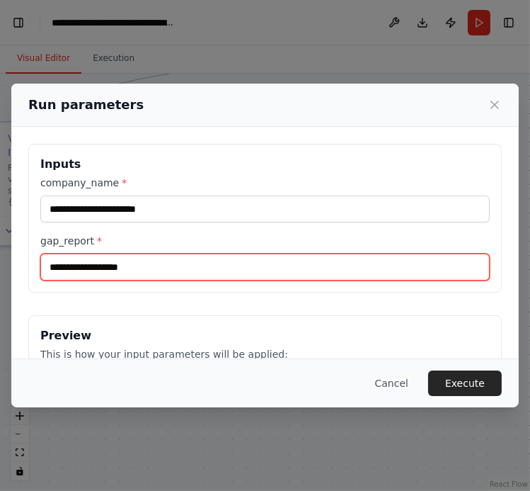
paste input "**********"
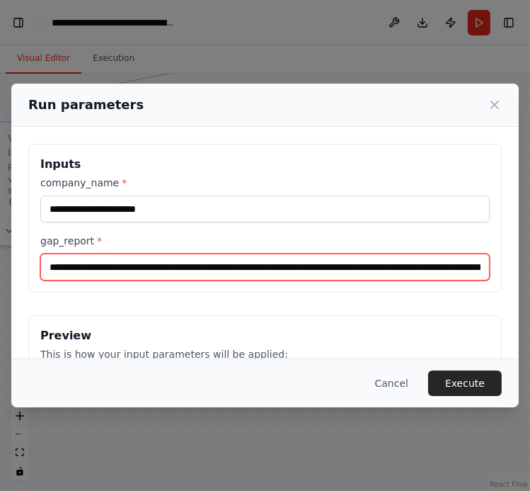
scroll to position [0, 29554]
type input "**********"
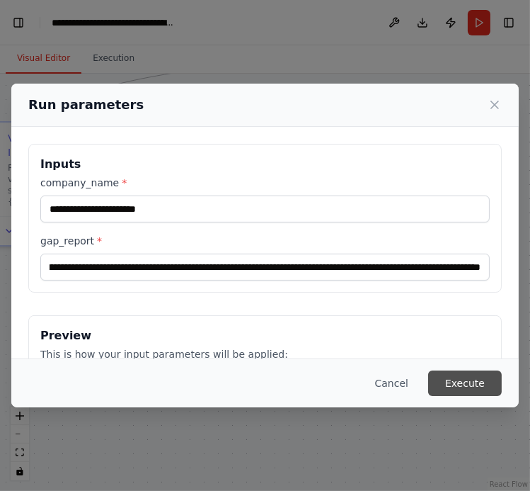
click at [467, 385] on button "Execute" at bounding box center [465, 382] width 74 height 25
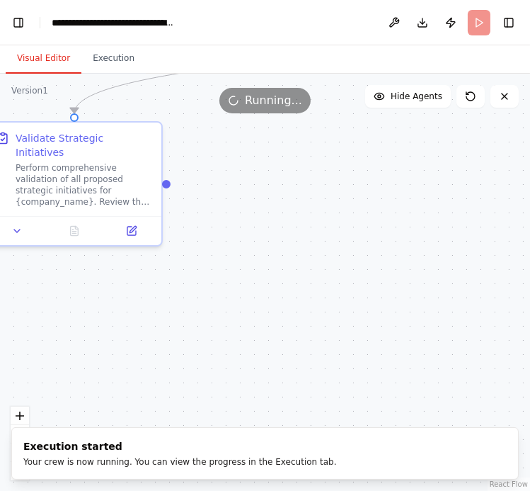
drag, startPoint x: 173, startPoint y: 324, endPoint x: 329, endPoint y: 324, distance: 155.1
click at [329, 324] on div ".deletable-edge-delete-btn { width: 20px; height: 20px; border: 0px solid #ffff…" at bounding box center [265, 282] width 530 height 417
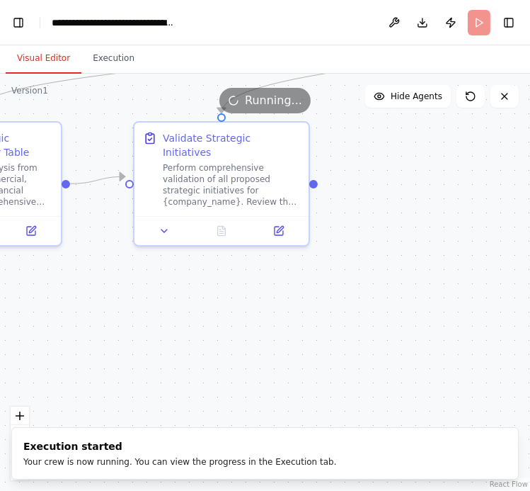
drag, startPoint x: 171, startPoint y: 339, endPoint x: 340, endPoint y: 338, distance: 169.2
click at [339, 339] on div ".deletable-edge-delete-btn { width: 20px; height: 20px; border: 0px solid #ffff…" at bounding box center [265, 282] width 530 height 417
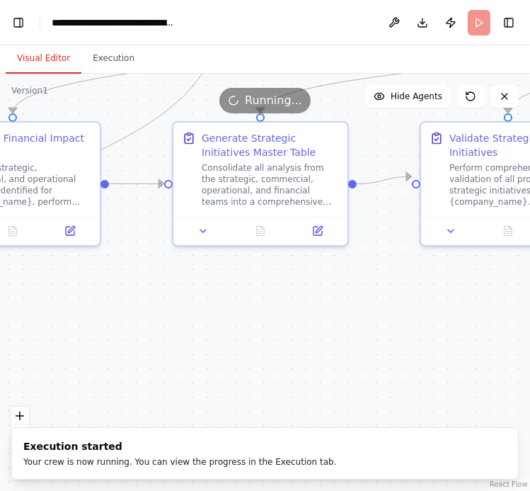
drag, startPoint x: 233, startPoint y: 359, endPoint x: 369, endPoint y: 358, distance: 135.9
click at [370, 359] on div ".deletable-edge-delete-btn { width: 20px; height: 20px; border: 0px solid #ffff…" at bounding box center [265, 282] width 530 height 417
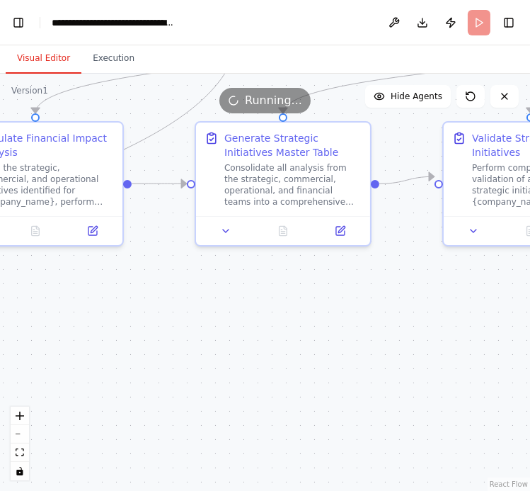
drag, startPoint x: 169, startPoint y: 335, endPoint x: 346, endPoint y: 337, distance: 177.7
click at [346, 337] on div ".deletable-edge-delete-btn { width: 20px; height: 20px; border: 0px solid #ffff…" at bounding box center [265, 282] width 530 height 417
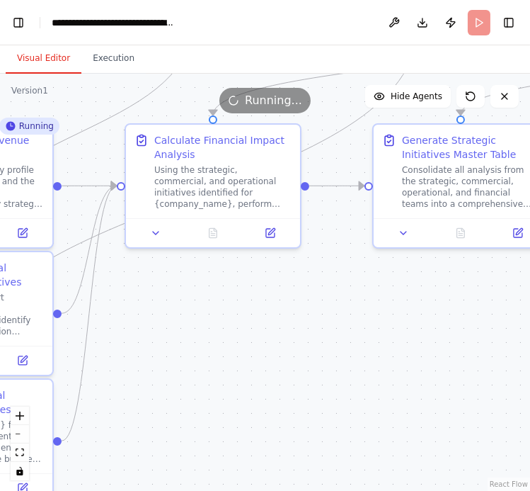
drag, startPoint x: 229, startPoint y: 336, endPoint x: 391, endPoint y: 335, distance: 162.1
click at [394, 336] on div ".deletable-edge-delete-btn { width: 20px; height: 20px; border: 0px solid #ffff…" at bounding box center [265, 282] width 530 height 417
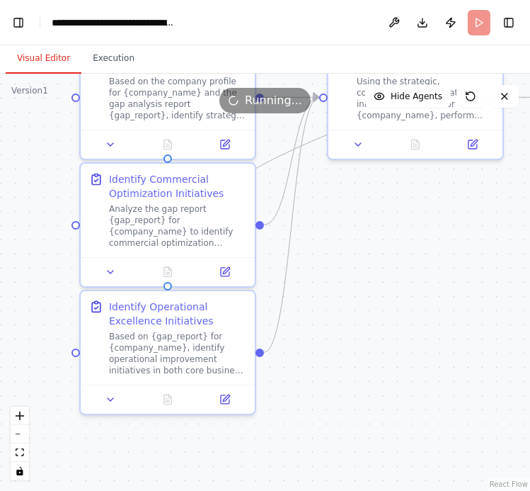
drag, startPoint x: 377, startPoint y: 360, endPoint x: 395, endPoint y: 271, distance: 90.3
click at [400, 271] on div ".deletable-edge-delete-btn { width: 20px; height: 20px; border: 0px solid #ffff…" at bounding box center [265, 282] width 530 height 417
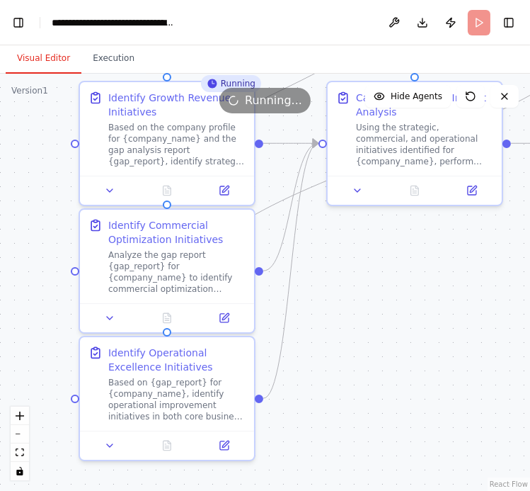
drag, startPoint x: 396, startPoint y: 288, endPoint x: 395, endPoint y: 326, distance: 38.2
click at [396, 326] on div ".deletable-edge-delete-btn { width: 20px; height: 20px; border: 0px solid #ffff…" at bounding box center [265, 282] width 530 height 417
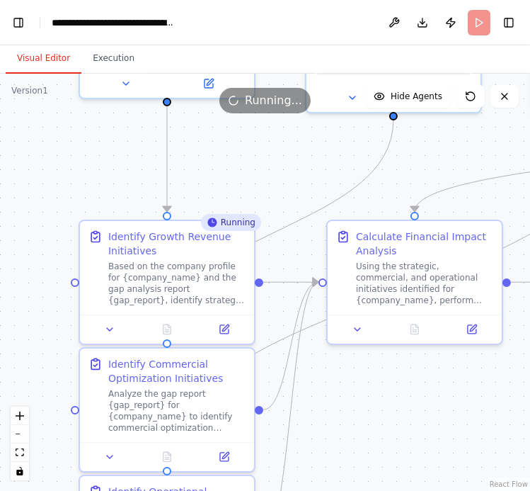
drag, startPoint x: 348, startPoint y: 290, endPoint x: 347, endPoint y: 431, distance: 140.9
click at [348, 432] on div ".deletable-edge-delete-btn { width: 20px; height: 20px; border: 0px solid #ffff…" at bounding box center [265, 282] width 530 height 417
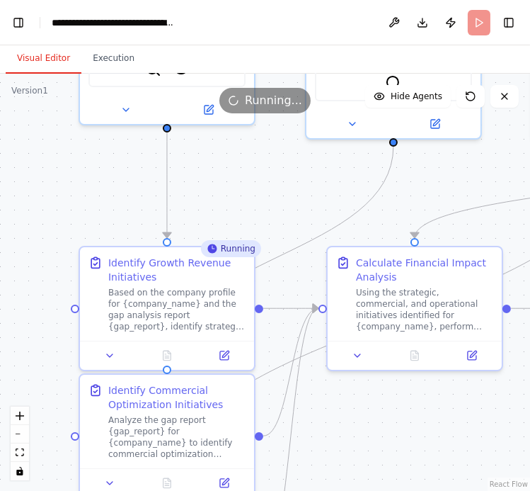
drag, startPoint x: 243, startPoint y: 185, endPoint x: 243, endPoint y: 330, distance: 145.1
click at [243, 330] on div ".deletable-edge-delete-btn { width: 20px; height: 20px; border: 0px solid #ffff…" at bounding box center [265, 282] width 530 height 417
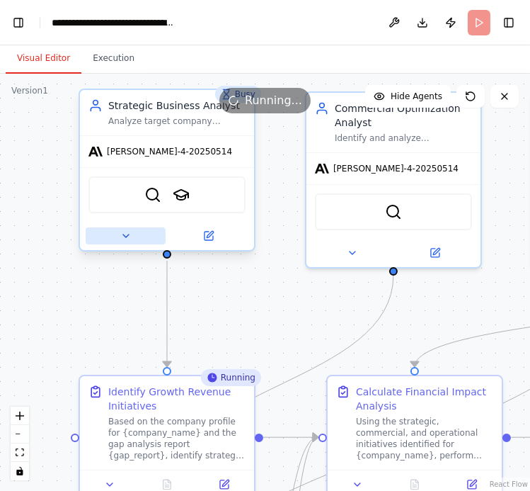
click at [124, 233] on icon at bounding box center [125, 235] width 11 height 11
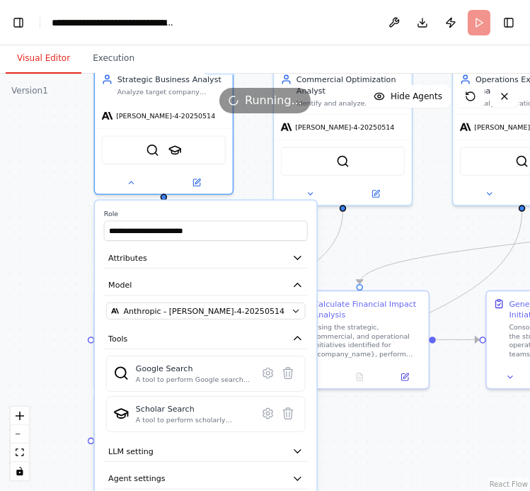
drag, startPoint x: 69, startPoint y: 316, endPoint x: 69, endPoint y: 242, distance: 74.3
click at [69, 242] on div ".deletable-edge-delete-btn { width: 20px; height: 20px; border: 0px solid #ffff…" at bounding box center [265, 282] width 530 height 417
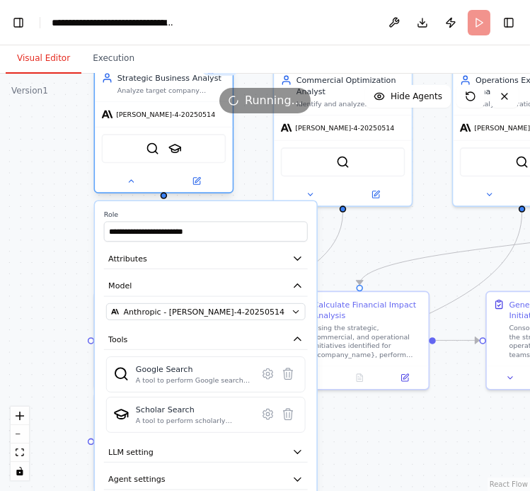
click at [130, 188] on div at bounding box center [164, 181] width 138 height 23
click at [130, 183] on icon at bounding box center [131, 180] width 9 height 9
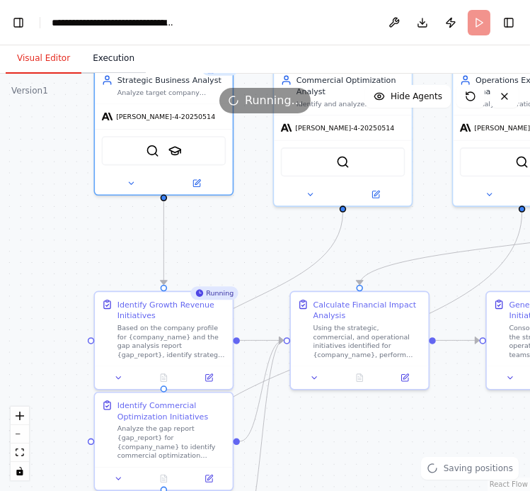
click at [108, 57] on button "Execution" at bounding box center [113, 59] width 64 height 30
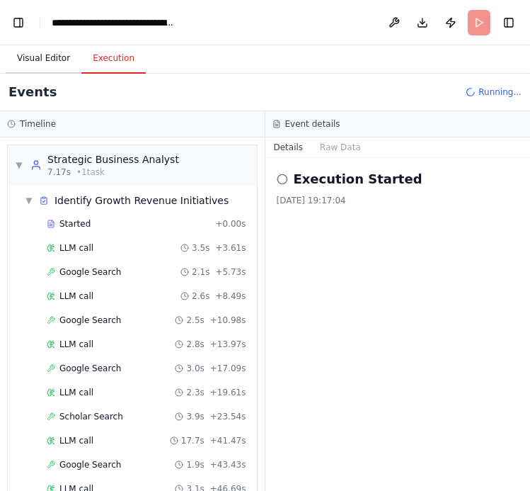
click at [38, 52] on button "Visual Editor" at bounding box center [44, 59] width 76 height 30
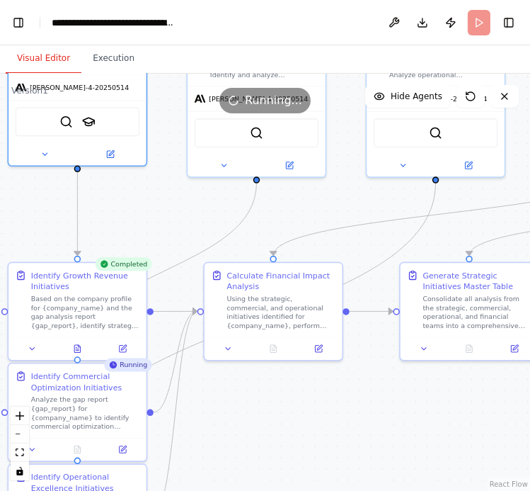
drag, startPoint x: 359, startPoint y: 423, endPoint x: 280, endPoint y: 390, distance: 85.3
click at [280, 391] on div ".deletable-edge-delete-btn { width: 20px; height: 20px; border: 0px solid #ffff…" at bounding box center [265, 282] width 530 height 417
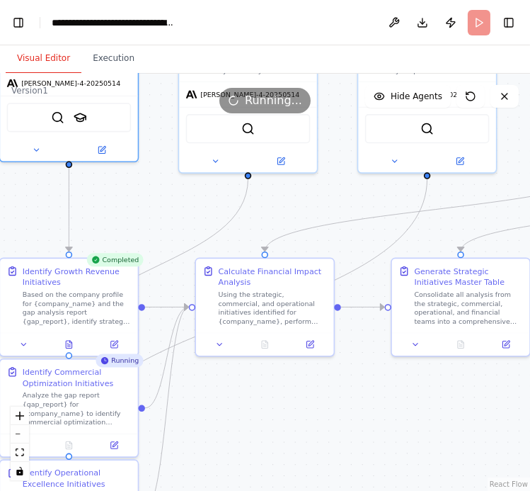
drag, startPoint x: 433, startPoint y: 438, endPoint x: 307, endPoint y: 421, distance: 126.6
click at [307, 421] on div ".deletable-edge-delete-btn { width: 20px; height: 20px; border: 0px solid #ffff…" at bounding box center [265, 282] width 530 height 417
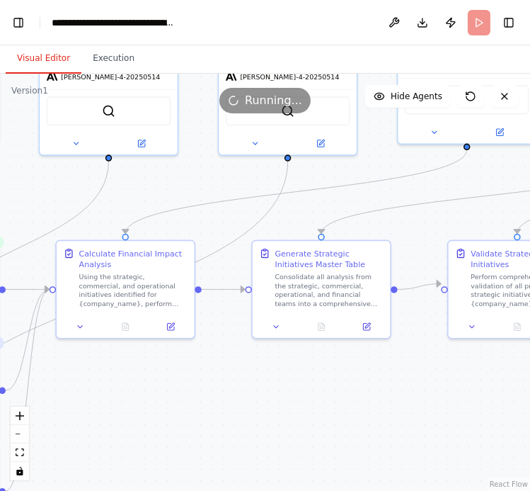
drag, startPoint x: 392, startPoint y: 421, endPoint x: 318, endPoint y: 418, distance: 74.4
click at [318, 418] on div ".deletable-edge-delete-btn { width: 20px; height: 20px; border: 0px solid #ffff…" at bounding box center [265, 282] width 530 height 417
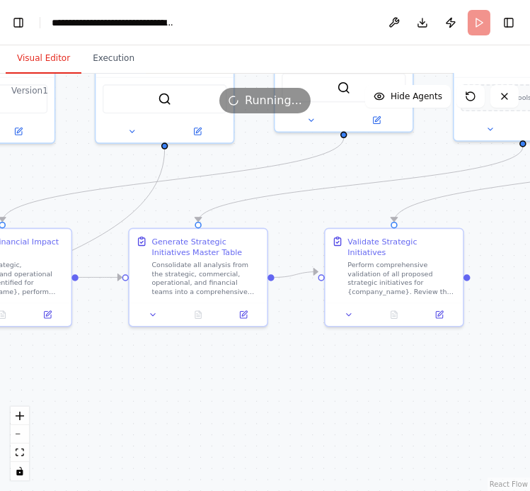
drag, startPoint x: 302, startPoint y: 423, endPoint x: 233, endPoint y: 413, distance: 70.0
click at [236, 413] on div ".deletable-edge-delete-btn { width: 20px; height: 20px; border: 0px solid #ffff…" at bounding box center [265, 282] width 530 height 417
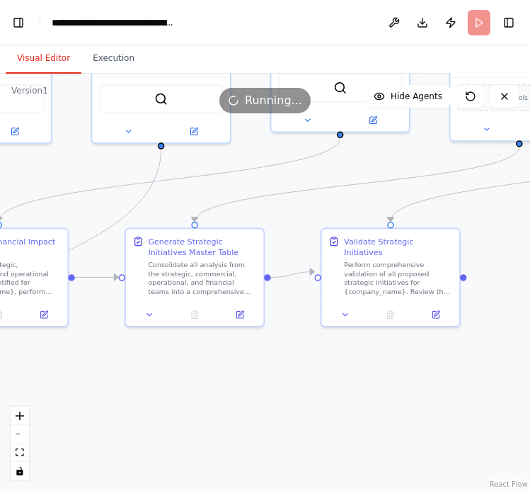
drag, startPoint x: 227, startPoint y: 413, endPoint x: 424, endPoint y: 413, distance: 196.8
click at [421, 413] on div ".deletable-edge-delete-btn { width: 20px; height: 20px; border: 0px solid #ffff…" at bounding box center [265, 282] width 530 height 417
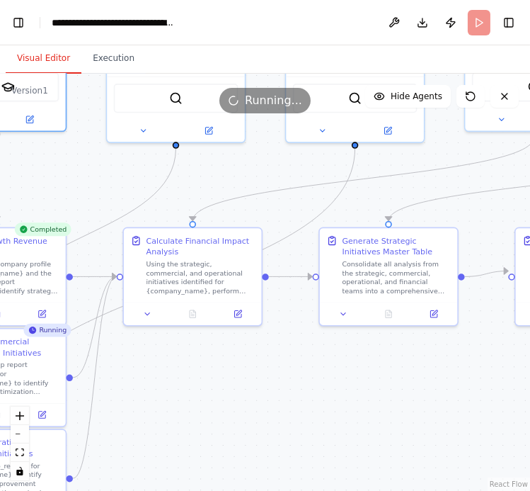
drag, startPoint x: 283, startPoint y: 406, endPoint x: 476, endPoint y: 413, distance: 192.7
click at [474, 412] on div ".deletable-edge-delete-btn { width: 20px; height: 20px; border: 0px solid #ffff…" at bounding box center [265, 282] width 530 height 417
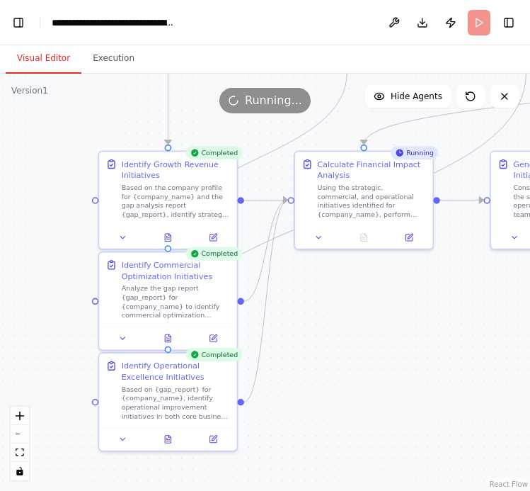
drag, startPoint x: 438, startPoint y: 398, endPoint x: 406, endPoint y: 274, distance: 127.8
click at [406, 275] on div ".deletable-edge-delete-btn { width: 20px; height: 20px; border: 0px solid #ffff…" at bounding box center [265, 282] width 530 height 417
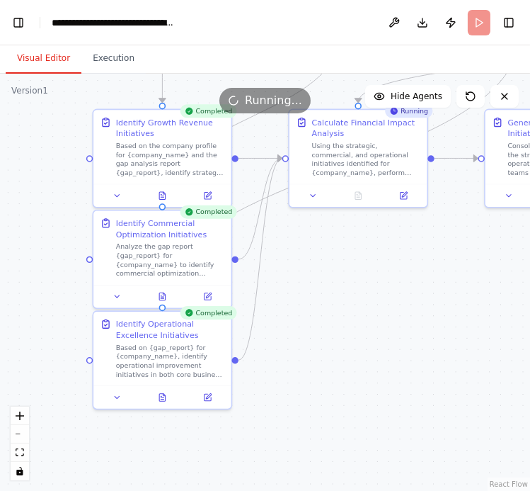
drag, startPoint x: 432, startPoint y: 288, endPoint x: 395, endPoint y: 294, distance: 37.3
click at [395, 293] on div ".deletable-edge-delete-btn { width: 20px; height: 20px; border: 0px solid #ffff…" at bounding box center [265, 282] width 530 height 417
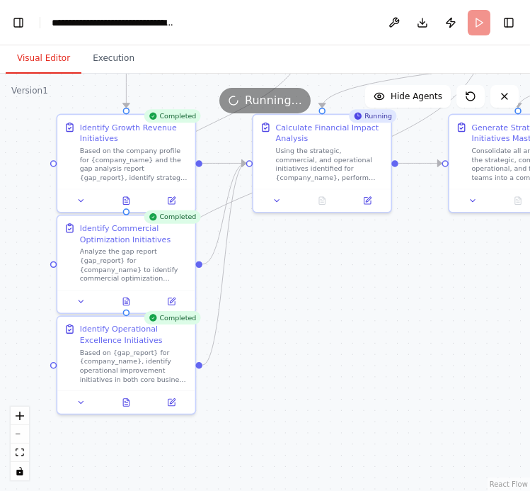
drag, startPoint x: 355, startPoint y: 361, endPoint x: 263, endPoint y: 358, distance: 92.8
click at [264, 359] on div ".deletable-edge-delete-btn { width: 20px; height: 20px; border: 0px solid #ffff…" at bounding box center [265, 282] width 530 height 417
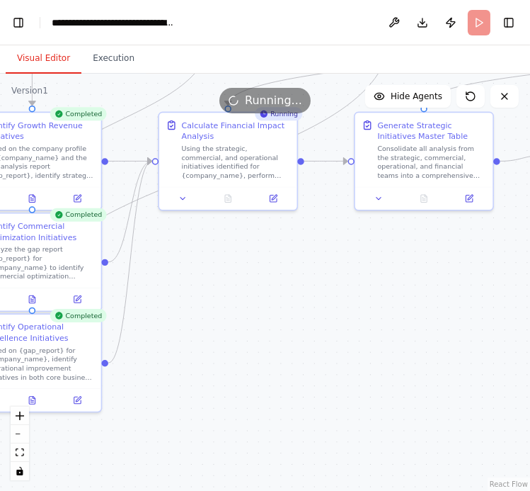
drag, startPoint x: 335, startPoint y: 353, endPoint x: 273, endPoint y: 363, distance: 62.4
click at [273, 362] on div ".deletable-edge-delete-btn { width: 20px; height: 20px; border: 0px solid #ffff…" at bounding box center [265, 282] width 530 height 417
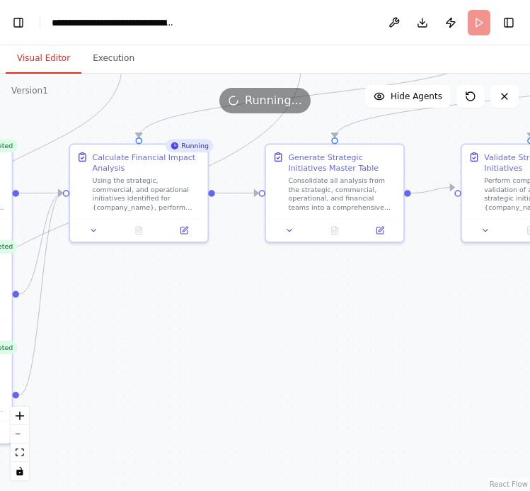
drag, startPoint x: 372, startPoint y: 300, endPoint x: 344, endPoint y: 323, distance: 36.3
click at [344, 323] on div ".deletable-edge-delete-btn { width: 20px; height: 20px; border: 0px solid #ffff…" at bounding box center [265, 282] width 530 height 417
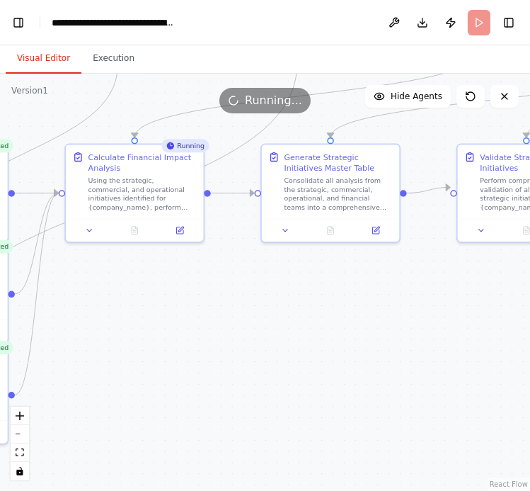
drag, startPoint x: 375, startPoint y: 337, endPoint x: 291, endPoint y: 329, distance: 84.6
click at [291, 330] on div ".deletable-edge-delete-btn { width: 20px; height: 20px; border: 0px solid #ffff…" at bounding box center [265, 282] width 530 height 417
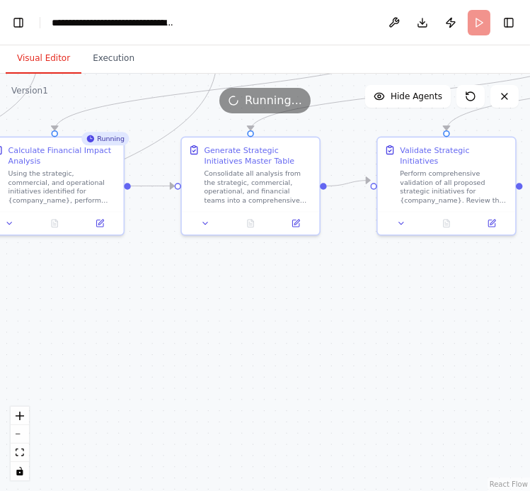
drag, startPoint x: 291, startPoint y: 329, endPoint x: 392, endPoint y: 333, distance: 100.6
click at [394, 333] on div ".deletable-edge-delete-btn { width: 20px; height: 20px; border: 0px solid #ffff…" at bounding box center [265, 282] width 530 height 417
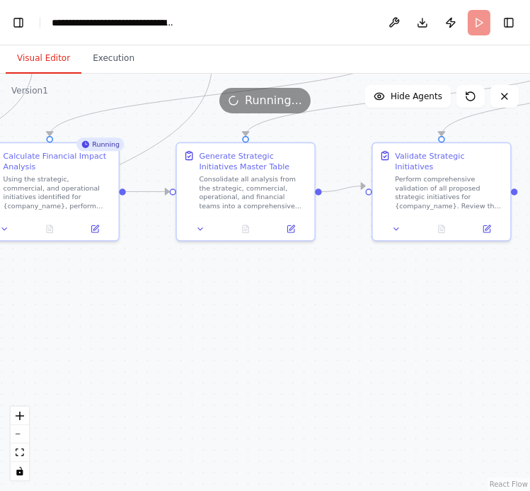
drag, startPoint x: 421, startPoint y: 326, endPoint x: 388, endPoint y: 350, distance: 40.7
click at [388, 350] on div ".deletable-edge-delete-btn { width: 20px; height: 20px; border: 0px solid #ffff…" at bounding box center [265, 282] width 530 height 417
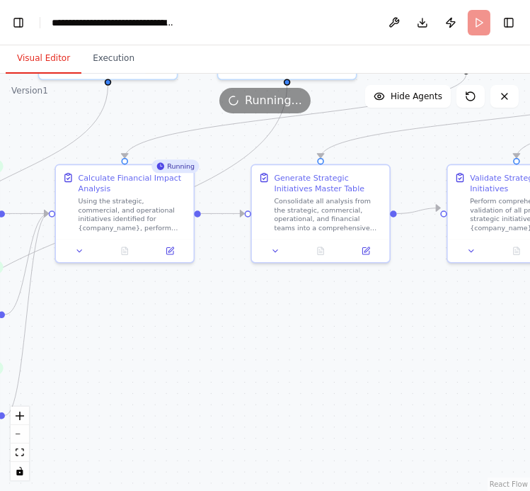
drag, startPoint x: 282, startPoint y: 350, endPoint x: 406, endPoint y: 352, distance: 124.6
click at [412, 352] on div ".deletable-edge-delete-btn { width: 20px; height: 20px; border: 0px solid #ffff…" at bounding box center [265, 282] width 530 height 417
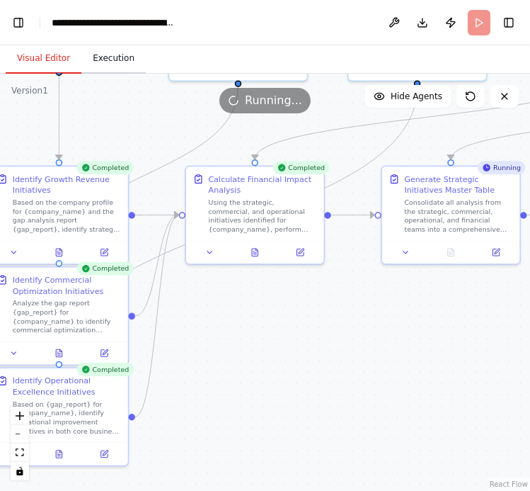
click at [108, 55] on button "Execution" at bounding box center [113, 59] width 64 height 30
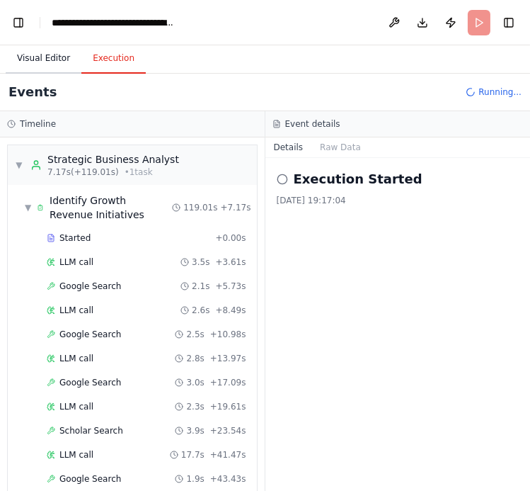
click at [42, 52] on button "Visual Editor" at bounding box center [44, 59] width 76 height 30
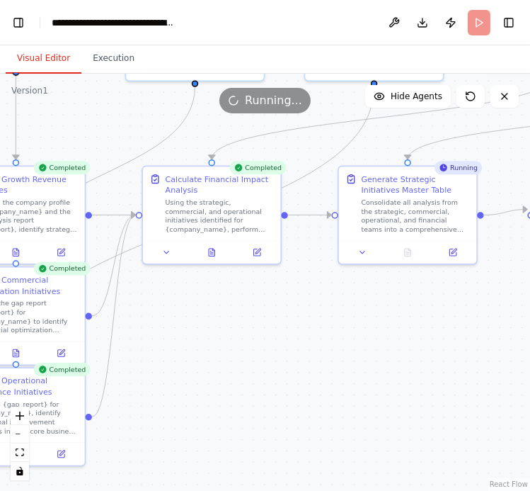
drag, startPoint x: 379, startPoint y: 353, endPoint x: 276, endPoint y: 353, distance: 102.7
click at [276, 353] on div ".deletable-edge-delete-btn { width: 20px; height: 20px; border: 0px solid #ffff…" at bounding box center [265, 282] width 530 height 417
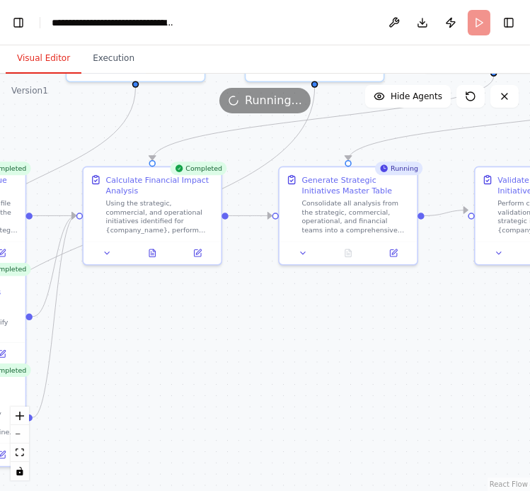
drag, startPoint x: 301, startPoint y: 328, endPoint x: 301, endPoint y: 361, distance: 33.3
click at [301, 361] on div ".deletable-edge-delete-btn { width: 20px; height: 20px; border: 0px solid #ffff…" at bounding box center [265, 282] width 530 height 417
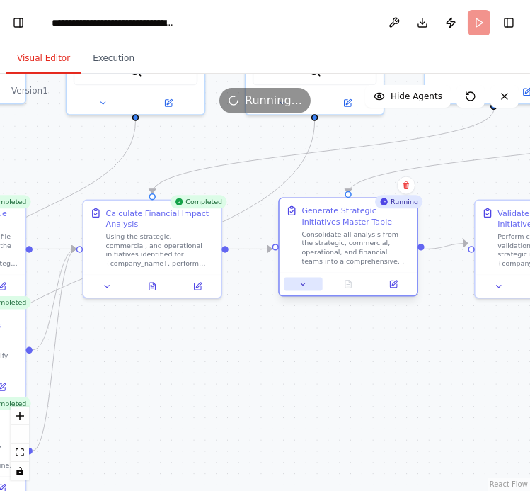
click at [301, 286] on icon at bounding box center [303, 284] width 9 height 9
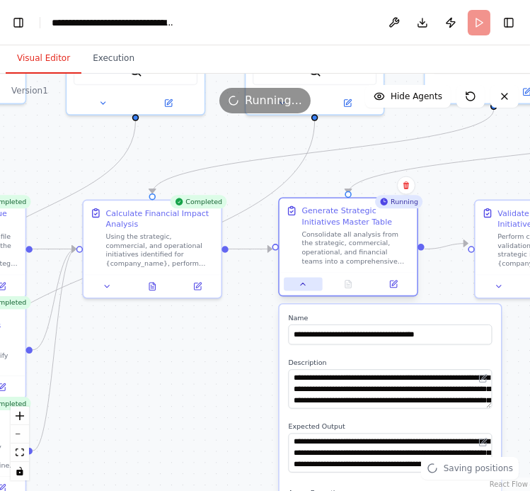
click at [305, 289] on button at bounding box center [303, 284] width 38 height 13
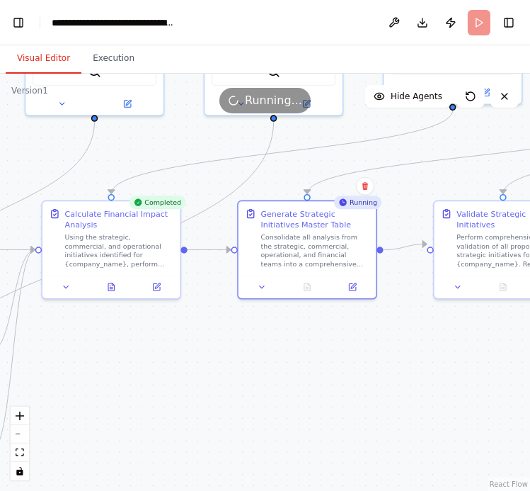
drag, startPoint x: 384, startPoint y: 382, endPoint x: 334, endPoint y: 382, distance: 49.6
click at [334, 382] on div ".deletable-edge-delete-btn { width: 20px; height: 20px; border: 0px solid #ffff…" at bounding box center [265, 282] width 530 height 417
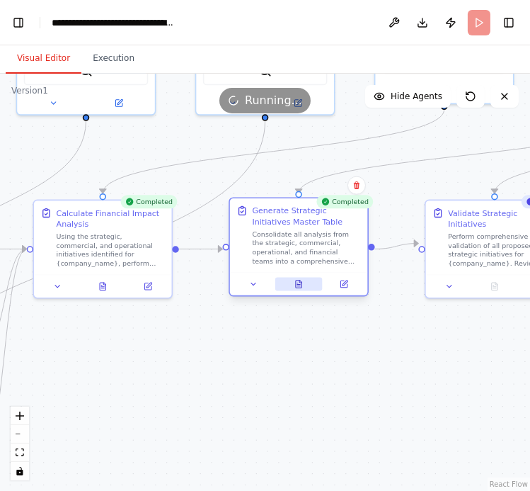
click at [299, 283] on icon at bounding box center [299, 284] width 6 height 8
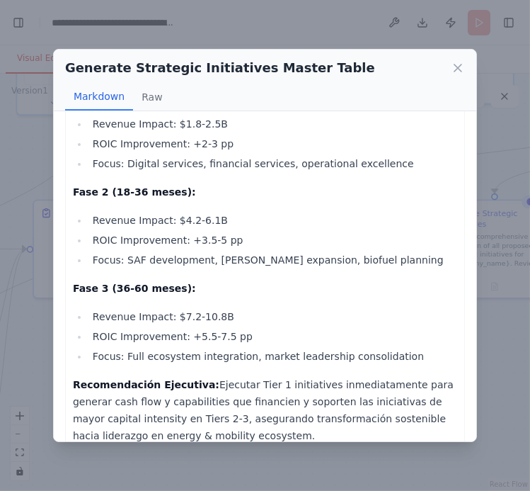
scroll to position [2550, 0]
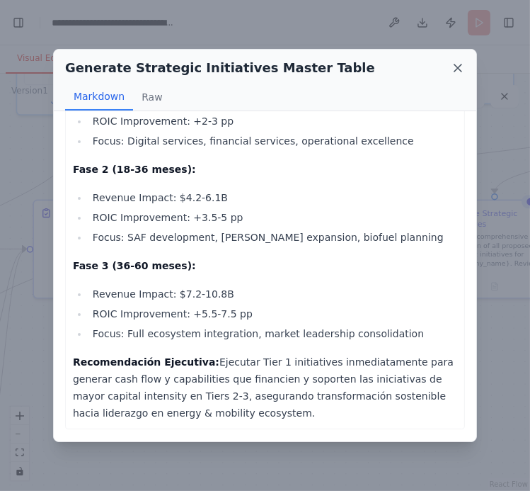
click at [461, 70] on icon at bounding box center [458, 68] width 14 height 14
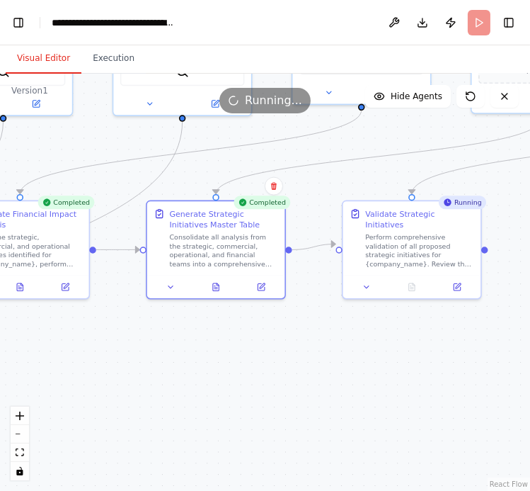
drag, startPoint x: 444, startPoint y: 355, endPoint x: 331, endPoint y: 355, distance: 112.6
click at [332, 355] on div ".deletable-edge-delete-btn { width: 20px; height: 20px; border: 0px solid #ffff…" at bounding box center [265, 282] width 530 height 417
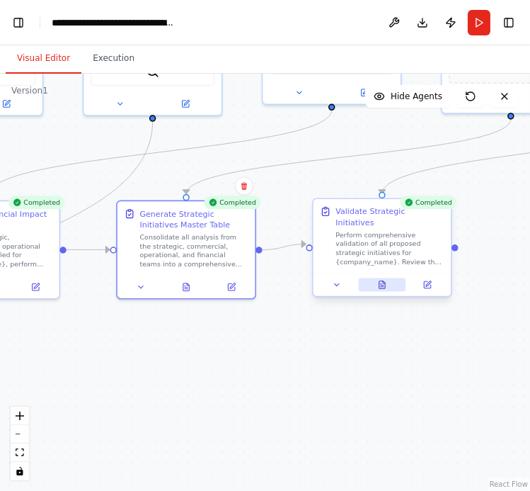
click at [387, 278] on button at bounding box center [382, 284] width 47 height 13
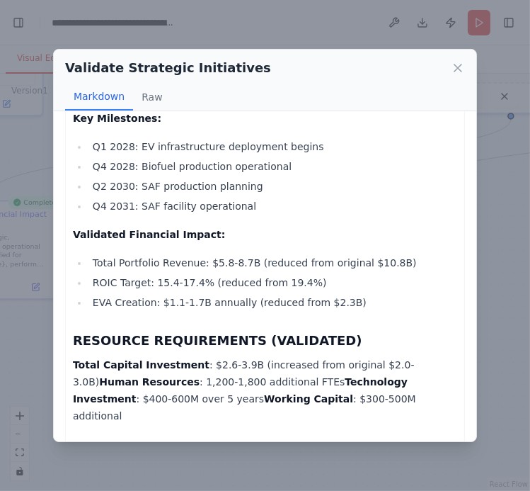
scroll to position [6765, 0]
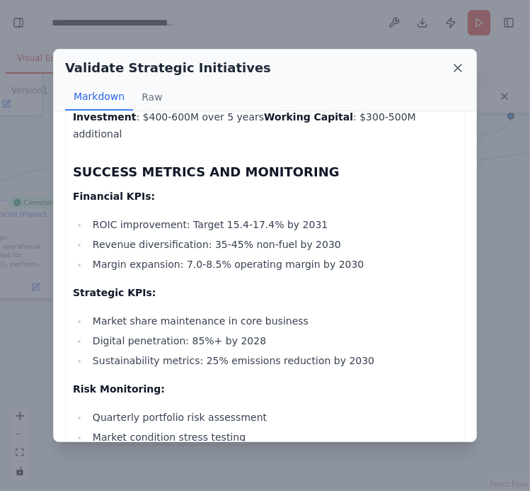
click at [457, 68] on icon at bounding box center [458, 68] width 14 height 14
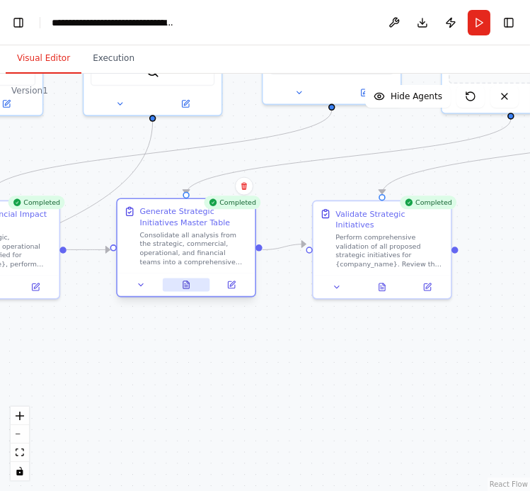
click at [179, 285] on button at bounding box center [186, 284] width 47 height 13
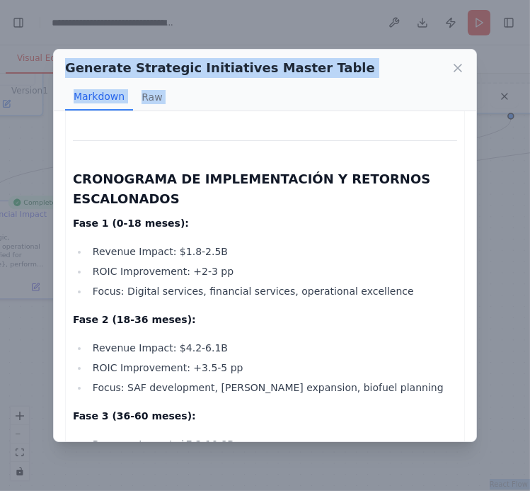
scroll to position [2550, 0]
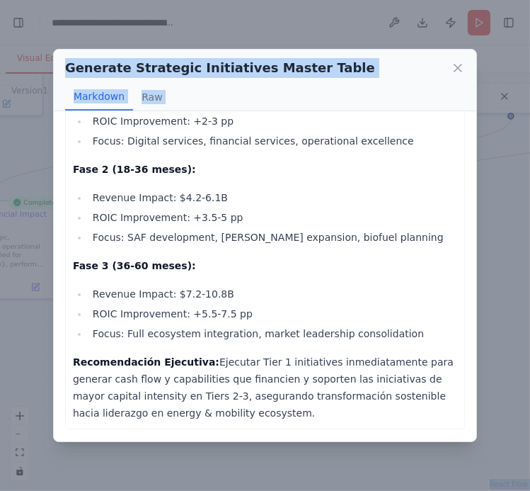
drag, startPoint x: 74, startPoint y: 215, endPoint x: 231, endPoint y: 415, distance: 254.2
copy div "Comprehensive Strategic Initiative Analysis Iniciativa Estratégica Indicador Im…"
click at [460, 65] on icon at bounding box center [458, 67] width 7 height 7
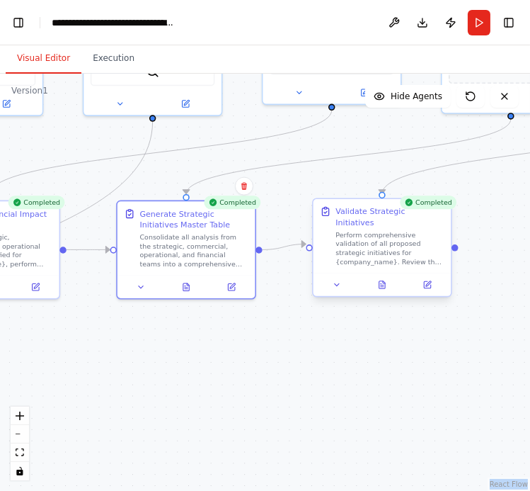
click at [366, 244] on div "Perform comprehensive validation of all proposed strategic initiatives for {com…" at bounding box center [390, 248] width 108 height 36
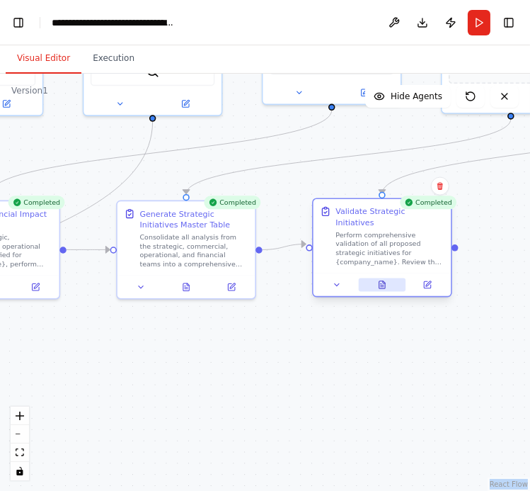
click at [381, 281] on icon at bounding box center [382, 285] width 6 height 8
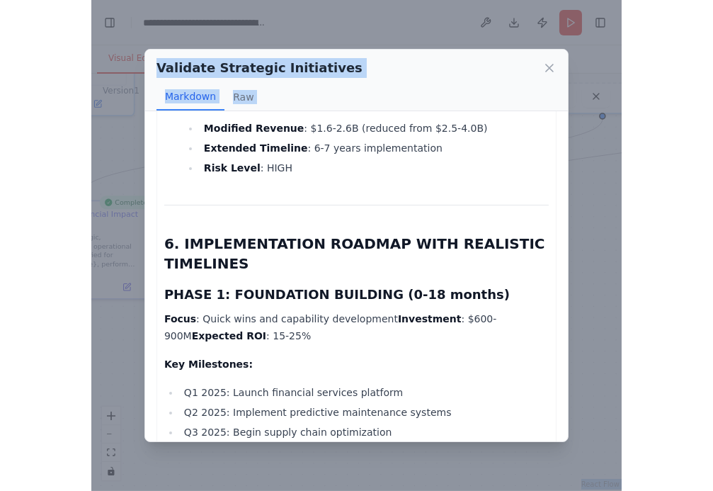
scroll to position [6765, 0]
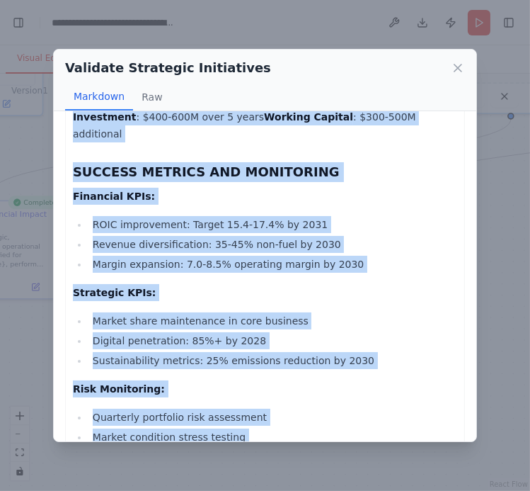
drag, startPoint x: 73, startPoint y: 142, endPoint x: 287, endPoint y: 423, distance: 353.6
copy div "COMPREHENSIVE STRATEGIC INITIATIVES VALIDATION REPORT ORGANIZACIÓN TERPEL S.A. …"
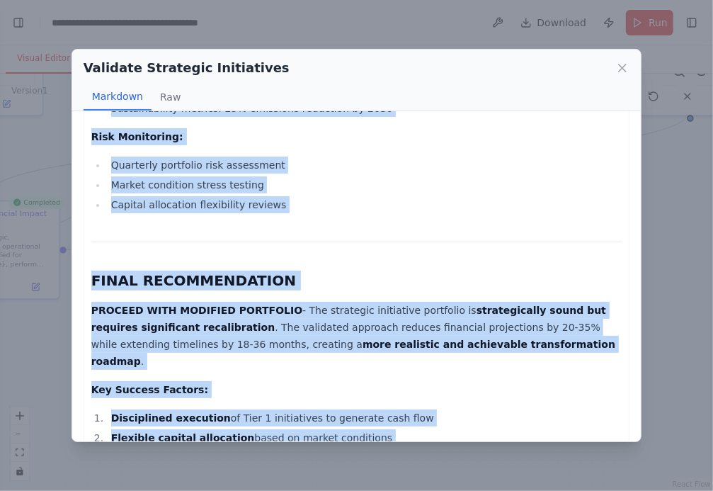
scroll to position [2643, 0]
select select "****"
click at [621, 67] on icon at bounding box center [622, 68] width 14 height 14
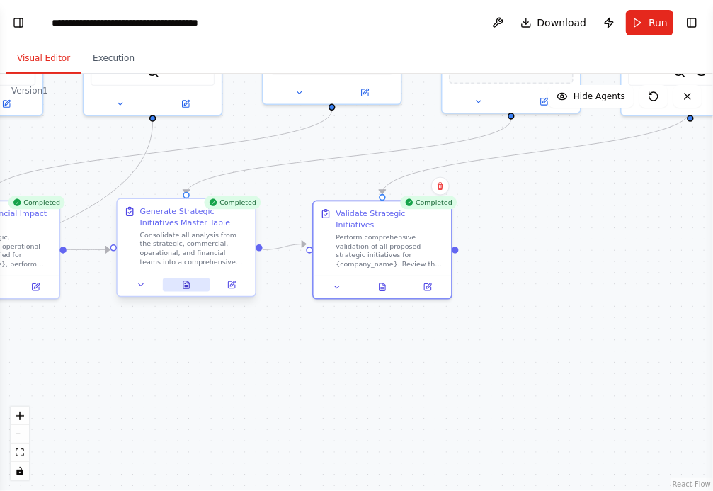
click at [186, 287] on icon at bounding box center [186, 285] width 6 height 8
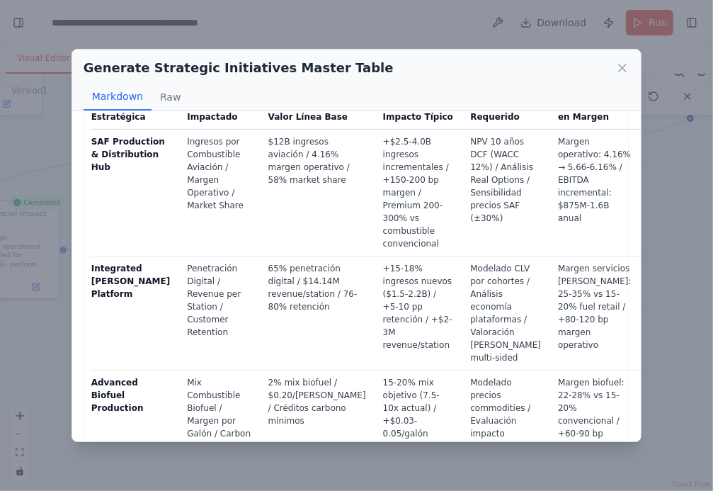
scroll to position [0, 0]
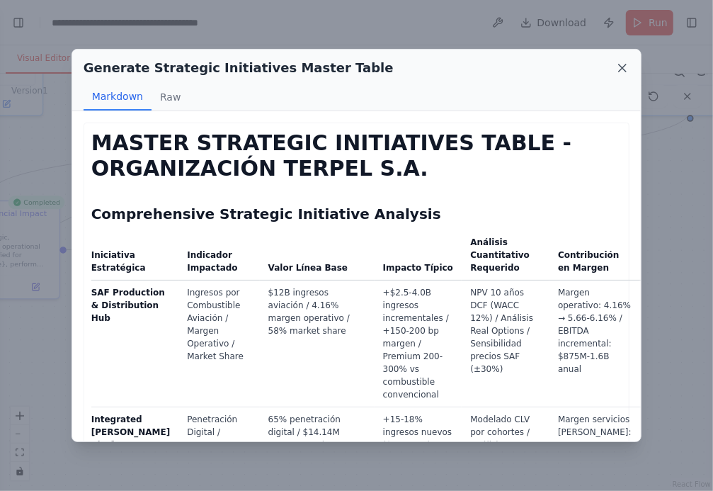
click at [622, 63] on icon at bounding box center [622, 68] width 14 height 14
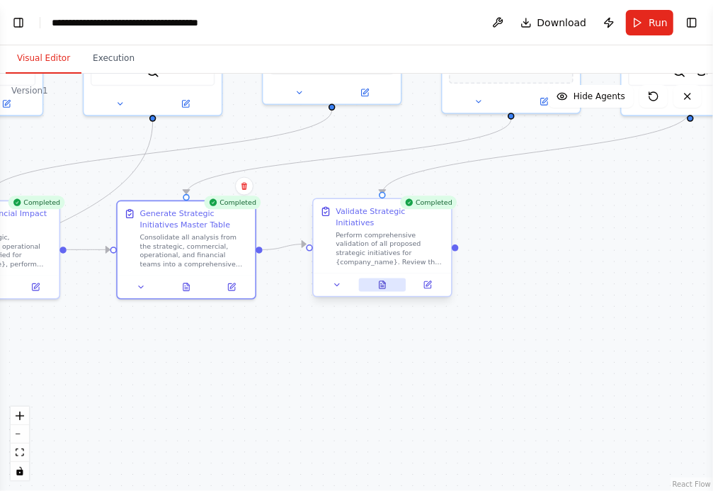
click at [382, 281] on icon at bounding box center [382, 285] width 6 height 8
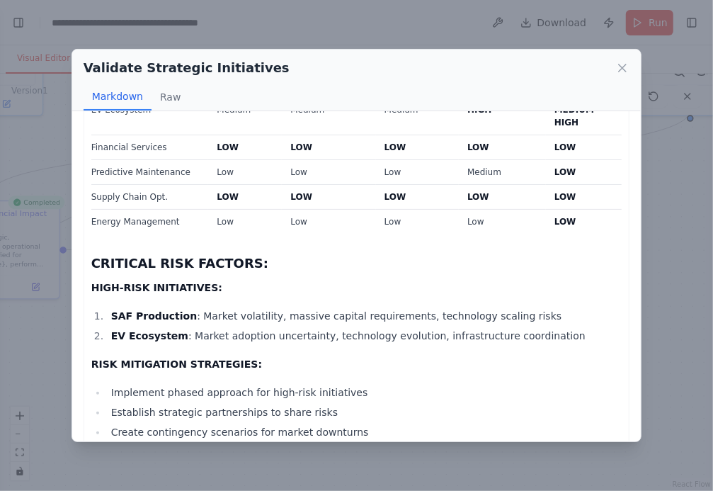
scroll to position [3363, 0]
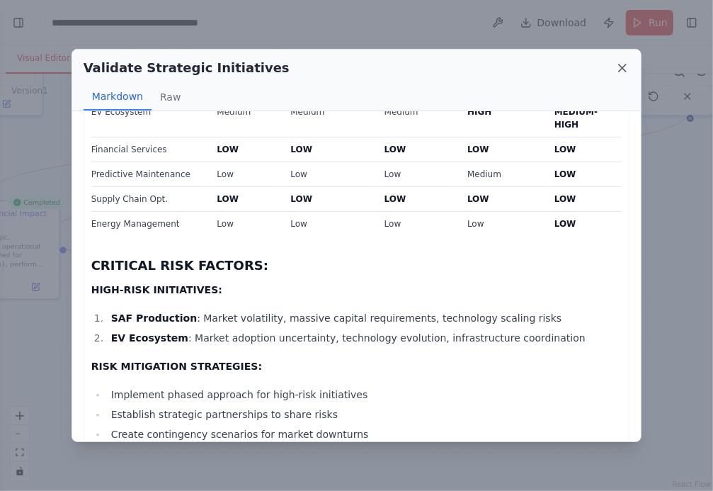
click at [620, 69] on icon at bounding box center [622, 68] width 14 height 14
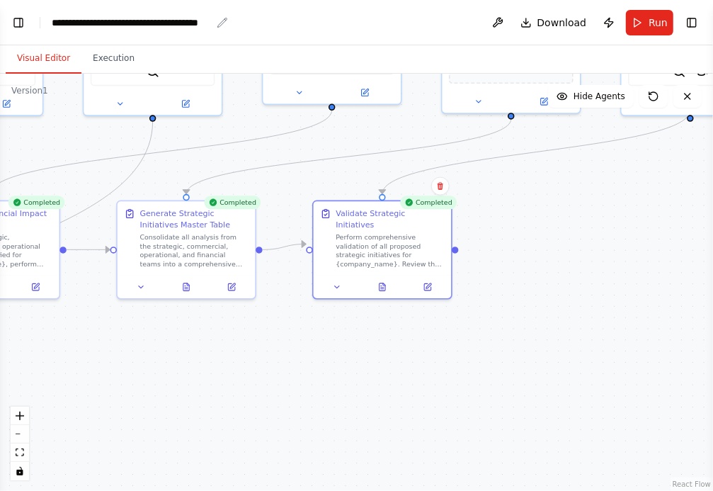
click at [84, 18] on div "**********" at bounding box center [131, 23] width 159 height 14
drag, startPoint x: 52, startPoint y: 22, endPoint x: 292, endPoint y: 22, distance: 240.0
click at [292, 22] on header "**********" at bounding box center [356, 22] width 713 height 45
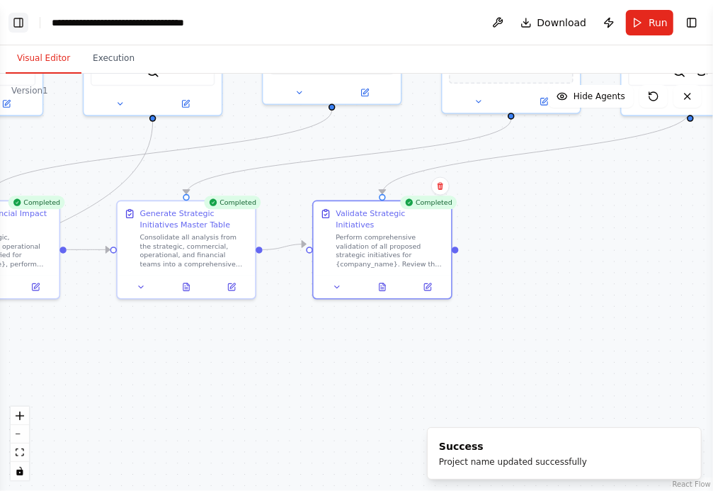
click at [25, 25] on button "Toggle Left Sidebar" at bounding box center [18, 23] width 20 height 20
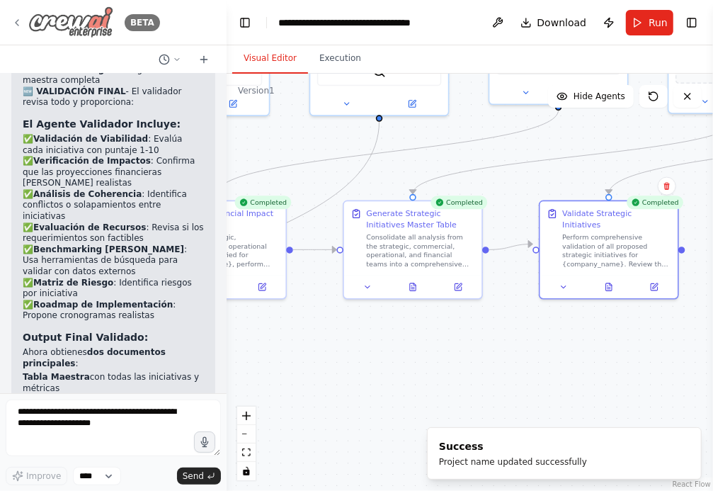
click at [18, 24] on icon at bounding box center [16, 22] width 11 height 11
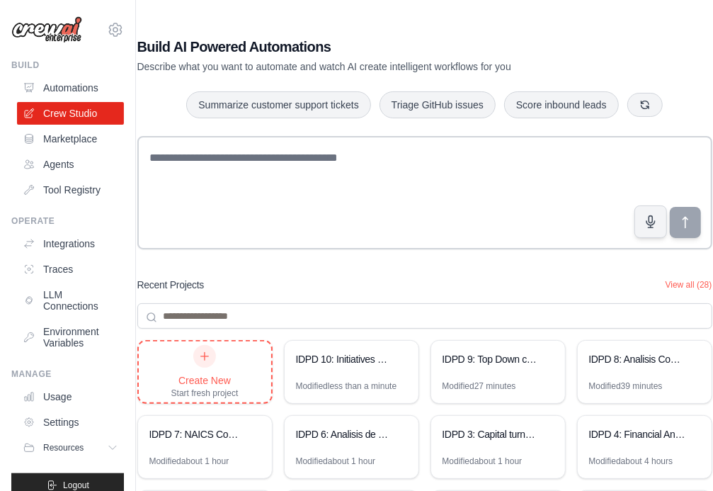
click at [203, 356] on icon at bounding box center [204, 355] width 11 height 11
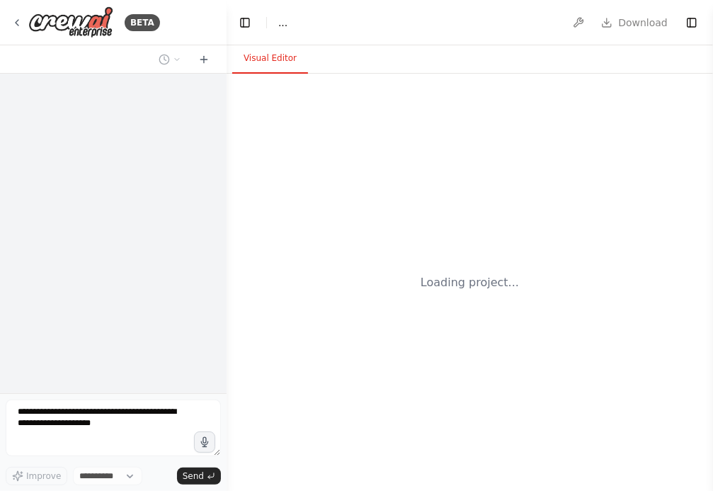
select select "****"
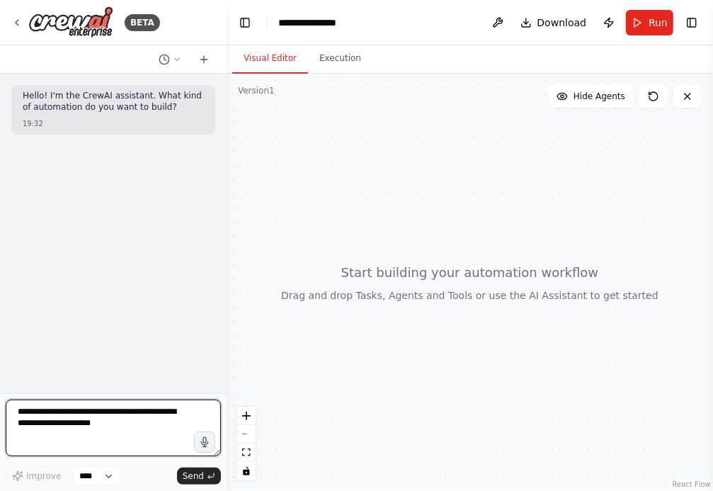
click at [89, 426] on textarea at bounding box center [113, 427] width 215 height 57
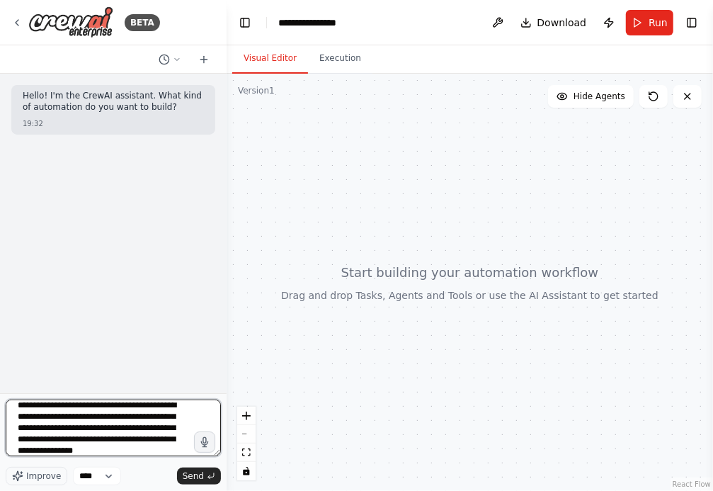
scroll to position [18, 0]
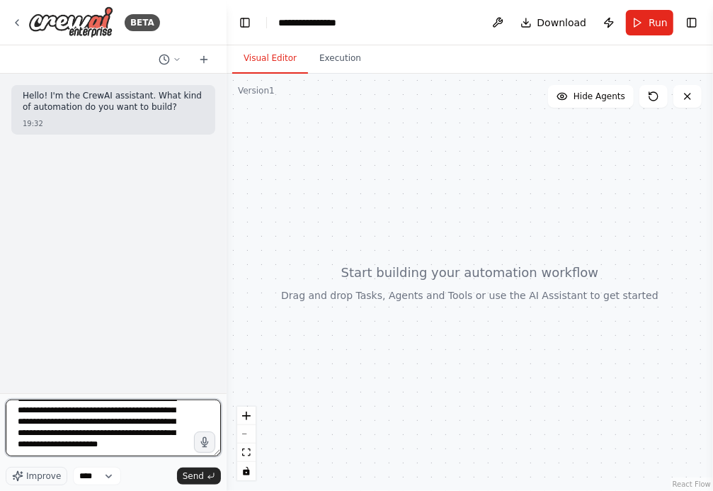
click at [145, 439] on textarea "**********" at bounding box center [113, 427] width 215 height 57
click at [106, 451] on textarea "**********" at bounding box center [113, 427] width 215 height 57
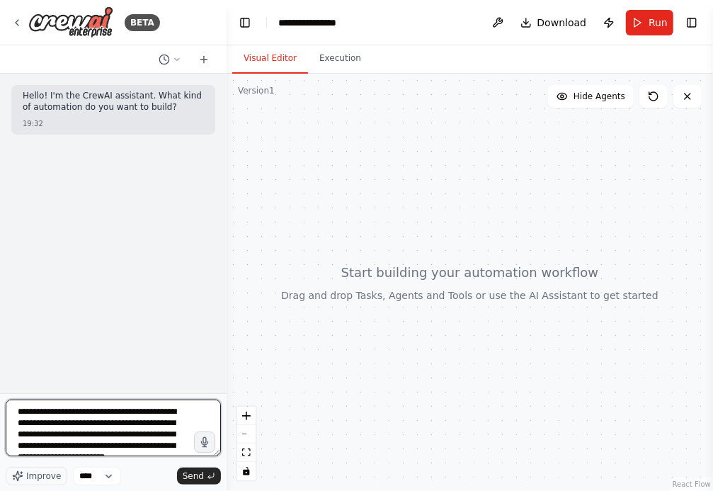
click at [58, 435] on textarea "**********" at bounding box center [113, 427] width 215 height 57
click at [185, 435] on textarea "**********" at bounding box center [113, 427] width 215 height 57
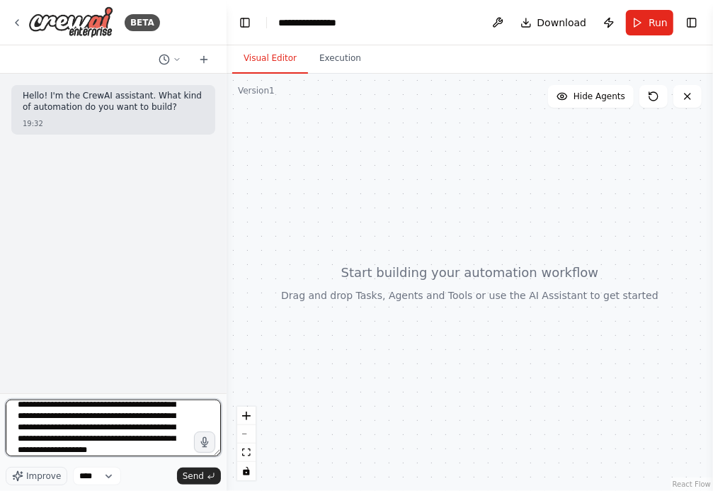
scroll to position [23, 0]
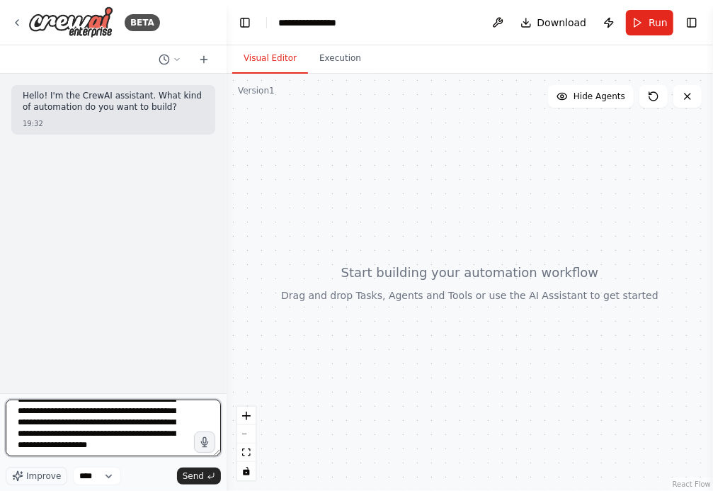
drag, startPoint x: 176, startPoint y: 423, endPoint x: 16, endPoint y: 426, distance: 160.0
click at [16, 426] on textarea "**********" at bounding box center [113, 427] width 215 height 57
click at [81, 435] on textarea "**********" at bounding box center [113, 427] width 215 height 57
paste textarea "**********"
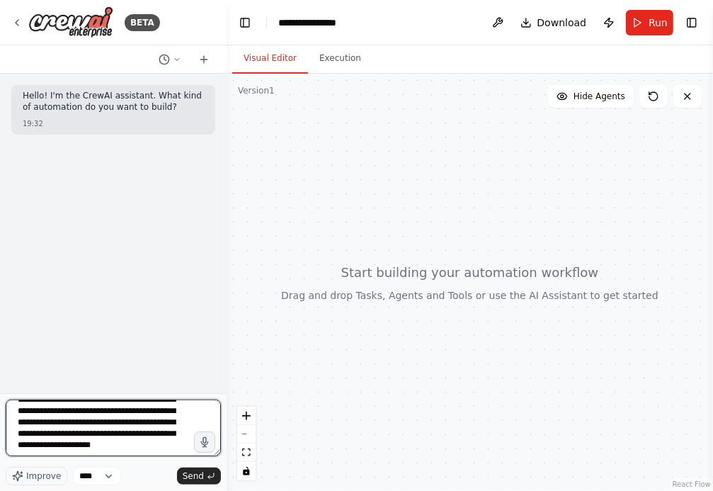
scroll to position [35, 0]
click at [95, 449] on textarea "**********" at bounding box center [113, 427] width 215 height 57
type textarea "**********"
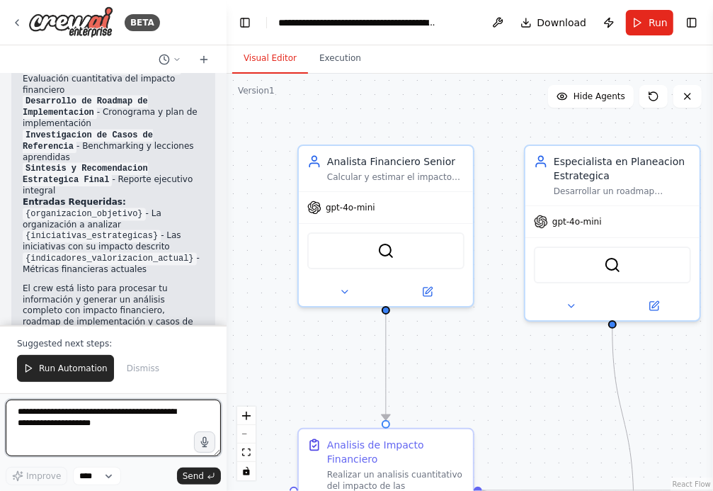
scroll to position [1388, 0]
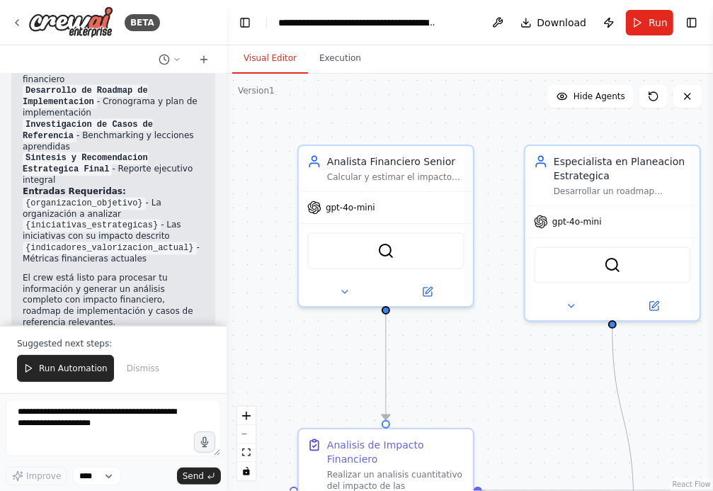
drag, startPoint x: 260, startPoint y: 239, endPoint x: 223, endPoint y: 202, distance: 52.6
click at [223, 202] on div "BETA Hello! I'm the CrewAI assistant. What kind of automation do you want to bu…" at bounding box center [356, 245] width 713 height 491
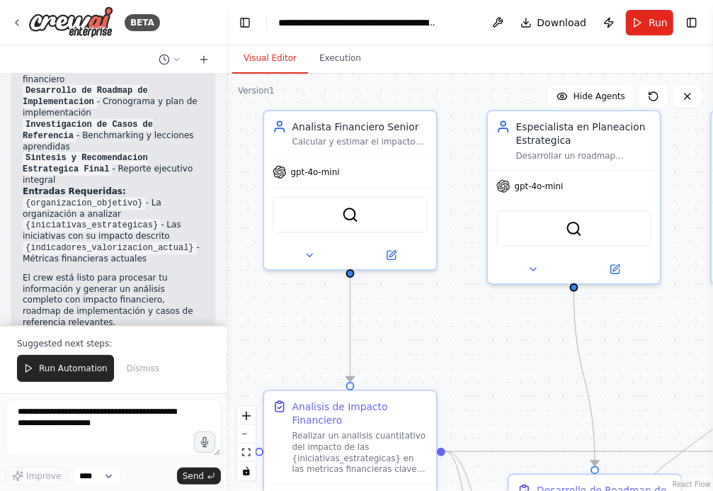
click at [496, 328] on div ".deletable-edge-delete-btn { width: 20px; height: 20px; border: 0px solid #ffff…" at bounding box center [470, 282] width 486 height 417
click at [479, 360] on div ".deletable-edge-delete-btn { width: 20px; height: 20px; border: 0px solid #ffff…" at bounding box center [470, 282] width 486 height 417
click at [458, 317] on div ".deletable-edge-delete-btn { width: 20px; height: 20px; border: 0px solid #ffff…" at bounding box center [470, 282] width 486 height 417
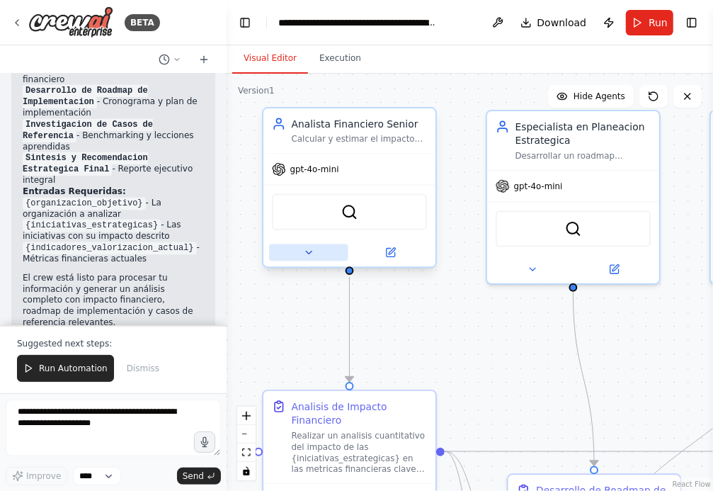
click at [304, 253] on icon at bounding box center [308, 252] width 11 height 11
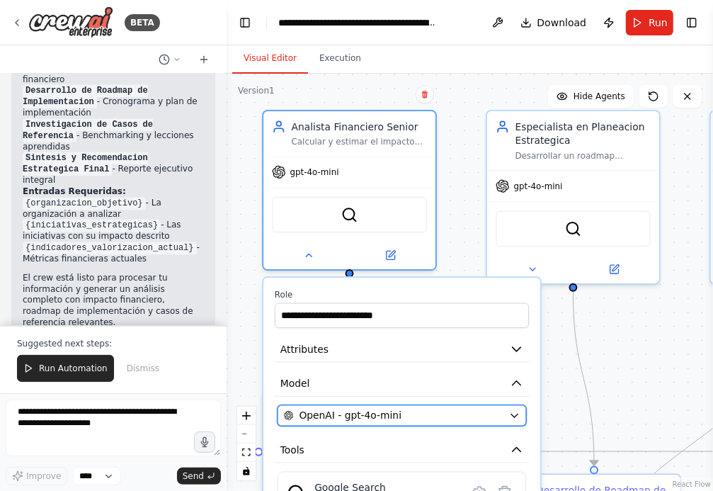
click at [506, 416] on button "OpenAI - gpt-4o-mini" at bounding box center [402, 415] width 249 height 21
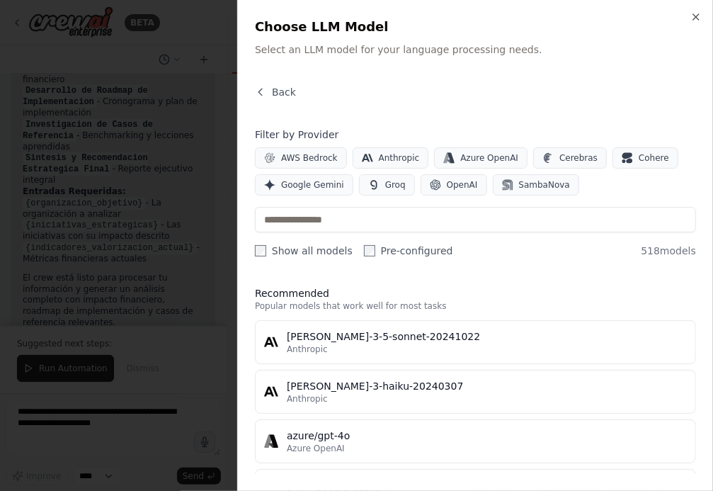
click at [380, 145] on div "Filter by Provider AWS Bedrock Anthropic Azure OpenAI Cerebras Cohere Google Ge…" at bounding box center [475, 161] width 441 height 68
click at [382, 160] on span "Anthropic" at bounding box center [399, 157] width 41 height 11
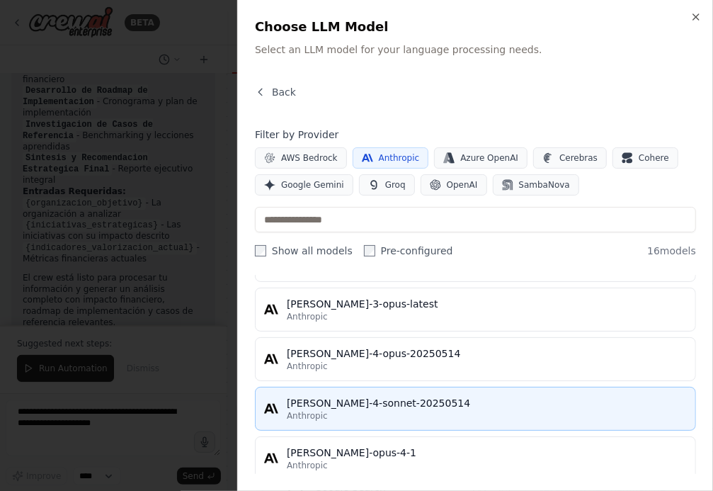
scroll to position [525, 0]
click at [413, 409] on div "Anthropic" at bounding box center [487, 414] width 400 height 11
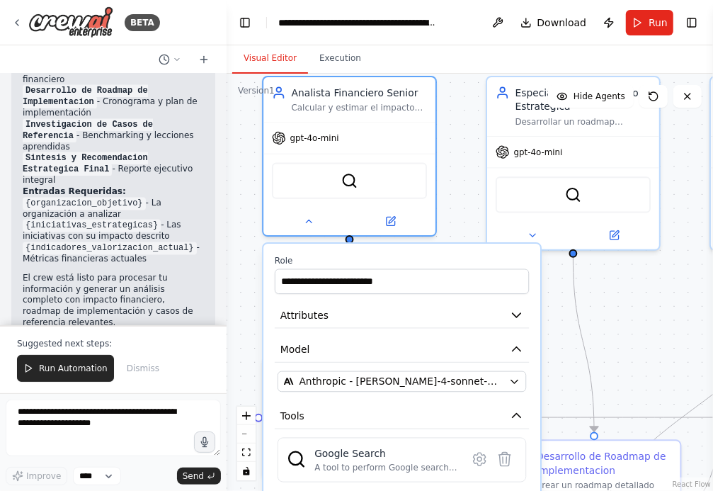
drag, startPoint x: 611, startPoint y: 377, endPoint x: 611, endPoint y: 281, distance: 95.6
click at [611, 282] on div ".deletable-edge-delete-btn { width: 20px; height: 20px; border: 0px solid #ffff…" at bounding box center [470, 282] width 486 height 417
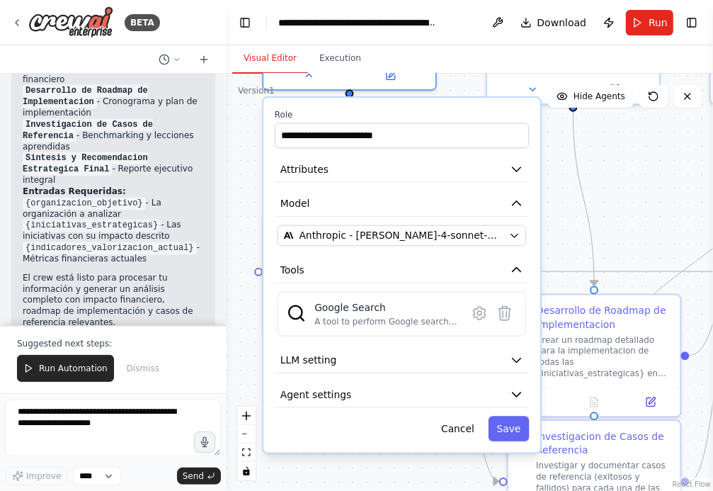
drag, startPoint x: 561, startPoint y: 306, endPoint x: 561, endPoint y: 217, distance: 89.2
click at [561, 217] on div ".deletable-edge-delete-btn { width: 20px; height: 20px; border: 0px solid #ffff…" at bounding box center [470, 282] width 486 height 417
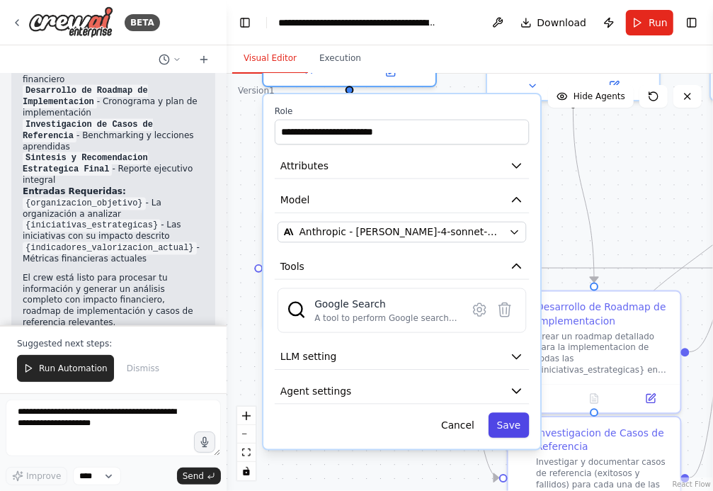
click at [505, 421] on button "Save" at bounding box center [509, 424] width 41 height 25
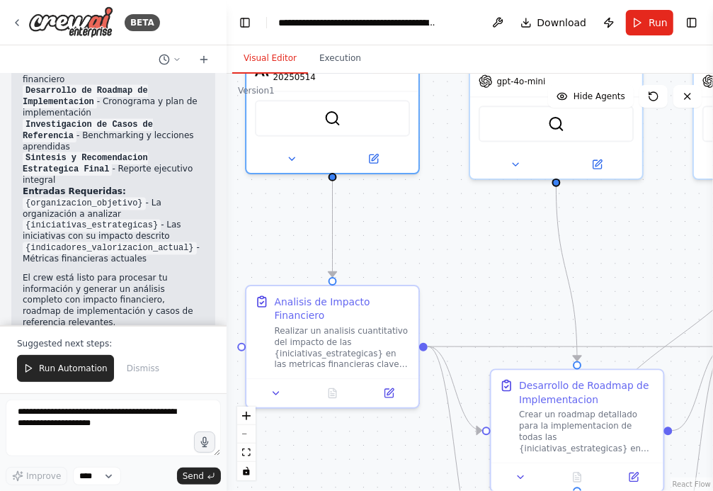
drag, startPoint x: 525, startPoint y: 201, endPoint x: 506, endPoint y: 285, distance: 86.6
click at [506, 285] on div ".deletable-edge-delete-btn { width: 20px; height: 20px; border: 0px solid #ffff…" at bounding box center [470, 282] width 486 height 417
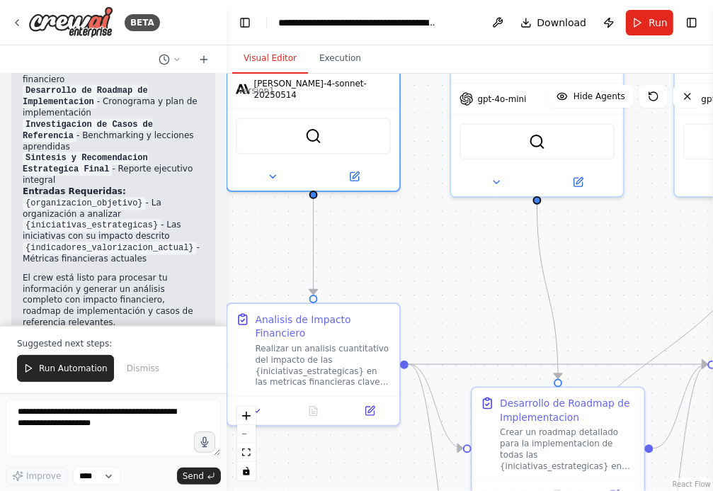
drag, startPoint x: 619, startPoint y: 273, endPoint x: 523, endPoint y: 337, distance: 115.5
click at [523, 337] on div ".deletable-edge-delete-btn { width: 20px; height: 20px; border: 0px solid #ffff…" at bounding box center [470, 282] width 486 height 417
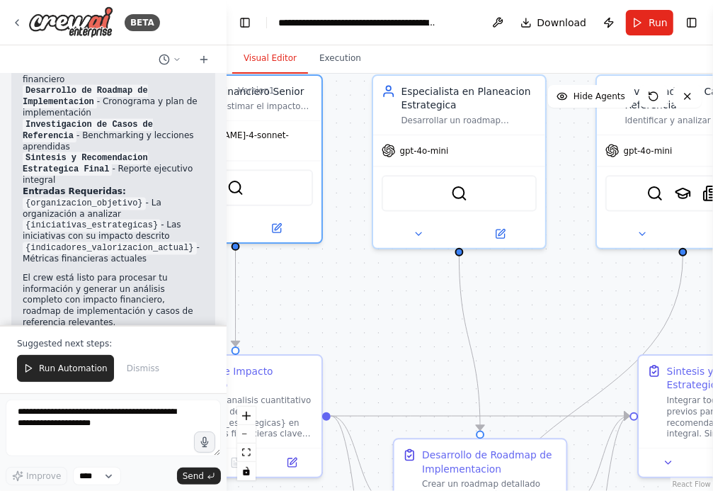
drag, startPoint x: 507, startPoint y: 331, endPoint x: 558, endPoint y: 331, distance: 51.0
click at [557, 331] on div ".deletable-edge-delete-btn { width: 20px; height: 20px; border: 0px solid #ffff…" at bounding box center [470, 282] width 486 height 417
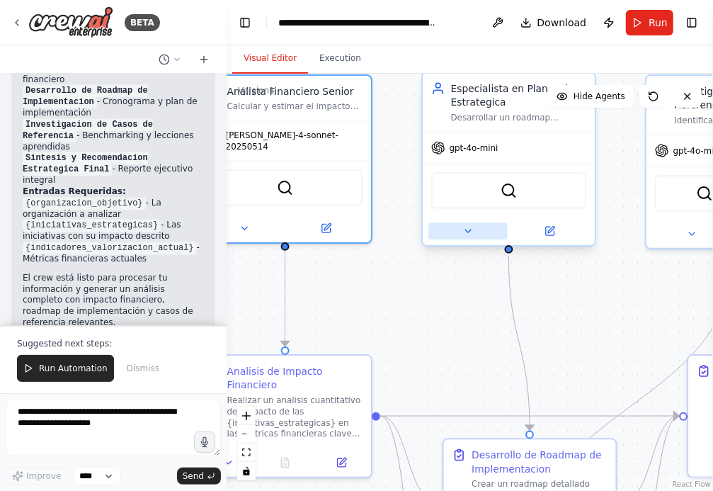
click at [463, 234] on icon at bounding box center [467, 230] width 11 height 11
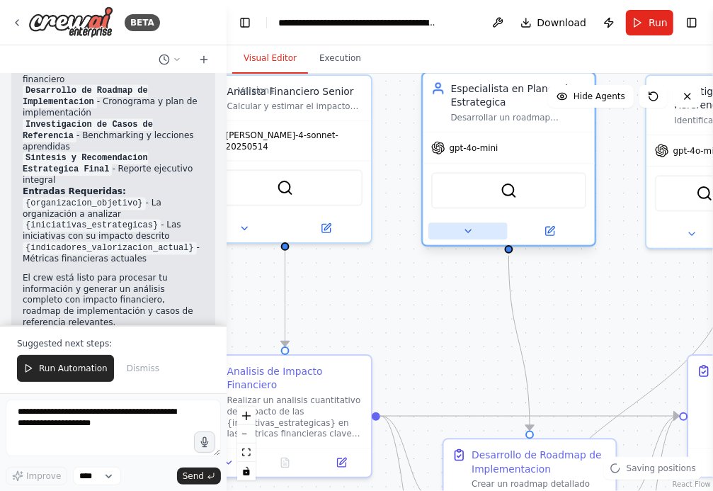
click at [465, 226] on icon at bounding box center [467, 230] width 11 height 11
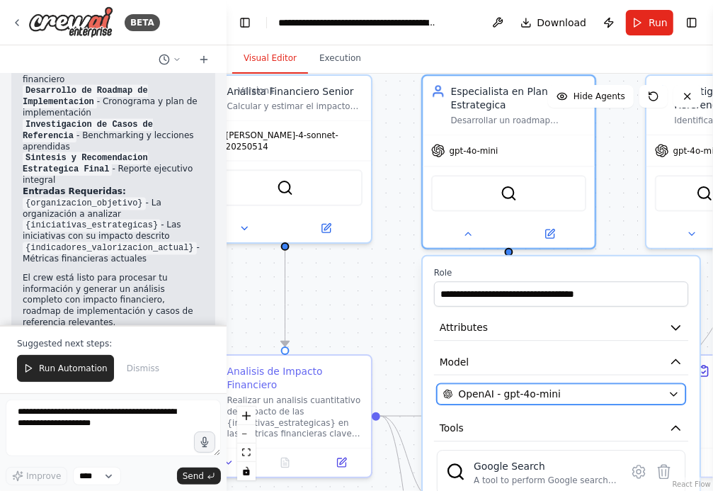
click at [573, 392] on div "OpenAI - gpt-4o-mini" at bounding box center [552, 394] width 219 height 14
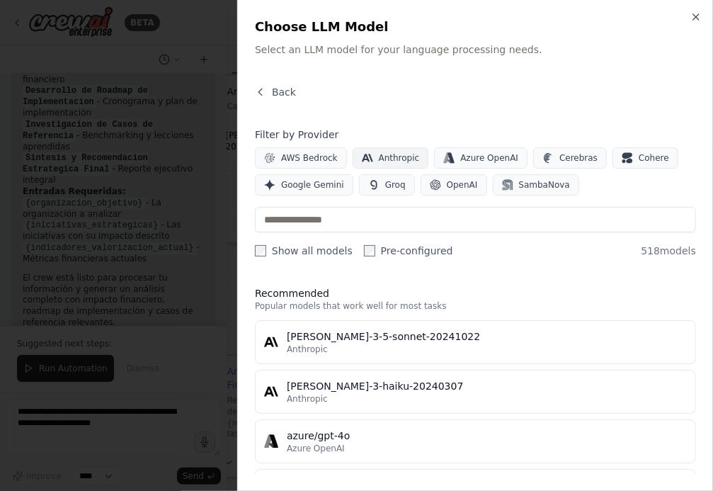
click at [395, 155] on span "Anthropic" at bounding box center [399, 157] width 41 height 11
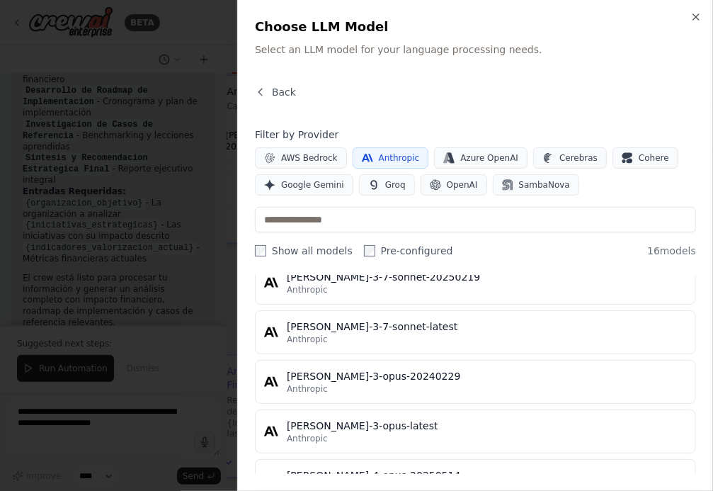
scroll to position [687, 0]
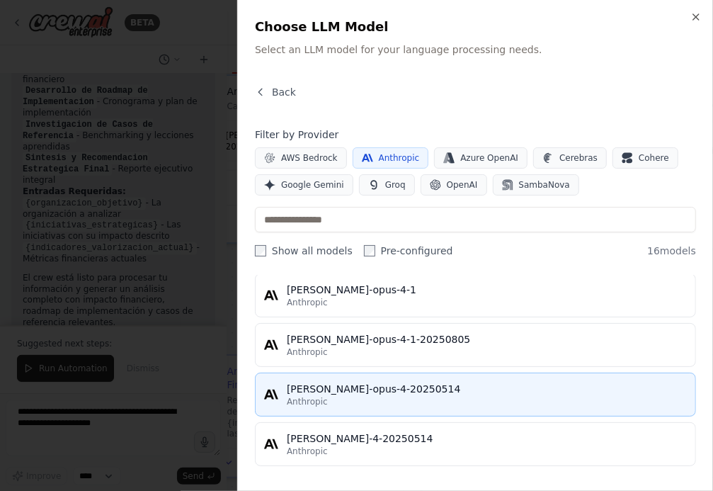
click at [365, 396] on div "Anthropic" at bounding box center [487, 401] width 400 height 11
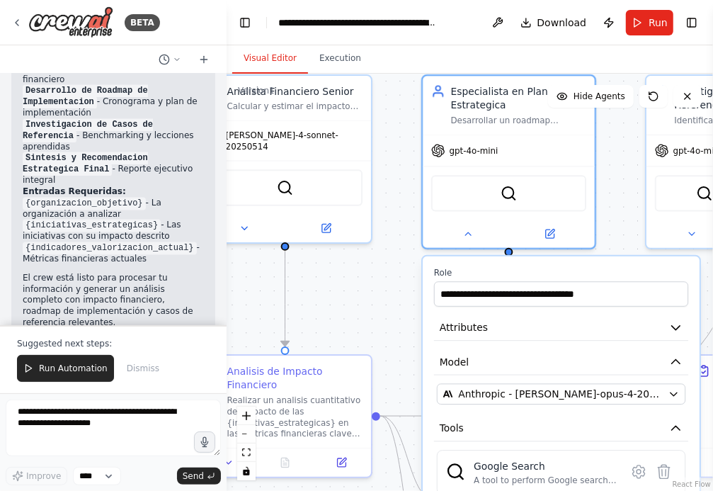
drag, startPoint x: 391, startPoint y: 304, endPoint x: 366, endPoint y: 200, distance: 107.0
click at [366, 200] on div ".deletable-edge-delete-btn { width: 20px; height: 20px; border: 0px solid #ffff…" at bounding box center [470, 282] width 486 height 417
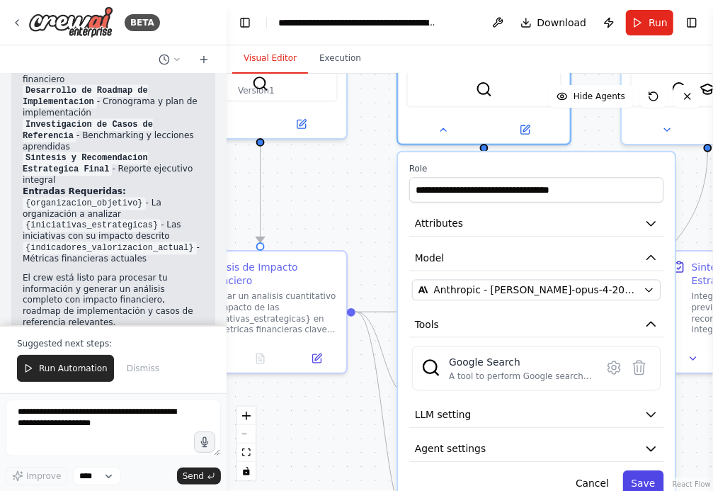
click at [644, 477] on button "Save" at bounding box center [643, 482] width 41 height 25
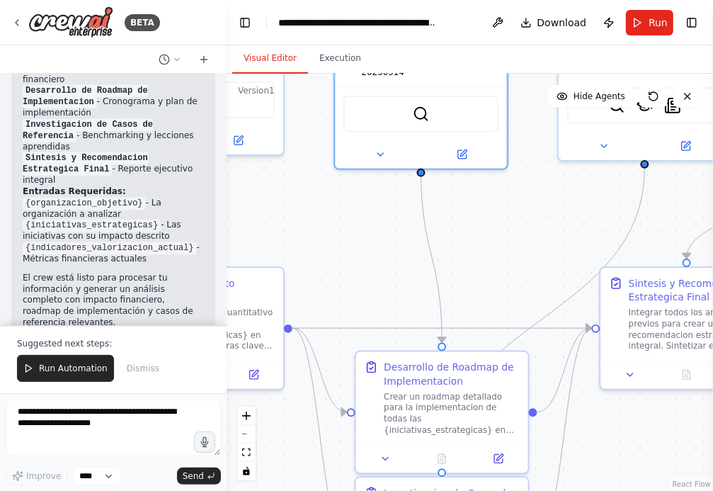
drag, startPoint x: 584, startPoint y: 217, endPoint x: 413, endPoint y: 295, distance: 188.5
click at [414, 295] on div ".deletable-edge-delete-btn { width: 20px; height: 20px; border: 0px solid #ffff…" at bounding box center [470, 282] width 486 height 417
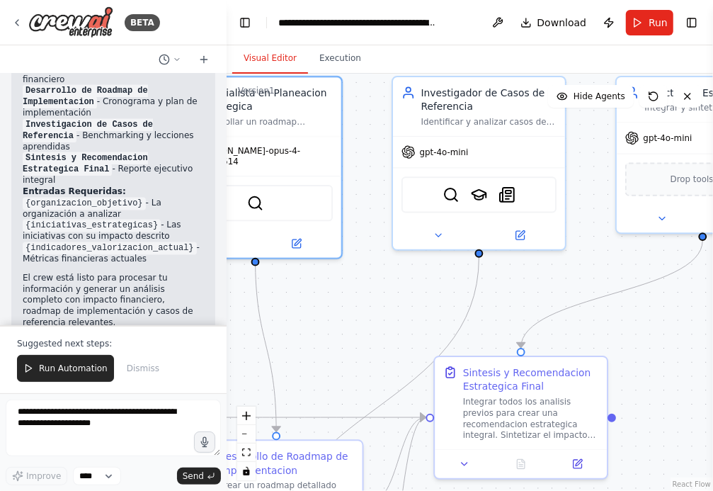
drag, startPoint x: 514, startPoint y: 295, endPoint x: 481, endPoint y: 316, distance: 39.5
click at [482, 315] on div ".deletable-edge-delete-btn { width: 20px; height: 20px; border: 0px solid #ffff…" at bounding box center [470, 282] width 486 height 417
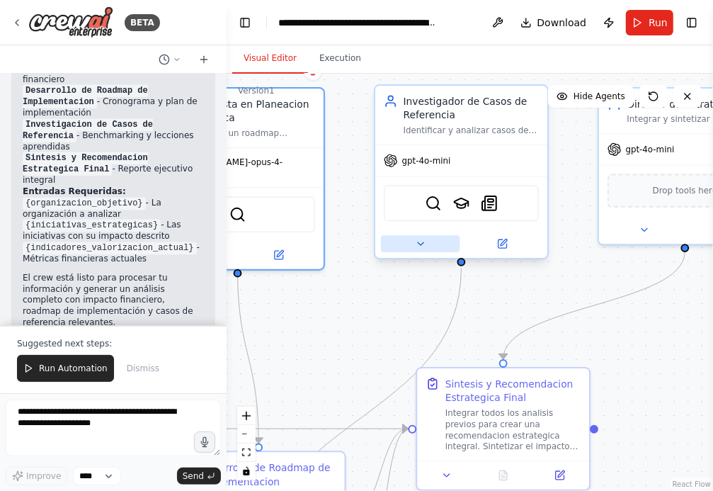
click at [413, 241] on button at bounding box center [420, 243] width 79 height 17
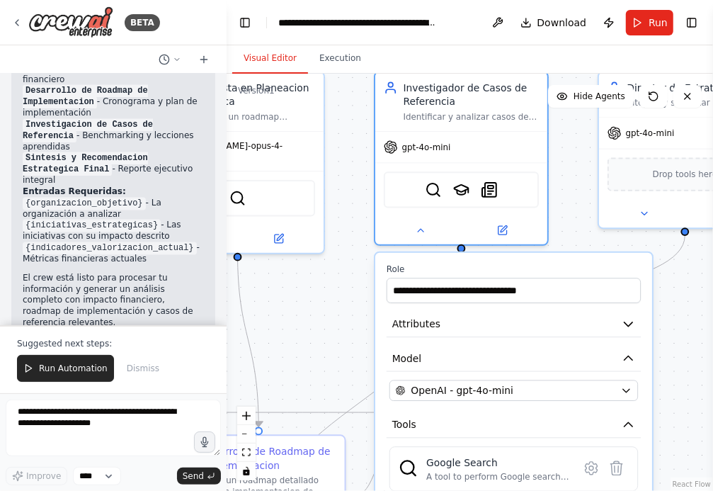
drag, startPoint x: 578, startPoint y: 227, endPoint x: 575, endPoint y: 155, distance: 71.6
click at [575, 156] on div ".deletable-edge-delete-btn { width: 20px; height: 20px; border: 0px solid #ffff…" at bounding box center [470, 282] width 486 height 417
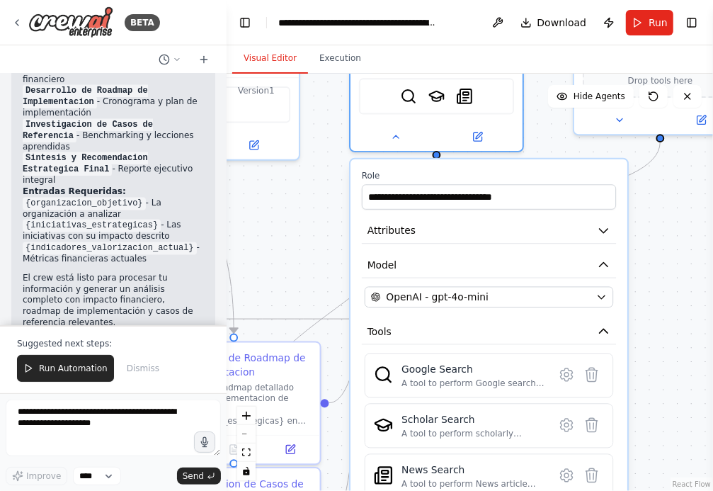
drag, startPoint x: 684, startPoint y: 337, endPoint x: 649, endPoint y: 256, distance: 88.1
click at [649, 258] on div ".deletable-edge-delete-btn { width: 20px; height: 20px; border: 0px solid #ffff…" at bounding box center [470, 282] width 486 height 417
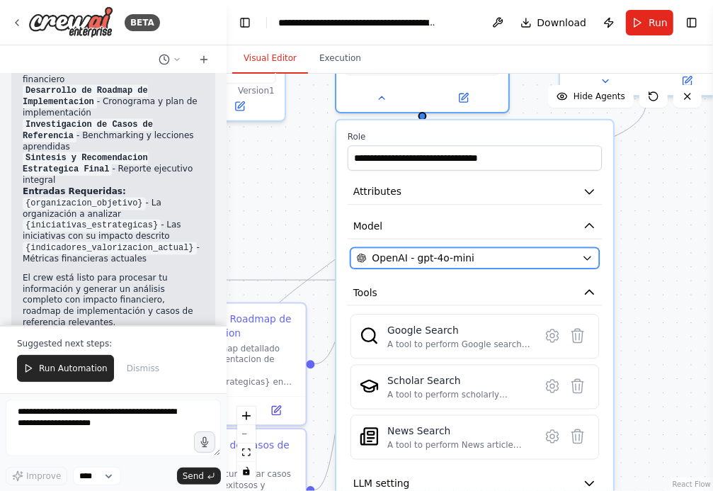
click at [583, 254] on icon "button" at bounding box center [587, 257] width 11 height 11
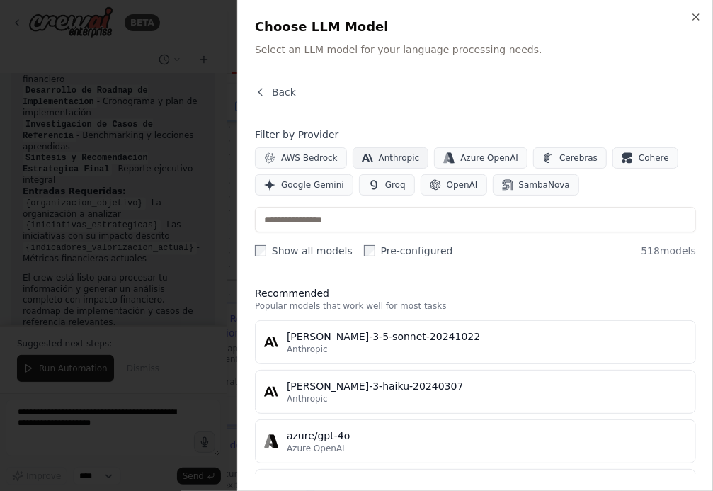
click at [384, 161] on span "Anthropic" at bounding box center [399, 157] width 41 height 11
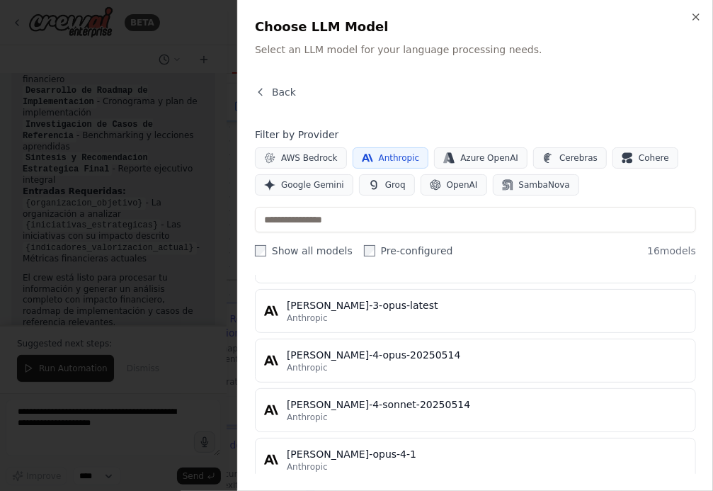
scroll to position [526, 0]
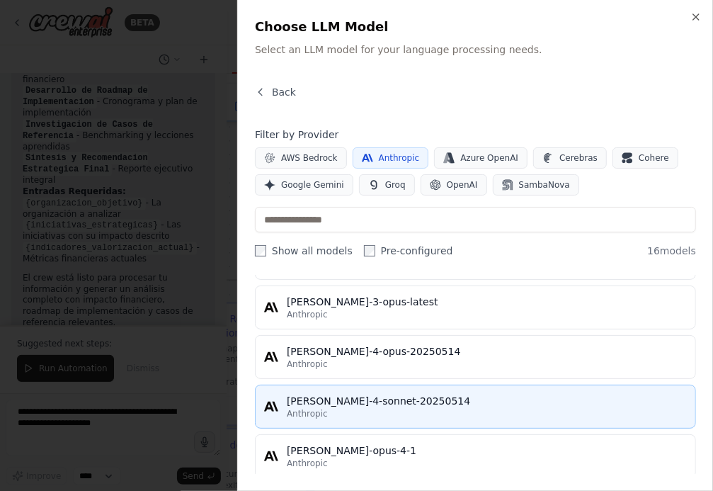
click at [377, 398] on div "[PERSON_NAME]-4-sonnet-20250514" at bounding box center [487, 401] width 400 height 14
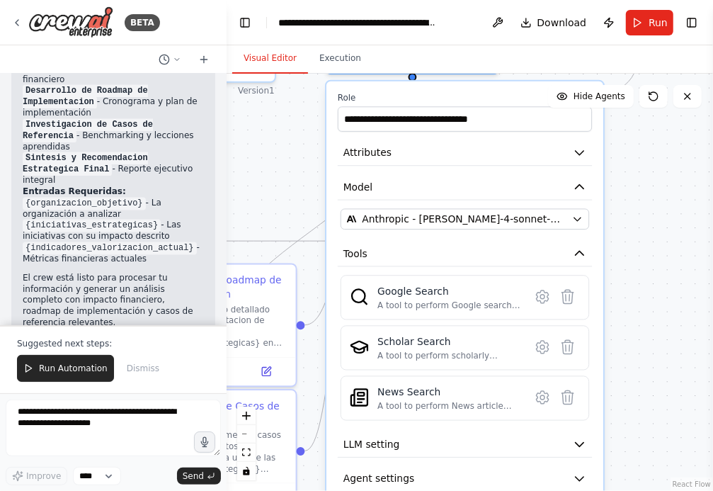
drag, startPoint x: 652, startPoint y: 350, endPoint x: 637, endPoint y: 277, distance: 75.3
click at [637, 277] on div ".deletable-edge-delete-btn { width: 20px; height: 20px; border: 0px solid #ffff…" at bounding box center [470, 282] width 486 height 417
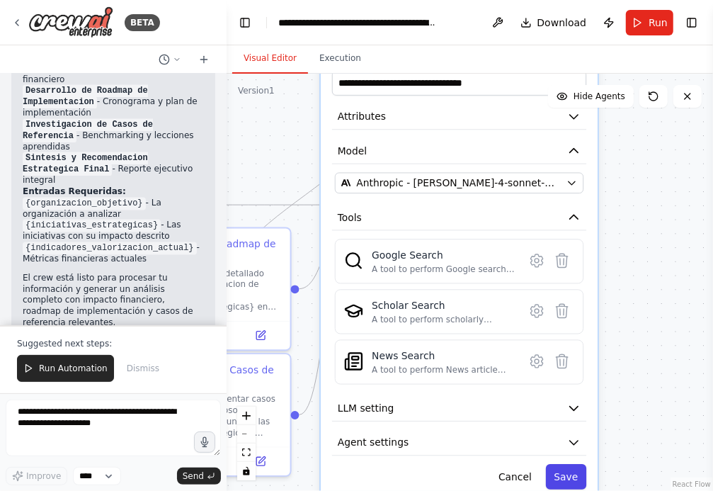
click at [570, 476] on button "Save" at bounding box center [566, 476] width 41 height 25
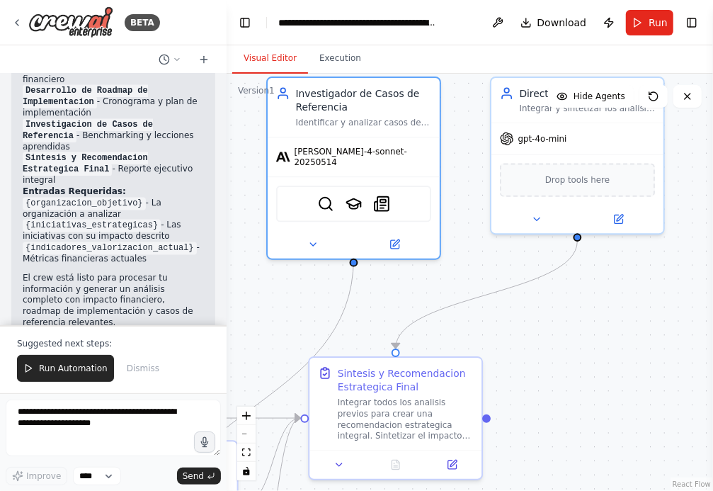
drag, startPoint x: 644, startPoint y: 258, endPoint x: 583, endPoint y: 498, distance: 246.9
click at [583, 490] on html "BETA Hello! I'm the CrewAI assistant. What kind of automation do you want to bu…" at bounding box center [356, 245] width 713 height 491
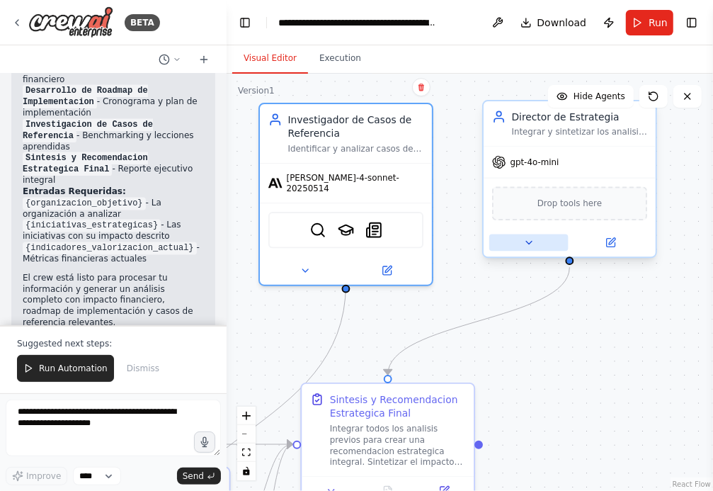
click at [524, 245] on icon at bounding box center [528, 242] width 11 height 11
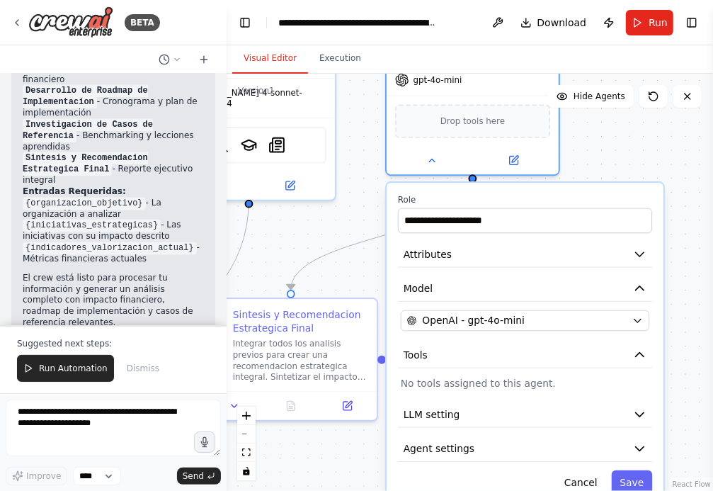
drag, startPoint x: 450, startPoint y: 321, endPoint x: 344, endPoint y: 233, distance: 137.2
click at [345, 234] on div ".deletable-edge-delete-btn { width: 20px; height: 20px; border: 0px solid #ffff…" at bounding box center [470, 282] width 486 height 417
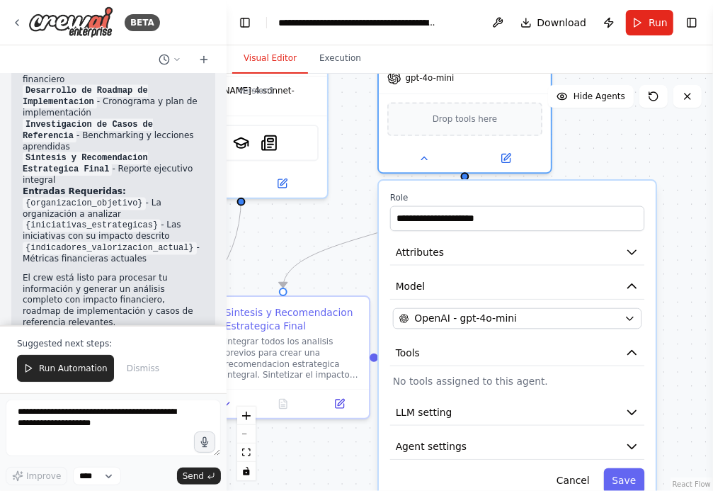
drag, startPoint x: 675, startPoint y: 326, endPoint x: 663, endPoint y: 268, distance: 60.0
click at [663, 268] on div ".deletable-edge-delete-btn { width: 20px; height: 20px; border: 0px solid #ffff…" at bounding box center [470, 282] width 486 height 417
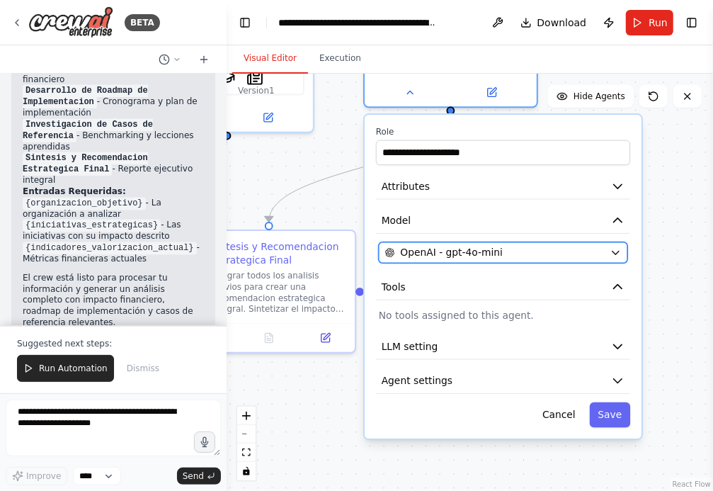
click at [617, 251] on icon "button" at bounding box center [615, 253] width 6 height 4
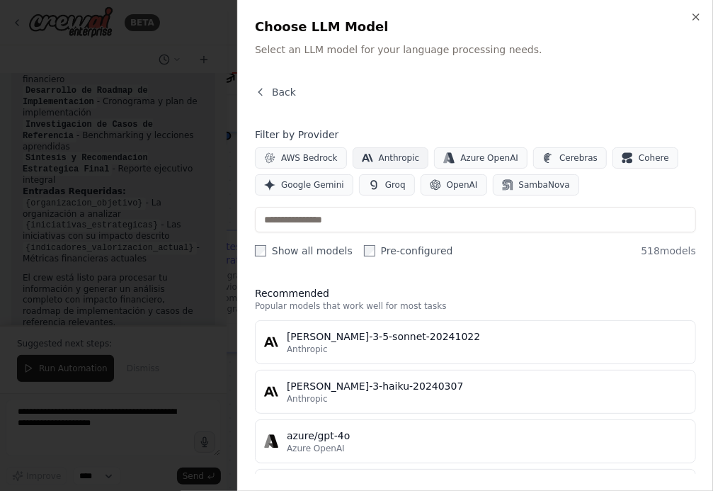
click at [387, 157] on span "Anthropic" at bounding box center [399, 157] width 41 height 11
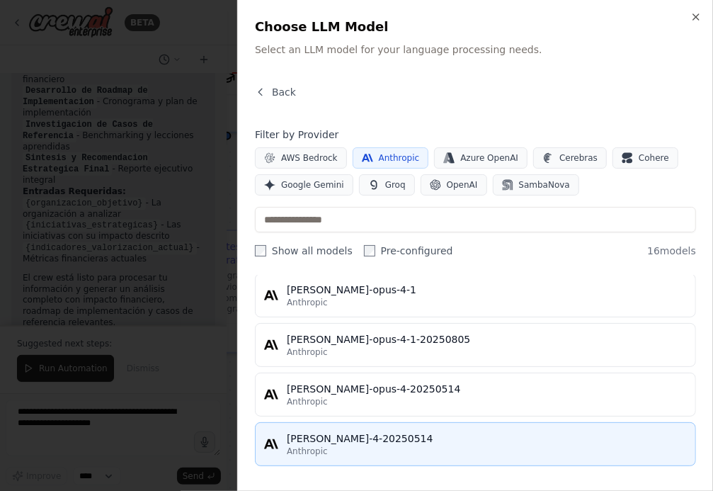
click at [361, 442] on div "[PERSON_NAME]-4-20250514" at bounding box center [487, 438] width 400 height 14
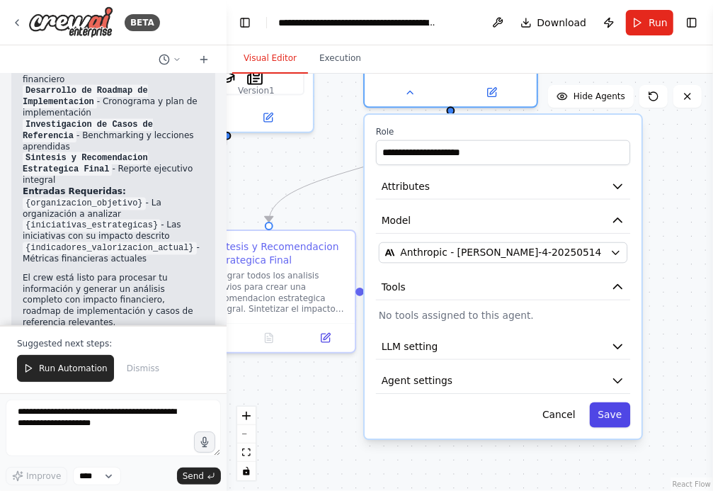
click at [615, 413] on button "Save" at bounding box center [610, 414] width 41 height 25
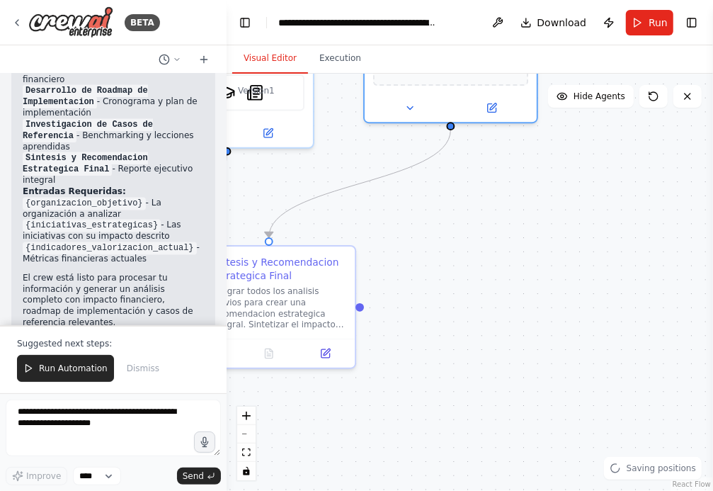
drag, startPoint x: 542, startPoint y: 298, endPoint x: 543, endPoint y: 399, distance: 100.5
click at [543, 392] on div ".deletable-edge-delete-btn { width: 20px; height: 20px; border: 0px solid #ffff…" at bounding box center [470, 282] width 486 height 417
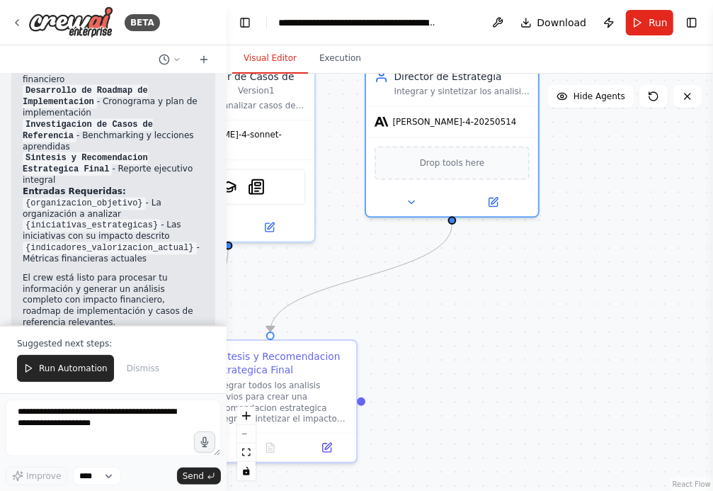
drag, startPoint x: 493, startPoint y: 333, endPoint x: 562, endPoint y: 257, distance: 102.3
click at [560, 258] on div ".deletable-edge-delete-btn { width: 20px; height: 20px; border: 0px solid #ffff…" at bounding box center [470, 282] width 486 height 417
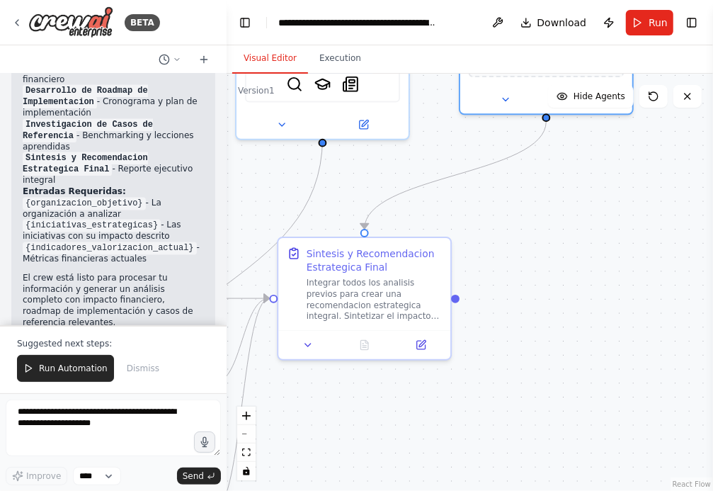
drag, startPoint x: 554, startPoint y: 278, endPoint x: 600, endPoint y: 259, distance: 49.8
click at [599, 261] on div ".deletable-edge-delete-btn { width: 20px; height: 20px; border: 0px solid #ffff…" at bounding box center [470, 282] width 486 height 417
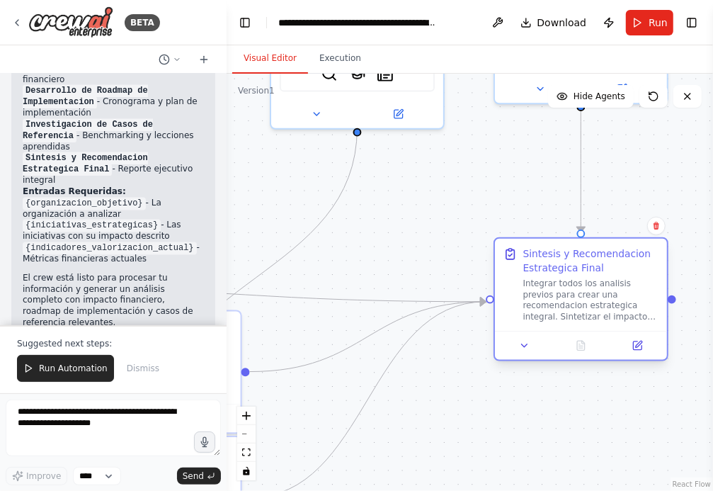
drag, startPoint x: 463, startPoint y: 236, endPoint x: 646, endPoint y: 256, distance: 183.7
click at [646, 256] on div "Sintesis y Recomendacion Estrategica Final" at bounding box center [591, 261] width 136 height 28
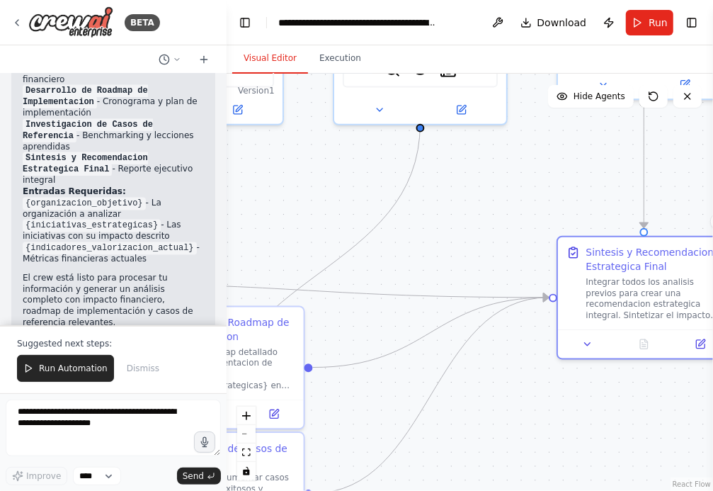
drag, startPoint x: 423, startPoint y: 208, endPoint x: 486, endPoint y: 204, distance: 63.9
click at [488, 204] on div ".deletable-edge-delete-btn { width: 20px; height: 20px; border: 0px solid #ffff…" at bounding box center [470, 282] width 486 height 417
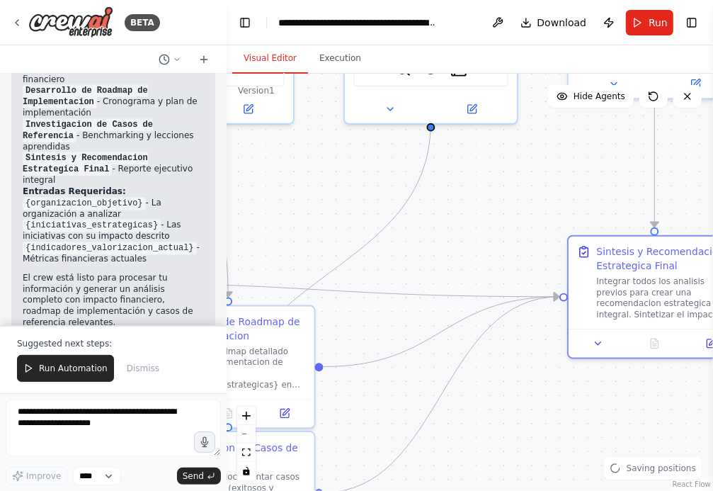
drag, startPoint x: 453, startPoint y: 241, endPoint x: 588, endPoint y: 229, distance: 135.1
click at [586, 234] on div ".deletable-edge-delete-btn { width: 20px; height: 20px; border: 0px solid #ffff…" at bounding box center [470, 282] width 486 height 417
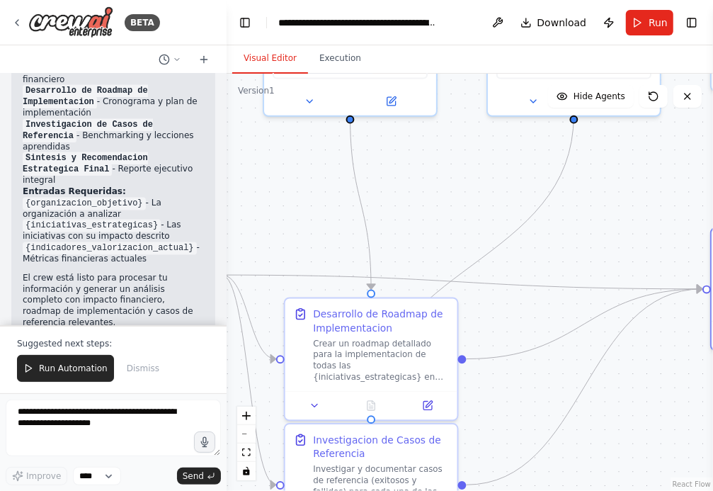
drag, startPoint x: 408, startPoint y: 202, endPoint x: 466, endPoint y: 198, distance: 58.2
click at [462, 199] on div ".deletable-edge-delete-btn { width: 20px; height: 20px; border: 0px solid #ffff…" at bounding box center [470, 282] width 486 height 417
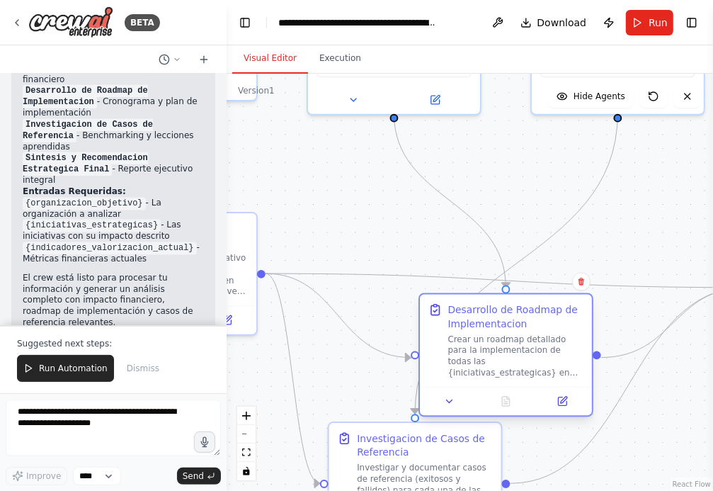
drag, startPoint x: 440, startPoint y: 304, endPoint x: 530, endPoint y: 300, distance: 90.0
click at [530, 300] on div "Desarrollo de Roadmap de Implementacion Crear un roadmap detallado para la impl…" at bounding box center [506, 341] width 172 height 92
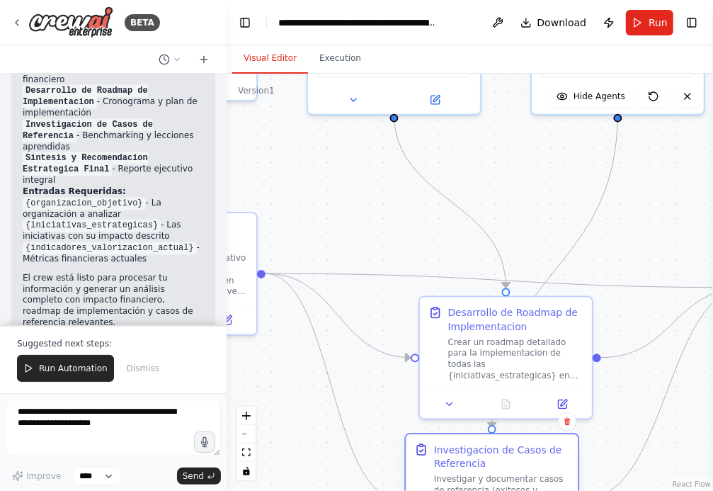
drag, startPoint x: 470, startPoint y: 434, endPoint x: 552, endPoint y: 453, distance: 84.3
click at [552, 453] on div "Investigacion de Casos de Referencia" at bounding box center [502, 457] width 136 height 28
click at [645, 18] on button "Run" at bounding box center [649, 22] width 47 height 25
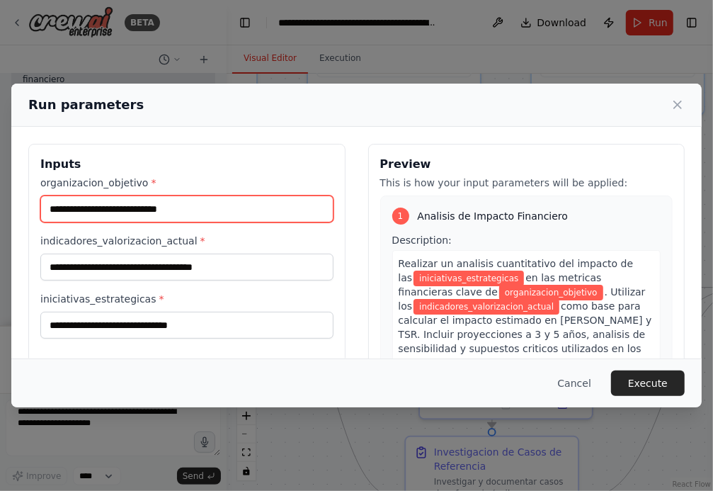
click at [177, 210] on input "organizacion_objetivo *" at bounding box center [186, 208] width 293 height 27
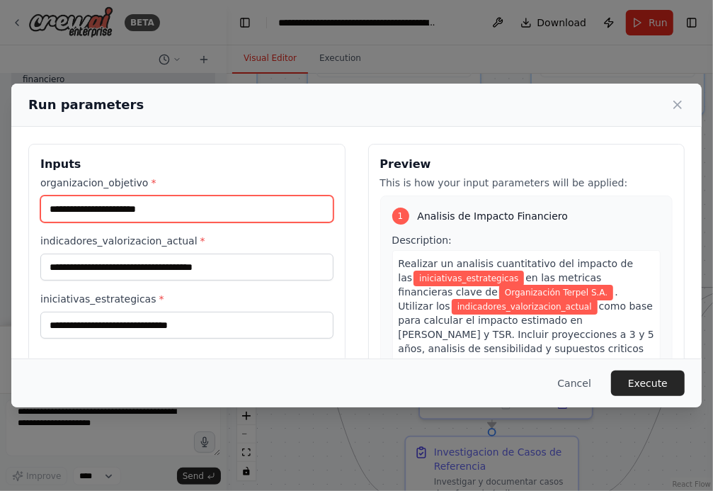
type input "**********"
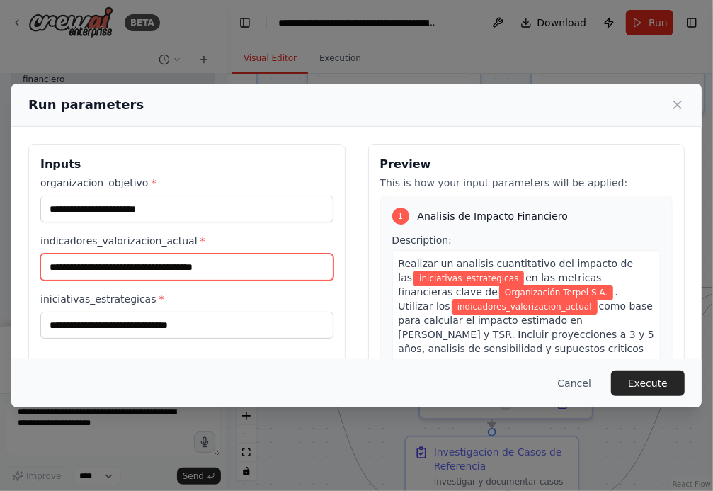
click at [97, 267] on input "indicadores_valorizacion_actual *" at bounding box center [186, 266] width 293 height 27
paste input "**********"
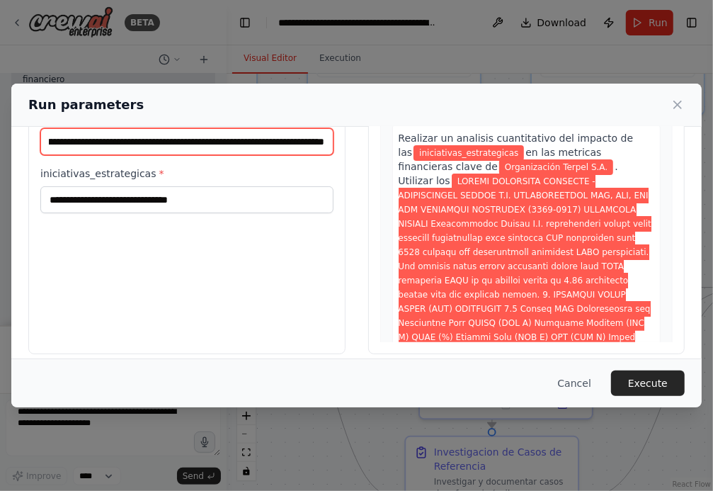
scroll to position [127, 0]
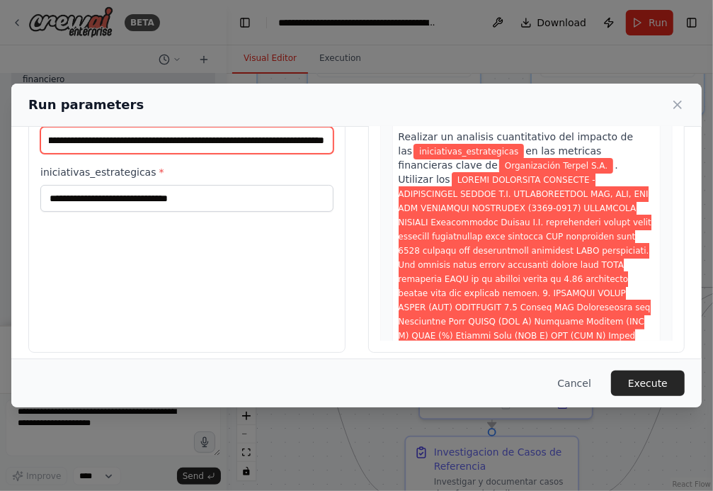
type input "**********"
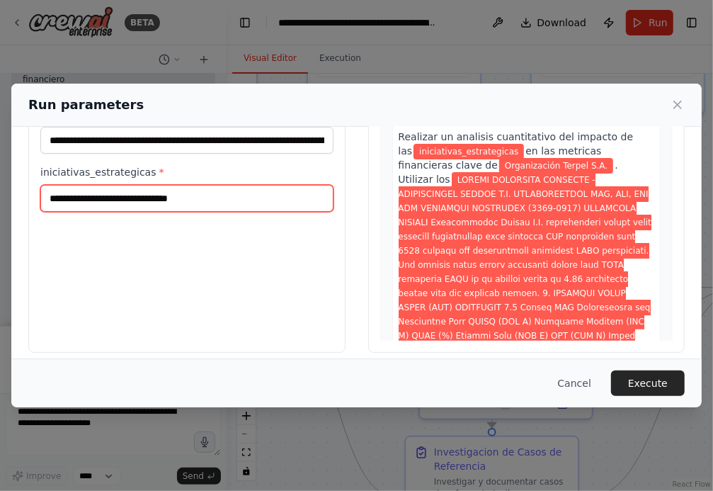
click at [130, 198] on input "iniciativas_estrategicas *" at bounding box center [186, 198] width 293 height 27
paste input "**********"
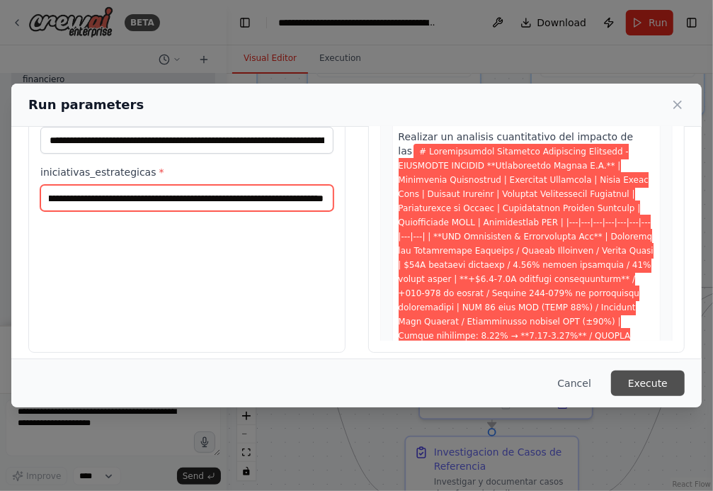
type input "**********"
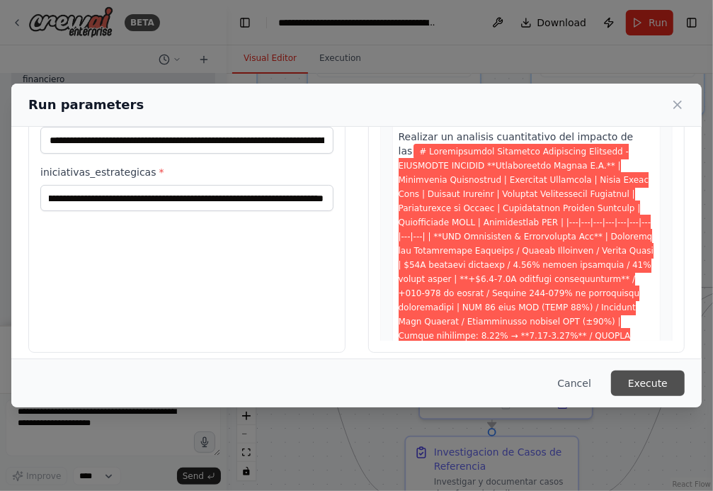
click at [655, 386] on button "Execute" at bounding box center [648, 382] width 74 height 25
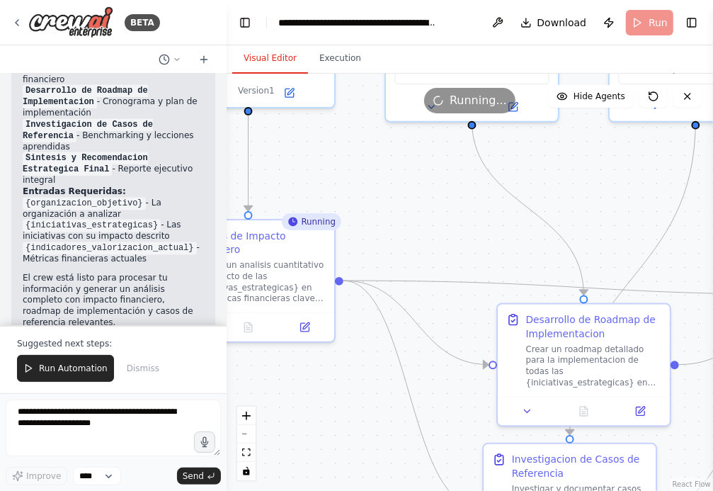
drag, startPoint x: 333, startPoint y: 197, endPoint x: 438, endPoint y: 204, distance: 105.0
click at [438, 203] on div ".deletable-edge-delete-btn { width: 20px; height: 20px; border: 0px solid #ffff…" at bounding box center [470, 282] width 486 height 417
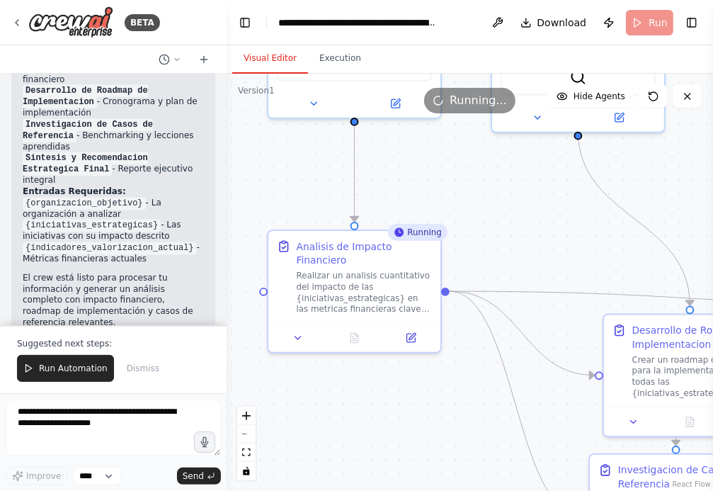
drag, startPoint x: 428, startPoint y: 204, endPoint x: 508, endPoint y: 215, distance: 80.1
click at [508, 216] on div ".deletable-edge-delete-btn { width: 20px; height: 20px; border: 0px solid #ffff…" at bounding box center [470, 282] width 486 height 417
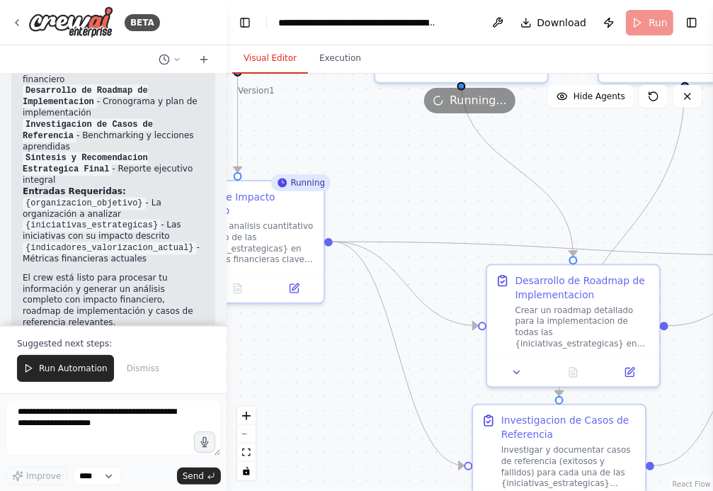
drag, startPoint x: 508, startPoint y: 215, endPoint x: 331, endPoint y: 159, distance: 185.2
click at [332, 159] on div ".deletable-edge-delete-btn { width: 20px; height: 20px; border: 0px solid #ffff…" at bounding box center [470, 282] width 486 height 417
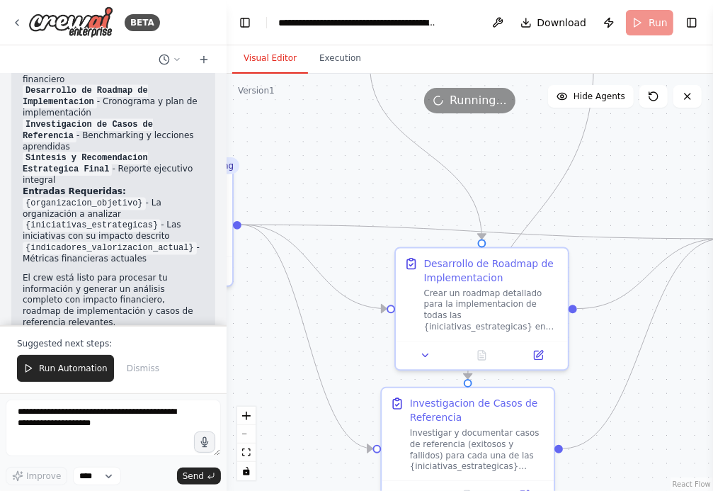
drag, startPoint x: 537, startPoint y: 174, endPoint x: 464, endPoint y: 151, distance: 75.9
click at [464, 151] on div ".deletable-edge-delete-btn { width: 20px; height: 20px; border: 0px solid #ffff…" at bounding box center [470, 282] width 486 height 417
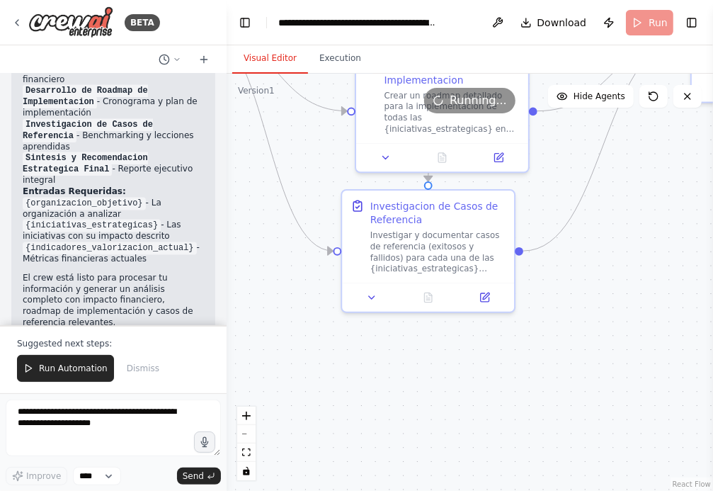
drag, startPoint x: 613, startPoint y: 443, endPoint x: 613, endPoint y: 251, distance: 191.9
click at [613, 251] on div ".deletable-edge-delete-btn { width: 20px; height: 20px; border: 0px solid #ffff…" at bounding box center [470, 282] width 486 height 417
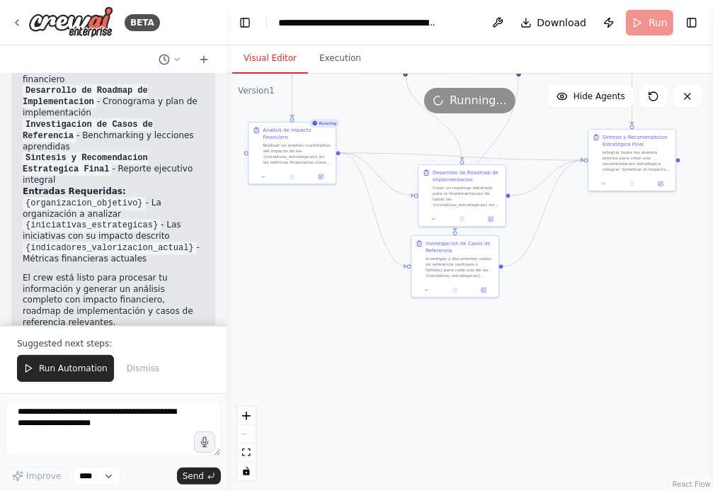
drag, startPoint x: 590, startPoint y: 319, endPoint x: 525, endPoint y: 340, distance: 67.6
click at [525, 339] on div ".deletable-edge-delete-btn { width: 20px; height: 20px; border: 0px solid #ffff…" at bounding box center [470, 282] width 486 height 417
click at [293, 175] on icon at bounding box center [292, 175] width 4 height 5
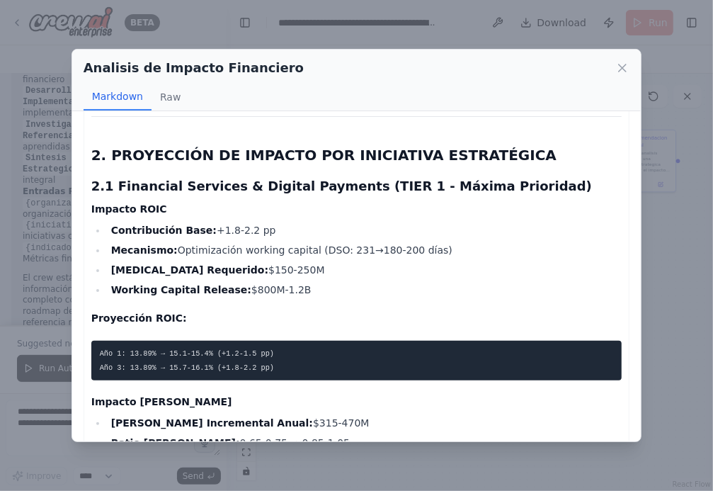
scroll to position [834, 0]
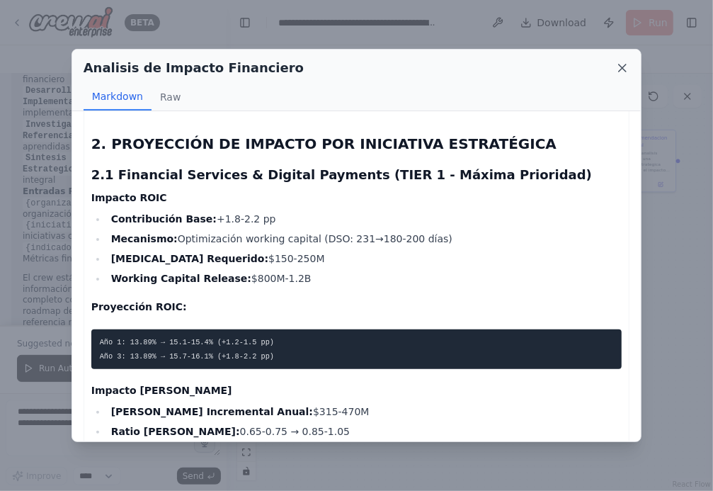
click at [620, 62] on icon at bounding box center [622, 68] width 14 height 14
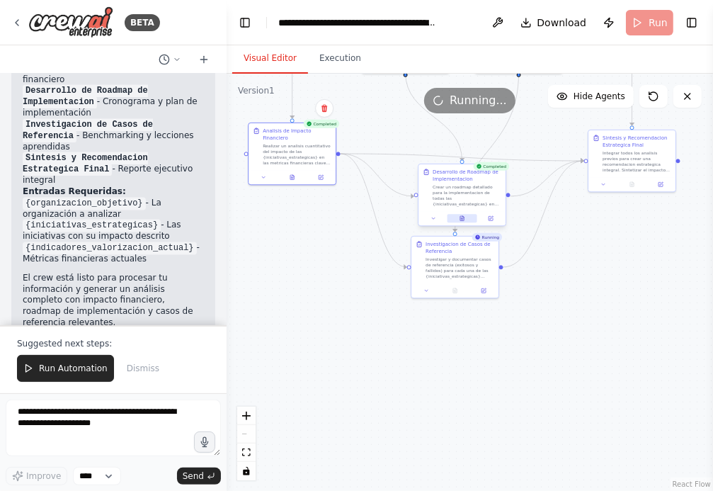
click at [460, 217] on icon at bounding box center [463, 218] width 6 height 6
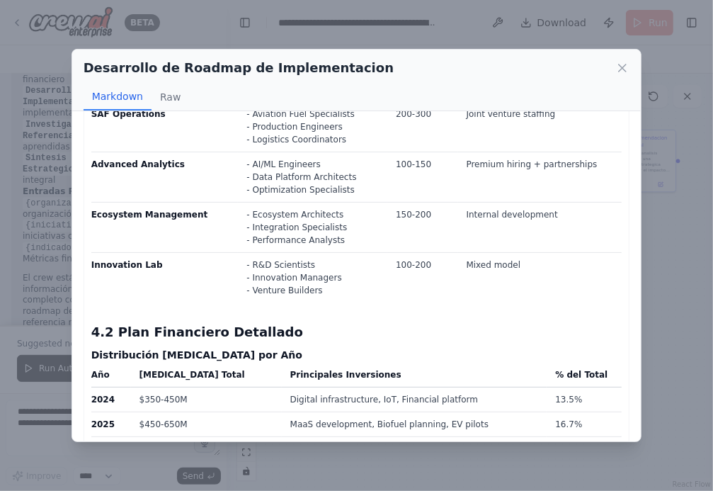
scroll to position [3644, 0]
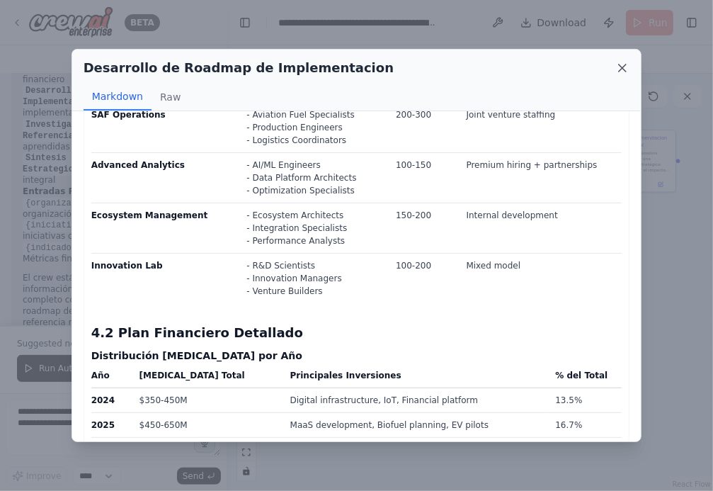
click at [620, 69] on icon at bounding box center [622, 68] width 14 height 14
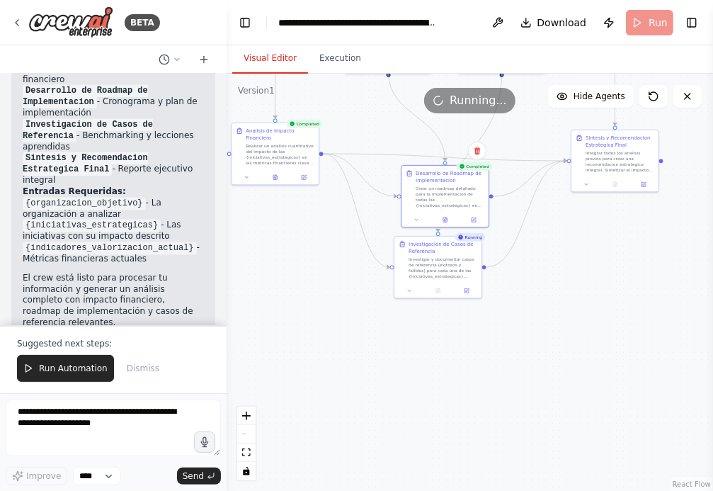
drag, startPoint x: 581, startPoint y: 349, endPoint x: 534, endPoint y: 344, distance: 47.0
click at [534, 344] on div ".deletable-edge-delete-btn { width: 20px; height: 20px; border: 0px solid #ffff…" at bounding box center [470, 282] width 486 height 417
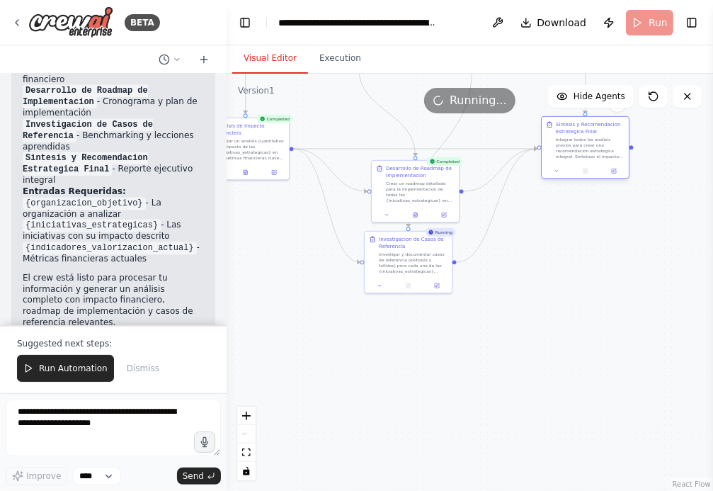
click at [605, 122] on div "Sintesis y Recomendacion Estrategica Final" at bounding box center [590, 128] width 69 height 14
click at [406, 285] on icon at bounding box center [408, 284] width 4 height 5
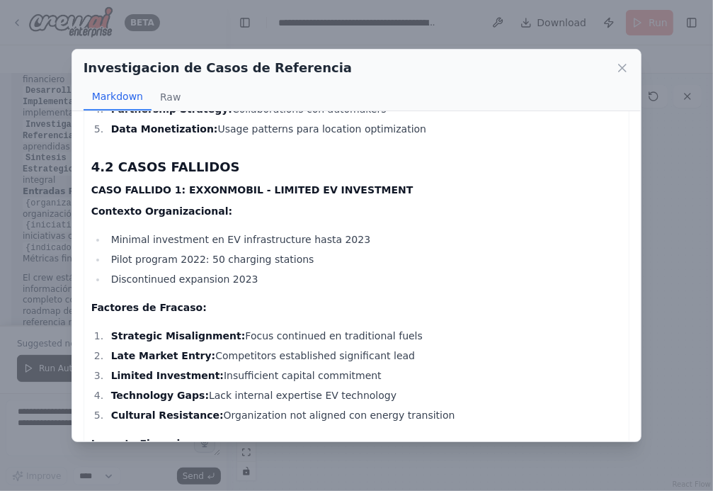
scroll to position [6265, 0]
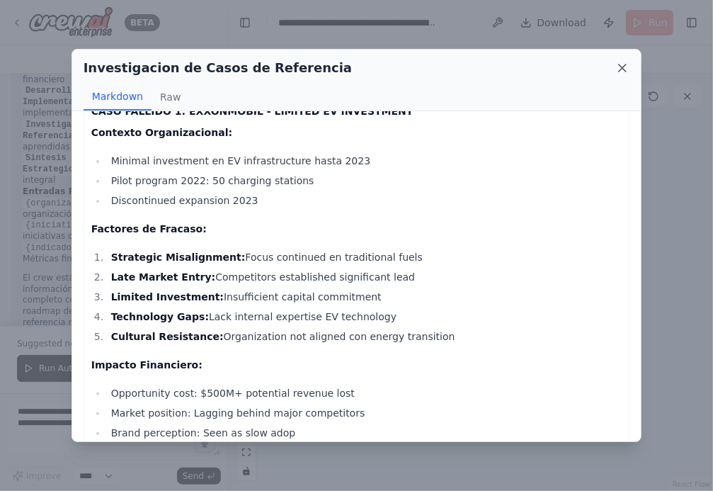
click at [624, 64] on icon at bounding box center [622, 68] width 14 height 14
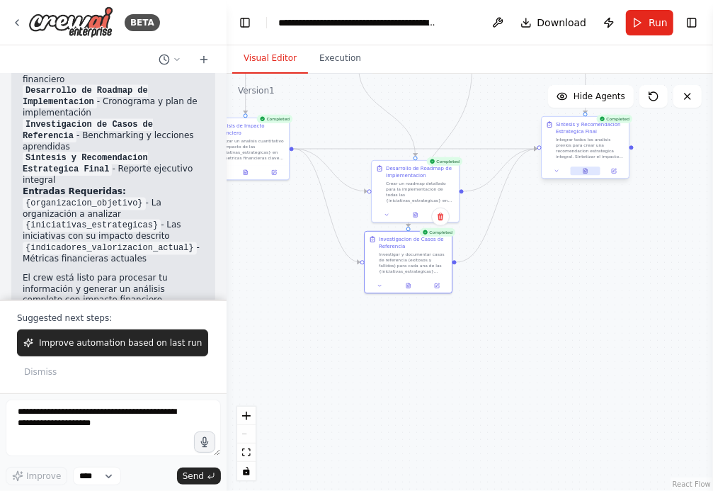
click at [583, 171] on icon at bounding box center [586, 171] width 6 height 6
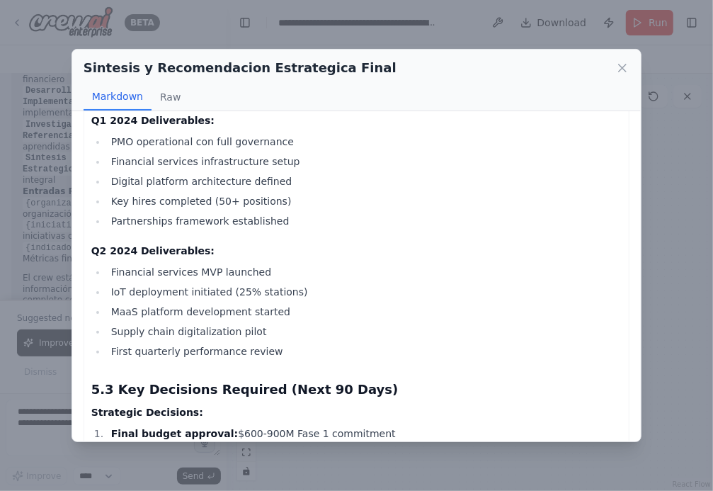
scroll to position [6071, 0]
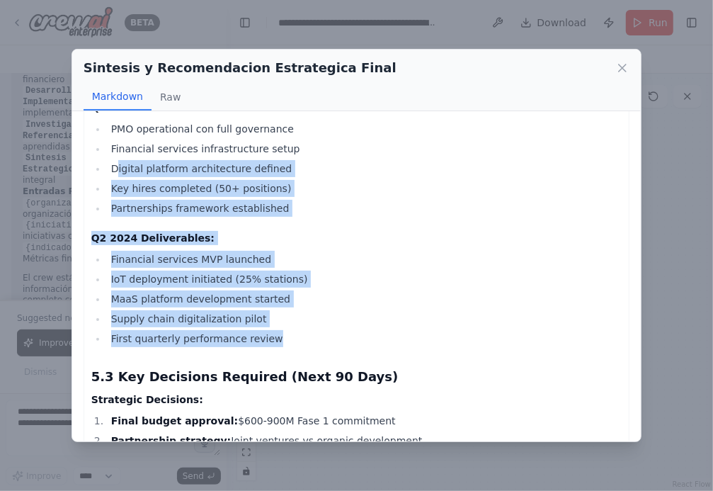
drag, startPoint x: 277, startPoint y: 302, endPoint x: 116, endPoint y: 127, distance: 237.0
click at [281, 330] on li "First quarterly performance review" at bounding box center [364, 338] width 515 height 17
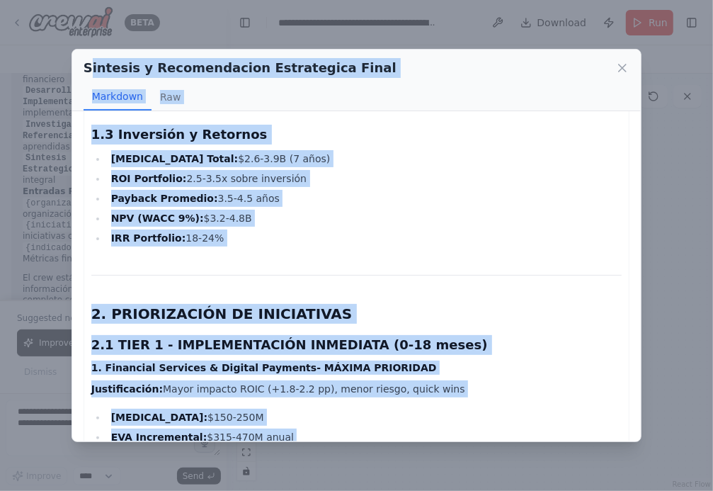
scroll to position [0, 0]
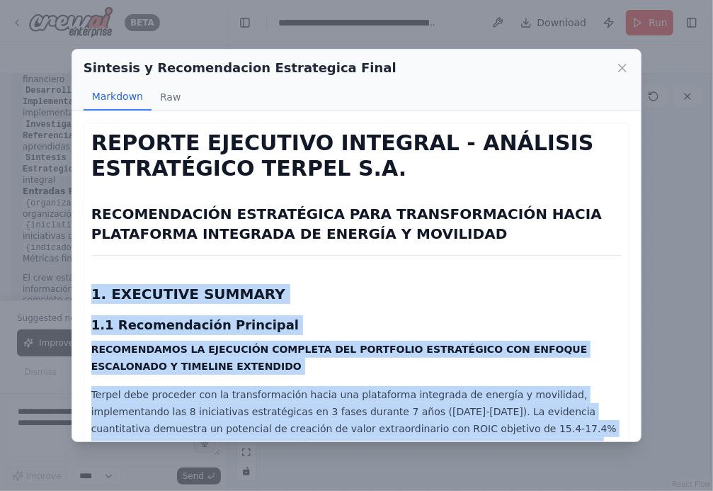
drag, startPoint x: 281, startPoint y: 303, endPoint x: 91, endPoint y: 289, distance: 190.3
copy div "0. LOREMIPSU DOLORSI 6.5 Ametconsectet Adipiscin ELITSEDDOEIU TE INCIDIDUN UTLA…"
